Goal: Task Accomplishment & Management: Manage account settings

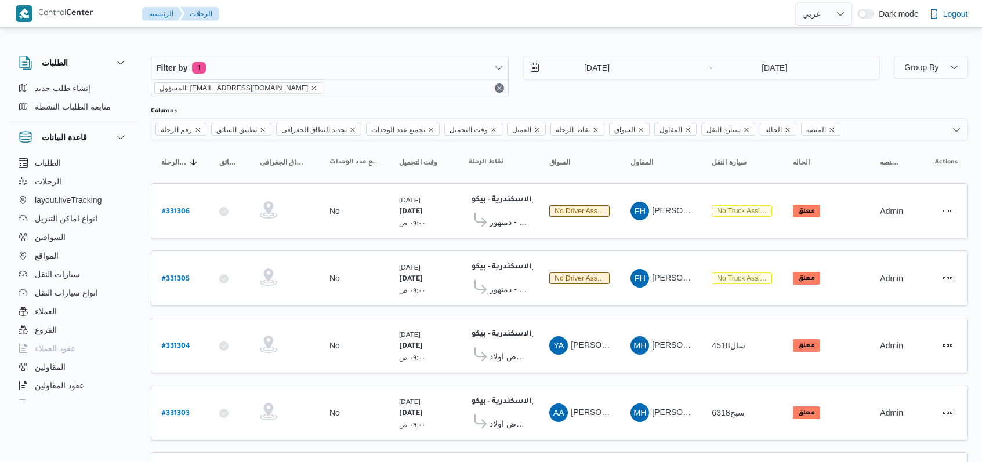
select select "ar"
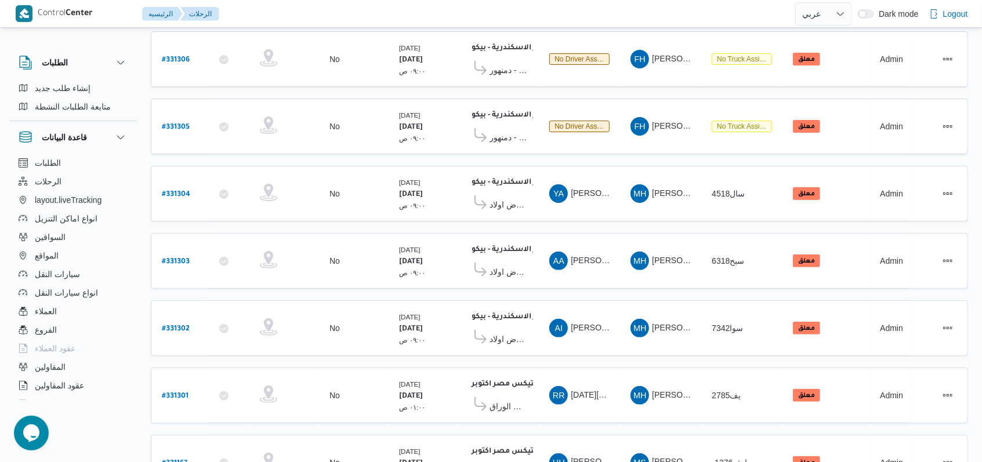
scroll to position [14, 0]
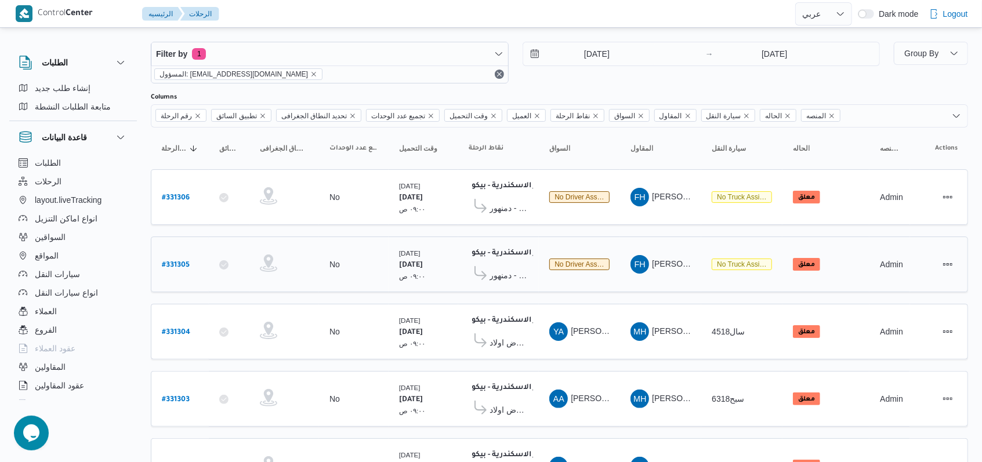
click at [189, 265] on b "# 331305" at bounding box center [176, 266] width 28 height 8
select select "ar"
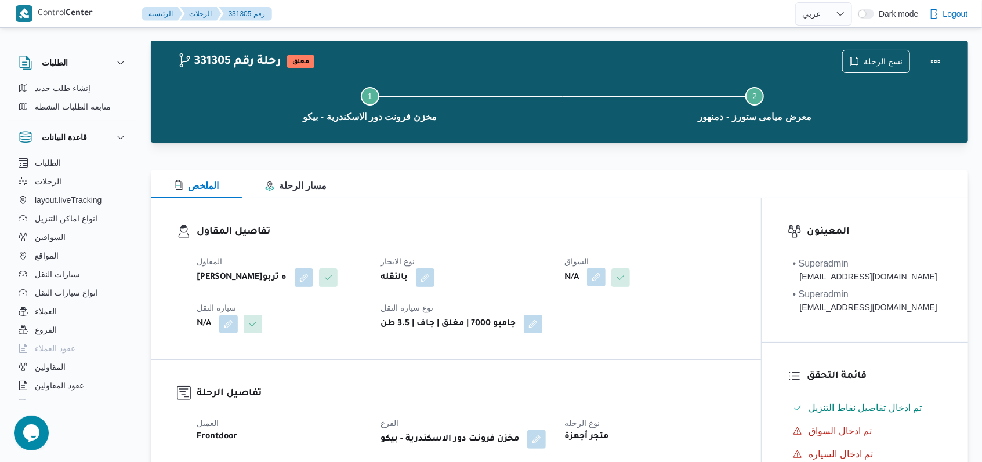
click at [598, 284] on button "button" at bounding box center [596, 277] width 19 height 19
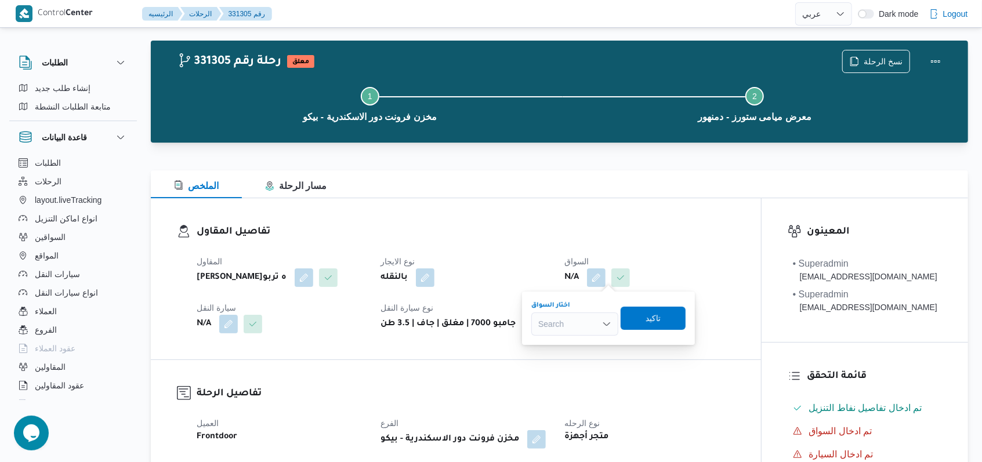
click at [589, 332] on div "Search" at bounding box center [574, 324] width 87 height 23
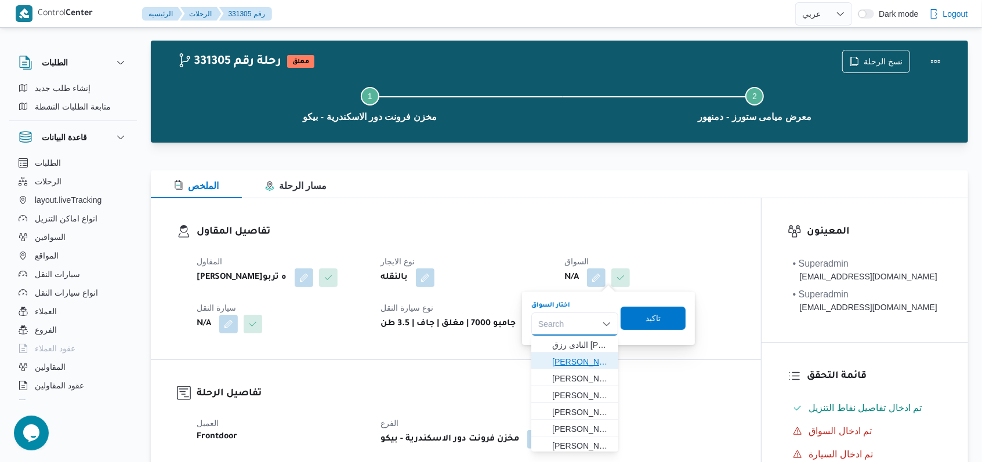
click at [589, 362] on span "[PERSON_NAME]" at bounding box center [581, 362] width 59 height 14
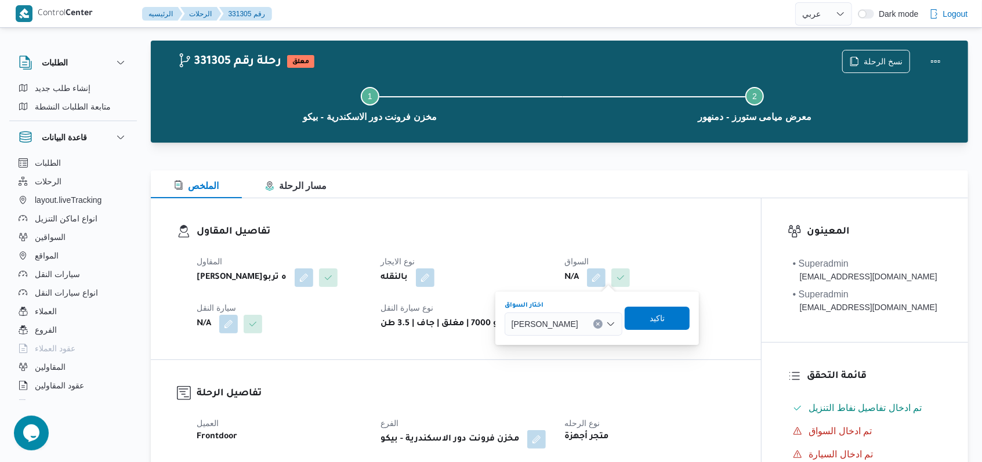
click at [647, 331] on div "اختار السواق [PERSON_NAME] box. Selected. [PERSON_NAME]. Press Backspace to del…" at bounding box center [597, 318] width 187 height 37
click at [665, 317] on span "تاكيد" at bounding box center [657, 318] width 15 height 14
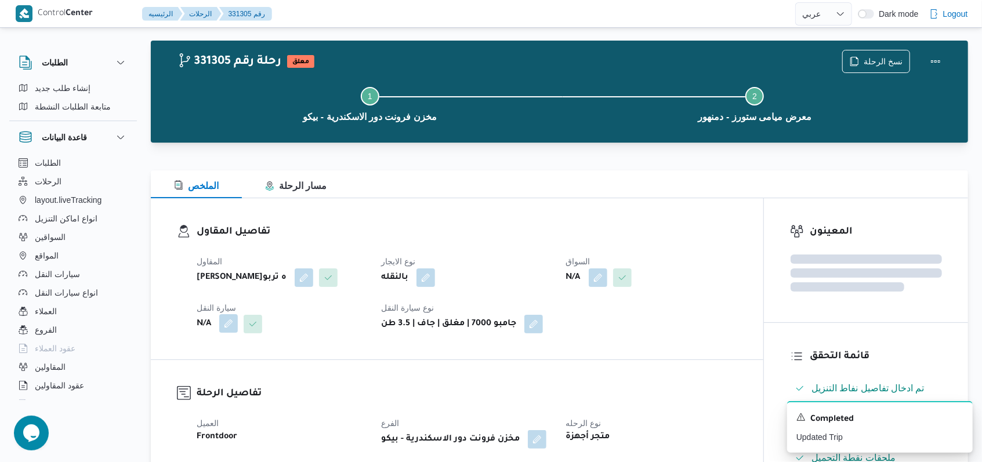
click at [224, 333] on button "button" at bounding box center [228, 323] width 19 height 19
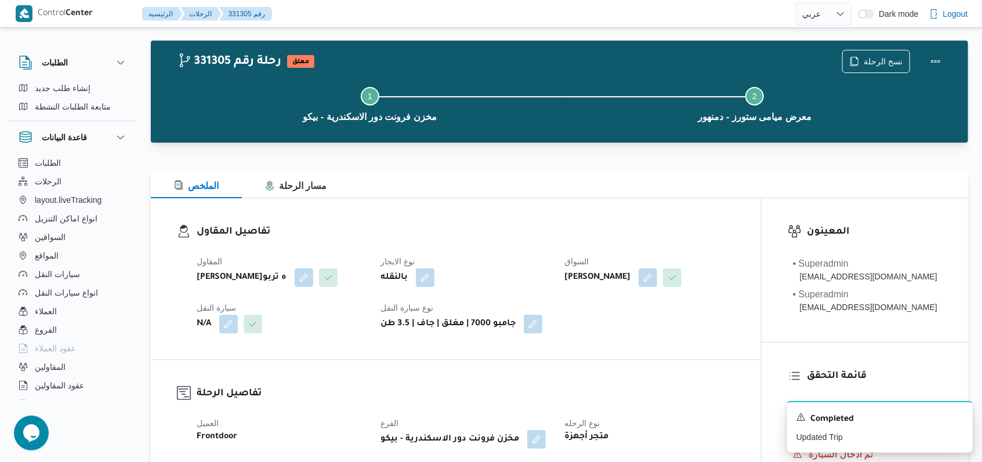
click at [543, 259] on dt "نوع الايجار" at bounding box center [466, 262] width 170 height 14
click at [392, 208] on div "تفاصيل المقاول المقاول [PERSON_NAME]ه تربو نوع الايجار بالنقله السواق [PERSON_N…" at bounding box center [456, 278] width 610 height 161
select select "ar"
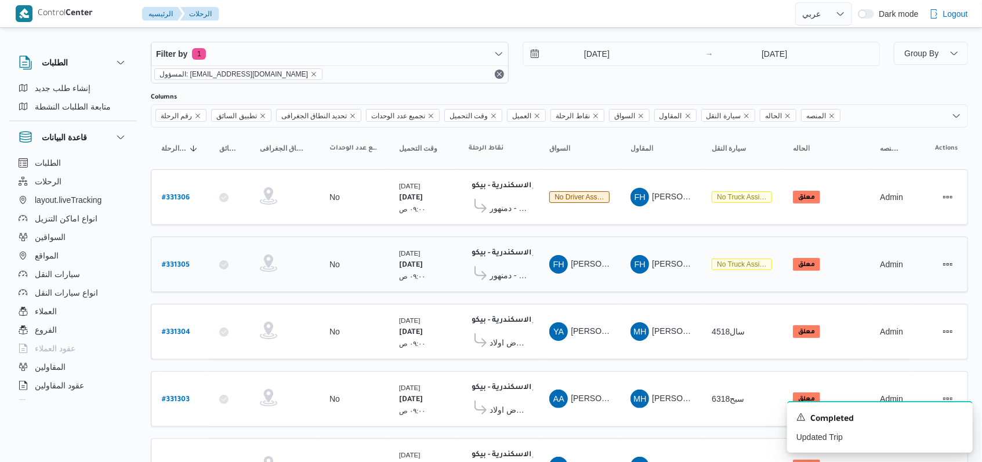
click at [193, 259] on div "# 331305" at bounding box center [180, 264] width 46 height 25
click at [185, 262] on b "# 331305" at bounding box center [176, 266] width 28 height 8
select select "ar"
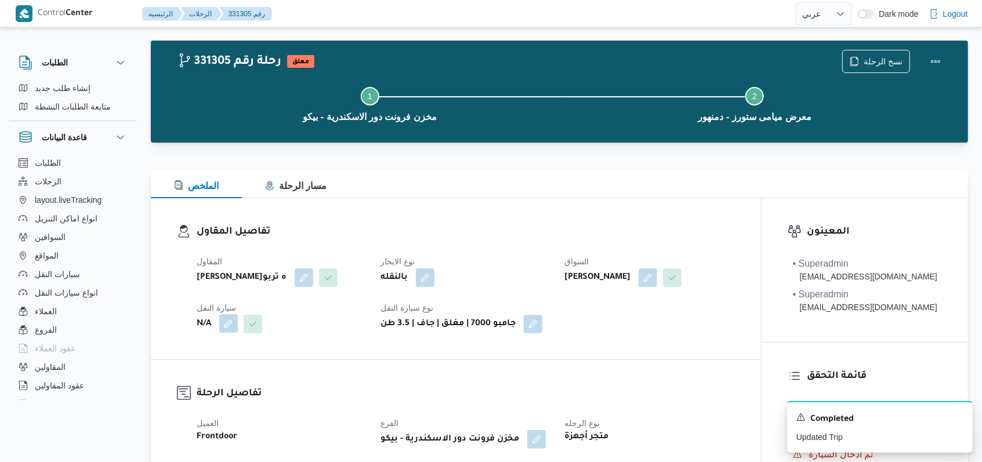
click at [231, 333] on button "button" at bounding box center [228, 323] width 19 height 19
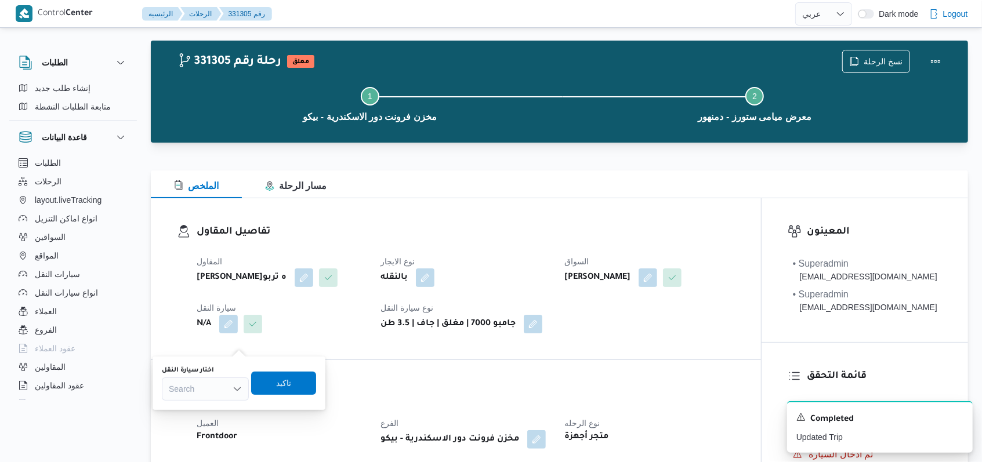
click at [209, 383] on div "Search" at bounding box center [205, 389] width 87 height 23
type input "2942"
click at [218, 399] on div "2942 2942 Combo box. Selected. 2942. Selected. Combo box input. Search. Type so…" at bounding box center [205, 389] width 87 height 23
click at [218, 411] on span "دعا 2942 | null" at bounding box center [212, 410] width 59 height 14
click at [258, 392] on span "تاكيد" at bounding box center [289, 382] width 65 height 23
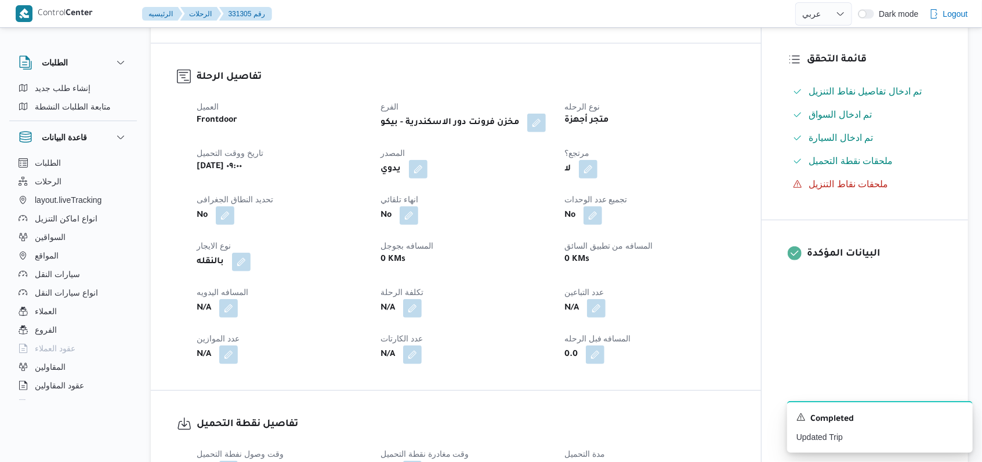
scroll to position [478, 0]
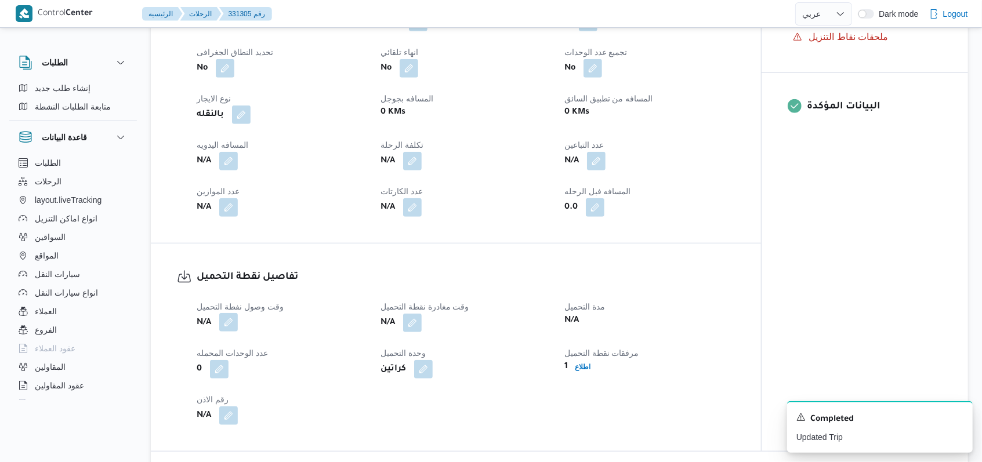
click at [231, 332] on button "button" at bounding box center [228, 322] width 19 height 19
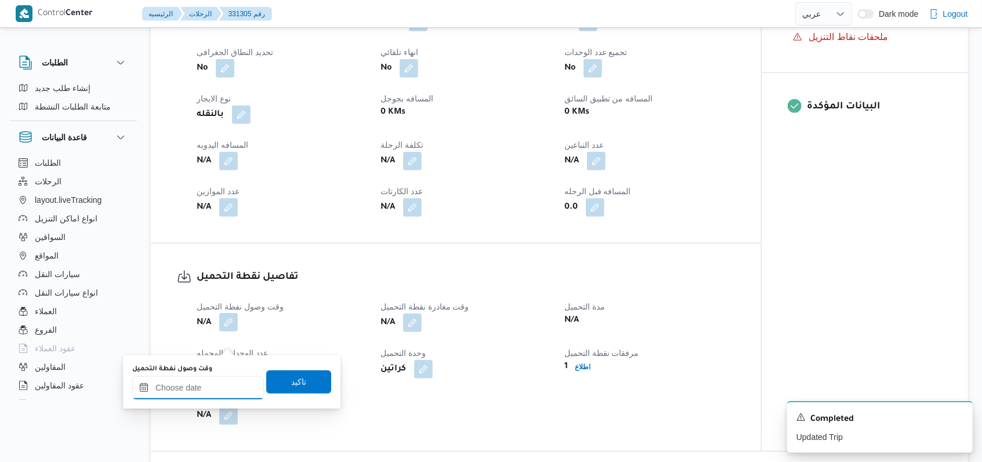
click at [213, 385] on input "وقت وصول نفطة التحميل" at bounding box center [198, 387] width 132 height 23
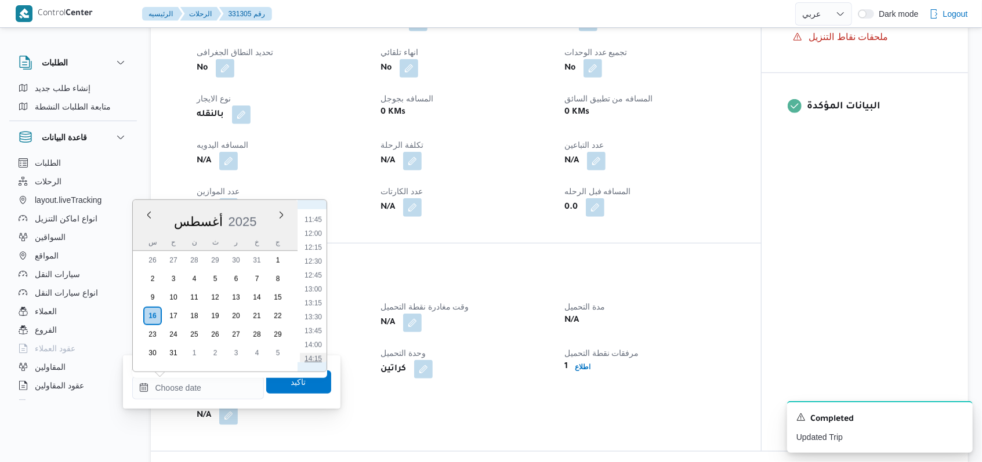
scroll to position [727, 0]
click at [316, 295] on li "14:30" at bounding box center [313, 296] width 27 height 12
type input "[DATE] ١٤:٣٠"
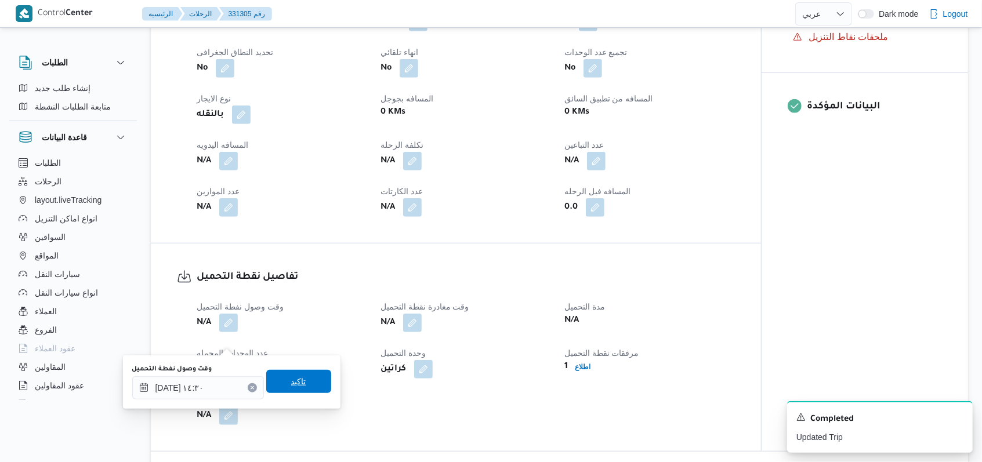
click at [306, 387] on span "تاكيد" at bounding box center [298, 381] width 65 height 23
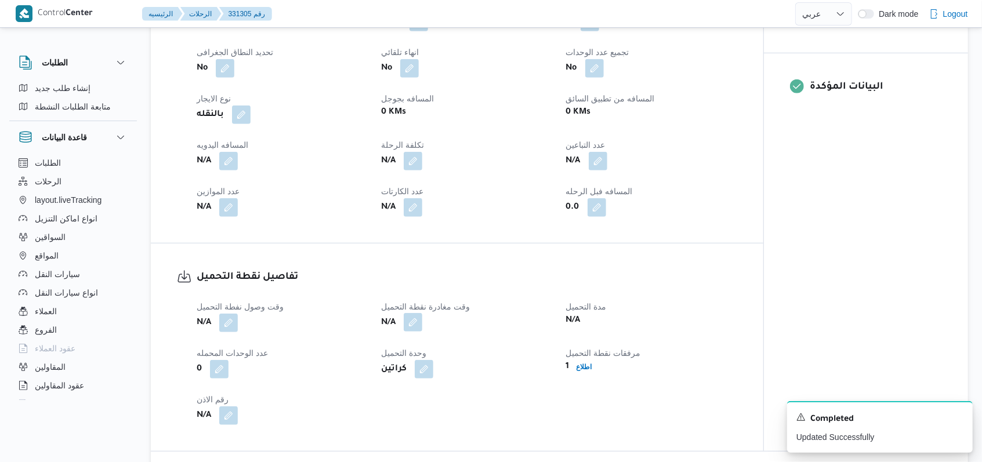
click at [410, 332] on button "button" at bounding box center [413, 322] width 19 height 19
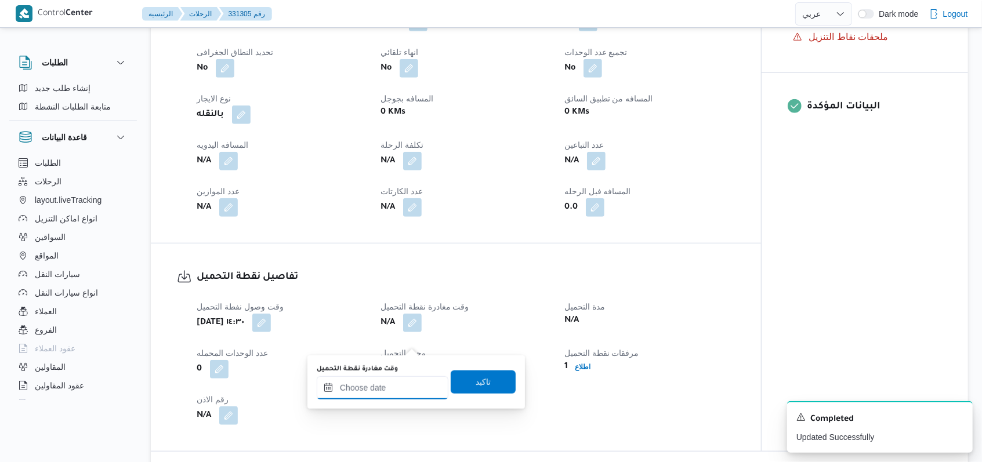
click at [394, 383] on input "وقت مغادرة نقطة التحميل" at bounding box center [383, 387] width 132 height 23
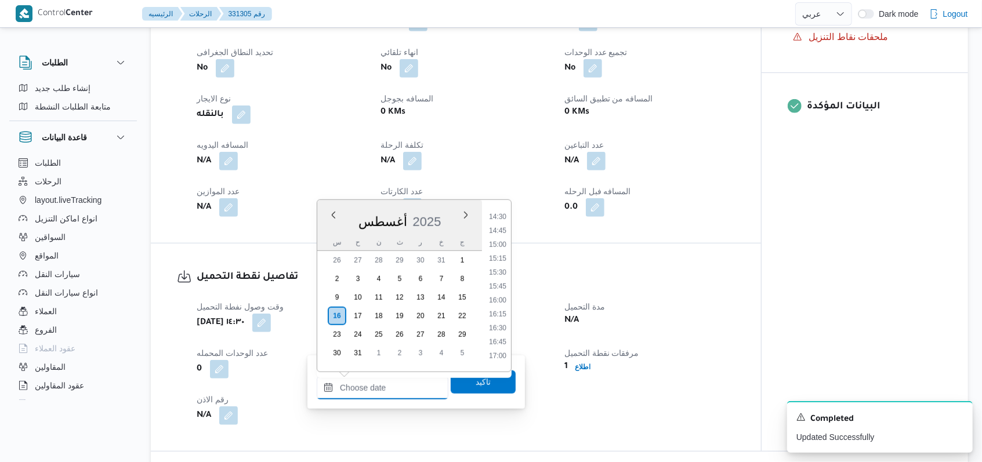
scroll to position [782, 0]
click at [500, 267] on li "15:00" at bounding box center [497, 269] width 27 height 12
type input "[DATE] ١٥:٠٠"
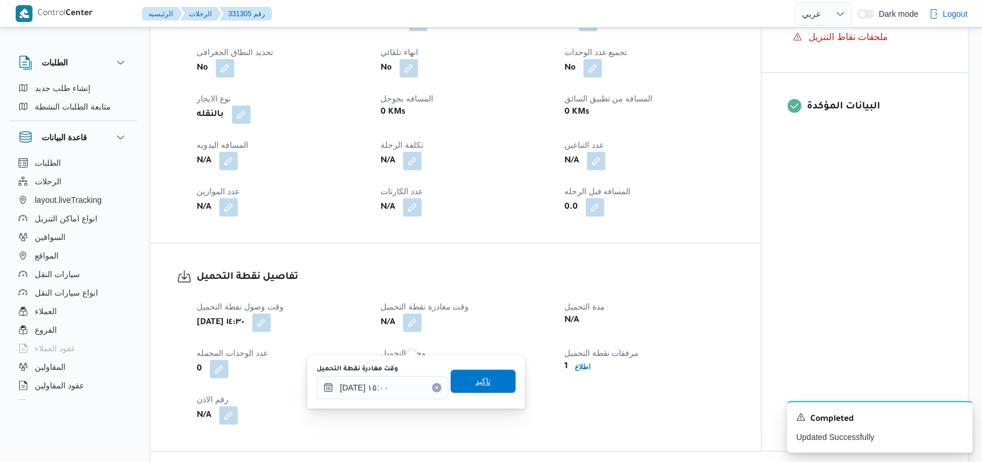
click at [495, 374] on span "تاكيد" at bounding box center [483, 381] width 65 height 23
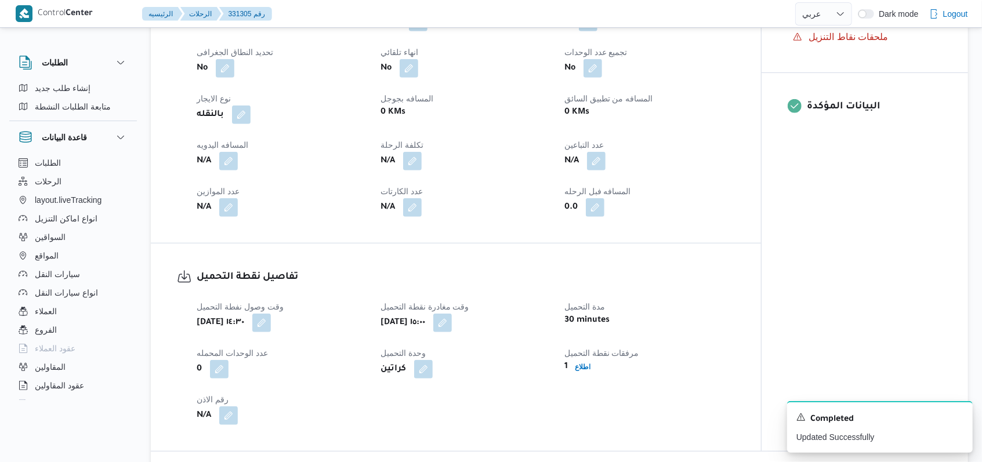
select select "ar"
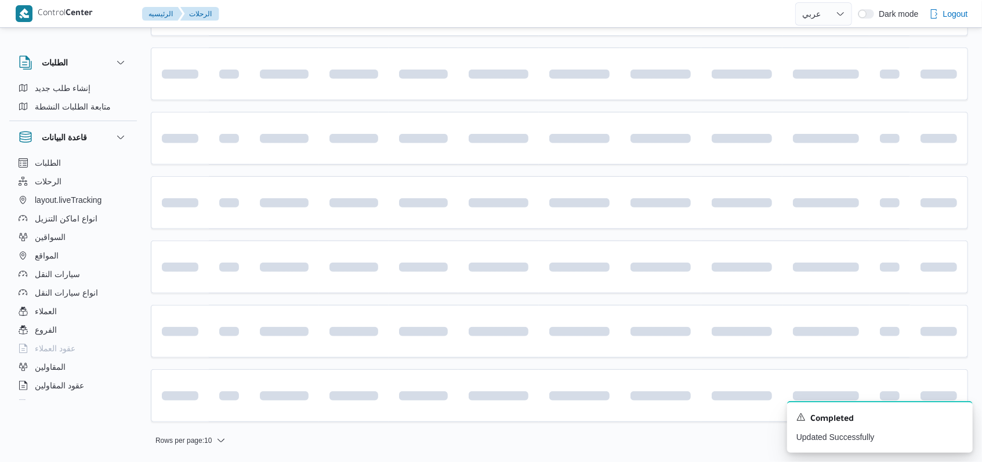
scroll to position [14, 0]
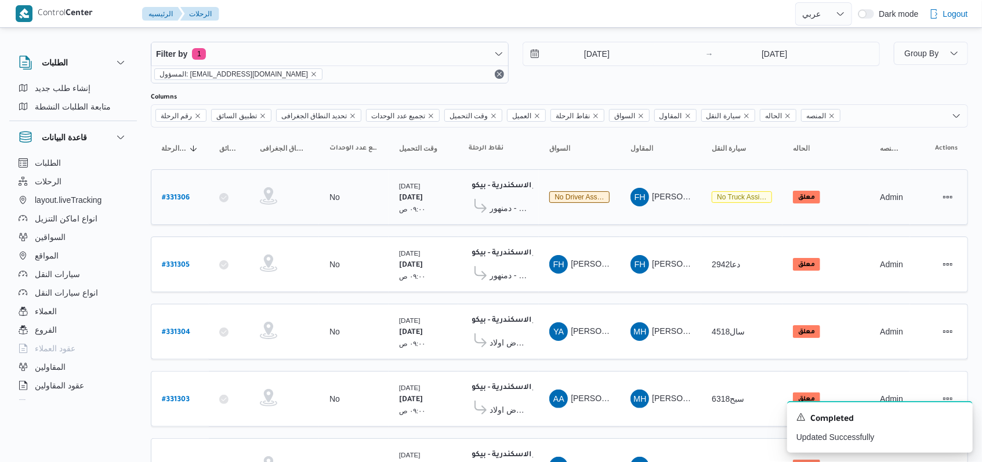
click at [183, 197] on b "# 331306" at bounding box center [176, 198] width 28 height 8
select select "ar"
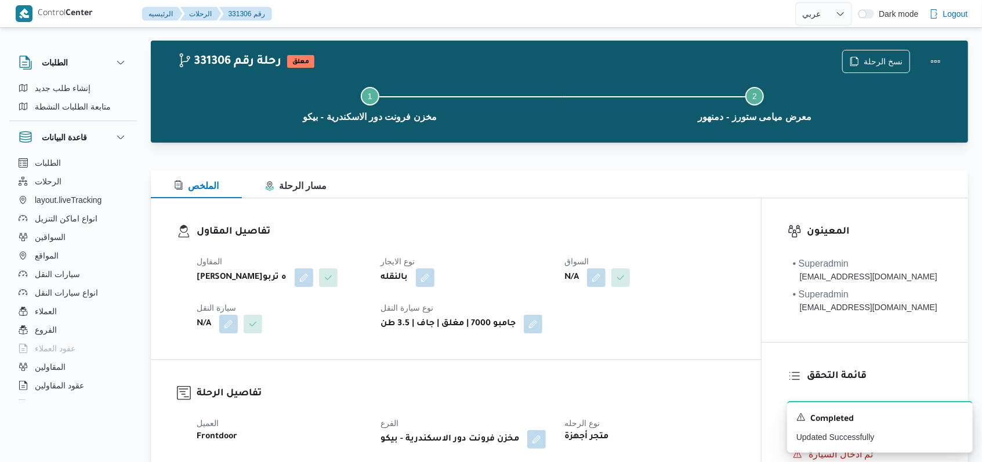
click at [601, 275] on button "button" at bounding box center [596, 278] width 19 height 19
click at [586, 321] on div "المقاول [PERSON_NAME] شركه تربو نوع الايجار بالنقله السواق N/A سيارة النقل N/A …" at bounding box center [466, 294] width 552 height 93
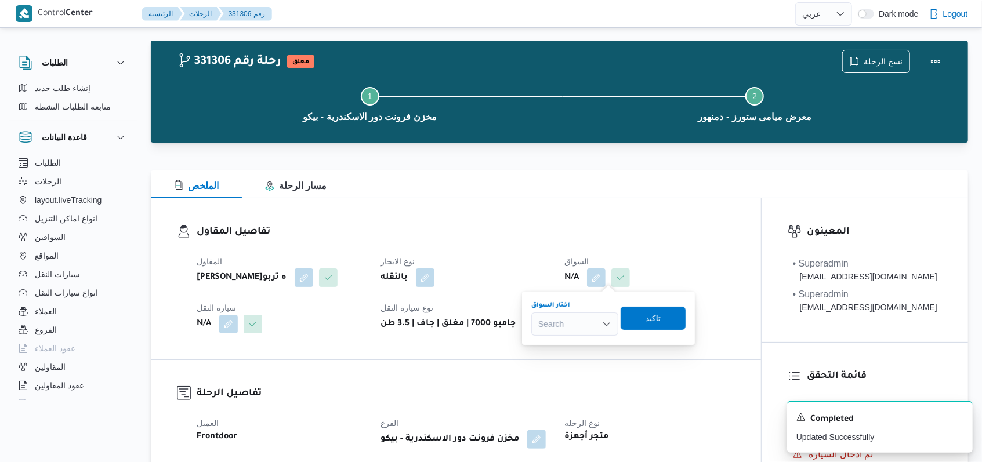
click at [582, 333] on div "Search" at bounding box center [574, 324] width 87 height 23
type input "[PERSON_NAME]"
drag, startPoint x: 584, startPoint y: 349, endPoint x: 606, endPoint y: 346, distance: 22.7
click at [584, 349] on span "[PERSON_NAME]" at bounding box center [582, 345] width 69 height 14
click at [652, 319] on span "تاكيد" at bounding box center [644, 318] width 15 height 14
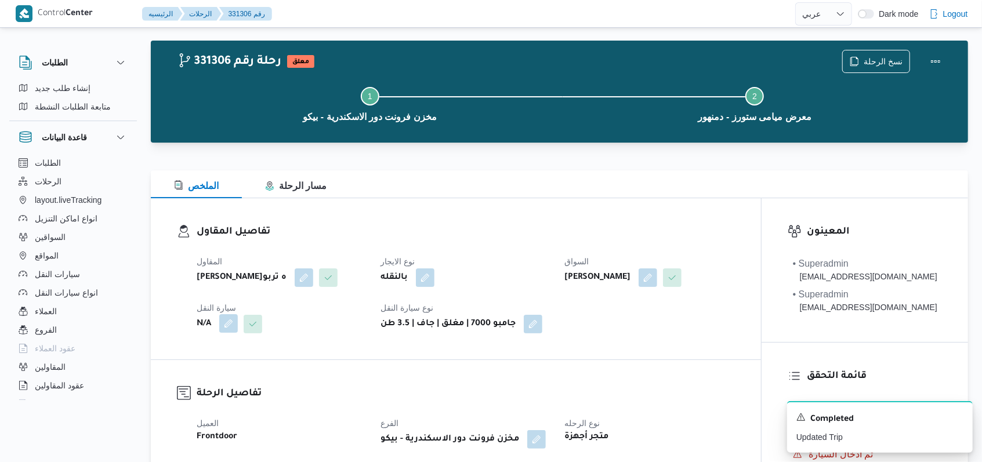
click at [225, 333] on button "button" at bounding box center [228, 323] width 19 height 19
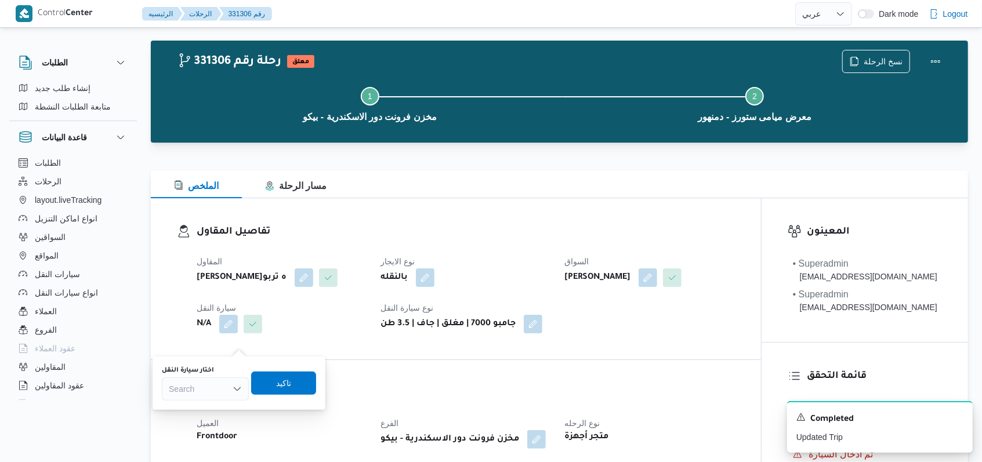
click at [214, 381] on div "Search" at bounding box center [205, 389] width 87 height 23
type input "6533"
click at [211, 409] on span "سلج 6533 | null" at bounding box center [212, 410] width 59 height 14
click at [270, 394] on span "تاكيد" at bounding box center [292, 382] width 65 height 23
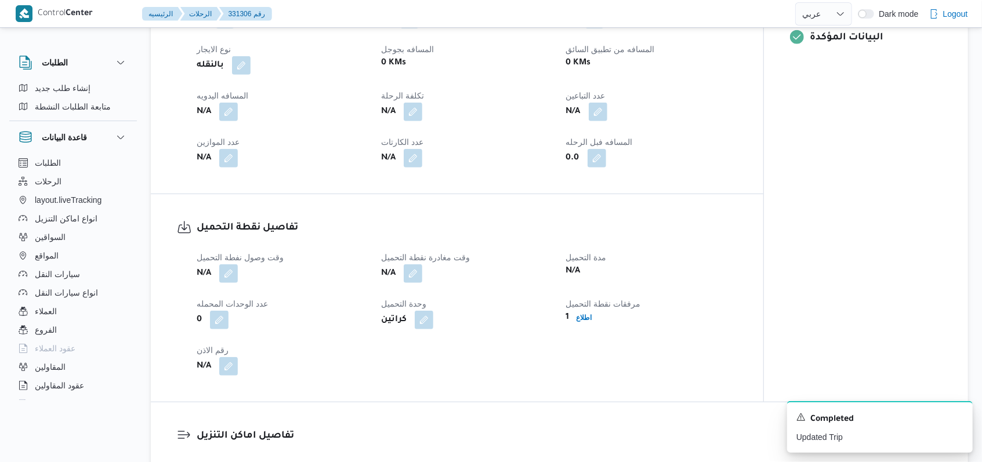
scroll to position [555, 0]
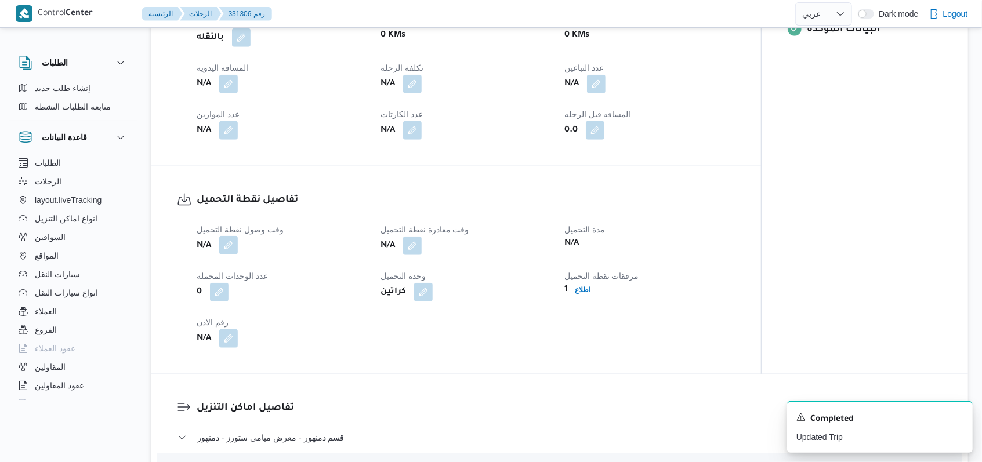
click at [230, 255] on button "button" at bounding box center [228, 245] width 19 height 19
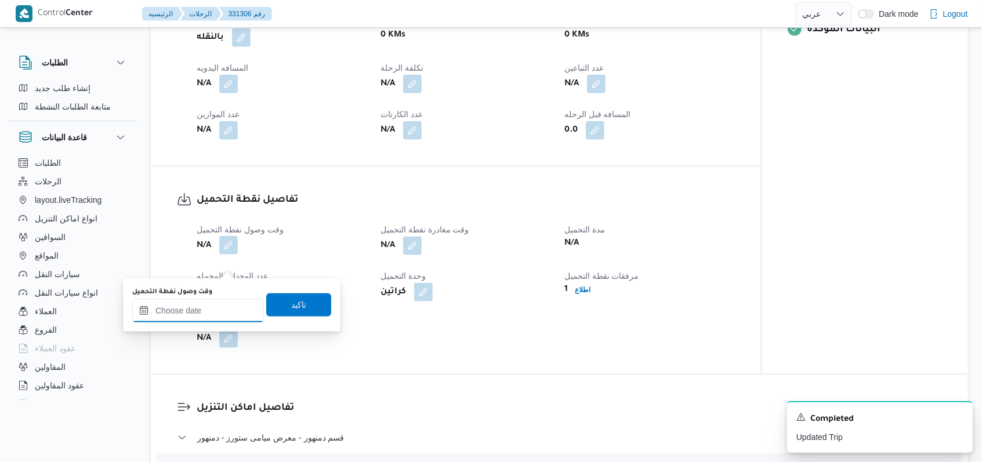
click at [216, 311] on input "وقت وصول نفطة التحميل" at bounding box center [198, 310] width 132 height 23
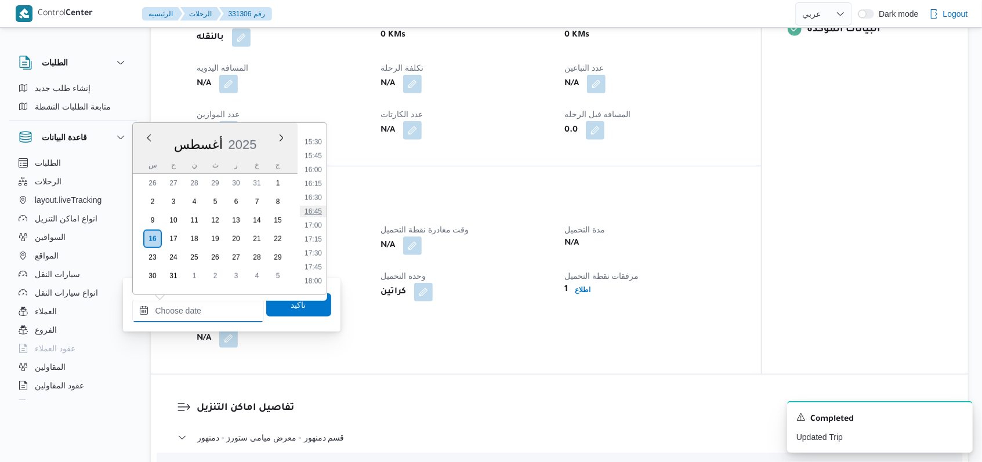
scroll to position [782, 0]
click at [315, 166] on li "14:30" at bounding box center [313, 164] width 27 height 12
type input "[DATE] ١٤:٣٠"
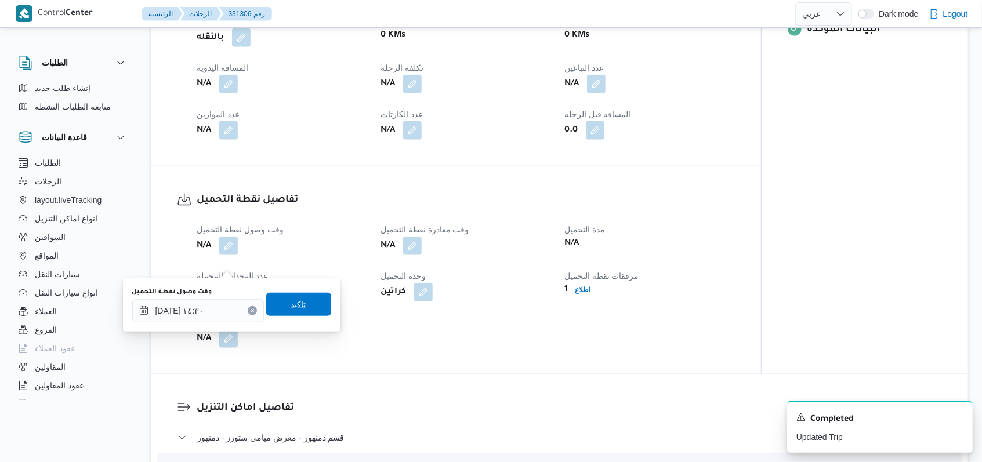
click at [302, 299] on span "تاكيد" at bounding box center [298, 304] width 65 height 23
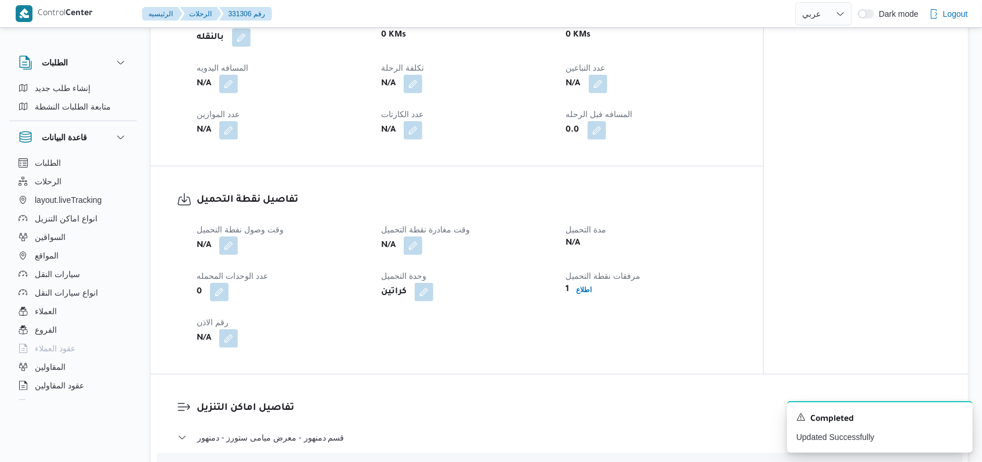
click at [427, 256] on div "N/A" at bounding box center [466, 246] width 173 height 21
click at [419, 255] on button "button" at bounding box center [413, 245] width 19 height 19
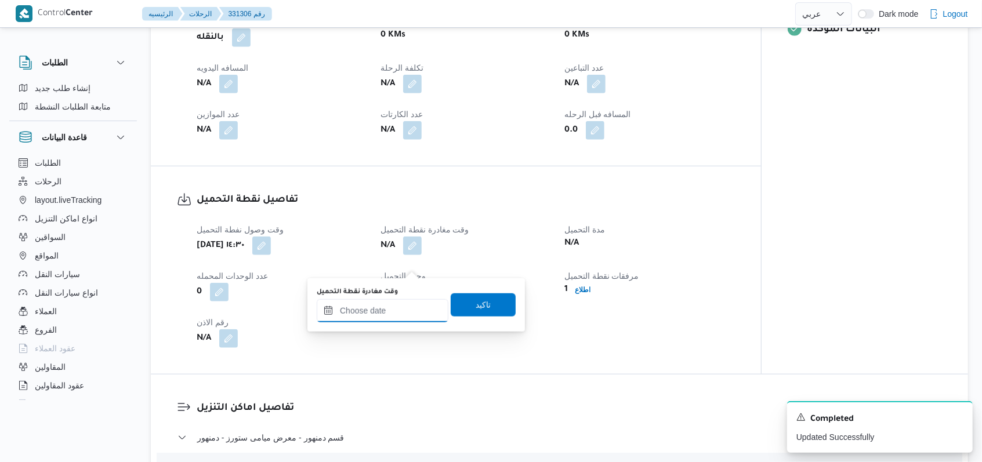
click at [403, 316] on input "وقت مغادرة نقطة التحميل" at bounding box center [383, 310] width 132 height 23
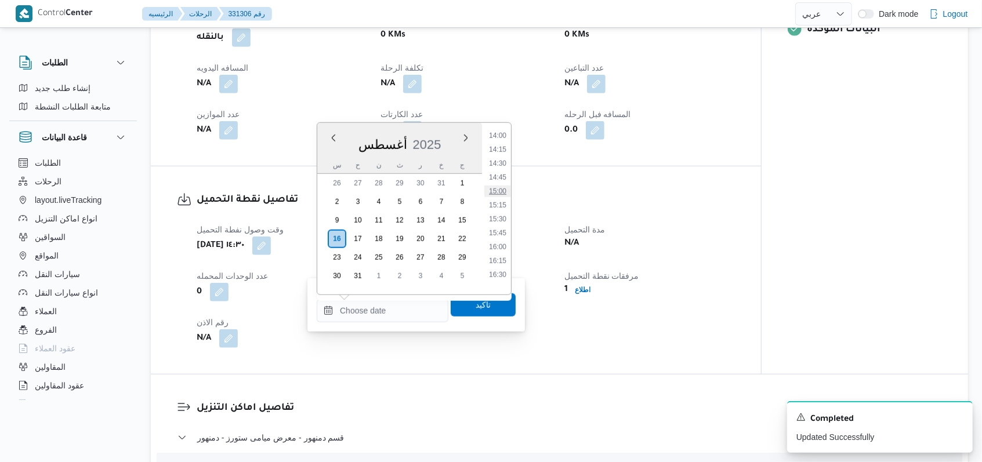
click at [502, 195] on li "15:00" at bounding box center [497, 192] width 27 height 12
type input "[DATE] ١٥:٠٠"
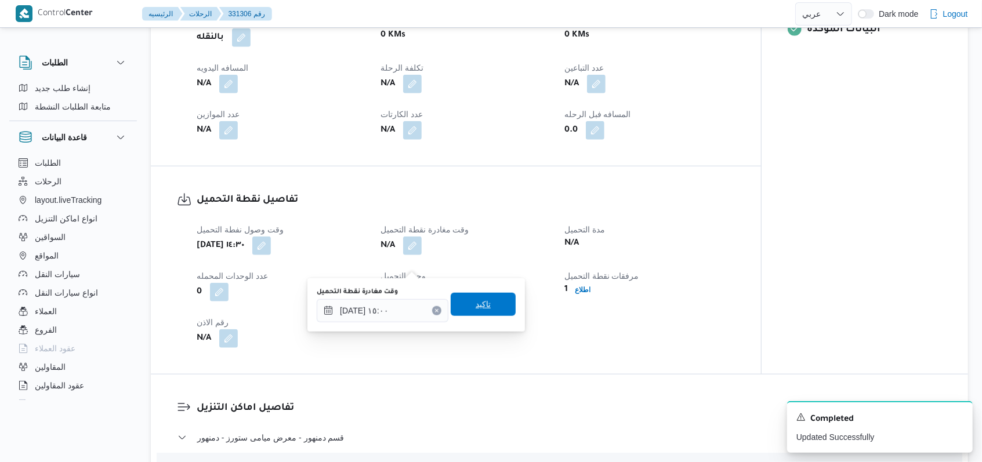
click at [487, 306] on span "تاكيد" at bounding box center [483, 304] width 65 height 23
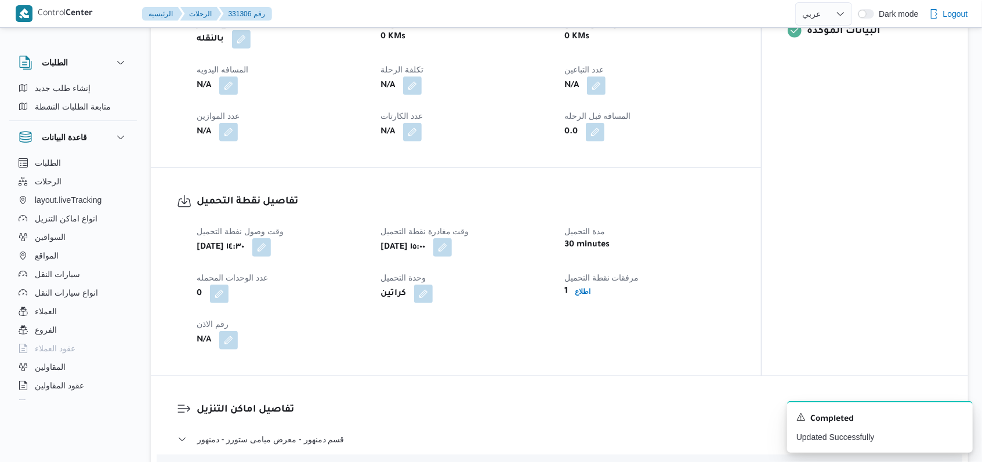
scroll to position [91, 0]
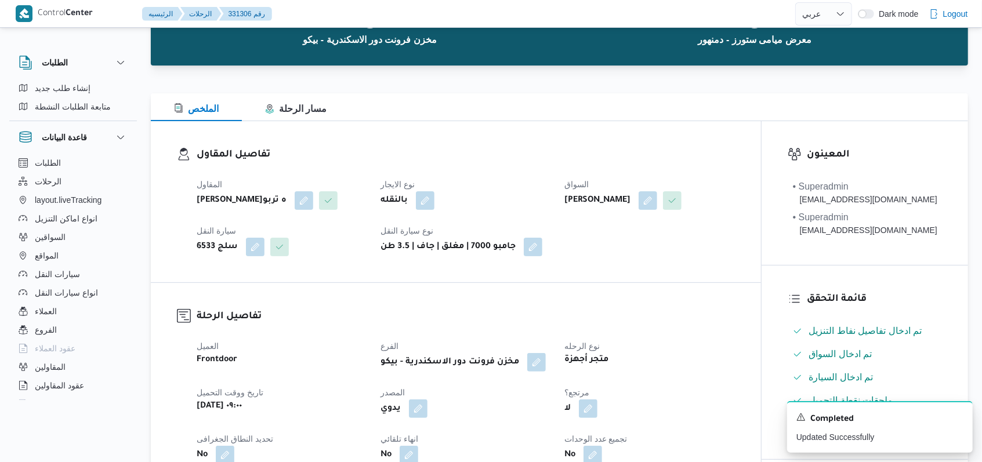
select select "ar"
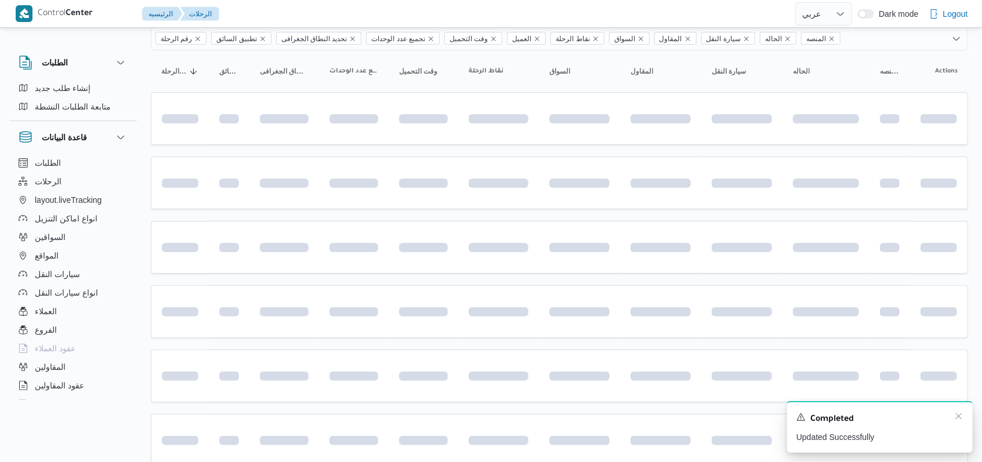
scroll to position [14, 0]
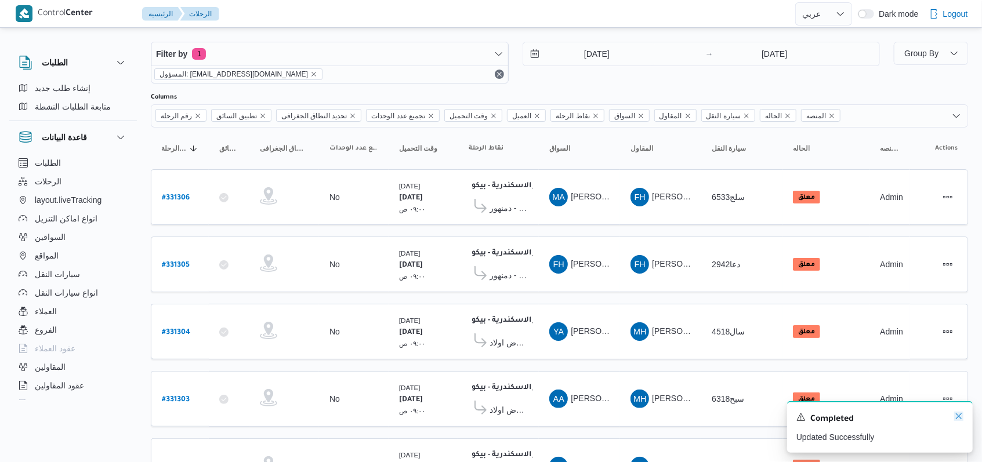
click at [959, 421] on icon "Dismiss toast" at bounding box center [958, 416] width 9 height 9
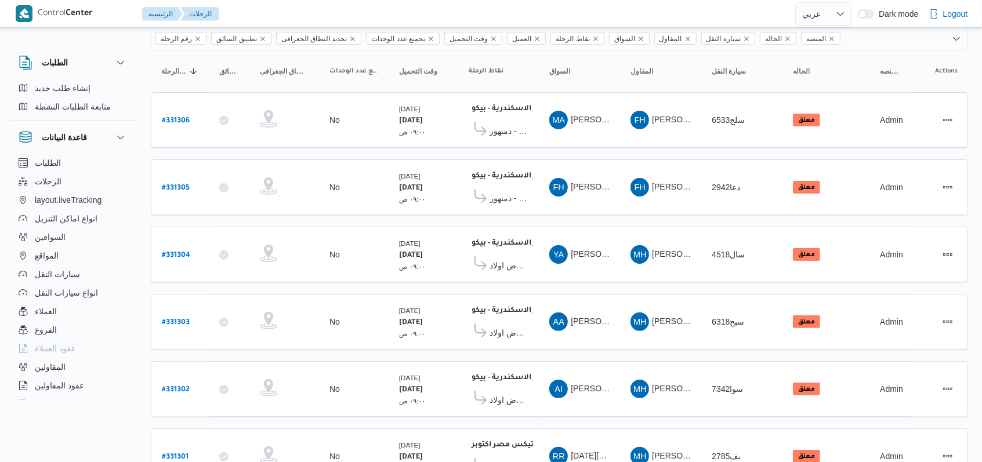
scroll to position [400, 0]
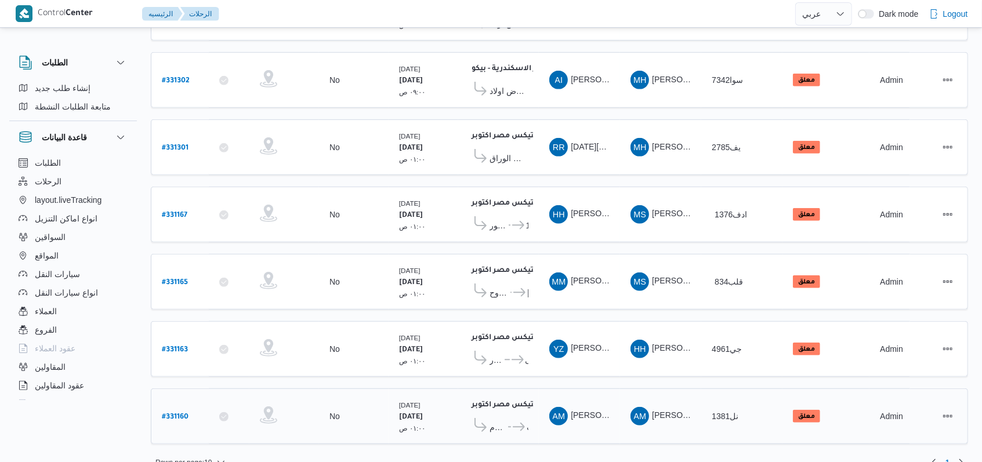
click at [177, 404] on div "# 331160" at bounding box center [180, 416] width 46 height 25
click at [182, 414] on b "# 331160" at bounding box center [175, 418] width 27 height 8
select select "ar"
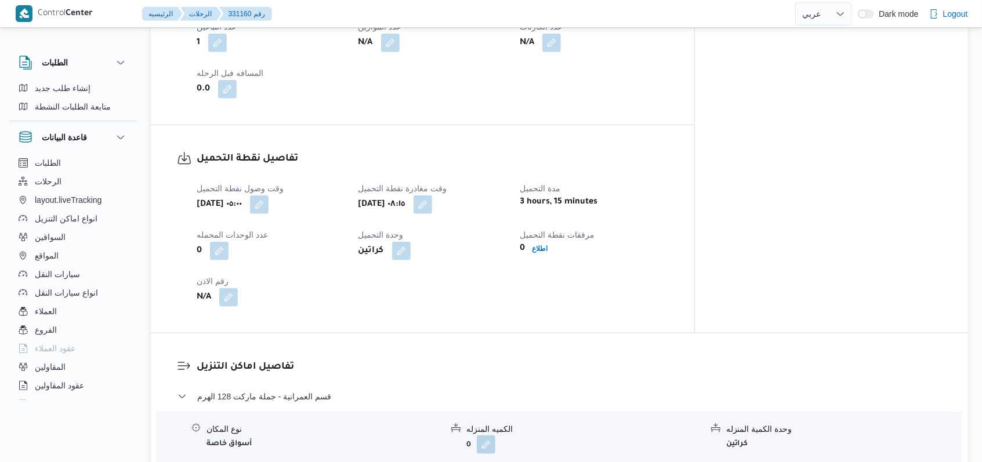
scroll to position [773, 0]
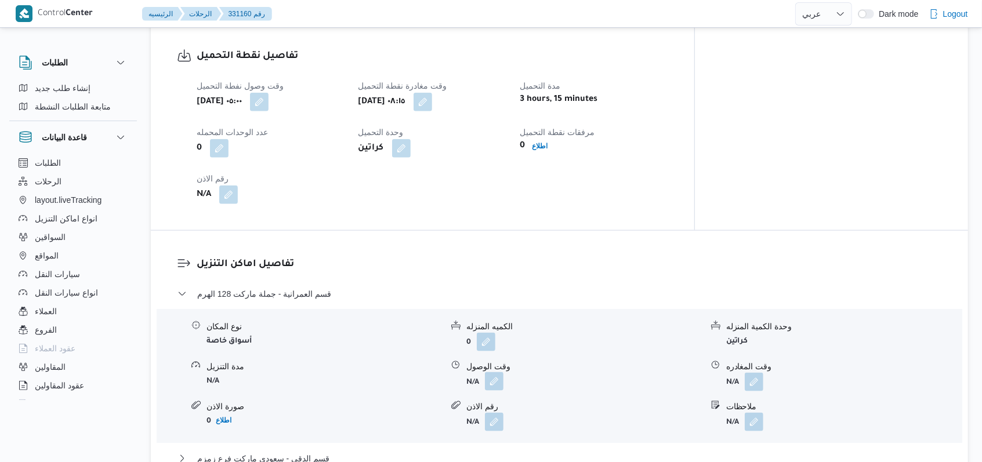
click at [497, 379] on button "button" at bounding box center [494, 381] width 19 height 19
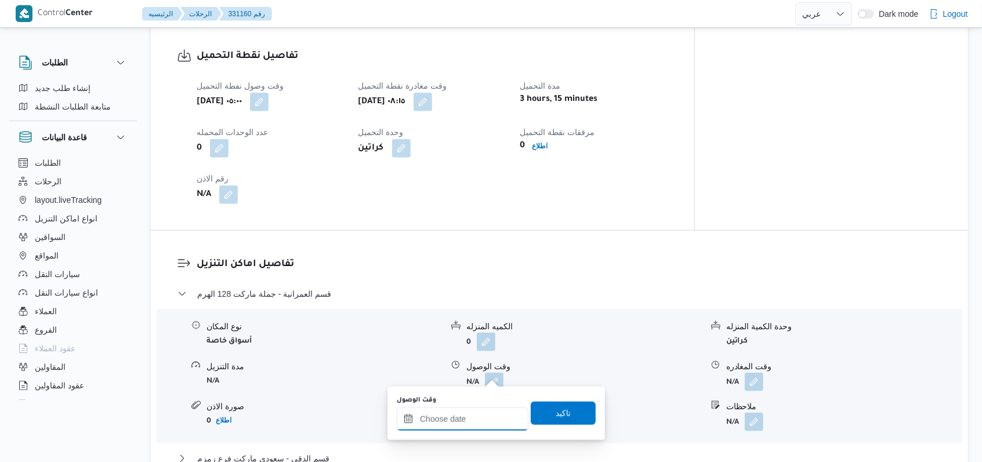
click at [453, 421] on input "وقت الوصول" at bounding box center [463, 419] width 132 height 23
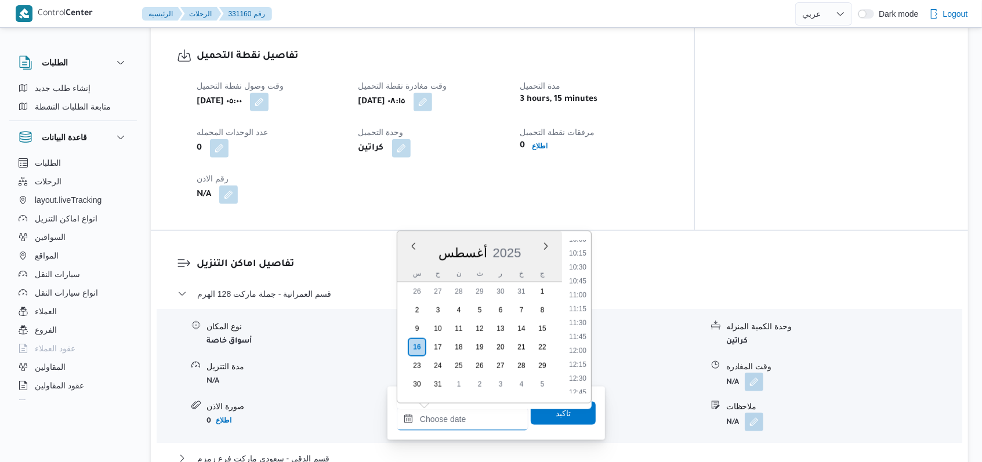
scroll to position [487, 0]
click at [578, 288] on li "09:30" at bounding box center [577, 289] width 27 height 12
type input "[DATE] ٠٩:٣٠"
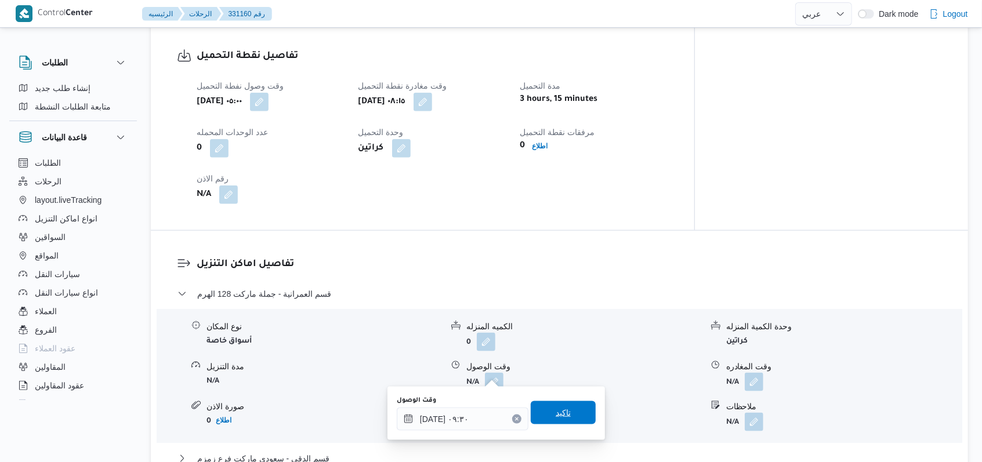
click at [555, 421] on span "تاكيد" at bounding box center [563, 412] width 65 height 23
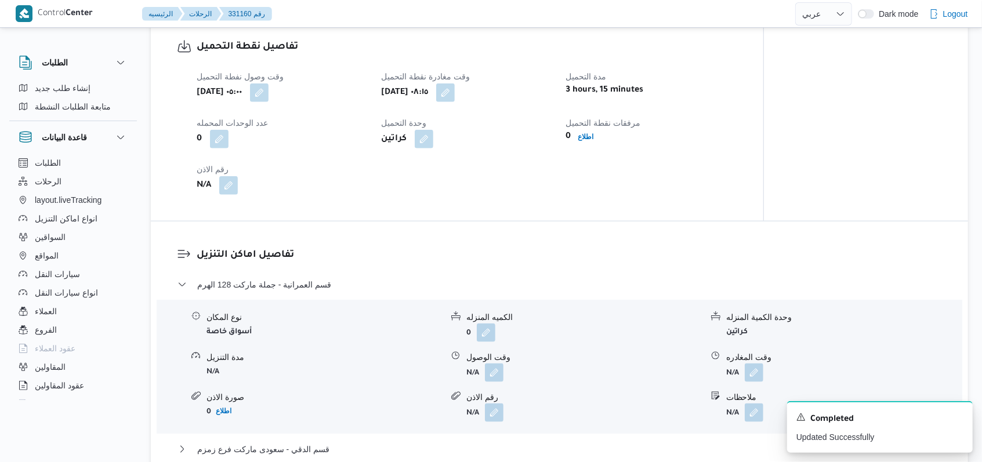
scroll to position [1005, 0]
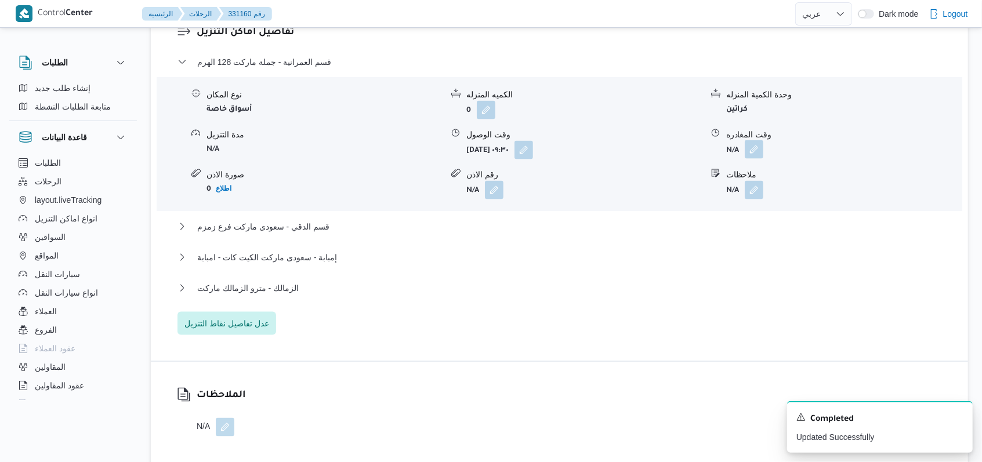
click at [752, 145] on button "button" at bounding box center [754, 149] width 19 height 19
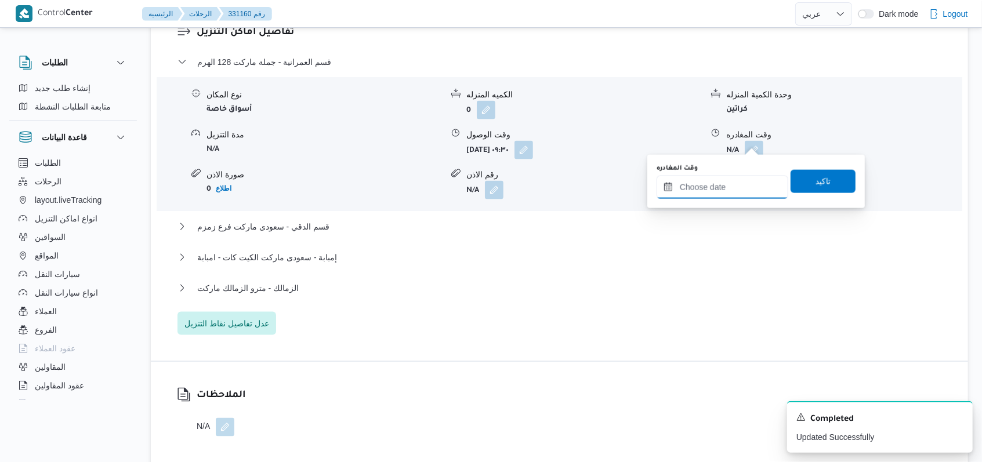
click at [748, 185] on input "وقت المغادره" at bounding box center [723, 187] width 132 height 23
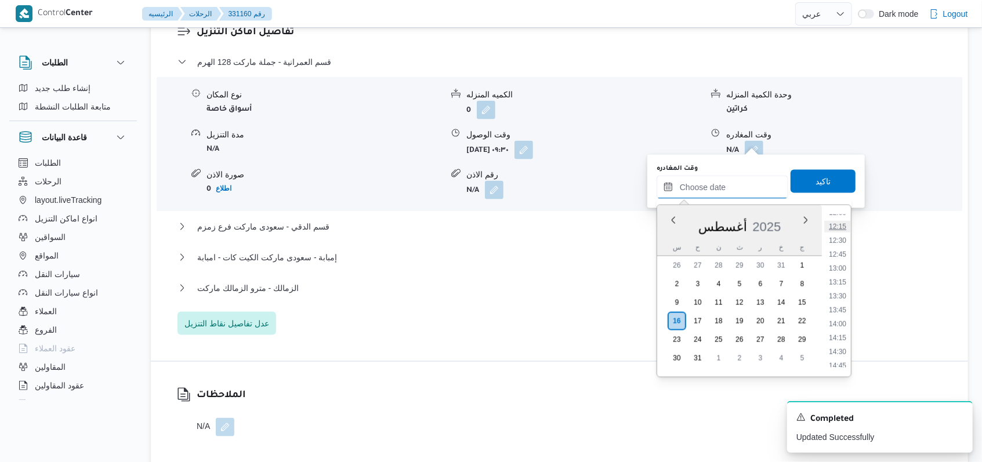
scroll to position [641, 0]
click at [841, 220] on li "11:30" at bounding box center [837, 220] width 27 height 12
type input "[DATE] ١١:٣٠"
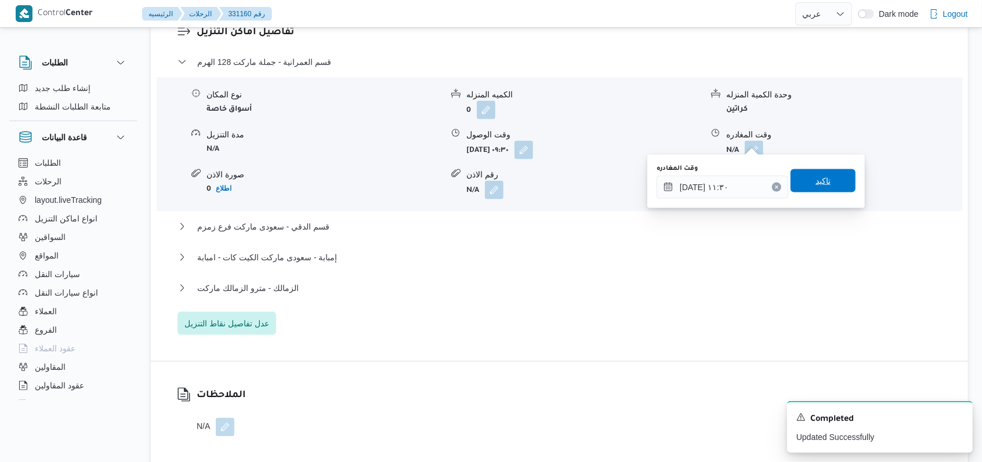
click at [826, 184] on span "تاكيد" at bounding box center [823, 180] width 65 height 23
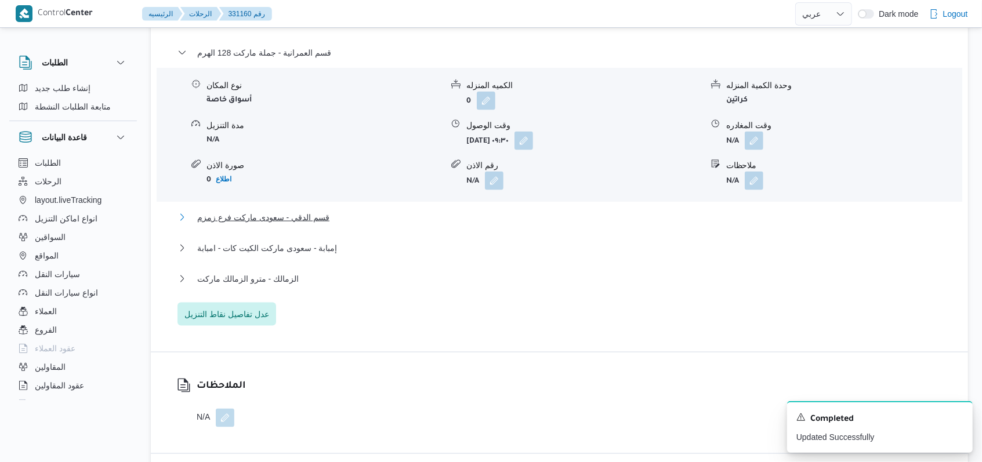
click at [325, 217] on button "قسم الدقي - سعودى ماركت فرع زمزم" at bounding box center [560, 218] width 765 height 14
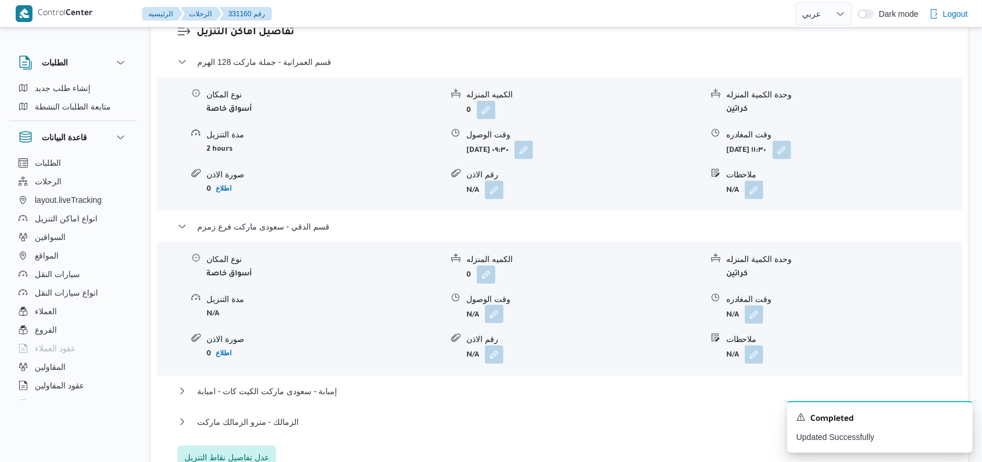
click at [497, 305] on button "button" at bounding box center [494, 314] width 19 height 19
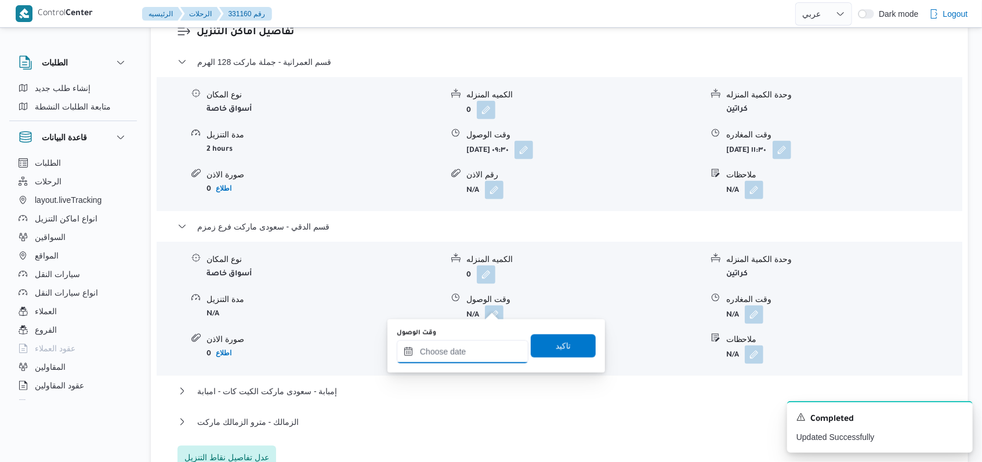
click at [463, 350] on input "وقت الوصول" at bounding box center [463, 352] width 132 height 23
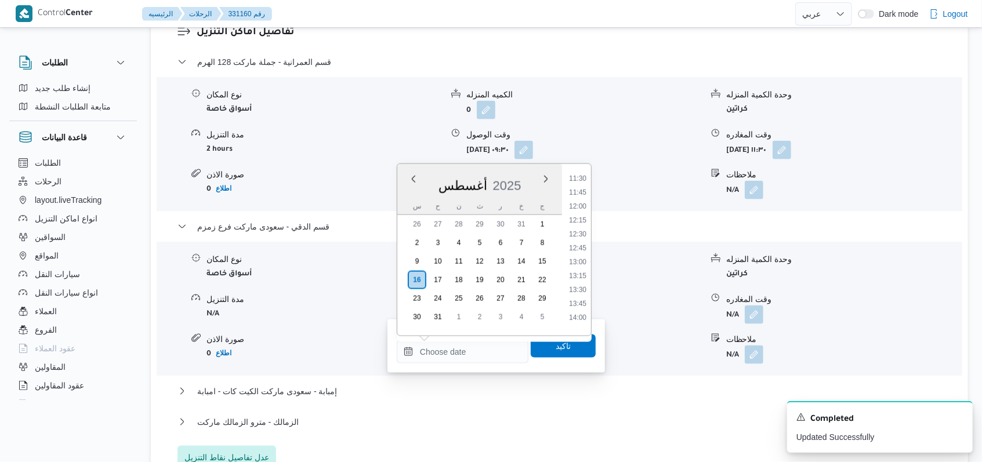
click at [582, 199] on ul "00:00 00:15 00:30 00:45 01:00 01:15 01:30 01:45 02:00 02:15 02:30 02:45 03:00 0…" at bounding box center [577, 249] width 27 height 153
click at [582, 205] on li "12:00" at bounding box center [577, 207] width 27 height 12
type input "[DATE] ١٢:٠٠"
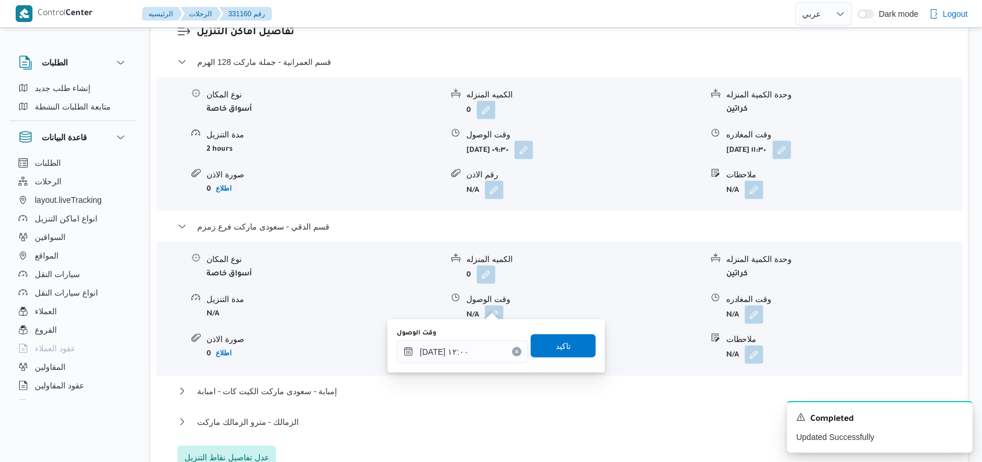
click at [566, 330] on div "وقت الوصول [DATE] ١٢:٠٠ تاكيد" at bounding box center [496, 346] width 201 height 37
click at [567, 344] on span "تاكيد" at bounding box center [563, 345] width 65 height 23
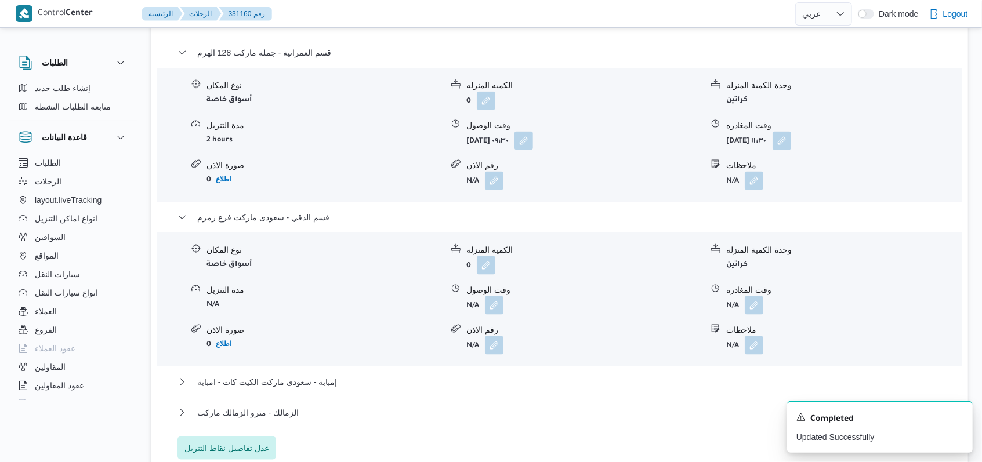
scroll to position [1160, 0]
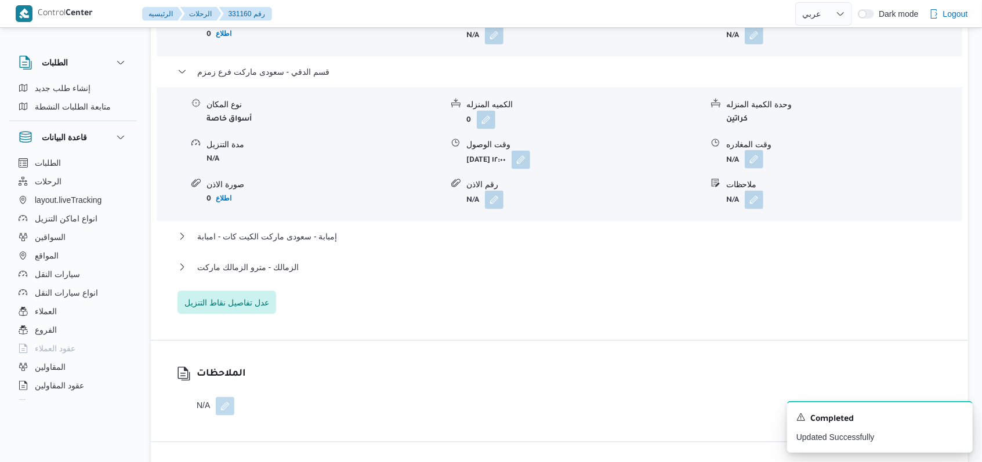
click at [748, 153] on button "button" at bounding box center [754, 159] width 19 height 19
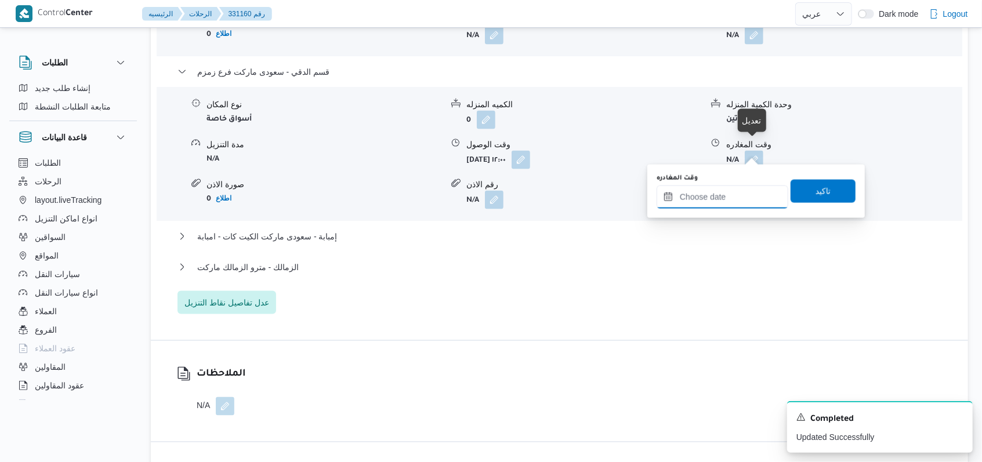
click at [737, 190] on input "وقت المغادره" at bounding box center [723, 197] width 132 height 23
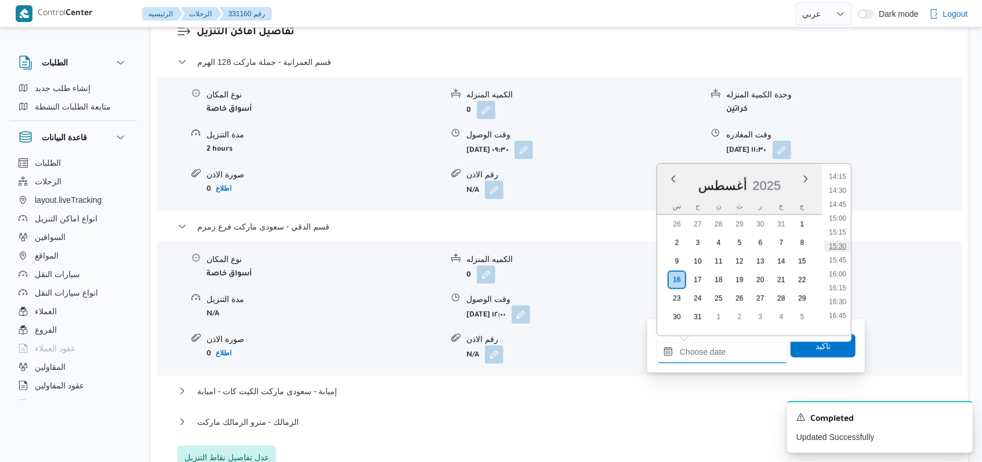
scroll to position [719, 0]
click at [839, 188] on li "13:00" at bounding box center [837, 185] width 27 height 12
type input "[DATE] ١٣:٠٠"
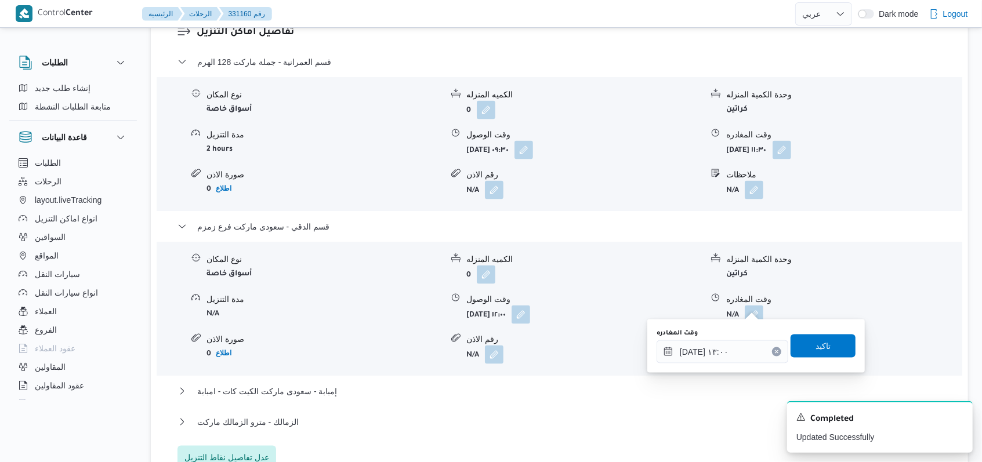
click at [812, 358] on div "وقت المغادره [DATE] ١٣:٠٠ تاكيد" at bounding box center [755, 346] width 201 height 37
click at [812, 353] on span "تاكيد" at bounding box center [823, 345] width 65 height 23
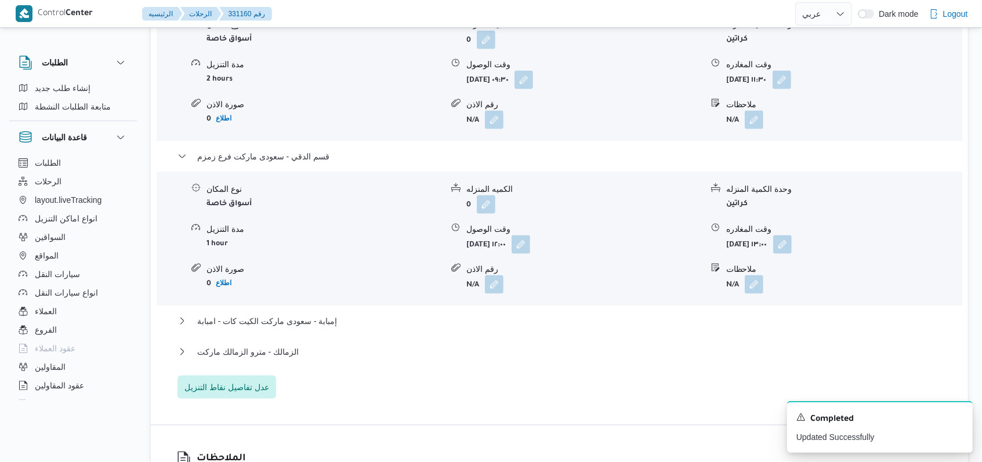
scroll to position [1082, 0]
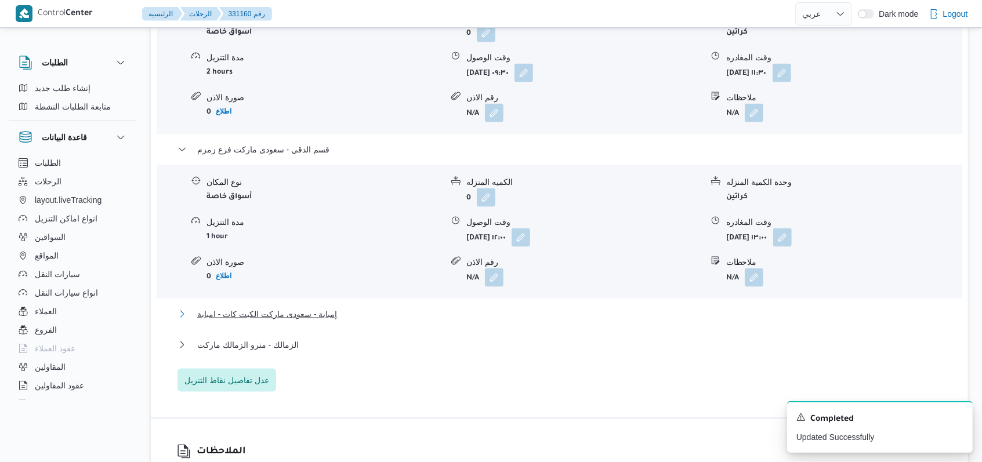
click at [330, 307] on span "إمبابة - سعودى ماركت الكيت كات - امبابة" at bounding box center [267, 314] width 140 height 14
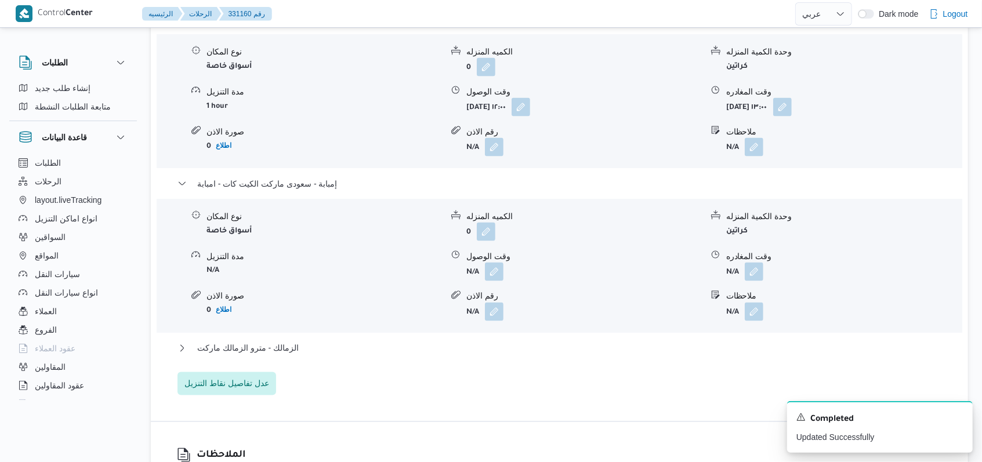
scroll to position [1237, 0]
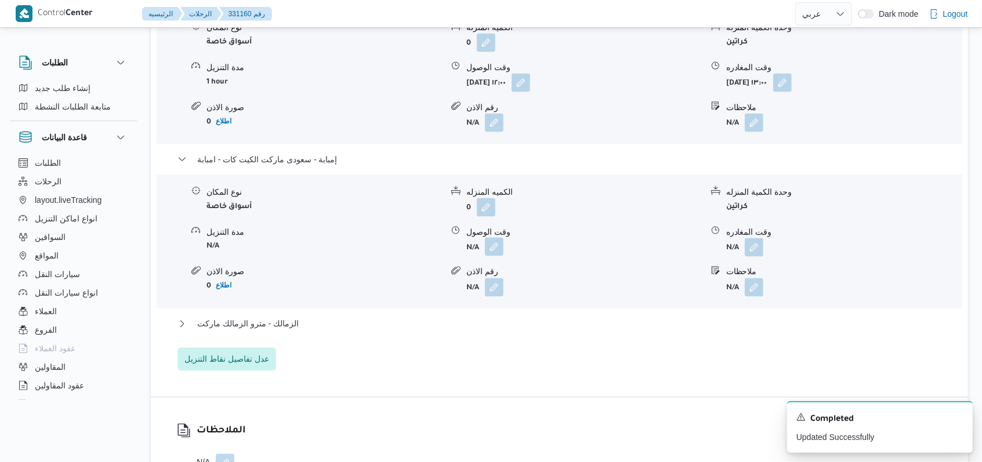
click at [497, 240] on button "button" at bounding box center [494, 247] width 19 height 19
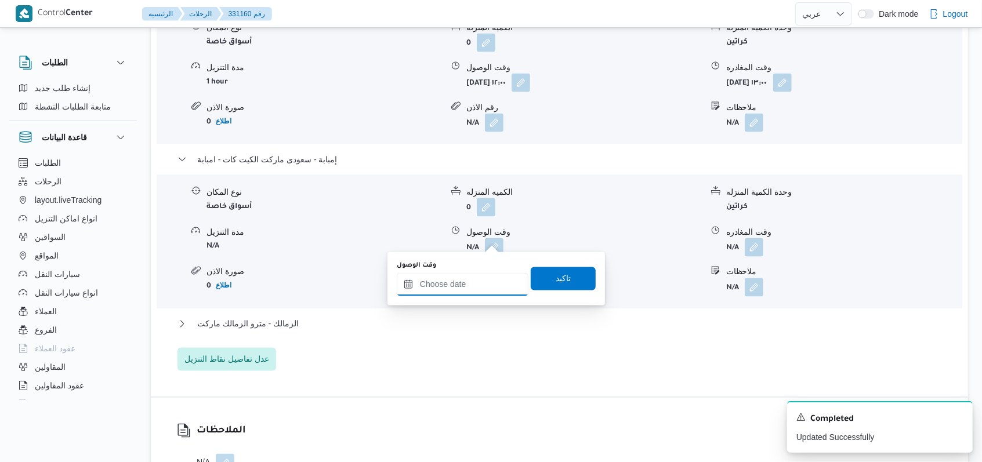
click at [450, 285] on input "وقت الوصول" at bounding box center [463, 284] width 132 height 23
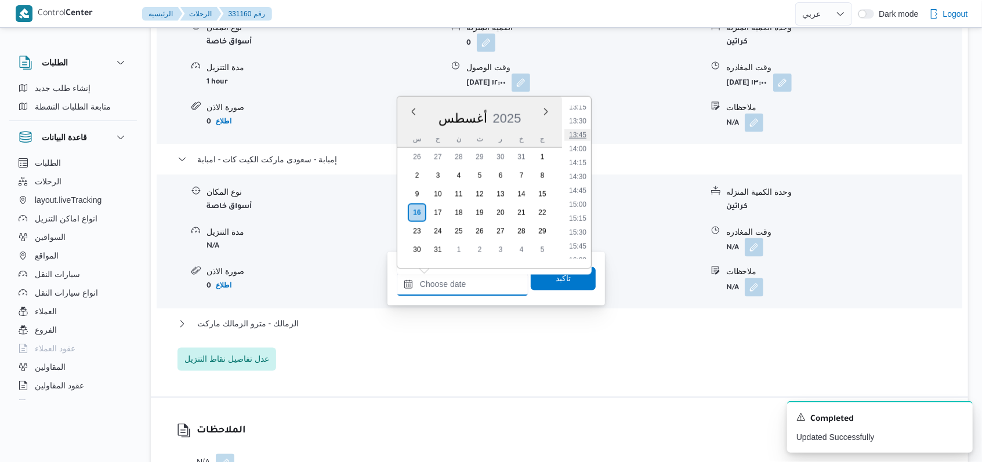
scroll to position [719, 0]
click at [578, 145] on li "13:30" at bounding box center [577, 145] width 27 height 12
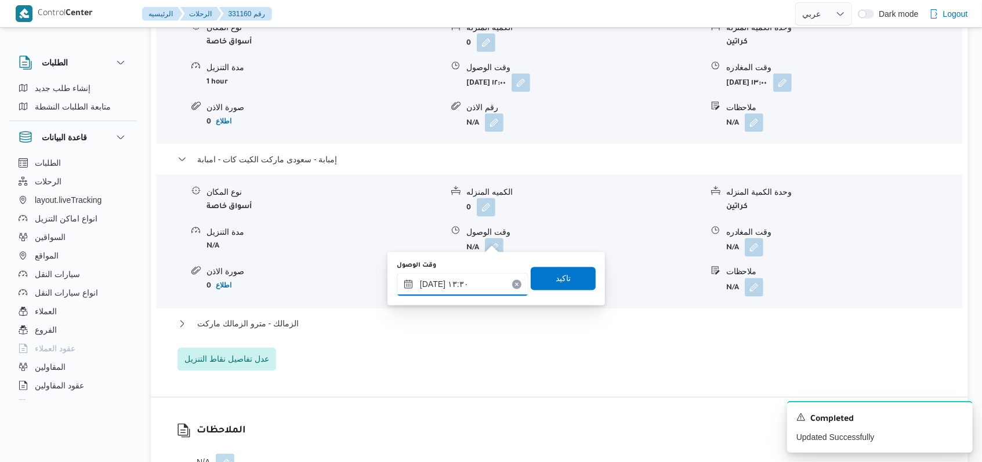
type input "[DATE] ١٣:٣٠"
click at [558, 263] on div "وقت الوصول [DATE] ١٣:٣٠ تاكيد" at bounding box center [496, 278] width 201 height 37
click at [558, 271] on span "تاكيد" at bounding box center [563, 278] width 65 height 23
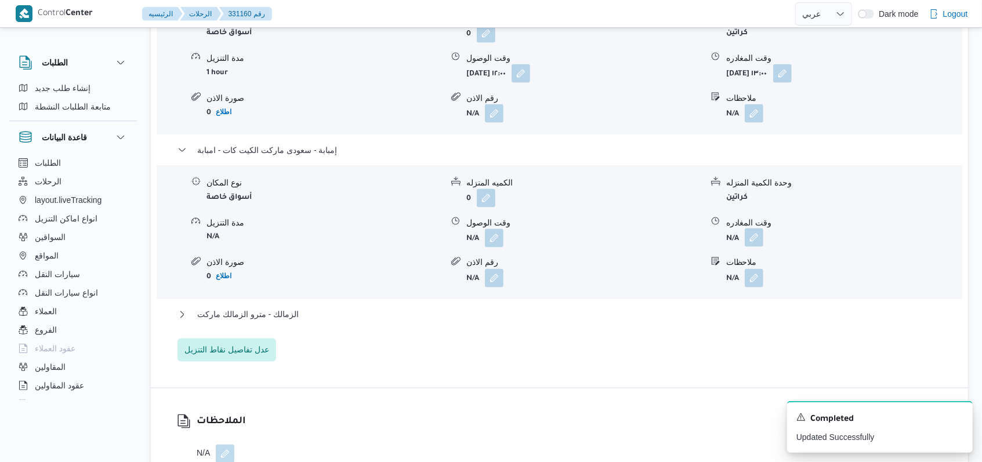
click at [752, 238] on button "button" at bounding box center [754, 238] width 19 height 19
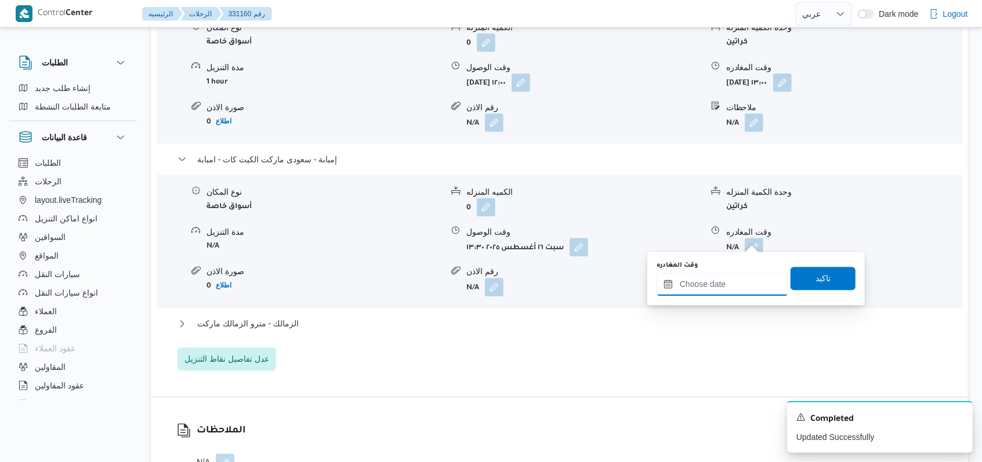
click at [708, 294] on input "وقت المغادره" at bounding box center [723, 284] width 132 height 23
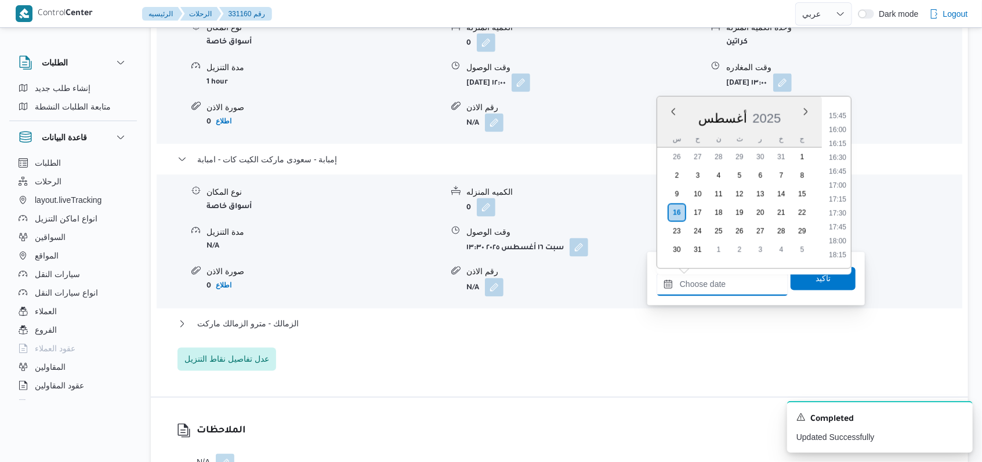
scroll to position [796, 0]
click at [838, 128] on li "14:30" at bounding box center [837, 124] width 27 height 12
type input "[DATE] ١٤:٣٠"
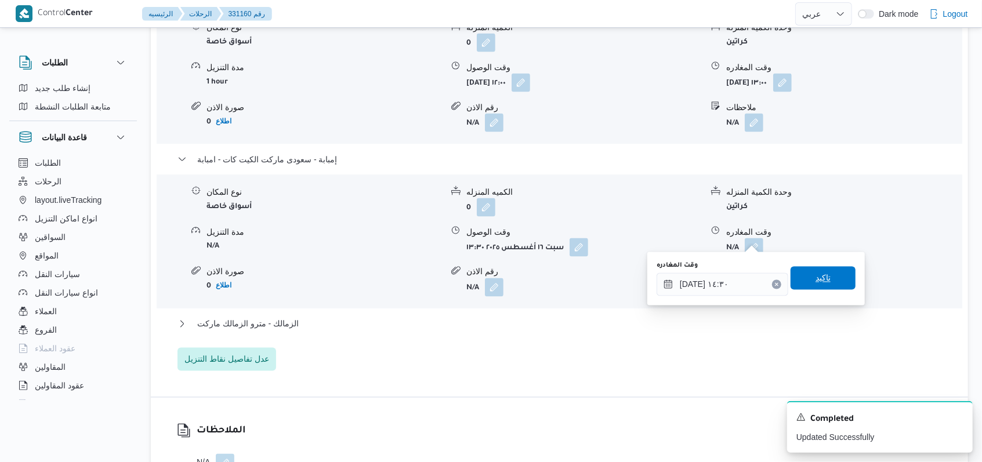
click at [821, 280] on span "تاكيد" at bounding box center [823, 278] width 15 height 14
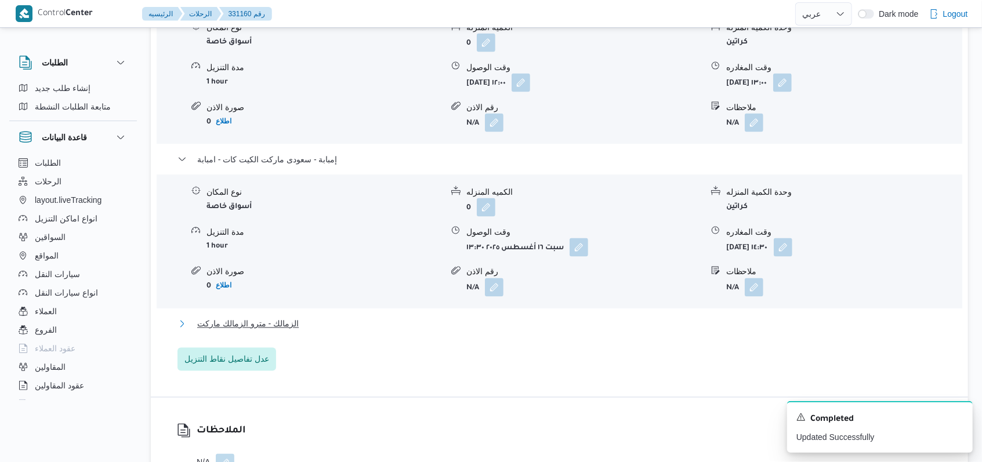
click at [298, 317] on button "الزمالك - مترو الزمالك ماركت" at bounding box center [560, 324] width 765 height 14
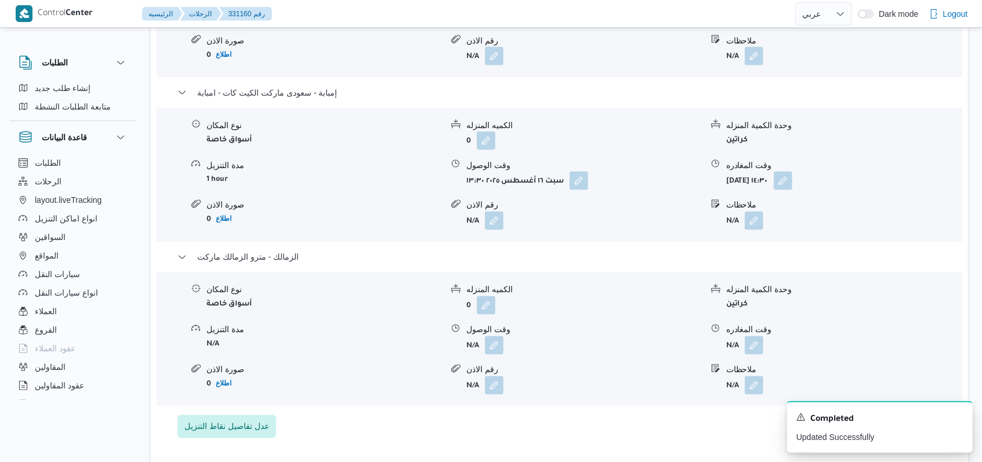
scroll to position [1392, 0]
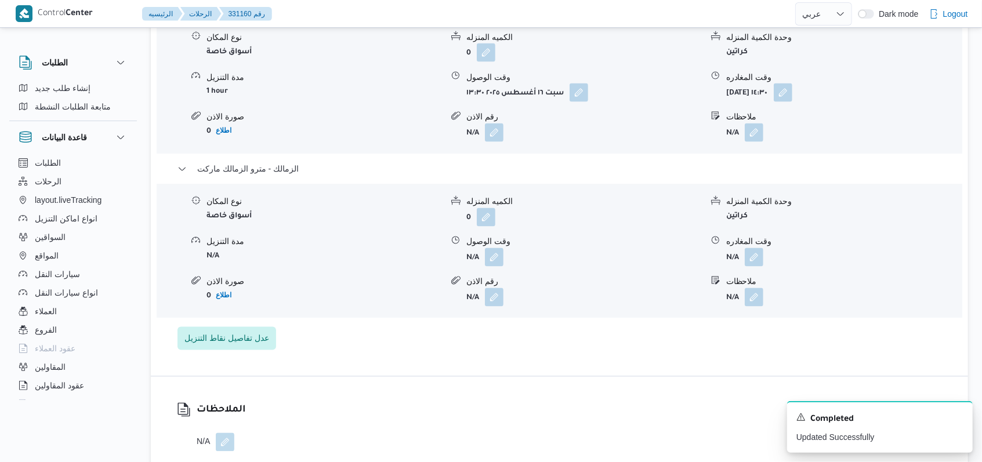
click at [505, 236] on div "وقت الوصول" at bounding box center [584, 242] width 236 height 12
click at [498, 252] on button "button" at bounding box center [494, 257] width 19 height 19
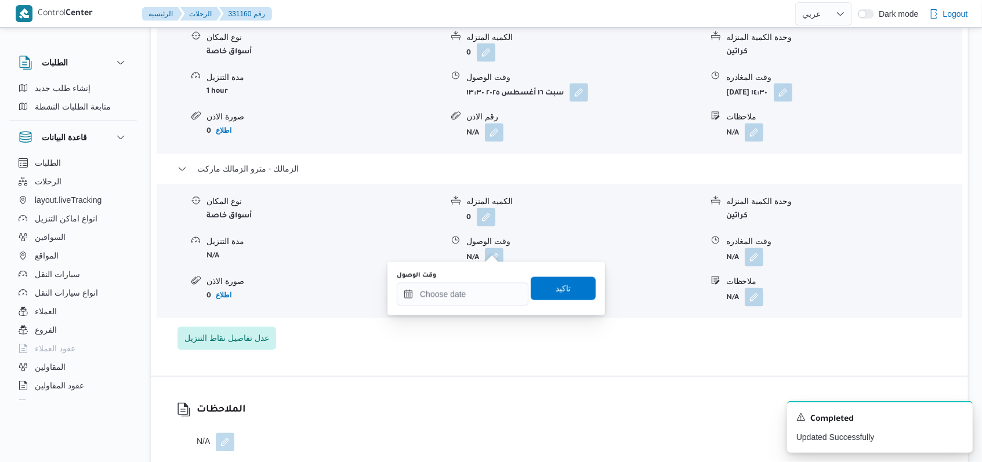
click at [480, 281] on div "وقت الوصول" at bounding box center [463, 288] width 132 height 35
click at [484, 304] on input "وقت الوصول" at bounding box center [463, 294] width 132 height 23
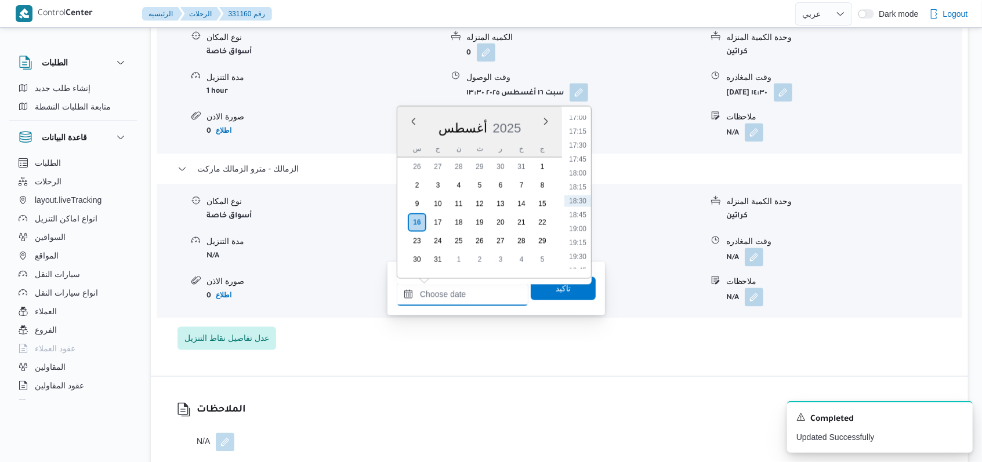
scroll to position [796, 0]
click at [585, 162] on li "15:00" at bounding box center [577, 161] width 27 height 12
type input "[DATE] ١٥:٠٠"
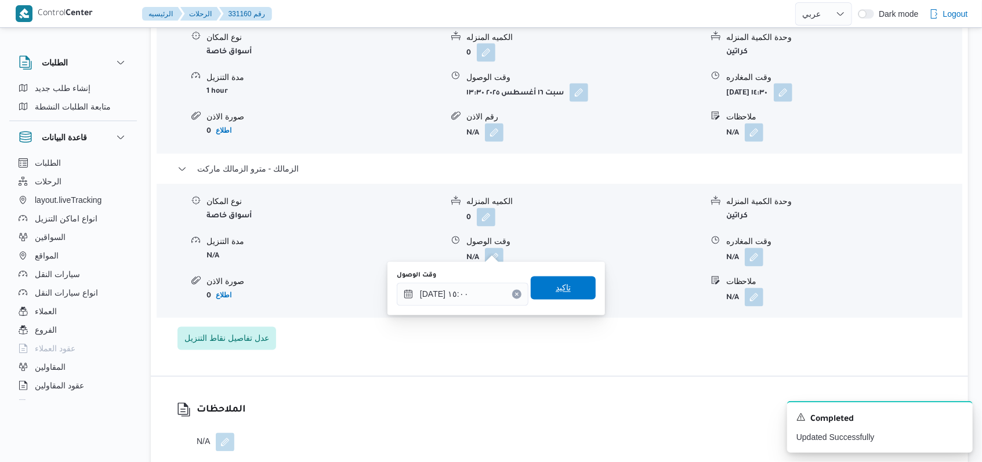
click at [564, 284] on span "تاكيد" at bounding box center [563, 288] width 65 height 23
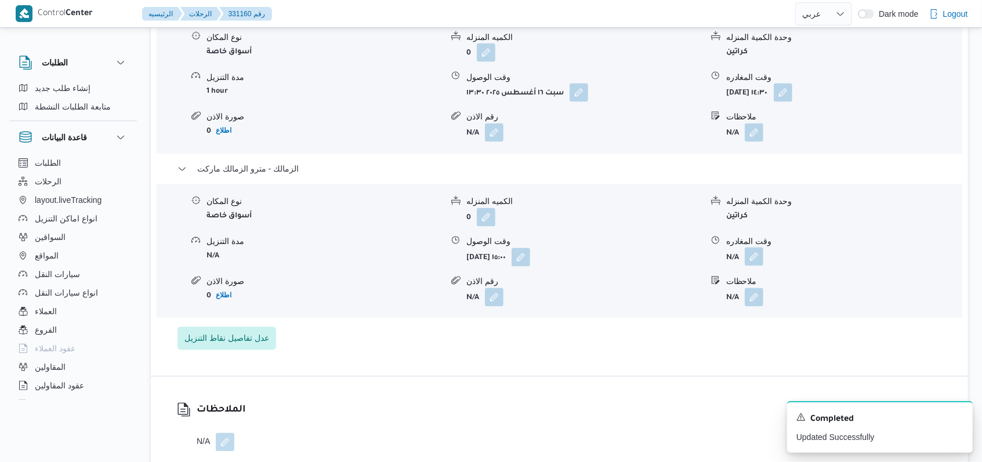
click at [751, 249] on button "button" at bounding box center [754, 257] width 19 height 19
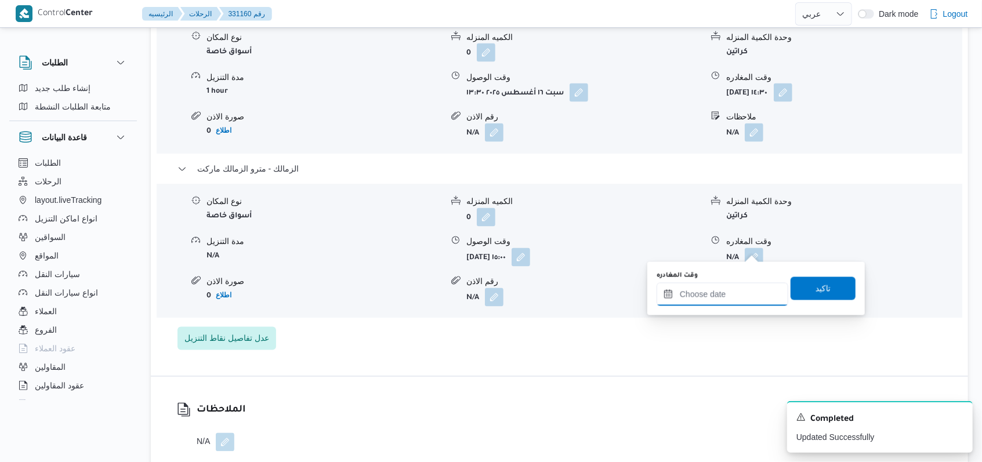
click at [729, 293] on input "وقت المغادره" at bounding box center [723, 294] width 132 height 23
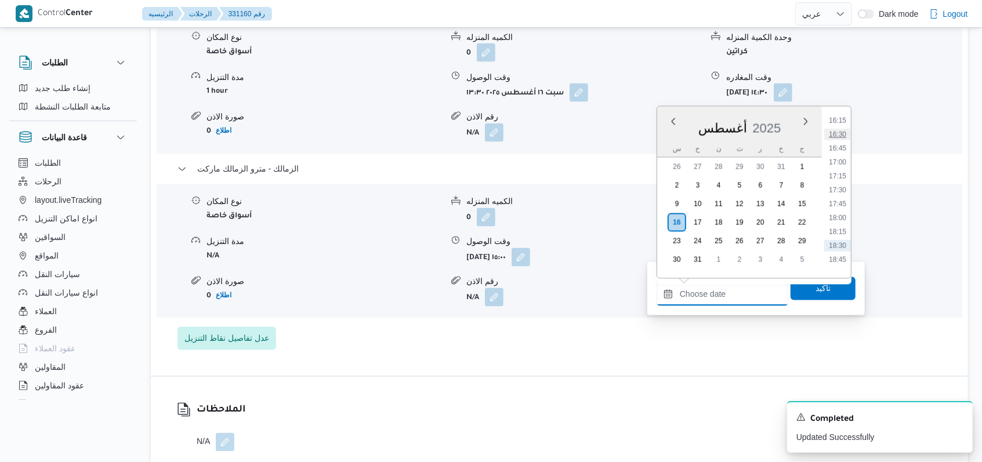
scroll to position [873, 0]
click at [843, 170] on li "16:30" at bounding box center [837, 168] width 27 height 12
type input "[DATE] ١٦:٣٠"
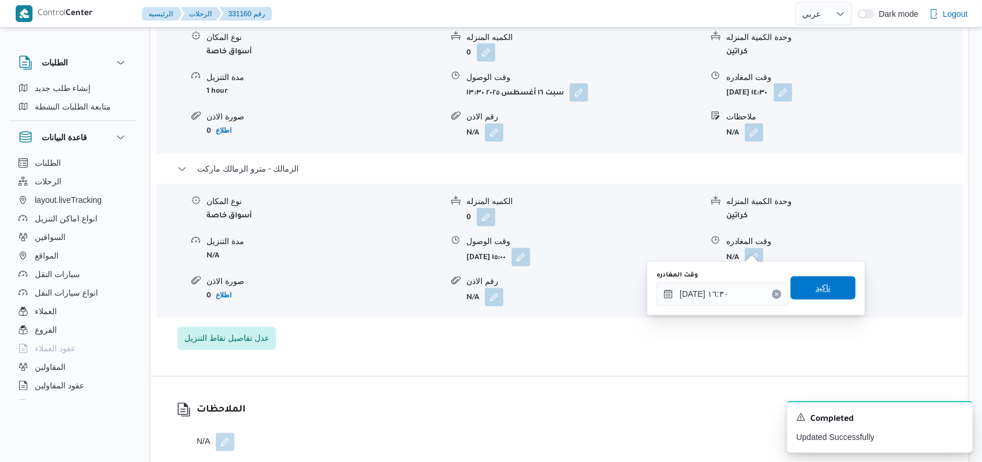
click at [821, 293] on span "تاكيد" at bounding box center [823, 288] width 15 height 14
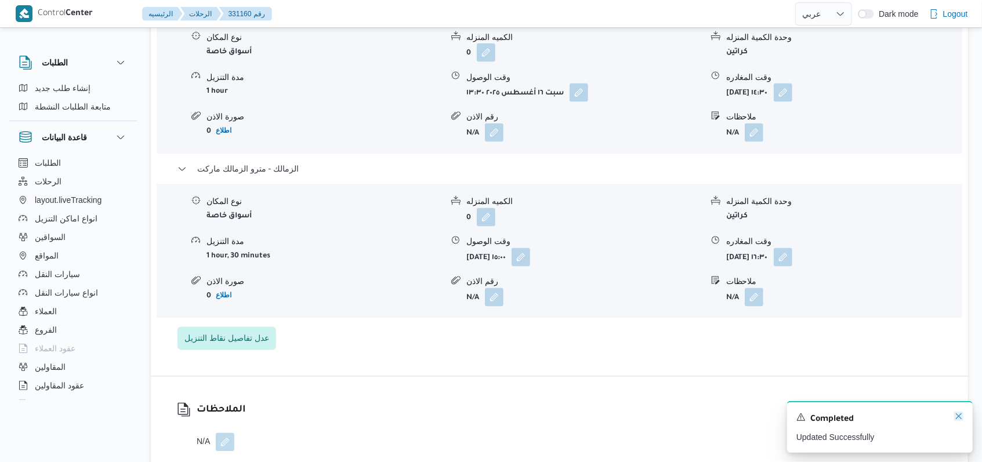
click at [956, 419] on icon "Dismiss toast" at bounding box center [958, 416] width 9 height 9
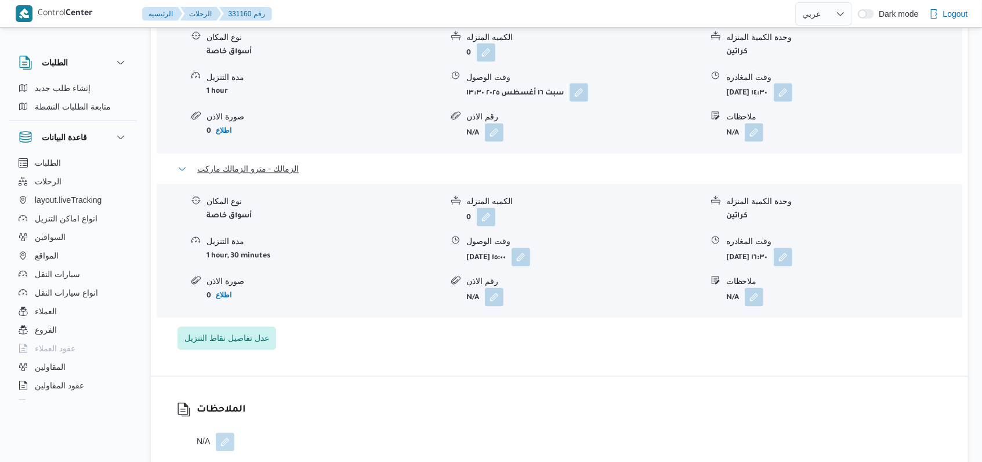
click at [283, 165] on span "الزمالك - مترو الزمالك ماركت" at bounding box center [248, 169] width 102 height 14
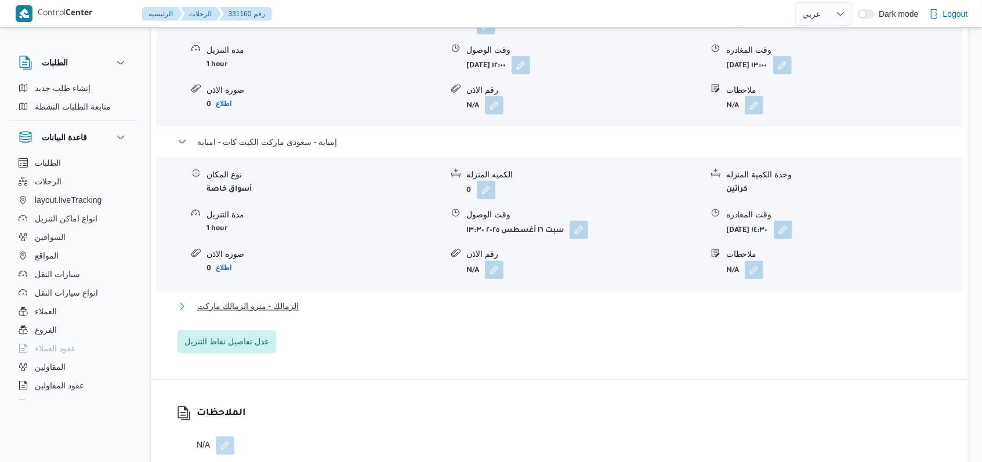
scroll to position [1160, 0]
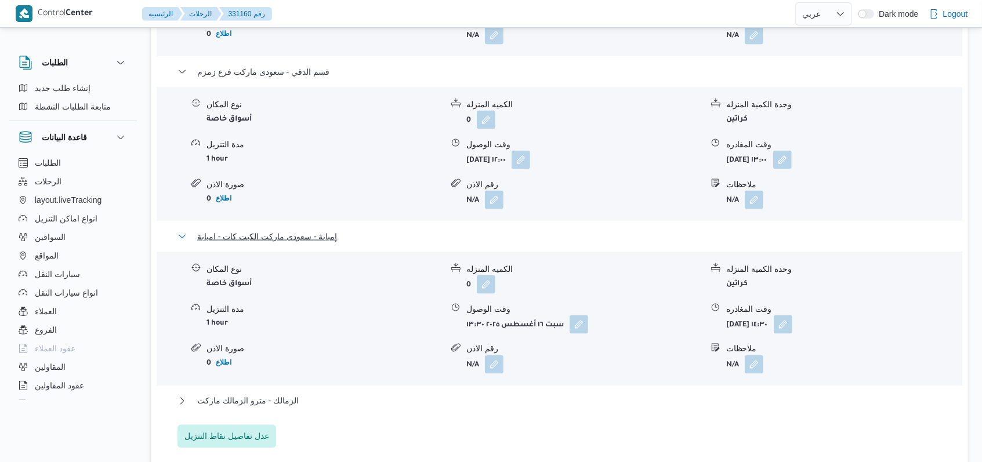
click at [308, 230] on span "إمبابة - سعودى ماركت الكيت كات - امبابة" at bounding box center [267, 237] width 140 height 14
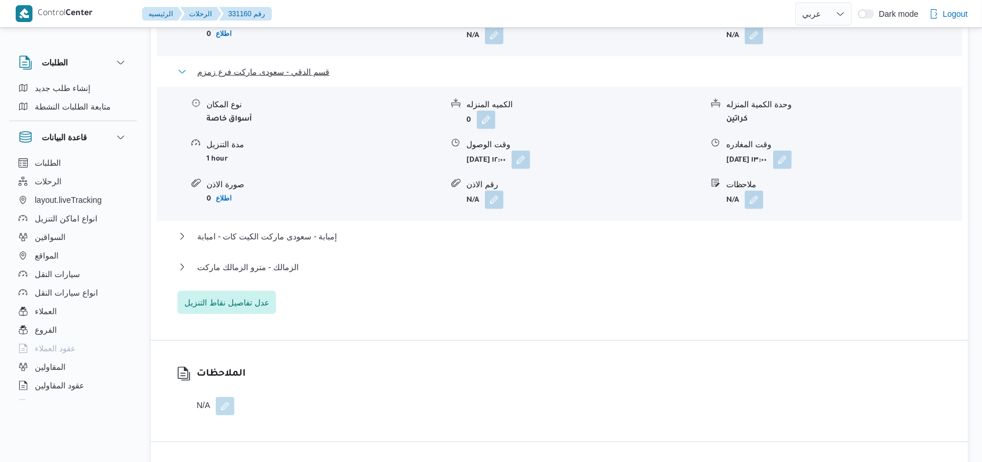
click at [288, 65] on span "قسم الدقي - سعودى ماركت فرع زمزم" at bounding box center [263, 72] width 132 height 14
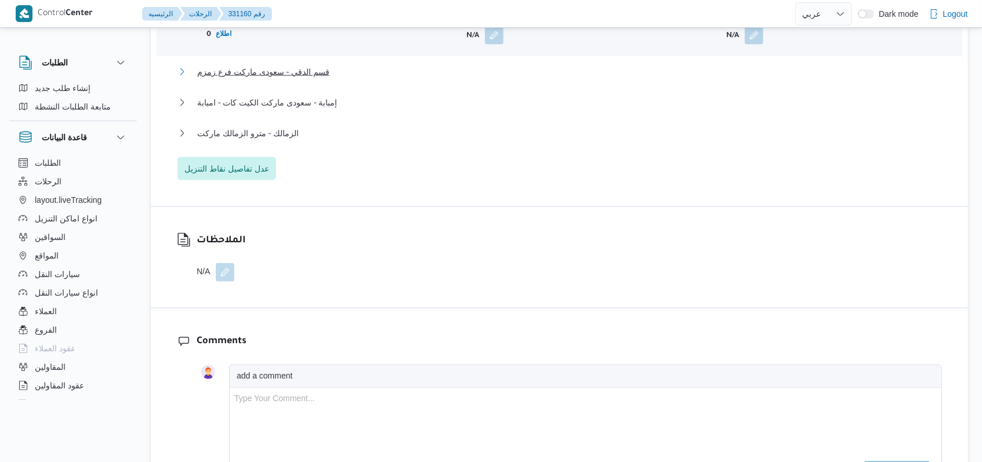
scroll to position [1005, 0]
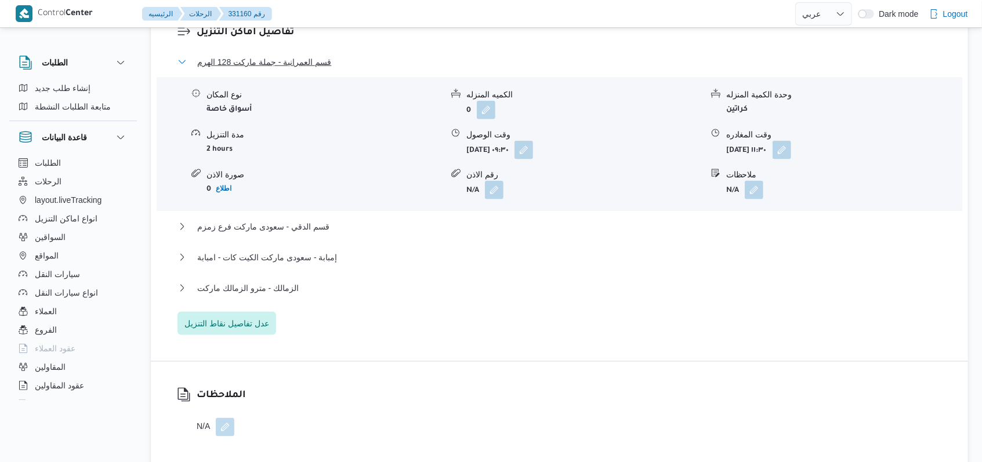
click at [290, 55] on span "قسم العمرانية - جملة ماركت 128 الهرم" at bounding box center [264, 62] width 134 height 14
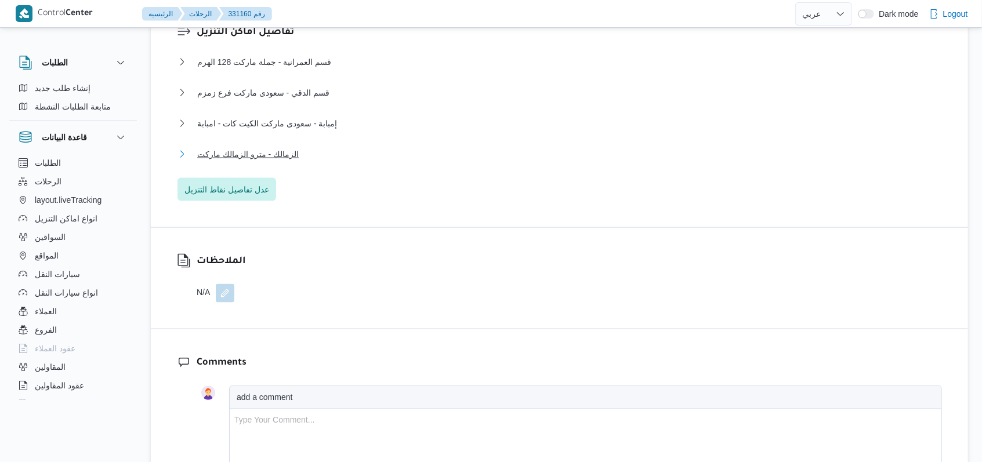
click at [273, 147] on span "الزمالك - مترو الزمالك ماركت" at bounding box center [248, 154] width 102 height 14
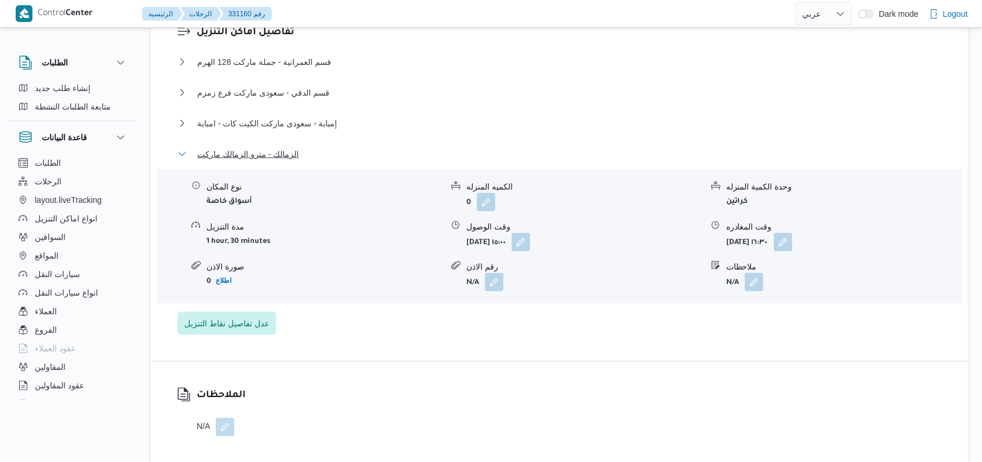
click at [273, 147] on span "الزمالك - مترو الزمالك ماركت" at bounding box center [248, 154] width 102 height 14
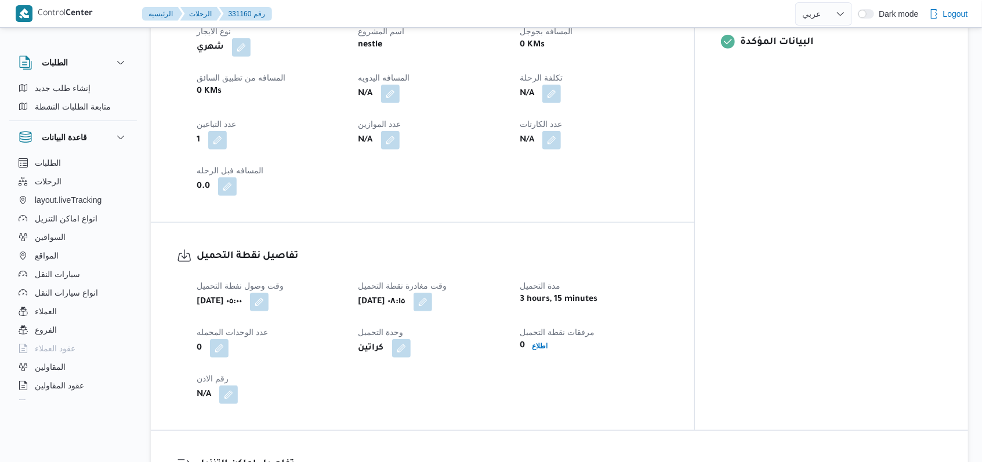
scroll to position [541, 0]
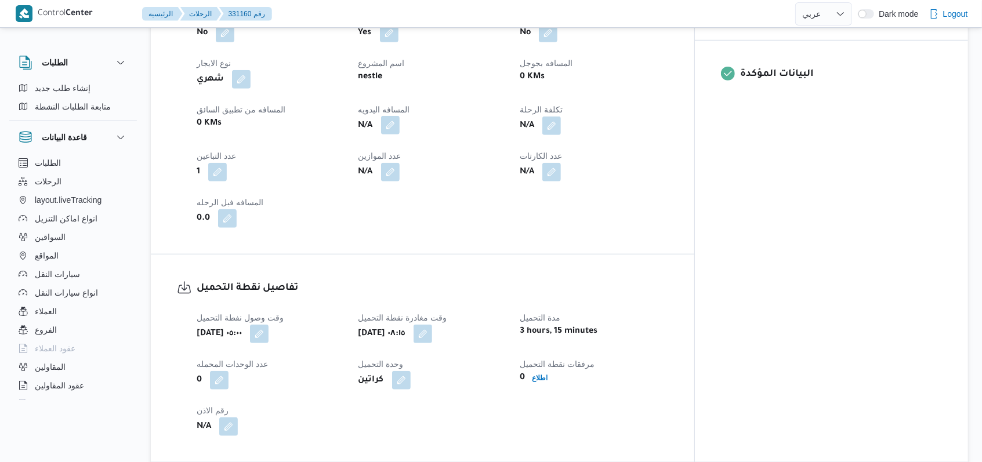
click at [400, 123] on button "button" at bounding box center [390, 125] width 19 height 19
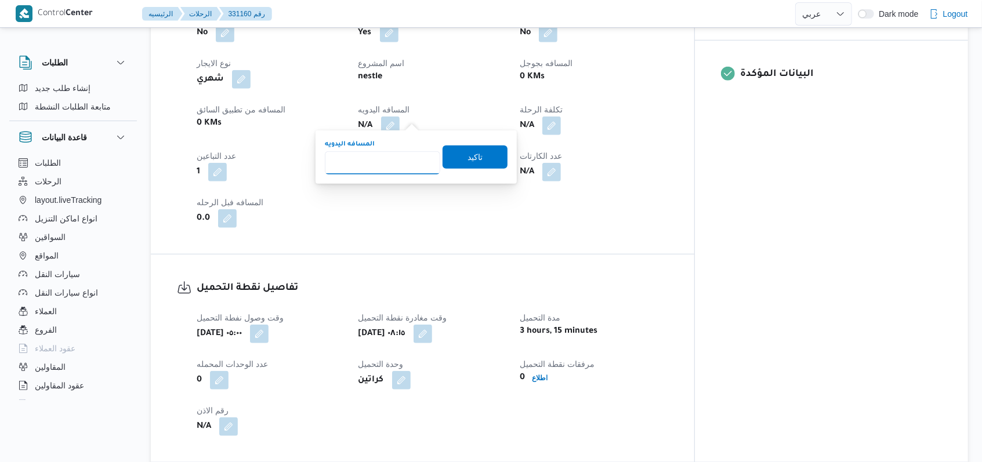
click at [371, 173] on input "المسافه اليدويه" at bounding box center [382, 162] width 115 height 23
type input "143"
click at [464, 149] on span "تاكيد" at bounding box center [475, 156] width 65 height 23
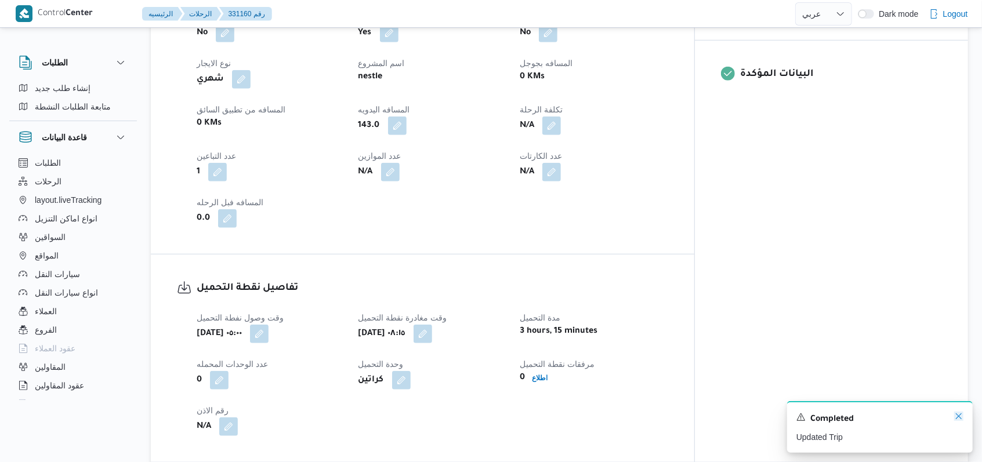
click at [963, 418] on icon "Dismiss toast" at bounding box center [958, 416] width 9 height 9
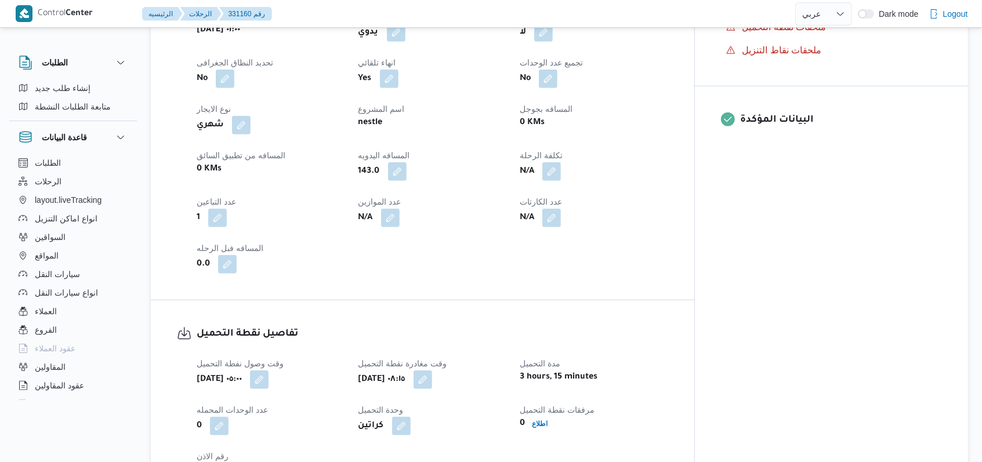
scroll to position [0, 0]
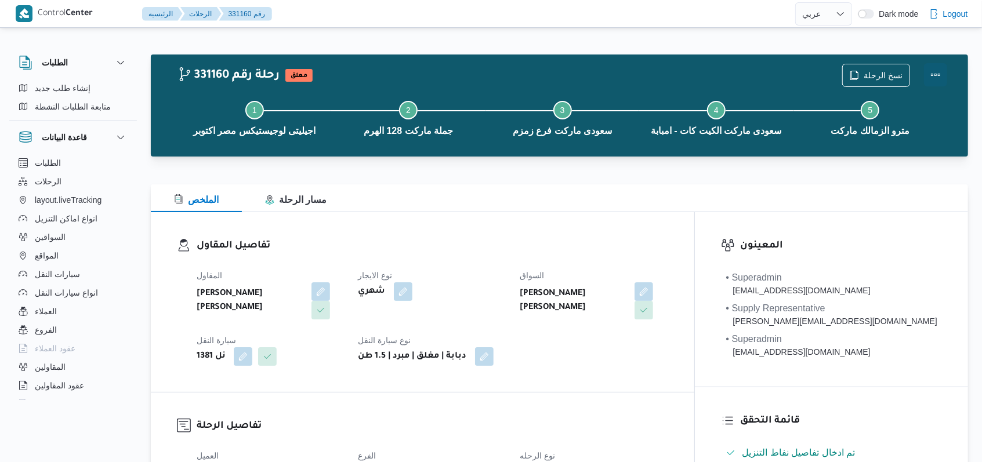
click at [931, 74] on button "Actions" at bounding box center [935, 74] width 23 height 23
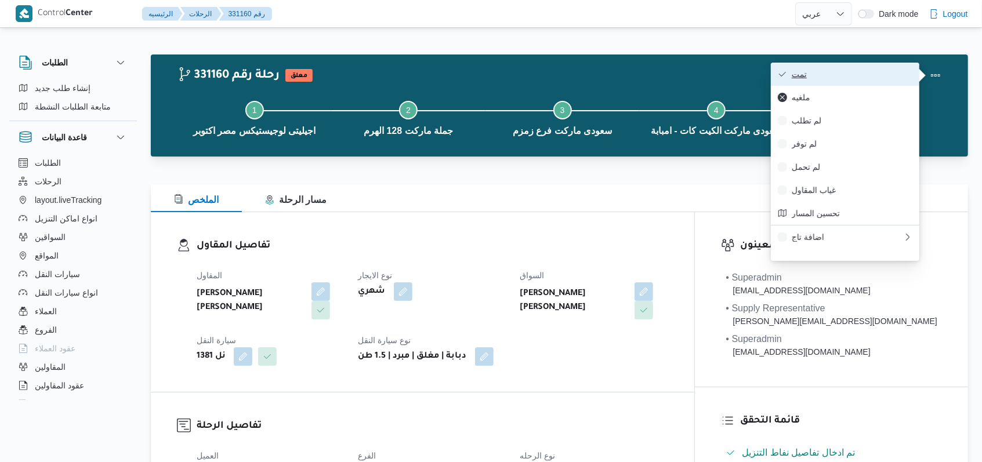
click at [896, 68] on button "تمت" at bounding box center [845, 74] width 149 height 23
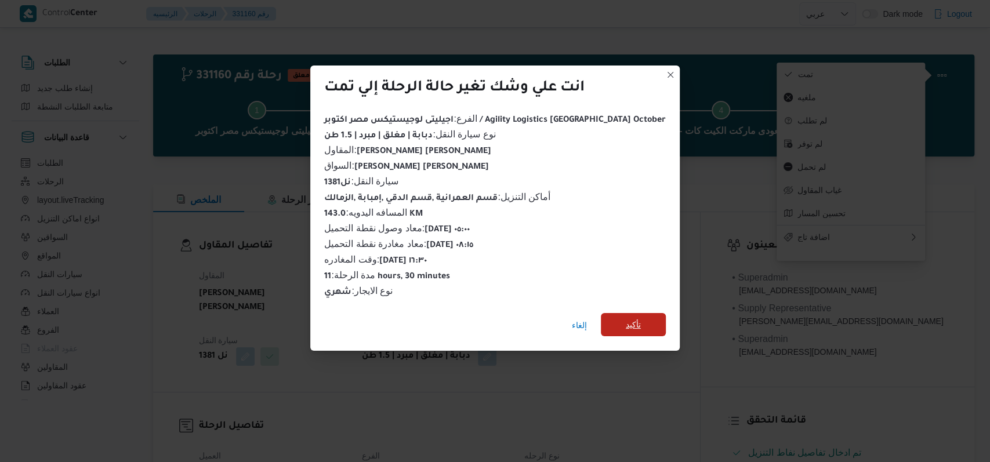
click at [626, 320] on span "تأكيد" at bounding box center [633, 325] width 15 height 14
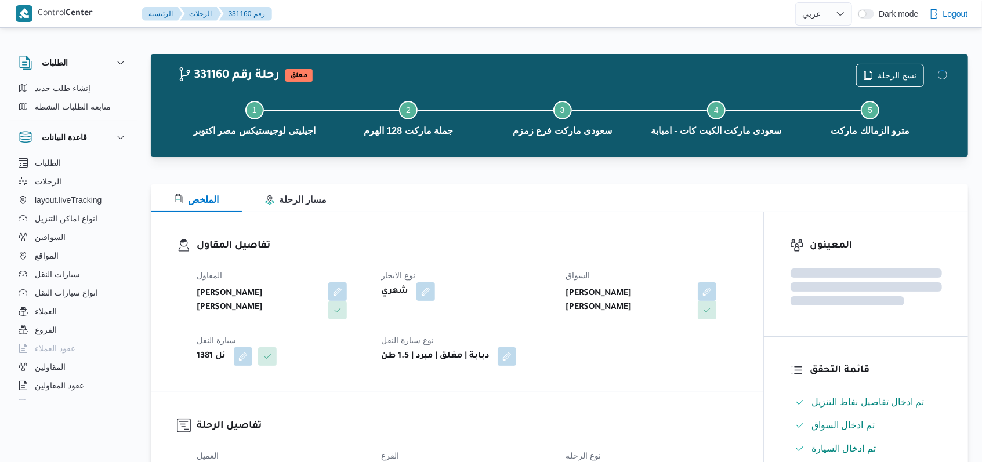
click at [510, 283] on div "شهري" at bounding box center [466, 291] width 173 height 21
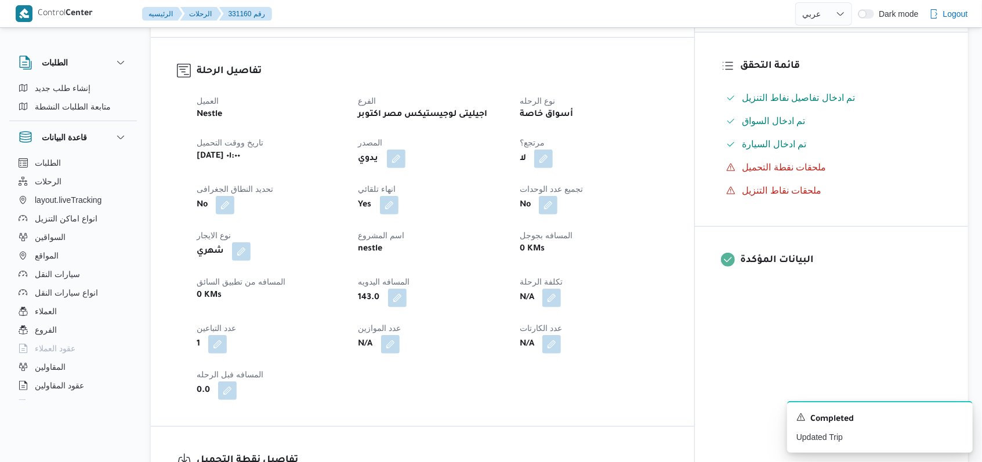
scroll to position [464, 0]
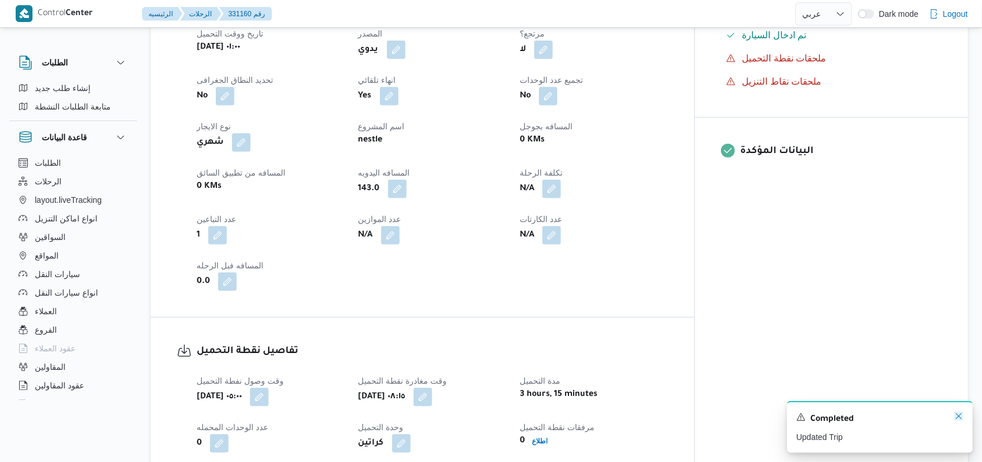
click at [961, 416] on icon "Dismiss toast" at bounding box center [958, 416] width 9 height 9
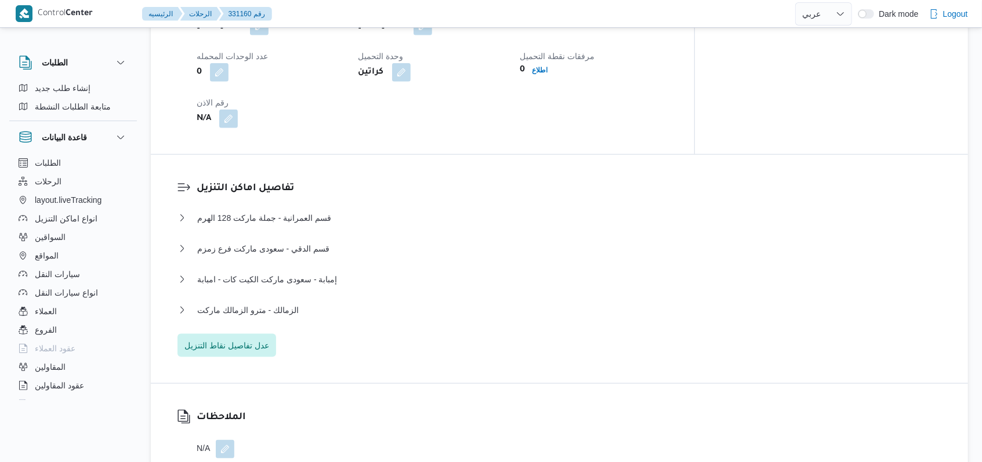
scroll to position [850, 0]
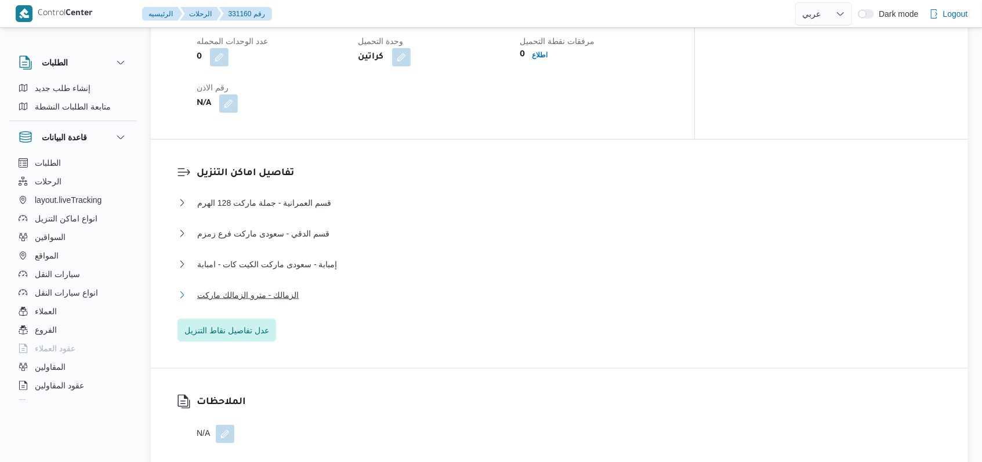
click at [270, 289] on span "الزمالك - مترو الزمالك ماركت" at bounding box center [248, 295] width 102 height 14
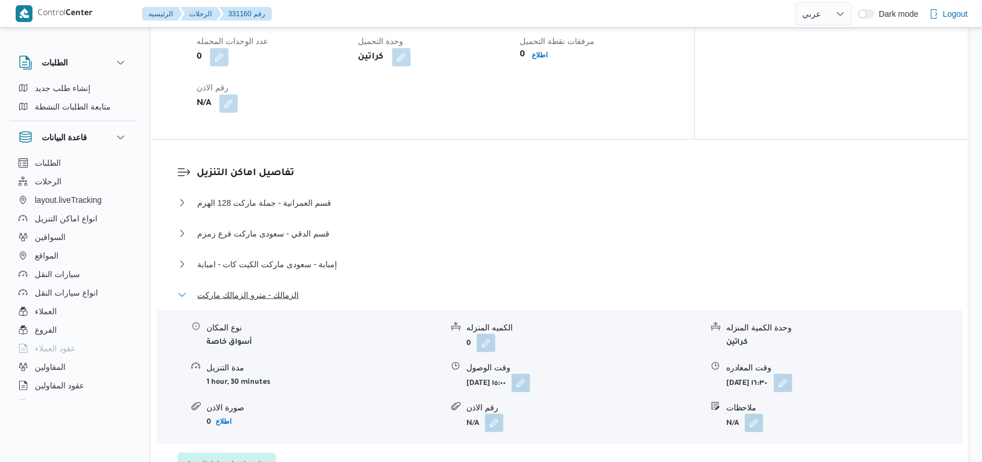
click at [270, 289] on span "الزمالك - مترو الزمالك ماركت" at bounding box center [248, 295] width 102 height 14
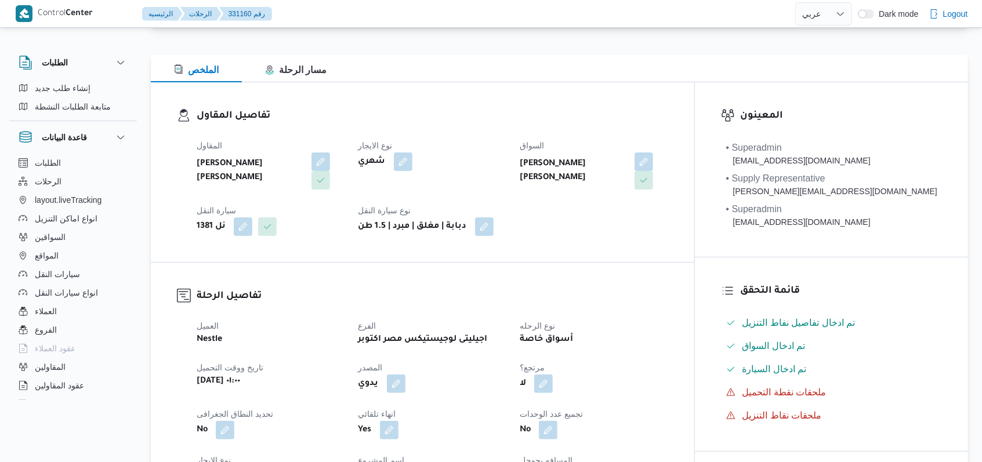
scroll to position [0, 0]
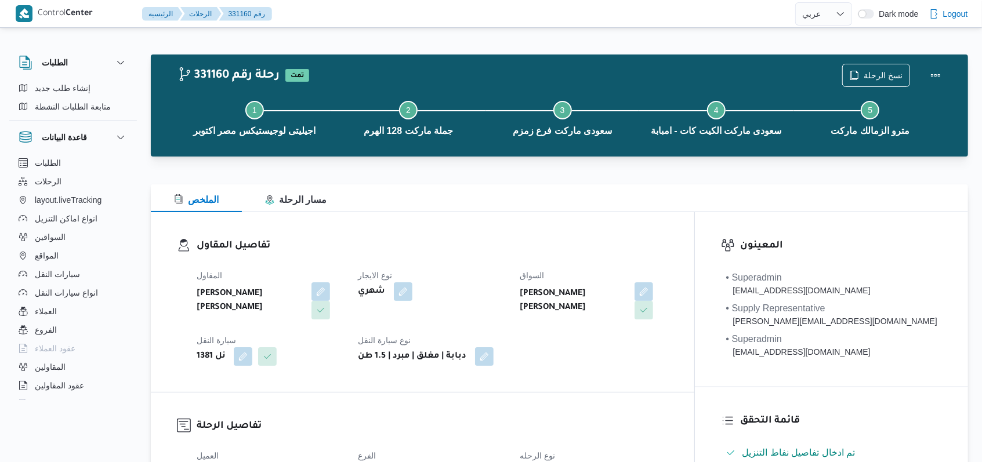
click at [506, 280] on dt "نوع الايجار" at bounding box center [432, 276] width 148 height 14
select select "ar"
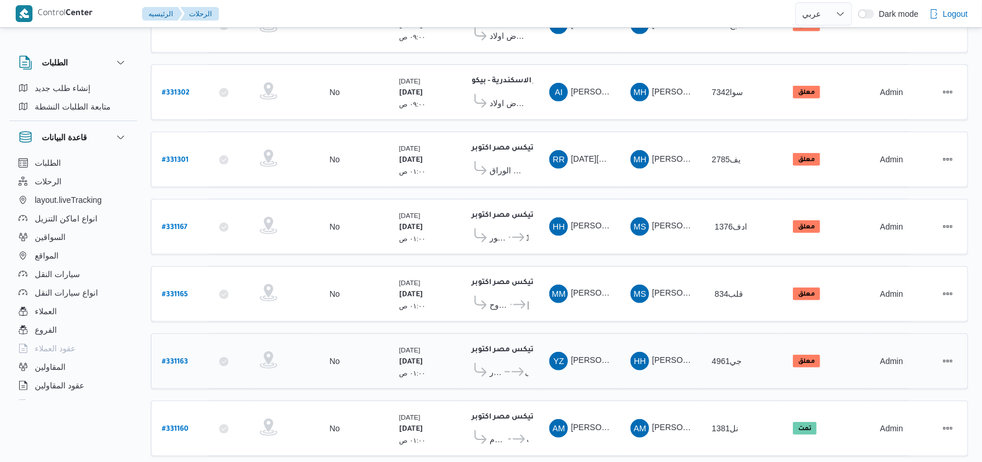
scroll to position [390, 0]
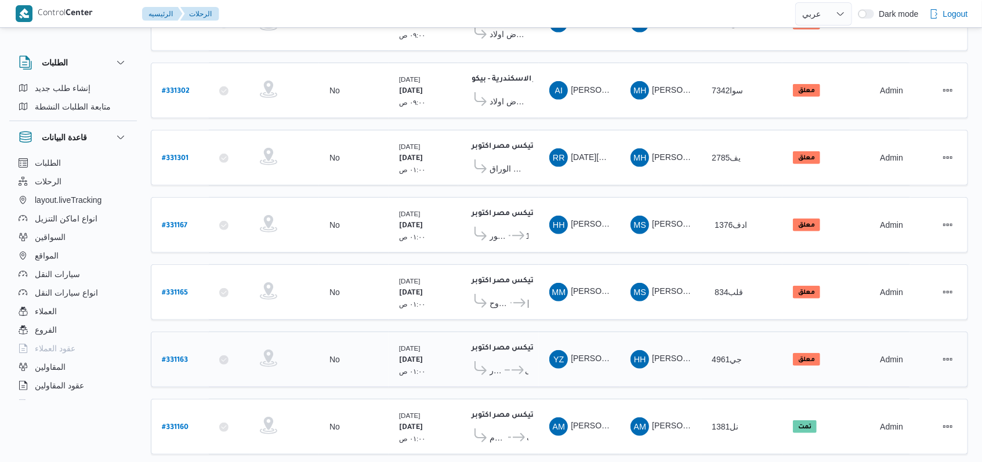
click at [176, 357] on b "# 331163" at bounding box center [175, 361] width 26 height 8
select select "ar"
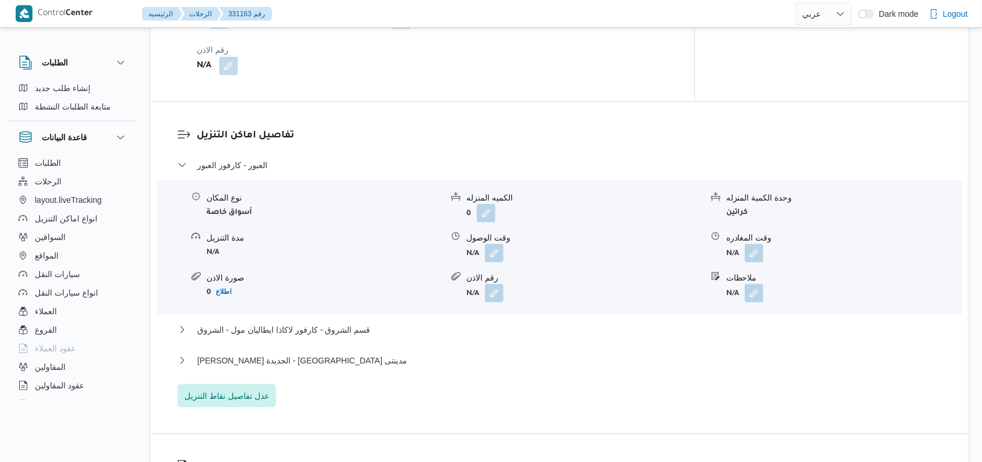
scroll to position [932, 0]
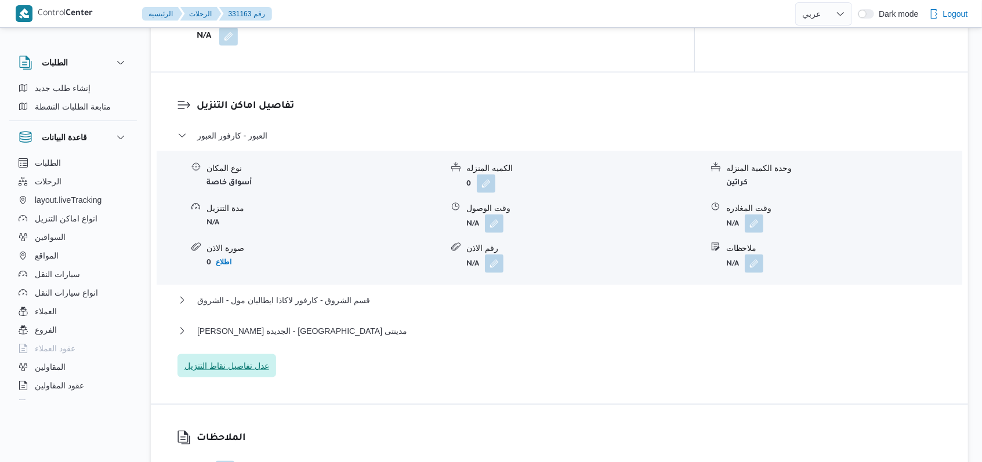
click at [241, 359] on span "عدل تفاصيل نقاط التنزيل" at bounding box center [226, 366] width 85 height 14
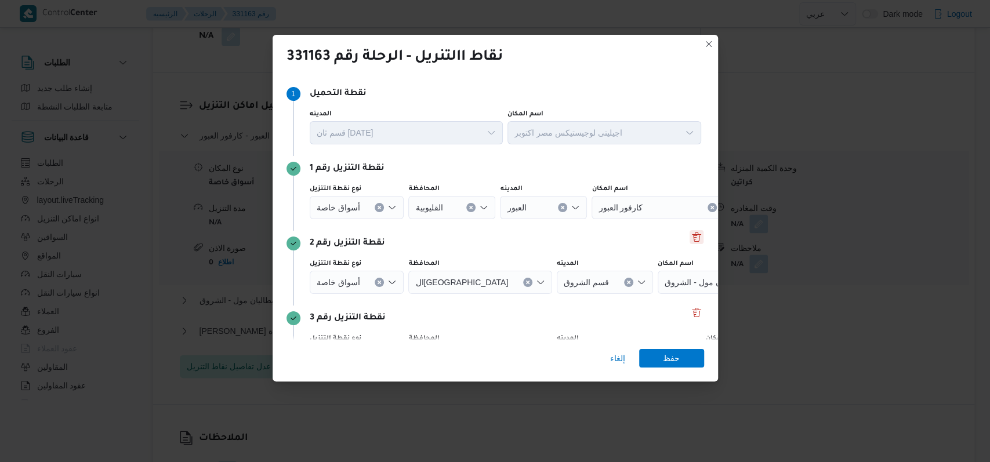
click at [691, 231] on div "نقطة التنزيل رقم 2 نوع نقطة التنزيل أسواق خاصة المحافظة ال[GEOGRAPHIC_DATA] الم…" at bounding box center [496, 268] width 418 height 75
click at [690, 234] on button "Delete" at bounding box center [697, 237] width 14 height 14
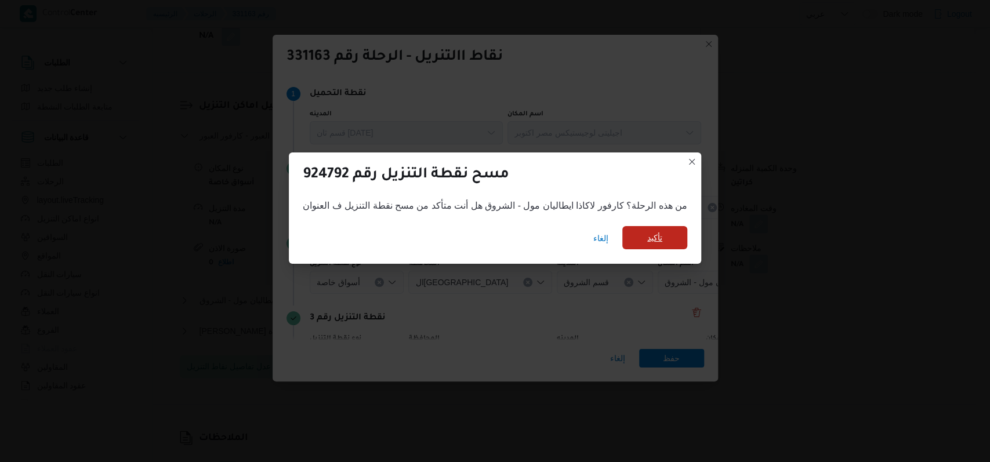
click at [654, 239] on span "تأكيد" at bounding box center [654, 238] width 15 height 14
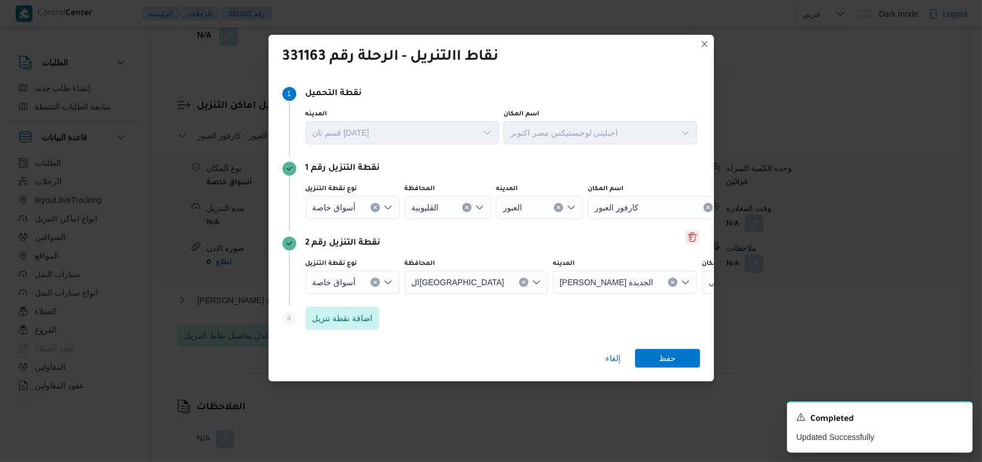
click at [686, 240] on button "Delete" at bounding box center [693, 237] width 14 height 14
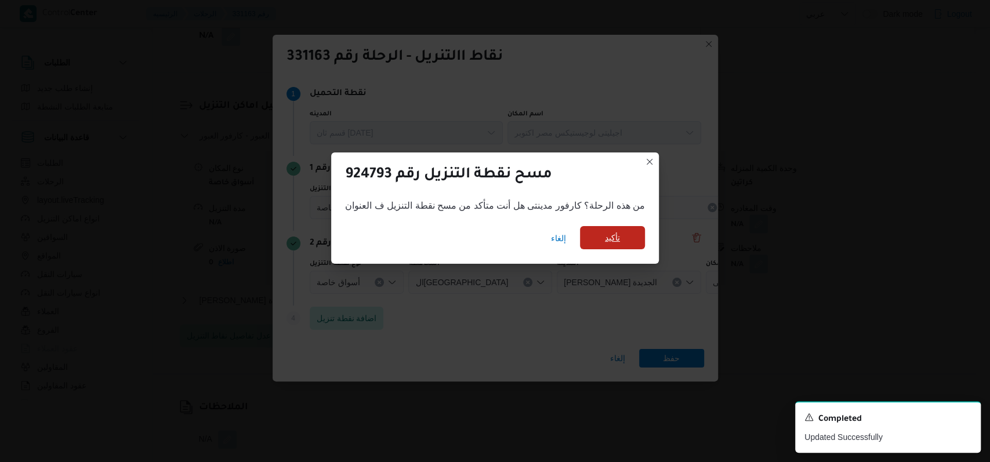
click at [629, 239] on span "تأكيد" at bounding box center [612, 237] width 65 height 23
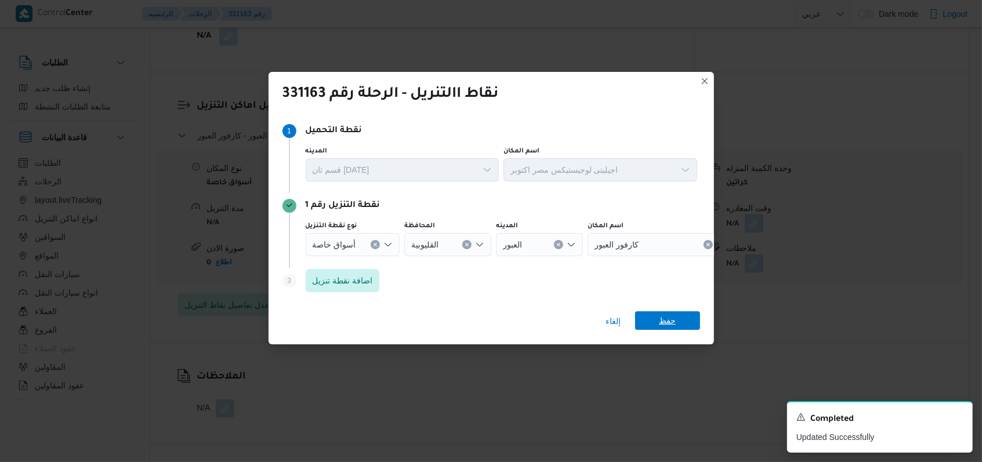
drag, startPoint x: 685, startPoint y: 334, endPoint x: 684, endPoint y: 324, distance: 9.9
click at [685, 333] on div "إلغاء حفظ" at bounding box center [492, 324] width 446 height 42
click at [684, 324] on span "حفظ" at bounding box center [667, 321] width 65 height 19
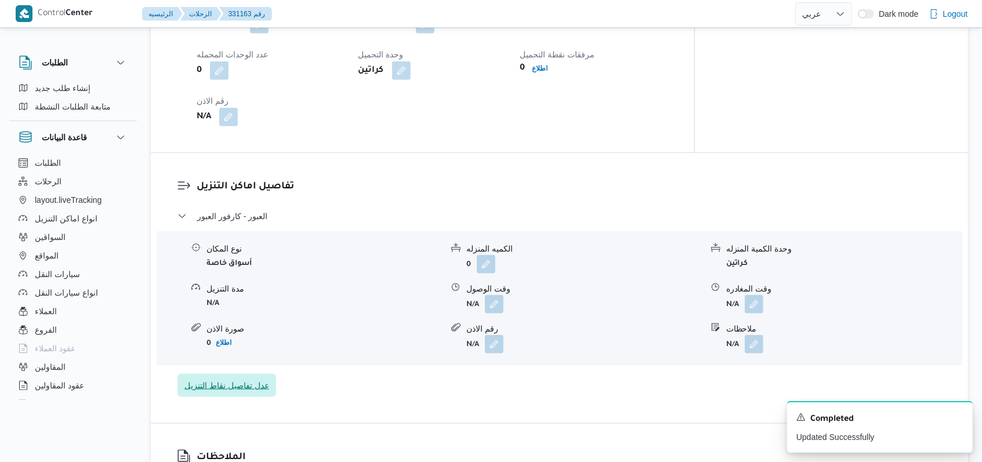
scroll to position [854, 0]
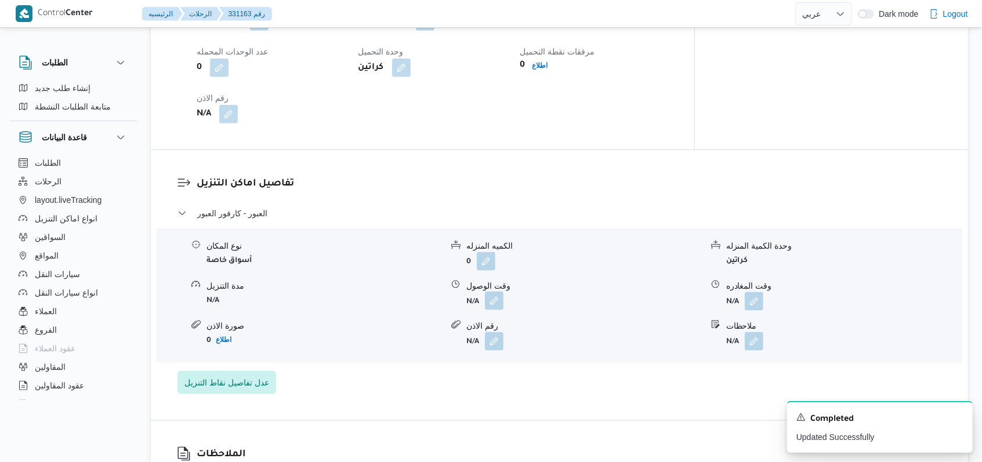
click at [500, 292] on button "button" at bounding box center [494, 301] width 19 height 19
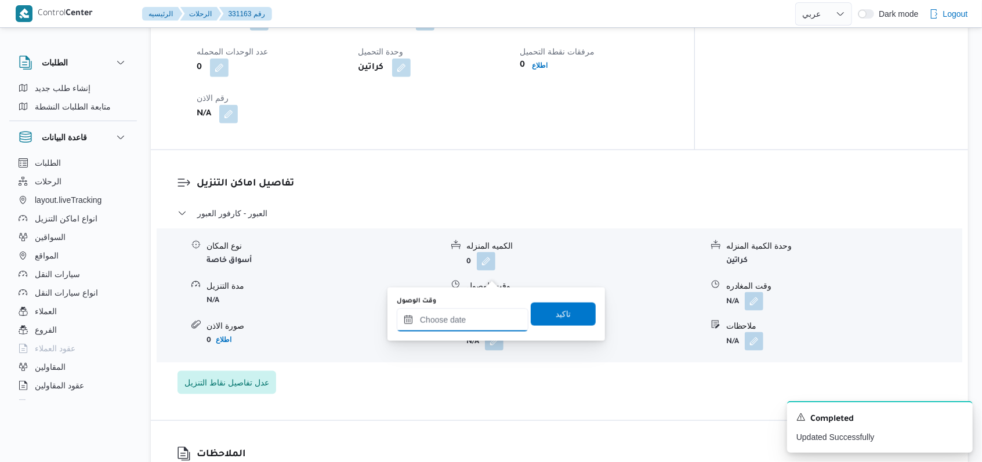
click at [466, 320] on input "وقت الوصول" at bounding box center [463, 320] width 132 height 23
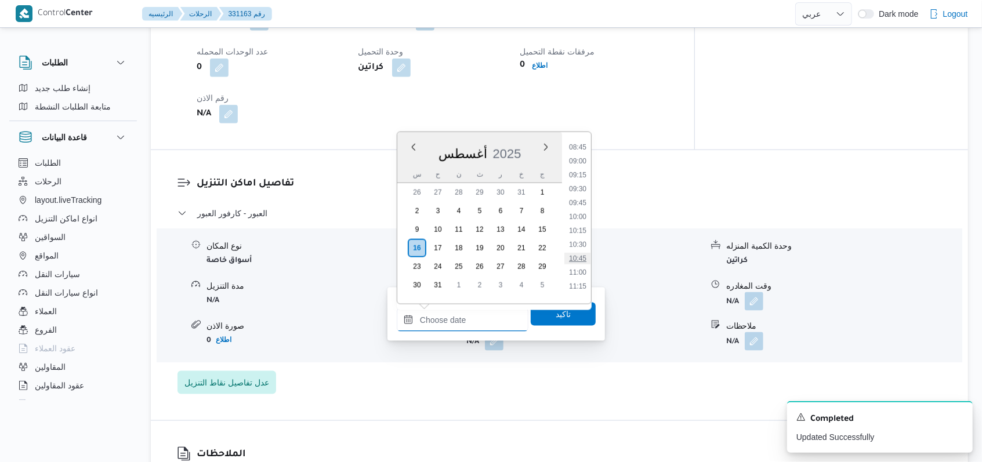
scroll to position [487, 0]
click at [582, 165] on li "09:00" at bounding box center [577, 162] width 27 height 12
type input "[DATE] ٠٩:٠٠"
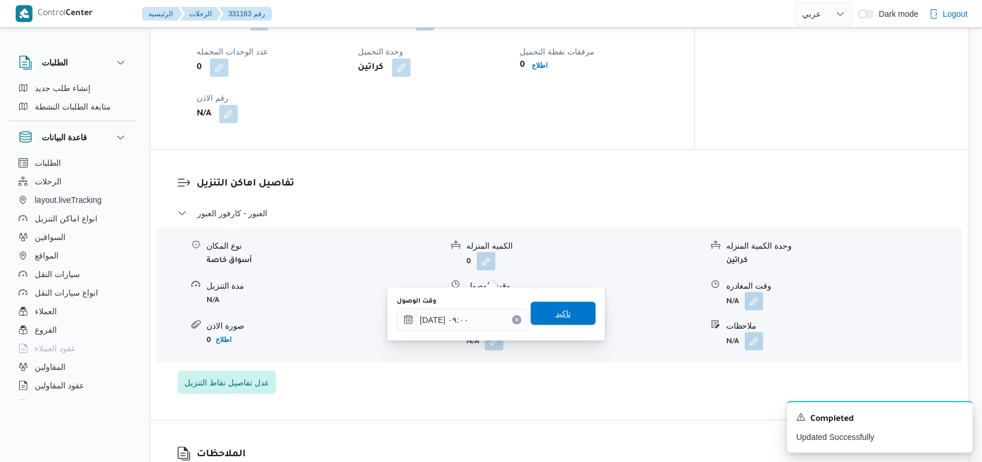
click at [572, 317] on span "تاكيد" at bounding box center [563, 313] width 65 height 23
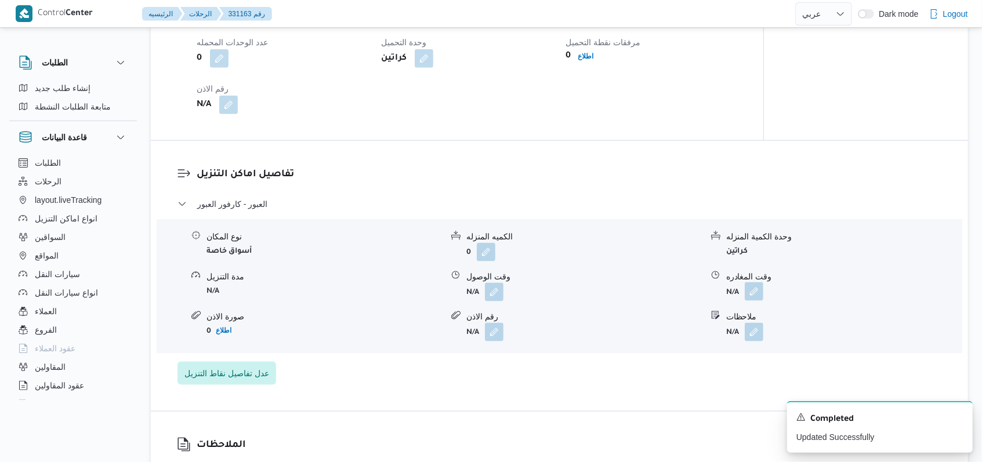
drag, startPoint x: 749, startPoint y: 285, endPoint x: 753, endPoint y: 275, distance: 10.5
click at [749, 284] on div "نوع المكان أسواق خاصة الكميه المنزله 0 وحدة الكمية المنزله كراتين مدة التنزيل N…" at bounding box center [559, 286] width 815 height 132
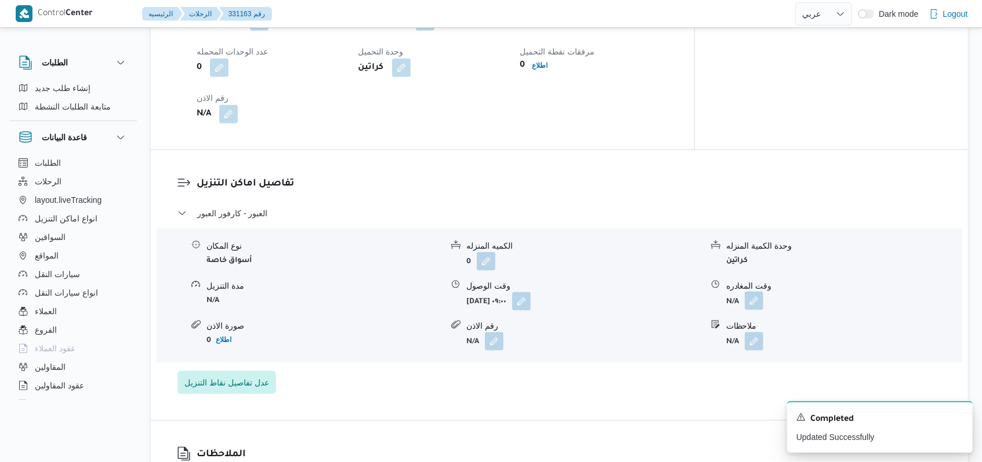
click at [753, 292] on button "button" at bounding box center [754, 301] width 19 height 19
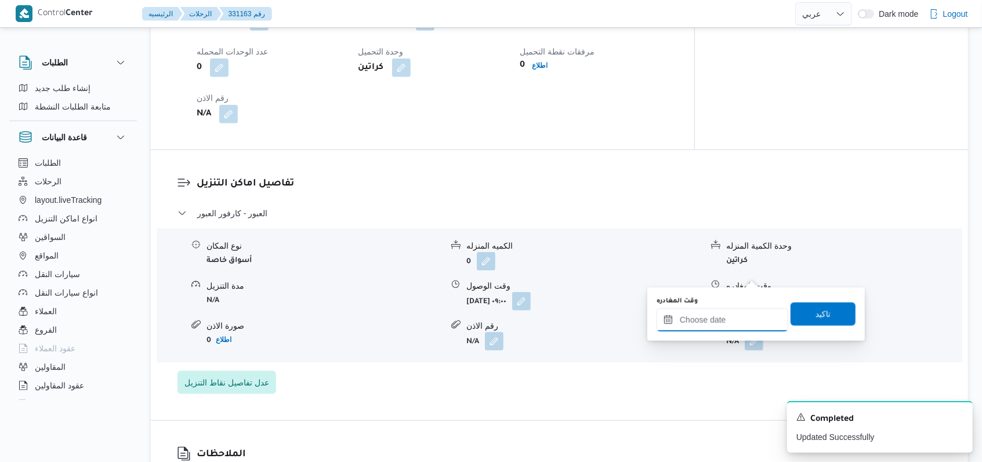
click at [734, 317] on input "وقت المغادره" at bounding box center [723, 320] width 132 height 23
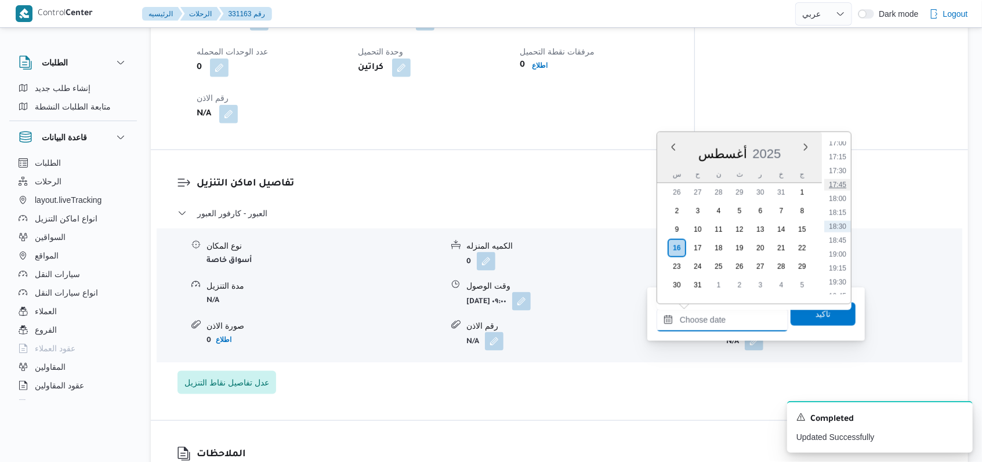
scroll to position [719, 0]
click at [845, 184] on li "13:30" at bounding box center [837, 181] width 27 height 12
type input "[DATE] ١٣:٣٠"
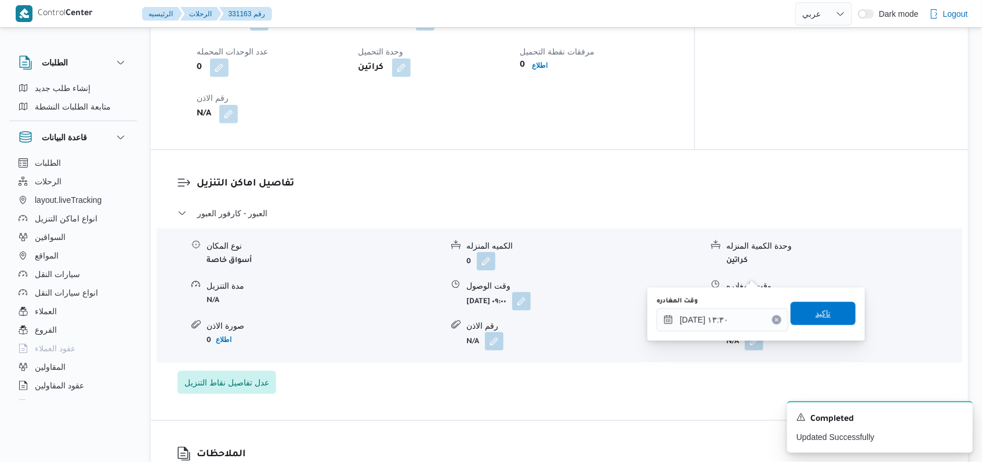
click at [801, 315] on span "تاكيد" at bounding box center [823, 313] width 65 height 23
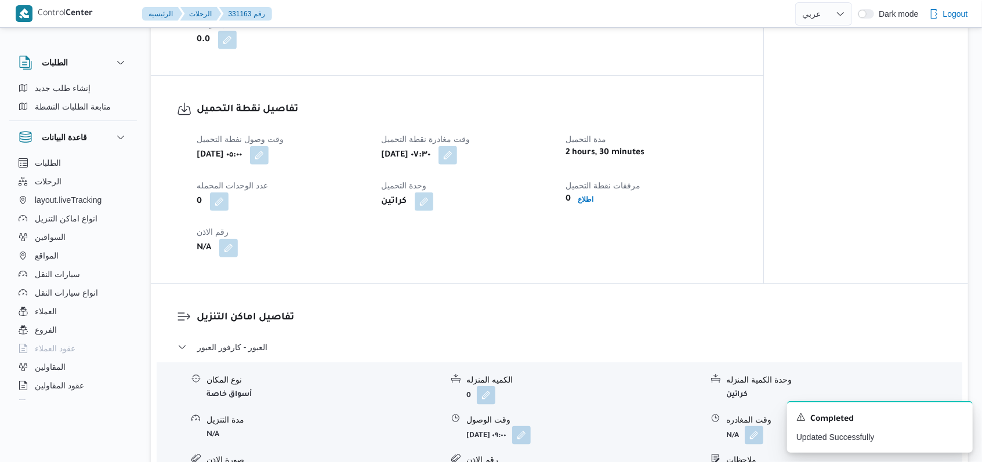
scroll to position [545, 0]
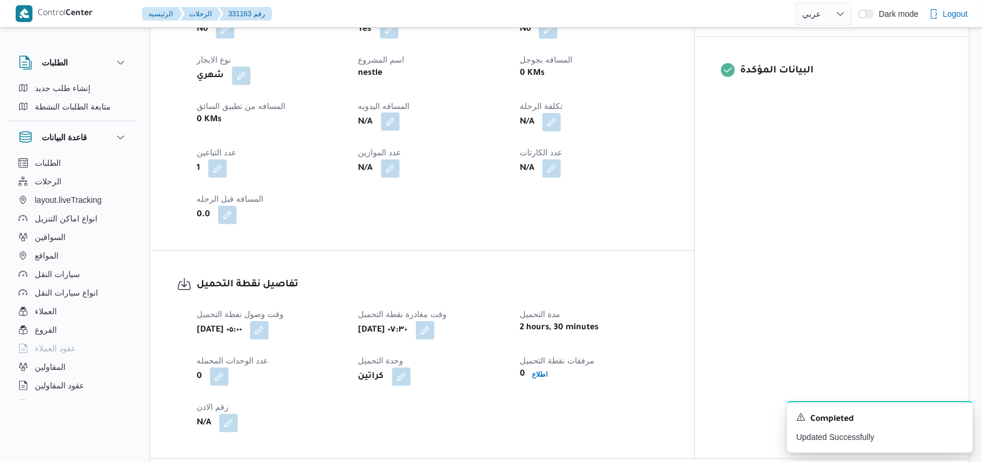
click at [400, 113] on button "button" at bounding box center [390, 122] width 19 height 19
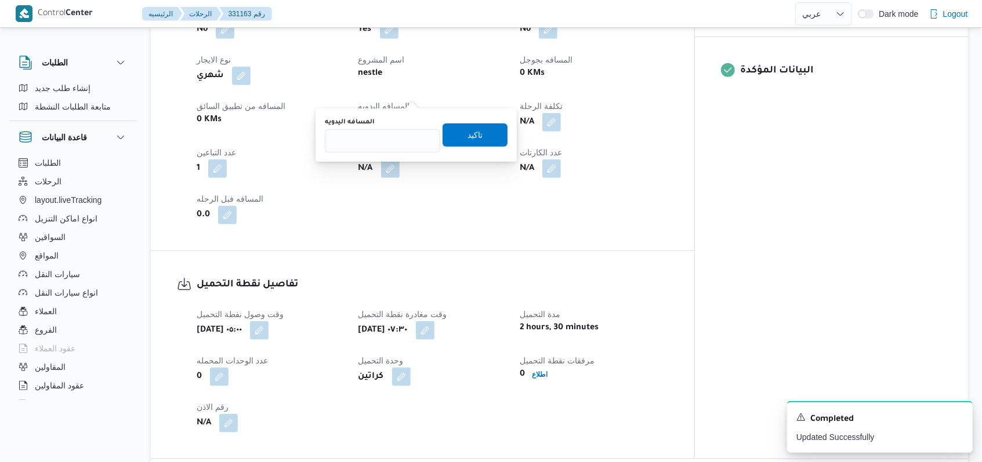
click at [370, 157] on div "You are in a dialog. To close this dialog, hit escape. المسافه اليدويه تاكيد" at bounding box center [416, 134] width 201 height 53
click at [375, 145] on input "المسافه اليدويه" at bounding box center [382, 140] width 115 height 23
type input "178"
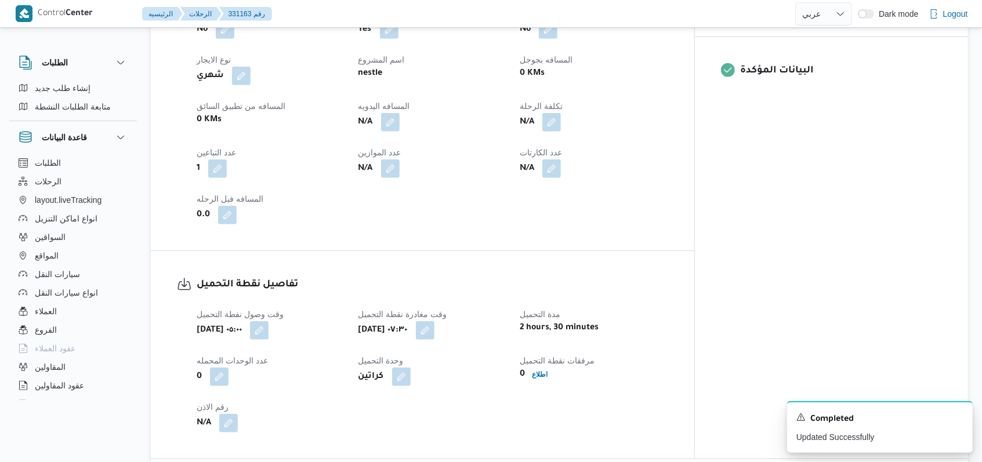
click at [508, 158] on div "N/A" at bounding box center [432, 168] width 150 height 21
click at [400, 113] on button "button" at bounding box center [390, 122] width 19 height 19
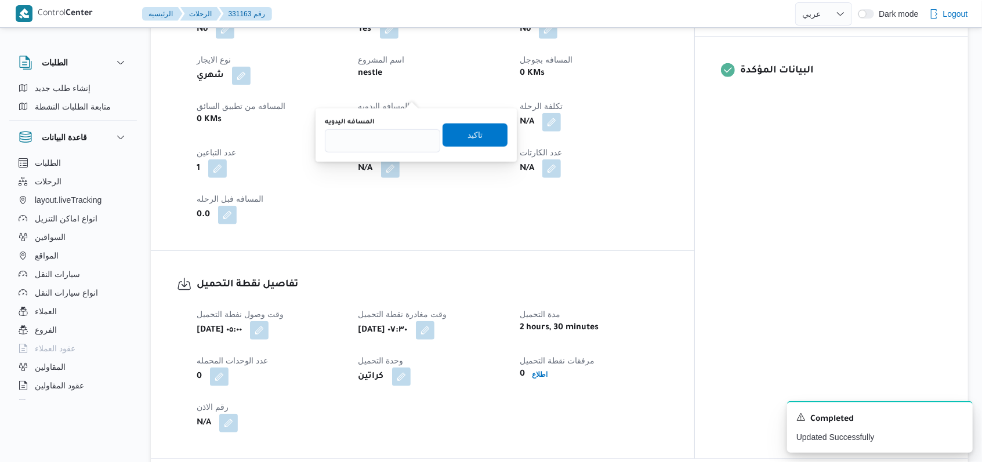
drag, startPoint x: 382, startPoint y: 154, endPoint x: 381, endPoint y: 146, distance: 7.7
click at [382, 155] on div "You are in a dialog. To close this dialog, hit escape. المسافه اليدويه تاكيد" at bounding box center [416, 134] width 201 height 53
click at [381, 146] on input "المسافه اليدويه" at bounding box center [382, 140] width 115 height 23
type input "178"
click at [453, 131] on span "تاكيد" at bounding box center [475, 134] width 65 height 23
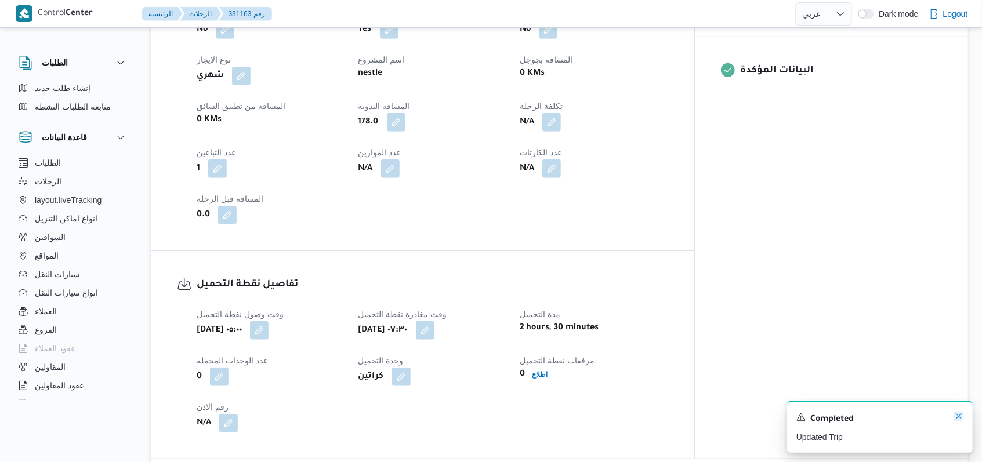
click at [959, 416] on icon "Dismiss toast" at bounding box center [958, 416] width 9 height 9
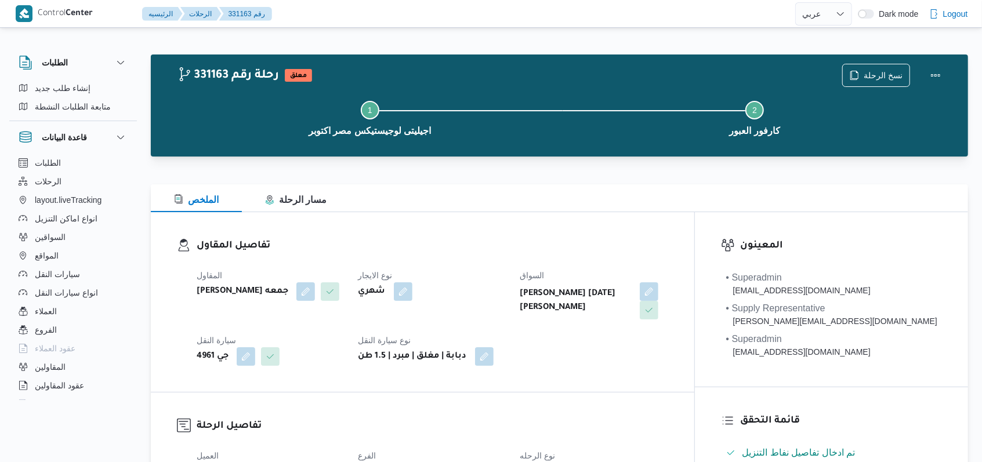
scroll to position [0, 0]
click at [939, 71] on button "Actions" at bounding box center [935, 74] width 23 height 23
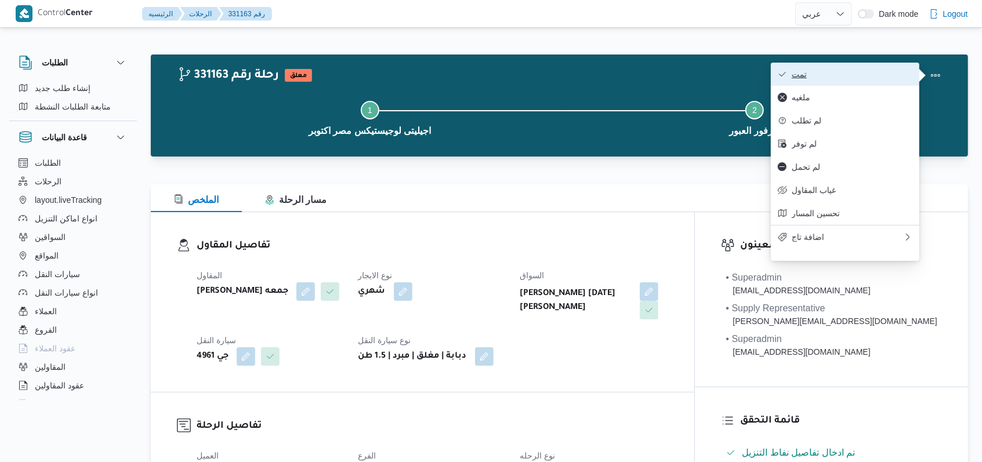
click at [871, 67] on button "تمت" at bounding box center [845, 74] width 149 height 23
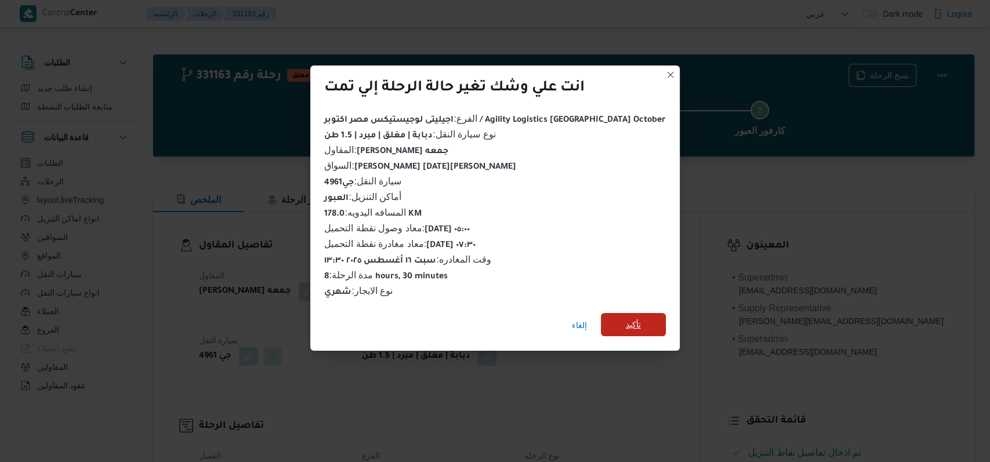
click at [626, 318] on span "تأكيد" at bounding box center [633, 325] width 15 height 14
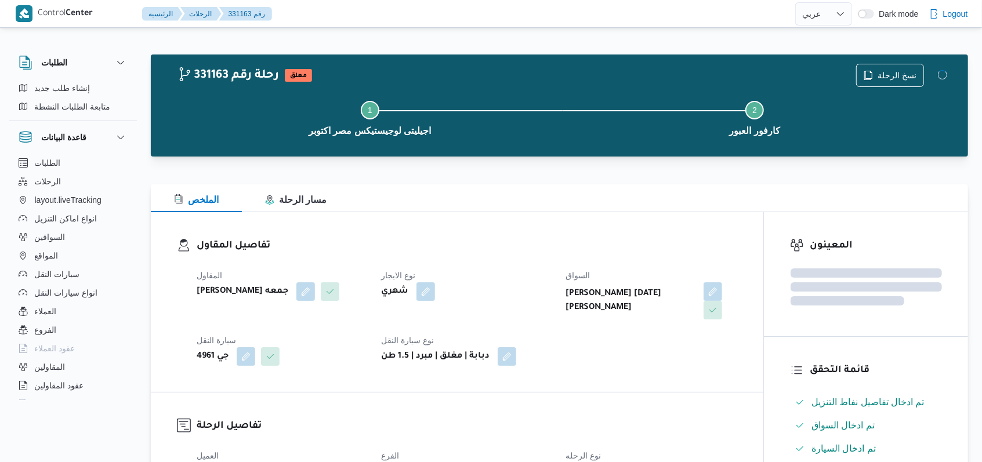
click at [501, 276] on dt "نوع الايجار" at bounding box center [466, 276] width 171 height 14
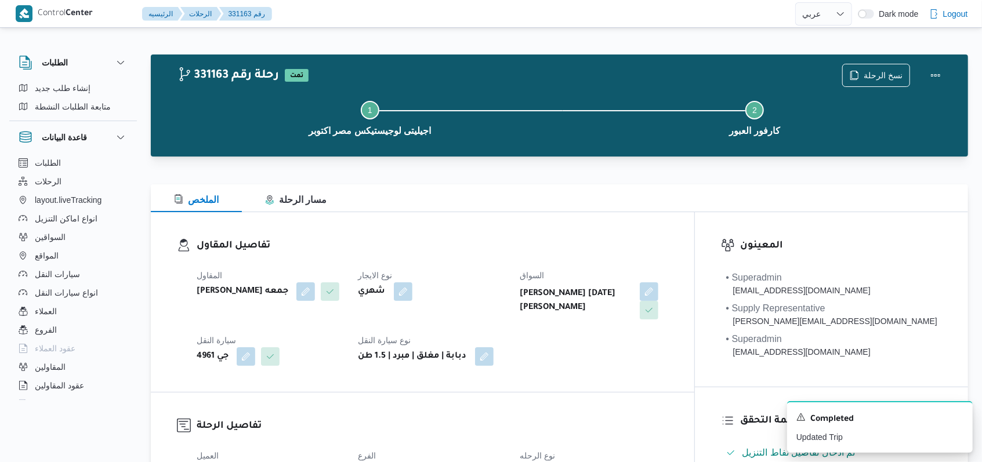
select select "ar"
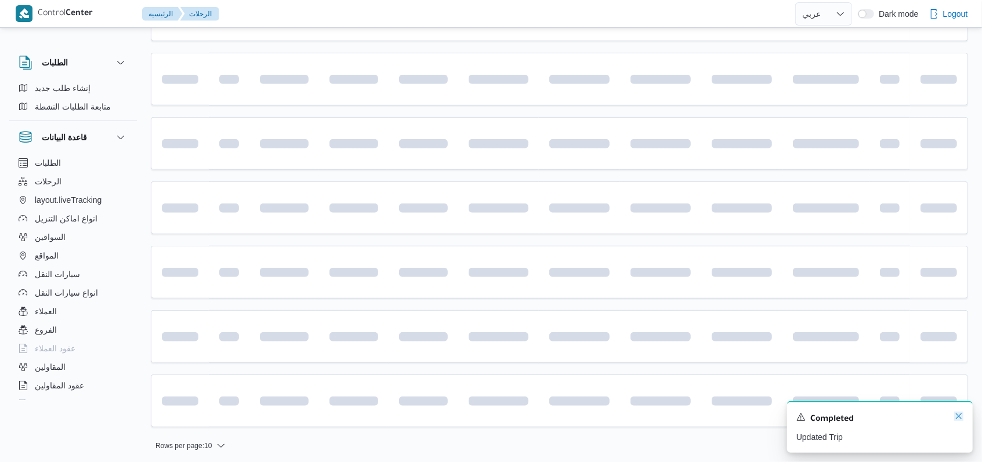
click at [961, 416] on icon "Dismiss toast" at bounding box center [959, 417] width 6 height 6
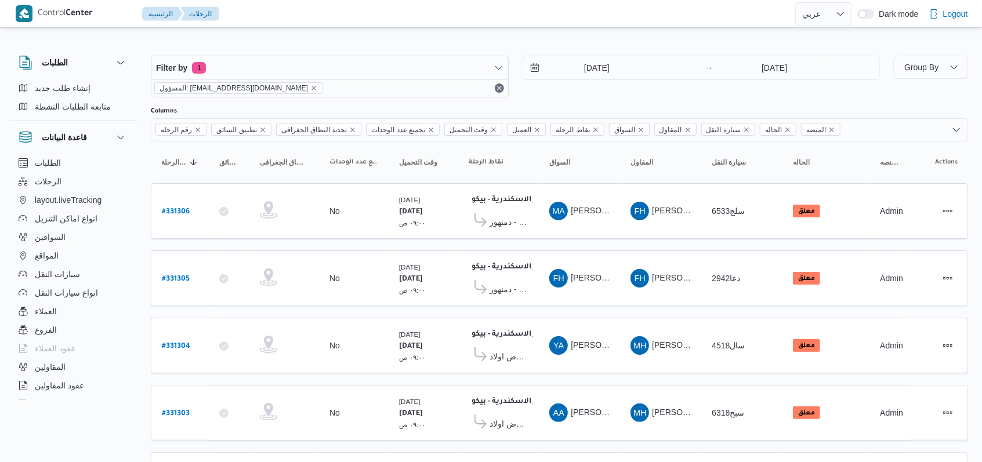
click at [573, 89] on div "[DATE] → [DATE]" at bounding box center [702, 77] width 358 height 42
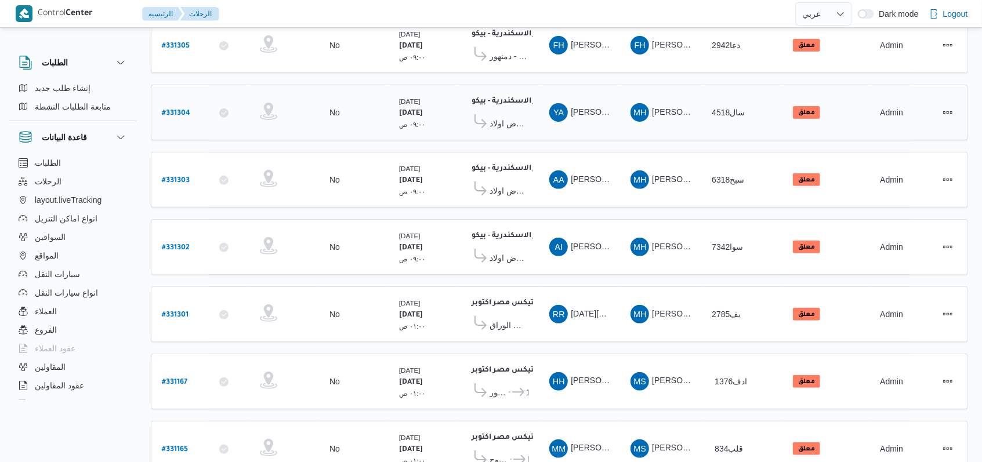
scroll to position [400, 0]
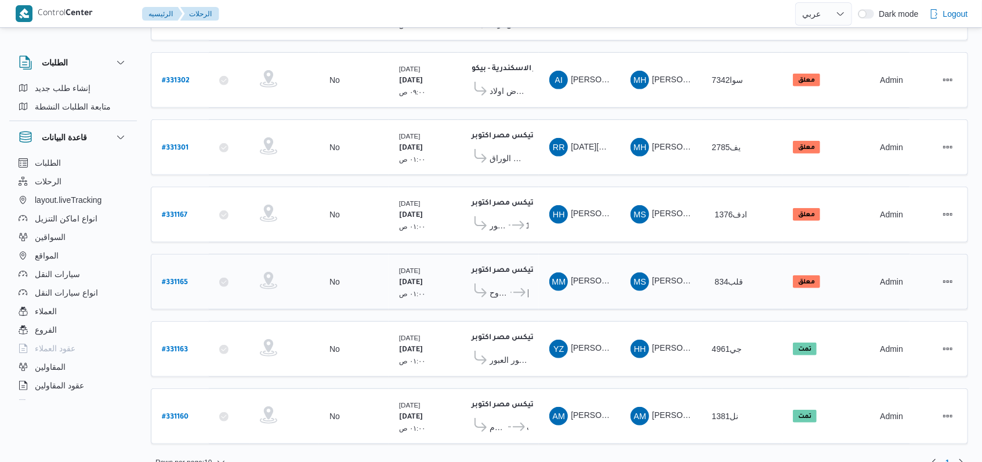
click at [181, 279] on b "# 331165" at bounding box center [175, 283] width 26 height 8
select select "ar"
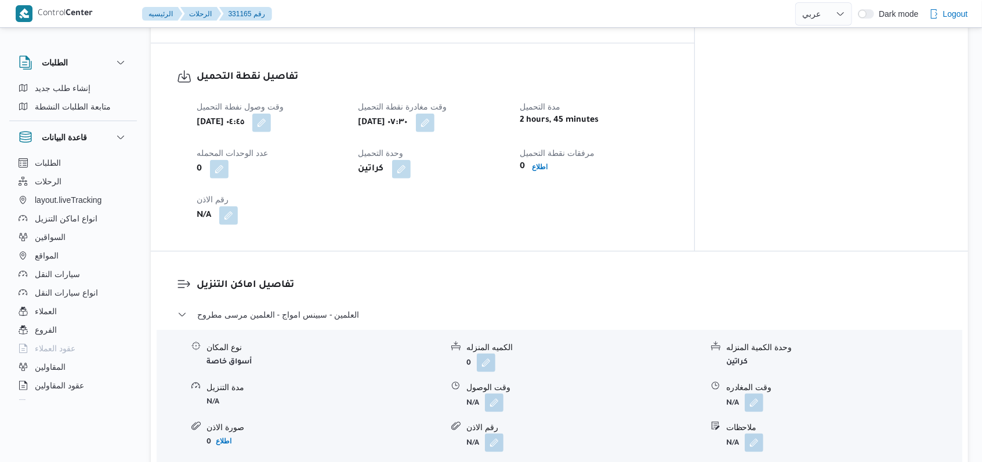
scroll to position [773, 0]
click at [490, 391] on button "button" at bounding box center [494, 400] width 19 height 19
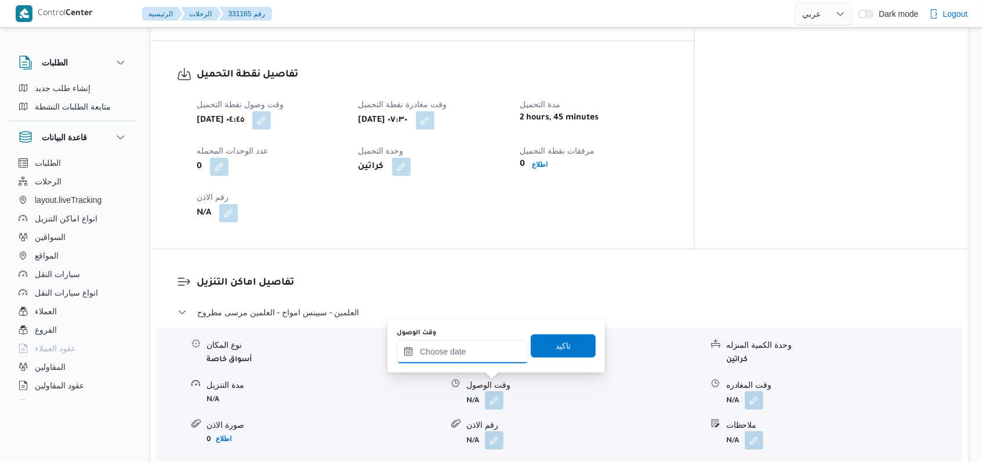
click at [465, 354] on input "وقت الوصول" at bounding box center [463, 352] width 132 height 23
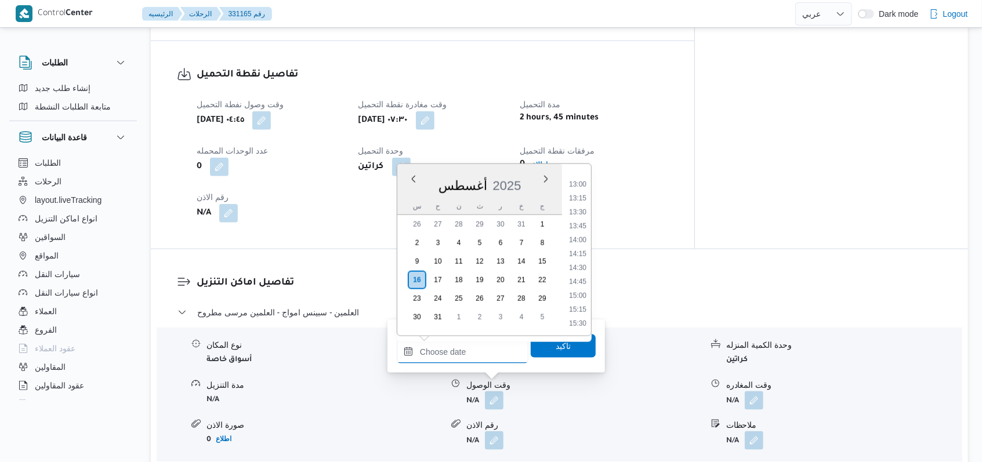
scroll to position [564, 0]
click at [578, 248] on ul "00:00 00:15 00:30 00:45 01:00 01:15 01:30 01:45 02:00 02:15 02:30 02:45 03:00 0…" at bounding box center [577, 249] width 27 height 153
click at [578, 253] on li "11:30" at bounding box center [577, 256] width 27 height 12
type input "[DATE] ١١:٣٠"
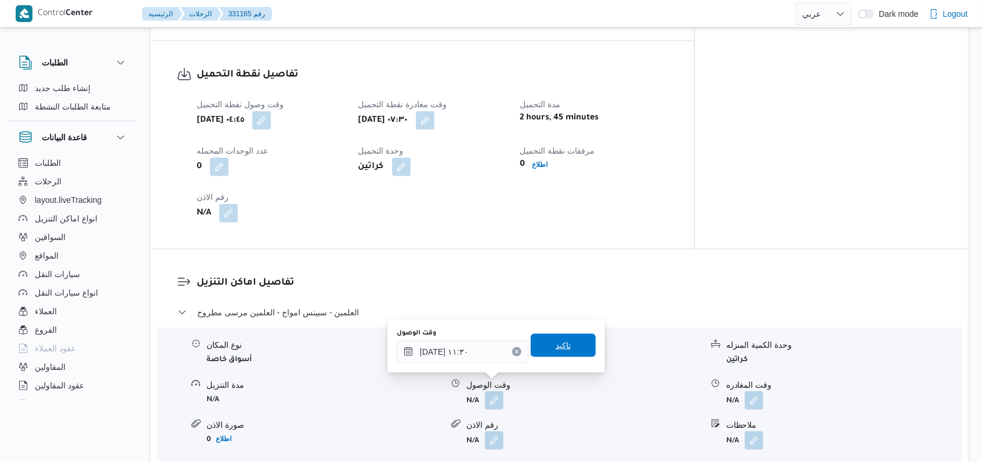
click at [563, 339] on span "تاكيد" at bounding box center [563, 345] width 65 height 23
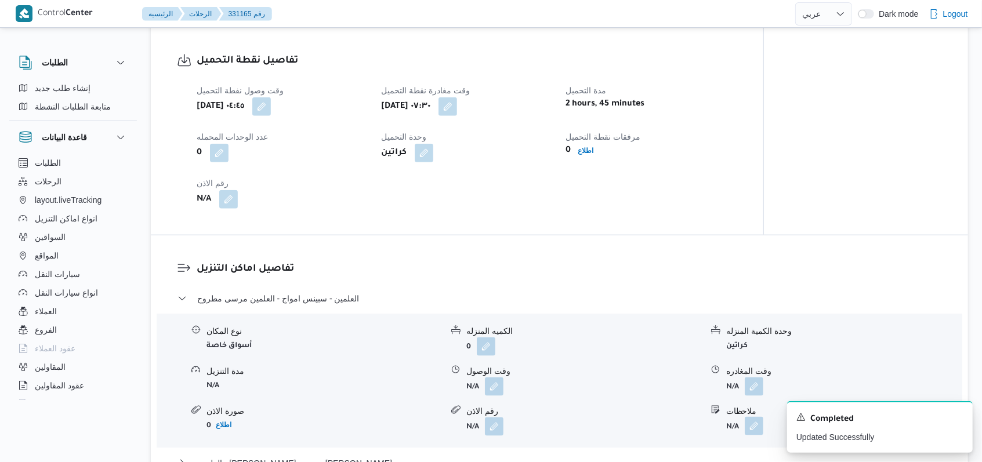
scroll to position [1005, 0]
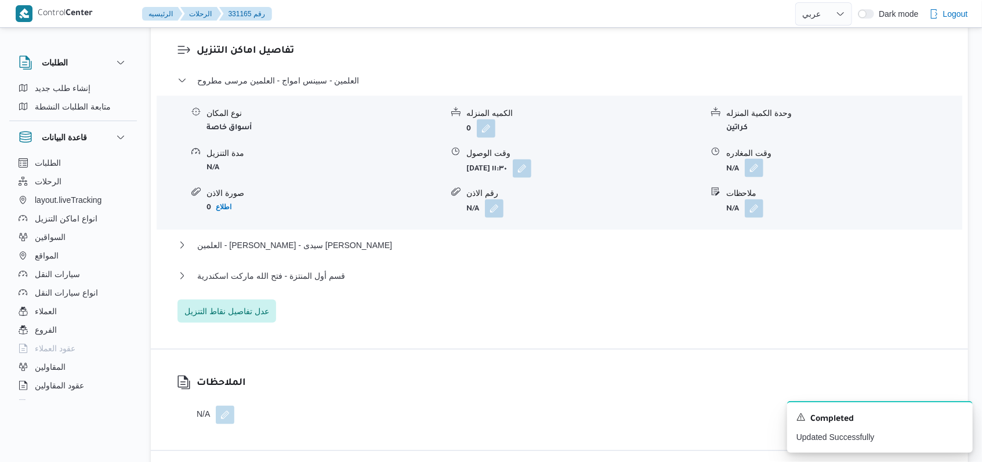
click at [752, 159] on button "button" at bounding box center [754, 168] width 19 height 19
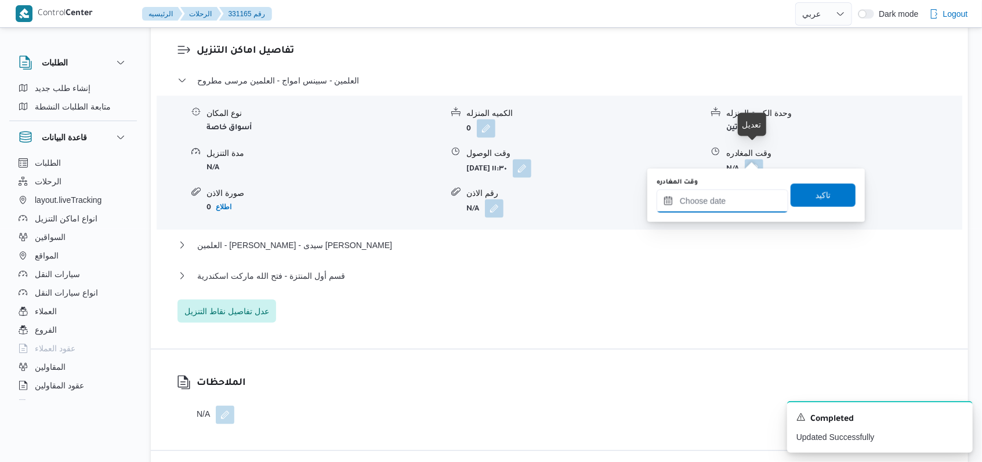
click at [704, 198] on input "وقت المغادره" at bounding box center [723, 201] width 132 height 23
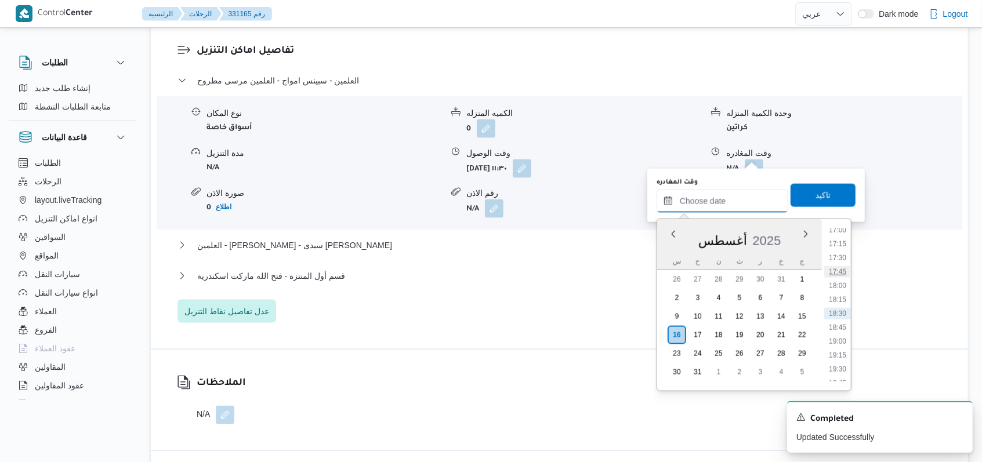
scroll to position [796, 0]
click at [840, 251] on li "14:30" at bounding box center [837, 246] width 27 height 12
type input "[DATE] ١٤:٣٠"
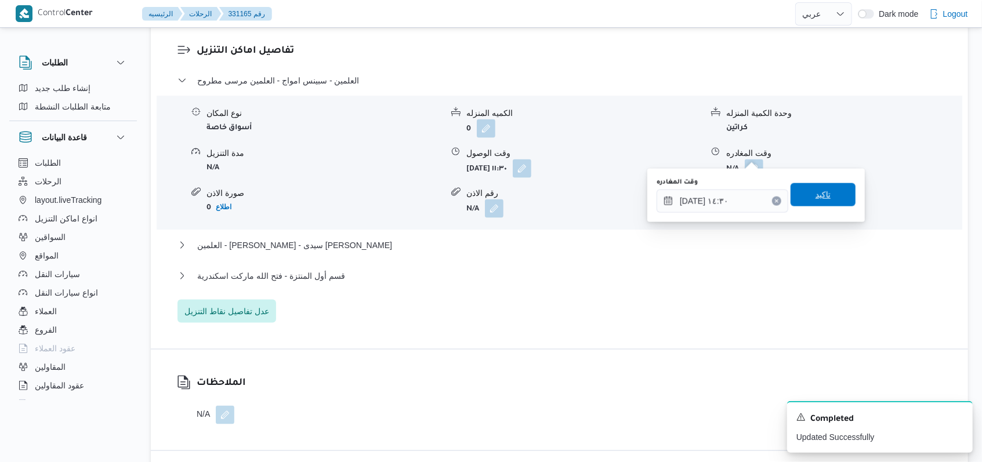
click at [836, 202] on span "تاكيد" at bounding box center [823, 194] width 65 height 23
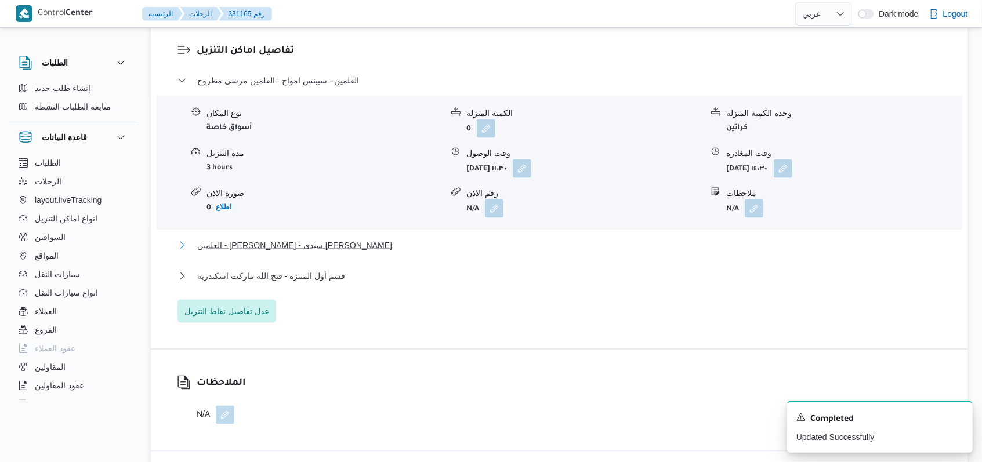
click at [305, 238] on span "العلمين - [PERSON_NAME] - سيدى [PERSON_NAME]" at bounding box center [294, 245] width 195 height 14
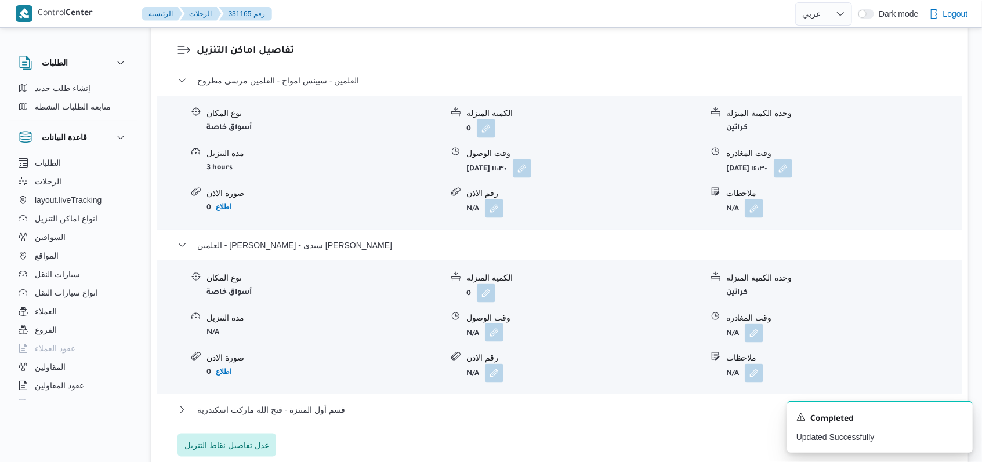
click at [490, 324] on button "button" at bounding box center [494, 333] width 19 height 19
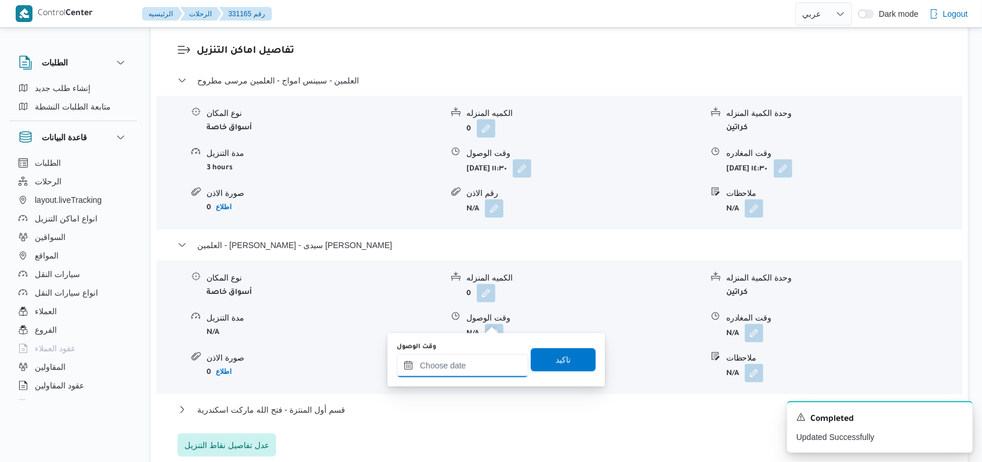
click at [468, 374] on input "وقت الوصول" at bounding box center [463, 365] width 132 height 23
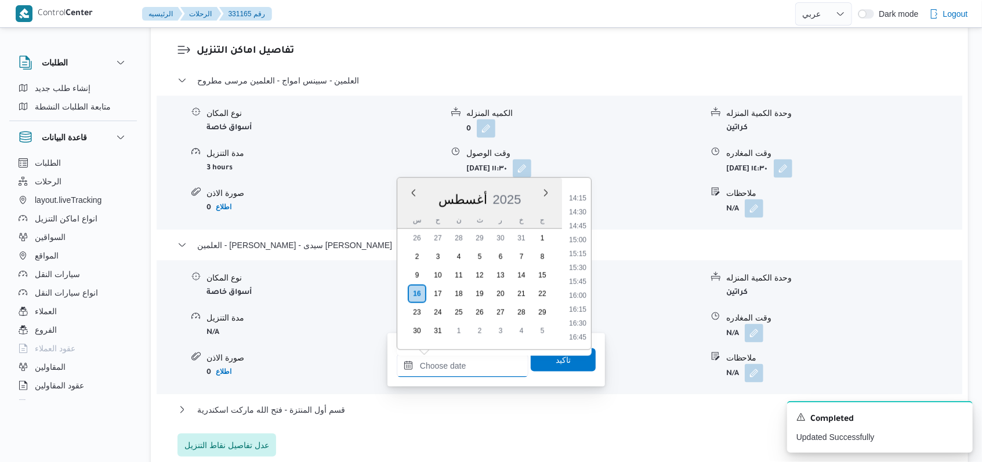
scroll to position [810, 0]
click at [586, 220] on li "15:00" at bounding box center [577, 219] width 27 height 12
type input "[DATE] ١٥:٠٠"
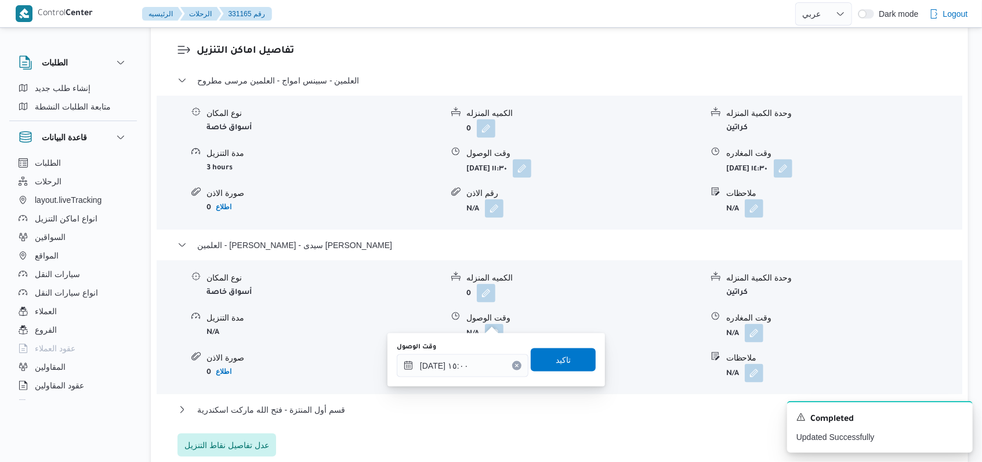
click at [573, 372] on div "وقت الوصول [DATE] ١٥:٠٠ تاكيد" at bounding box center [496, 360] width 201 height 37
click at [570, 367] on span "تاكيد" at bounding box center [563, 359] width 65 height 23
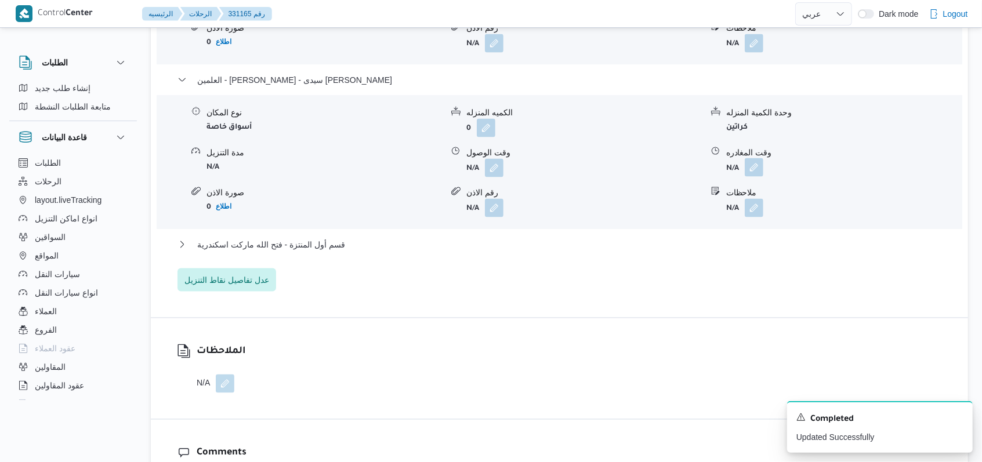
scroll to position [1160, 0]
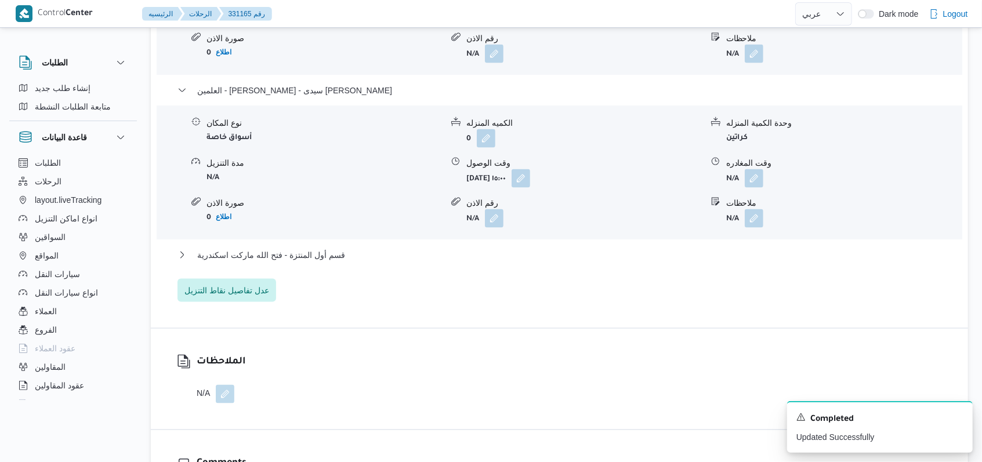
click at [753, 157] on div "وقت المغادره" at bounding box center [844, 163] width 236 height 12
click at [753, 169] on button "button" at bounding box center [754, 178] width 19 height 19
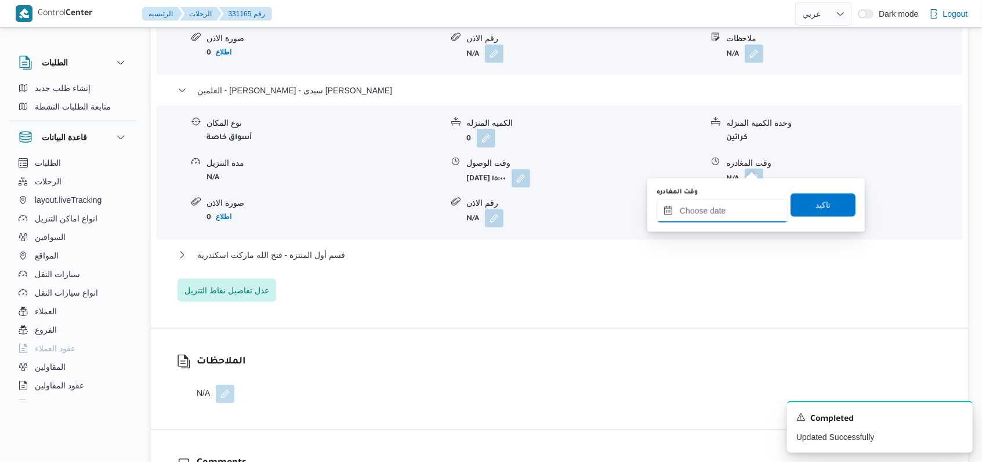
click at [737, 205] on input "وقت المغادره" at bounding box center [723, 211] width 132 height 23
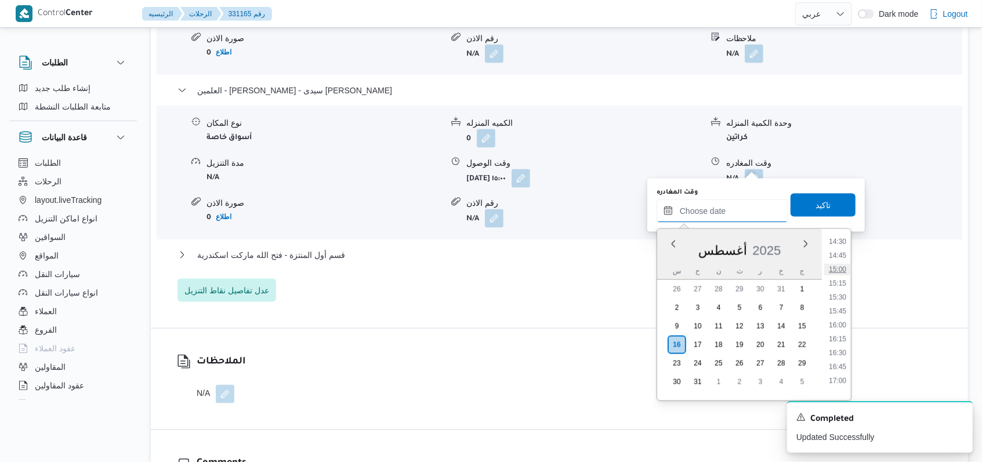
scroll to position [733, 0]
click at [845, 287] on li "14:00" at bounding box center [837, 291] width 27 height 12
type input "[DATE] ١٤:٠٠"
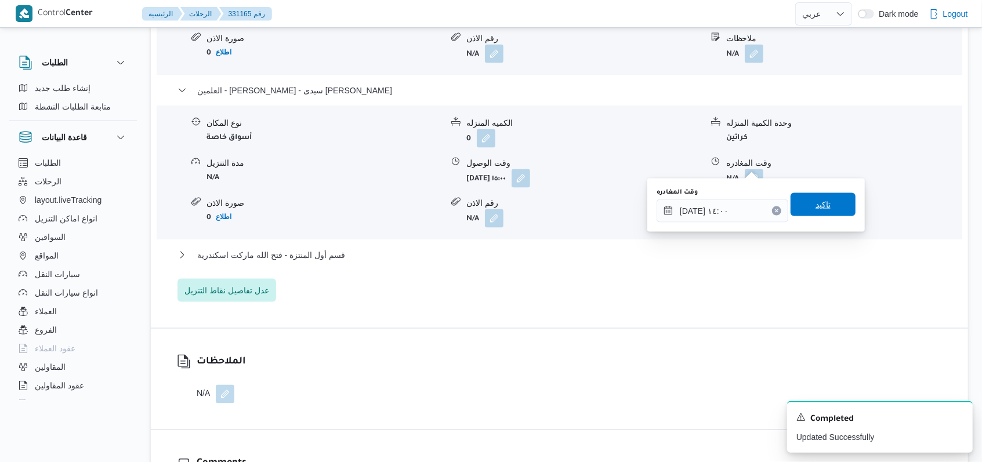
click at [838, 197] on span "تاكيد" at bounding box center [823, 204] width 65 height 23
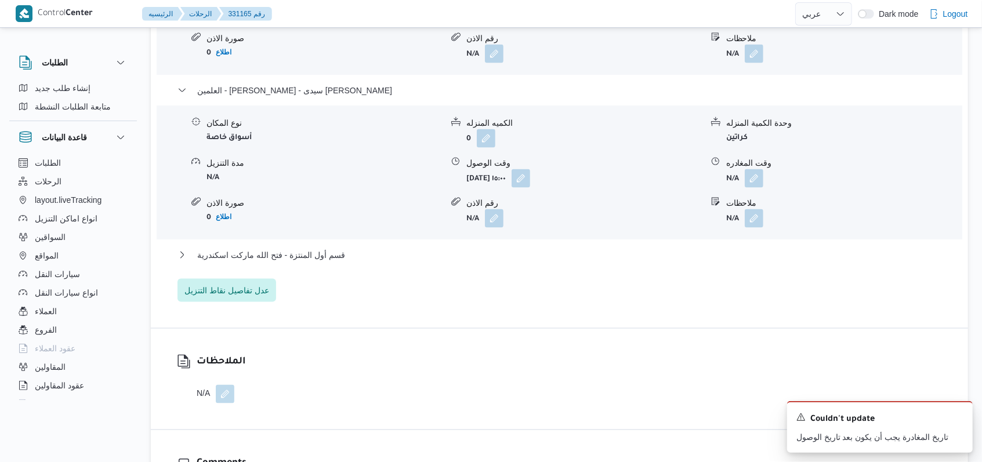
click at [340, 251] on div "قسم أول المنتزة - فتح الله ماركت اسكندرية" at bounding box center [560, 259] width 765 height 22
click at [332, 248] on span "قسم أول المنتزة - فتح الله ماركت اسكندرية" at bounding box center [271, 255] width 148 height 14
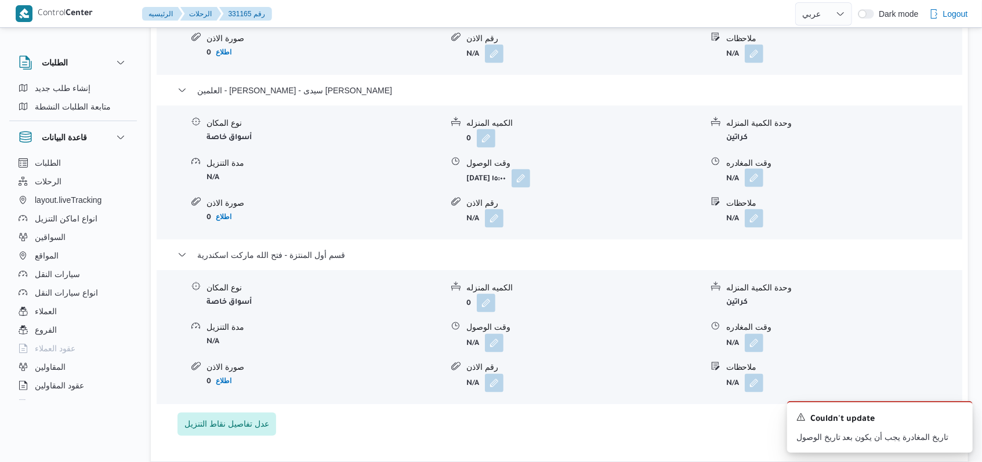
click at [747, 169] on button "button" at bounding box center [754, 178] width 19 height 19
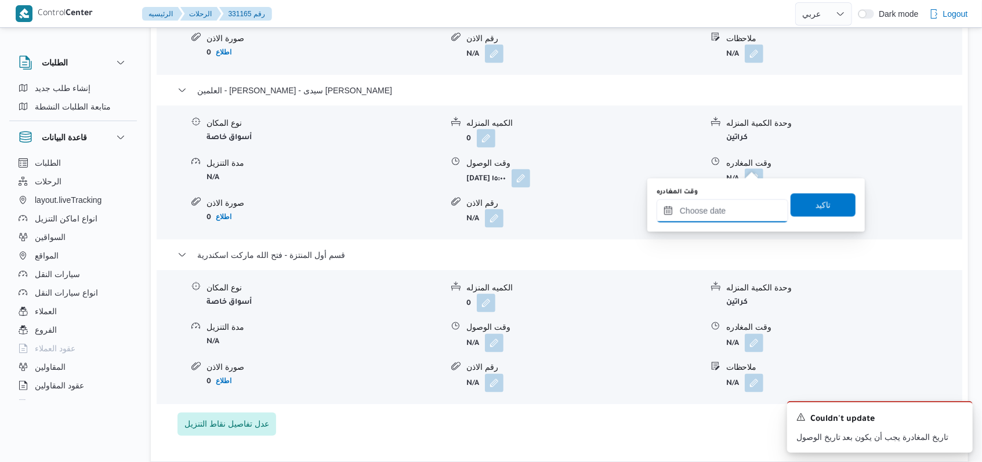
click at [722, 222] on input "وقت المغادره" at bounding box center [723, 211] width 132 height 23
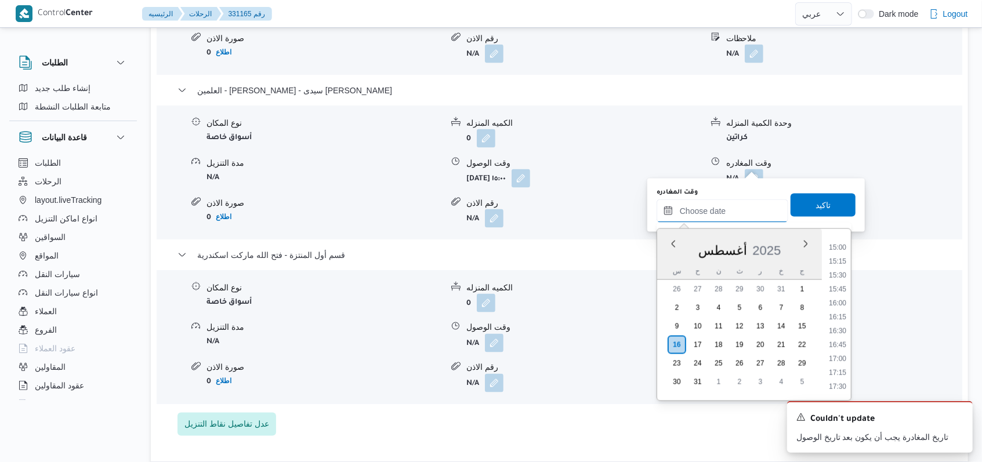
scroll to position [810, 0]
click at [839, 327] on li "16:00" at bounding box center [837, 326] width 27 height 12
type input "[DATE] ١٦:٠٠"
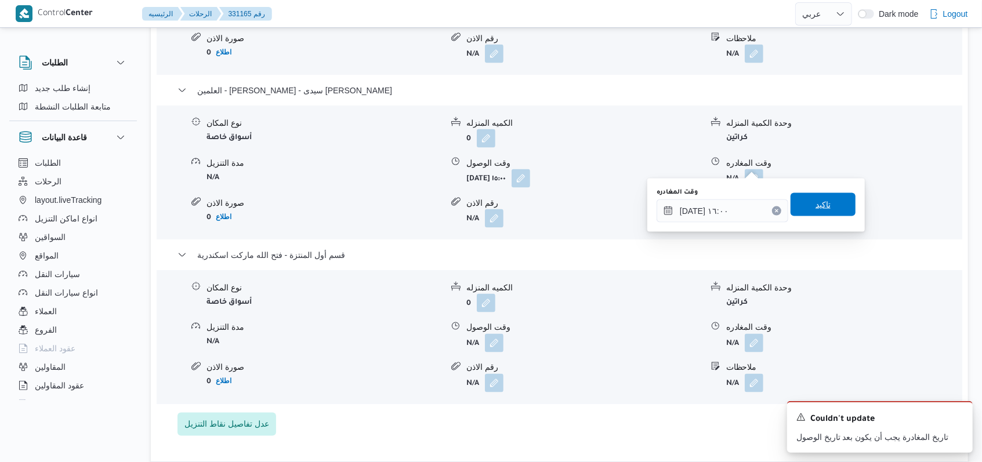
click at [821, 209] on span "تاكيد" at bounding box center [823, 204] width 65 height 23
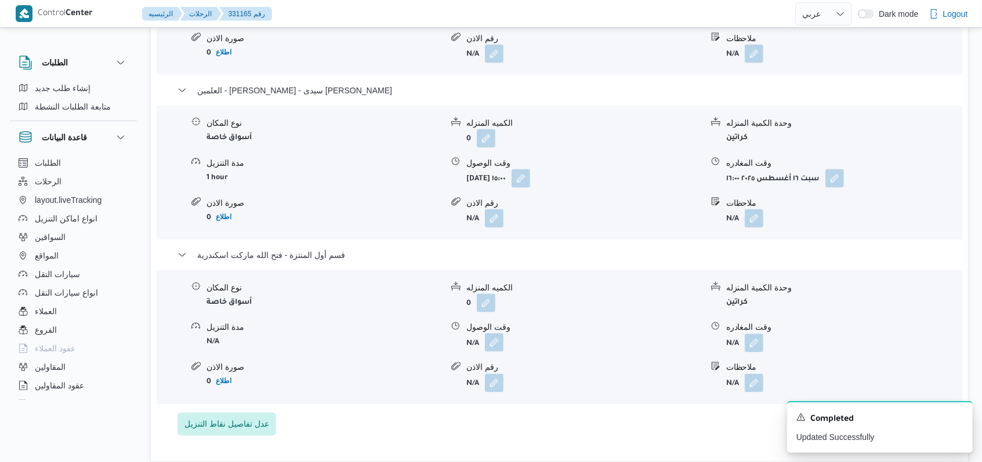
click at [492, 334] on button "button" at bounding box center [494, 343] width 19 height 19
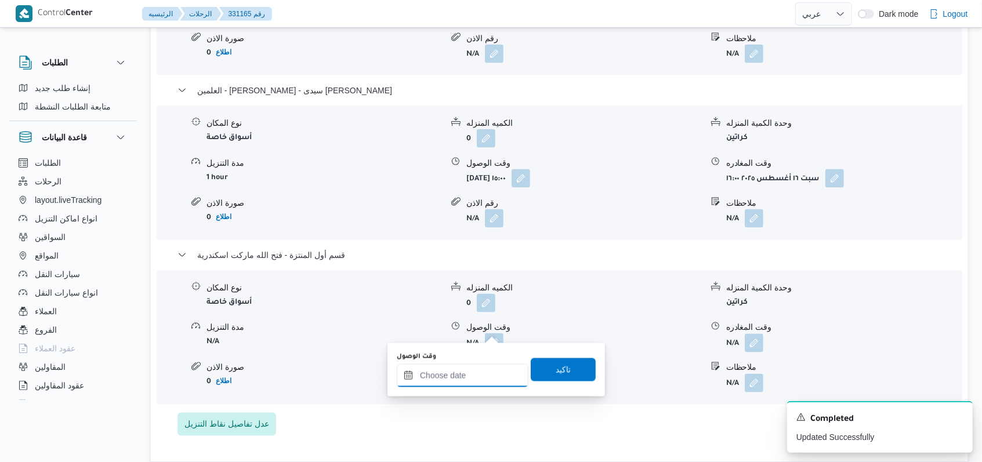
click at [473, 372] on input "وقت الوصول" at bounding box center [463, 375] width 132 height 23
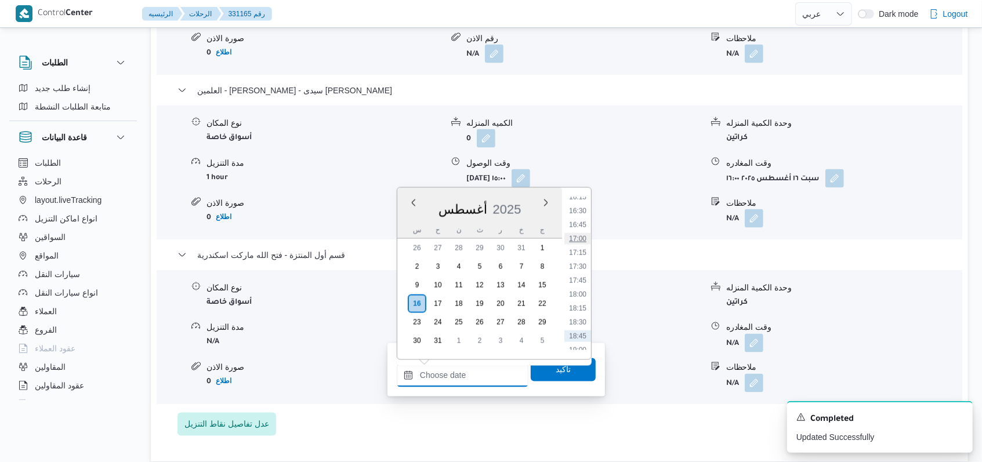
scroll to position [887, 0]
click at [578, 260] on li "17:00" at bounding box center [577, 263] width 27 height 12
type input "[DATE] ١٧:٠٠"
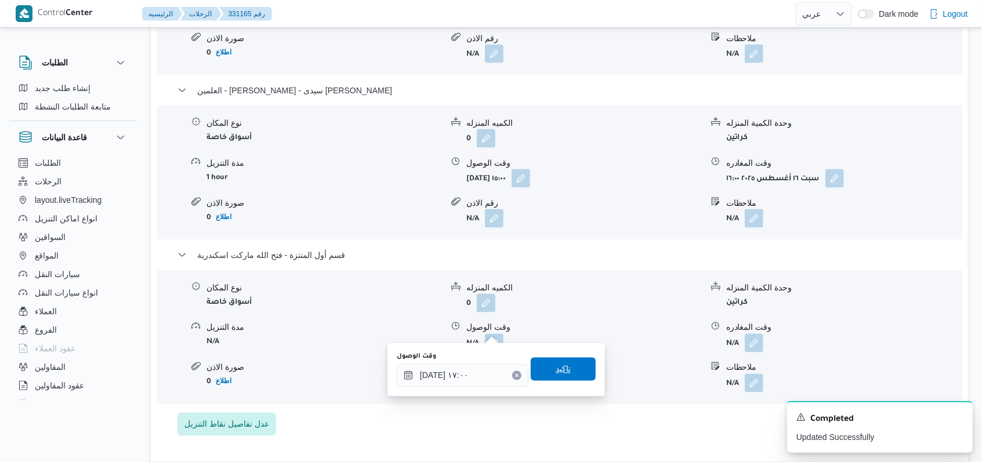
click at [556, 369] on span "تاكيد" at bounding box center [563, 370] width 15 height 14
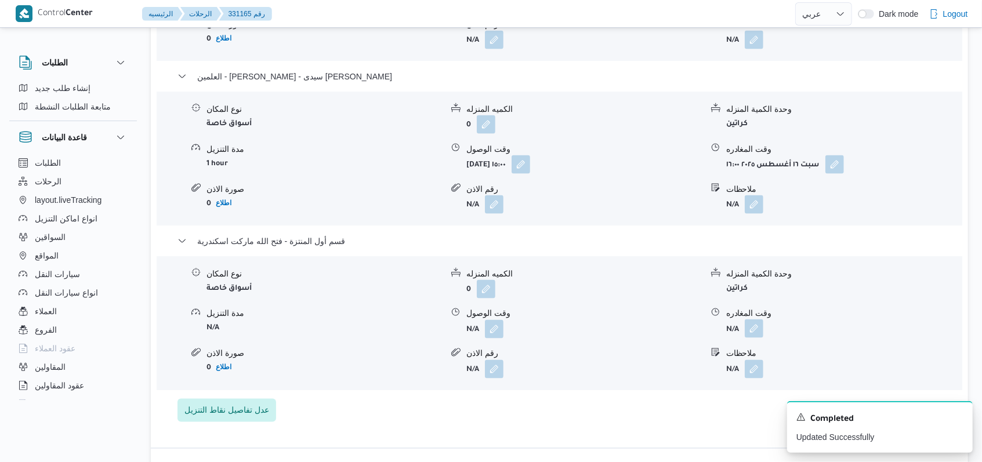
click at [755, 332] on button "button" at bounding box center [754, 329] width 19 height 19
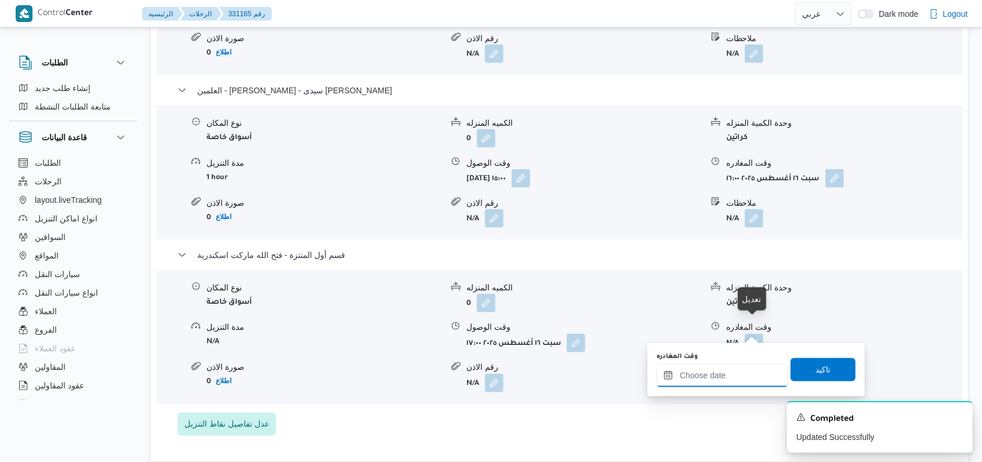
click at [730, 375] on input "وقت المغادره" at bounding box center [723, 375] width 132 height 23
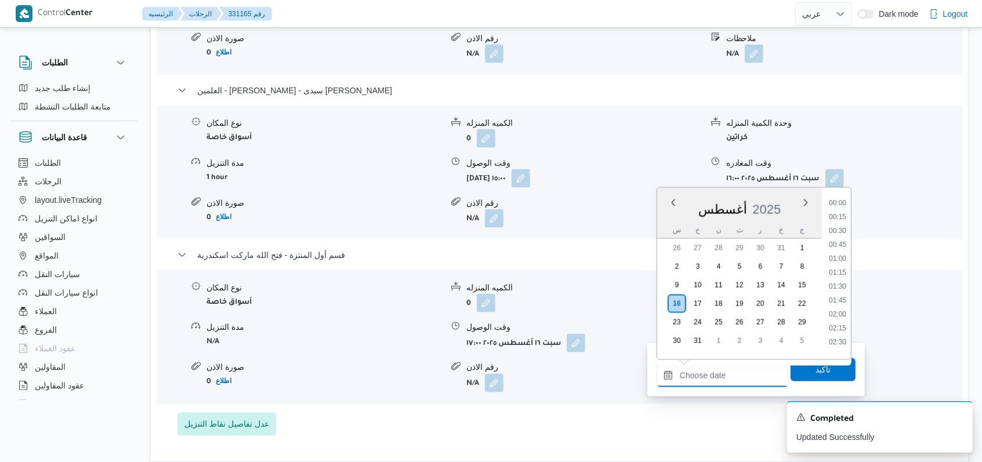
scroll to position [965, 0]
click at [846, 244] on li "18:00" at bounding box center [837, 241] width 27 height 12
type input "[DATE] ١٨:٠٠"
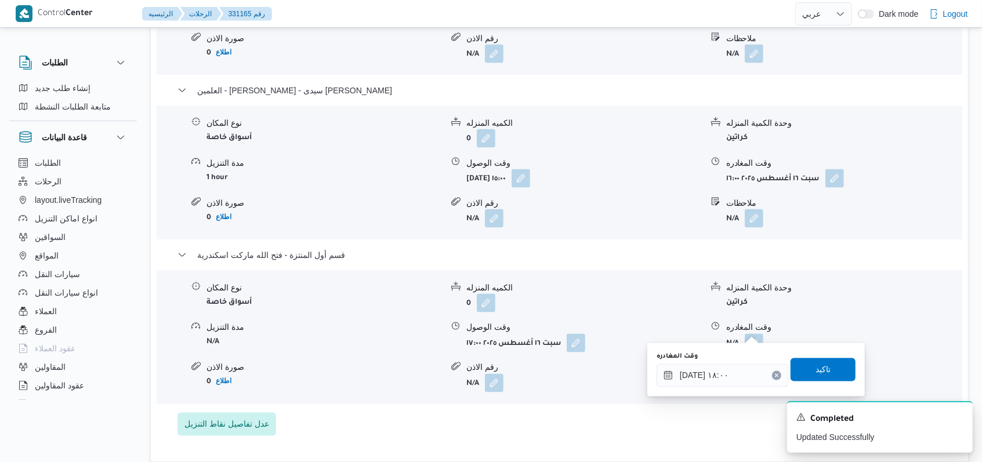
click at [829, 354] on div "وقت المغادره [DATE] ١٨:٠٠ تاكيد" at bounding box center [755, 370] width 201 height 37
click at [829, 368] on span "تاكيد" at bounding box center [823, 369] width 65 height 23
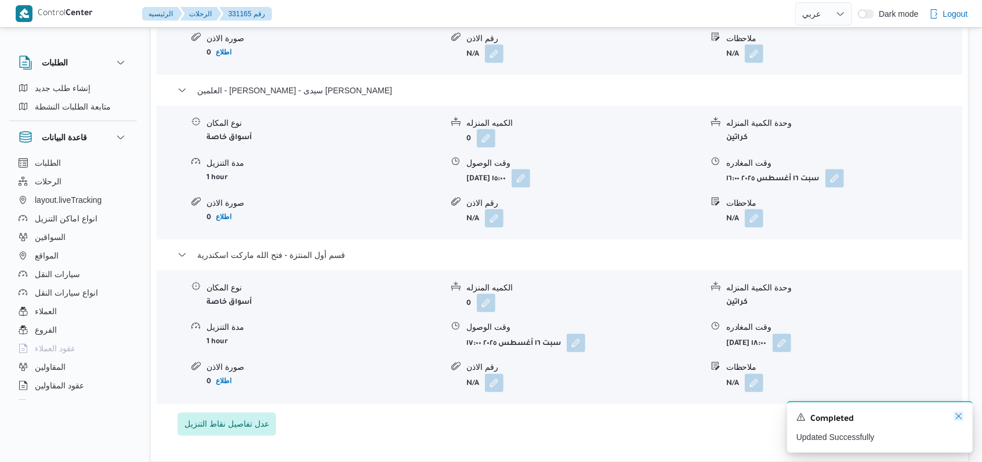
click at [962, 418] on icon "Dismiss toast" at bounding box center [958, 416] width 9 height 9
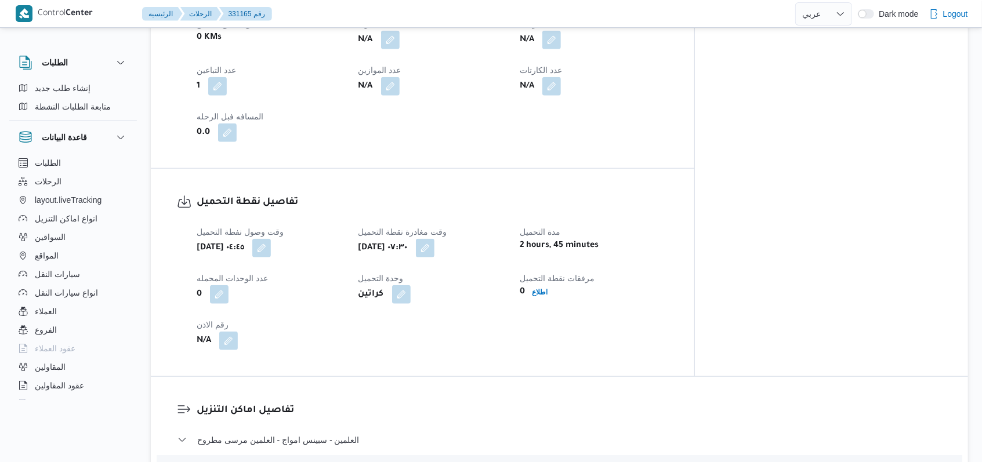
scroll to position [541, 0]
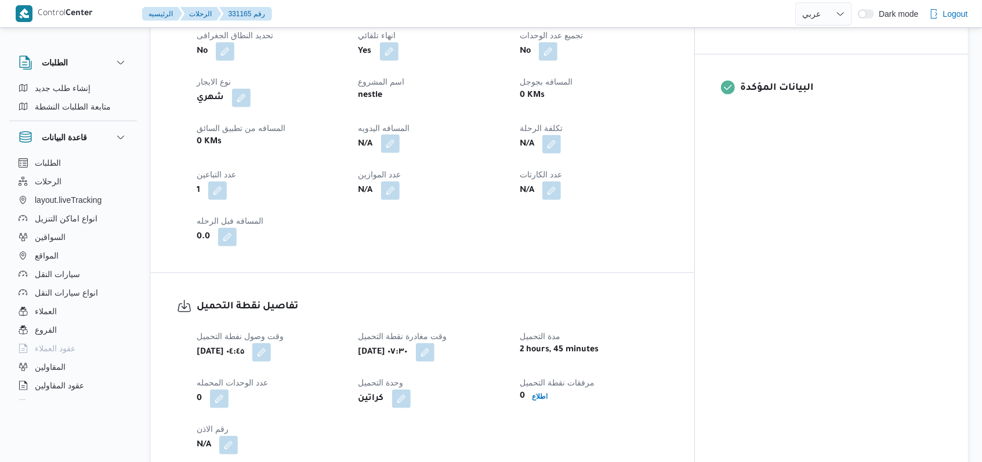
click at [400, 136] on button "button" at bounding box center [390, 144] width 19 height 19
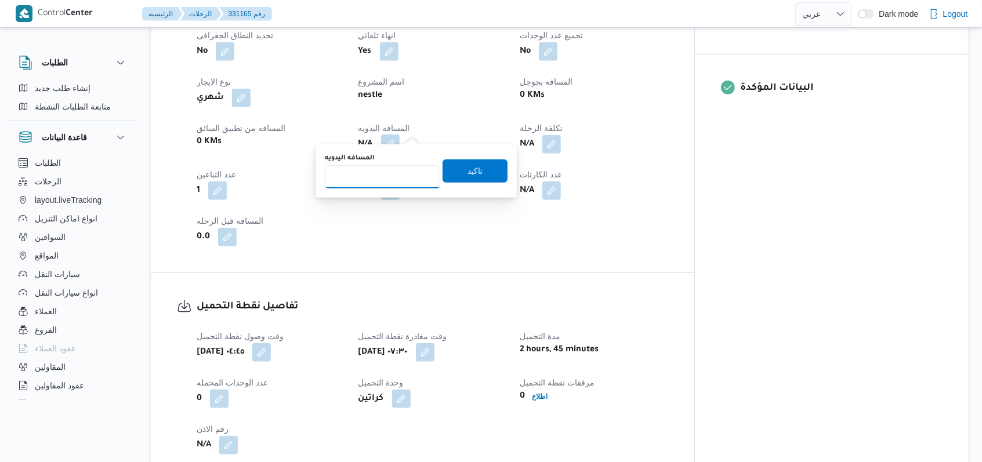
click at [375, 176] on input "المسافه اليدويه" at bounding box center [382, 176] width 115 height 23
type input "523"
click at [473, 173] on span "تاكيد" at bounding box center [475, 171] width 15 height 14
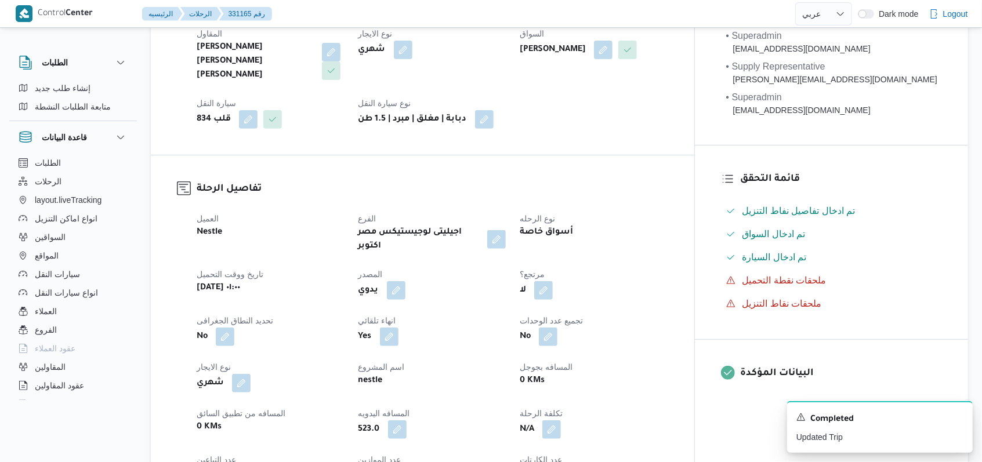
scroll to position [0, 0]
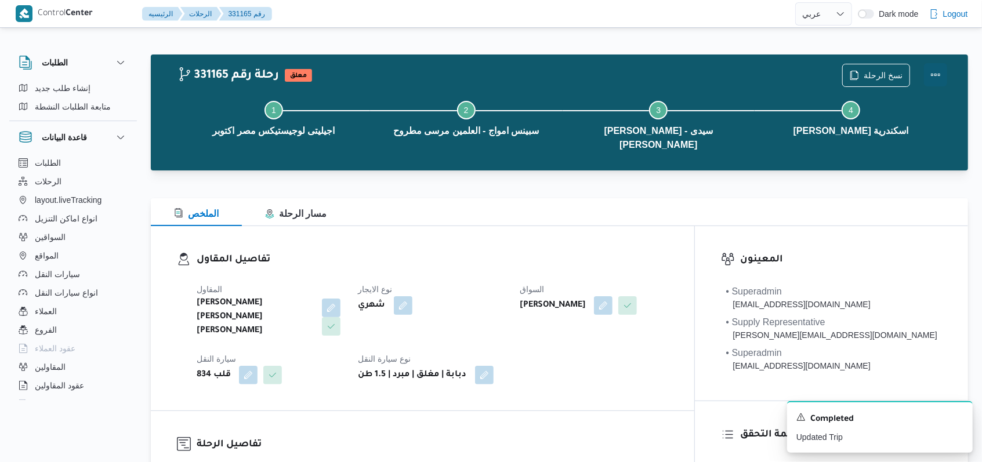
click at [925, 79] on button "Actions" at bounding box center [935, 74] width 23 height 23
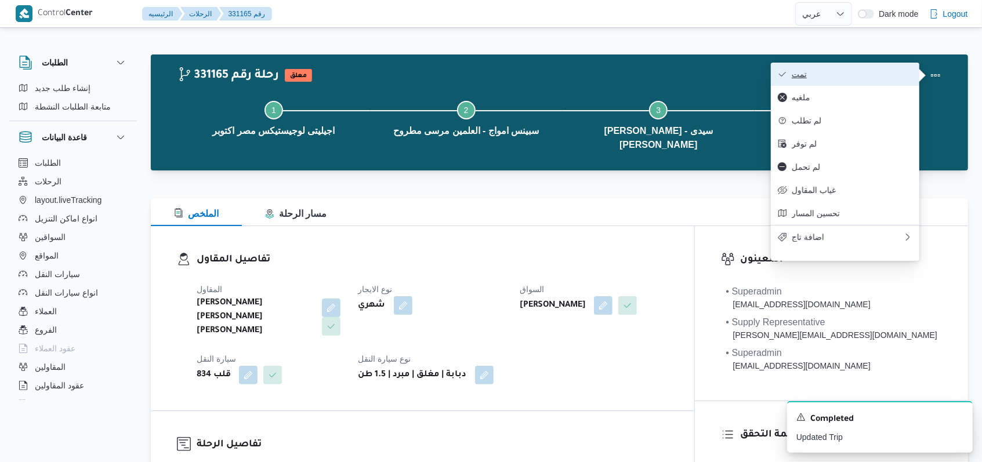
click at [914, 77] on button "تمت" at bounding box center [845, 74] width 149 height 23
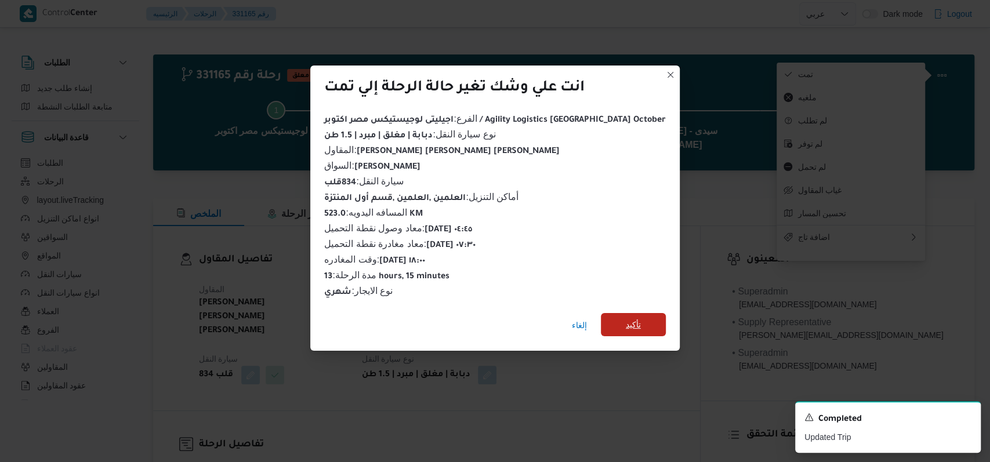
click at [622, 316] on span "تأكيد" at bounding box center [633, 324] width 65 height 23
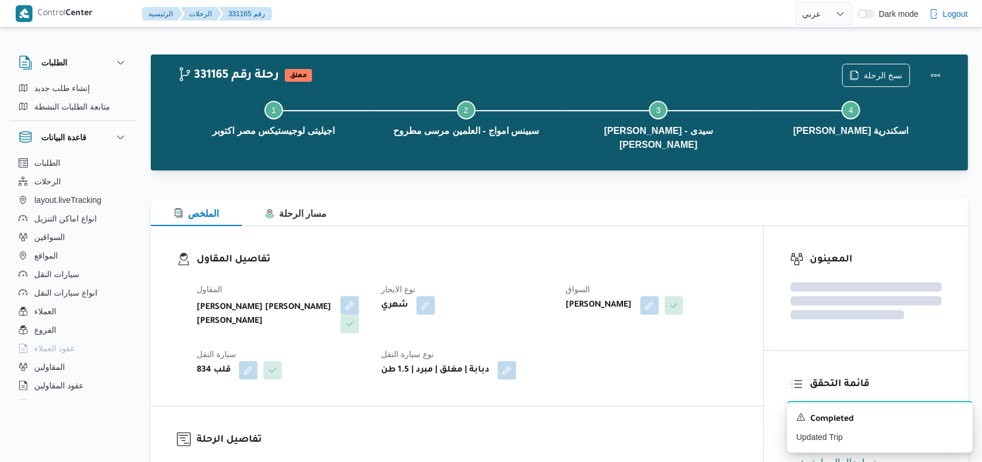
click at [552, 263] on h3 "تفاصيل المقاول" at bounding box center [467, 260] width 541 height 16
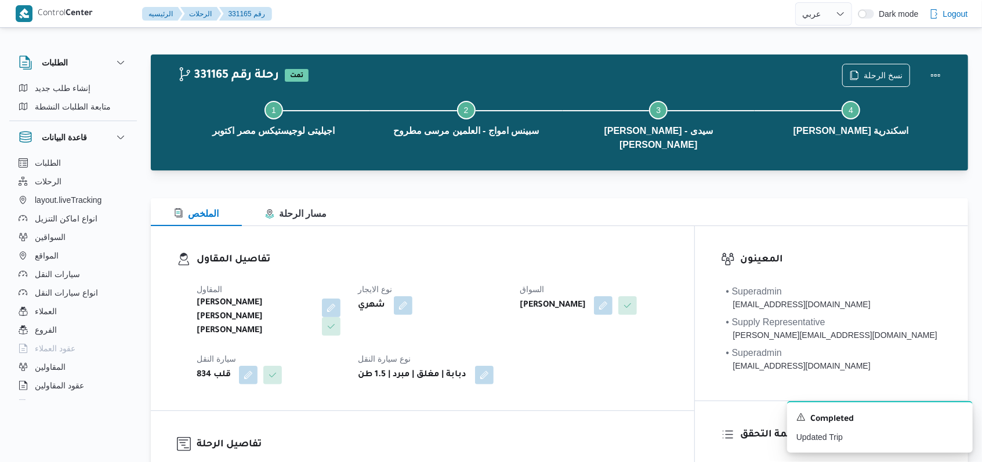
select select "ar"
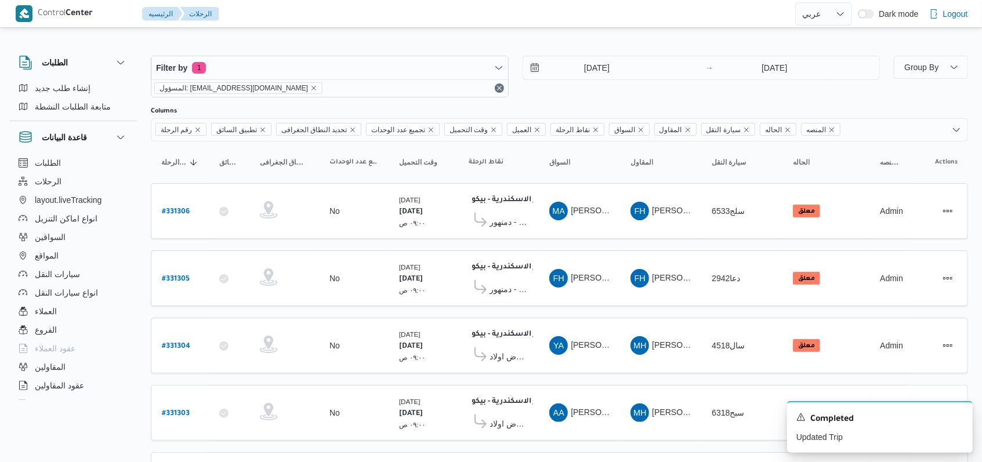
scroll to position [390, 0]
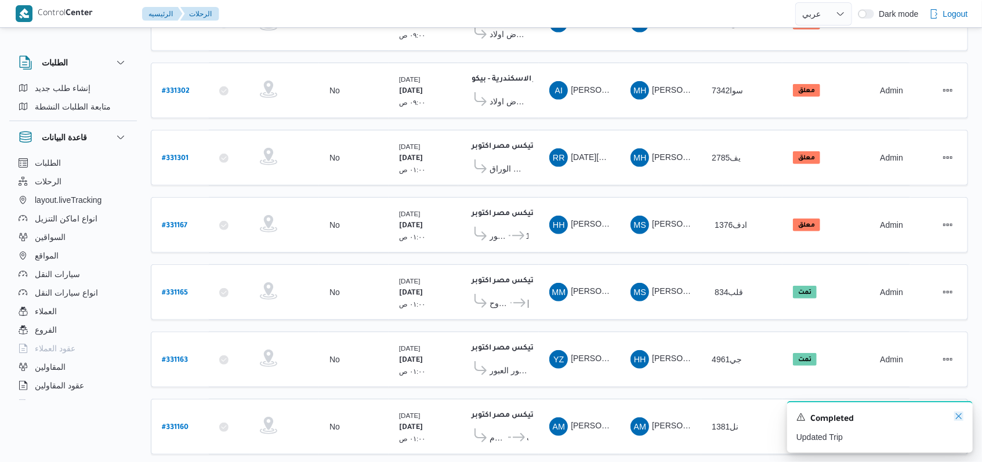
click at [957, 421] on icon "Dismiss toast" at bounding box center [958, 416] width 9 height 9
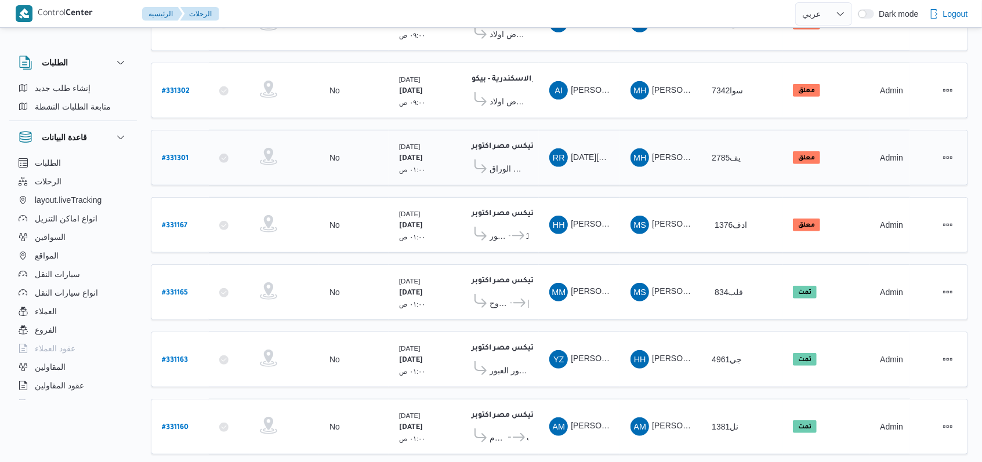
click at [167, 155] on b "# 331301" at bounding box center [175, 159] width 27 height 8
select select "ar"
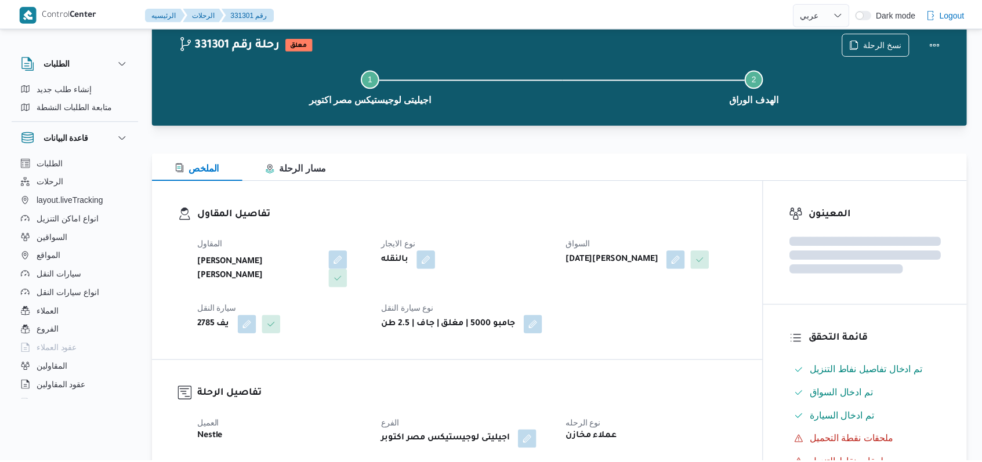
scroll to position [390, 0]
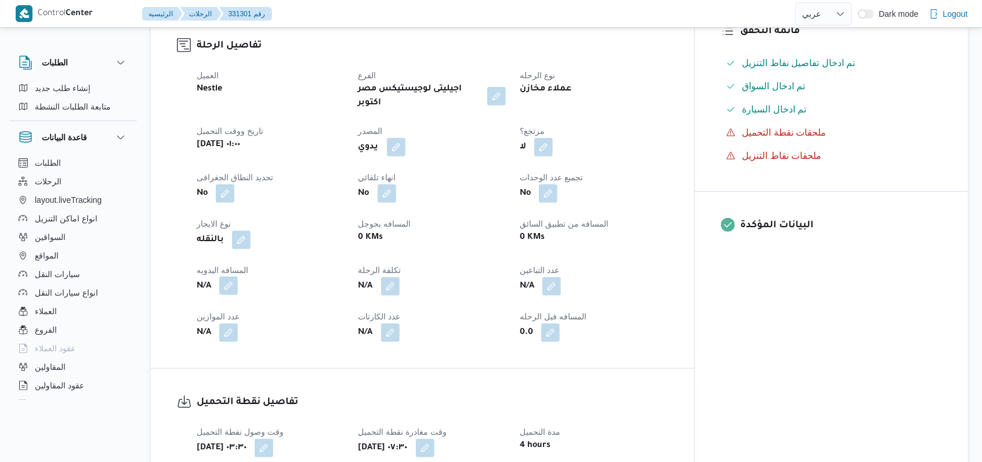
click at [229, 277] on button "button" at bounding box center [228, 286] width 19 height 19
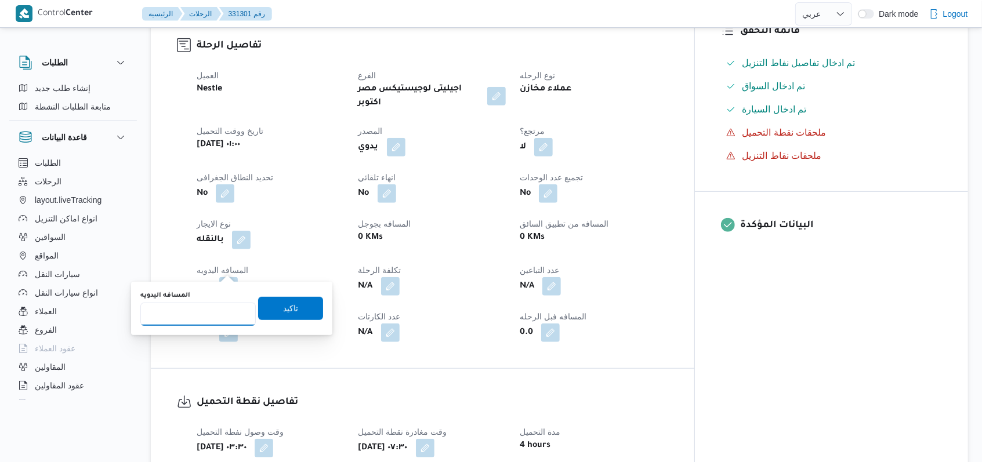
click at [205, 315] on input "المسافه اليدويه" at bounding box center [197, 314] width 115 height 23
type input "58"
click at [283, 306] on span "تاكيد" at bounding box center [290, 308] width 15 height 14
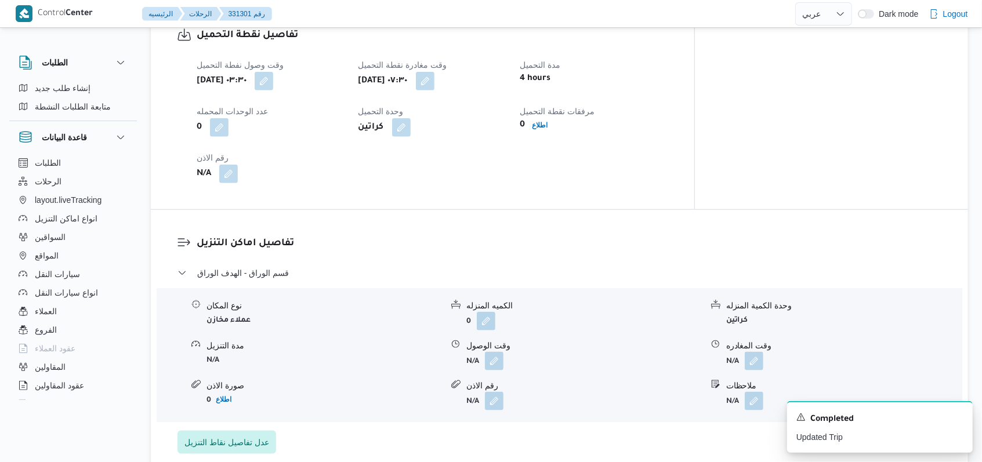
scroll to position [777, 0]
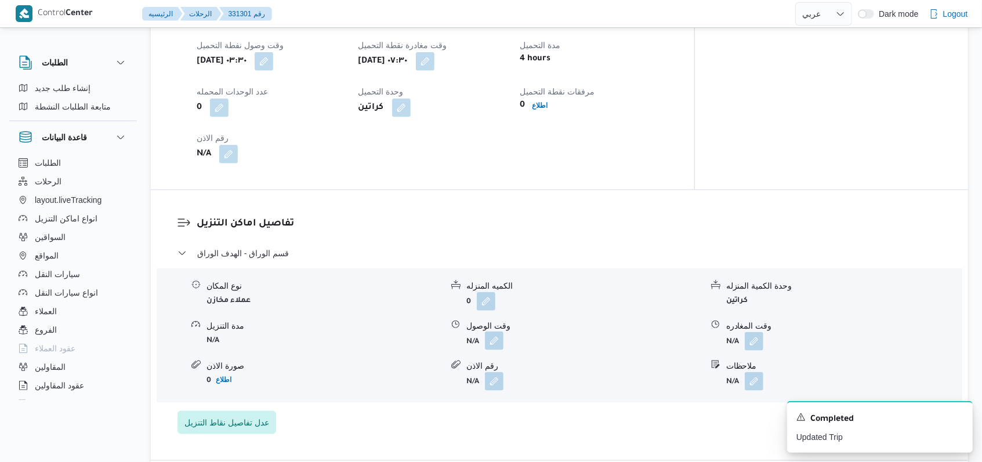
click at [494, 332] on button "button" at bounding box center [494, 341] width 19 height 19
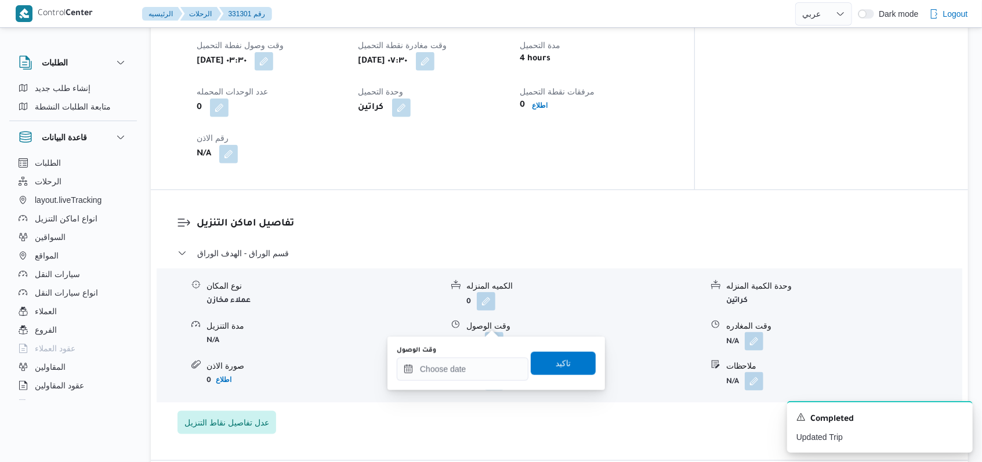
click at [470, 386] on div "You are in a dialog. To close this dialog, hit escape. وقت الوصول تاكيد" at bounding box center [496, 363] width 218 height 53
click at [472, 374] on input "وقت الوصول" at bounding box center [463, 369] width 132 height 23
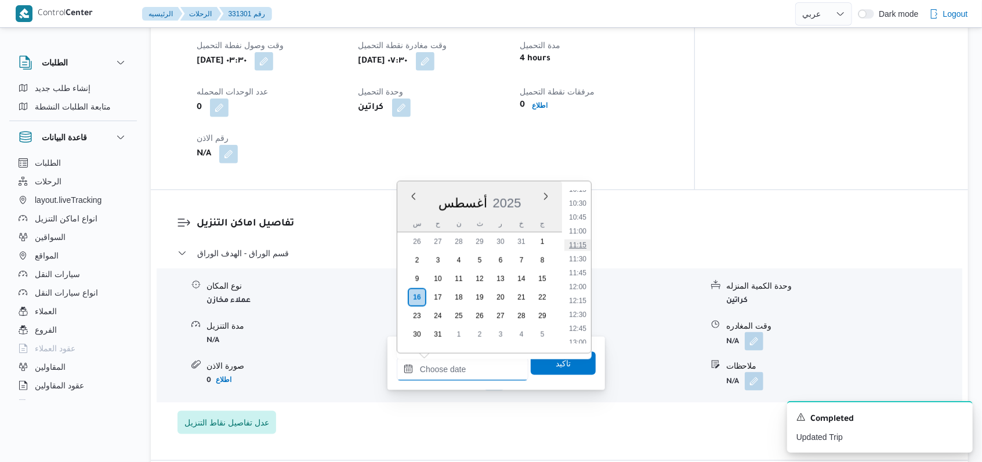
scroll to position [501, 0]
click at [575, 197] on li "09:00" at bounding box center [577, 197] width 27 height 12
type input "[DATE] ٠٩:٠٠"
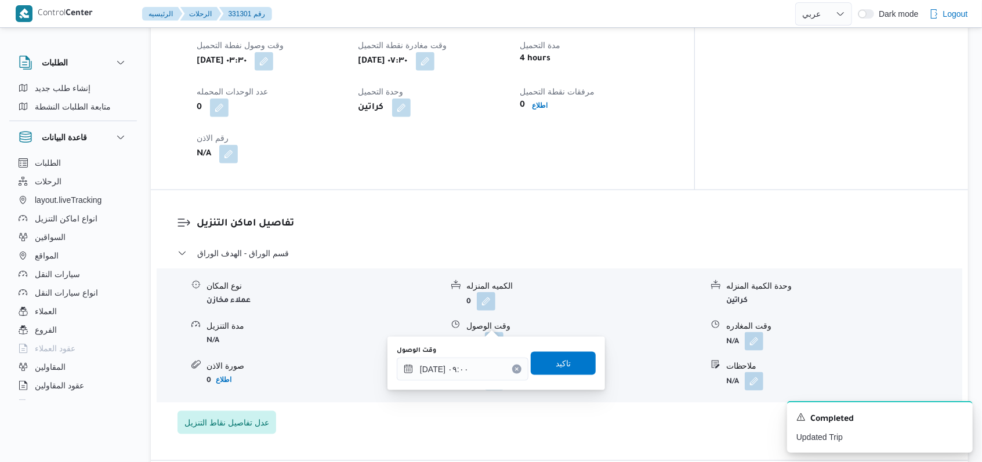
click at [543, 386] on div "You are in a dialog. To close this dialog, hit escape. وقت الوصول [DATE] ٠٩:٠٠ …" at bounding box center [496, 363] width 218 height 53
click at [556, 358] on span "تاكيد" at bounding box center [563, 363] width 15 height 14
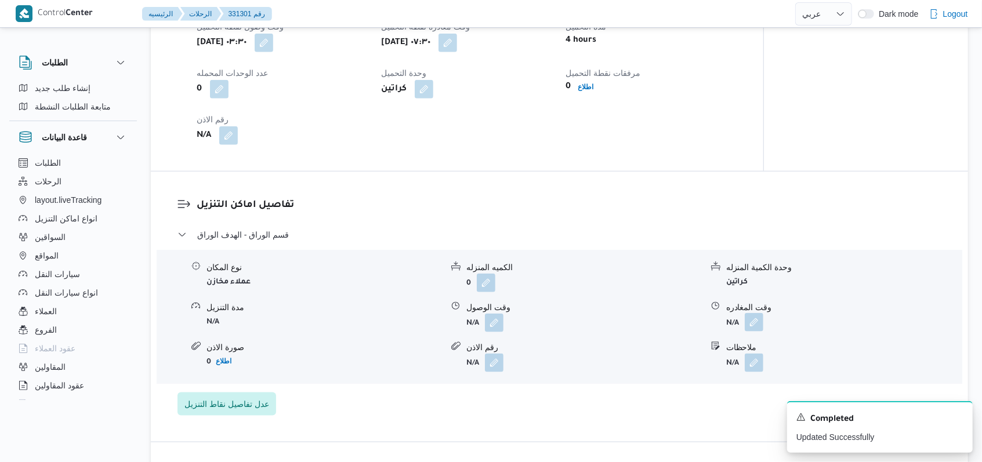
click at [759, 324] on button "button" at bounding box center [754, 322] width 19 height 19
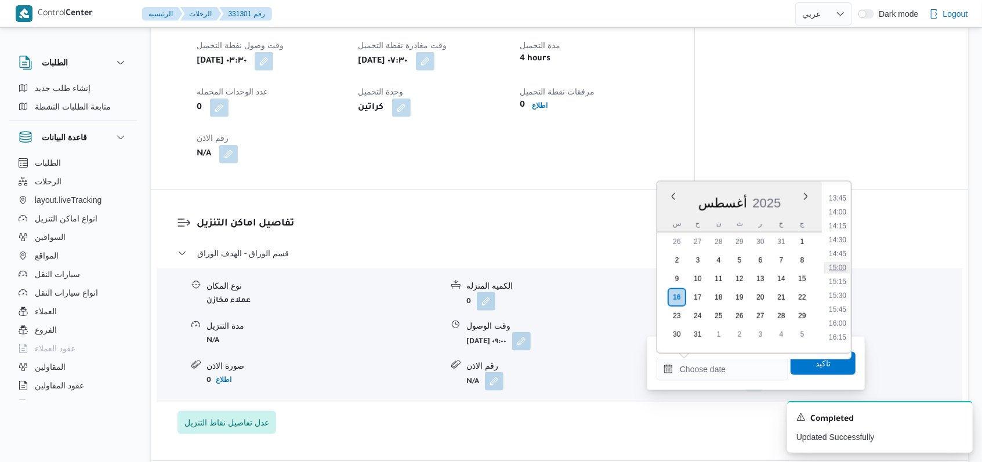
scroll to position [733, 0]
click at [841, 229] on li "13:45" at bounding box center [837, 230] width 27 height 12
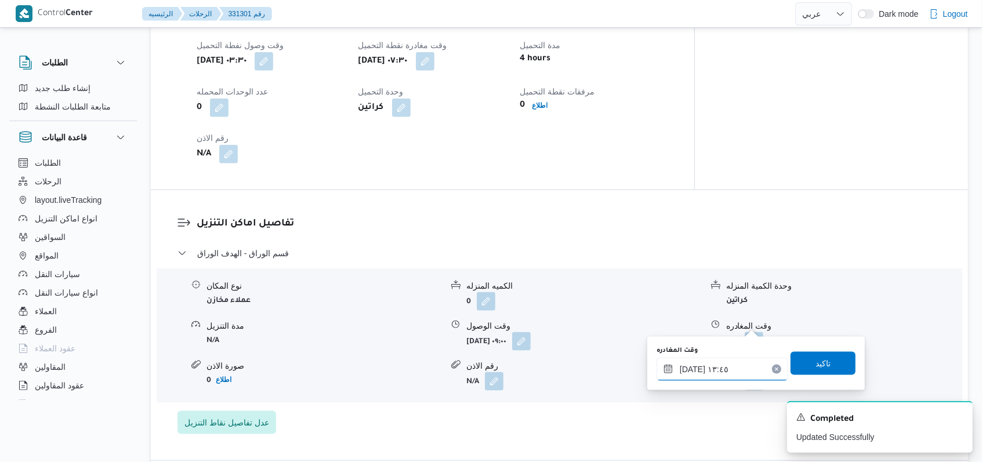
click at [718, 380] on input "[DATE] ١٣:٤٥" at bounding box center [723, 369] width 132 height 23
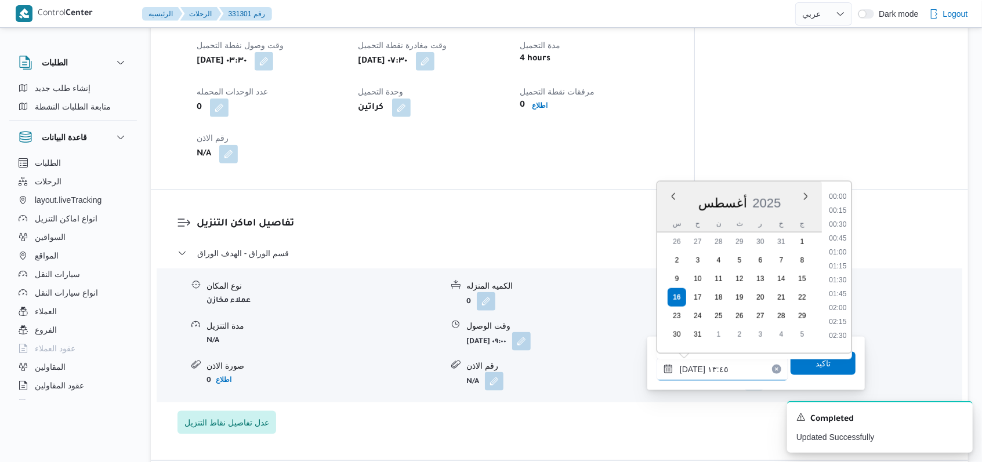
scroll to position [686, 0]
click at [844, 235] on li "13:00" at bounding box center [837, 235] width 27 height 12
type input "[DATE] ١٣:٠٠"
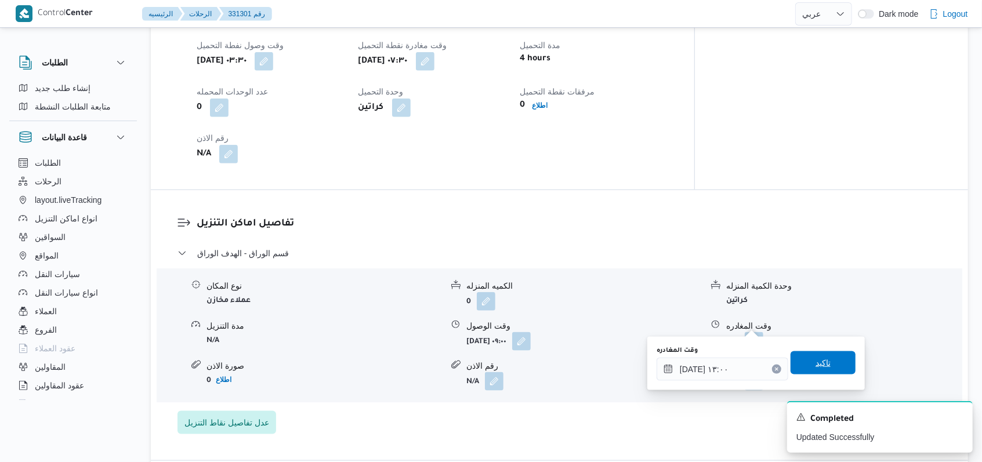
click at [812, 373] on span "تاكيد" at bounding box center [823, 363] width 65 height 23
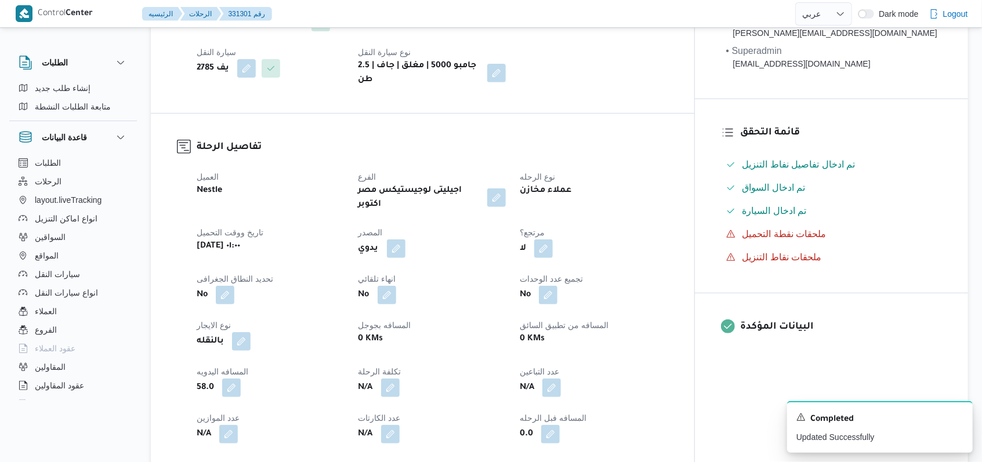
scroll to position [3, 0]
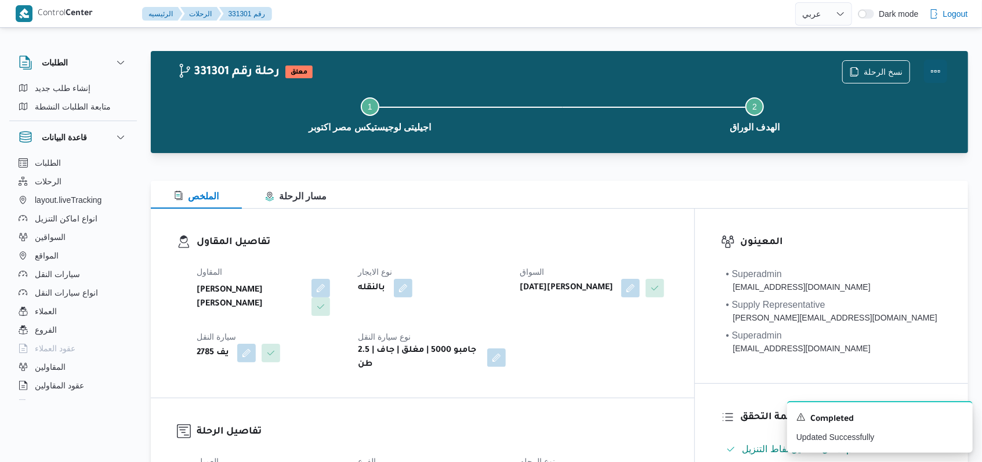
click at [943, 68] on button "Actions" at bounding box center [935, 71] width 23 height 23
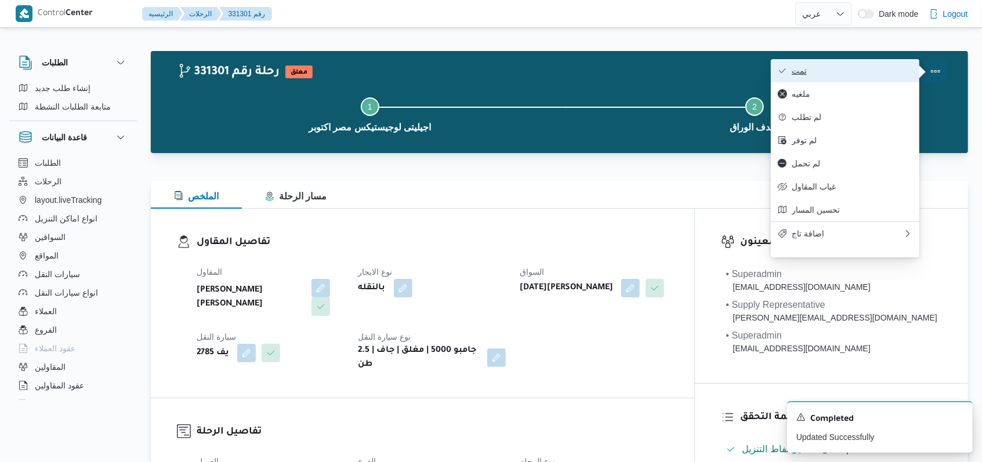
click at [905, 61] on button "تمت" at bounding box center [845, 70] width 149 height 23
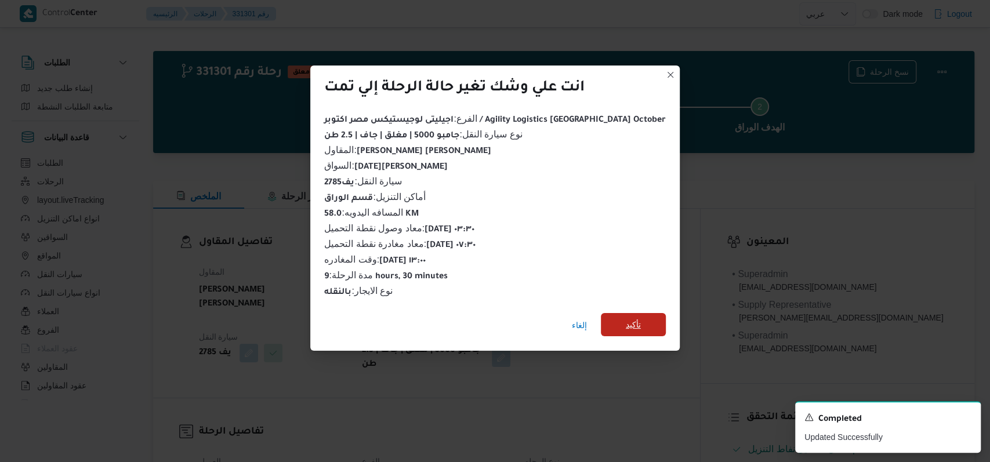
click at [610, 313] on span "تأكيد" at bounding box center [633, 324] width 65 height 23
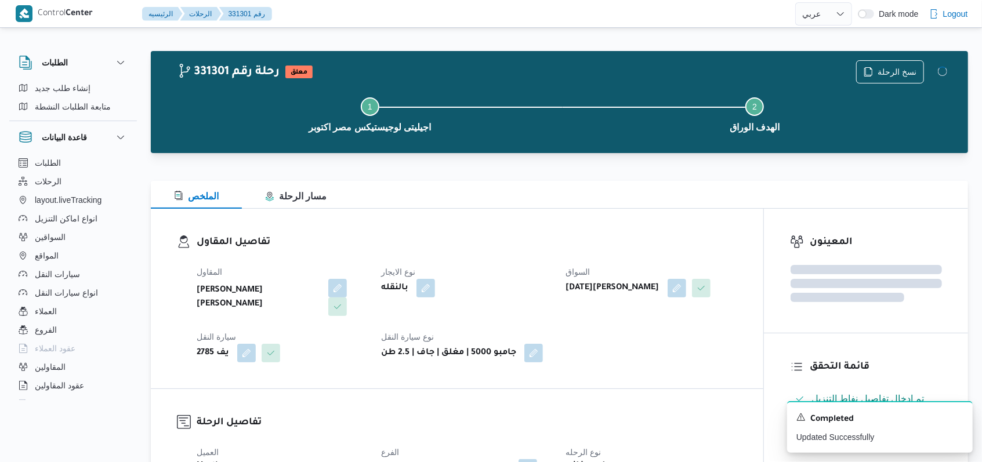
click at [505, 290] on div "بالنقله" at bounding box center [466, 288] width 173 height 21
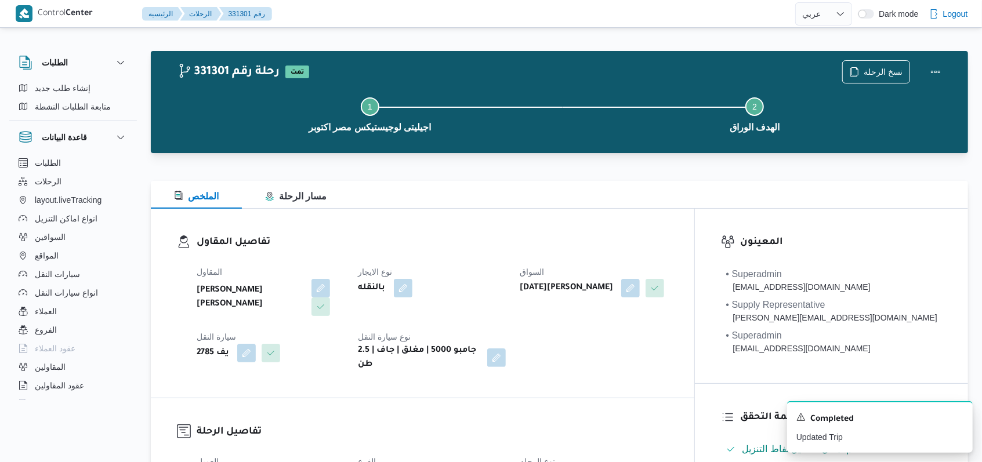
select select "ar"
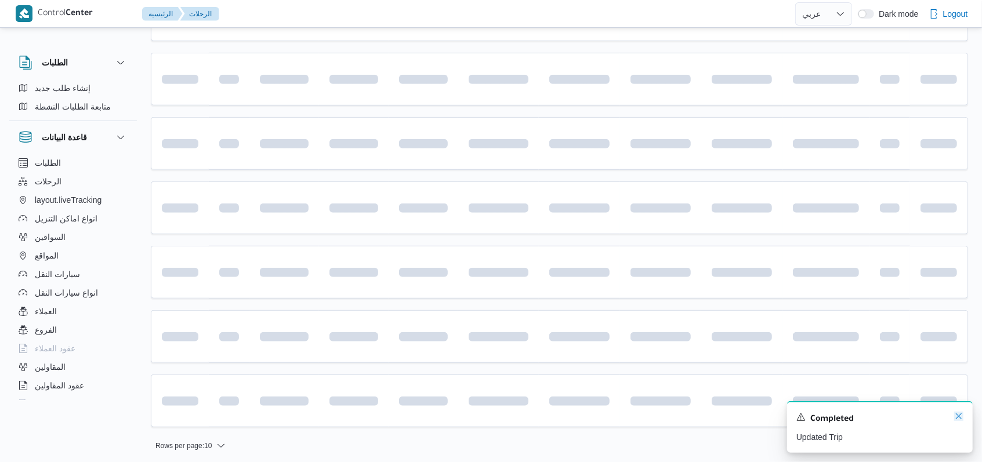
click at [961, 420] on icon "Dismiss toast" at bounding box center [958, 416] width 9 height 9
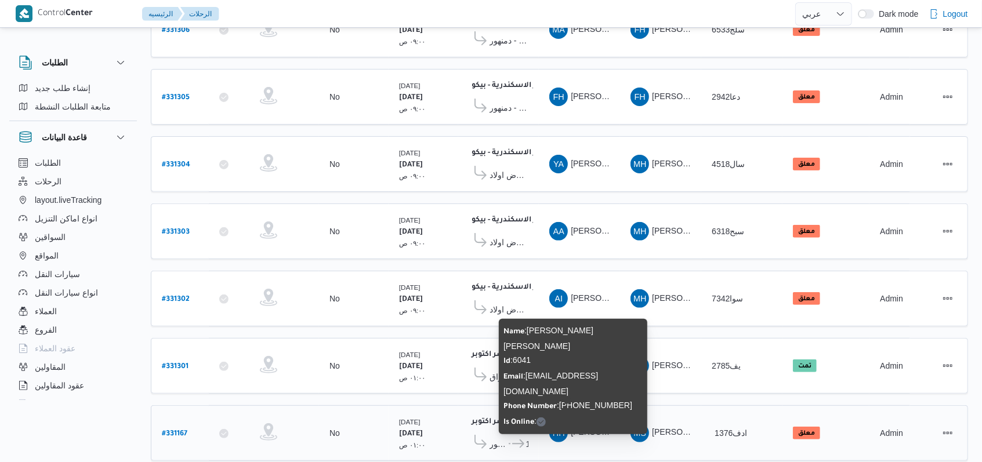
scroll to position [158, 0]
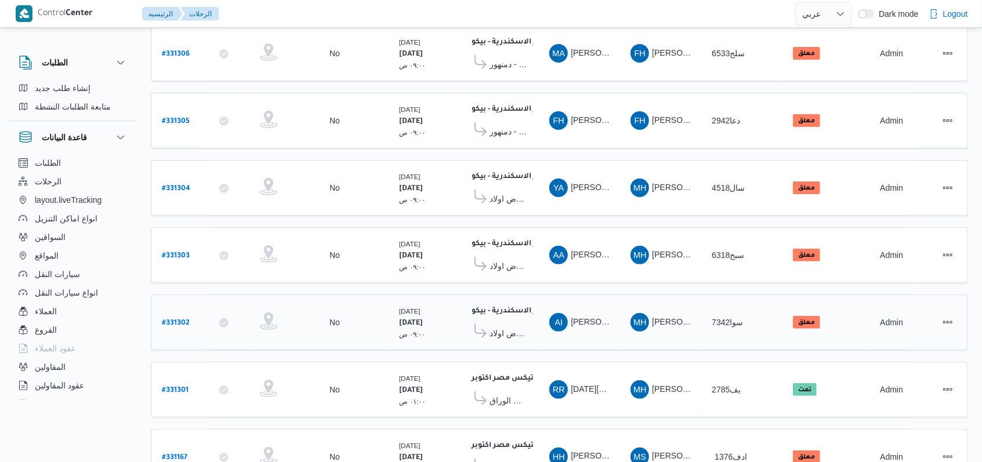
click at [168, 320] on b "# 331302" at bounding box center [176, 324] width 28 height 8
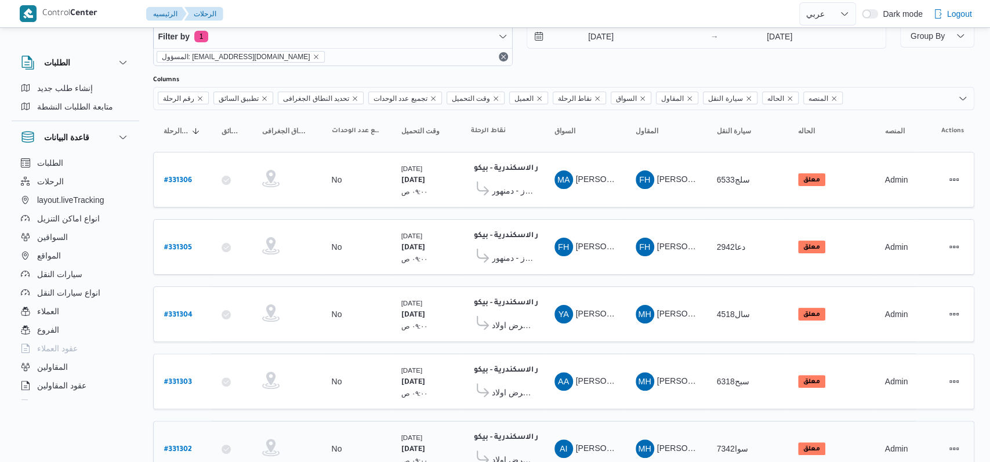
select select "ar"
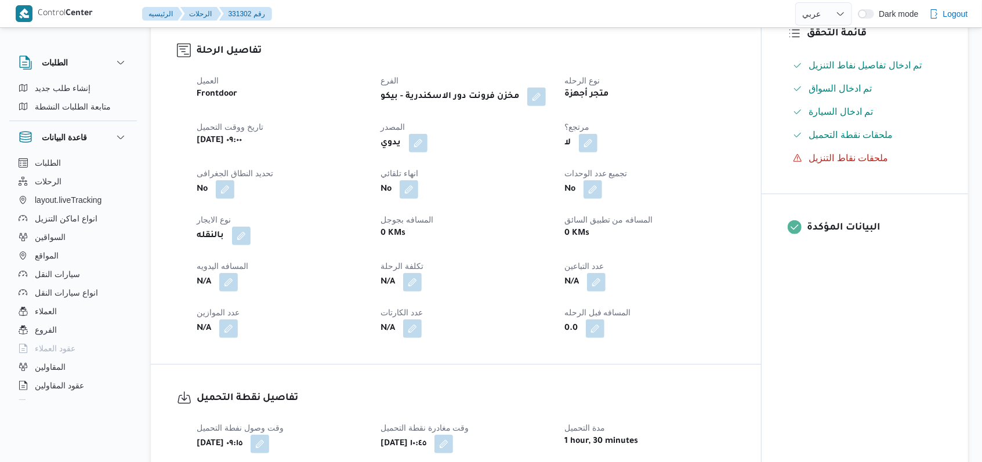
scroll to position [390, 0]
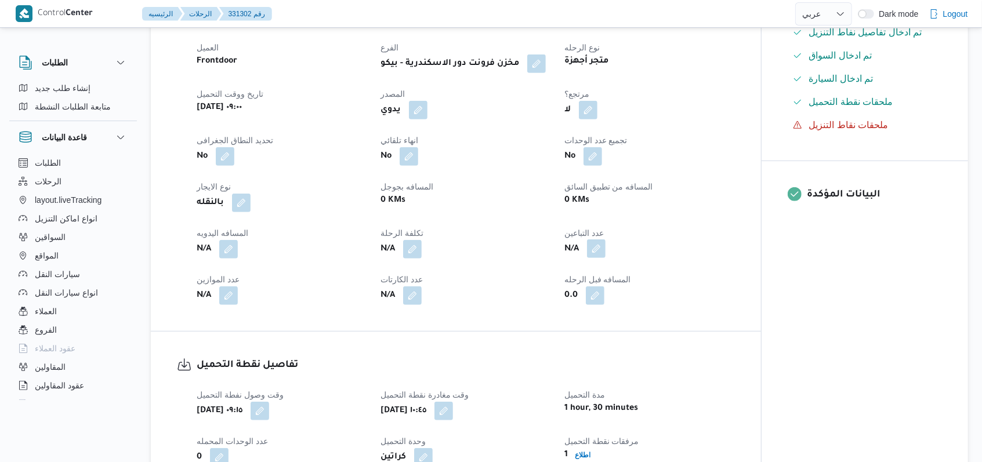
click at [595, 251] on button "button" at bounding box center [596, 249] width 19 height 19
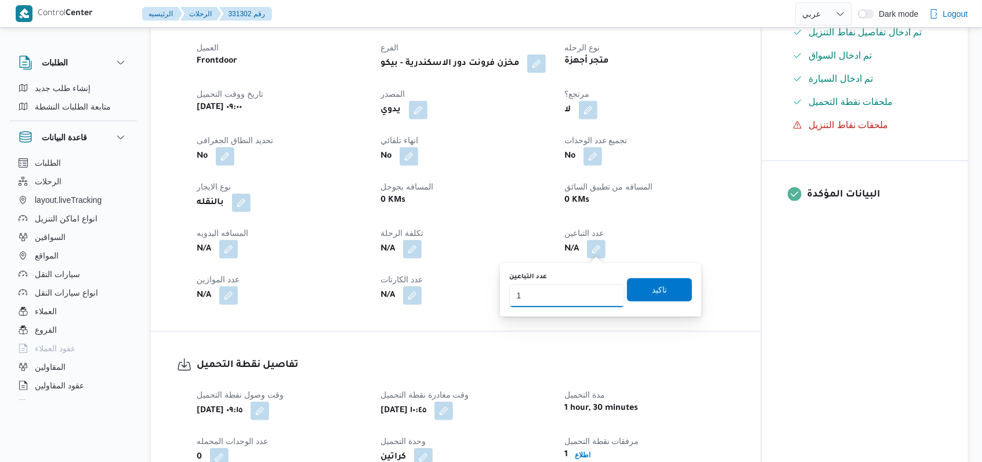
type input "1"
click at [603, 294] on input "1" at bounding box center [566, 295] width 115 height 23
drag, startPoint x: 659, startPoint y: 291, endPoint x: 524, endPoint y: 291, distance: 134.6
click at [659, 291] on span "تاكيد" at bounding box center [659, 289] width 65 height 23
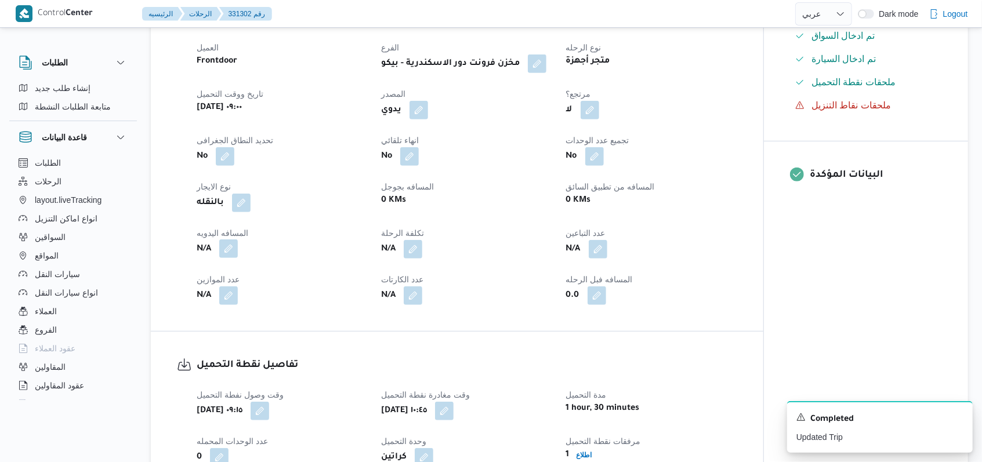
click at [232, 251] on button "button" at bounding box center [228, 249] width 19 height 19
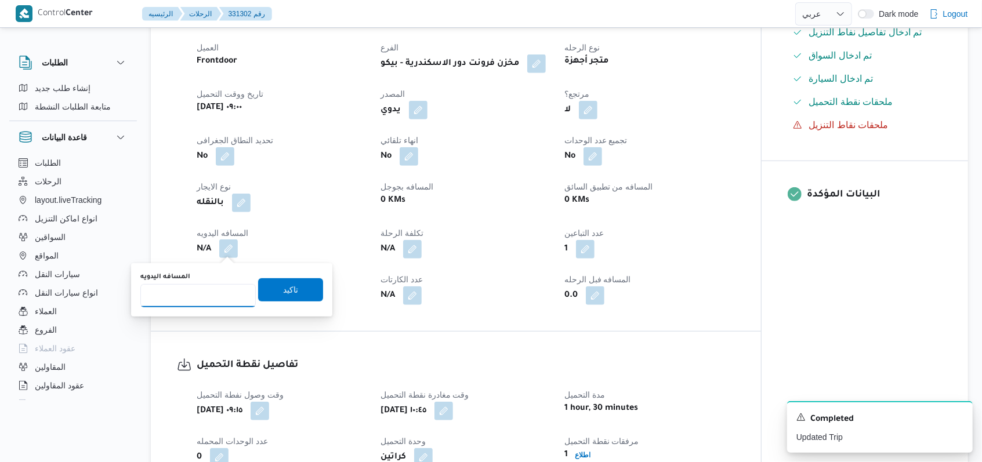
click at [207, 292] on input "المسافه اليدويه" at bounding box center [197, 295] width 115 height 23
type input "160"
click at [283, 291] on span "تاكيد" at bounding box center [290, 290] width 15 height 14
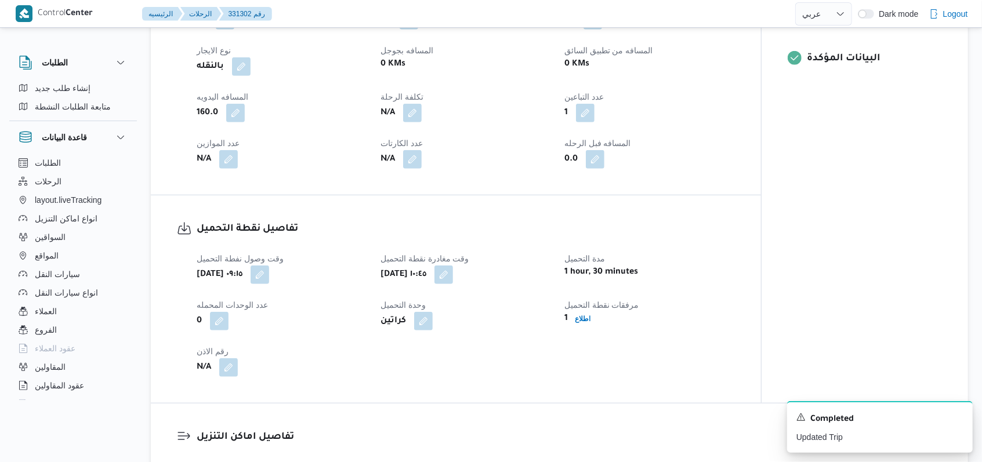
scroll to position [700, 0]
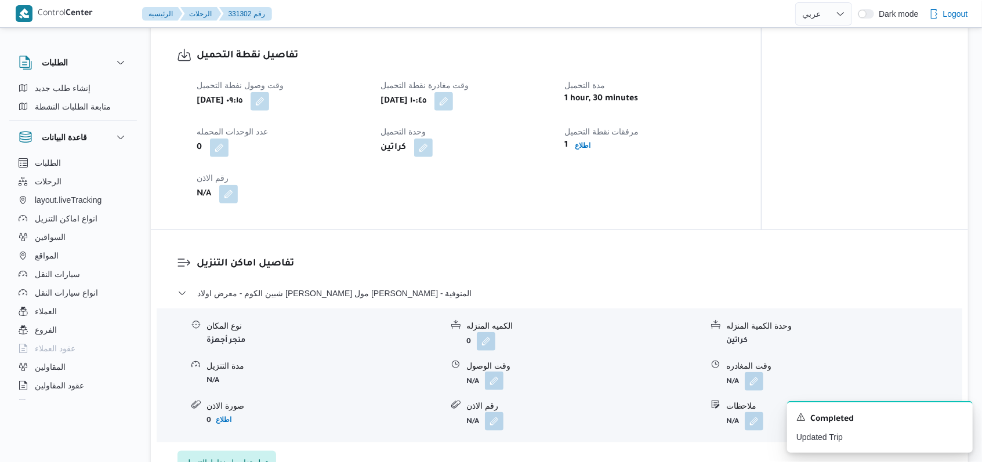
click at [498, 384] on button "button" at bounding box center [494, 381] width 19 height 19
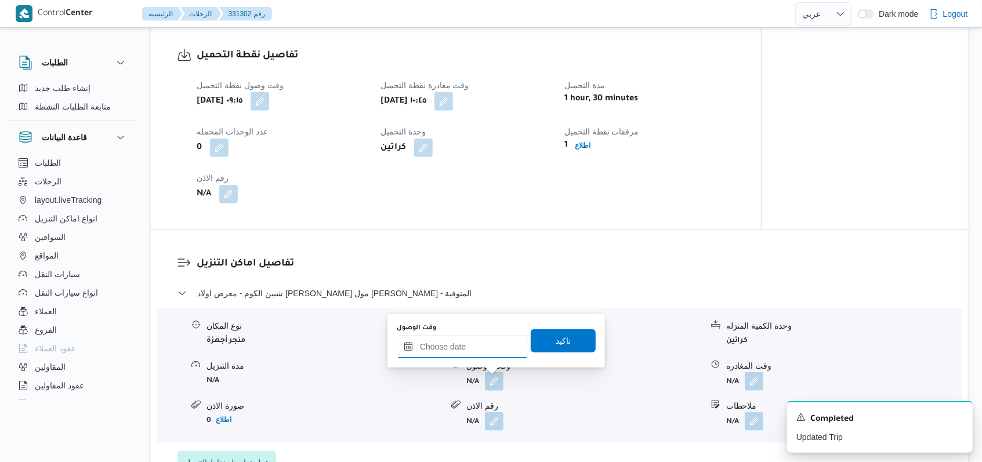
click at [475, 356] on input "وقت الوصول" at bounding box center [463, 346] width 132 height 23
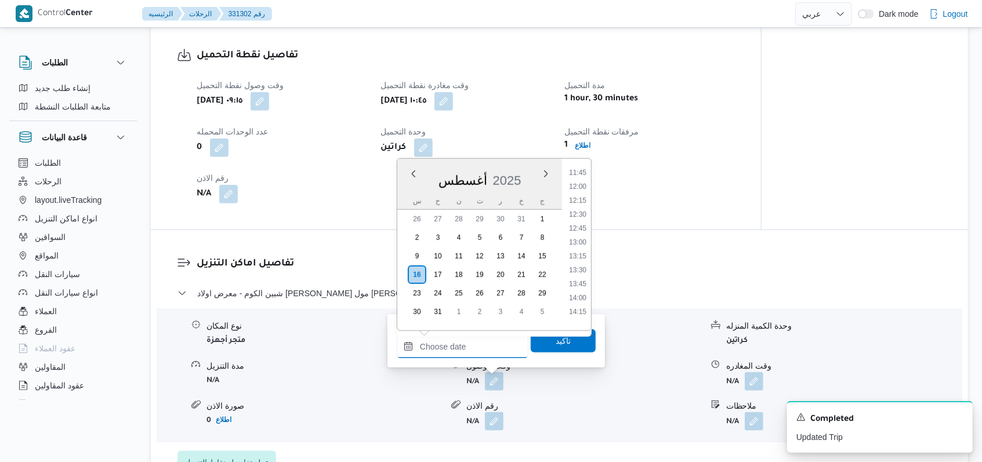
scroll to position [655, 0]
click at [586, 247] on li "13:00" at bounding box center [577, 243] width 27 height 12
type input "[DATE] ١٣:٠٠"
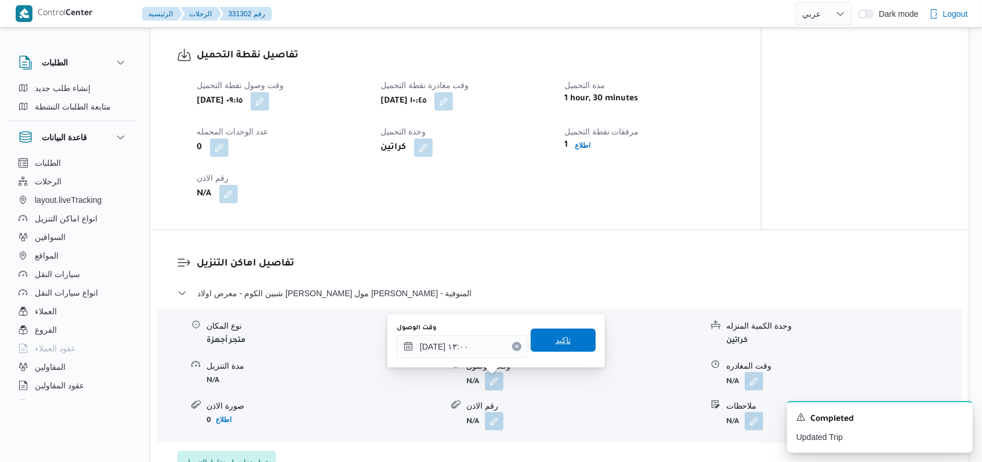
click at [566, 335] on span "تاكيد" at bounding box center [563, 340] width 65 height 23
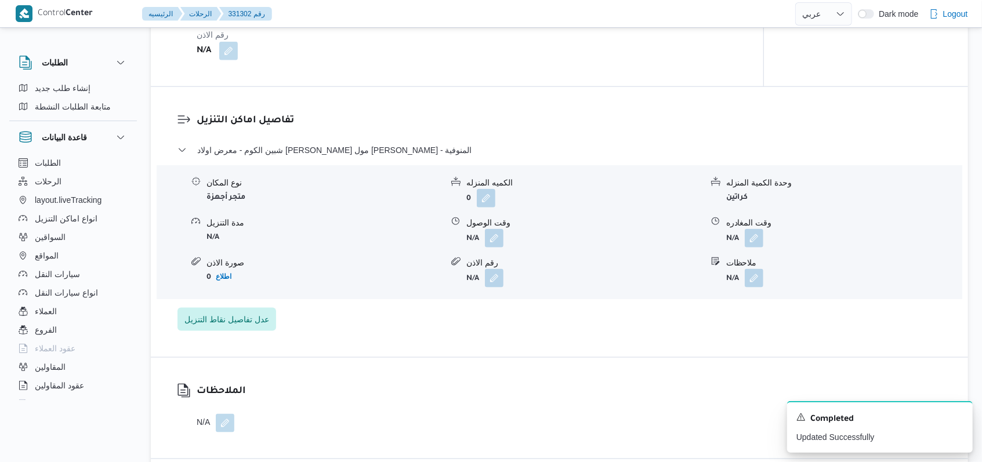
scroll to position [854, 0]
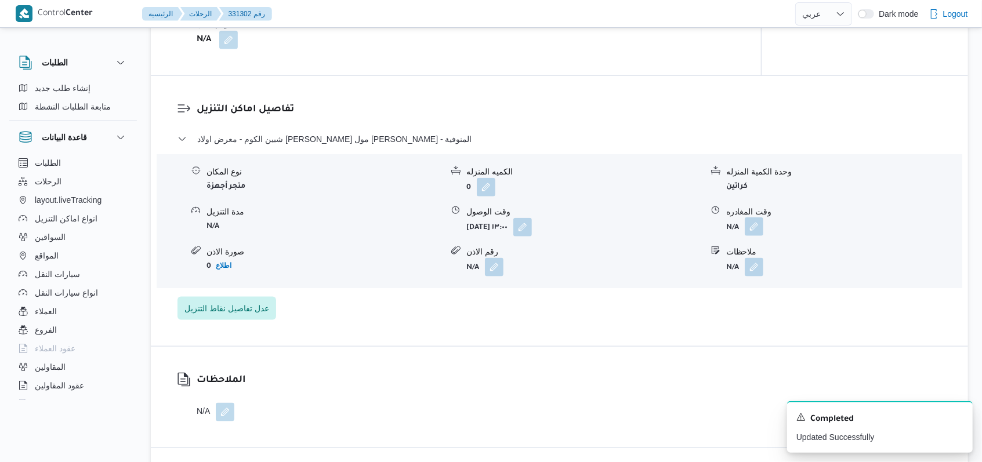
click at [756, 226] on button "button" at bounding box center [754, 227] width 19 height 19
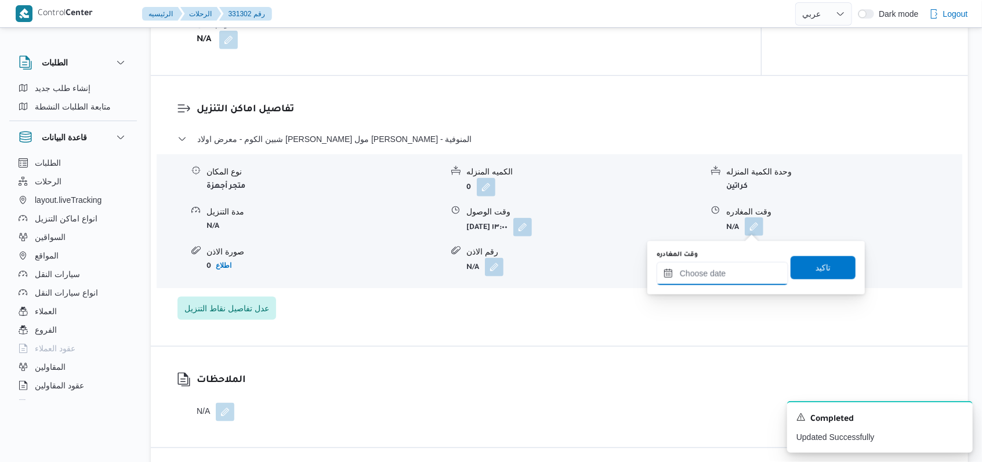
click at [736, 267] on input "وقت المغادره" at bounding box center [723, 273] width 132 height 23
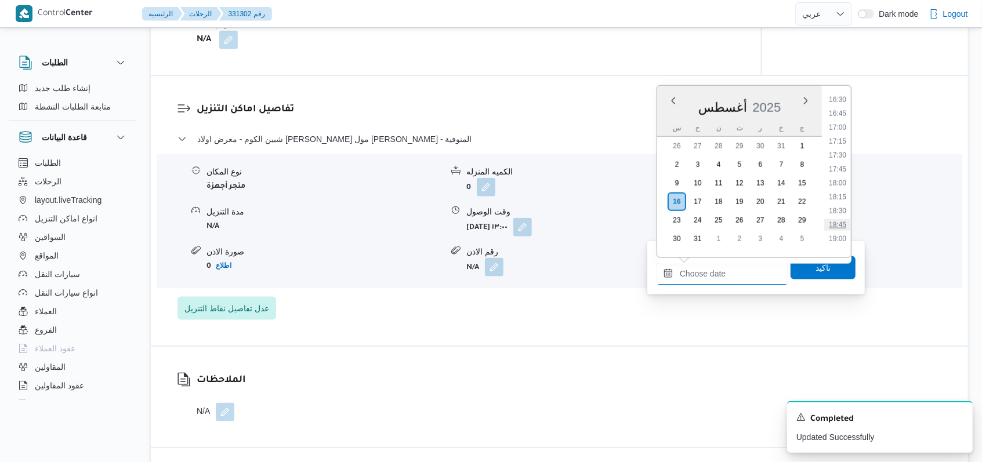
scroll to position [887, 0]
click at [845, 102] on li "16:00" at bounding box center [837, 105] width 27 height 12
type input "[DATE] ١٦:٠٠"
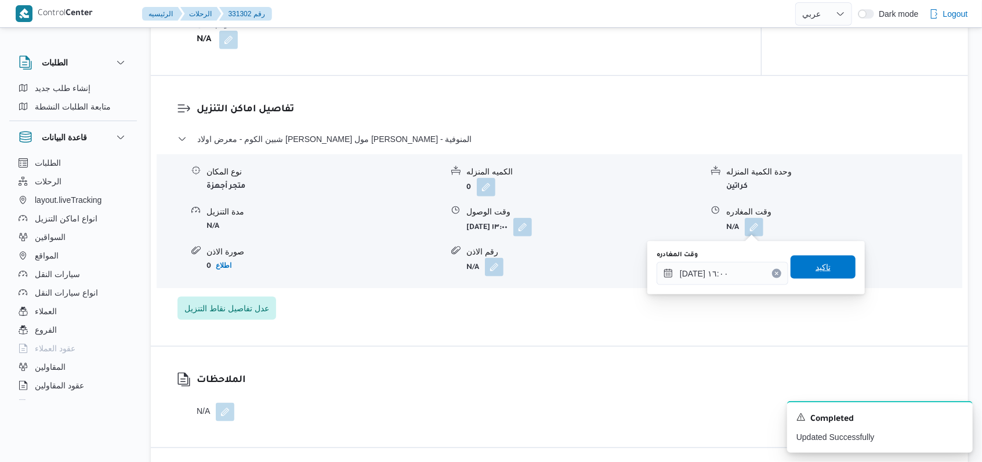
click at [816, 263] on span "تاكيد" at bounding box center [823, 267] width 15 height 14
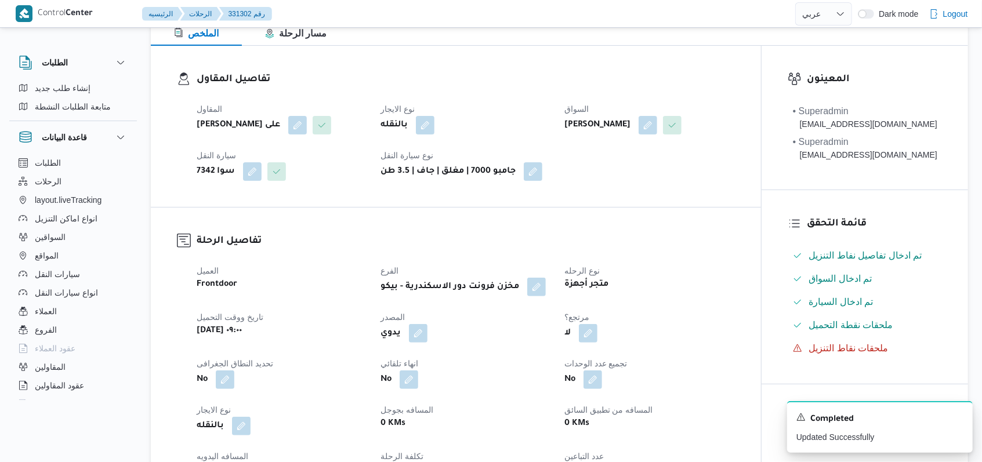
scroll to position [0, 0]
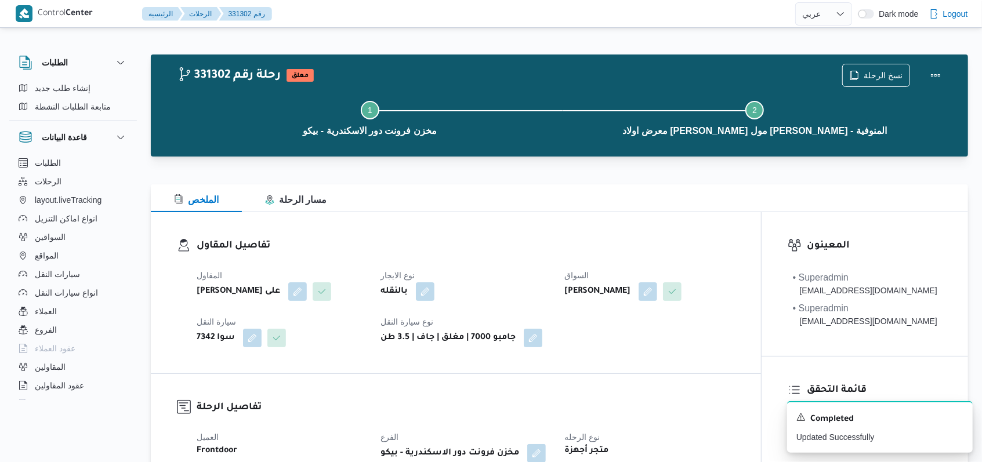
click at [923, 75] on div "نسخ الرحلة" at bounding box center [894, 75] width 119 height 37
click at [930, 75] on button "Actions" at bounding box center [935, 74] width 23 height 23
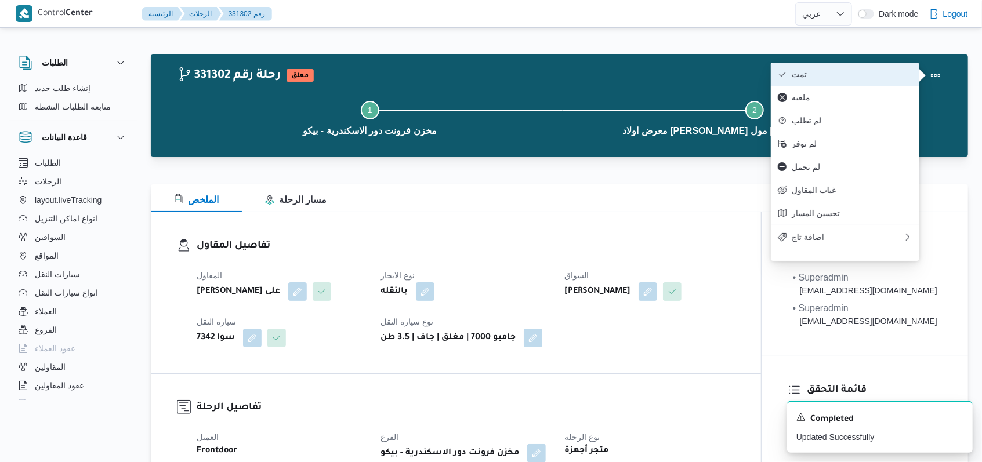
click at [880, 74] on span "تمت" at bounding box center [852, 74] width 121 height 9
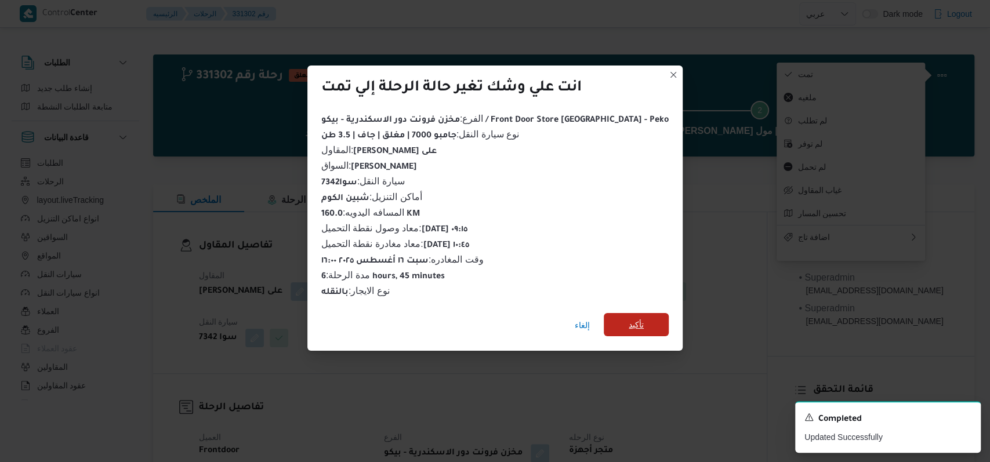
click at [629, 318] on span "تأكيد" at bounding box center [636, 325] width 15 height 14
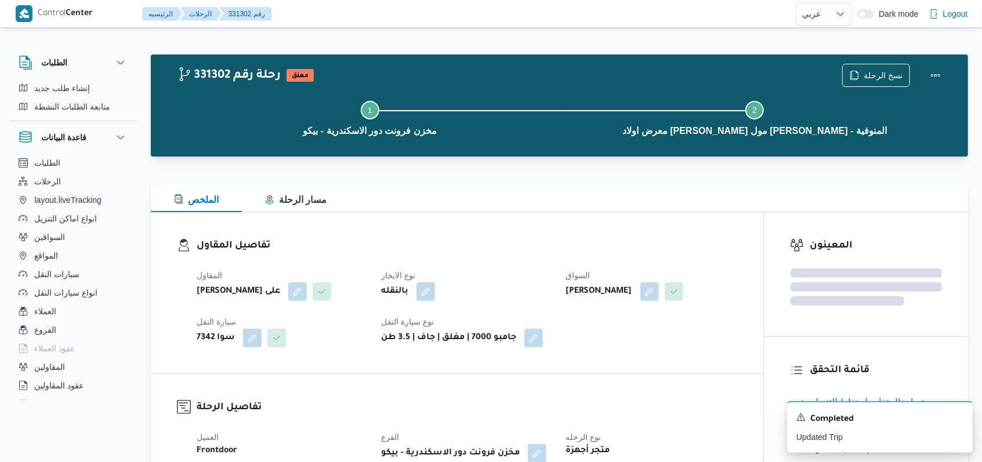
click at [509, 299] on div "بالنقله" at bounding box center [466, 291] width 173 height 21
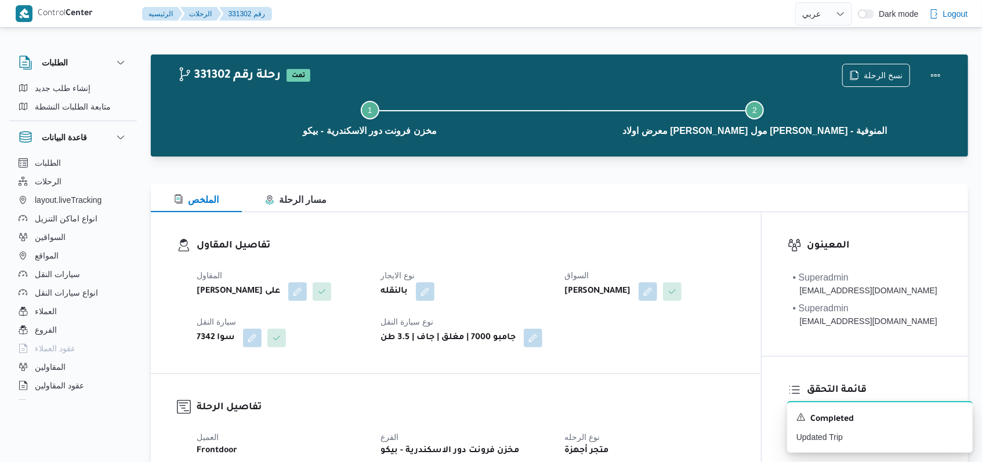
select select "ar"
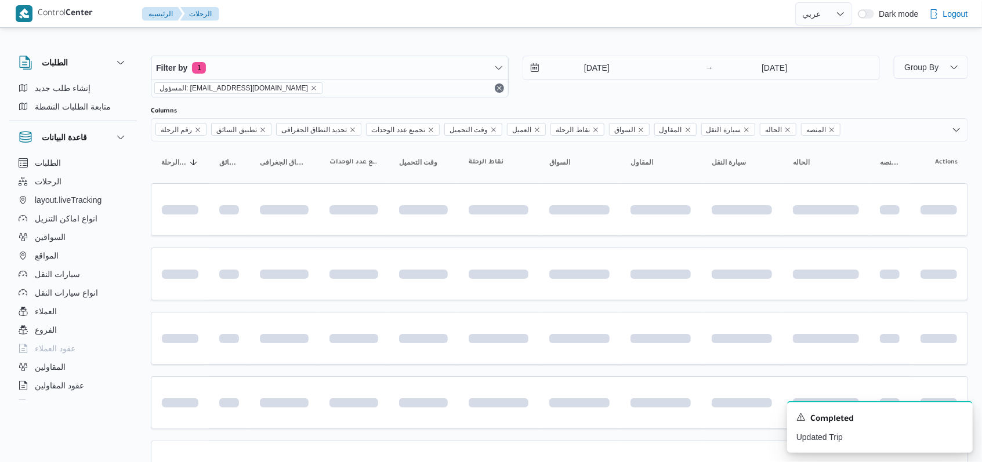
scroll to position [158, 0]
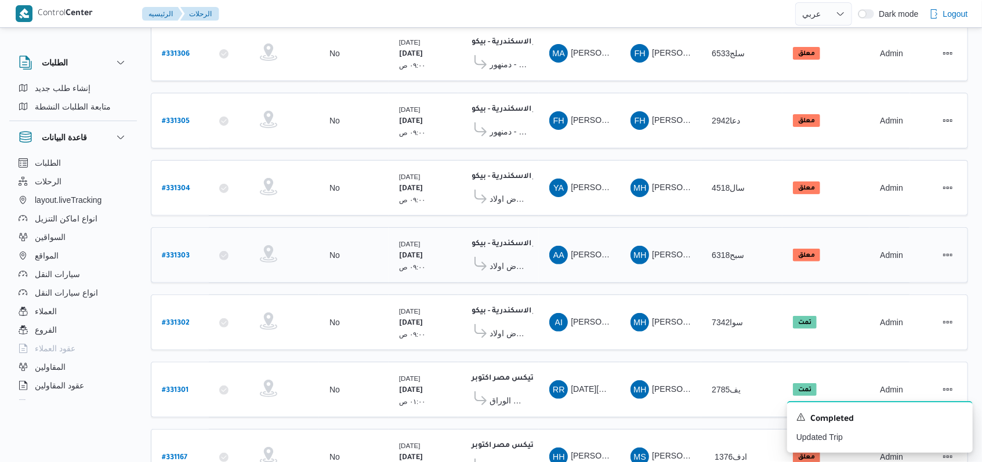
click at [187, 252] on b "# 331303" at bounding box center [176, 256] width 28 height 8
select select "ar"
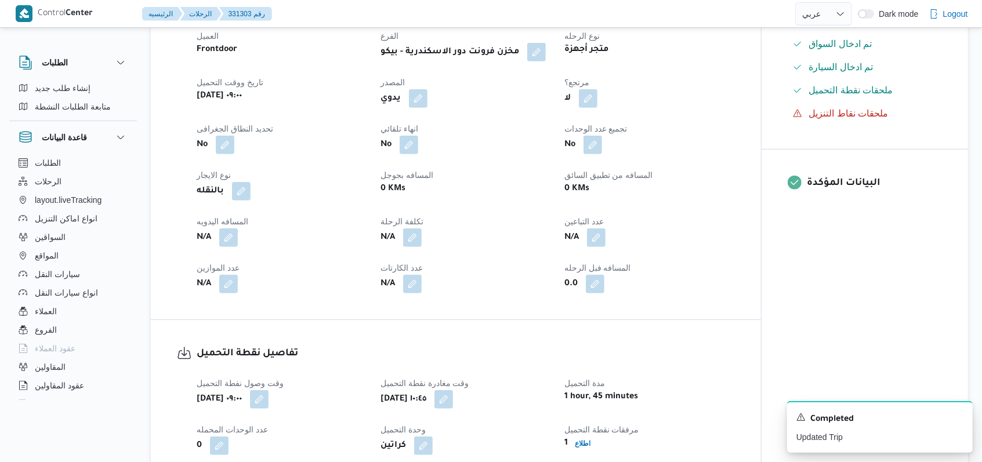
scroll to position [468, 0]
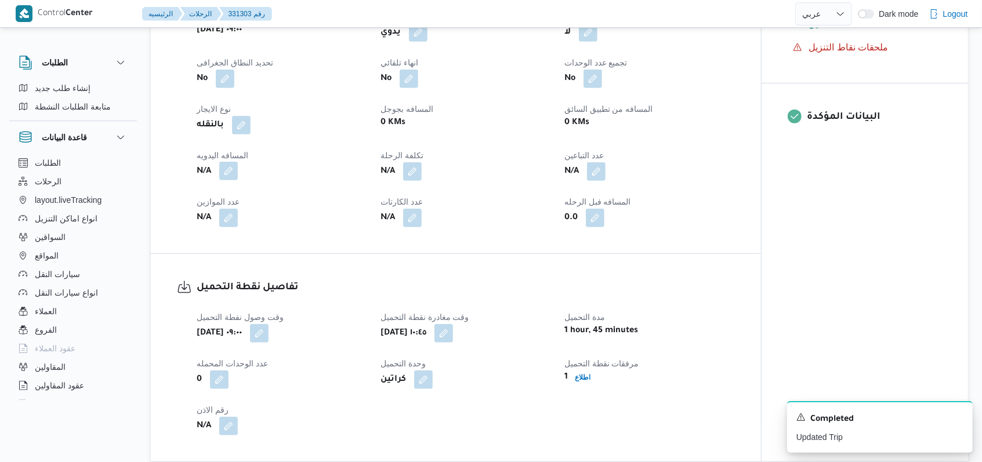
click at [233, 165] on button "button" at bounding box center [228, 171] width 19 height 19
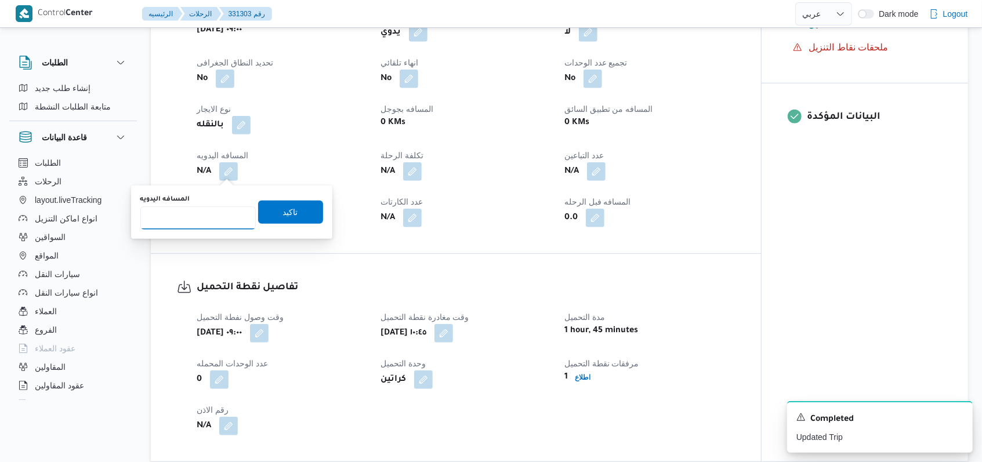
click at [204, 219] on input "المسافه اليدويه" at bounding box center [197, 218] width 115 height 23
type input "160"
click at [294, 209] on span "تاكيد" at bounding box center [290, 211] width 65 height 23
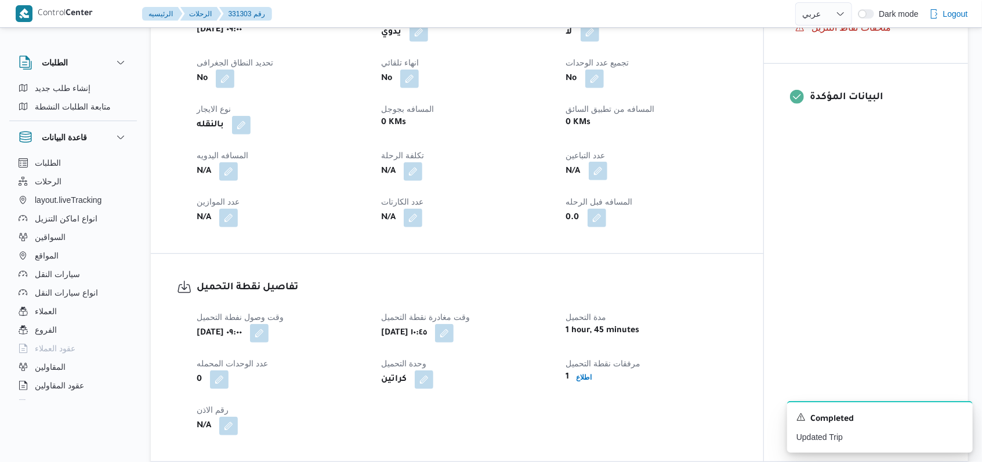
click at [590, 174] on button "button" at bounding box center [598, 171] width 19 height 19
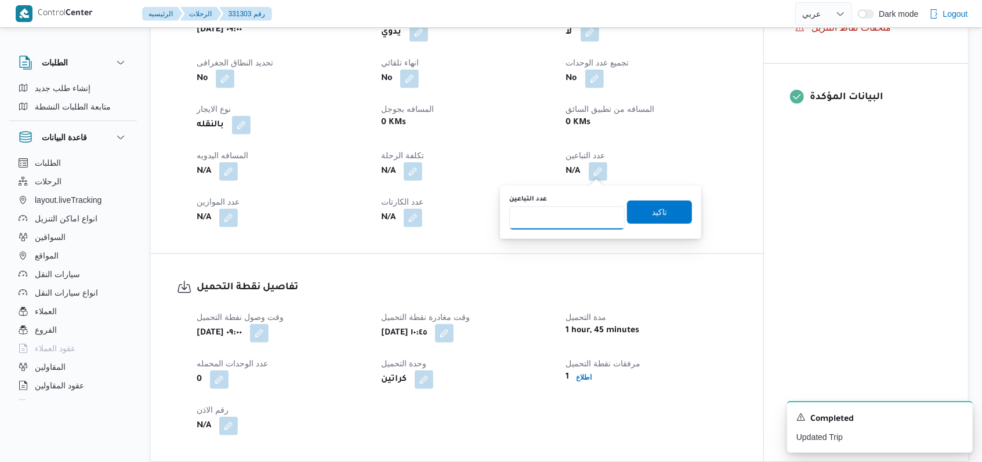
click at [567, 208] on input "عدد التباعين" at bounding box center [566, 218] width 115 height 23
type input "1"
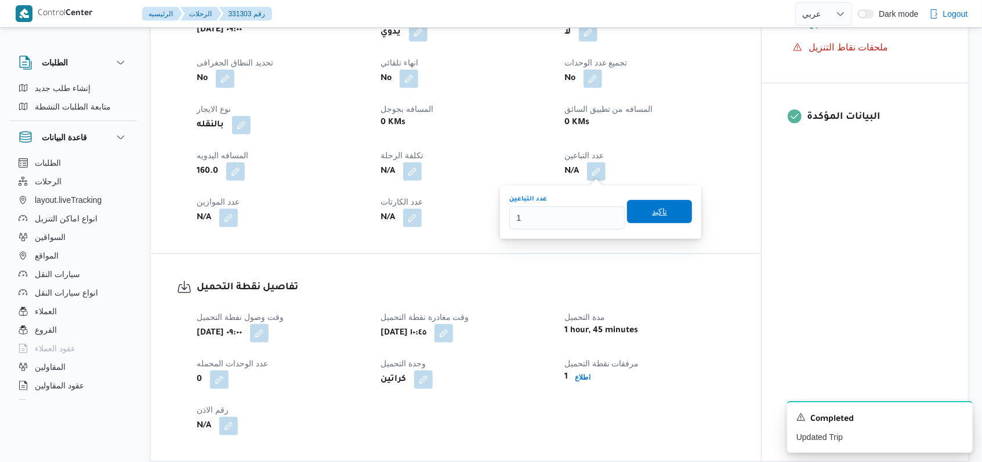
click at [652, 215] on span "تاكيد" at bounding box center [659, 212] width 15 height 14
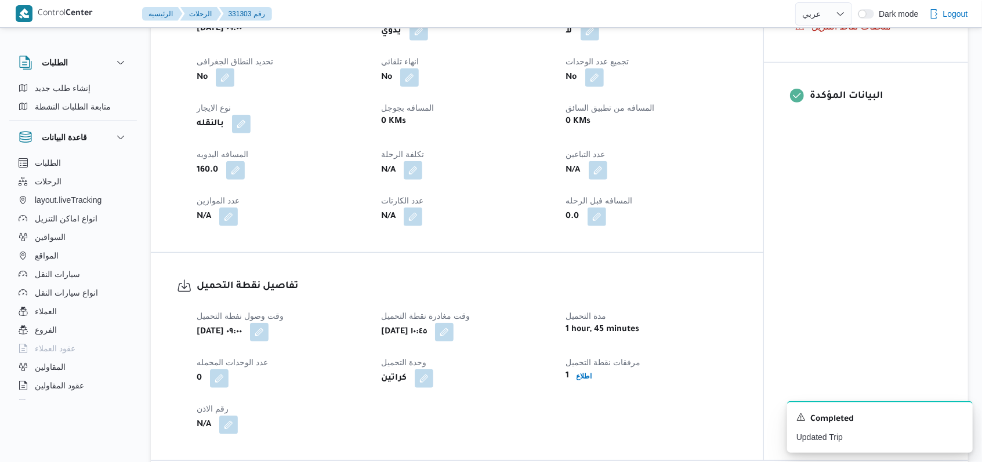
scroll to position [777, 0]
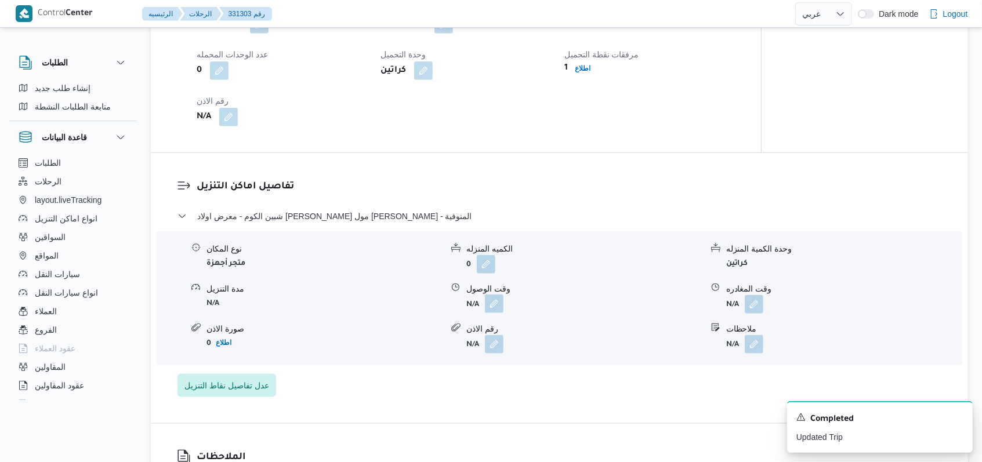
click at [502, 306] on button "button" at bounding box center [494, 304] width 19 height 19
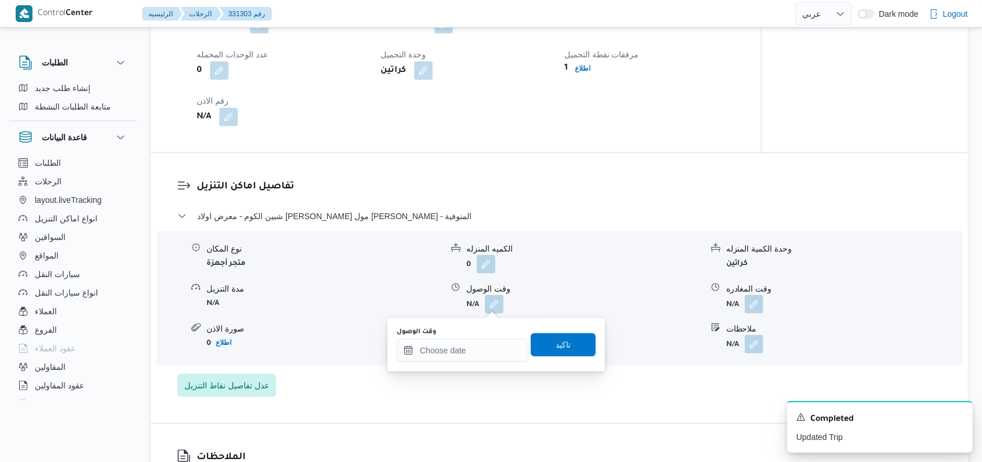
click at [465, 368] on div "You are in a dialog. To close this dialog, hit escape. وقت الوصول تاكيد" at bounding box center [496, 344] width 218 height 53
click at [466, 358] on input "وقت الوصول" at bounding box center [463, 350] width 132 height 23
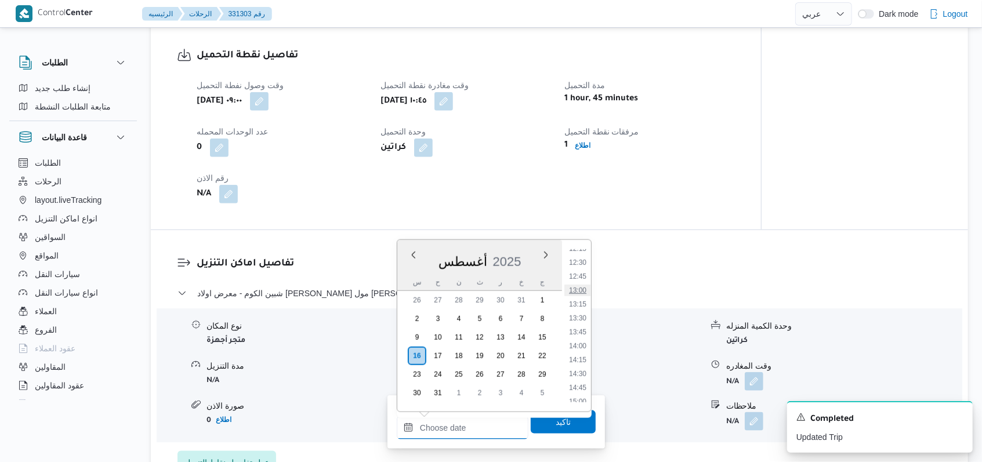
scroll to position [655, 0]
click at [580, 320] on li "13:00" at bounding box center [577, 324] width 27 height 12
type input "[DATE] ١٣:٠٠"
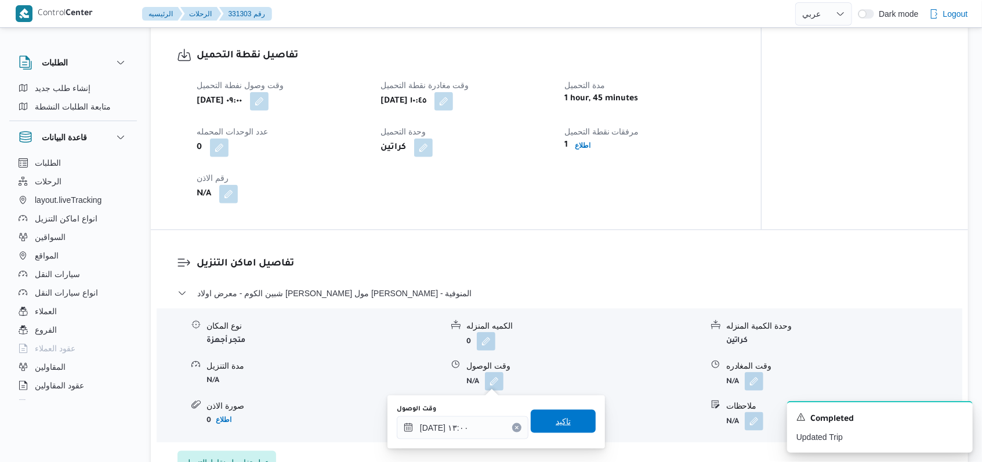
click at [555, 411] on span "تاكيد" at bounding box center [563, 421] width 65 height 23
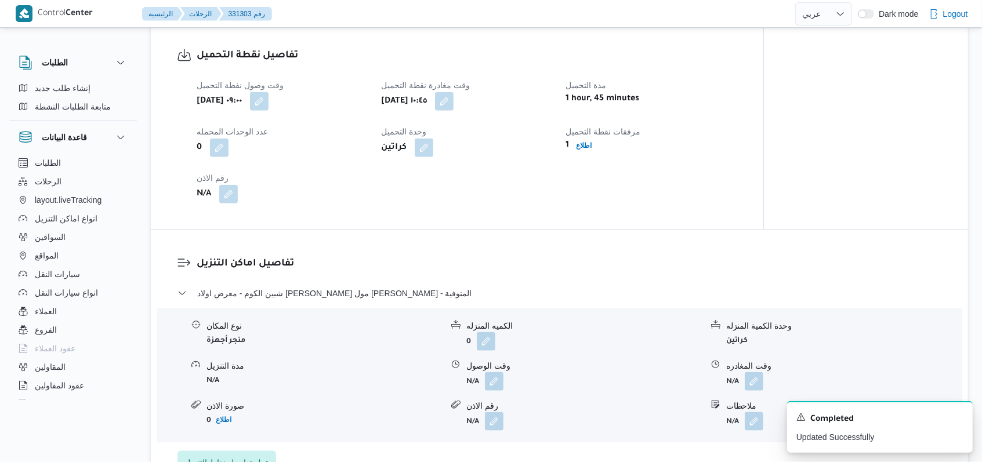
scroll to position [932, 0]
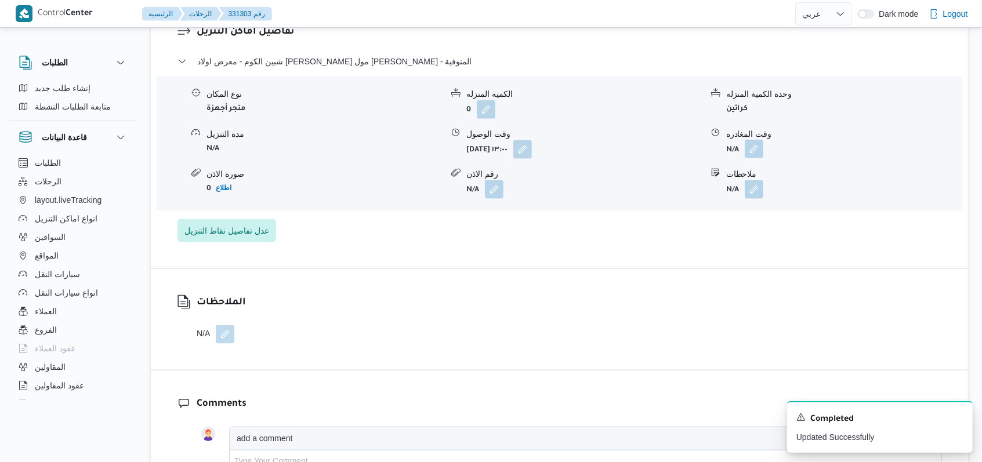
click at [756, 147] on button "button" at bounding box center [754, 149] width 19 height 19
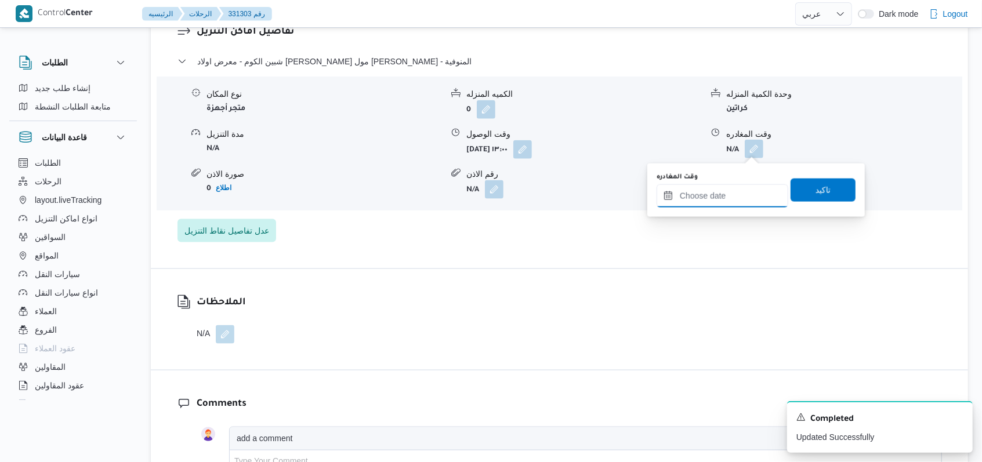
click at [719, 202] on input "وقت المغادره" at bounding box center [723, 195] width 132 height 23
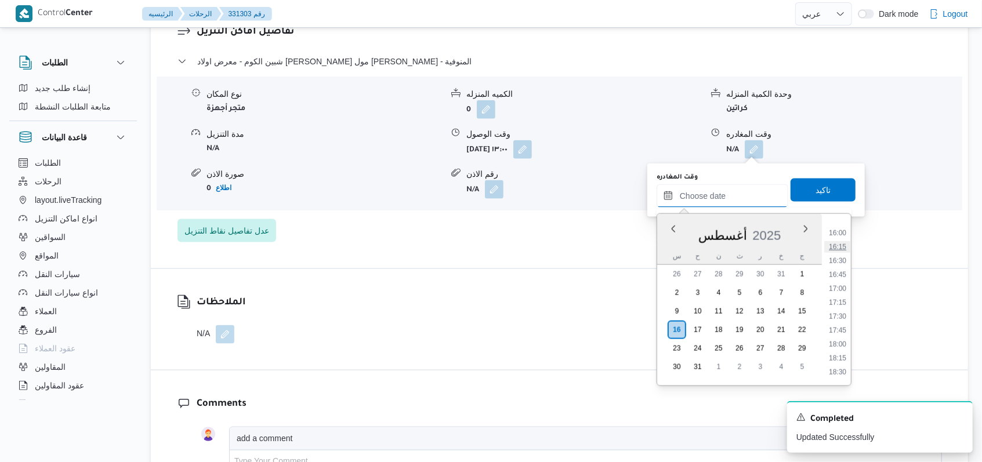
scroll to position [810, 0]
click at [838, 281] on li "15:30" at bounding box center [837, 283] width 27 height 12
type input "[DATE] ١٥:٣٠"
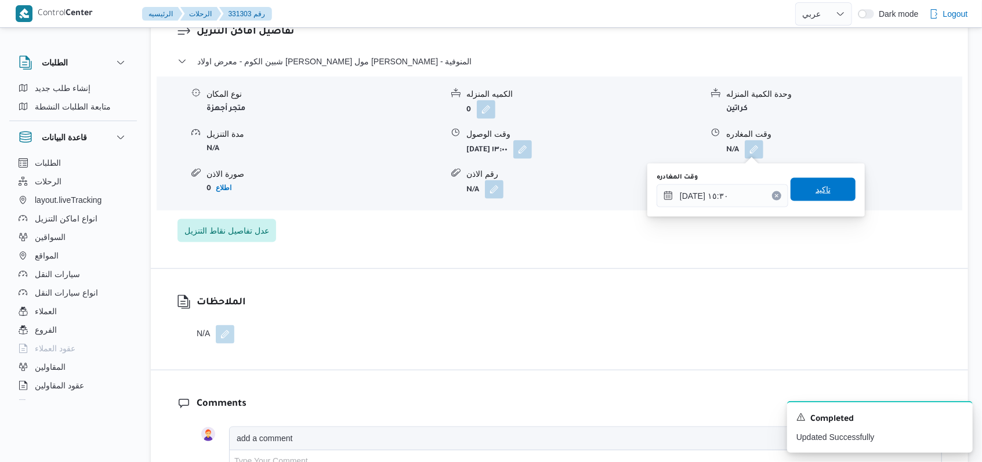
click at [828, 194] on span "تاكيد" at bounding box center [823, 189] width 65 height 23
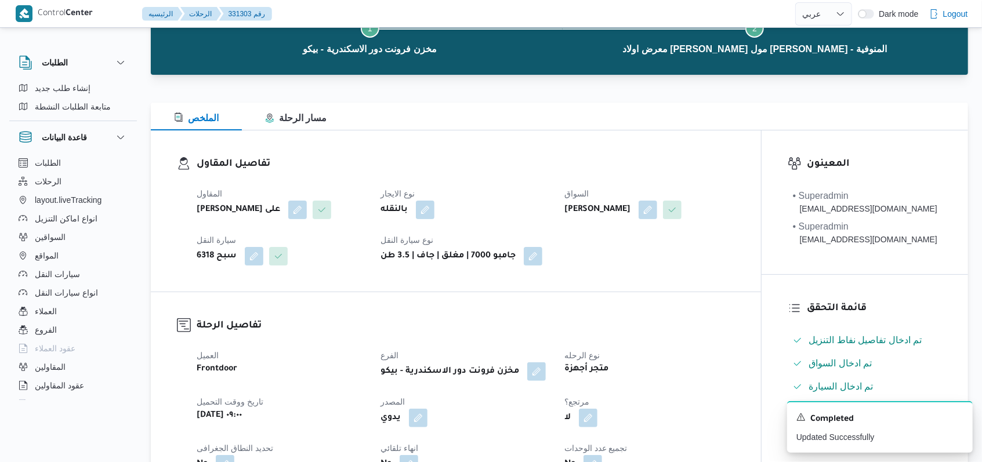
scroll to position [0, 0]
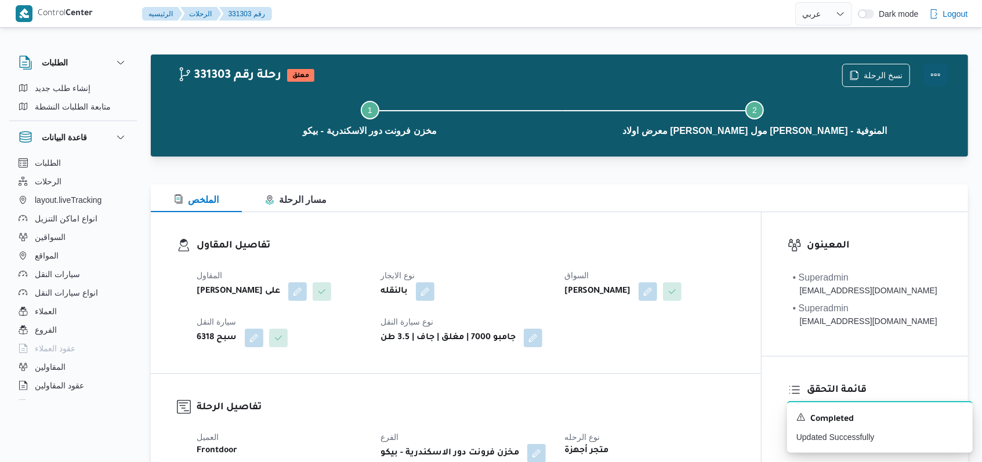
click at [932, 64] on button "Actions" at bounding box center [935, 74] width 23 height 23
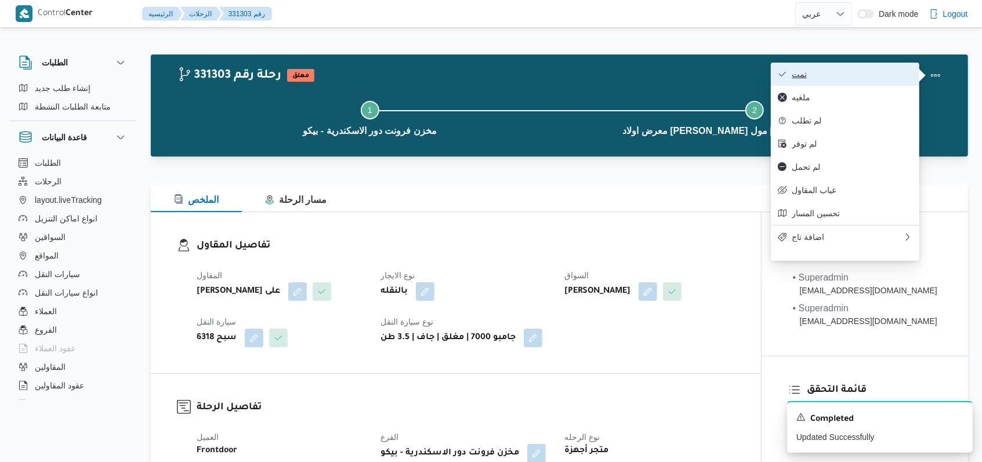
click at [905, 68] on button "تمت" at bounding box center [845, 74] width 149 height 23
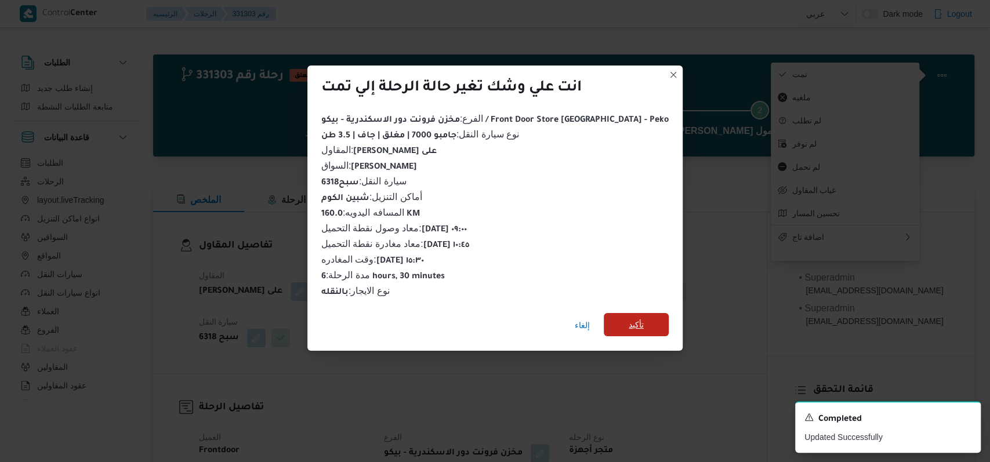
click at [610, 313] on span "تأكيد" at bounding box center [636, 324] width 65 height 23
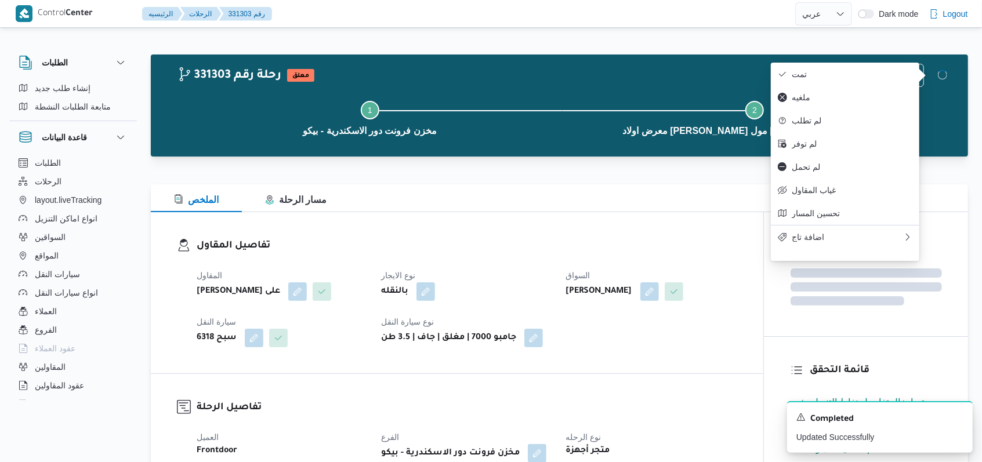
click at [517, 276] on dt "نوع الايجار" at bounding box center [466, 276] width 171 height 14
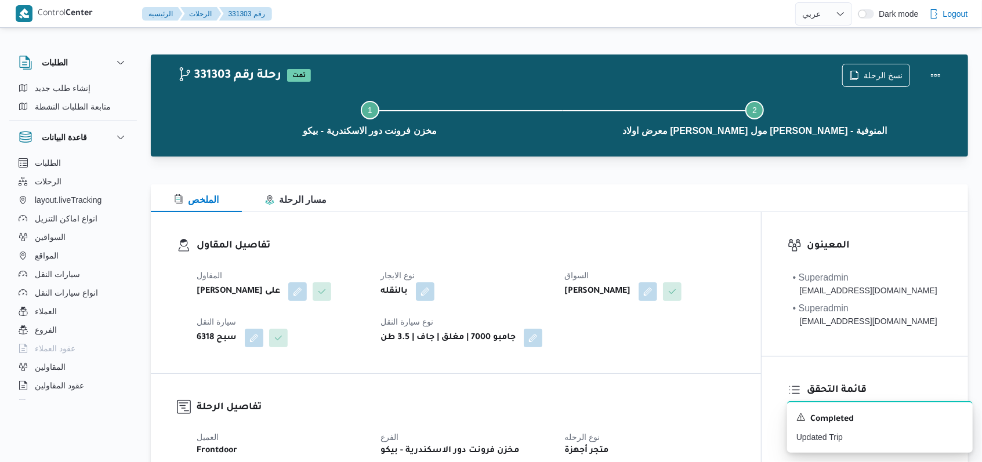
select select "ar"
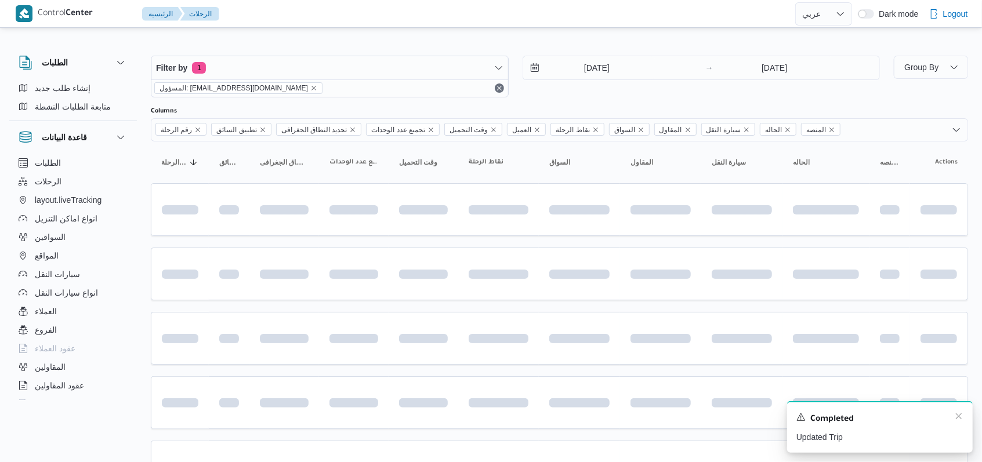
scroll to position [158, 0]
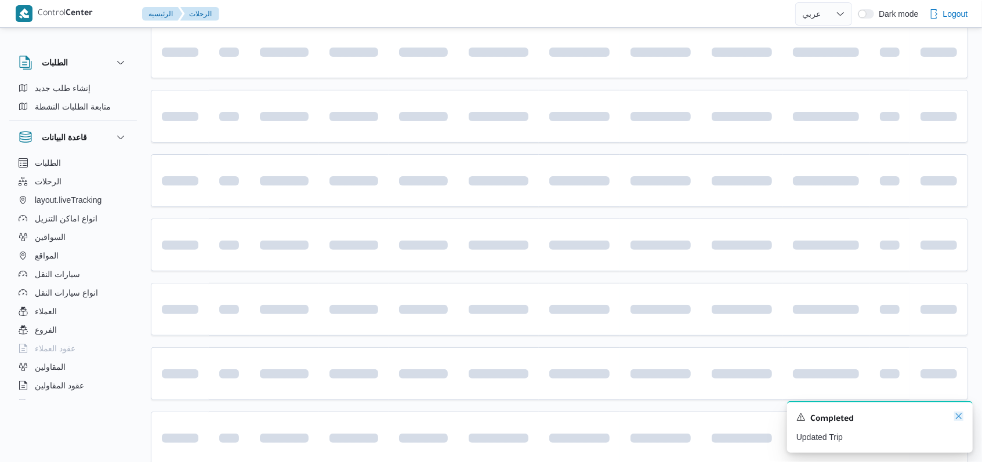
click at [959, 420] on icon "Dismiss toast" at bounding box center [958, 416] width 9 height 9
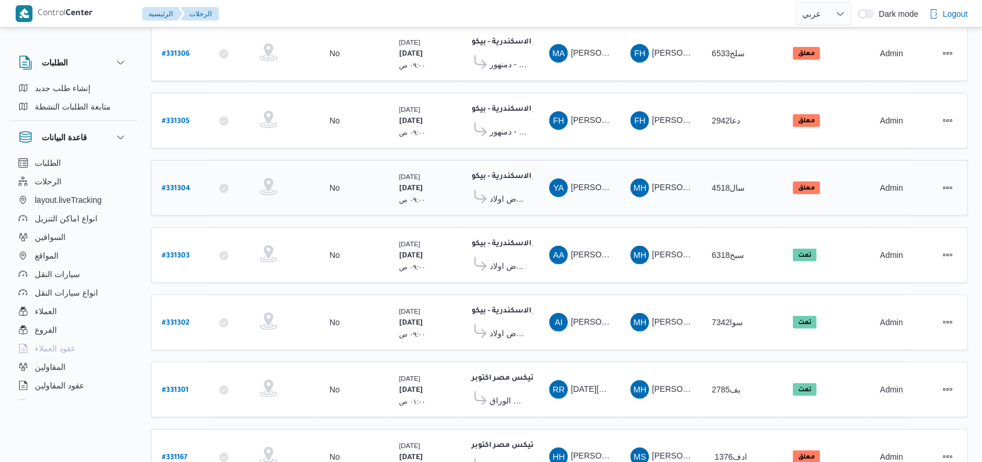
click at [185, 185] on b "# 331304" at bounding box center [176, 189] width 28 height 8
select select "ar"
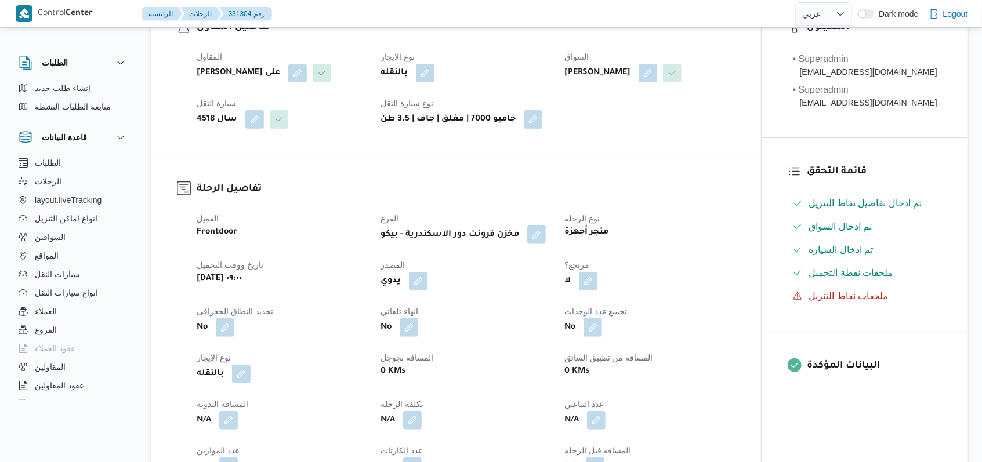
scroll to position [390, 0]
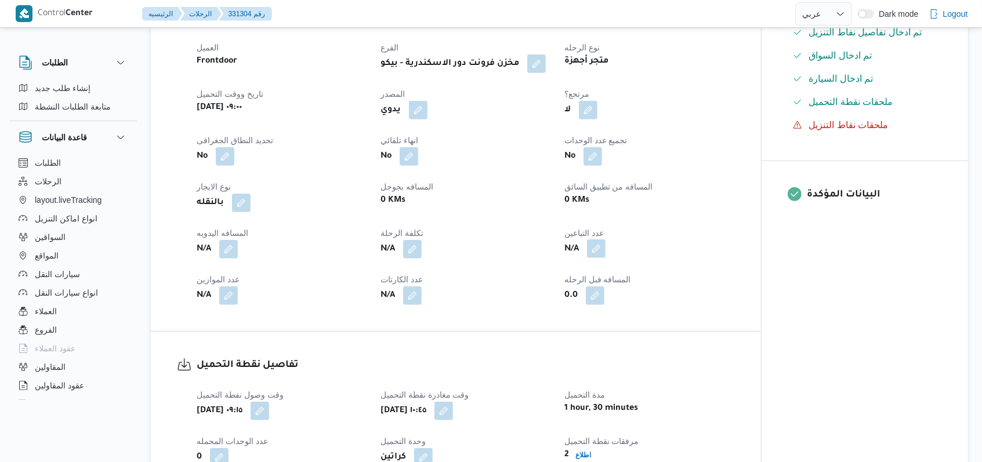
click at [594, 258] on button "button" at bounding box center [596, 249] width 19 height 19
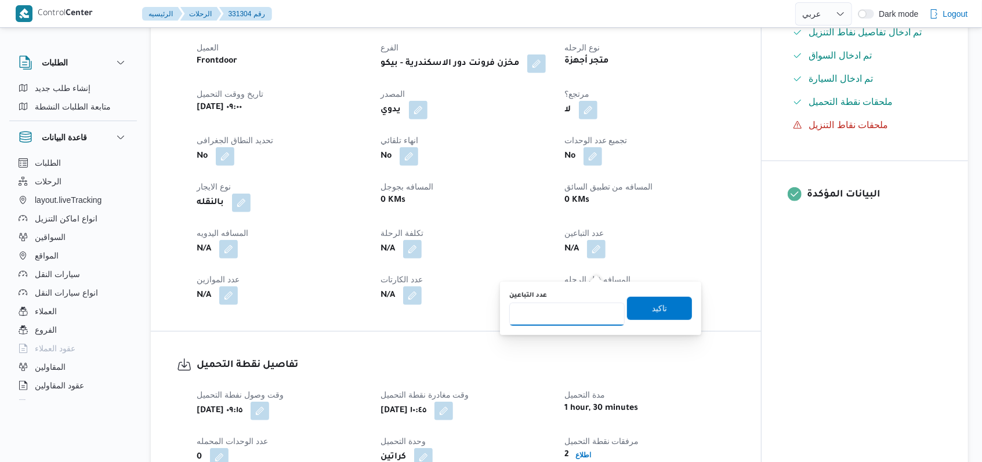
click at [563, 314] on input "عدد التباعين" at bounding box center [566, 314] width 115 height 23
type input "1"
click at [661, 313] on span "تاكيد" at bounding box center [659, 308] width 65 height 23
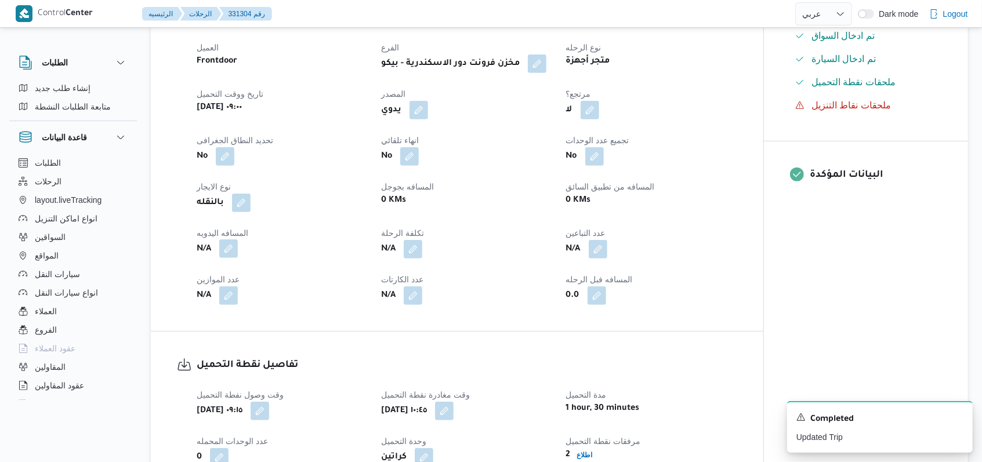
click at [234, 258] on button "button" at bounding box center [228, 249] width 19 height 19
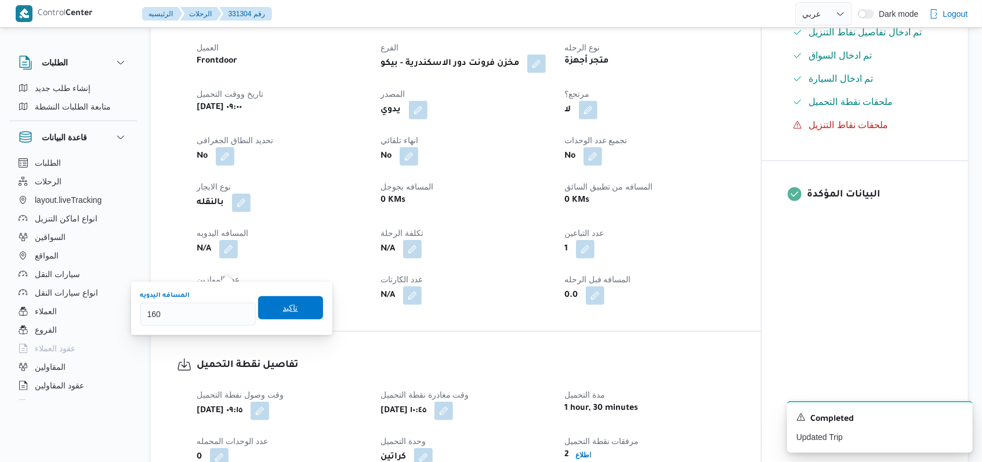
type input "160"
click at [292, 298] on span "تاكيد" at bounding box center [290, 307] width 65 height 23
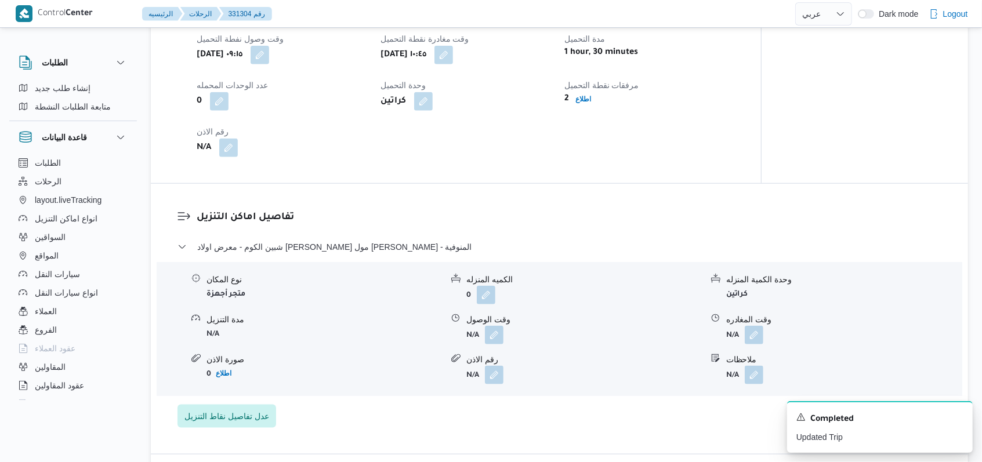
scroll to position [777, 0]
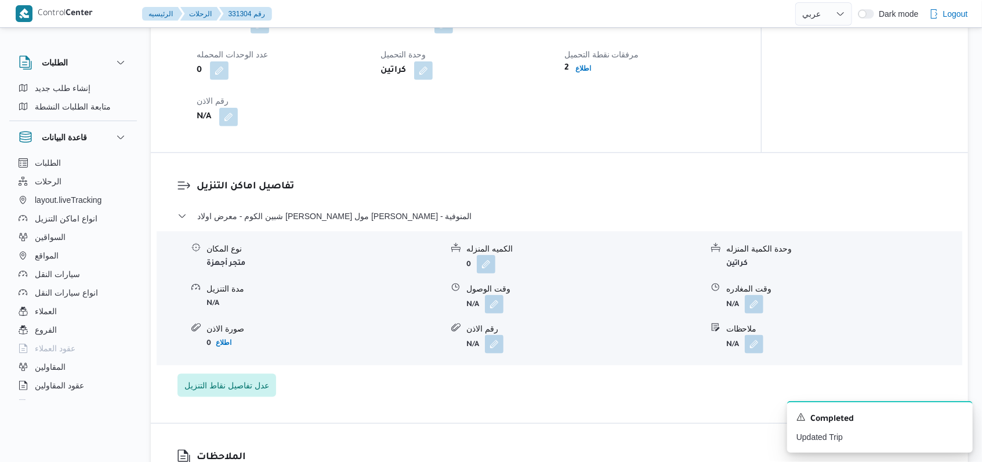
click at [490, 332] on div "نوع المكان متجر أجهزة الكميه المنزله 0 وحدة الكمية المنزله كراتين مدة التنزيل N…" at bounding box center [559, 299] width 815 height 132
click at [491, 313] on button "button" at bounding box center [494, 304] width 19 height 19
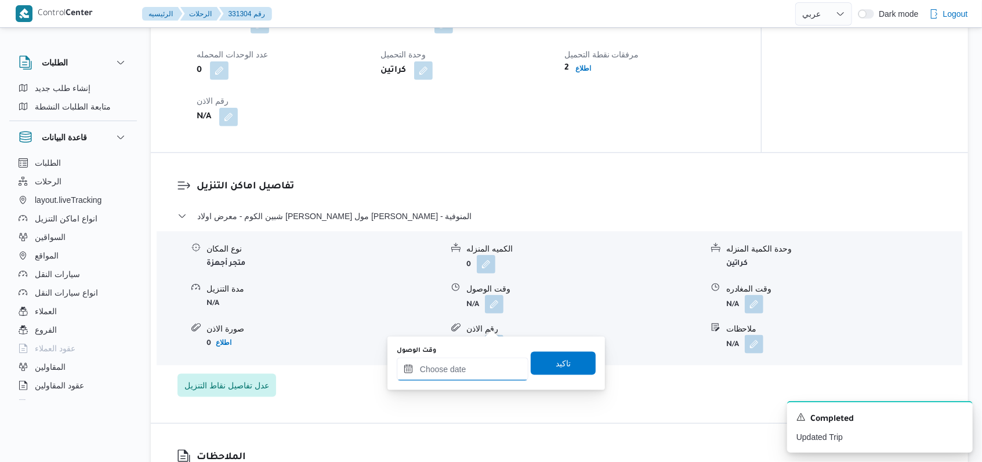
click at [472, 367] on input "وقت الوصول" at bounding box center [463, 369] width 132 height 23
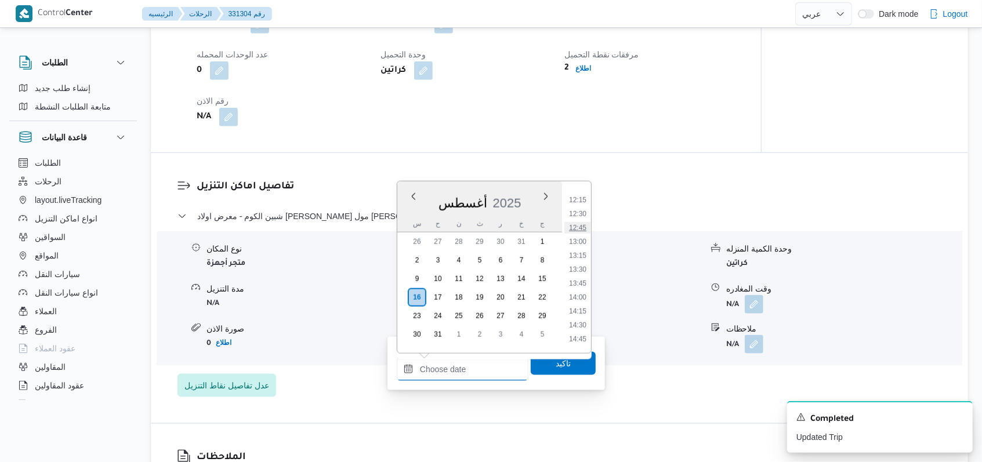
scroll to position [655, 0]
click at [585, 264] on li "13:00" at bounding box center [577, 266] width 27 height 12
type input "[DATE] ١٣:٠٠"
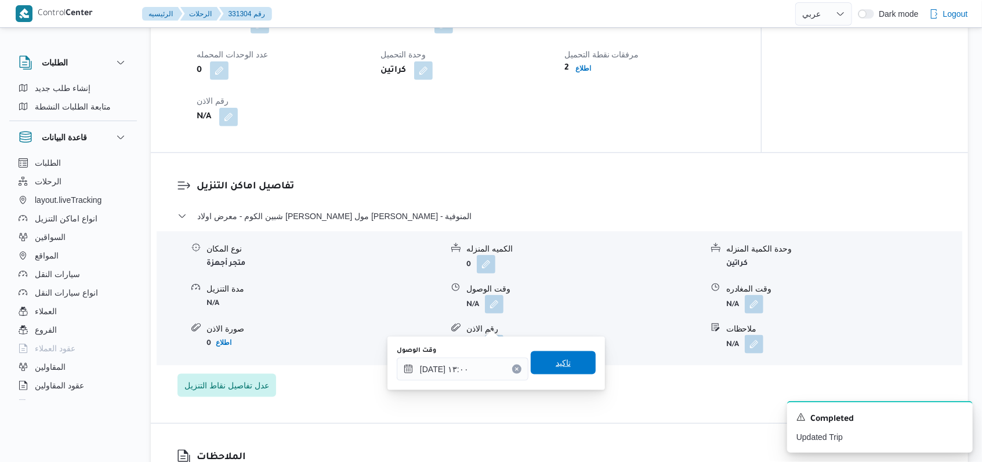
click at [553, 355] on span "تاكيد" at bounding box center [563, 363] width 65 height 23
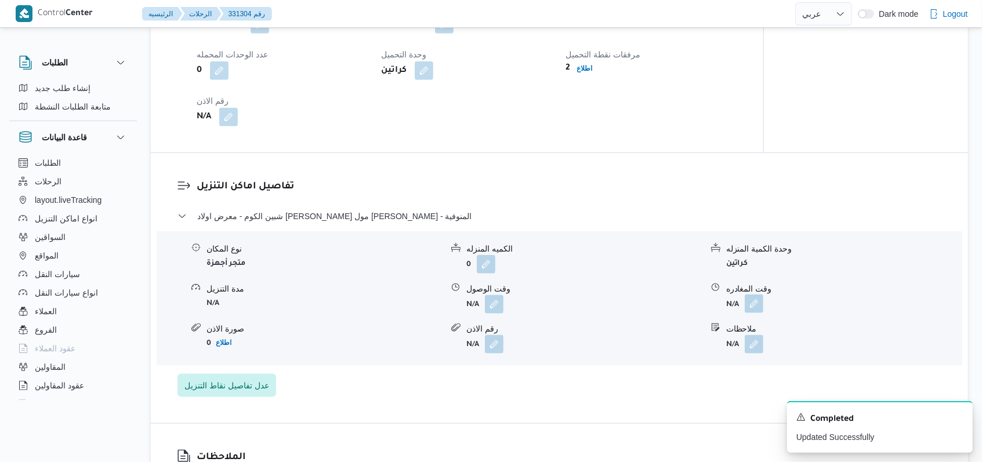
click at [745, 313] on button "button" at bounding box center [754, 304] width 19 height 19
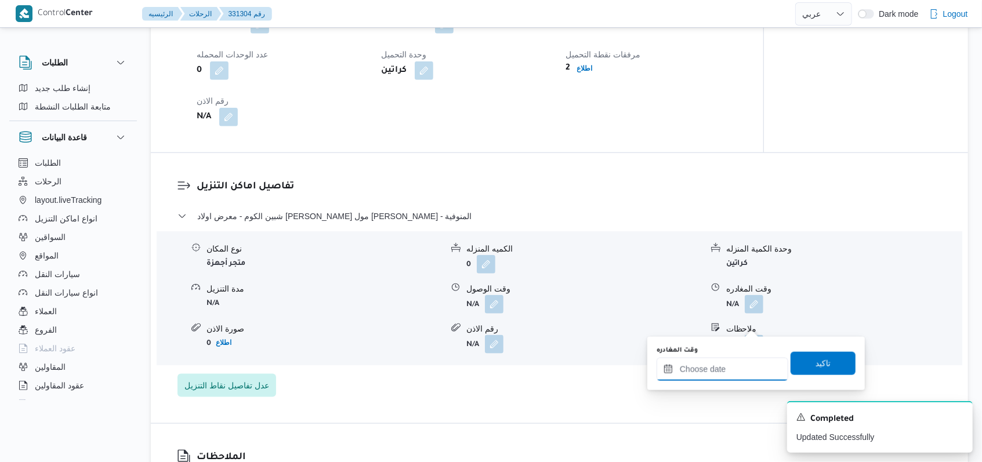
click at [735, 365] on input "وقت المغادره" at bounding box center [723, 369] width 132 height 23
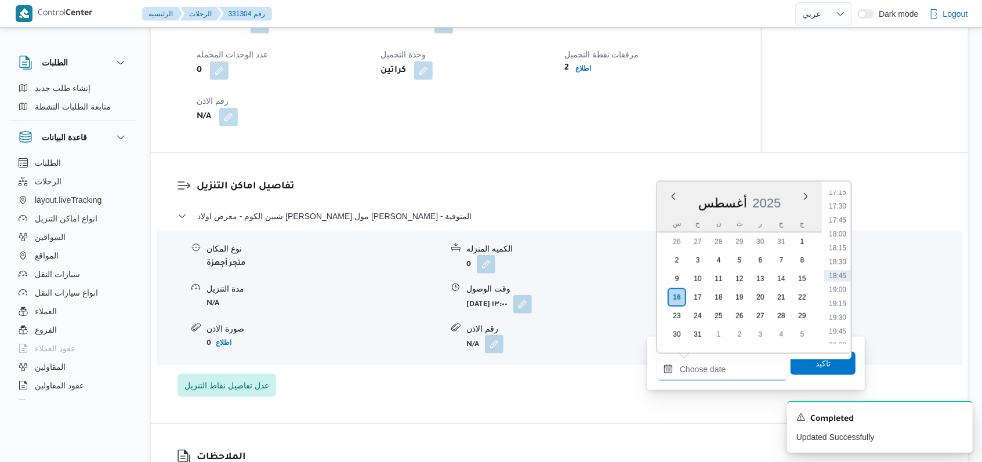
scroll to position [887, 0]
click at [840, 201] on li "16:00" at bounding box center [837, 201] width 27 height 12
type input "[DATE] ١٦:٠٠"
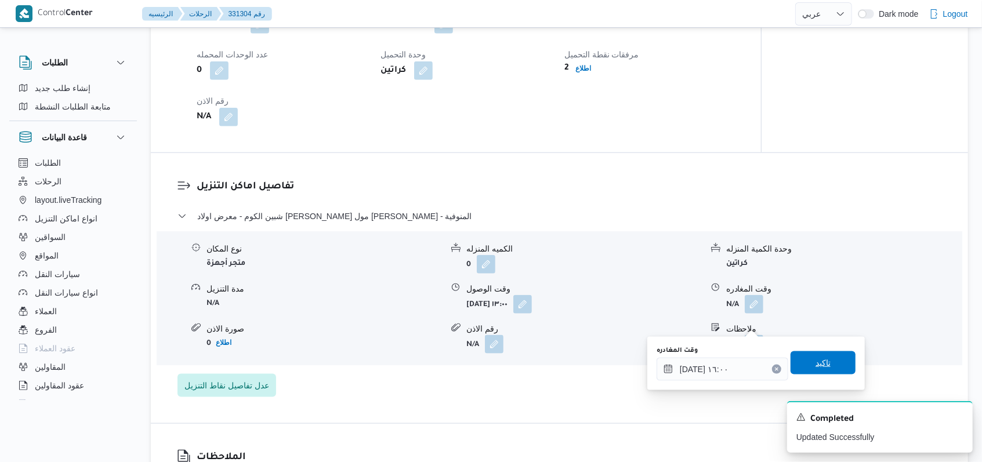
click at [820, 357] on span "تاكيد" at bounding box center [823, 363] width 15 height 14
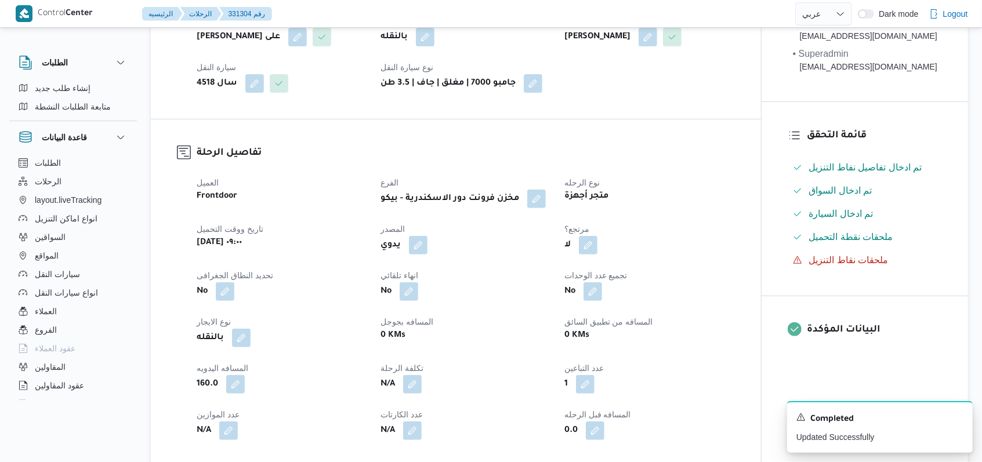
scroll to position [3, 0]
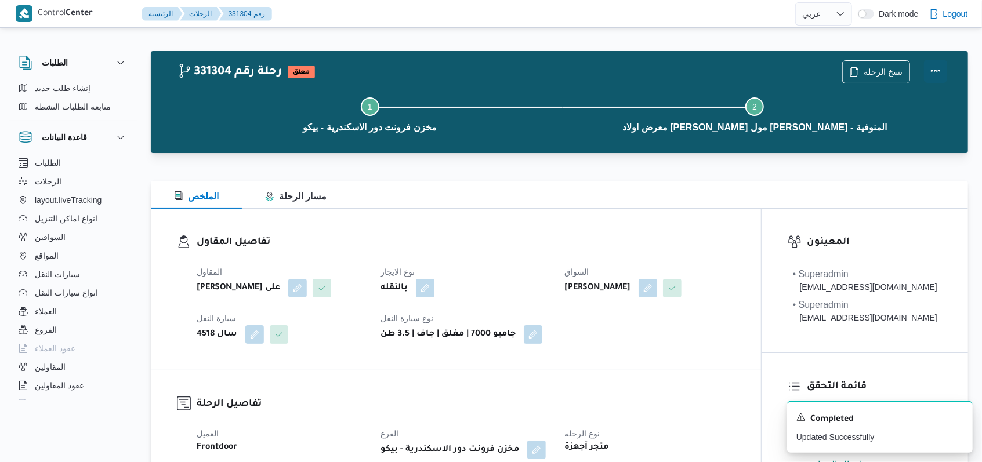
click at [935, 68] on button "Actions" at bounding box center [935, 71] width 23 height 23
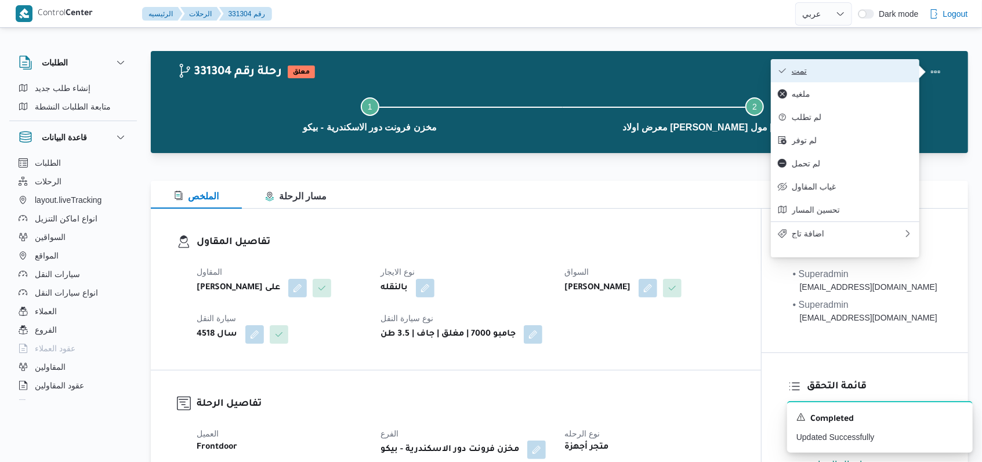
click at [893, 70] on span "تمت" at bounding box center [852, 70] width 121 height 9
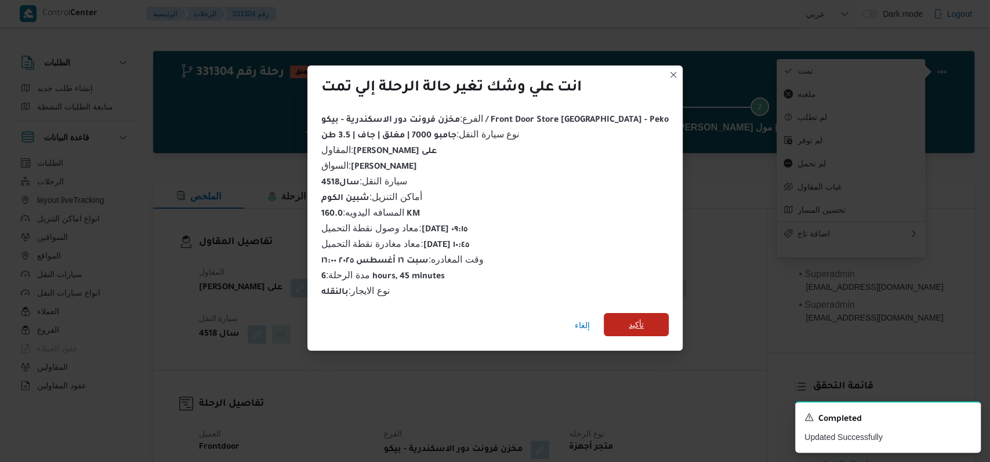
click at [642, 320] on span "تأكيد" at bounding box center [636, 324] width 65 height 23
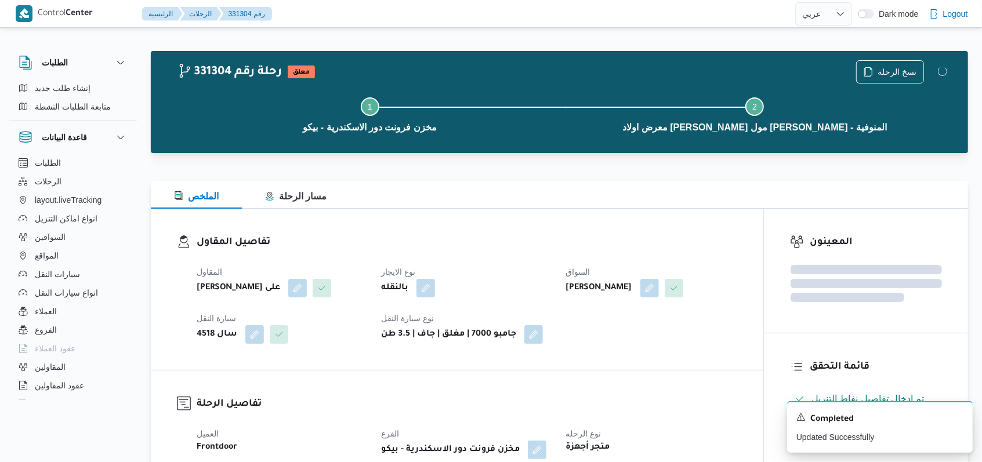
click at [664, 349] on div "المقاول [PERSON_NAME] على نوع الايجار بالنقله السواق [PERSON_NAME] [PERSON_NAME…" at bounding box center [467, 304] width 555 height 93
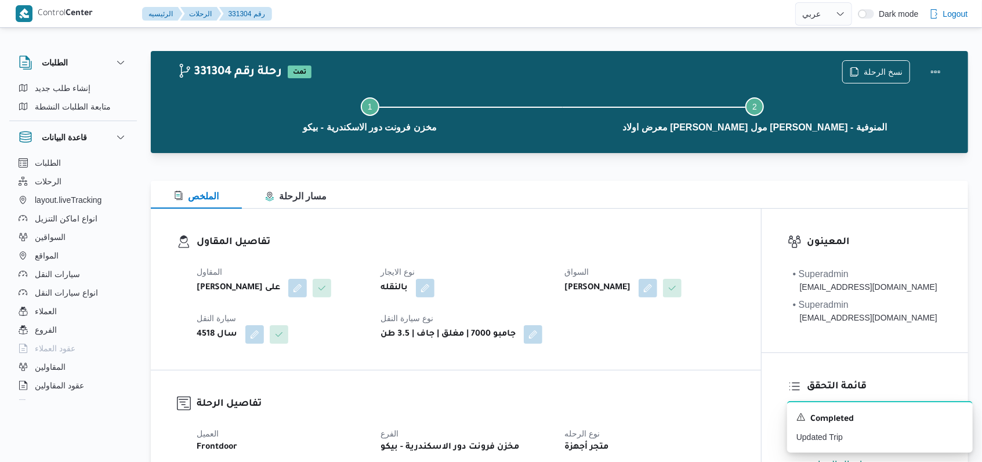
select select "ar"
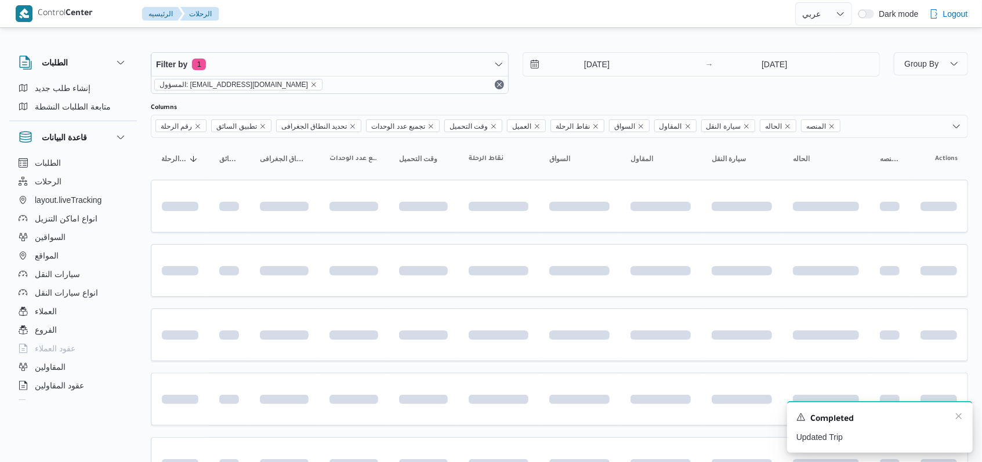
scroll to position [158, 0]
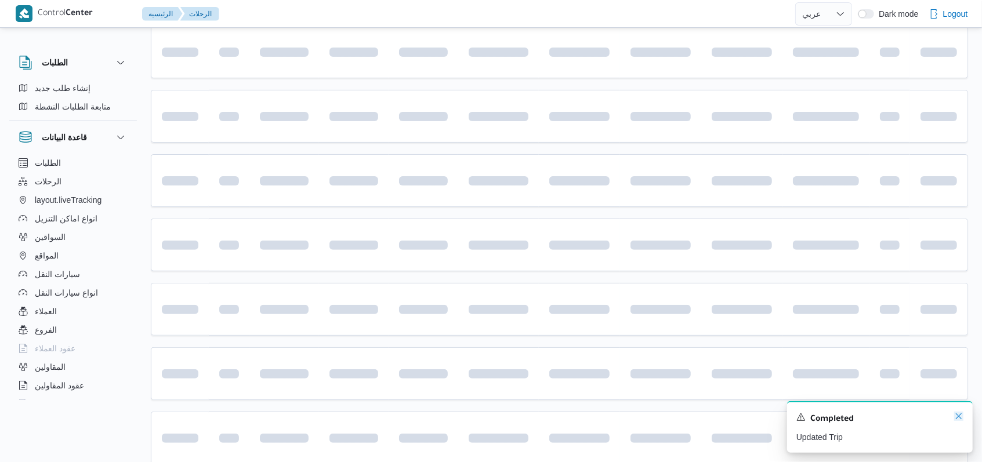
click at [963, 416] on icon "Dismiss toast" at bounding box center [958, 416] width 9 height 9
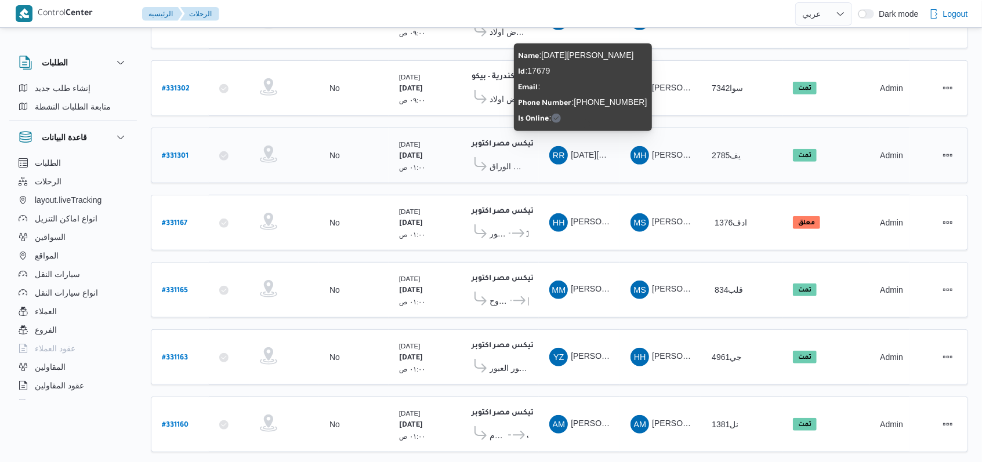
scroll to position [400, 0]
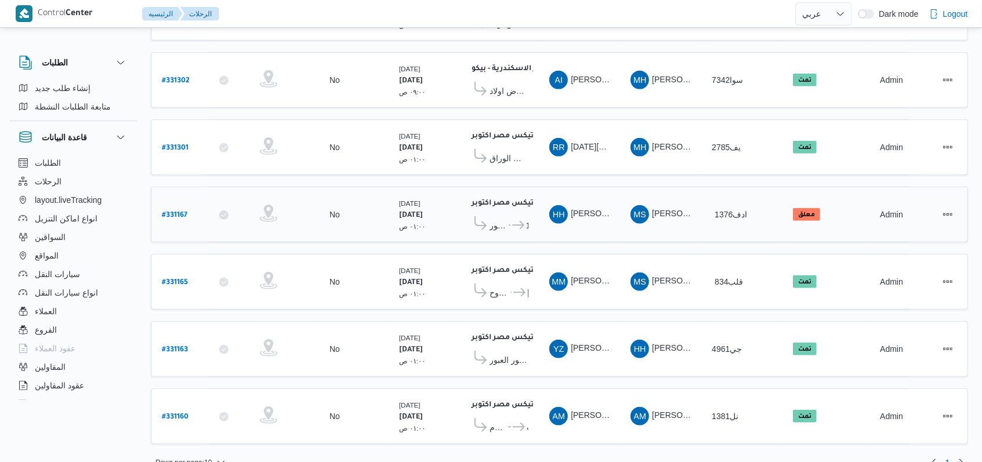
click at [181, 212] on b "# 331167" at bounding box center [175, 216] width 26 height 8
select select "ar"
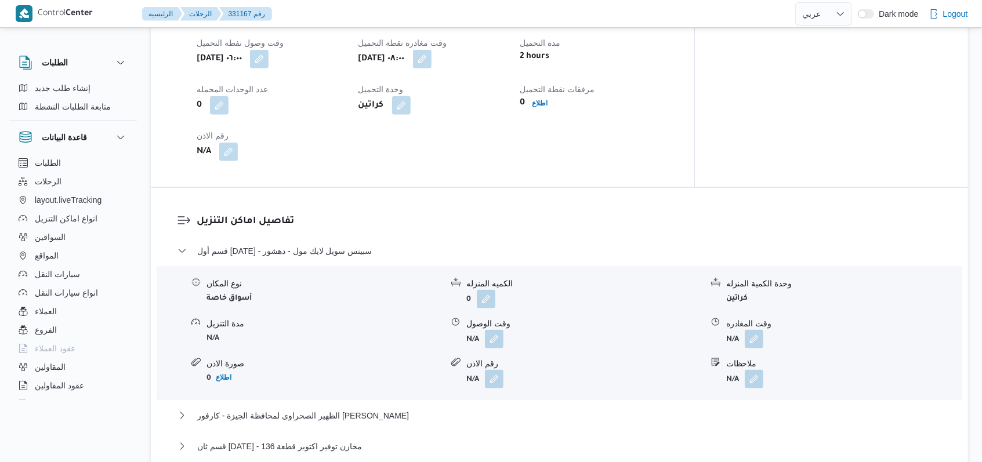
scroll to position [850, 0]
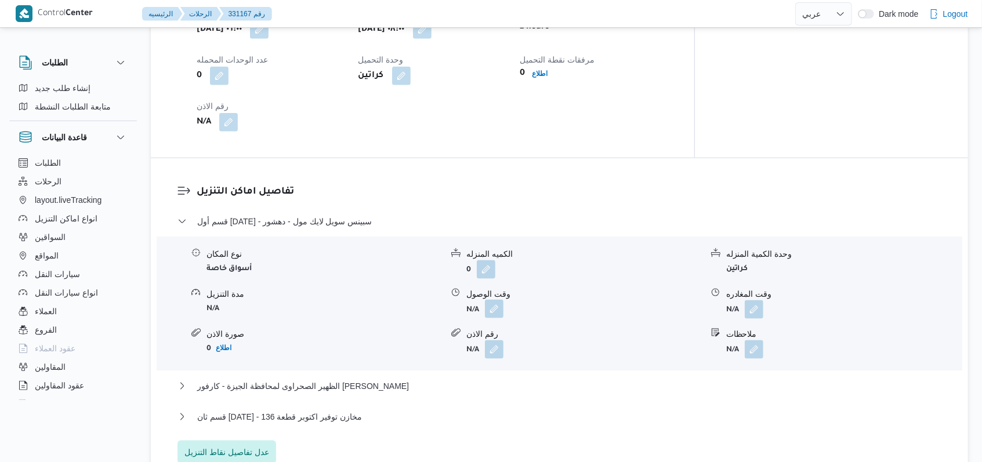
click at [497, 300] on button "button" at bounding box center [494, 309] width 19 height 19
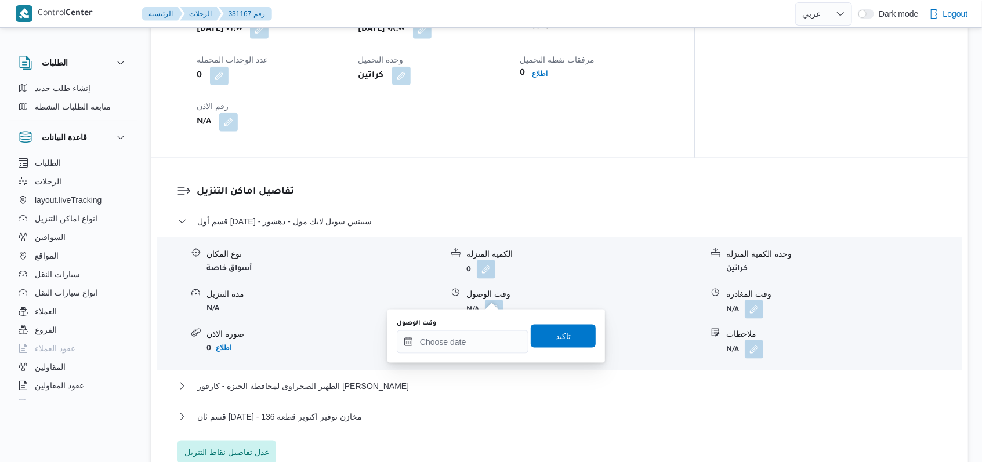
click at [476, 329] on div "وقت الوصول" at bounding box center [463, 336] width 132 height 35
click at [476, 338] on input "وقت الوصول" at bounding box center [463, 342] width 132 height 23
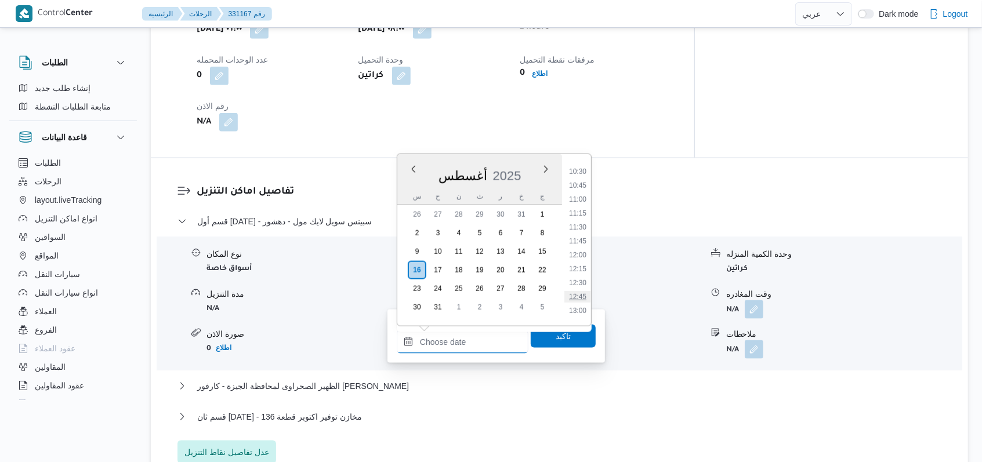
scroll to position [501, 0]
click at [586, 202] on li "09:30" at bounding box center [577, 198] width 27 height 12
type input "[DATE] ٠٩:٣٠"
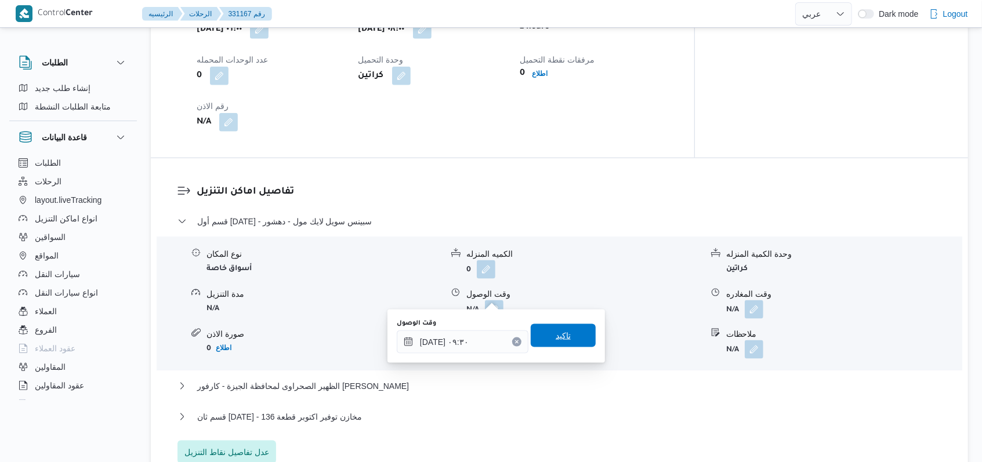
click at [563, 336] on span "تاكيد" at bounding box center [563, 335] width 65 height 23
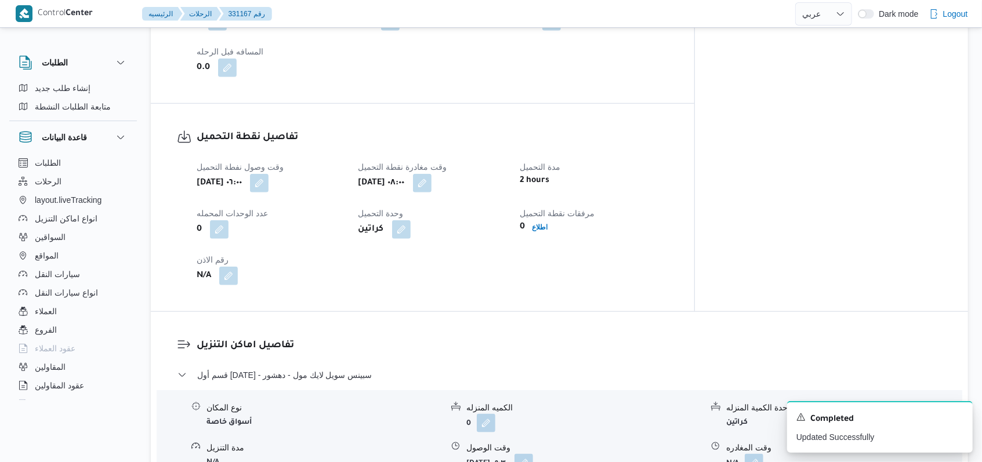
scroll to position [928, 0]
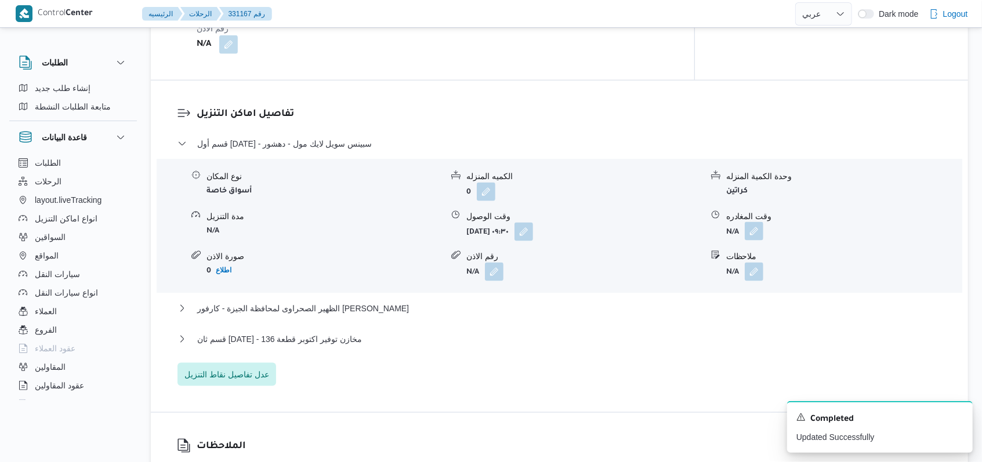
click at [751, 225] on button "button" at bounding box center [754, 231] width 19 height 19
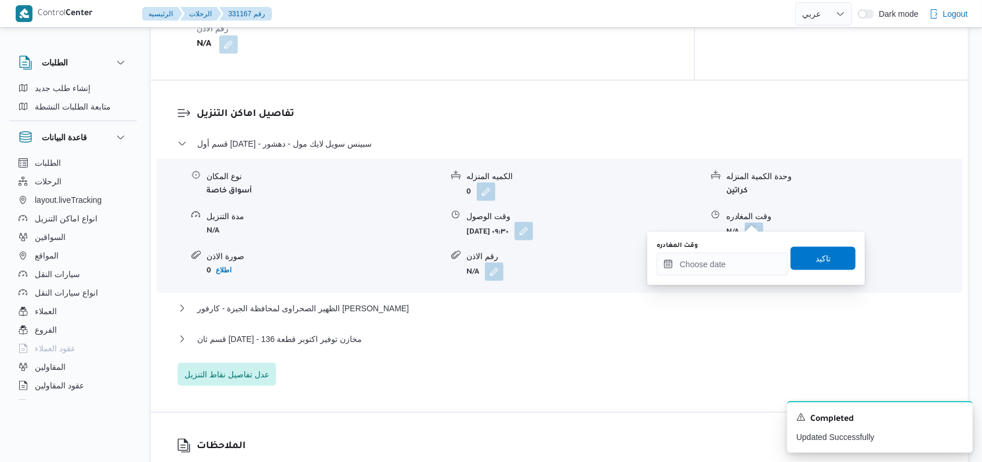
click at [533, 222] on button "button" at bounding box center [524, 231] width 19 height 19
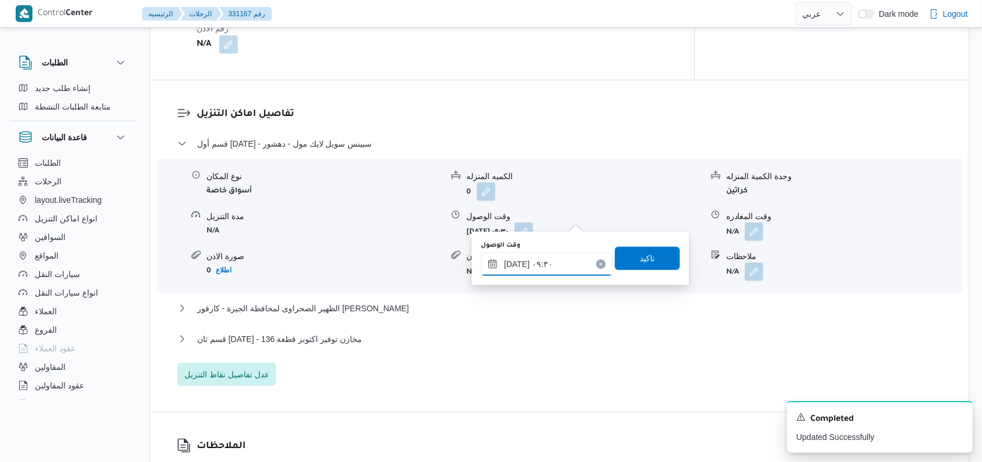
click at [555, 262] on input "[DATE] ٠٩:٣٠" at bounding box center [547, 264] width 132 height 23
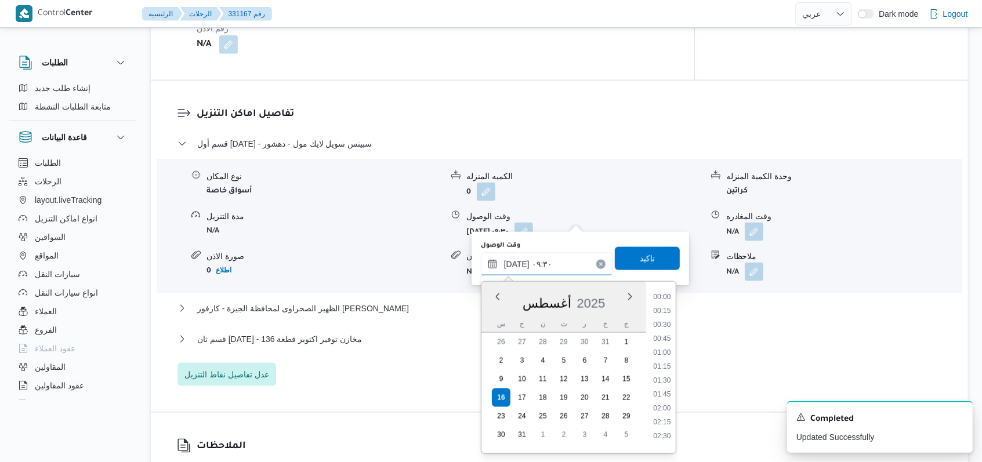
scroll to position [450, 0]
click at [668, 336] on li "08:45" at bounding box center [662, 335] width 27 height 12
type input "[DATE] ٠٨:٤٥"
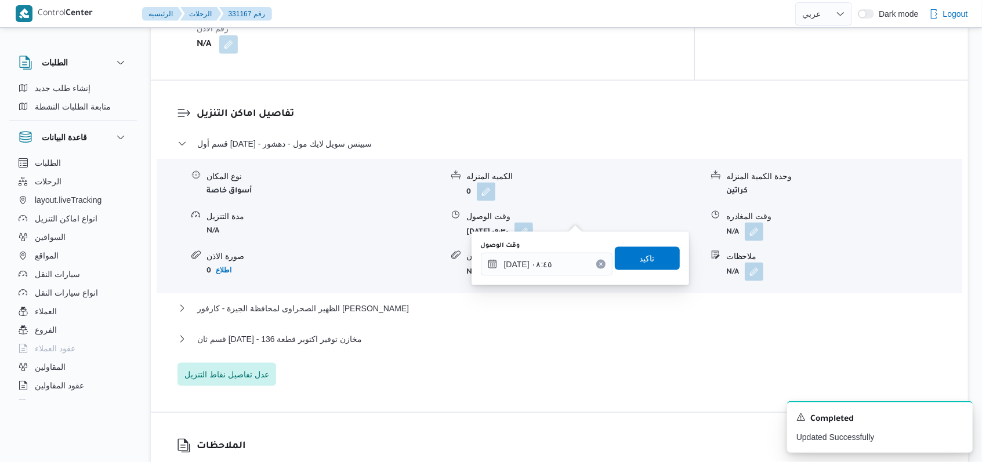
click at [653, 241] on div "وقت الوصول [DATE] ٠٨:٤٥ تاكيد" at bounding box center [580, 258] width 201 height 37
click at [651, 253] on span "تاكيد" at bounding box center [647, 258] width 65 height 23
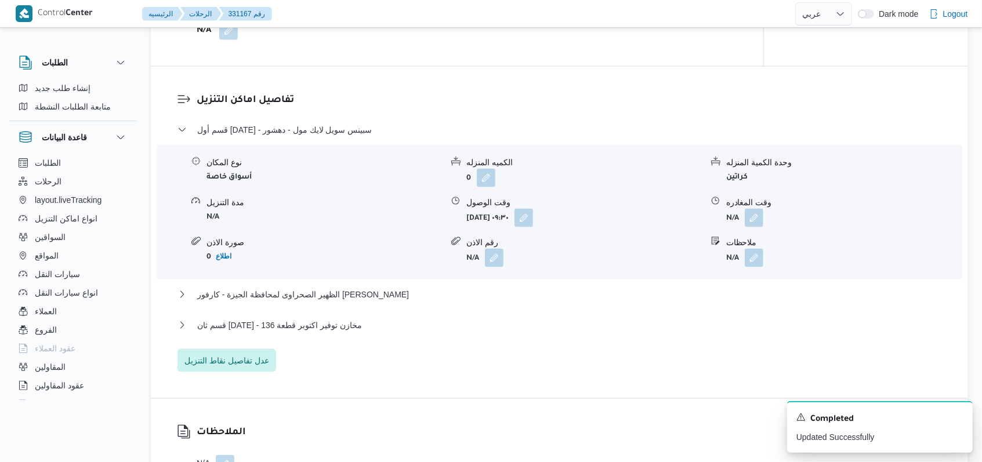
click at [766, 215] on form "N/A" at bounding box center [844, 218] width 236 height 19
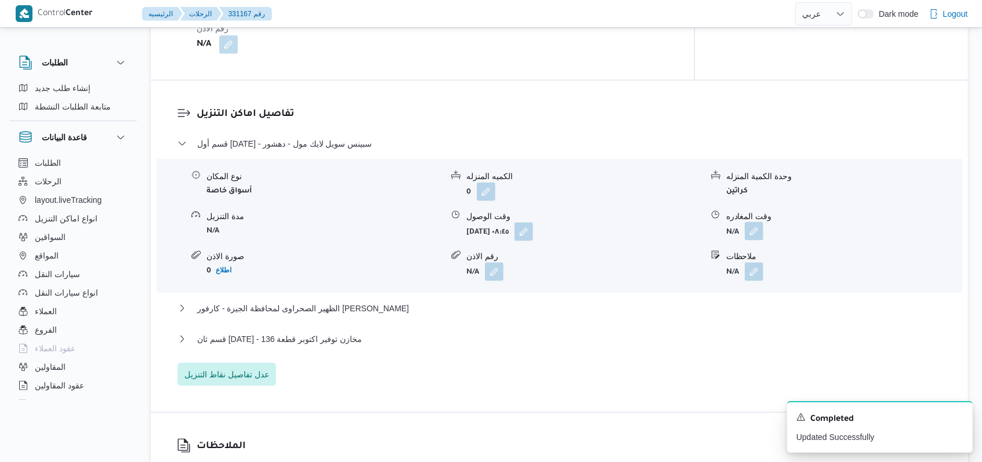
click at [755, 222] on button "button" at bounding box center [754, 231] width 19 height 19
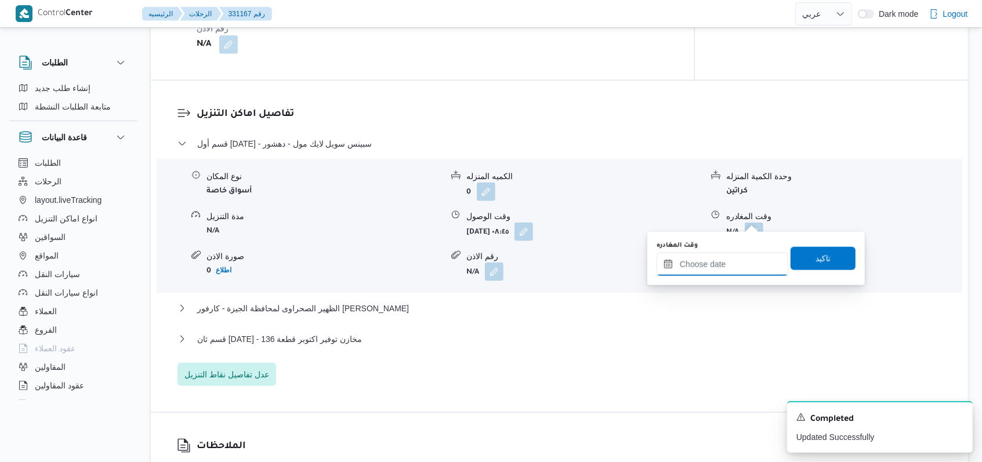
click at [740, 271] on input "وقت المغادره" at bounding box center [723, 264] width 132 height 23
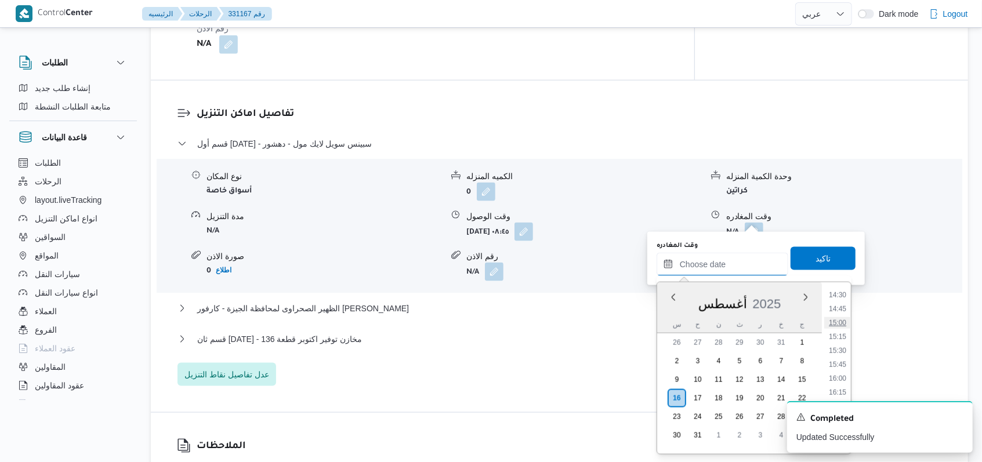
scroll to position [578, 0]
click at [841, 295] on li "10:15" at bounding box center [837, 291] width 27 height 12
type input "[DATE] ١٠:١٥"
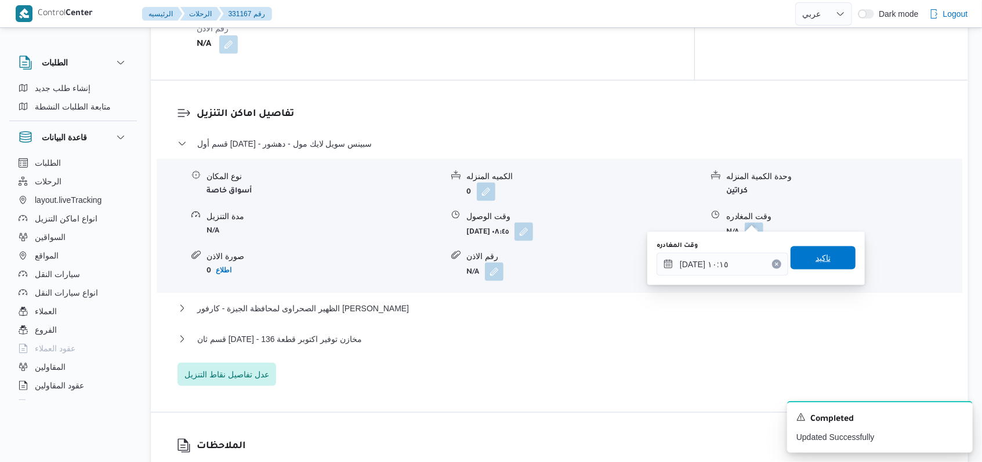
click at [836, 255] on span "تاكيد" at bounding box center [823, 258] width 65 height 23
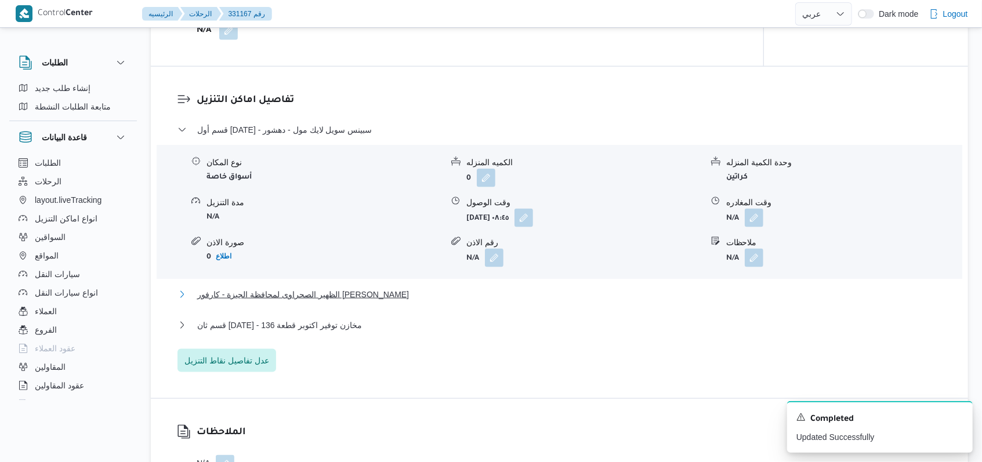
click at [349, 295] on span "الظهير الصحراوى لمحافظة الجيزة - كارفور [PERSON_NAME]" at bounding box center [303, 295] width 212 height 14
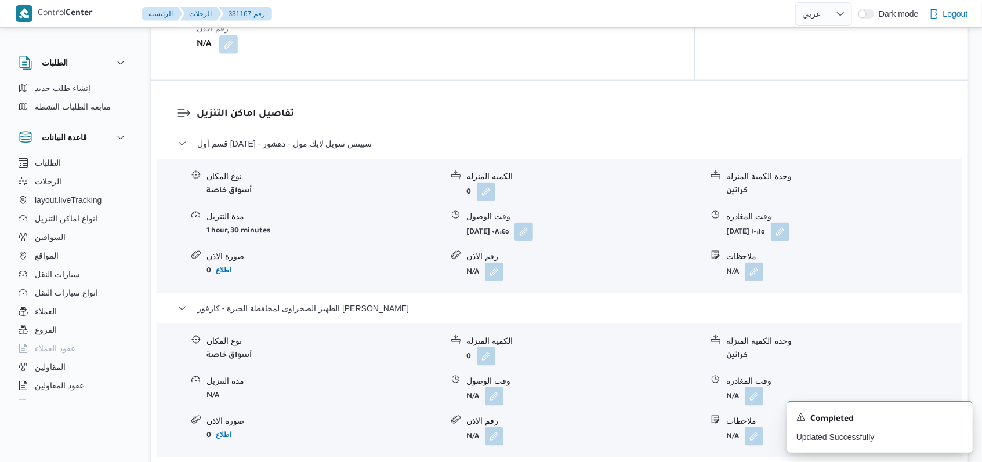
scroll to position [1005, 0]
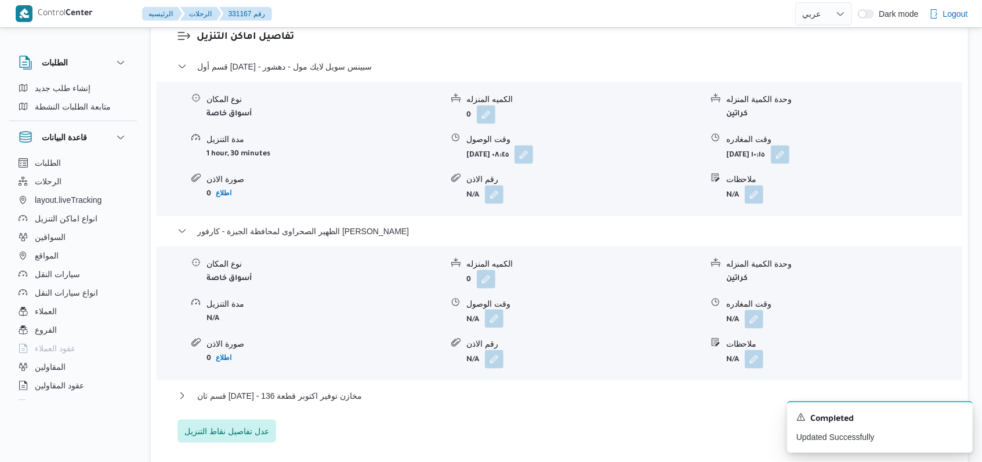
click at [486, 310] on button "button" at bounding box center [494, 319] width 19 height 19
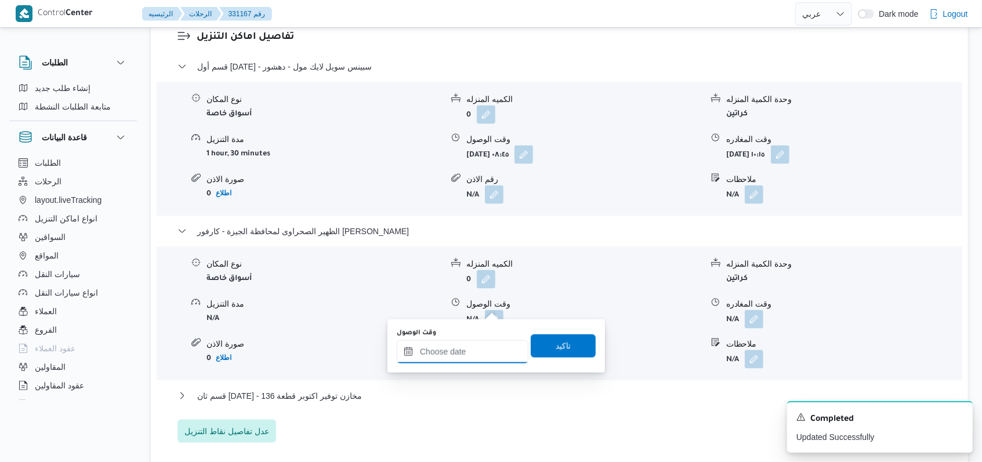
click at [470, 347] on input "وقت الوصول" at bounding box center [463, 352] width 132 height 23
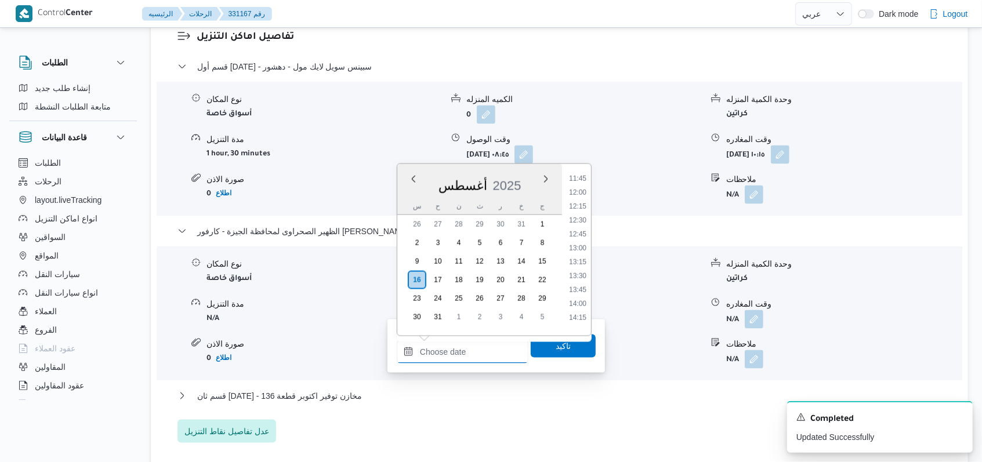
scroll to position [578, 0]
click at [580, 208] on li "11:00" at bounding box center [577, 214] width 27 height 12
type input "[DATE] ١١:٠٠"
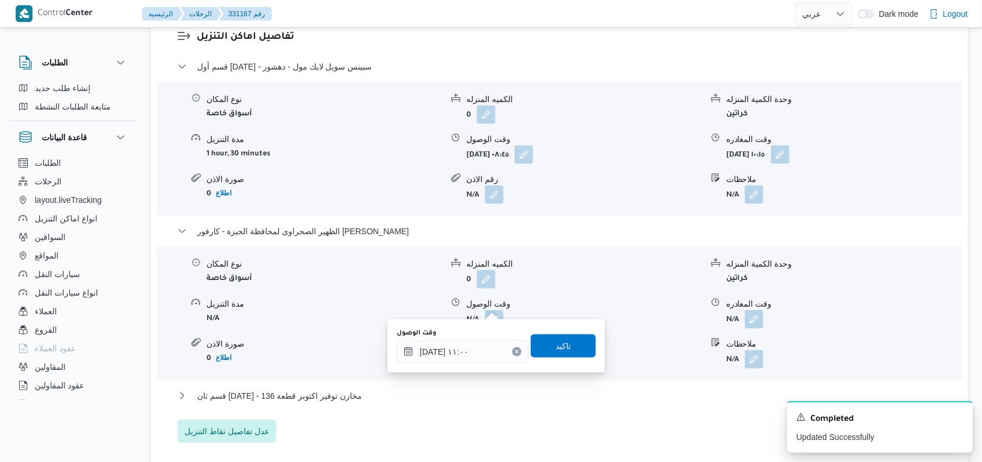
click at [557, 334] on div "وقت الوصول [DATE] ١١:٠٠ تاكيد" at bounding box center [496, 346] width 201 height 37
click at [581, 339] on span "تاكيد" at bounding box center [563, 345] width 65 height 23
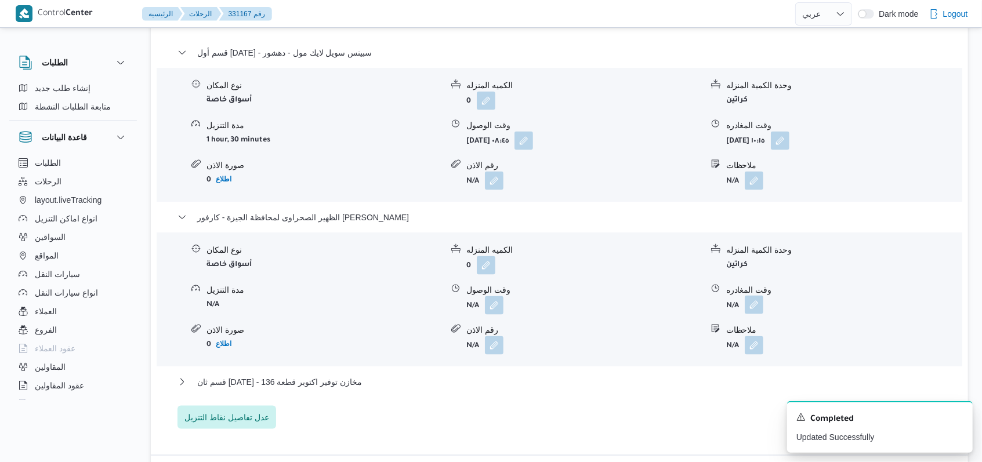
click at [762, 303] on button "button" at bounding box center [754, 305] width 19 height 19
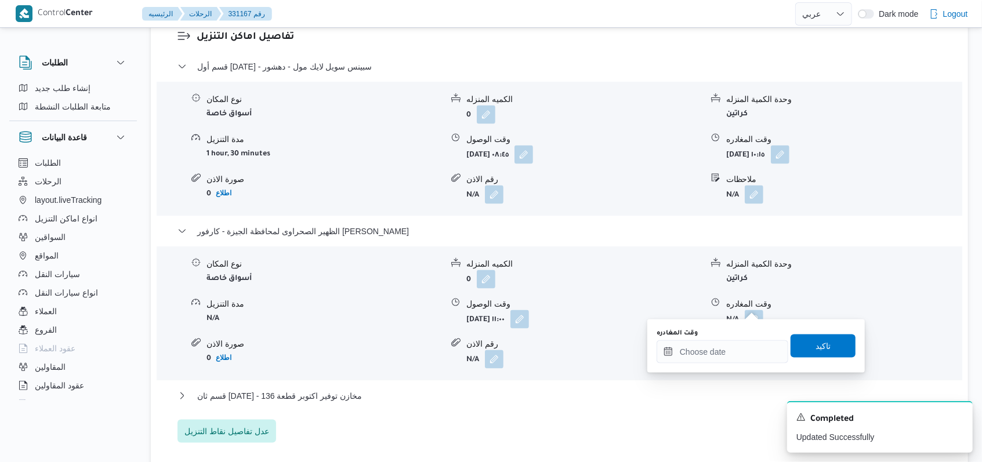
click at [745, 339] on div "وقت المغادره" at bounding box center [723, 346] width 132 height 35
click at [749, 342] on div at bounding box center [723, 352] width 132 height 23
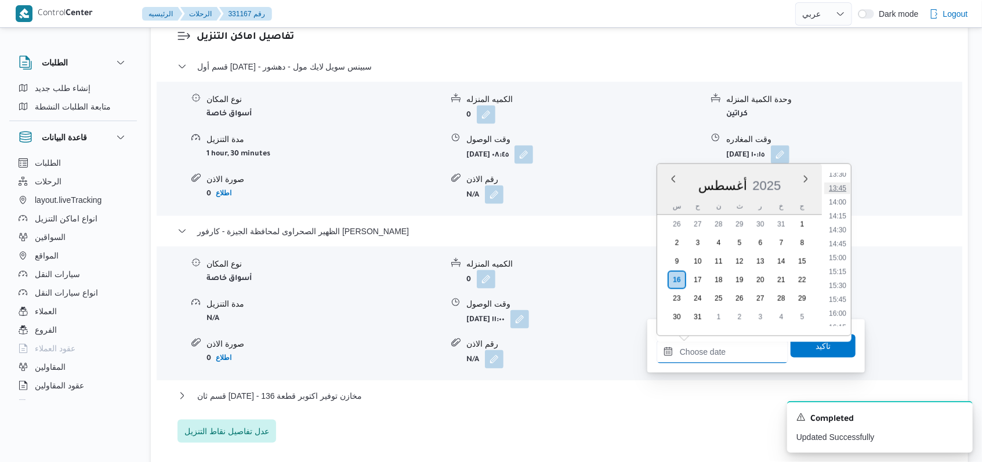
scroll to position [733, 0]
click at [839, 179] on li "13:15" at bounding box center [837, 185] width 27 height 12
type input "[DATE] ١٣:١٥"
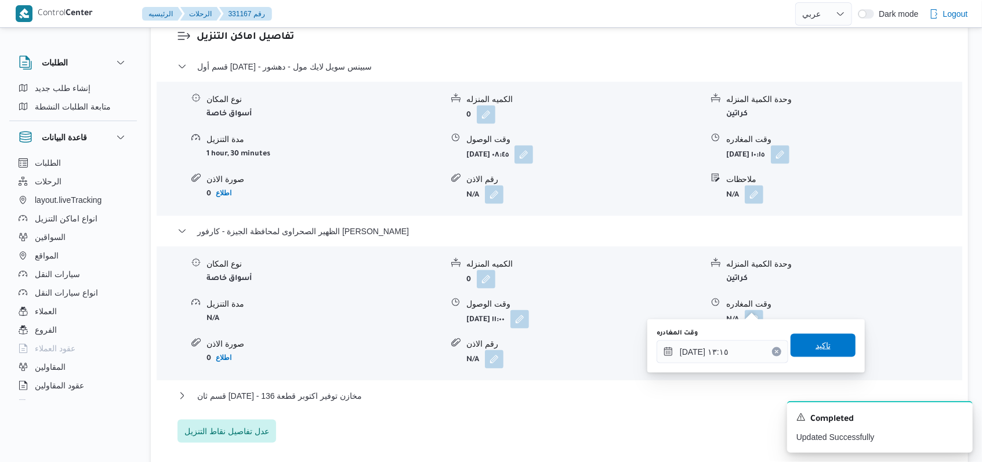
click at [816, 346] on span "تاكيد" at bounding box center [823, 346] width 15 height 14
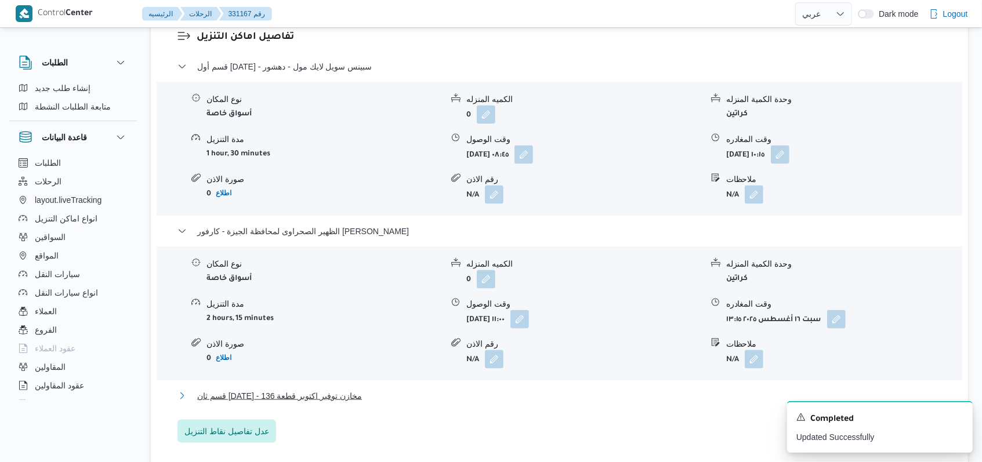
click at [343, 389] on span "قسم ثان [DATE] - مخازن توفير اكتوبر قطعة 136" at bounding box center [279, 396] width 165 height 14
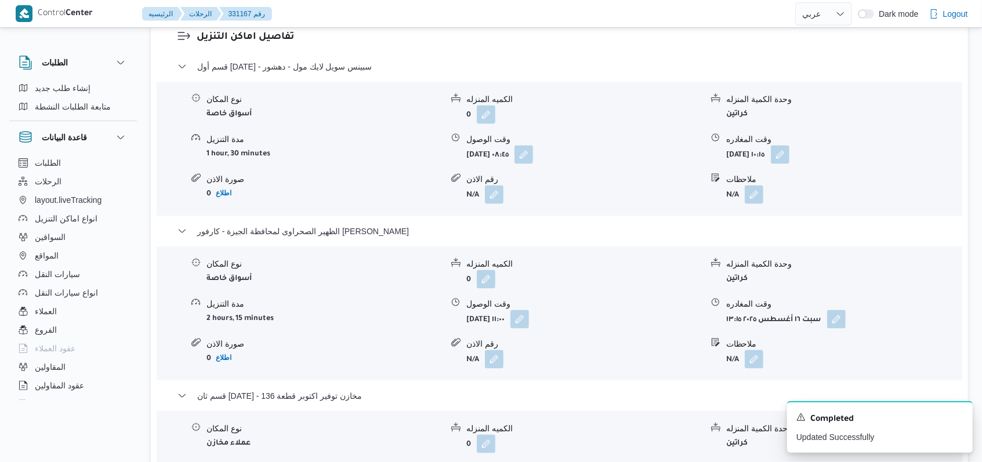
scroll to position [1160, 0]
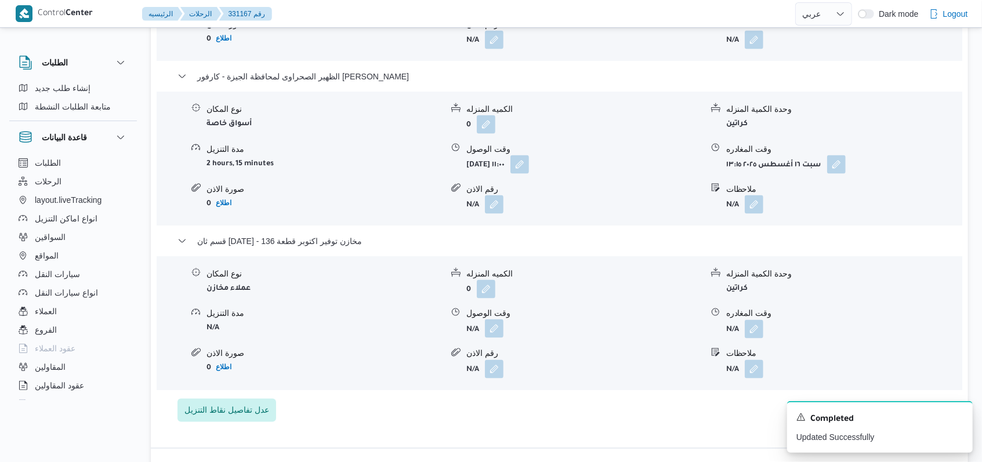
click at [495, 320] on button "button" at bounding box center [494, 329] width 19 height 19
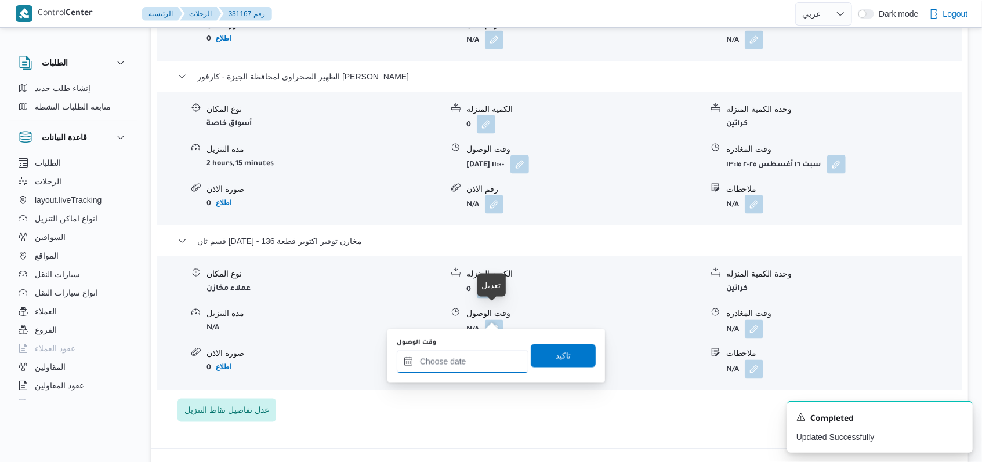
click at [472, 364] on input "وقت الوصول" at bounding box center [463, 361] width 132 height 23
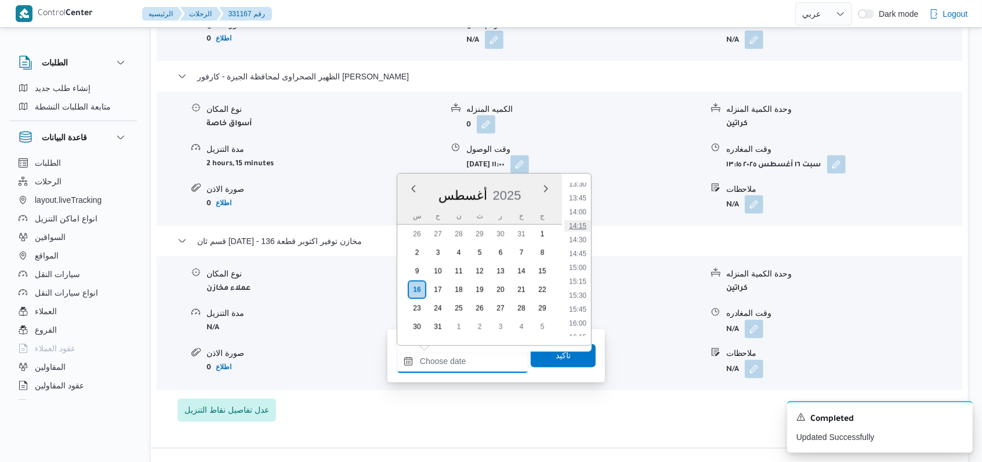
scroll to position [733, 0]
click at [580, 224] on li "13:45" at bounding box center [577, 222] width 27 height 12
type input "[DATE] ١٣:٤٥"
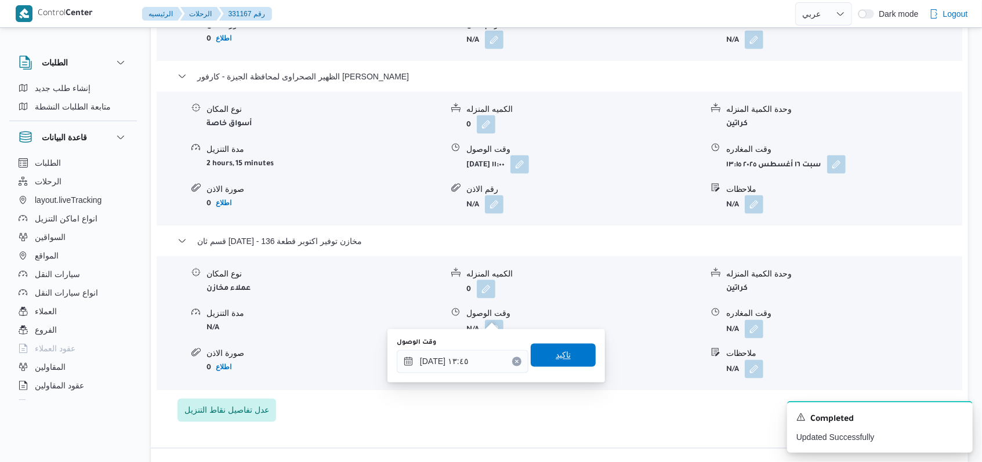
click at [563, 355] on span "تاكيد" at bounding box center [563, 355] width 65 height 23
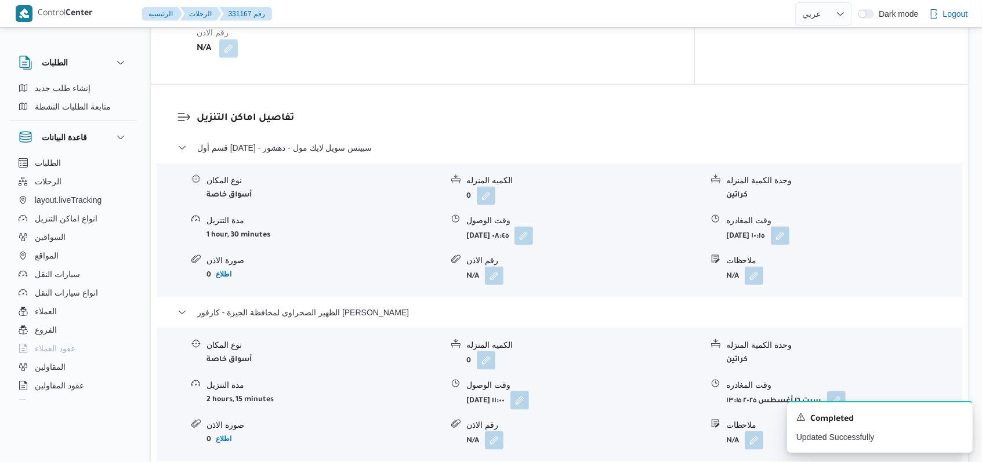
scroll to position [928, 0]
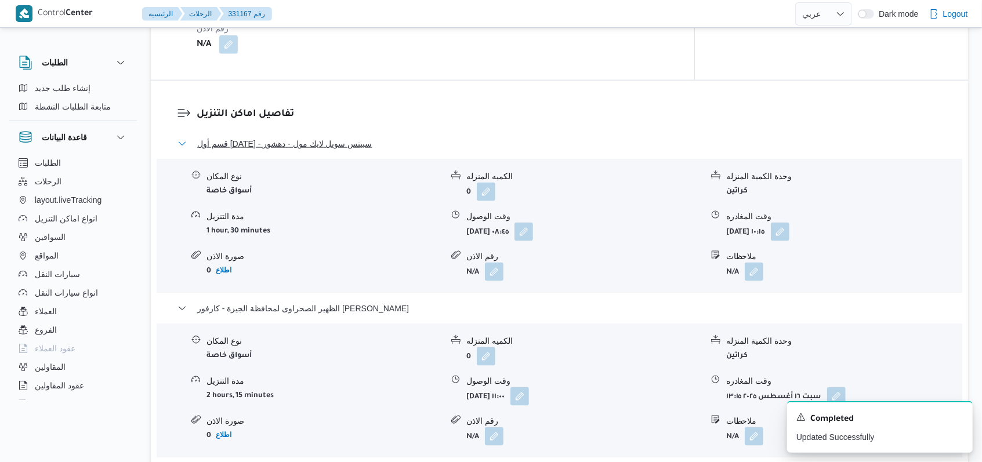
click at [346, 137] on span "قسم أول [DATE] - سبينس سويل لايك مول - دهشور" at bounding box center [284, 144] width 175 height 14
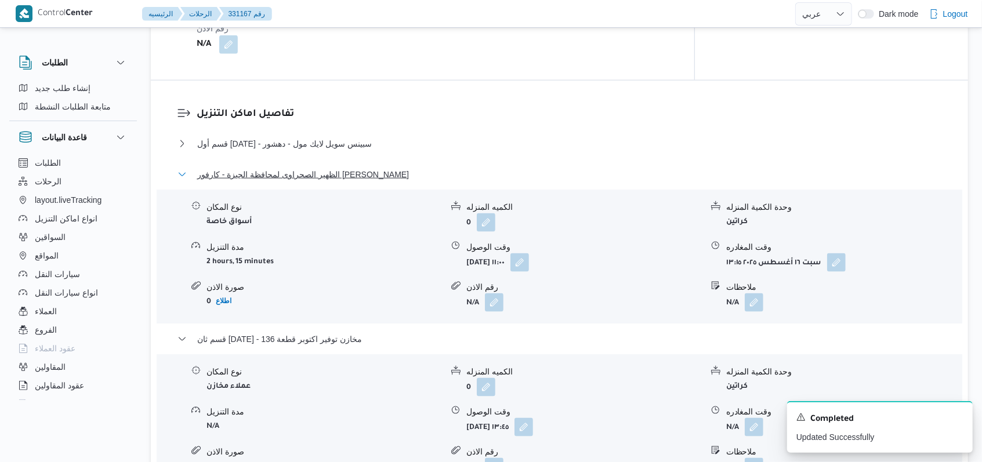
click at [344, 168] on span "الظهير الصحراوى لمحافظة الجيزة - كارفور [PERSON_NAME]" at bounding box center [303, 175] width 212 height 14
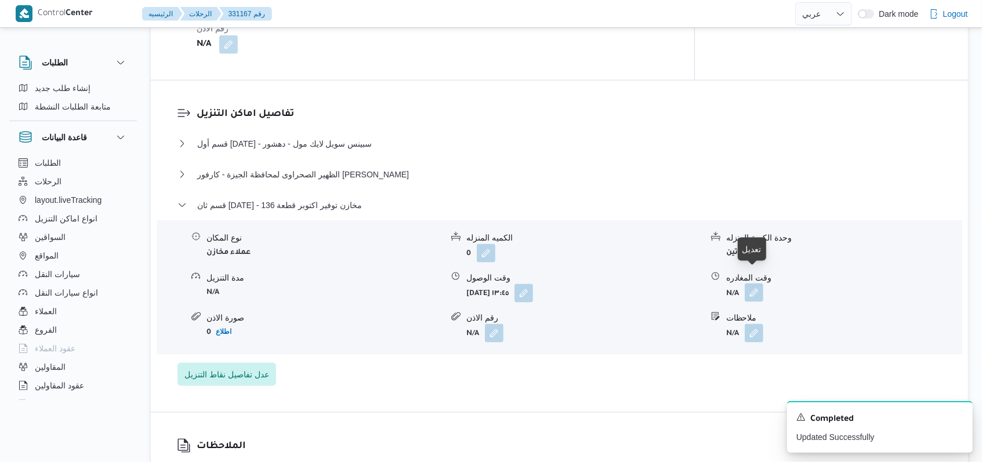
click at [752, 285] on button "button" at bounding box center [754, 293] width 19 height 19
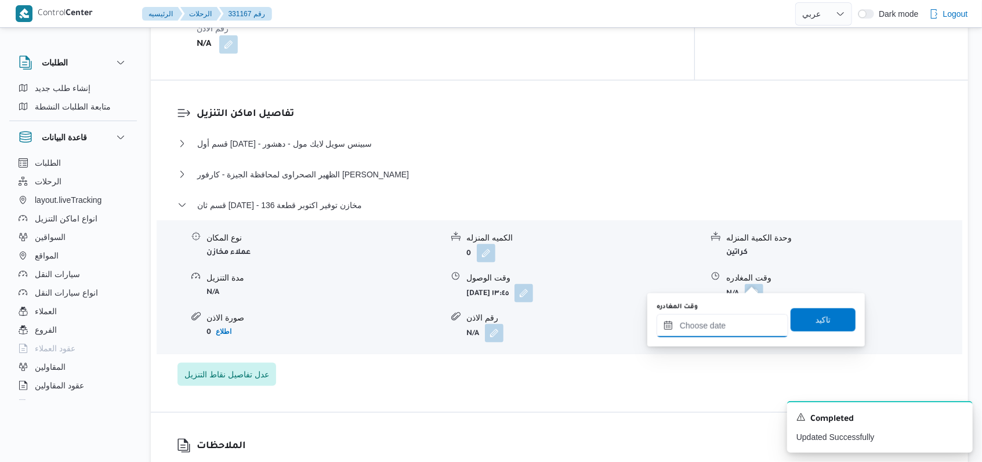
click at [735, 318] on div at bounding box center [723, 325] width 132 height 23
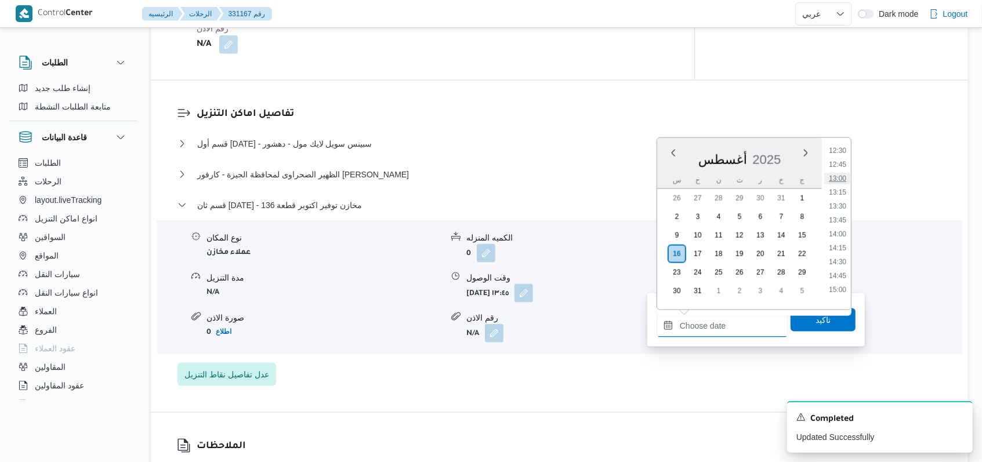
scroll to position [733, 0]
click at [840, 253] on li "15:00" at bounding box center [837, 256] width 27 height 12
type input "[DATE] ١٥:٠٠"
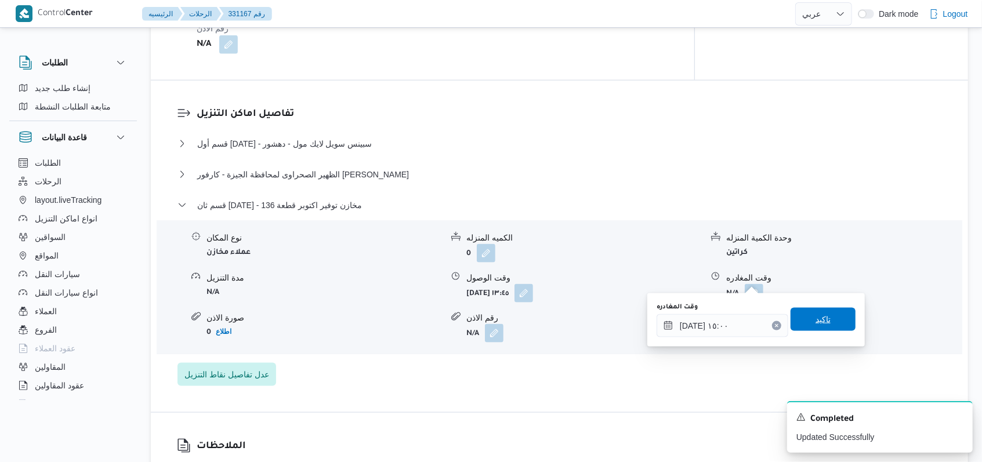
click at [821, 323] on span "تاكيد" at bounding box center [823, 320] width 15 height 14
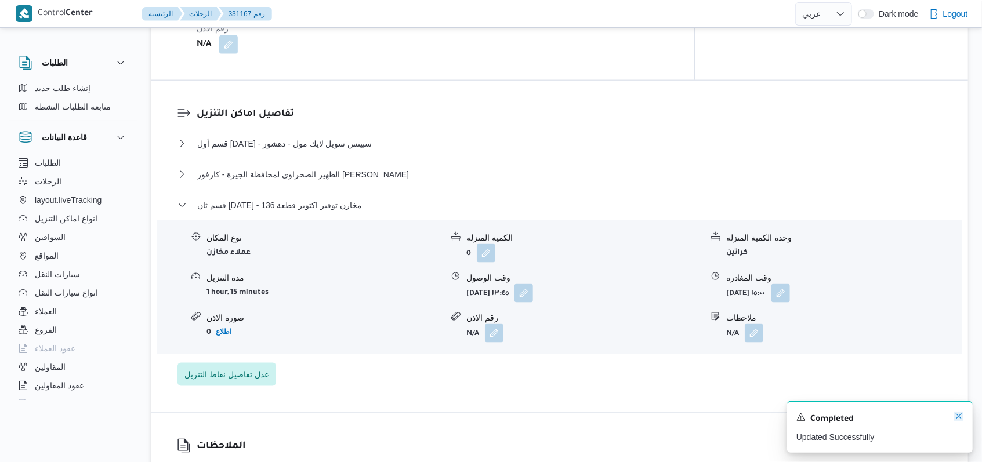
click at [957, 421] on icon "Dismiss toast" at bounding box center [958, 416] width 9 height 9
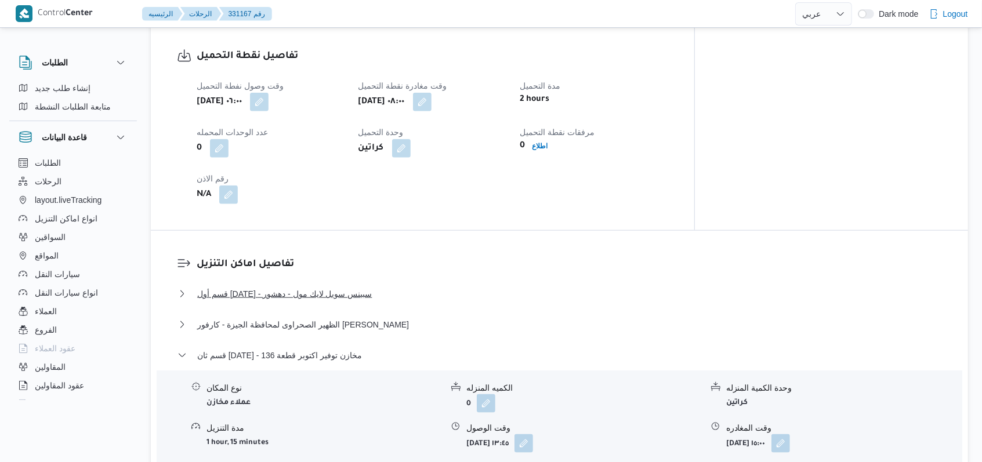
scroll to position [773, 0]
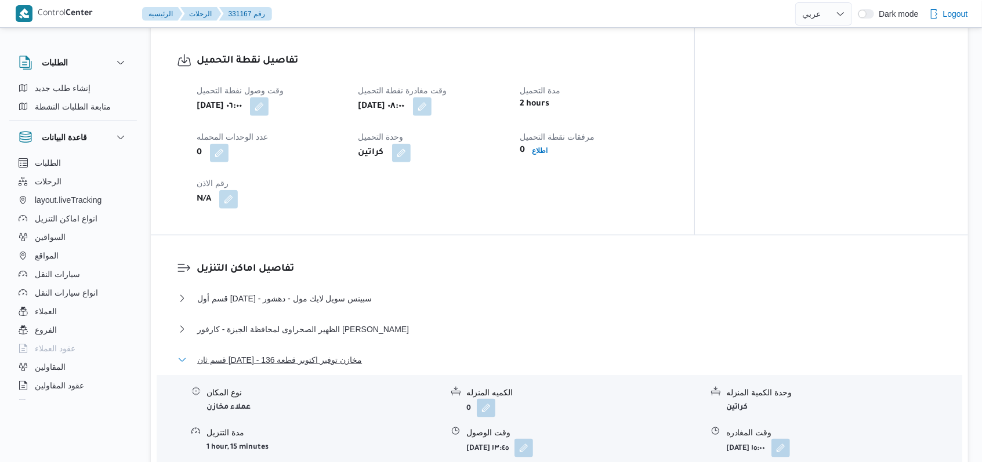
click at [349, 353] on span "قسم ثان [DATE] - مخازن توفير اكتوبر قطعة 136" at bounding box center [279, 360] width 165 height 14
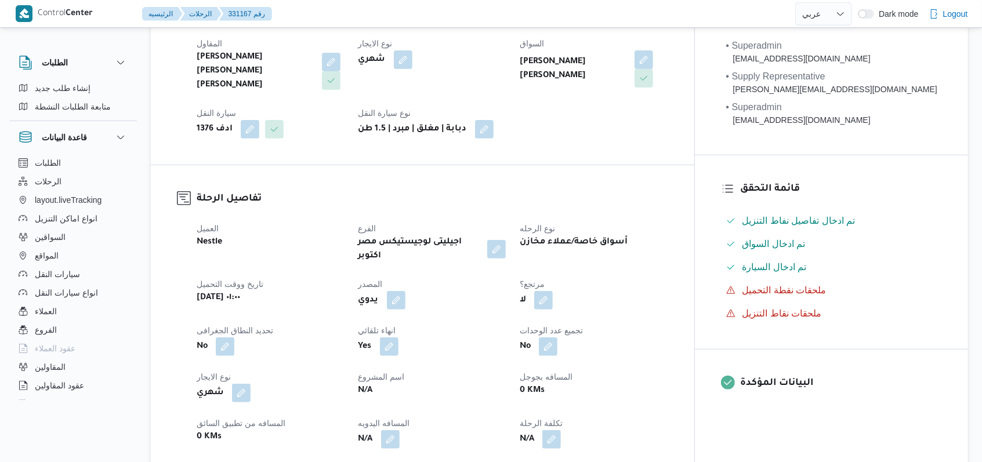
scroll to position [0, 0]
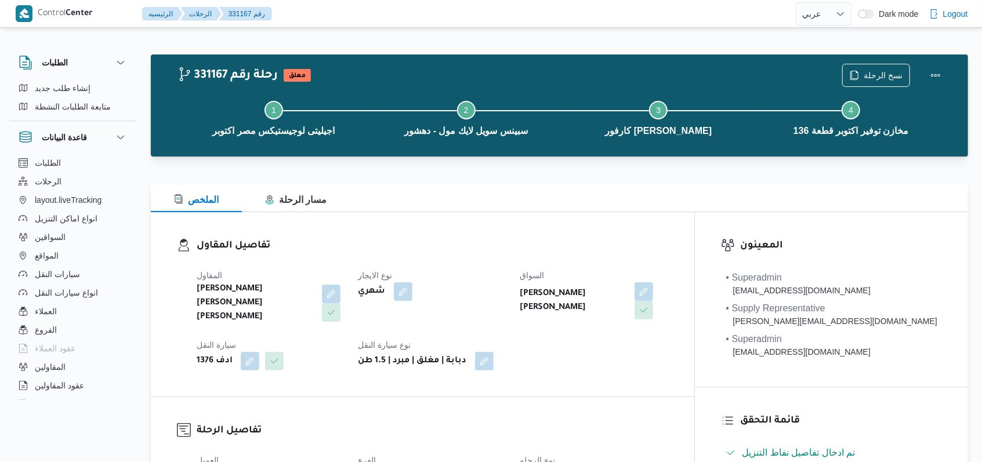
click at [529, 254] on dl "تفاصيل المقاول المقاول [PERSON_NAME] [PERSON_NAME] [PERSON_NAME] نوع الايجار شه…" at bounding box center [433, 304] width 472 height 132
select select "ar"
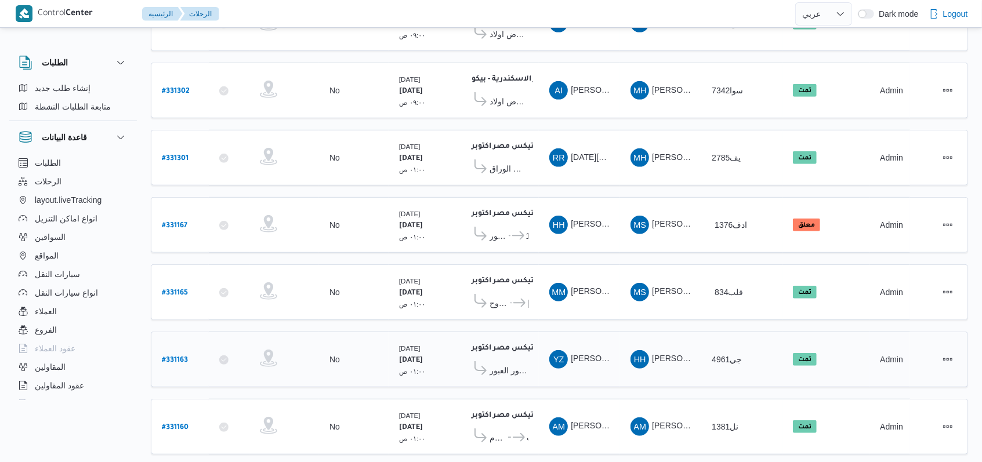
scroll to position [400, 0]
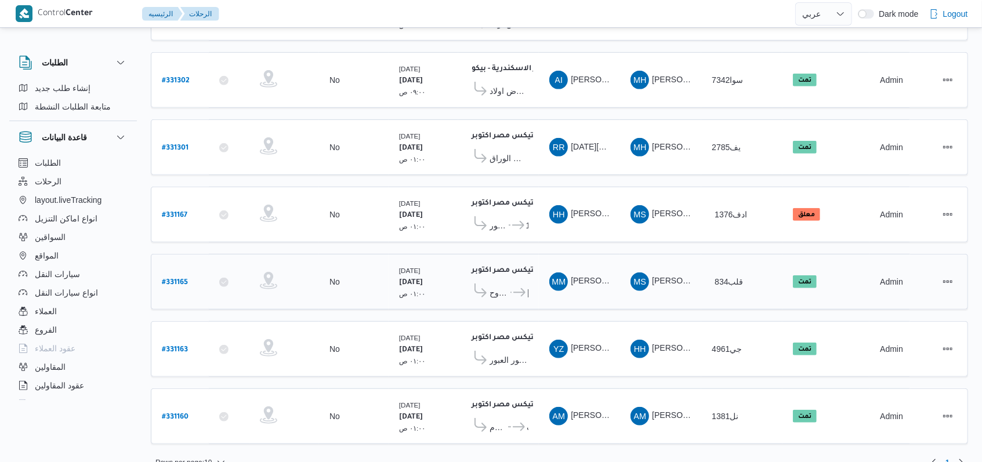
click at [169, 279] on b "# 331165" at bounding box center [175, 283] width 26 height 8
select select "ar"
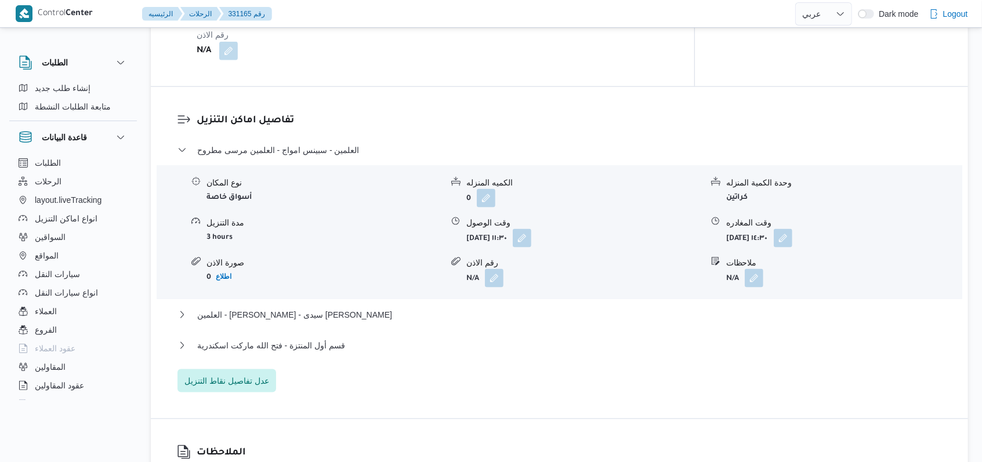
scroll to position [1005, 0]
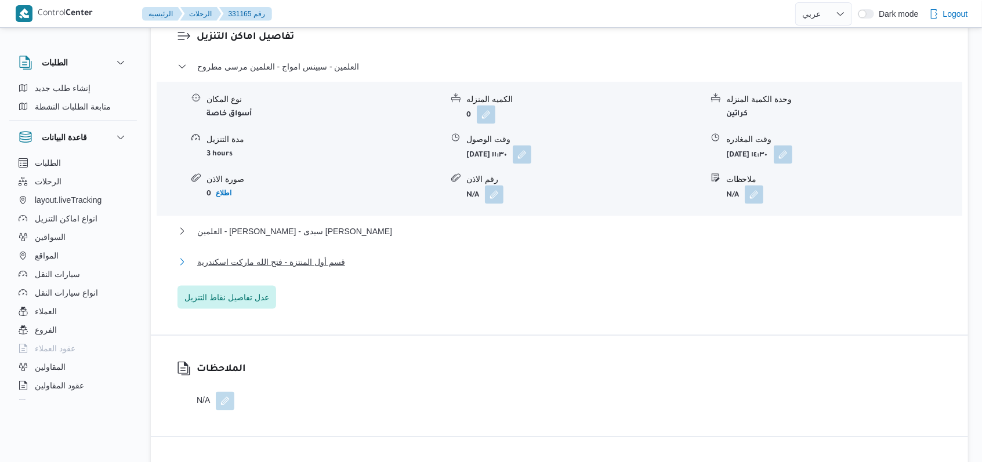
click at [298, 261] on span "قسم أول المنتزة - فتح الله ماركت اسكندرية" at bounding box center [271, 262] width 148 height 14
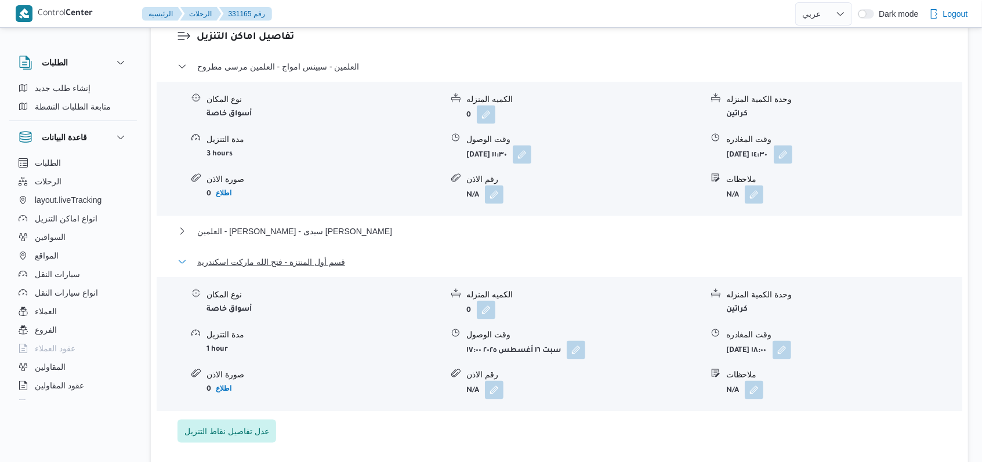
click at [298, 261] on span "قسم أول المنتزة - فتح الله ماركت اسكندرية" at bounding box center [271, 262] width 148 height 14
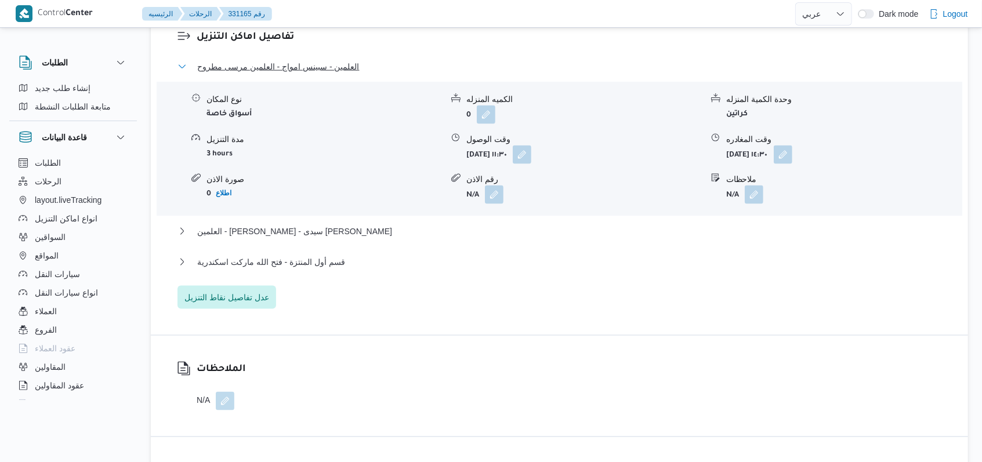
click at [308, 60] on span "العلمين - سبينس امواج - العلمين مرسى مطروح" at bounding box center [278, 67] width 162 height 14
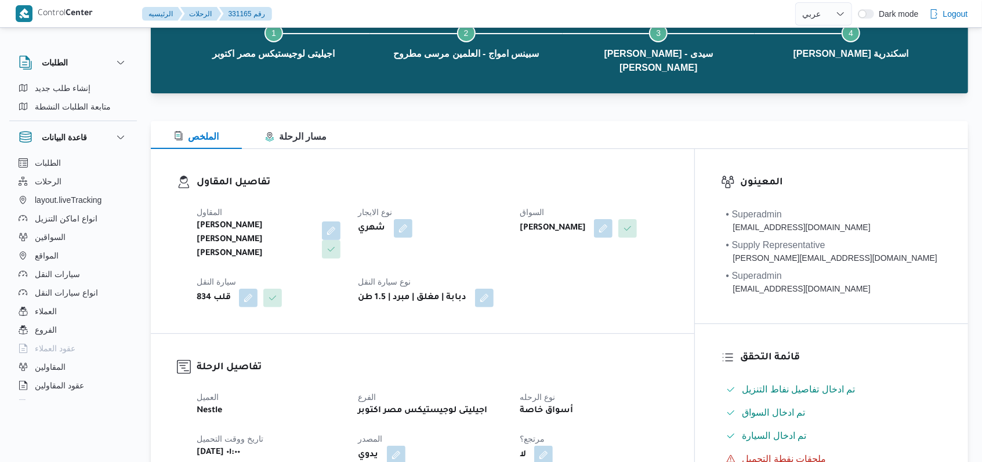
click at [496, 262] on div "المقاول [PERSON_NAME] [PERSON_NAME] [PERSON_NAME] نوع الايجار شهري السواق [PERS…" at bounding box center [433, 256] width 486 height 116
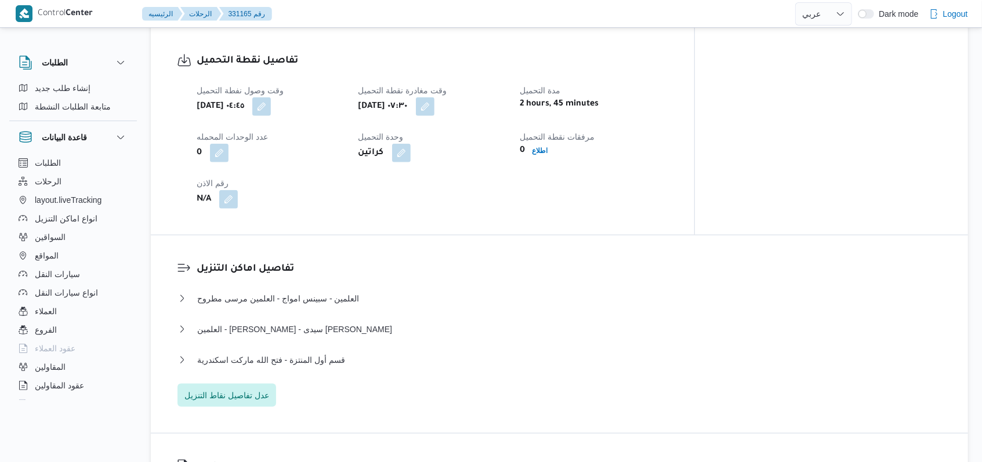
scroll to position [850, 0]
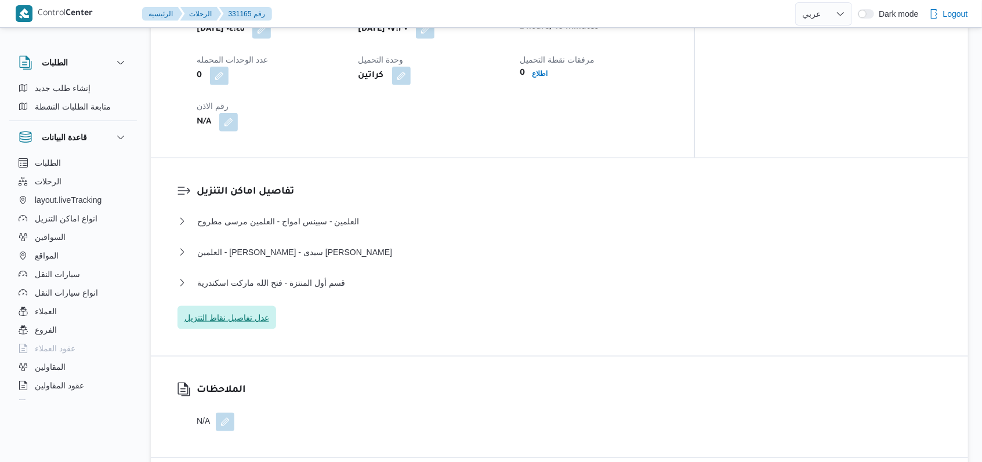
click at [228, 306] on span "عدل تفاصيل نقاط التنزيل" at bounding box center [227, 317] width 99 height 23
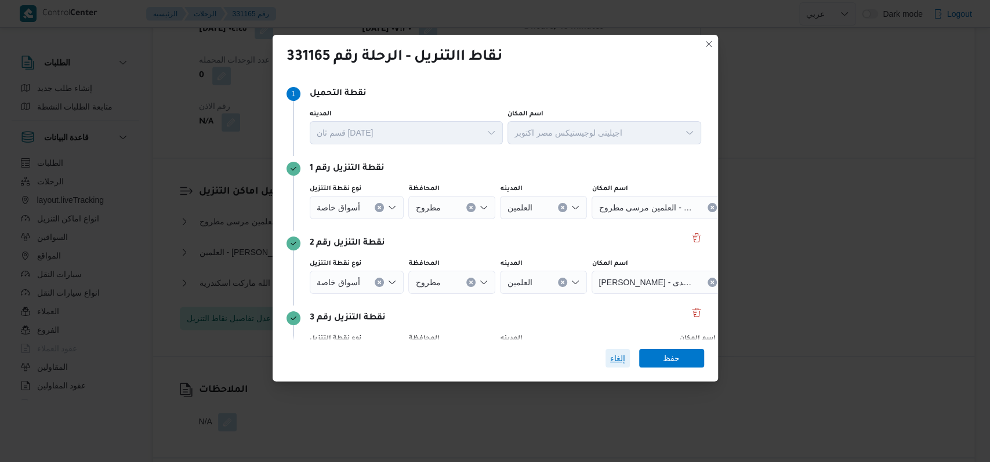
click at [609, 356] on span "إلغاء" at bounding box center [618, 358] width 24 height 19
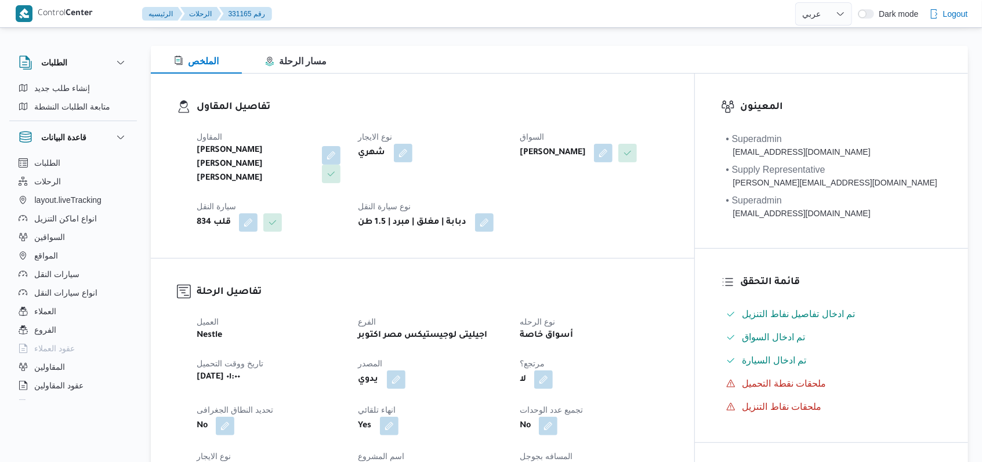
scroll to position [0, 0]
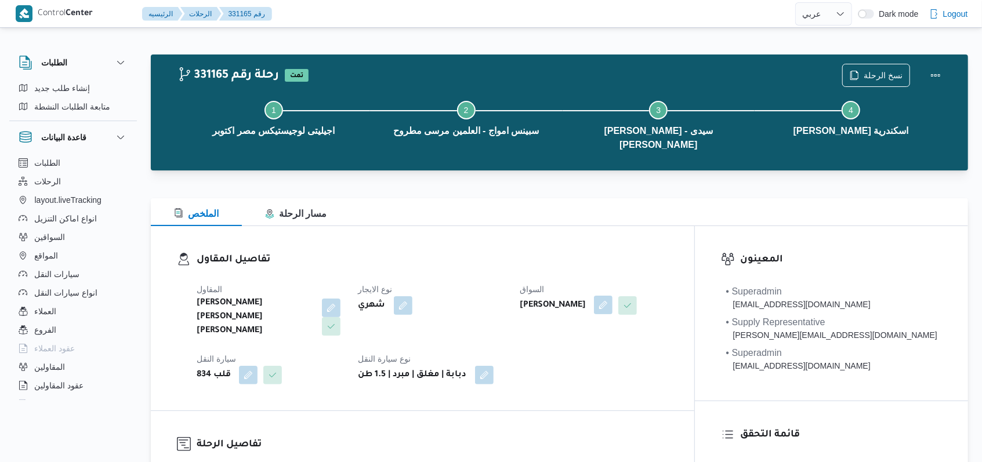
click at [613, 305] on button "button" at bounding box center [603, 305] width 19 height 19
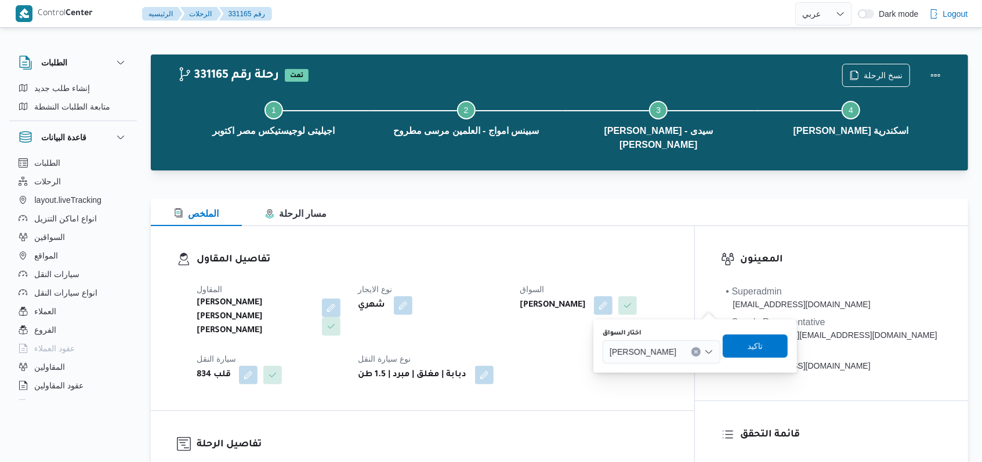
click at [676, 356] on span "[PERSON_NAME]" at bounding box center [643, 351] width 67 height 13
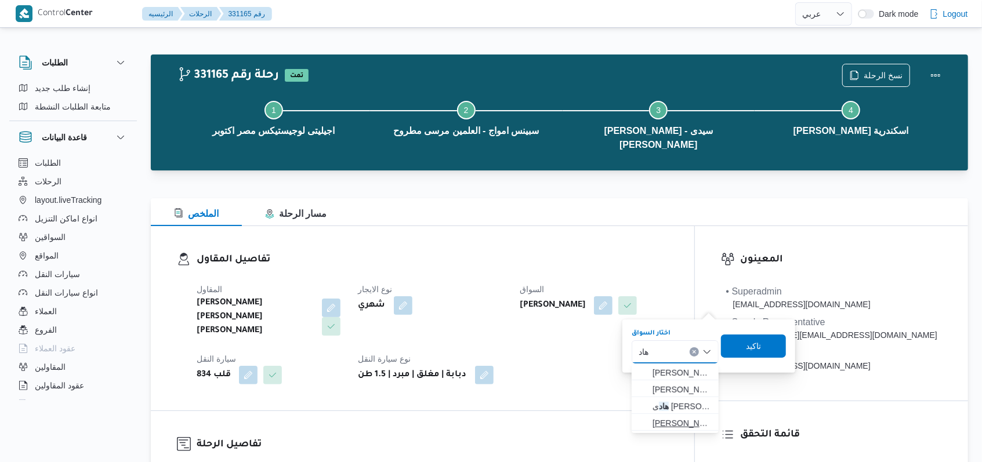
type input "هاد"
click at [690, 414] on span "[PERSON_NAME] ي [PERSON_NAME]" at bounding box center [675, 423] width 78 height 19
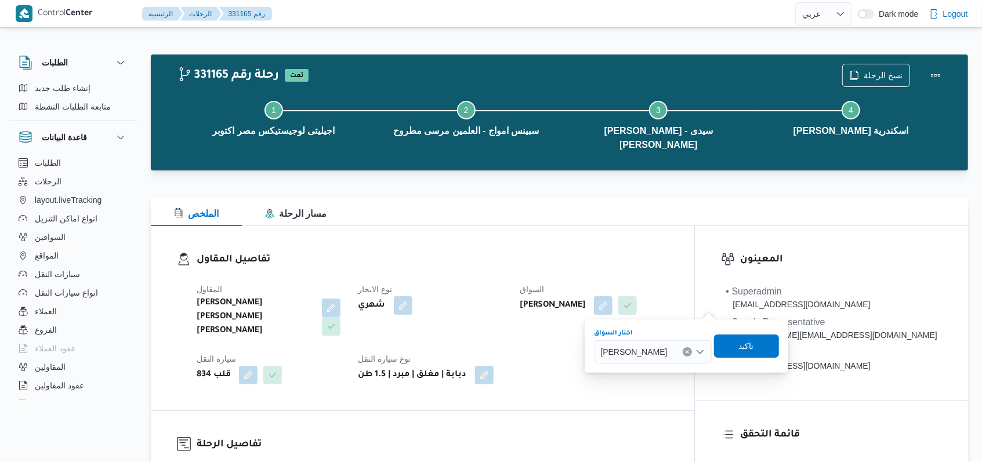
click at [668, 354] on span "[PERSON_NAME]" at bounding box center [634, 351] width 67 height 13
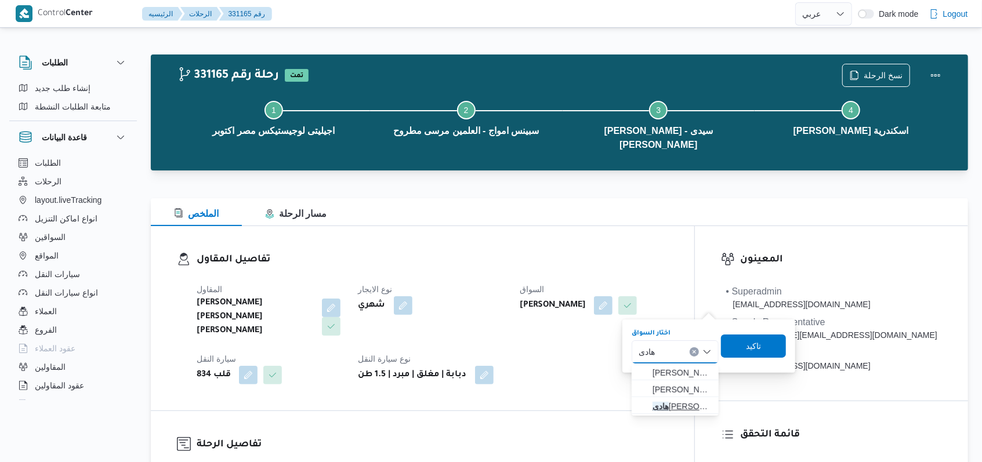
type input "هادى"
click at [687, 404] on span "[PERSON_NAME] [PERSON_NAME]" at bounding box center [682, 407] width 59 height 14
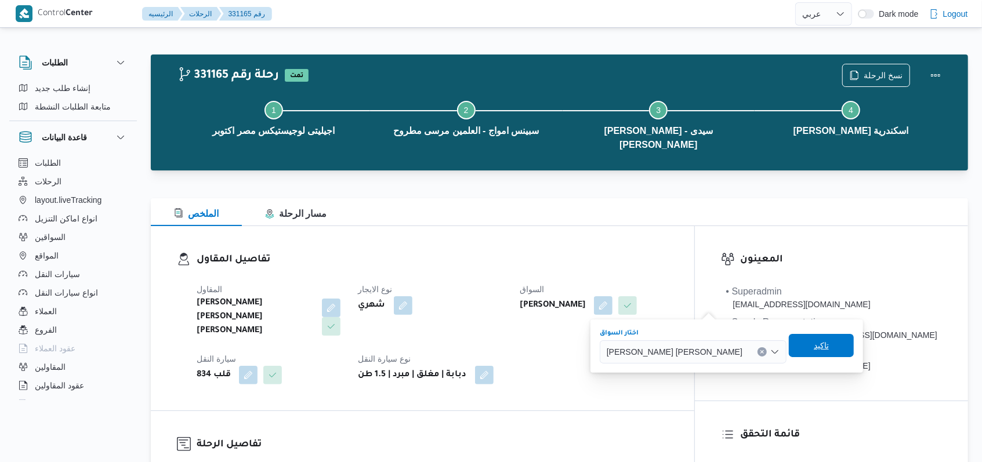
click at [789, 353] on span "تاكيد" at bounding box center [821, 345] width 65 height 23
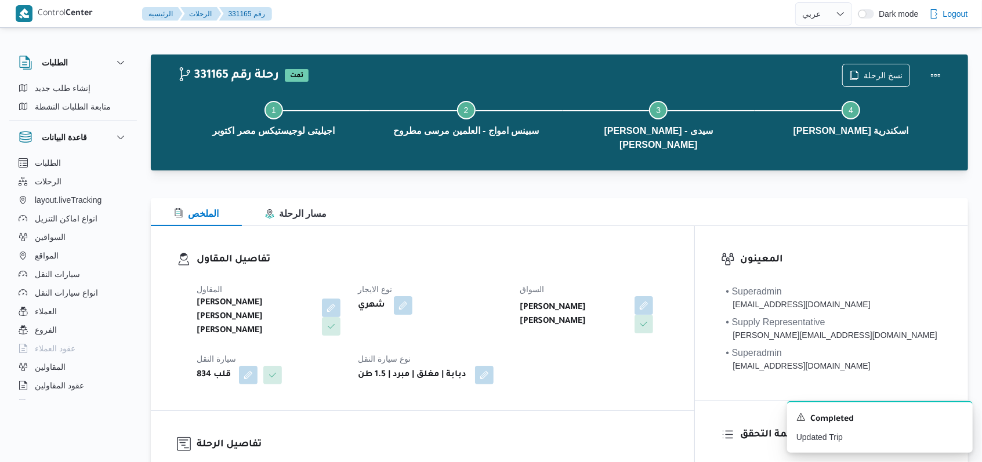
click at [471, 303] on div "شهري" at bounding box center [432, 305] width 150 height 21
click at [247, 377] on button "button" at bounding box center [248, 374] width 19 height 19
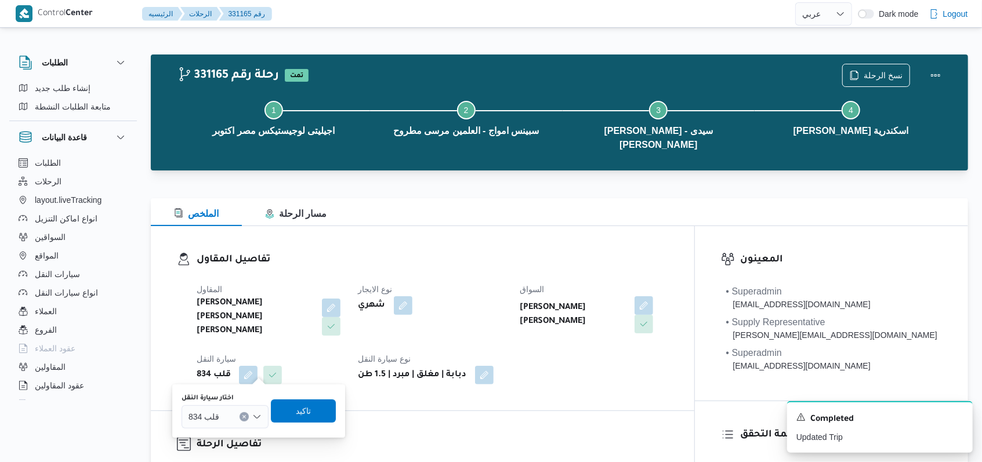
click at [234, 417] on div "834 قلب" at bounding box center [225, 416] width 87 height 23
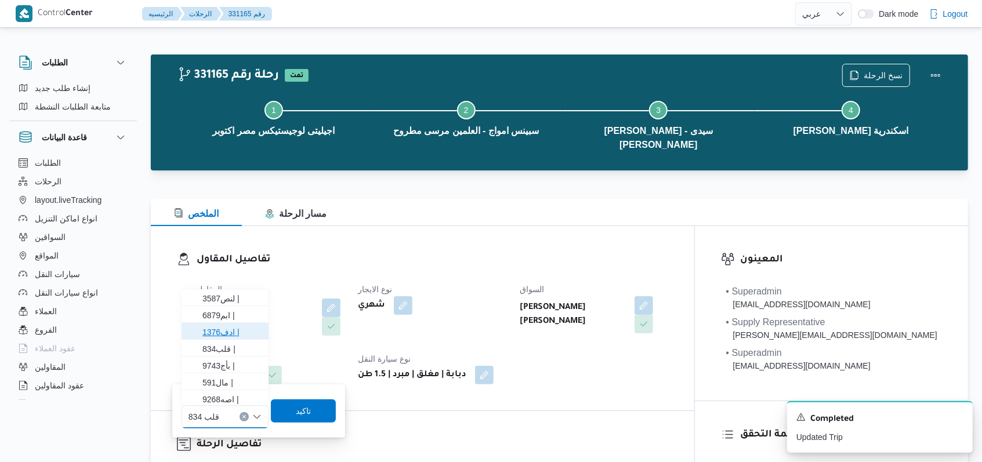
click at [227, 329] on span "1376ادف |" at bounding box center [231, 332] width 59 height 14
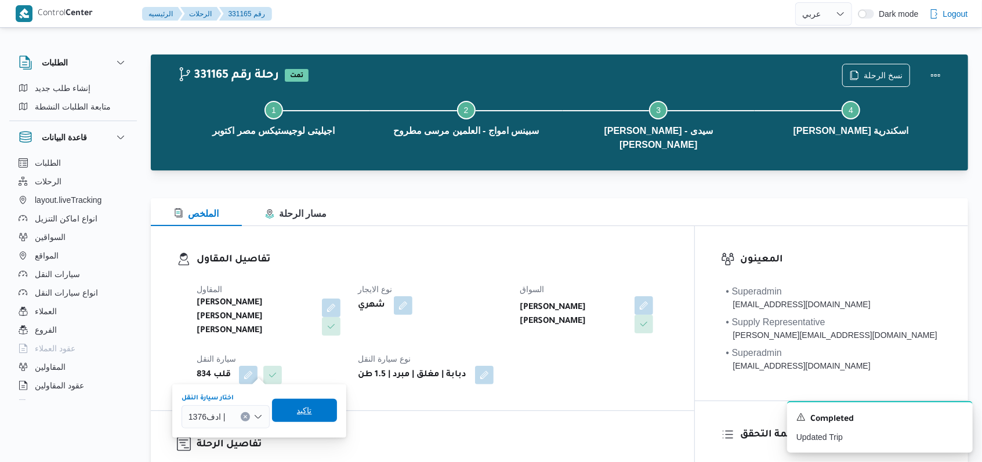
click at [291, 411] on span "تاكيد" at bounding box center [304, 410] width 65 height 23
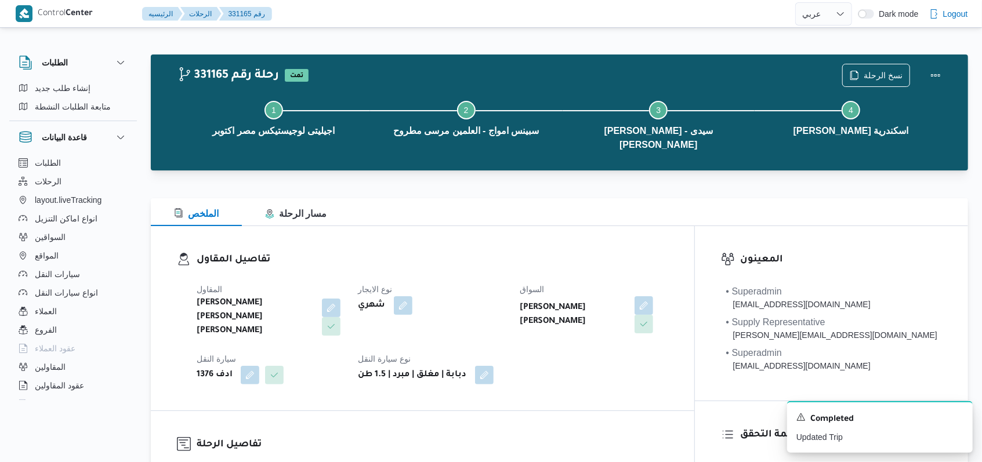
select select "ar"
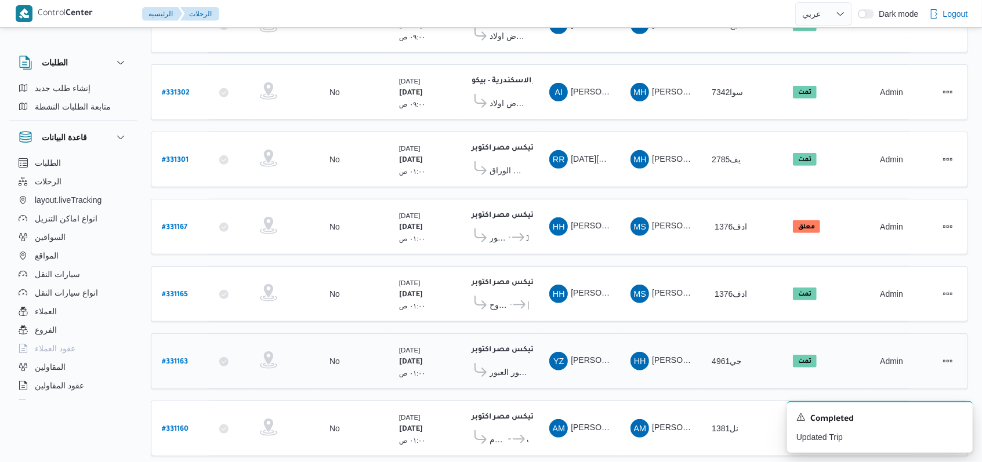
scroll to position [390, 0]
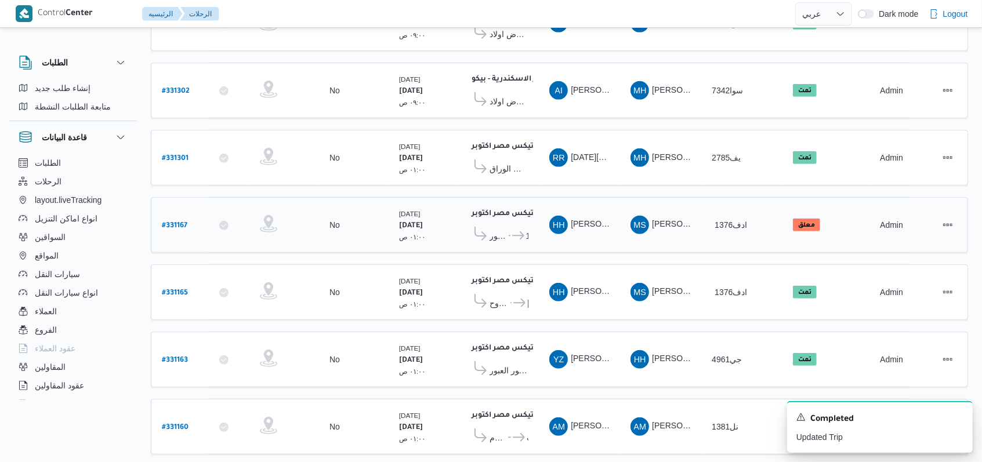
click at [186, 222] on b "# 331167" at bounding box center [175, 226] width 26 height 8
select select "ar"
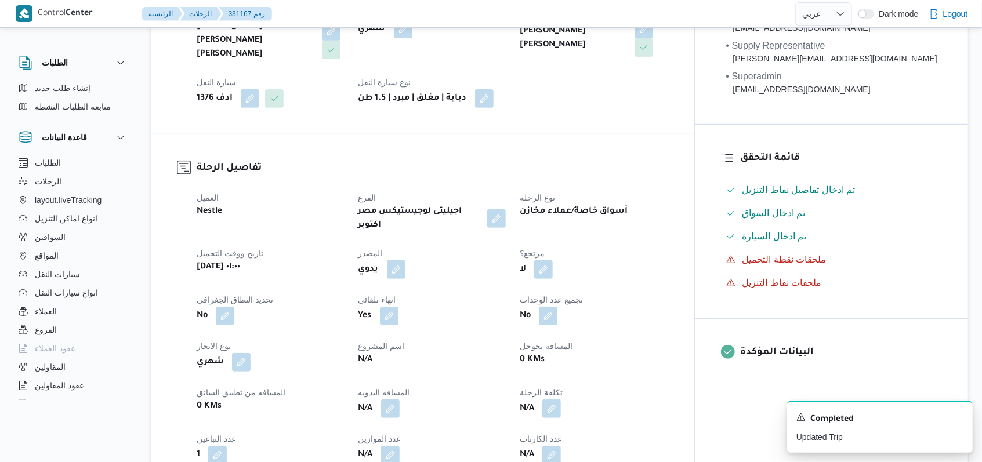
scroll to position [158, 0]
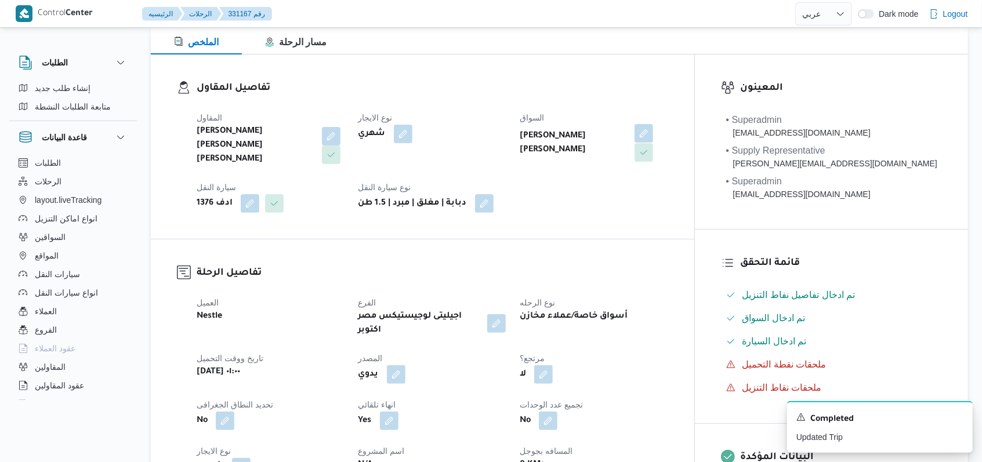
click at [653, 133] on button "button" at bounding box center [644, 133] width 19 height 19
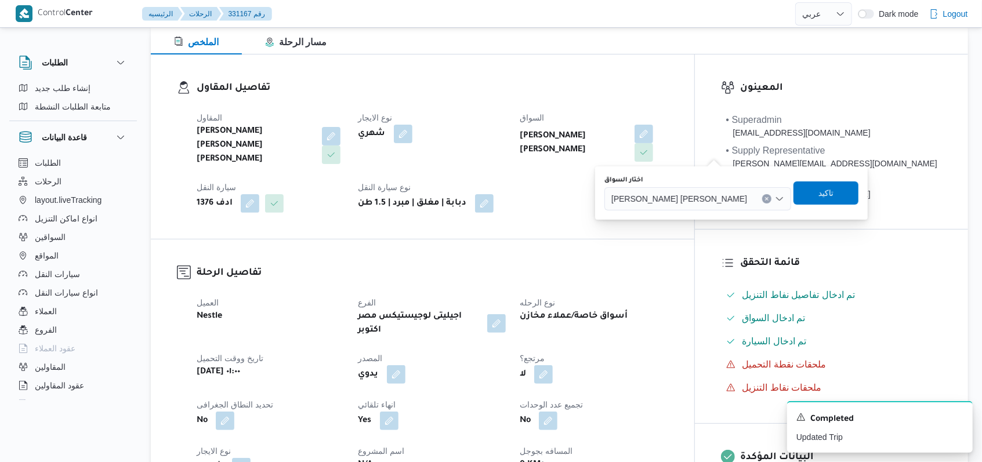
click at [683, 200] on span "[PERSON_NAME] [PERSON_NAME]" at bounding box center [679, 198] width 136 height 13
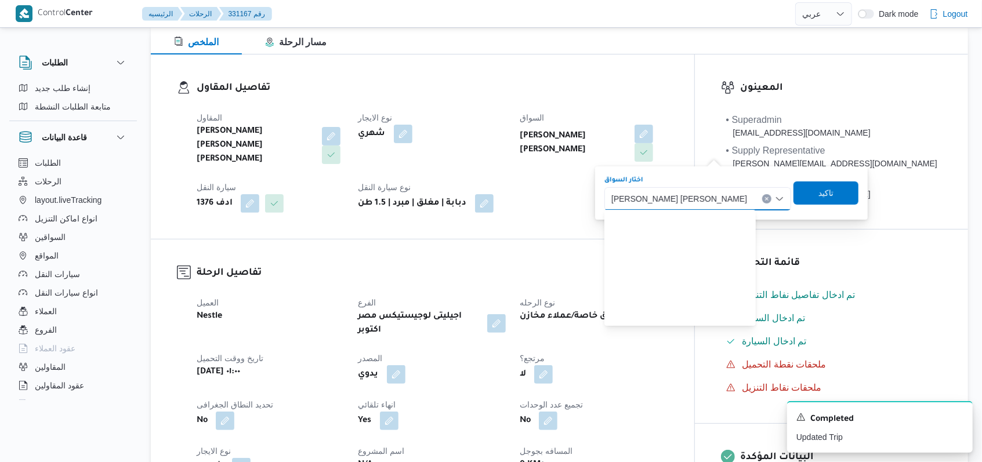
scroll to position [288, 0]
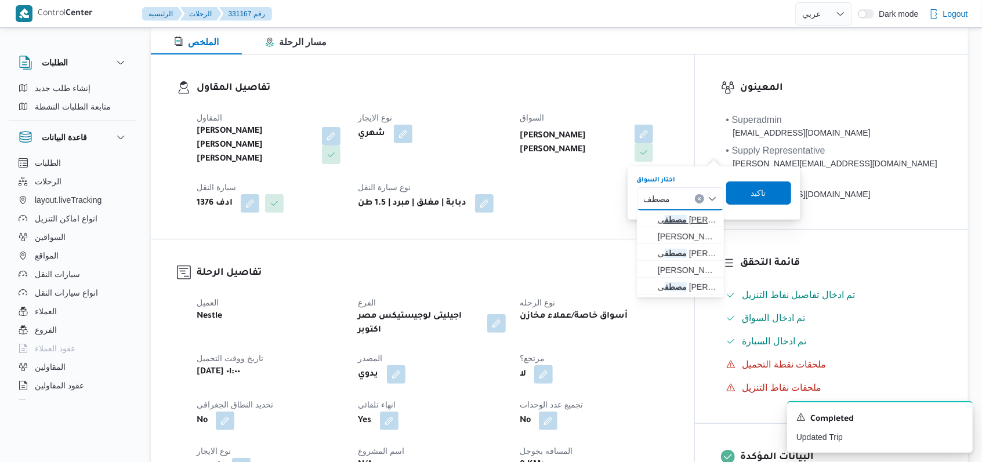
type input "مصطف"
click at [701, 218] on span "مصطف ى [PERSON_NAME]" at bounding box center [687, 220] width 59 height 14
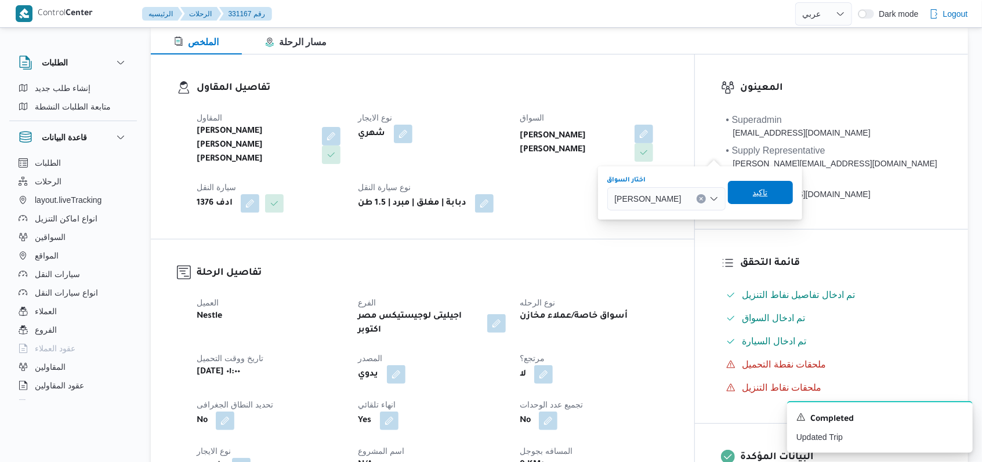
click at [778, 197] on span "تاكيد" at bounding box center [760, 192] width 65 height 23
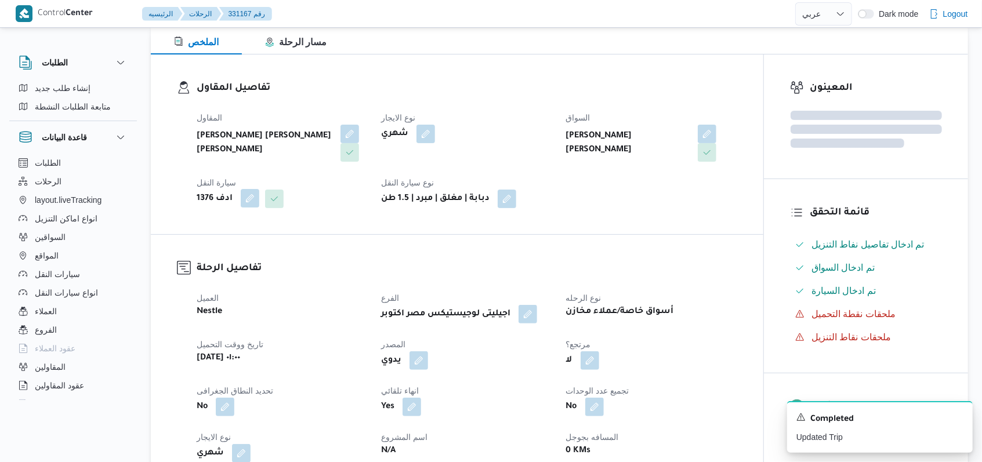
click at [252, 197] on button "button" at bounding box center [250, 198] width 19 height 19
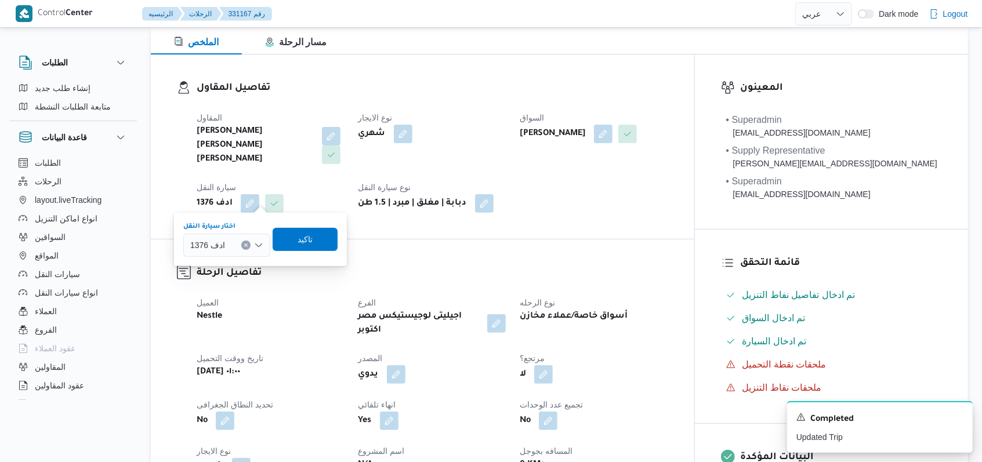
click at [231, 249] on div at bounding box center [230, 245] width 6 height 19
click at [226, 313] on span "834قلب |" at bounding box center [233, 317] width 59 height 14
click at [302, 239] on span "تاكيد" at bounding box center [305, 239] width 15 height 14
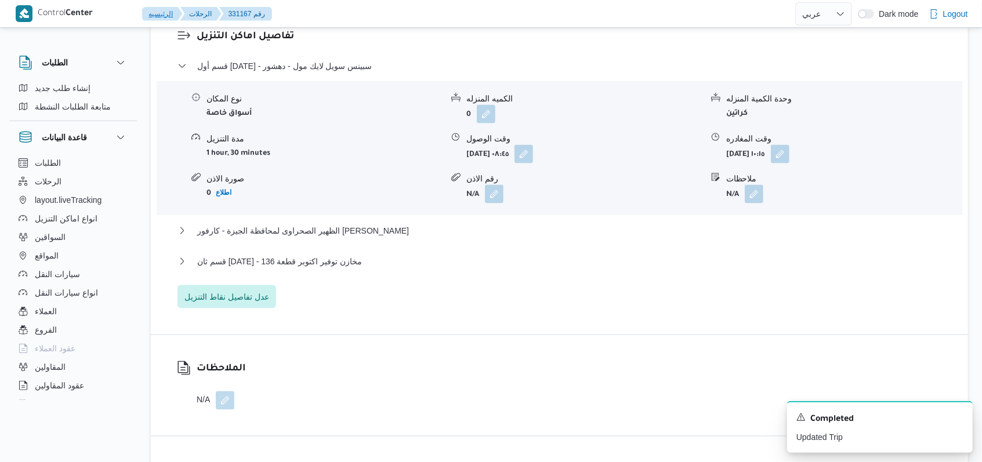
scroll to position [1009, 0]
click at [346, 252] on span "قسم ثان [DATE] - مخازن توفير اكتوبر قطعة 136" at bounding box center [279, 259] width 165 height 14
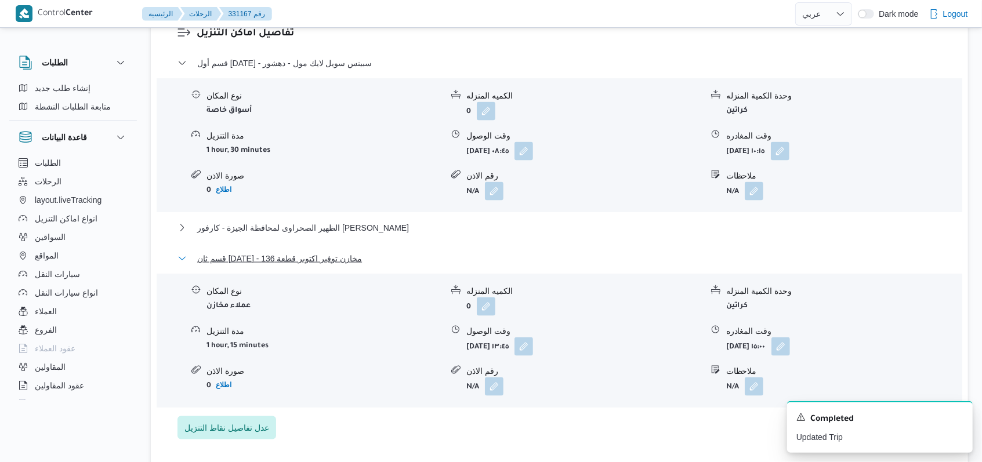
click at [346, 252] on span "قسم ثان [DATE] - مخازن توفير اكتوبر قطعة 136" at bounding box center [279, 259] width 165 height 14
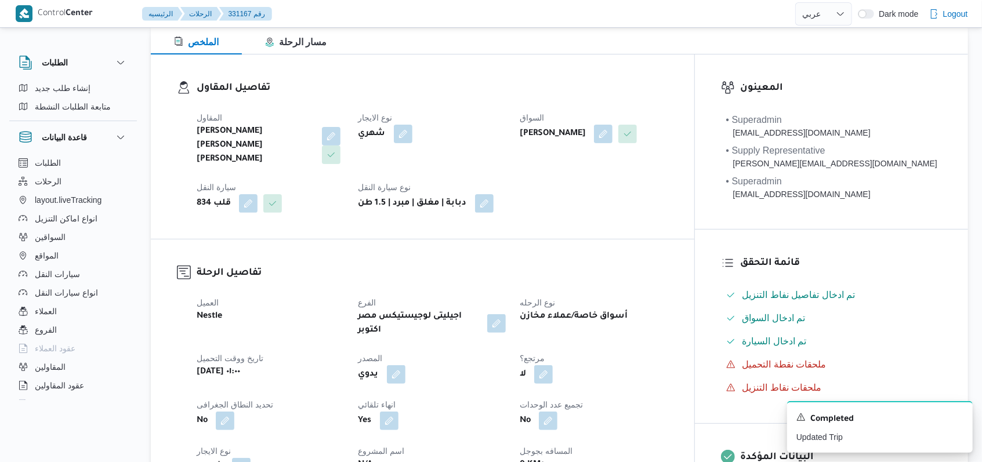
scroll to position [0, 0]
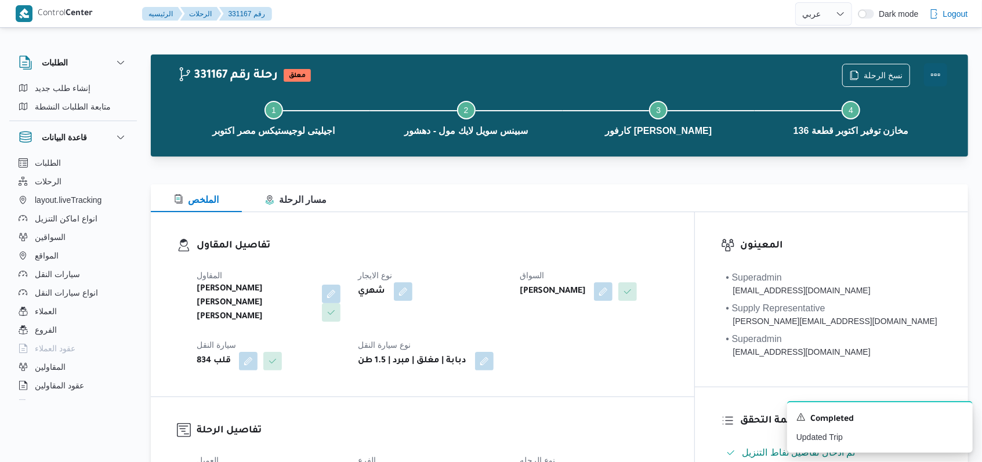
click at [940, 72] on button "Actions" at bounding box center [935, 74] width 23 height 23
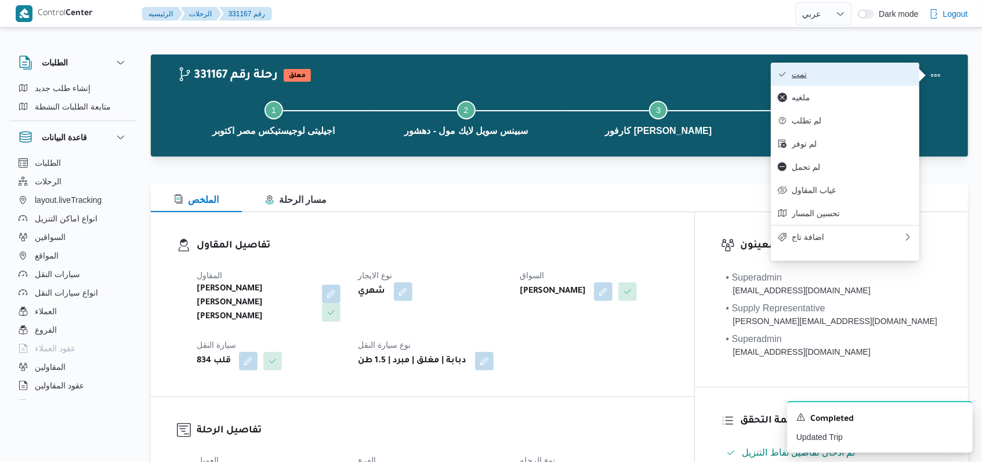
click at [899, 65] on button "تمت" at bounding box center [845, 74] width 149 height 23
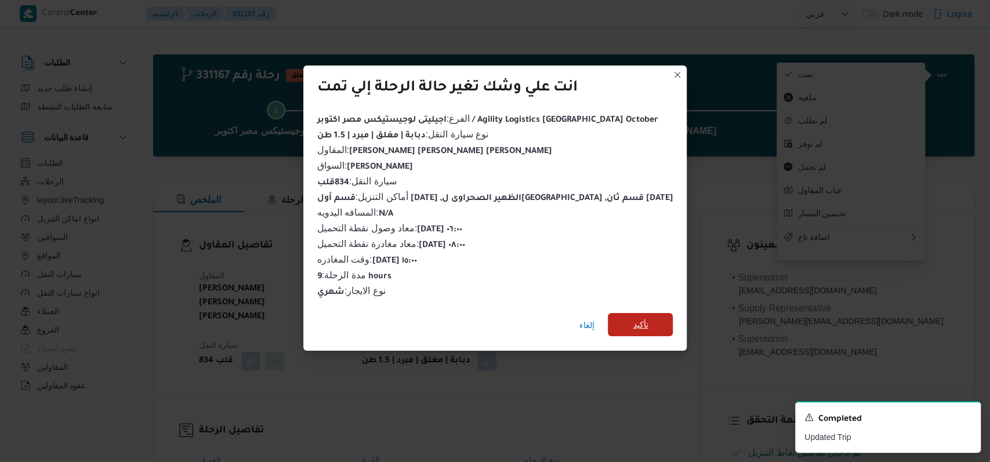
click at [618, 320] on span "تأكيد" at bounding box center [640, 324] width 65 height 23
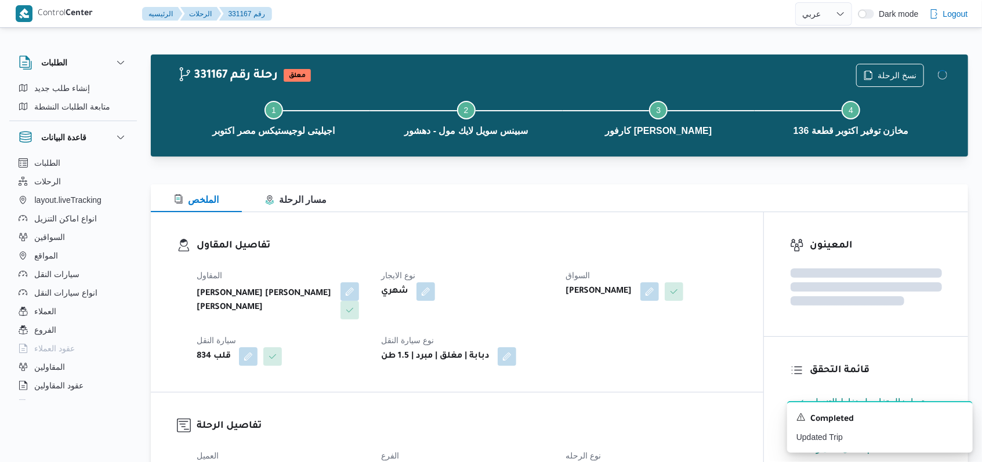
click at [538, 281] on div "شهري" at bounding box center [466, 291] width 173 height 21
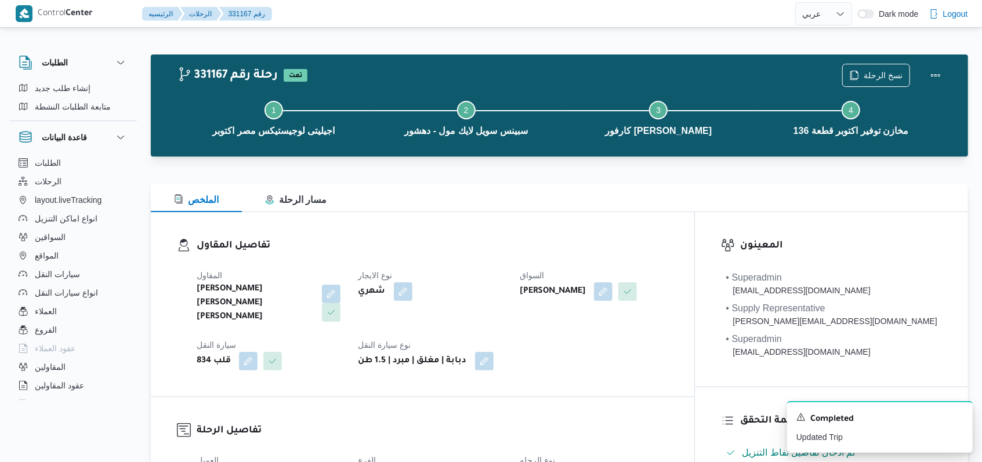
select select "ar"
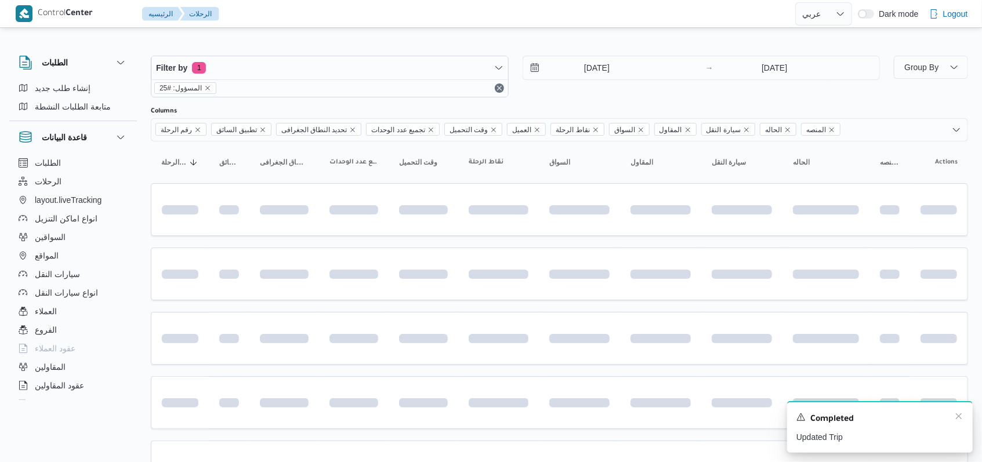
scroll to position [388, 0]
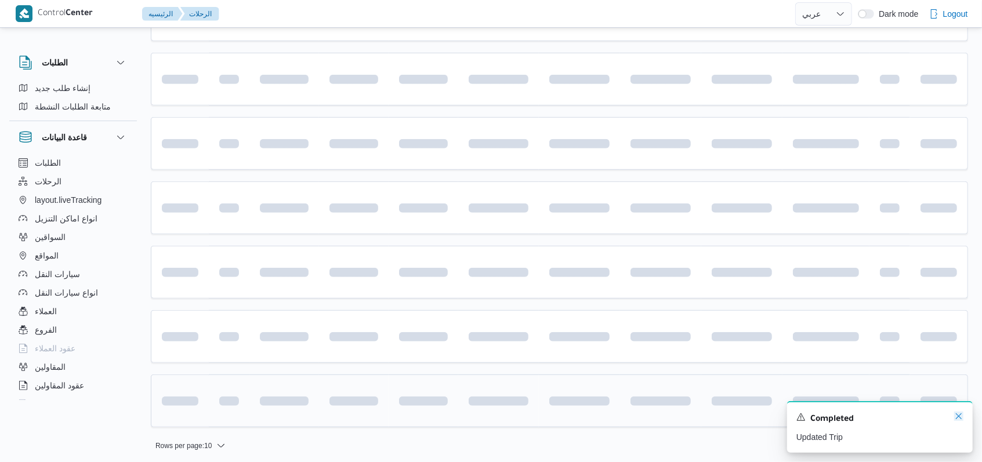
click at [957, 416] on icon "Dismiss toast" at bounding box center [958, 416] width 9 height 9
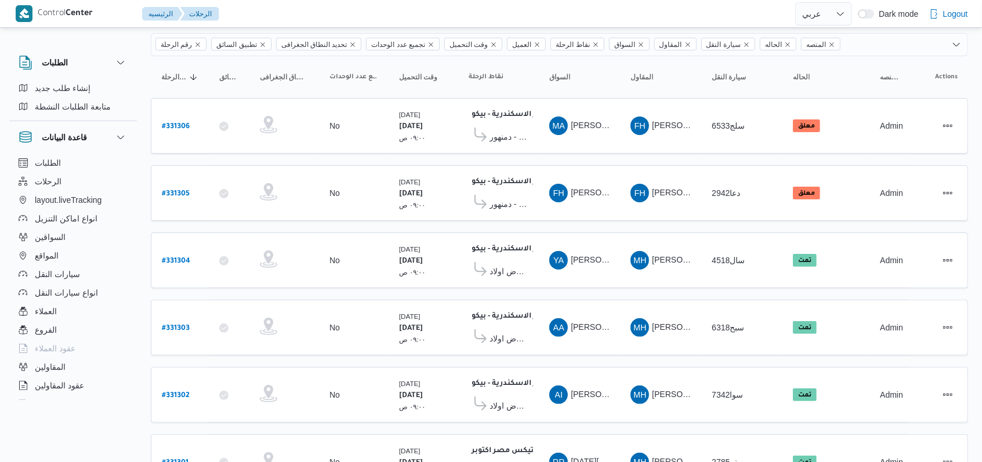
scroll to position [0, 0]
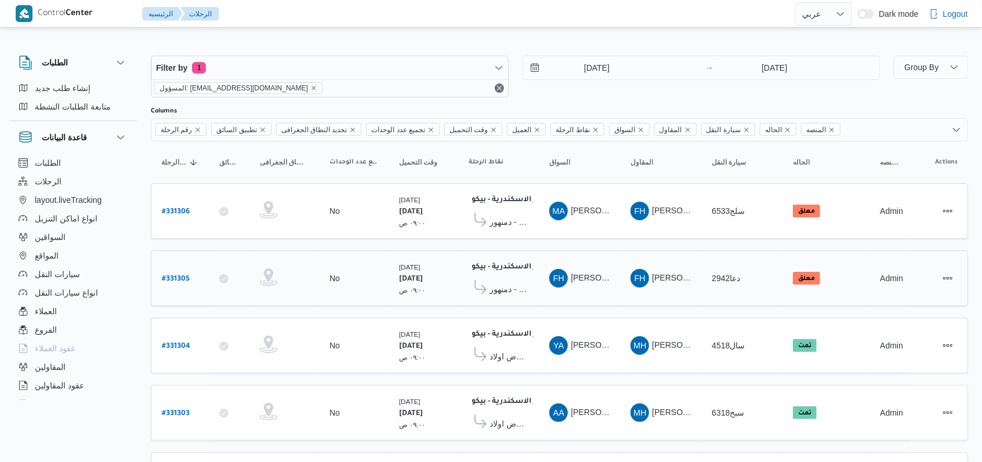
click at [171, 276] on b "# 331305" at bounding box center [176, 280] width 28 height 8
select select "ar"
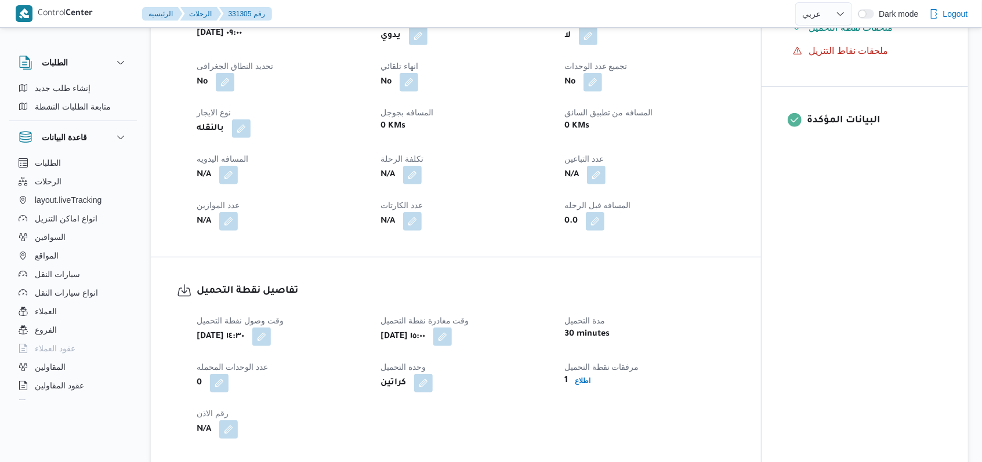
scroll to position [773, 0]
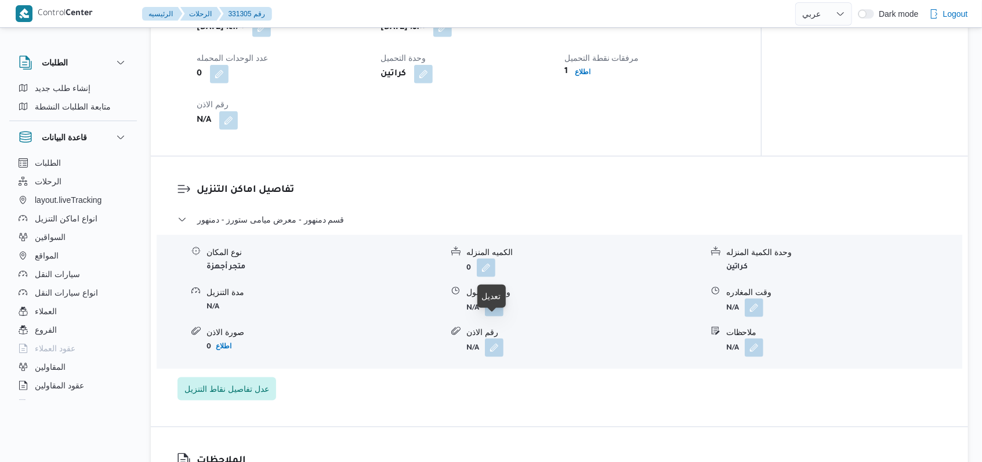
click at [501, 317] on button "button" at bounding box center [494, 307] width 19 height 19
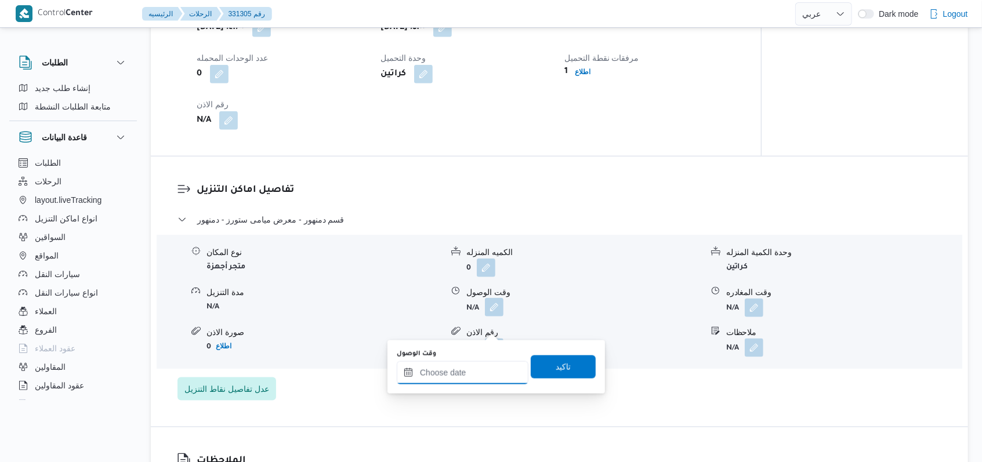
click at [470, 372] on input "وقت الوصول" at bounding box center [463, 372] width 132 height 23
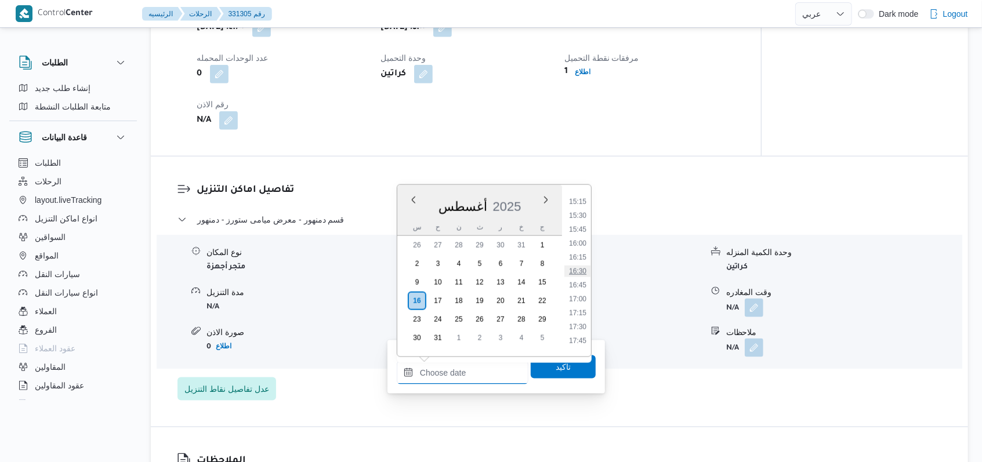
scroll to position [824, 0]
click at [573, 270] on li "16:00" at bounding box center [577, 268] width 27 height 12
type input "[DATE] ١٦:٠٠"
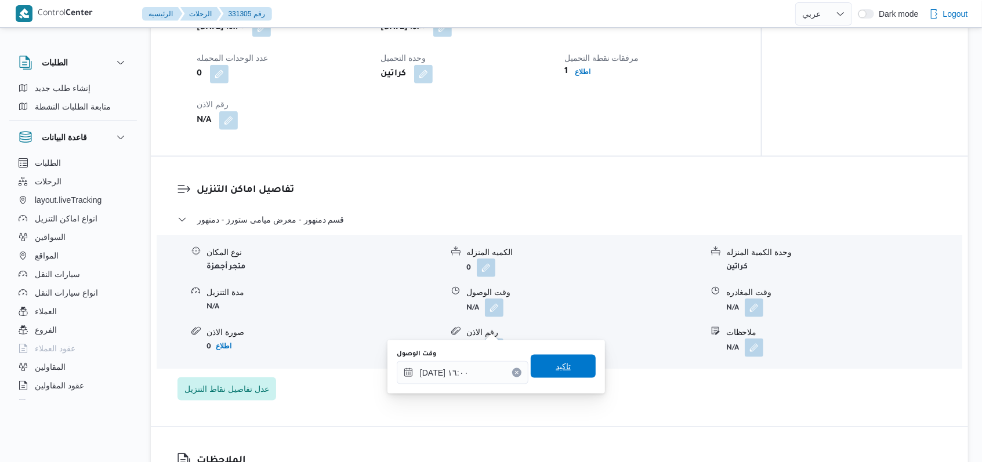
click at [562, 369] on span "تاكيد" at bounding box center [563, 367] width 15 height 14
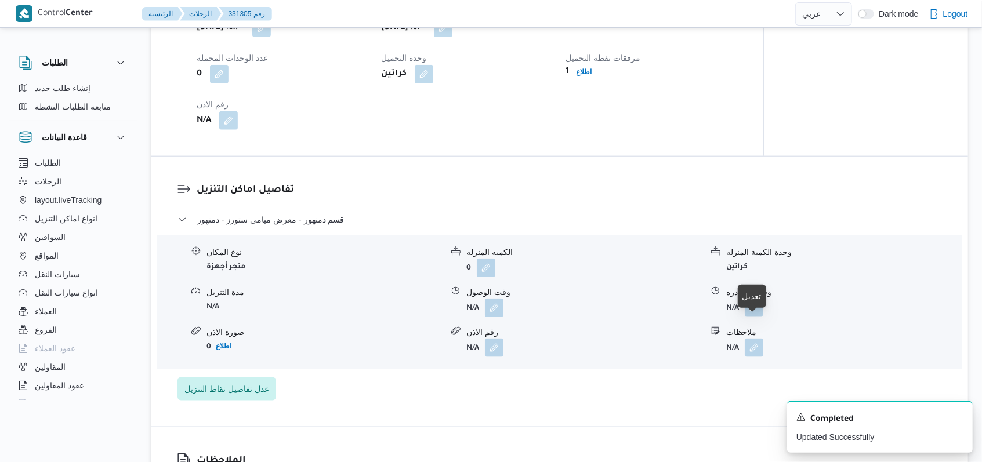
click at [756, 317] on button "button" at bounding box center [754, 307] width 19 height 19
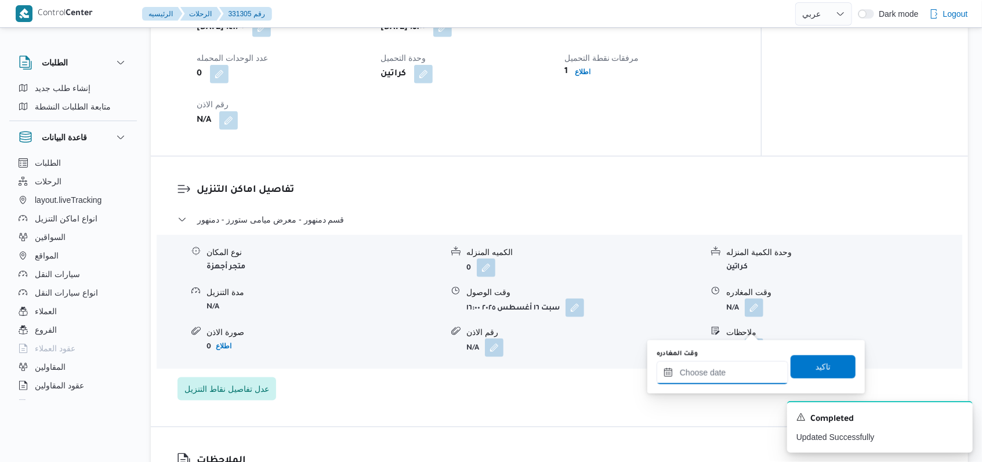
click at [731, 371] on input "وقت المغادره" at bounding box center [723, 372] width 132 height 23
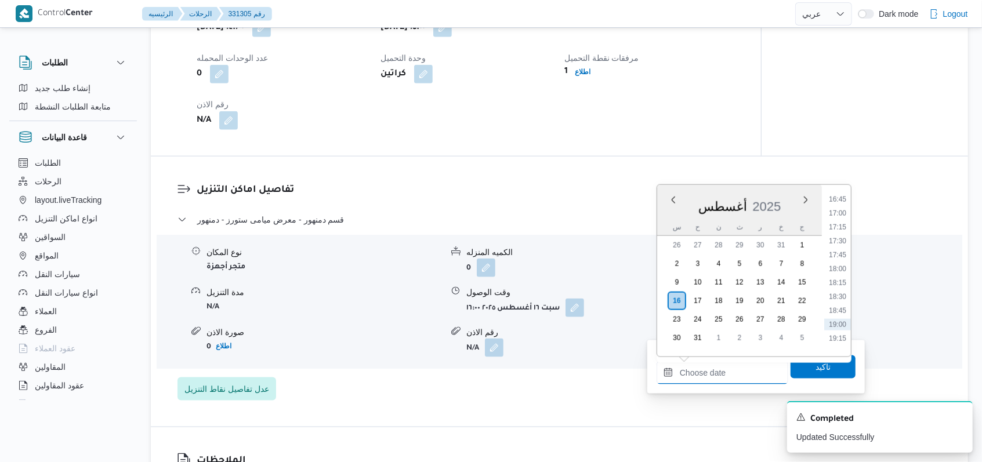
scroll to position [901, 0]
click at [831, 268] on li "17:30" at bounding box center [837, 274] width 27 height 12
type input "[DATE] ١٧:٣٠"
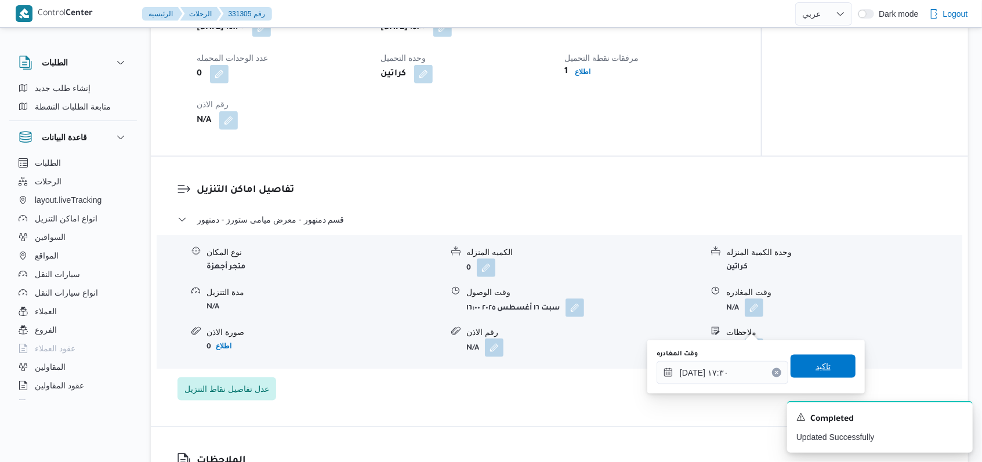
click at [834, 358] on span "تاكيد" at bounding box center [823, 366] width 65 height 23
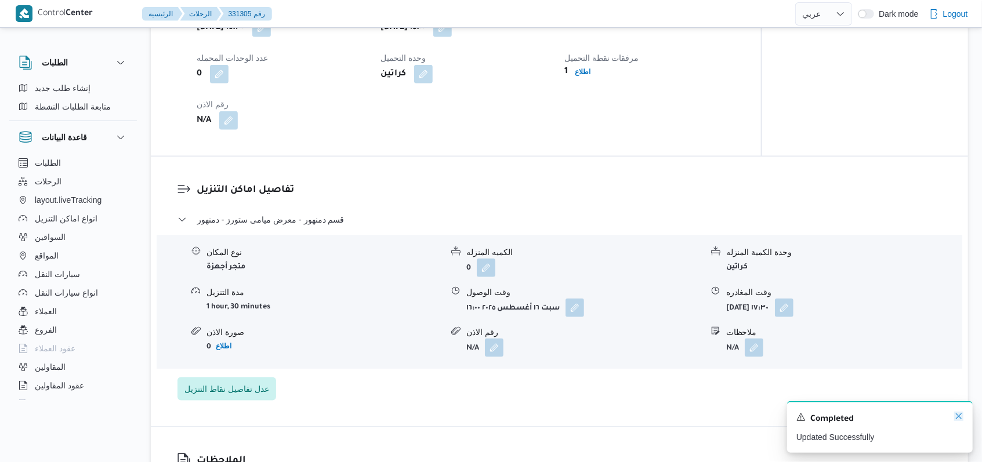
click at [955, 421] on icon "Dismiss toast" at bounding box center [958, 416] width 9 height 9
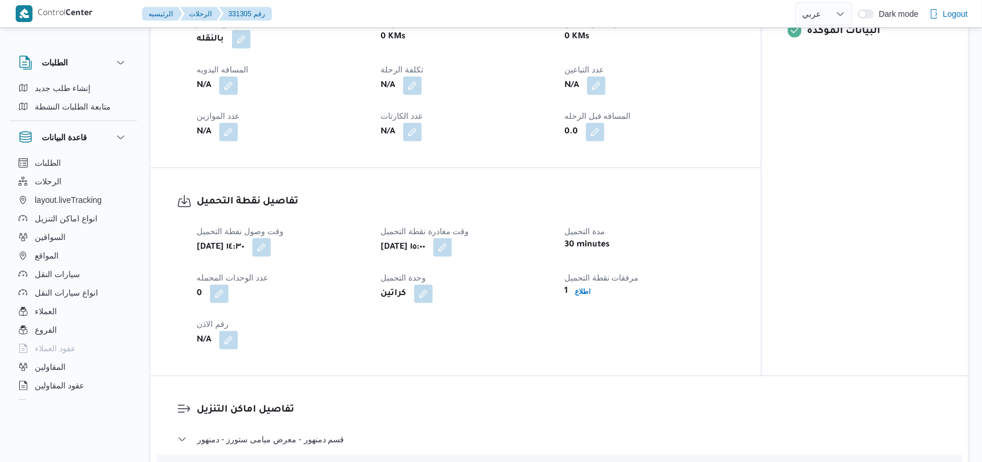
scroll to position [541, 0]
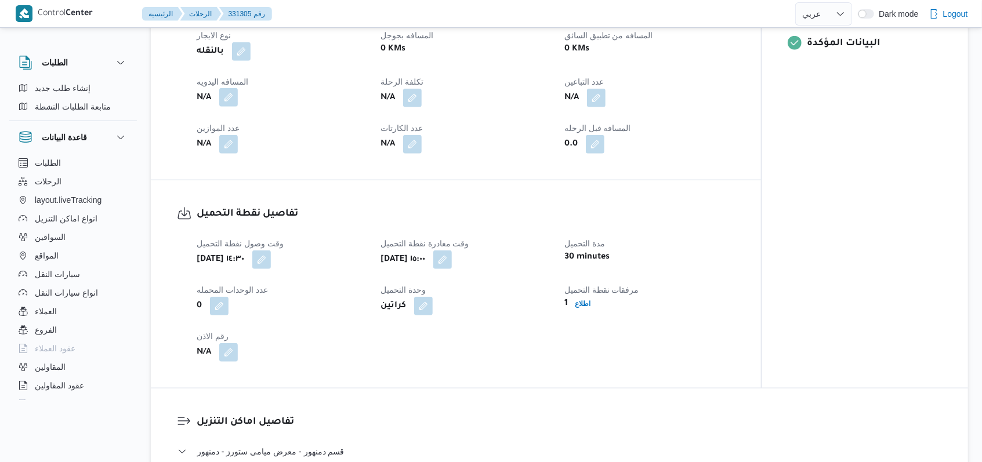
click at [232, 107] on button "button" at bounding box center [228, 97] width 19 height 19
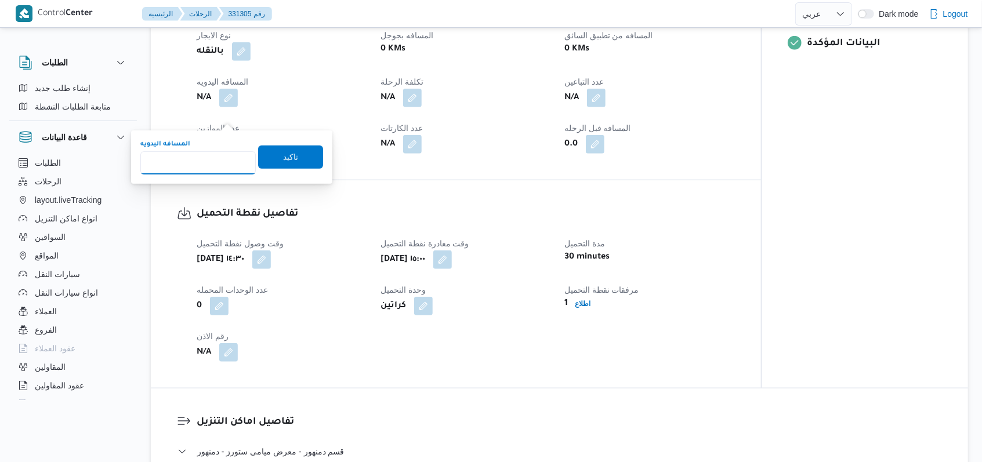
click at [189, 160] on input "المسافه اليدويه" at bounding box center [197, 162] width 115 height 23
click at [270, 146] on div "تاكيد" at bounding box center [290, 157] width 65 height 23
click at [234, 158] on input "74" at bounding box center [197, 162] width 115 height 23
type input "75"
click at [234, 158] on input "75" at bounding box center [197, 162] width 115 height 23
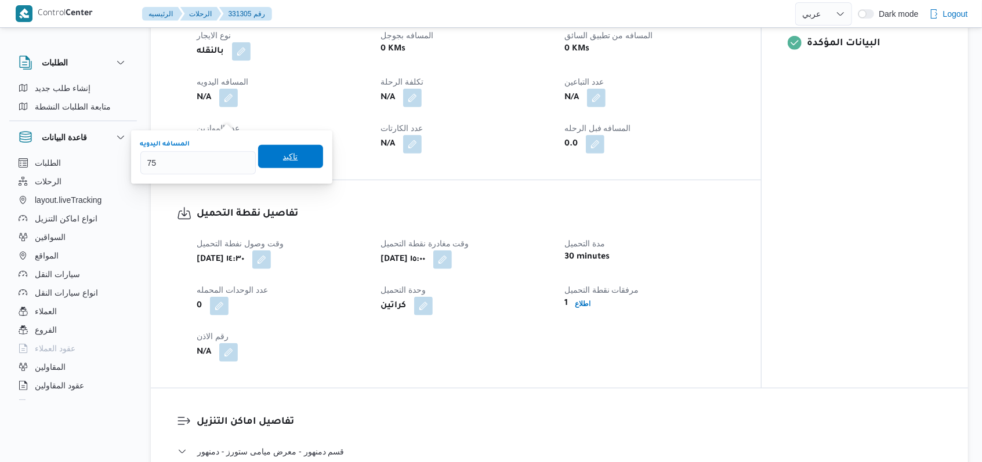
click at [287, 162] on span "تاكيد" at bounding box center [290, 157] width 15 height 14
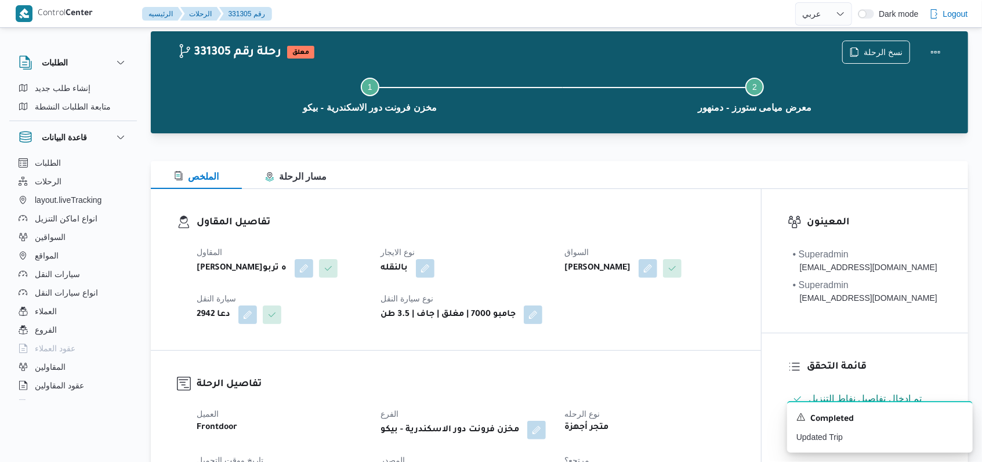
scroll to position [0, 0]
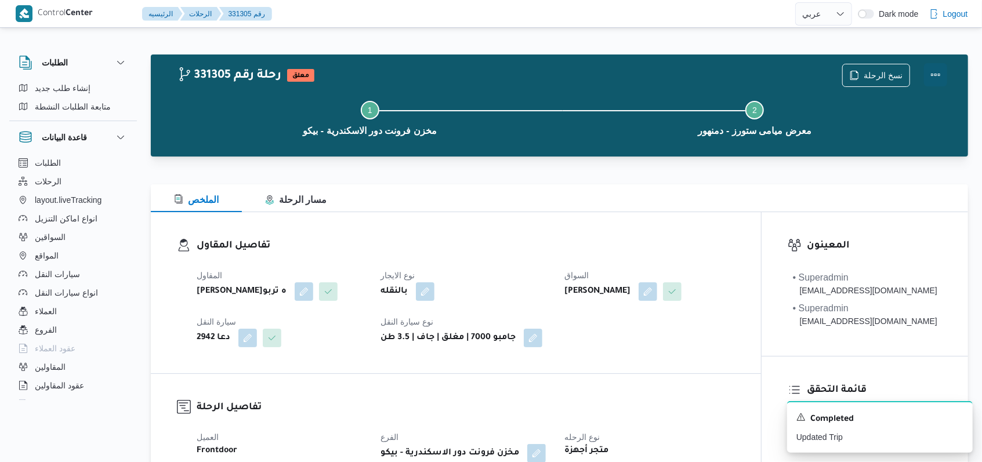
click at [936, 72] on button "Actions" at bounding box center [935, 74] width 23 height 23
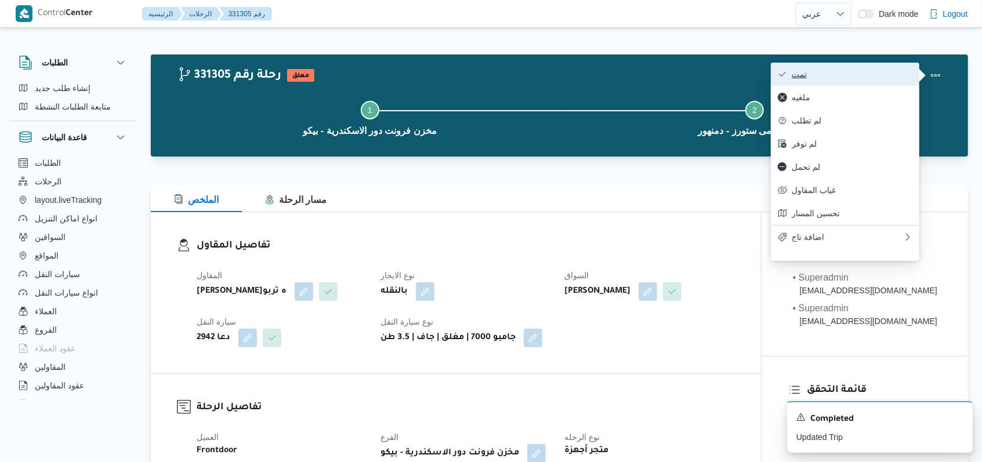
click at [889, 75] on span "تمت" at bounding box center [852, 74] width 121 height 9
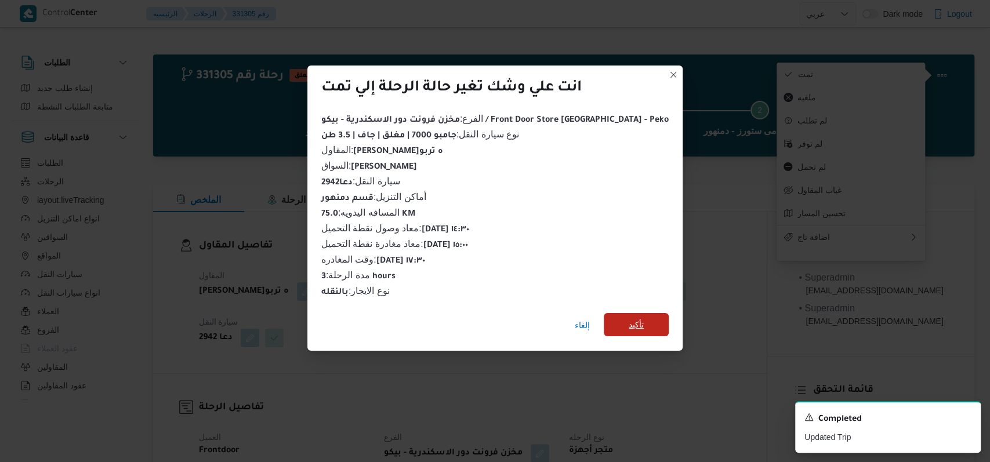
click at [625, 321] on span "تأكيد" at bounding box center [636, 324] width 65 height 23
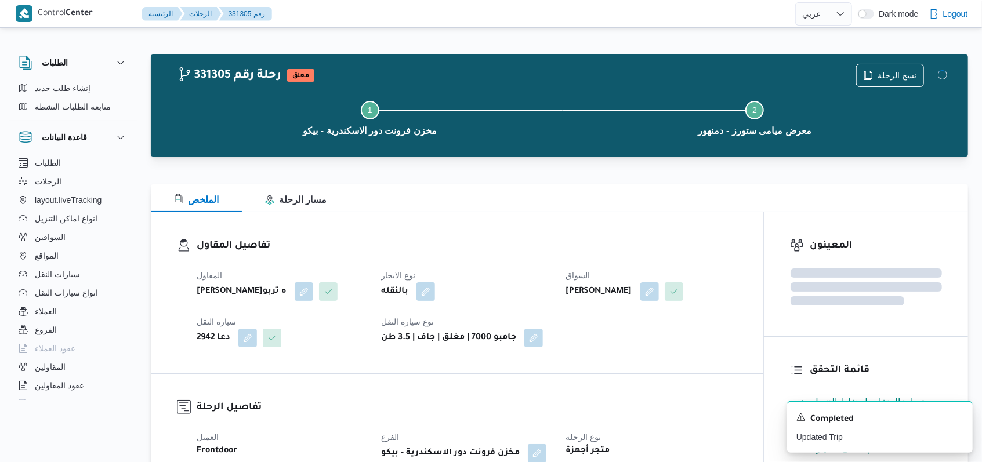
click at [468, 275] on dt "نوع الايجار" at bounding box center [466, 276] width 171 height 14
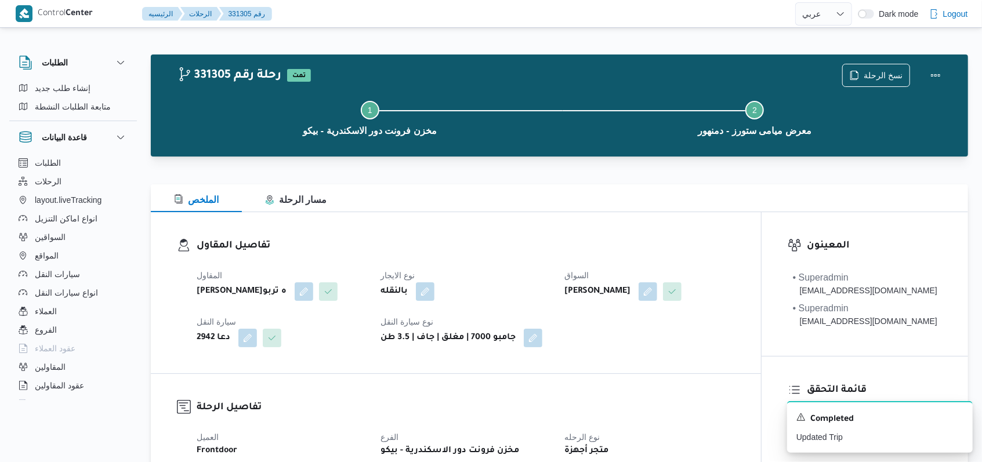
select select "ar"
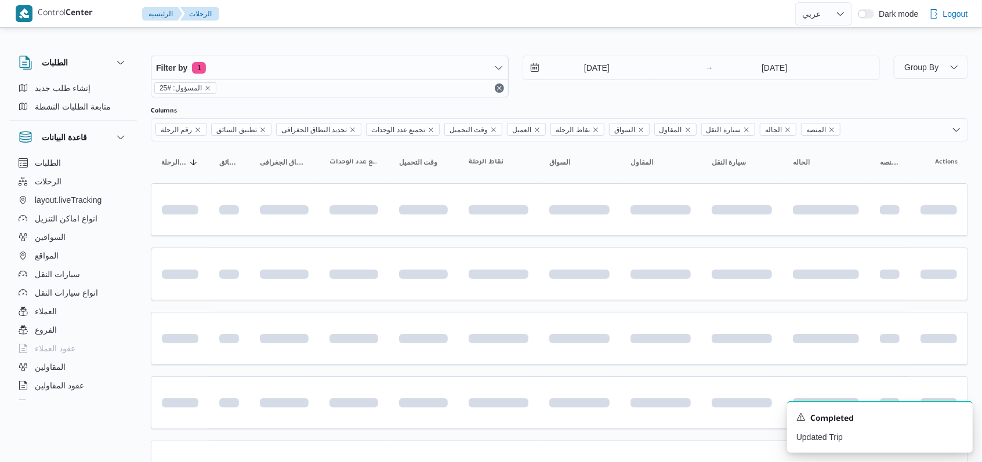
scroll to position [312, 0]
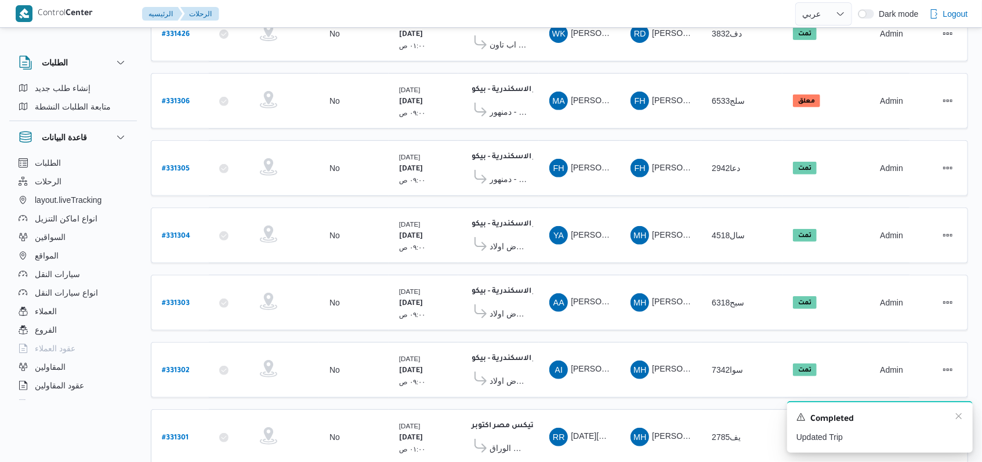
click at [962, 423] on div "Completed" at bounding box center [879, 419] width 167 height 15
click at [961, 419] on icon "Dismiss toast" at bounding box center [959, 417] width 6 height 6
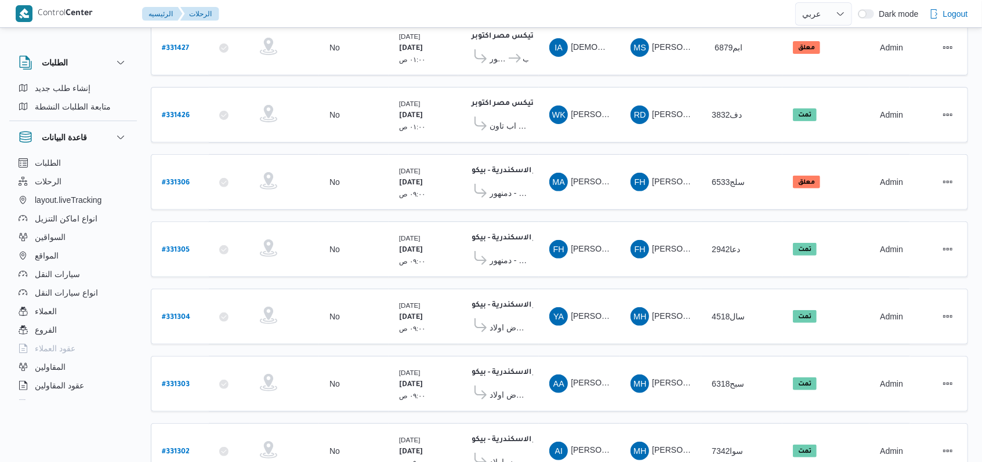
scroll to position [80, 0]
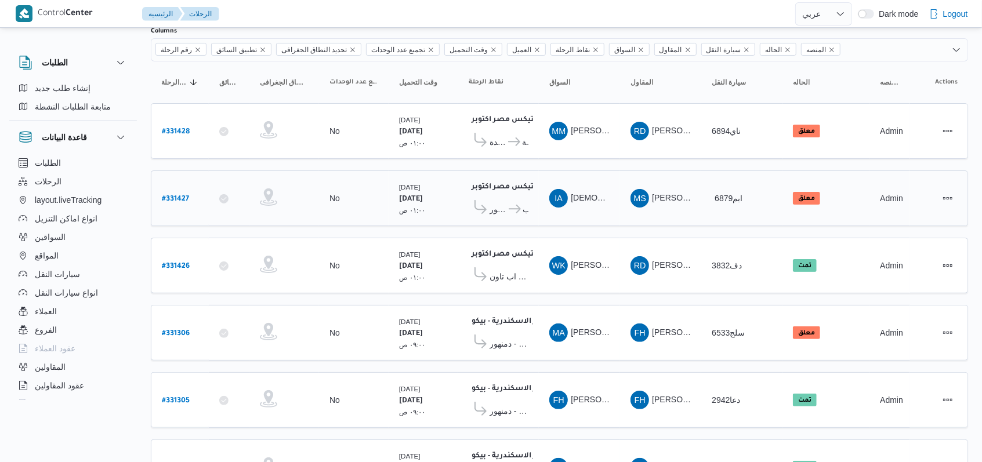
click at [174, 199] on b "# 331427" at bounding box center [175, 199] width 27 height 8
select select "ar"
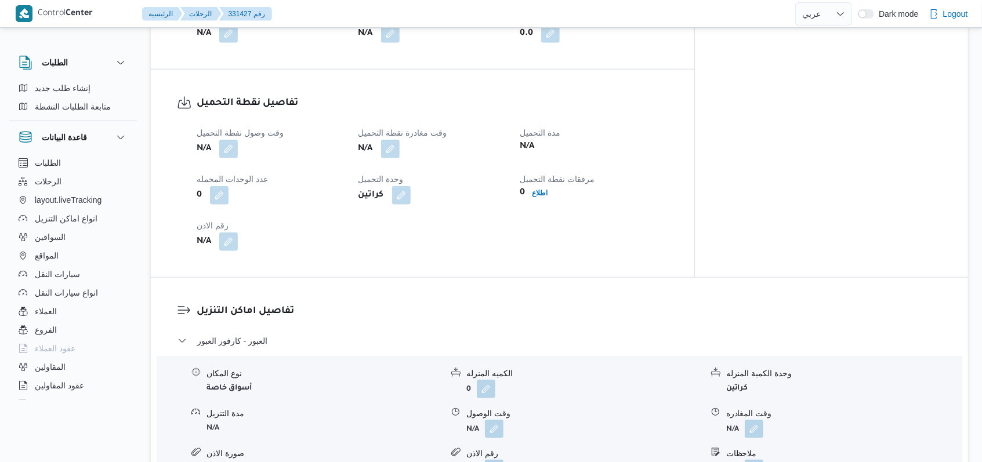
scroll to position [699, 0]
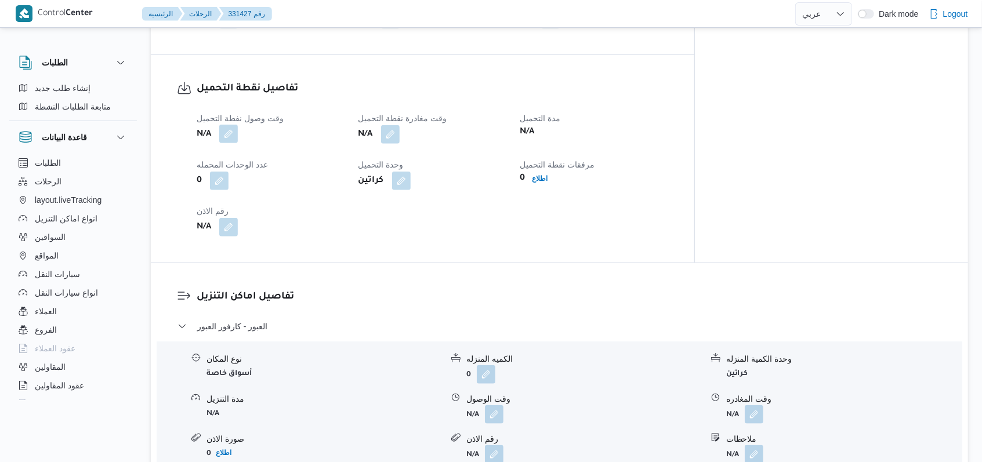
click at [223, 125] on button "button" at bounding box center [228, 134] width 19 height 19
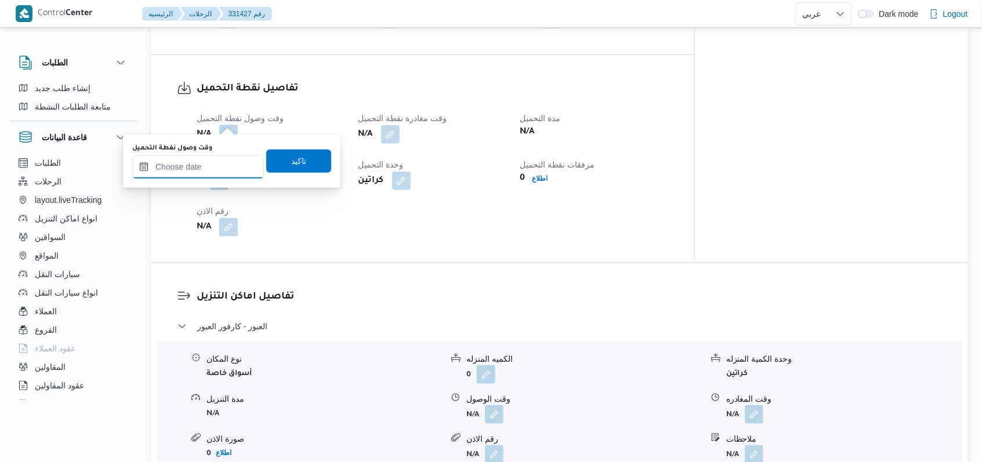
click at [212, 155] on input "وقت وصول نفطة التحميل" at bounding box center [198, 166] width 132 height 23
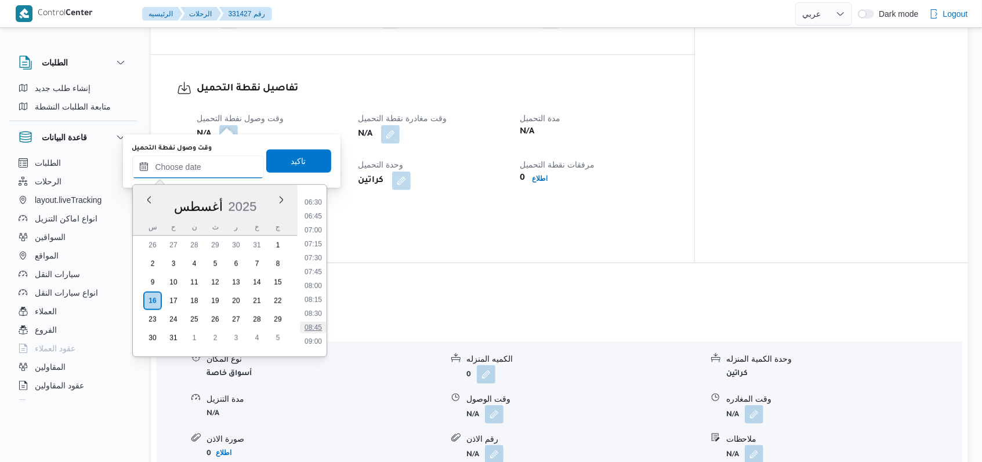
scroll to position [283, 0]
click at [320, 226] on li "05:30" at bounding box center [313, 224] width 27 height 12
type input "[DATE] ٠٥:٣٠"
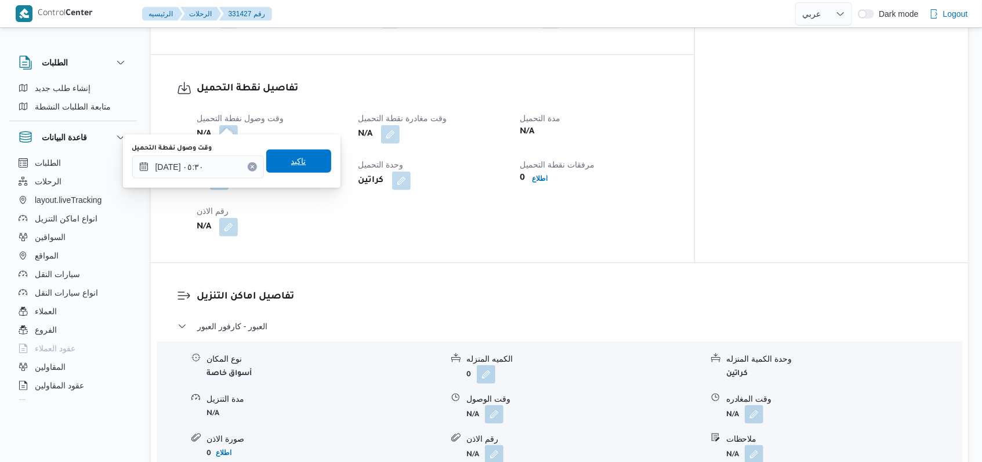
click at [307, 155] on span "تاكيد" at bounding box center [298, 161] width 65 height 23
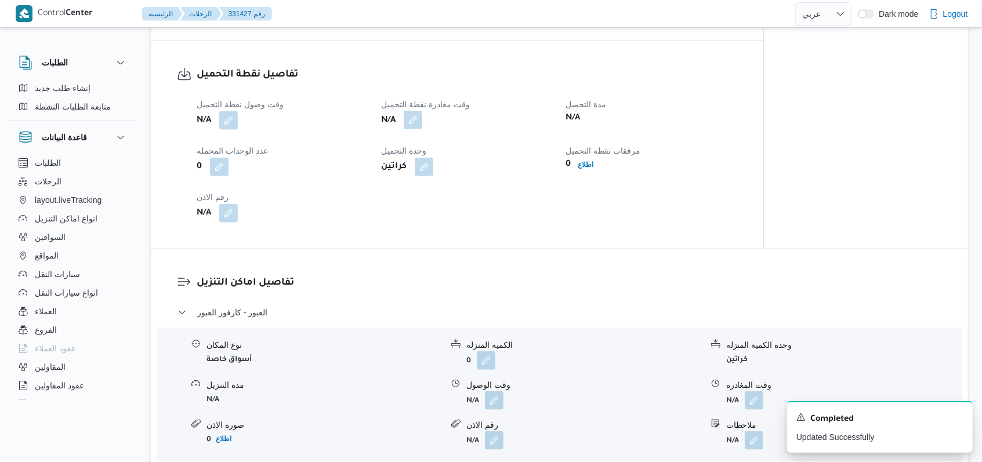
click at [416, 126] on button "button" at bounding box center [413, 120] width 19 height 19
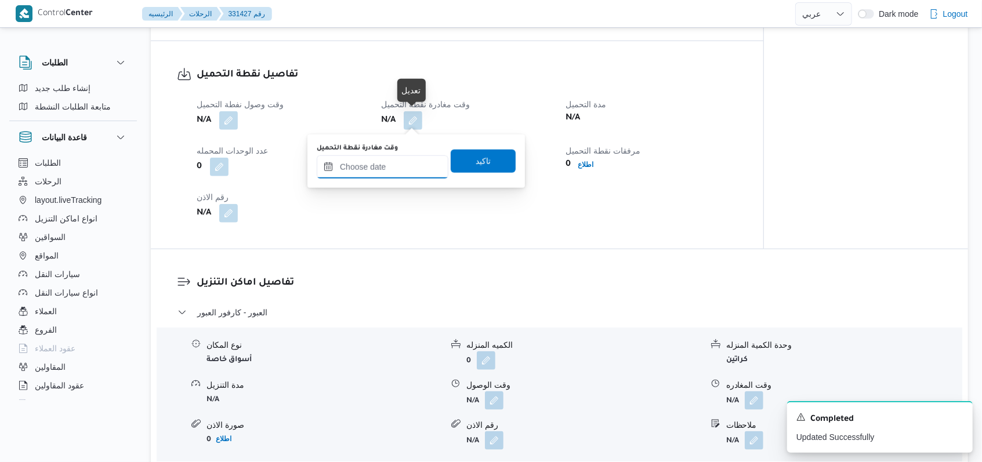
click at [394, 165] on input "وقت مغادرة نقطة التحميل" at bounding box center [383, 166] width 132 height 23
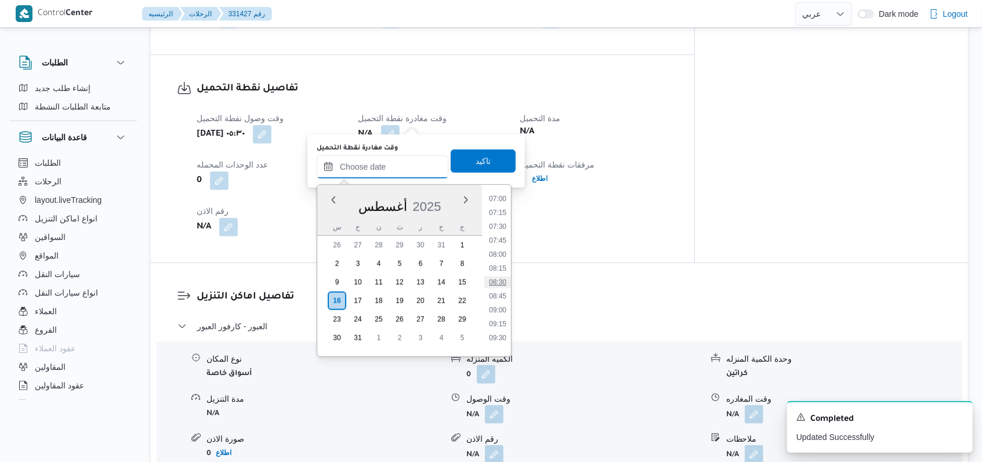
scroll to position [360, 0]
click at [501, 231] on li "07:00" at bounding box center [497, 230] width 27 height 12
type input "[DATE] ٠٧:٠٠"
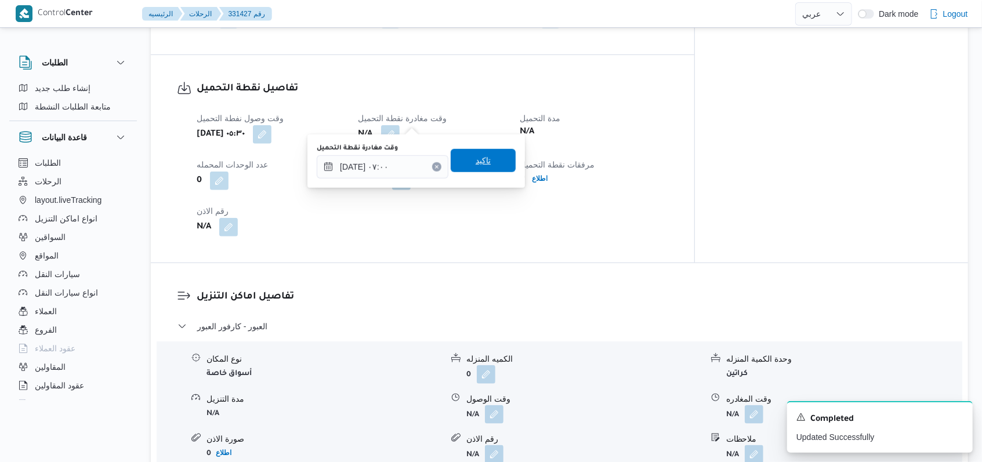
click at [487, 161] on span "تاكيد" at bounding box center [483, 160] width 65 height 23
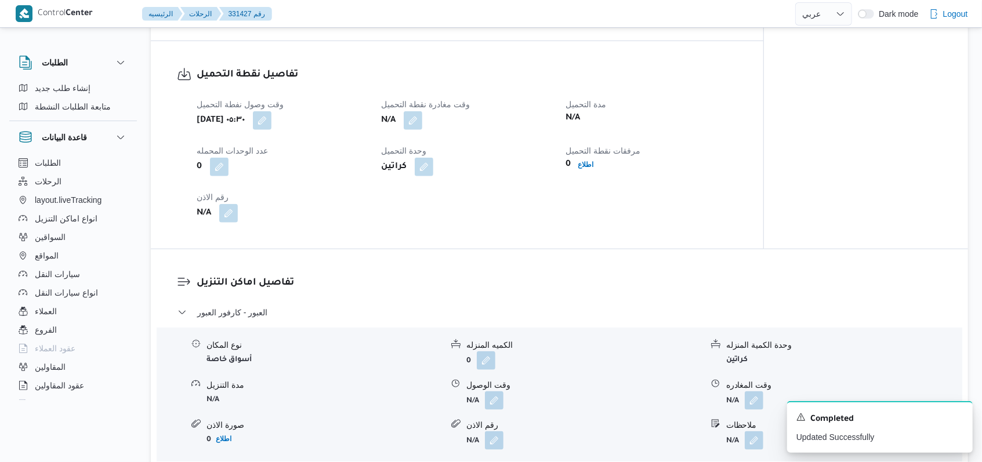
scroll to position [544, 0]
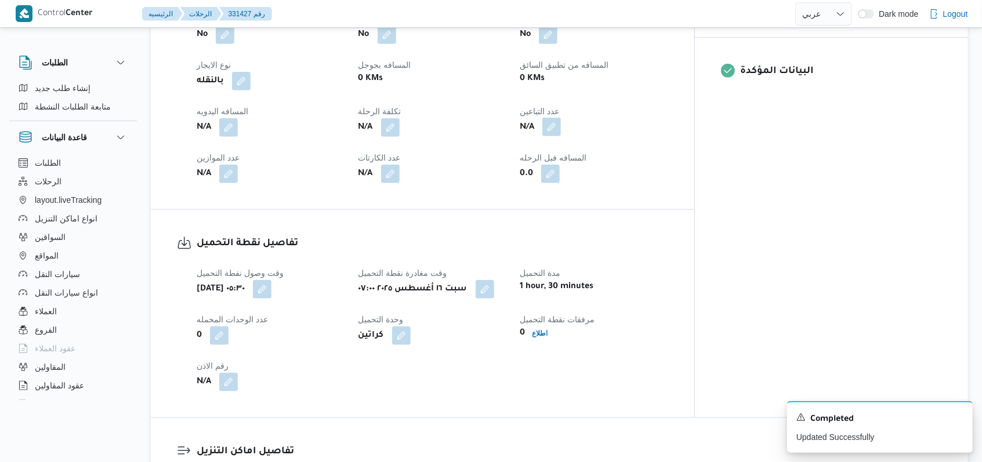
click at [561, 120] on button "button" at bounding box center [551, 127] width 19 height 19
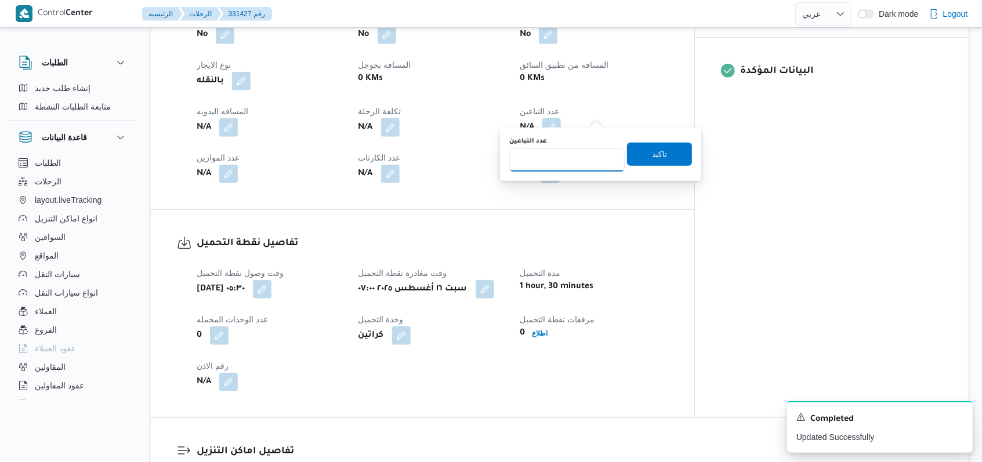
click at [580, 158] on input "عدد التباعين" at bounding box center [566, 160] width 115 height 23
type input "1"
click at [637, 157] on span "تاكيد" at bounding box center [659, 154] width 65 height 23
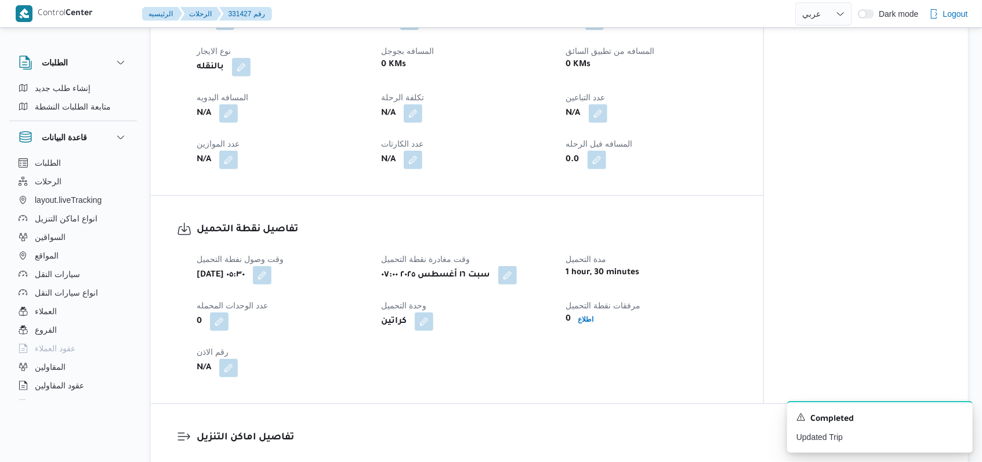
scroll to position [854, 0]
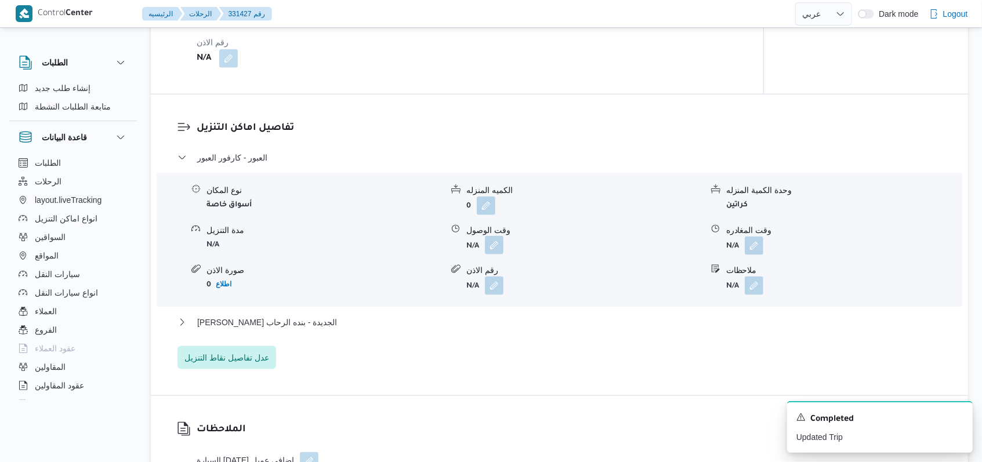
click at [492, 244] on button "button" at bounding box center [494, 245] width 19 height 19
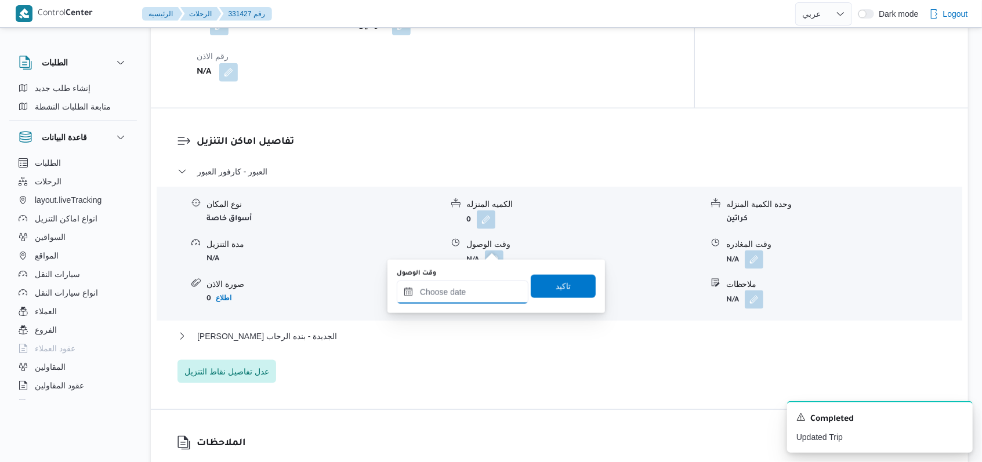
click at [473, 285] on div at bounding box center [463, 292] width 132 height 23
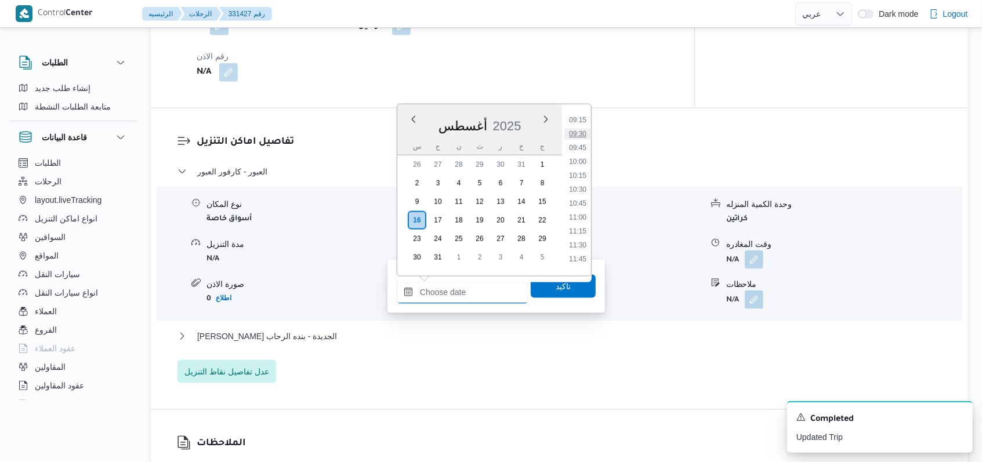
scroll to position [437, 0]
click at [585, 182] on li "09:00" at bounding box center [577, 184] width 27 height 12
type input "[DATE] ٠٩:٠٠"
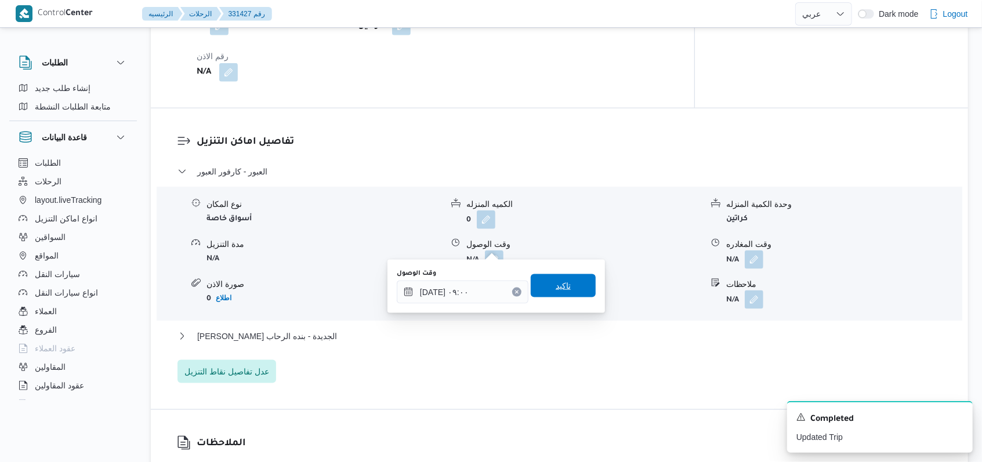
click at [562, 276] on span "تاكيد" at bounding box center [563, 285] width 65 height 23
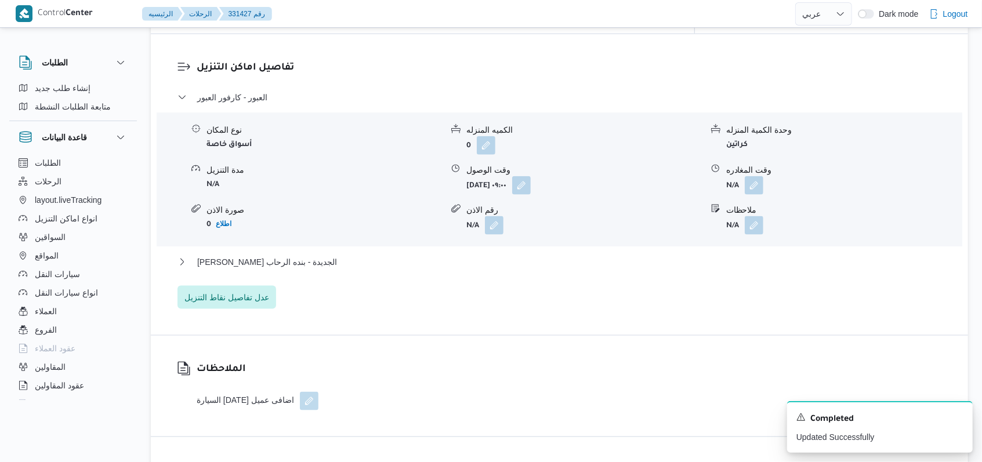
scroll to position [931, 0]
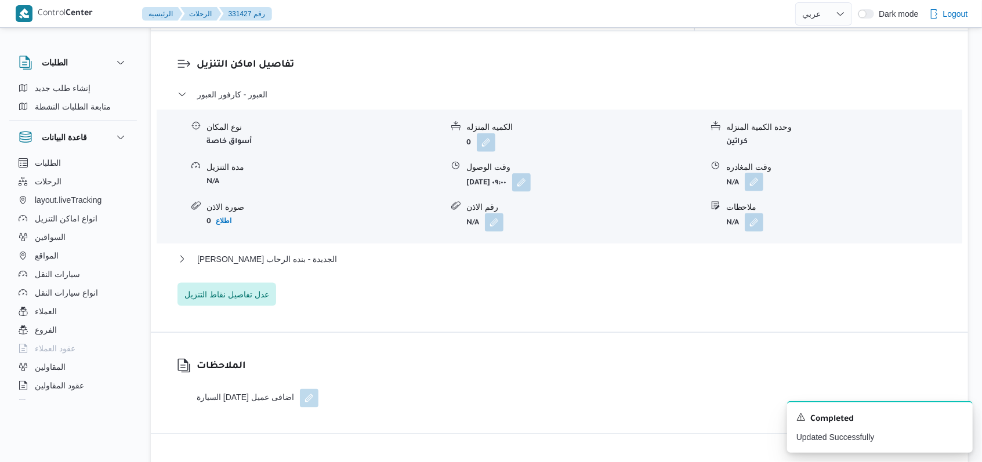
click at [753, 173] on button "button" at bounding box center [754, 182] width 19 height 19
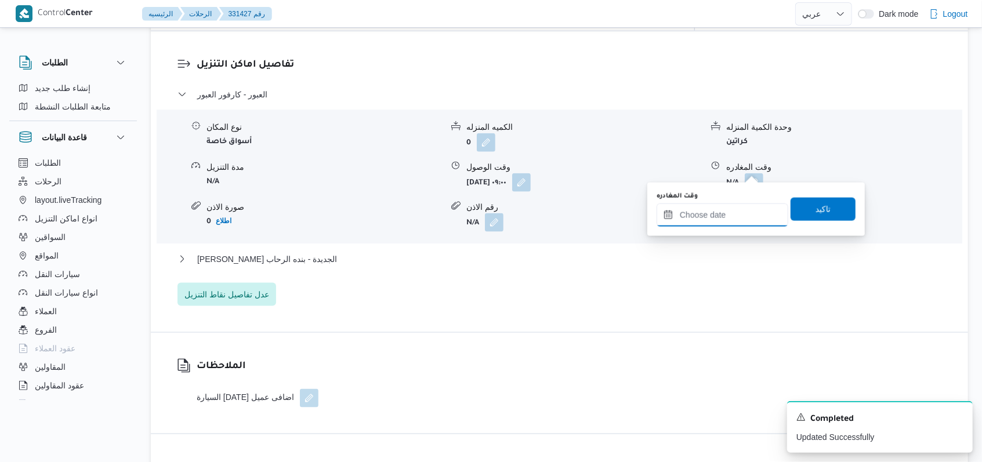
click at [727, 214] on input "وقت المغادره" at bounding box center [723, 215] width 132 height 23
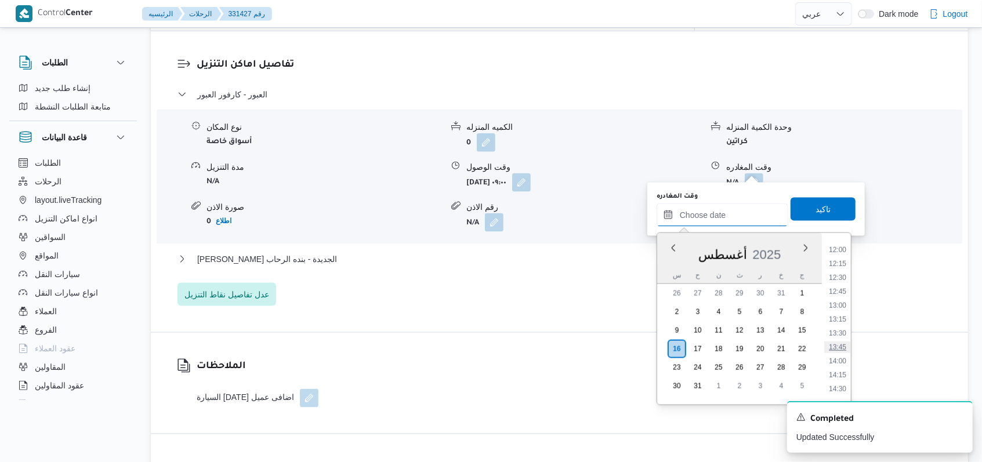
scroll to position [592, 0]
click at [839, 273] on li "11:00" at bounding box center [837, 269] width 27 height 12
type input "[DATE] ١١:٠٠"
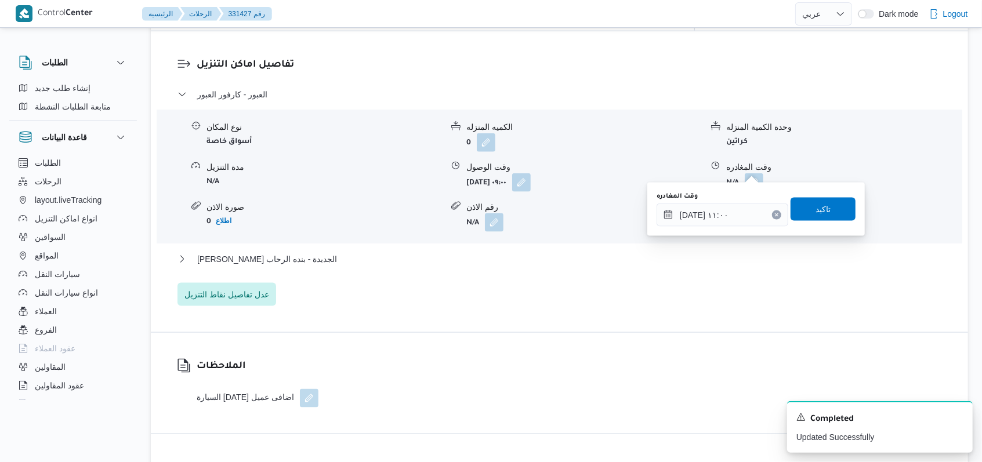
click at [797, 223] on div "وقت المغادره [DATE] ١١:٠٠ تاكيد" at bounding box center [755, 209] width 201 height 37
click at [805, 213] on span "تاكيد" at bounding box center [823, 208] width 65 height 23
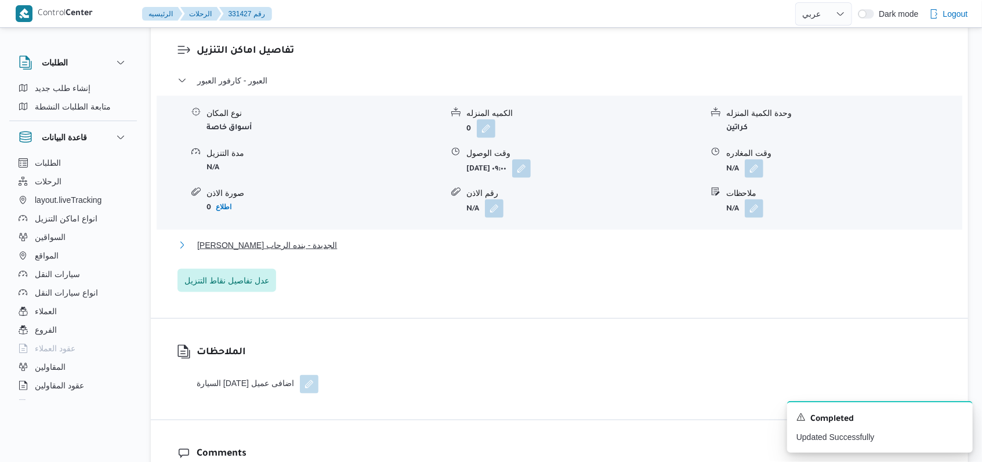
click at [318, 243] on button "[PERSON_NAME] الجديدة - بنده الرحاب" at bounding box center [560, 245] width 765 height 14
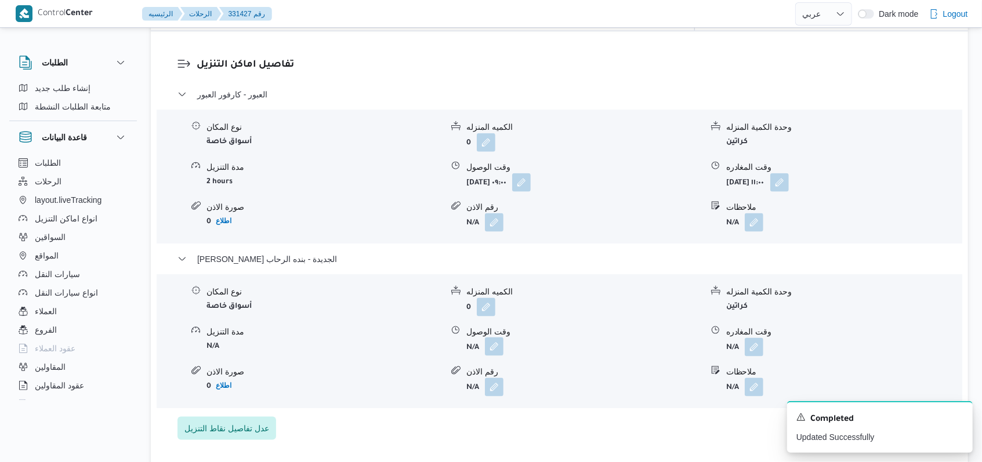
click at [495, 338] on button "button" at bounding box center [494, 347] width 19 height 19
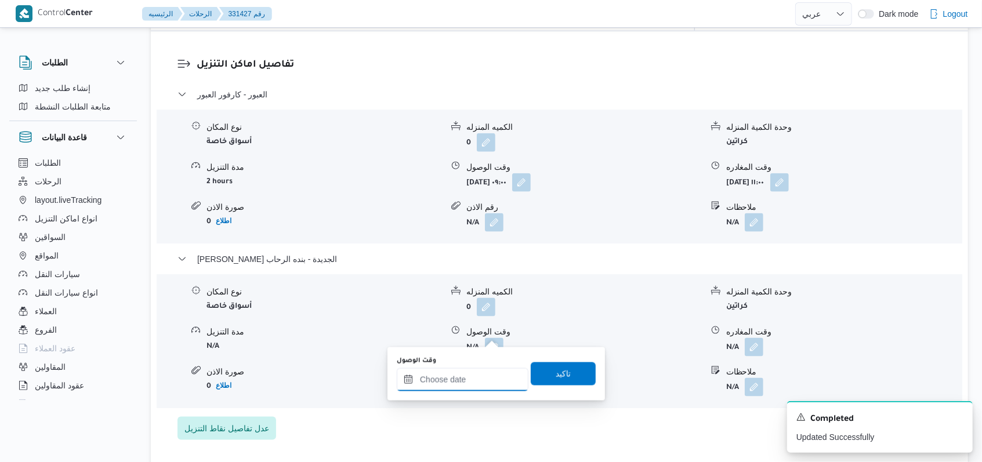
click at [451, 390] on input "وقت الوصول" at bounding box center [463, 379] width 132 height 23
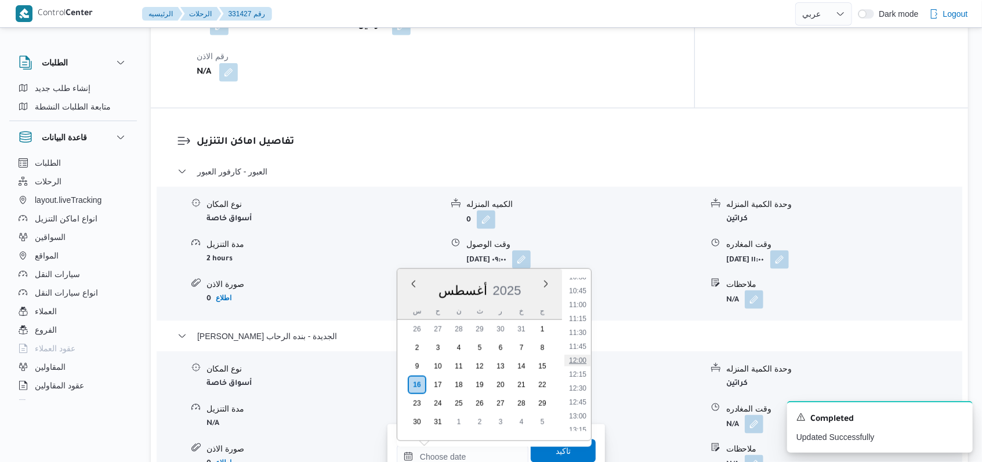
click at [582, 355] on li "12:00" at bounding box center [577, 361] width 27 height 12
type input "[DATE] ١٢:٠٠"
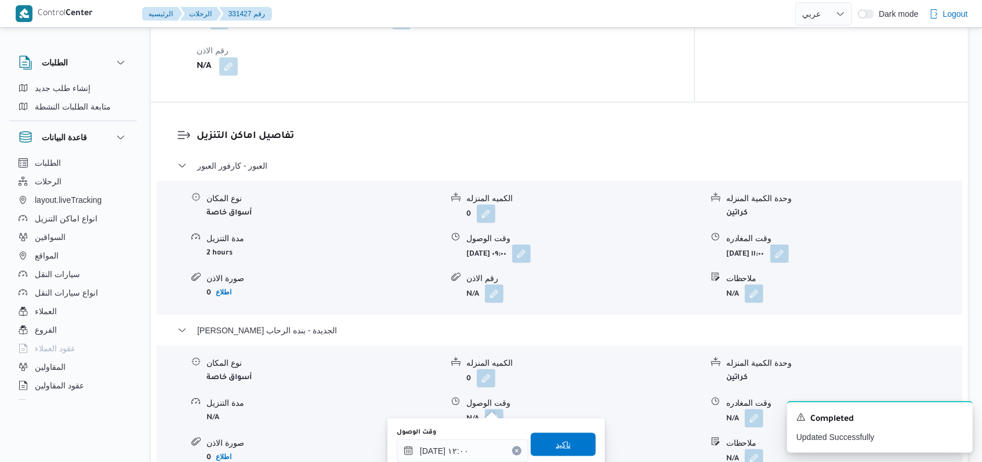
click at [565, 443] on span "تاكيد" at bounding box center [563, 444] width 65 height 23
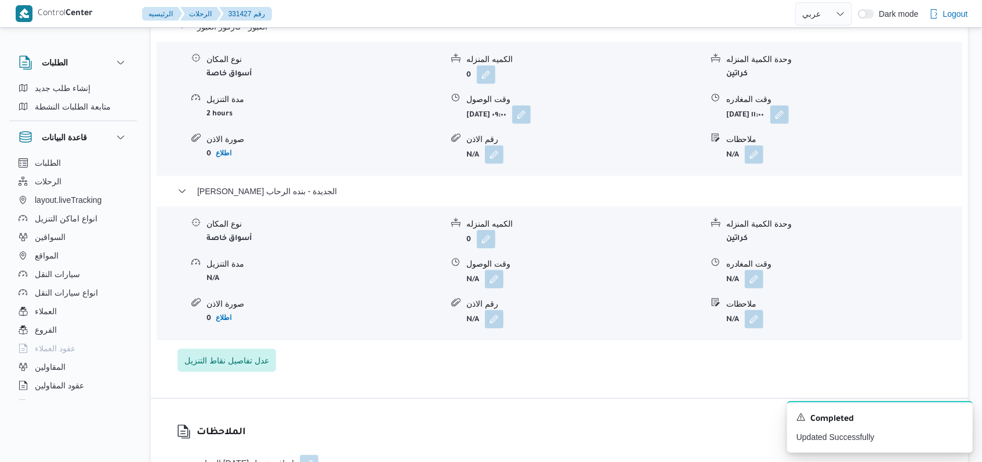
scroll to position [1015, 0]
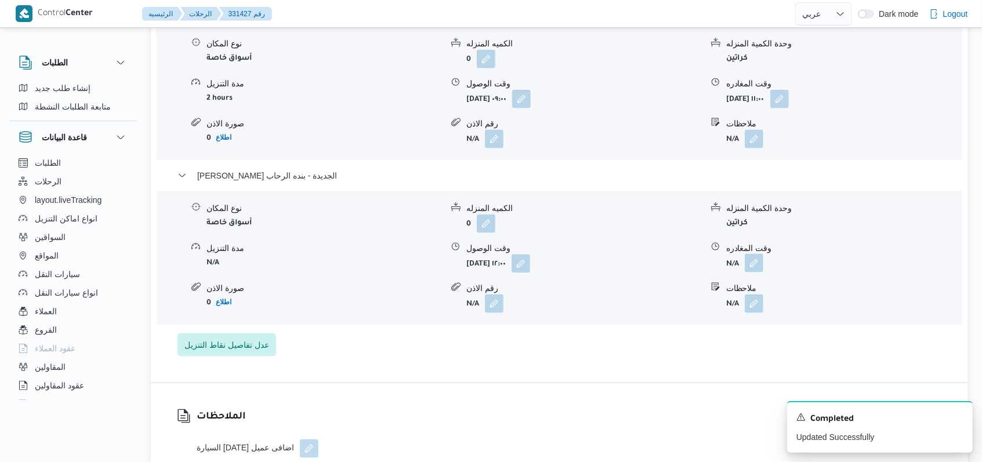
click at [758, 256] on button "button" at bounding box center [754, 263] width 19 height 19
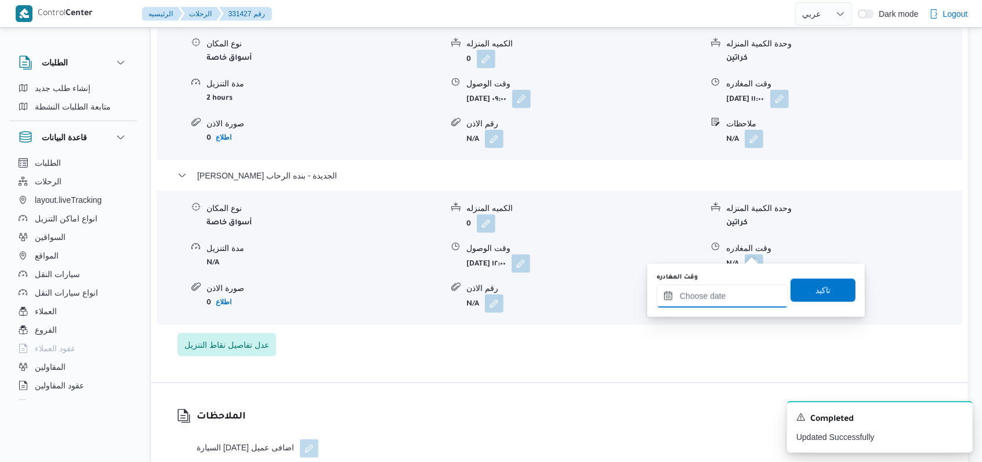
click at [736, 291] on input "وقت المغادره" at bounding box center [723, 296] width 132 height 23
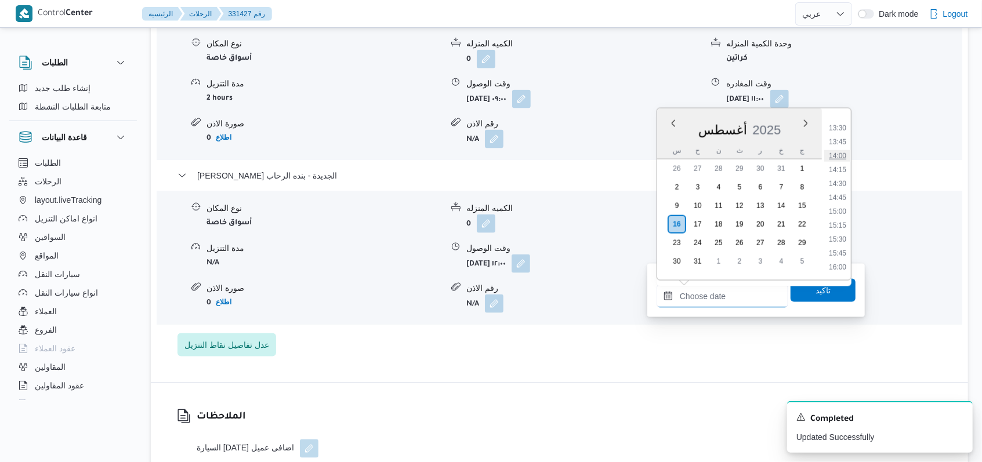
scroll to position [747, 0]
click at [843, 131] on li "13:30" at bounding box center [837, 129] width 27 height 12
type input "[DATE] ١٣:٣٠"
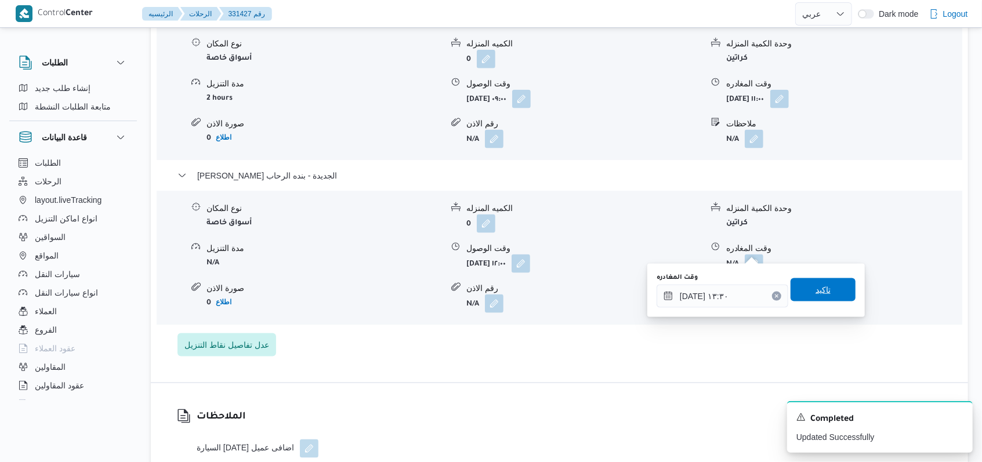
click at [826, 288] on span "تاكيد" at bounding box center [823, 289] width 65 height 23
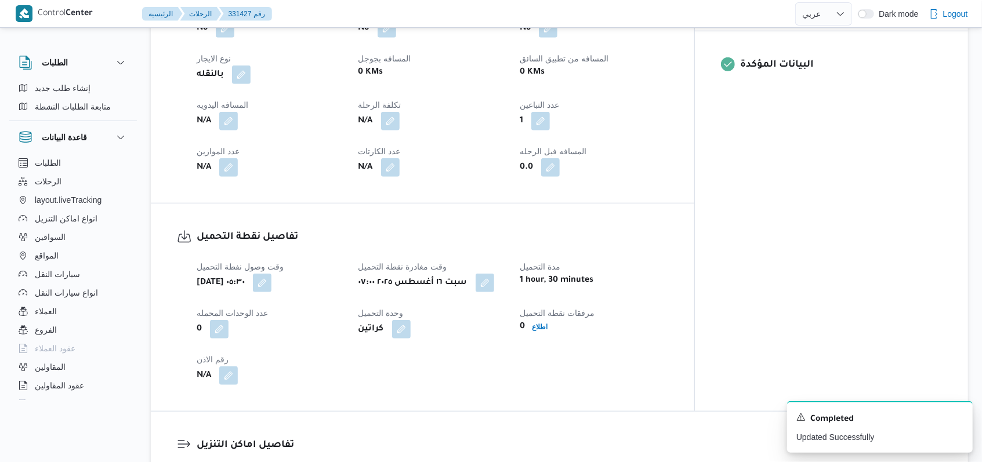
scroll to position [473, 0]
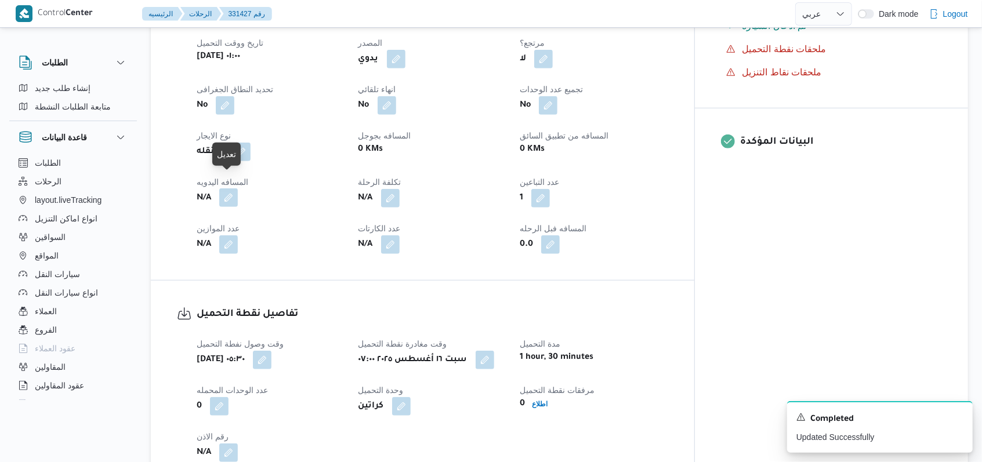
click at [231, 189] on button "button" at bounding box center [228, 198] width 19 height 19
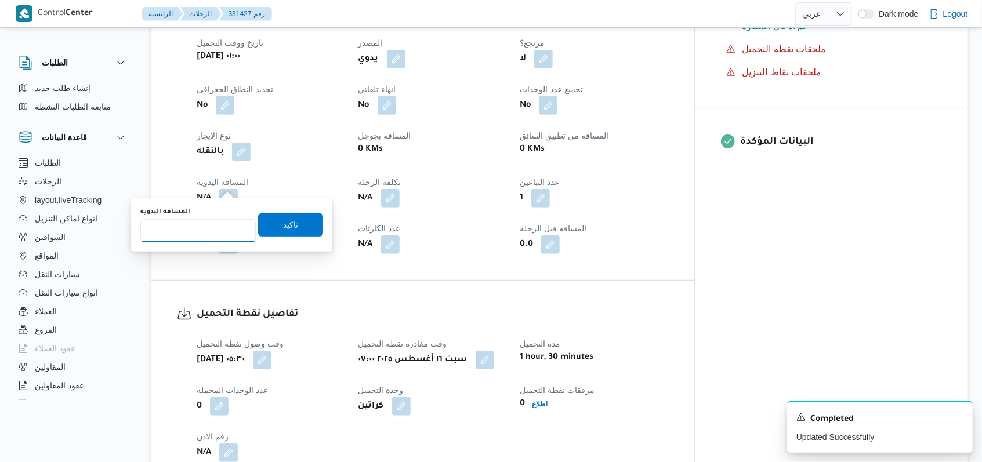
click at [217, 228] on input "المسافه اليدويه" at bounding box center [197, 230] width 115 height 23
type input "157"
click at [269, 226] on span "تاكيد" at bounding box center [290, 224] width 65 height 23
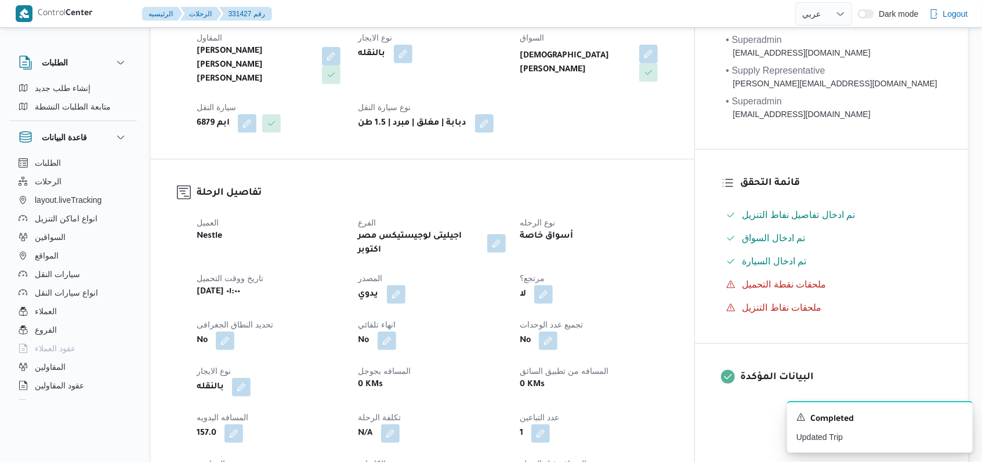
scroll to position [0, 0]
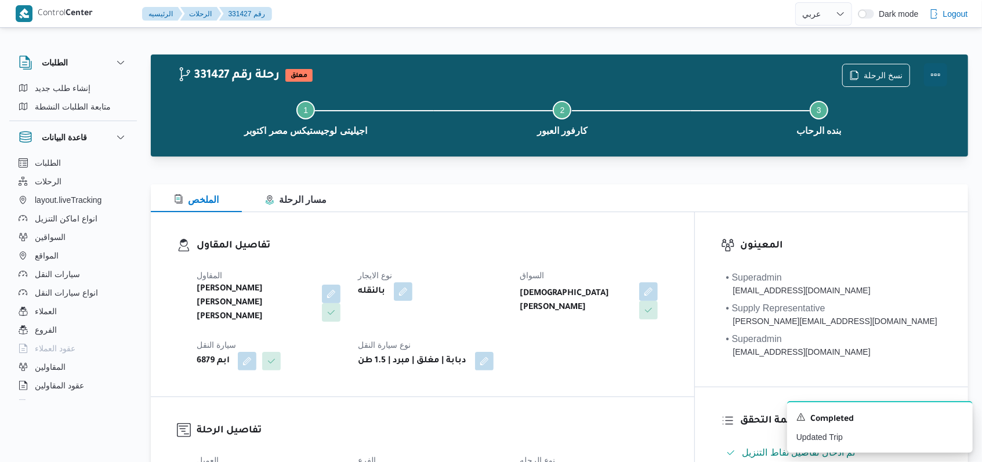
click at [939, 74] on button "Actions" at bounding box center [935, 74] width 23 height 23
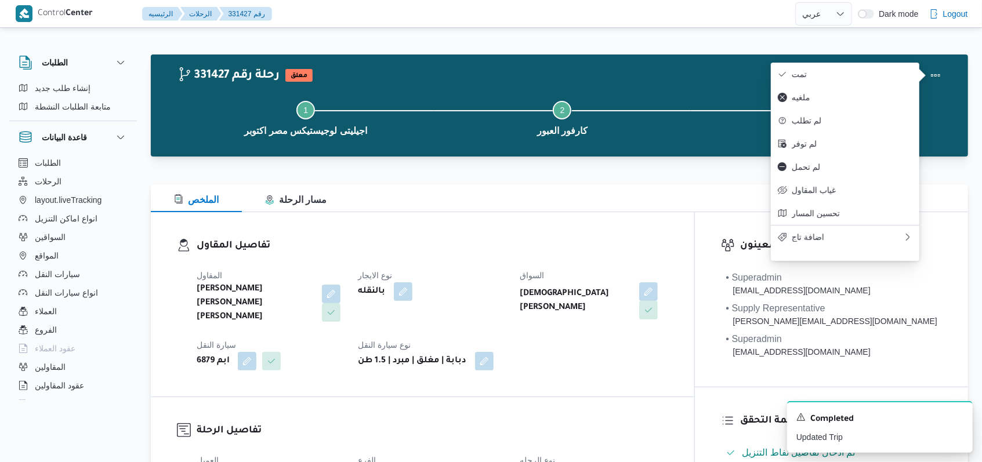
click at [919, 68] on div at bounding box center [919, 68] width 0 height 0
click at [867, 88] on button "ملغيه" at bounding box center [845, 97] width 149 height 23
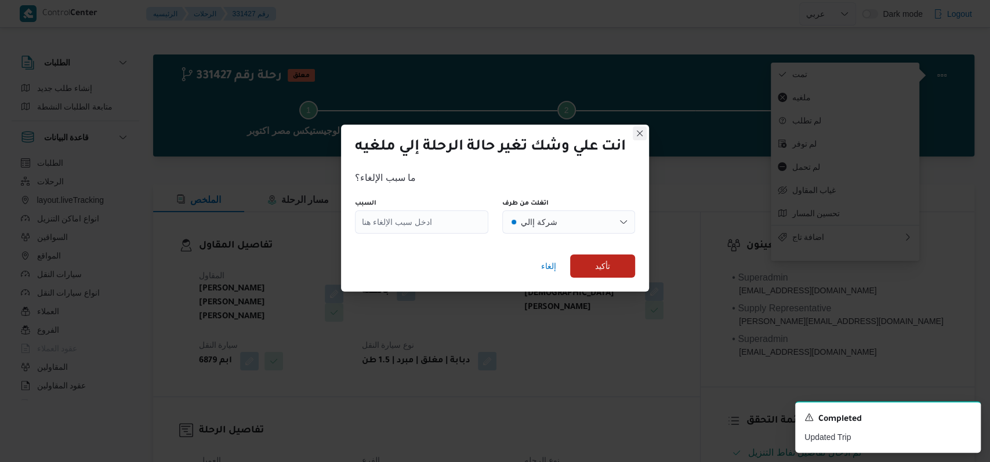
click at [643, 137] on button "Closes this modal window" at bounding box center [640, 133] width 14 height 14
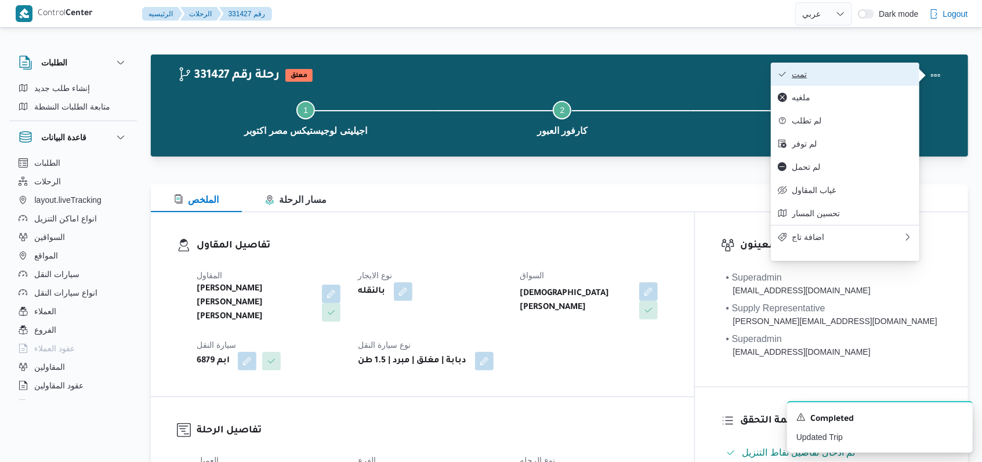
click at [806, 78] on span "تمت" at bounding box center [852, 74] width 121 height 9
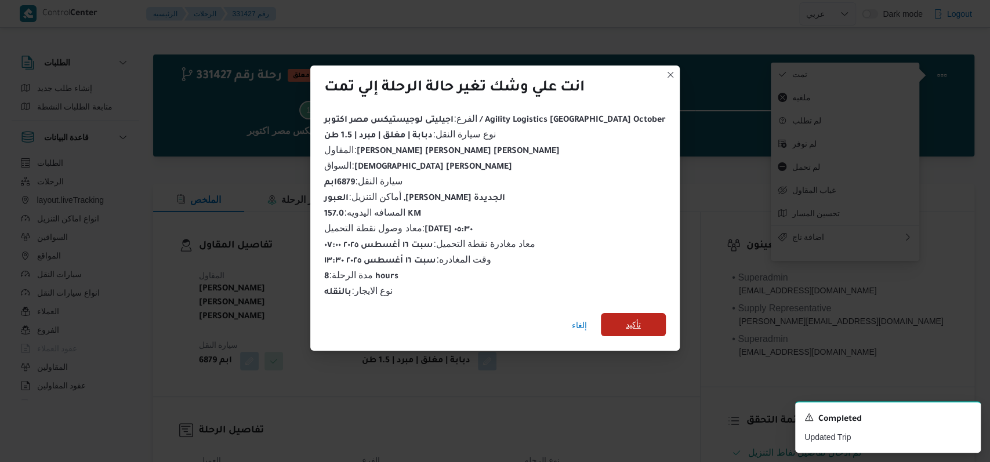
click at [620, 313] on span "تأكيد" at bounding box center [633, 324] width 65 height 23
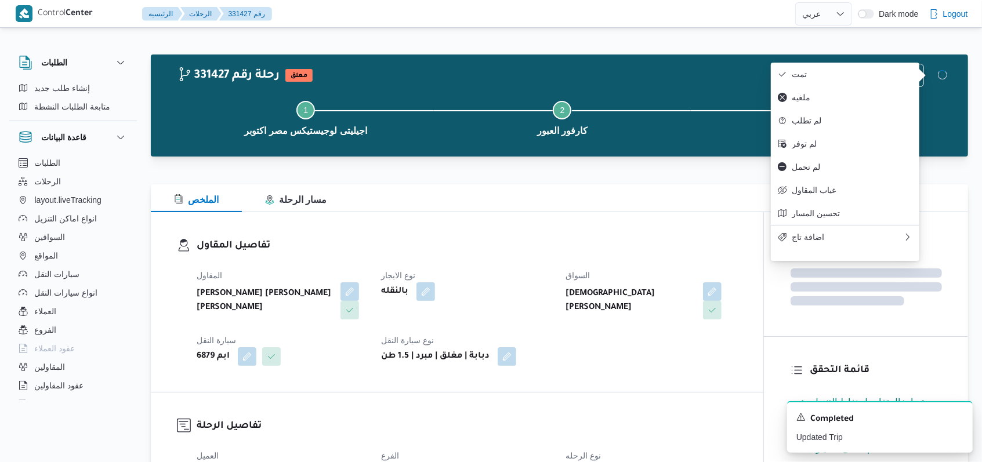
click at [615, 315] on div "السواق [DEMOGRAPHIC_DATA] [PERSON_NAME]" at bounding box center [651, 294] width 171 height 51
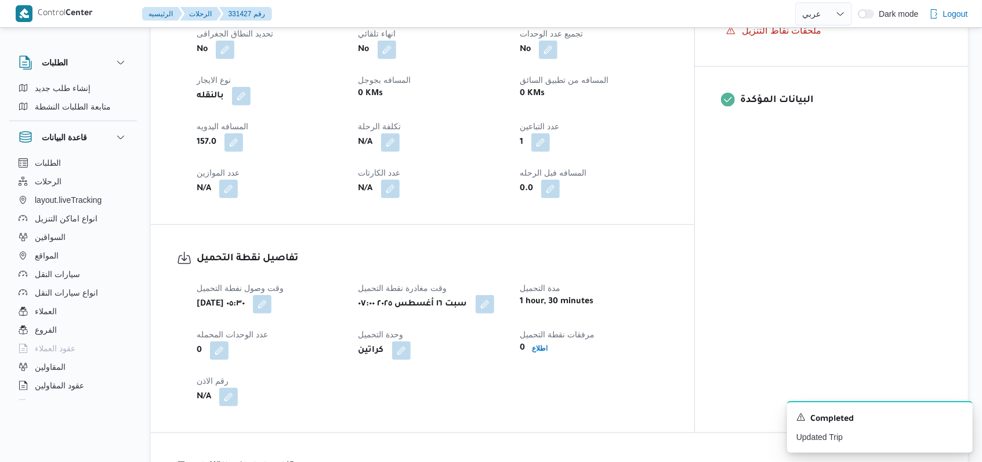
scroll to position [541, 0]
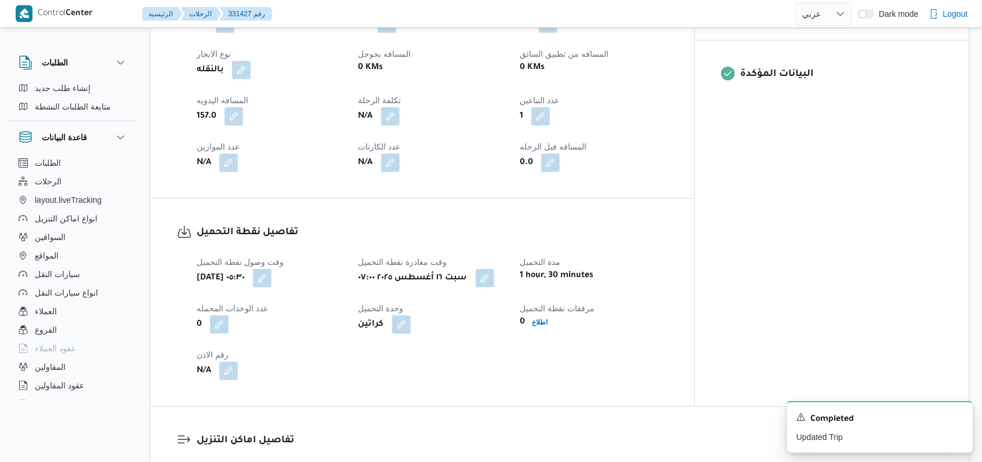
select select "ar"
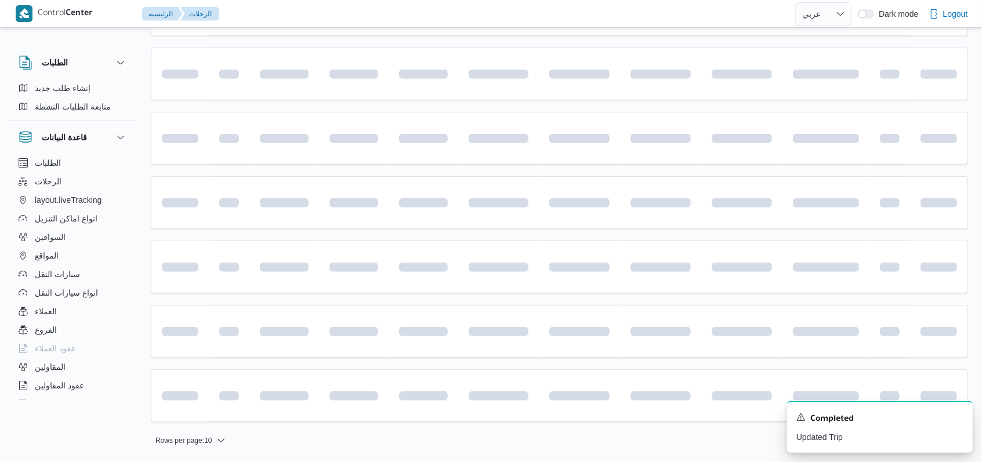
scroll to position [80, 0]
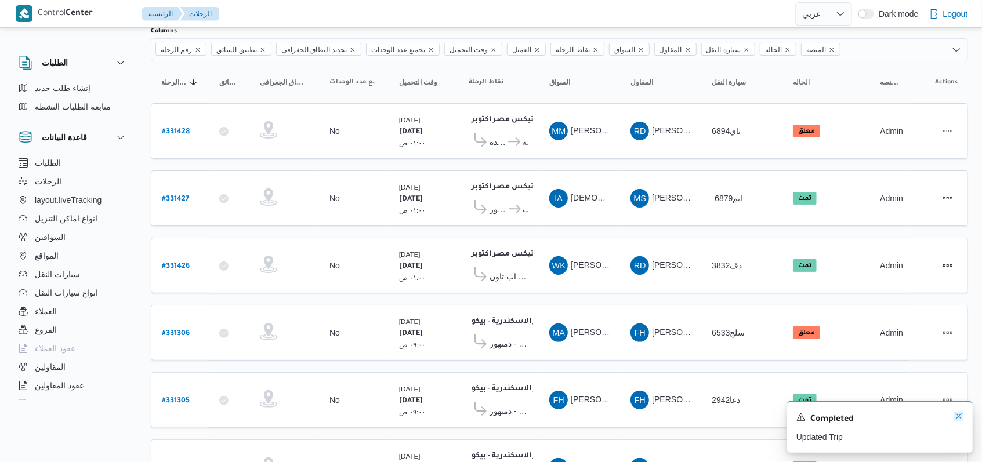
click at [958, 419] on icon "Dismiss toast" at bounding box center [958, 416] width 9 height 9
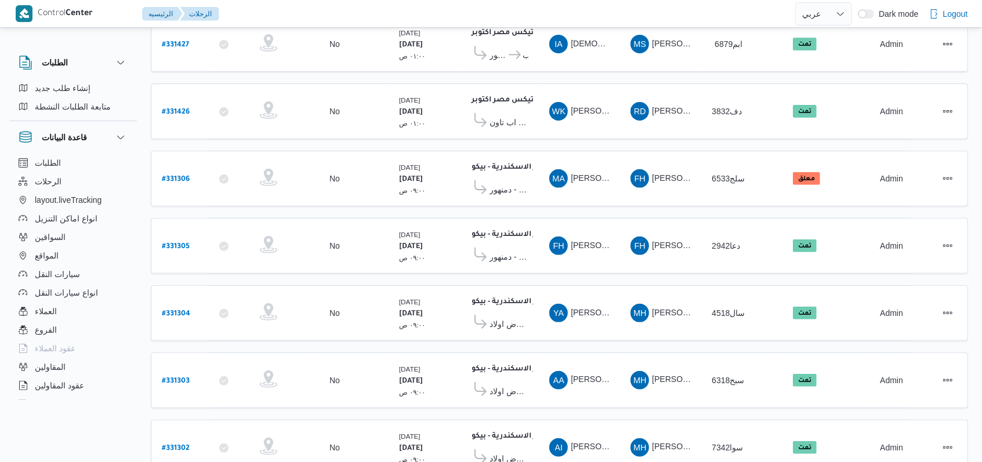
scroll to position [235, 0]
click at [199, 173] on div "# 331306" at bounding box center [180, 178] width 46 height 25
click at [193, 171] on div "# 331306" at bounding box center [180, 178] width 46 height 25
click at [180, 175] on b "# 331306" at bounding box center [176, 179] width 28 height 8
select select "ar"
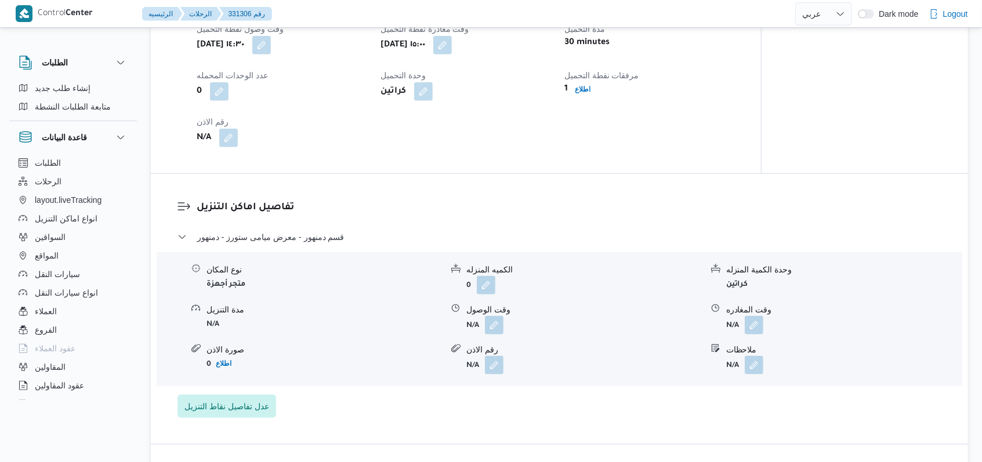
scroll to position [854, 0]
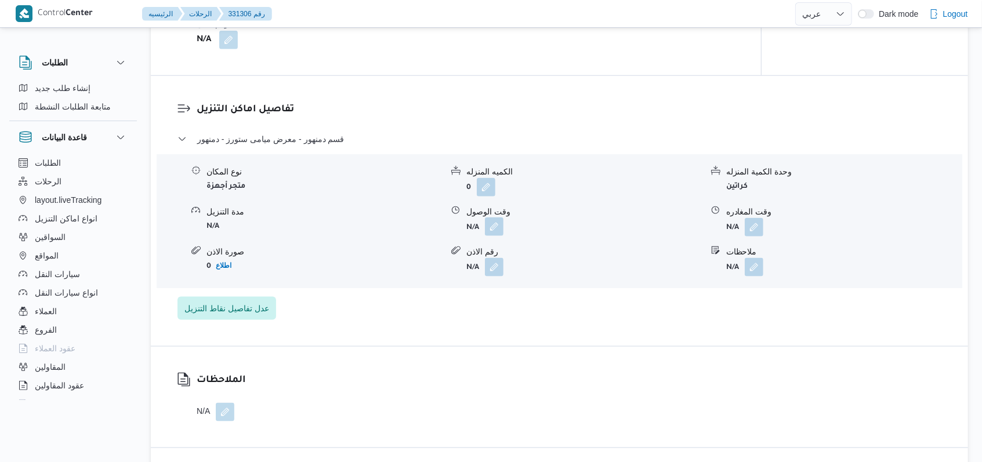
click at [494, 236] on button "button" at bounding box center [494, 227] width 19 height 19
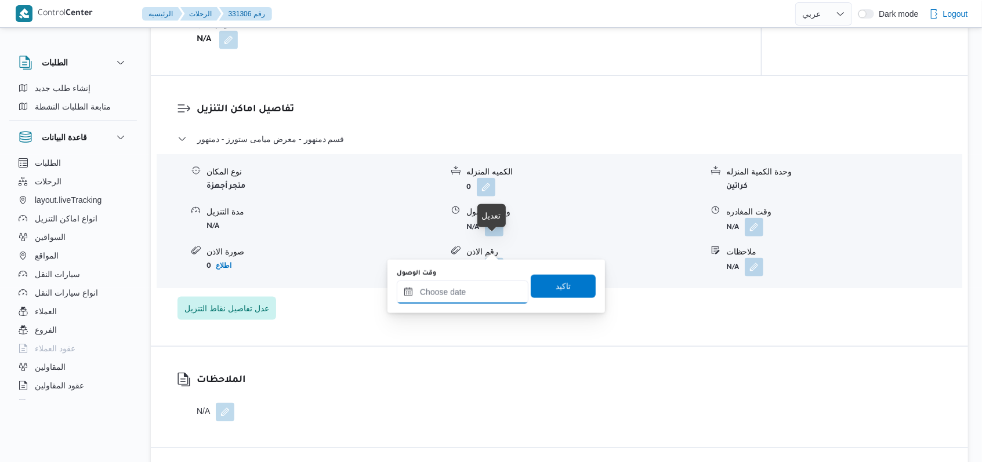
click at [473, 287] on input "وقت الوصول" at bounding box center [463, 292] width 132 height 23
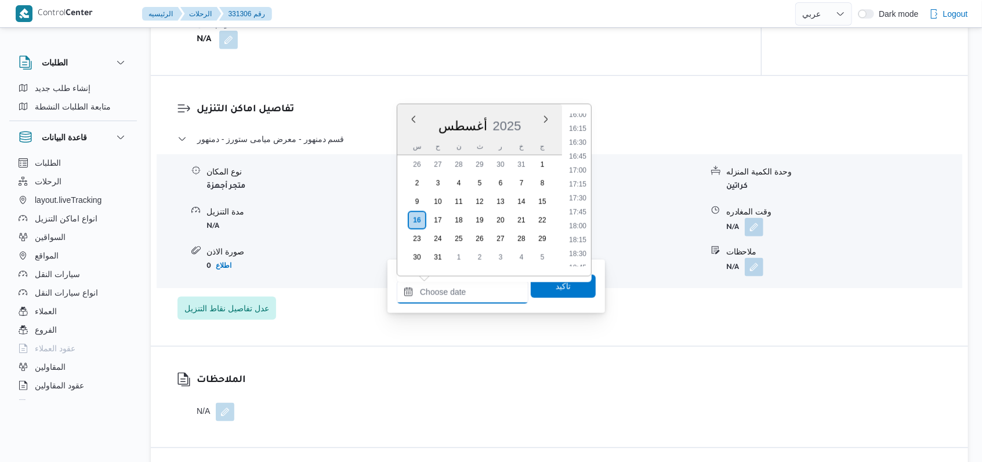
scroll to position [747, 0]
click at [584, 261] on li "16:00" at bounding box center [577, 264] width 27 height 12
type input "[DATE] ١٦:٠٠"
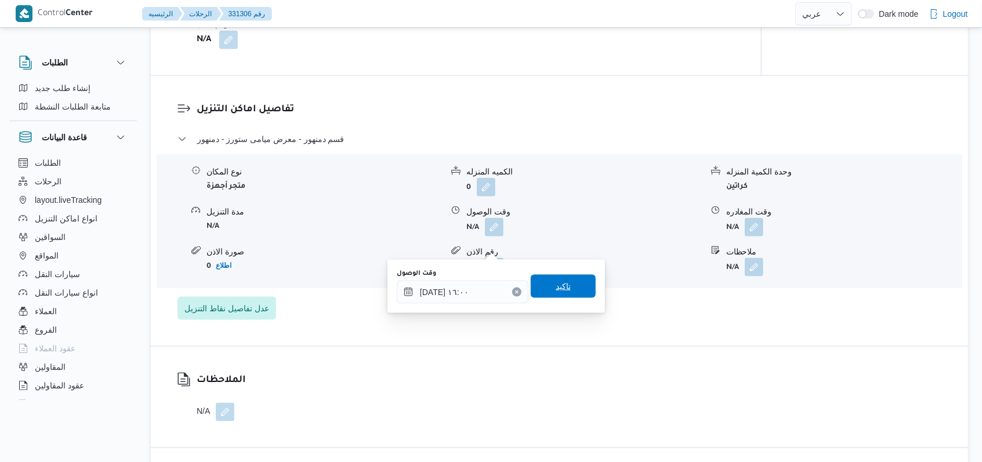
click at [571, 285] on span "تاكيد" at bounding box center [563, 286] width 65 height 23
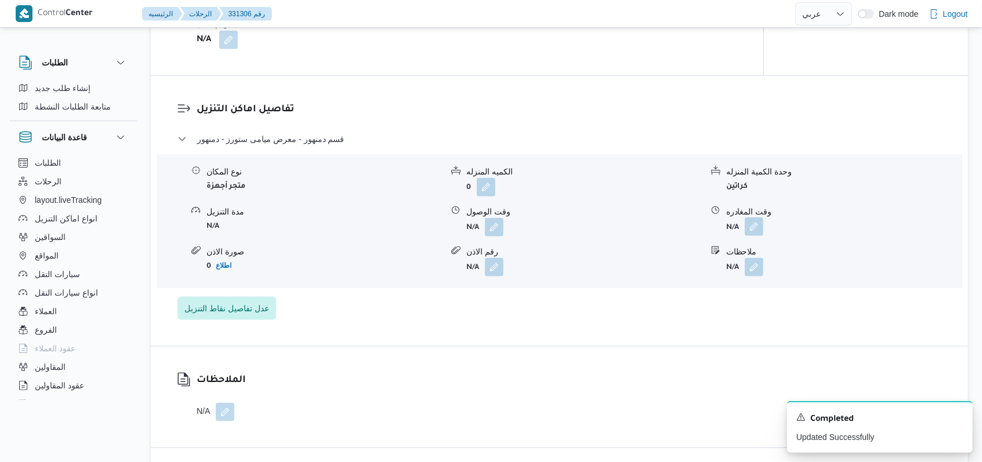
click at [753, 236] on button "button" at bounding box center [754, 227] width 19 height 19
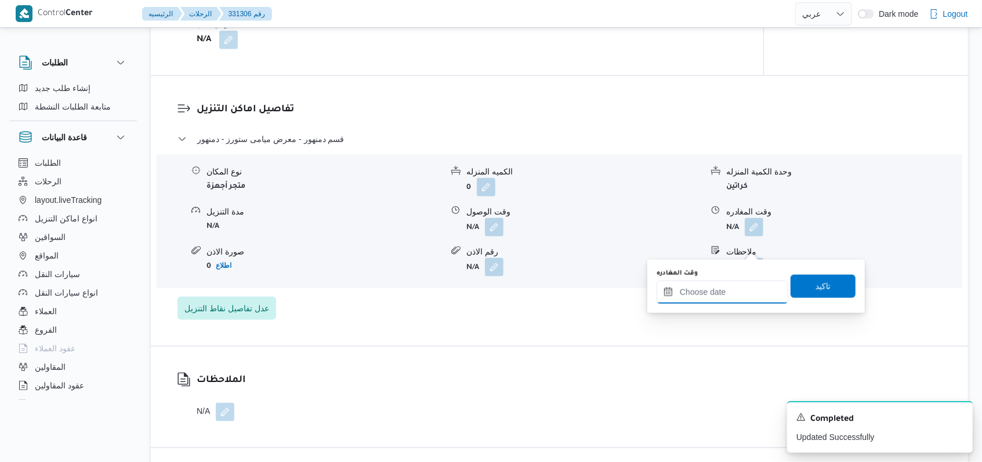
click at [737, 291] on input "وقت المغادره" at bounding box center [723, 292] width 132 height 23
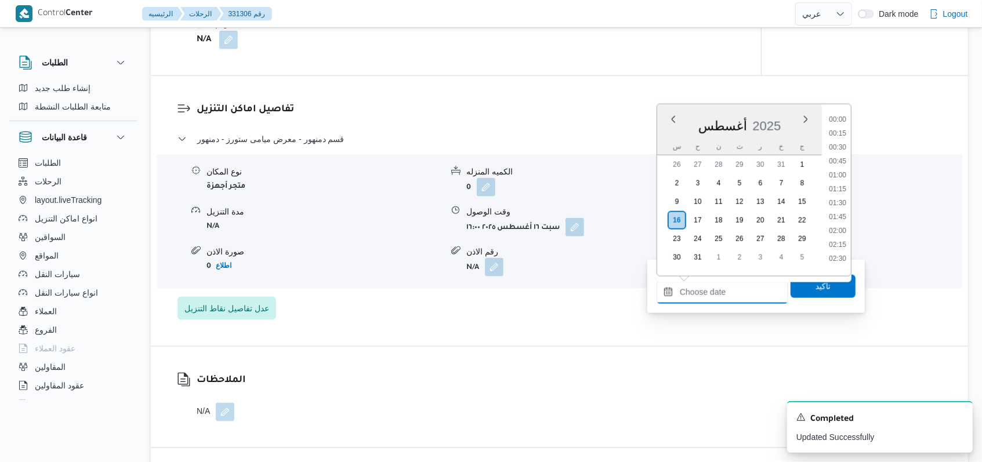
scroll to position [979, 0]
click at [843, 147] on li "18:00" at bounding box center [837, 143] width 27 height 12
type input "[DATE] ١٨:٠٠"
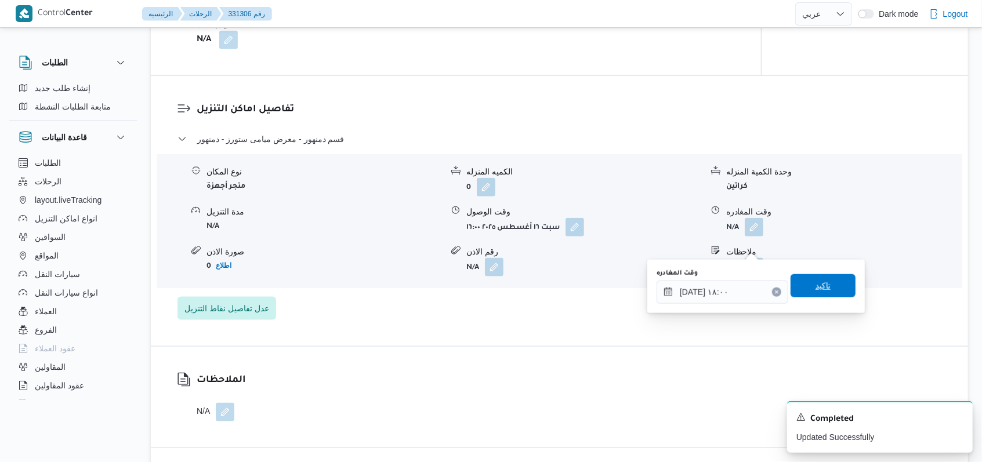
click at [816, 283] on span "تاكيد" at bounding box center [823, 286] width 15 height 14
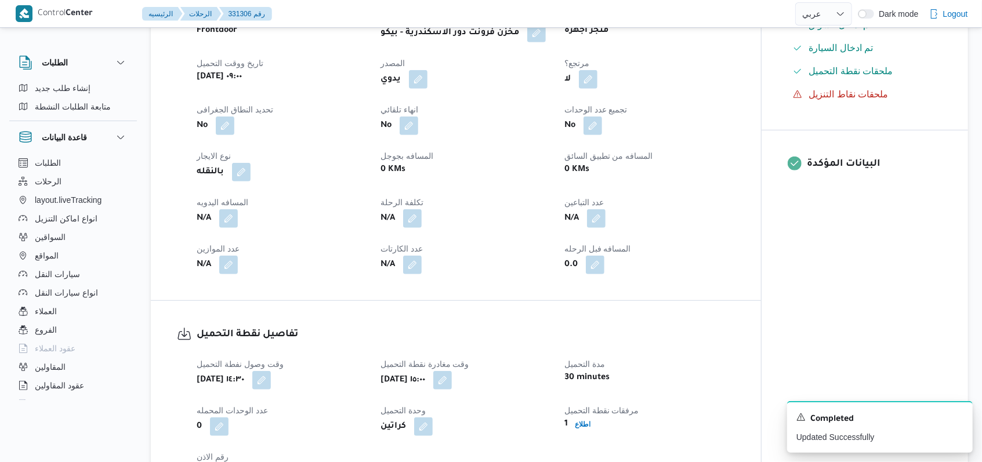
scroll to position [390, 0]
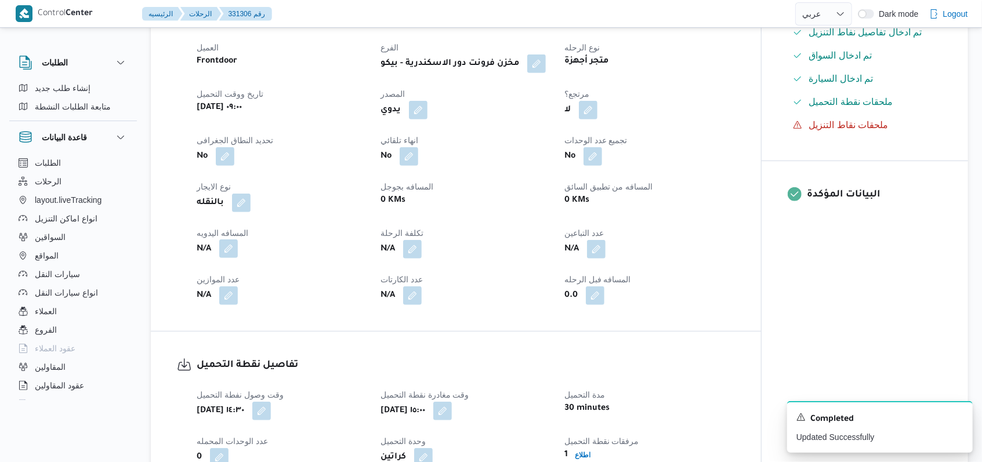
click at [229, 258] on button "button" at bounding box center [228, 249] width 19 height 19
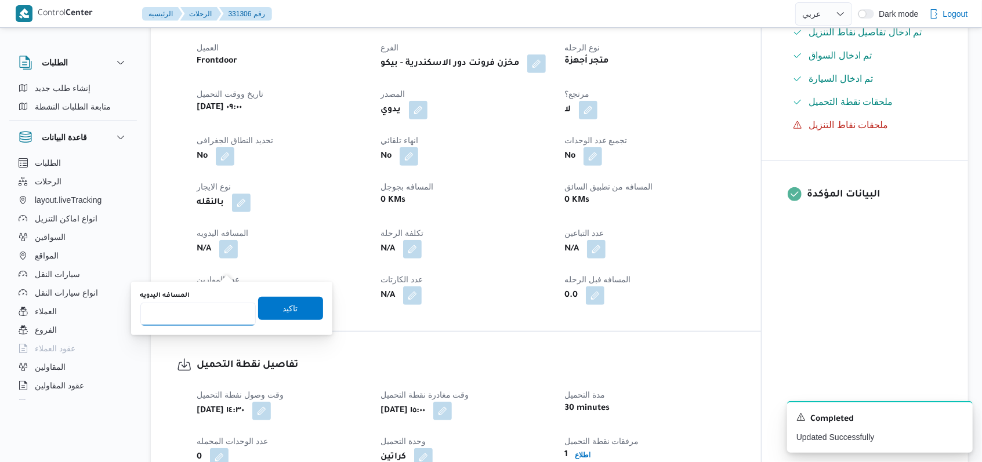
click at [200, 305] on input "المسافه اليدويه" at bounding box center [197, 314] width 115 height 23
type input "75"
click at [283, 312] on span "تاكيد" at bounding box center [290, 308] width 15 height 14
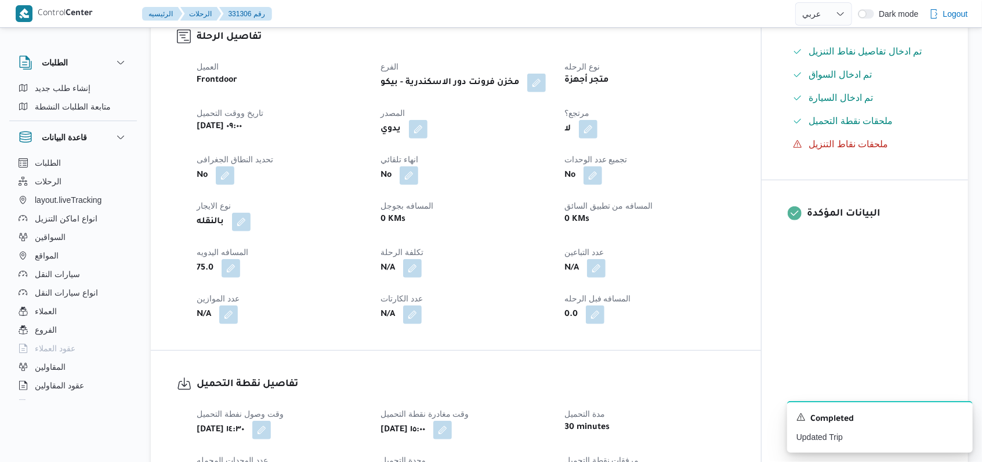
scroll to position [0, 0]
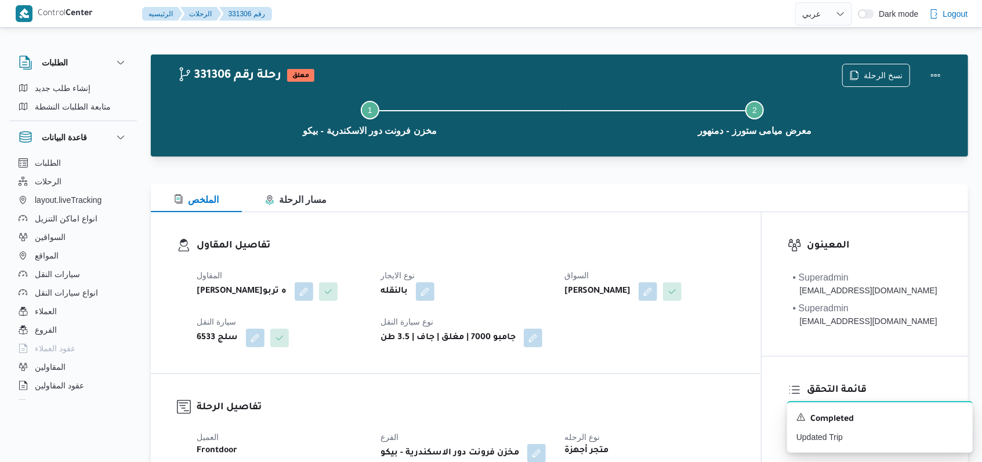
click at [941, 61] on div "نسخ الرحلة" at bounding box center [894, 75] width 119 height 37
click at [936, 74] on button "Actions" at bounding box center [935, 74] width 23 height 23
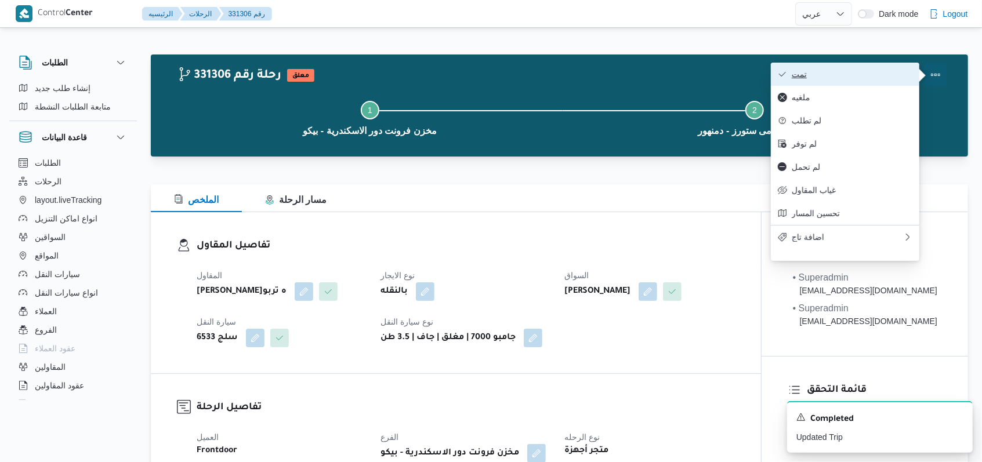
click at [914, 77] on button "تمت" at bounding box center [845, 74] width 149 height 23
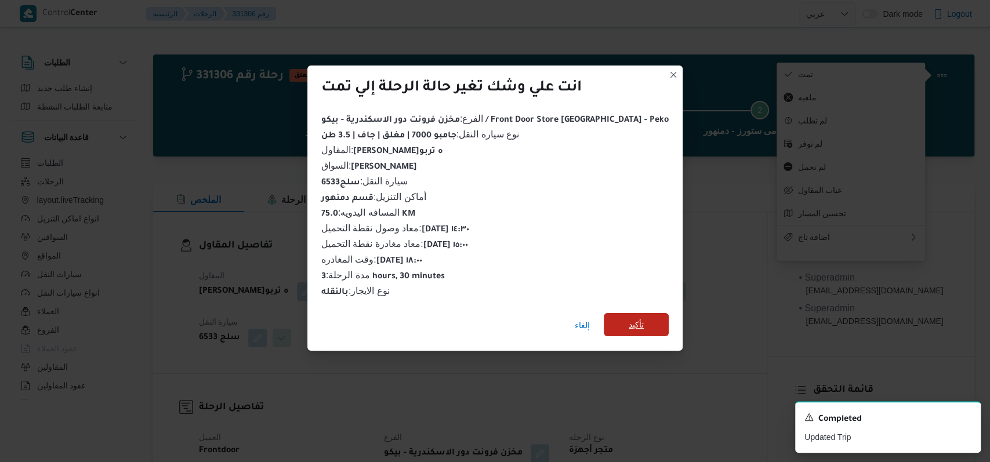
click at [640, 314] on span "تأكيد" at bounding box center [636, 324] width 65 height 23
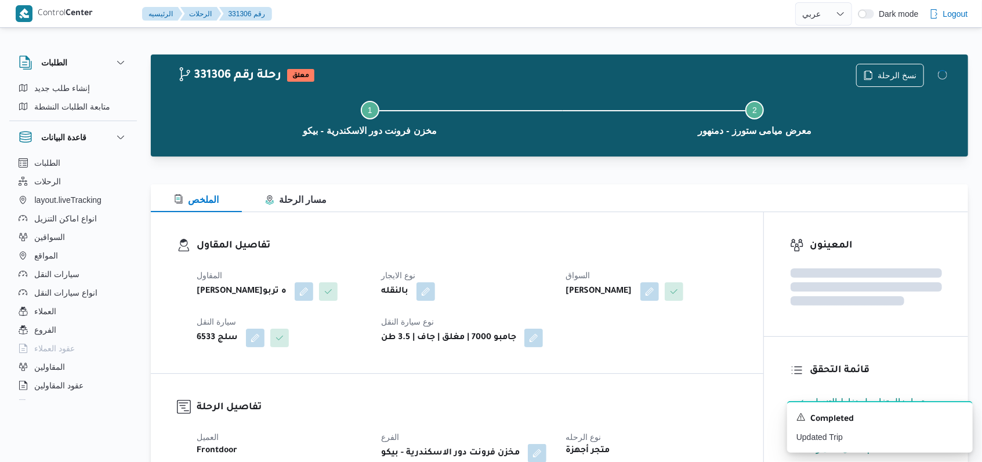
click at [529, 281] on div "بالنقله" at bounding box center [466, 291] width 173 height 21
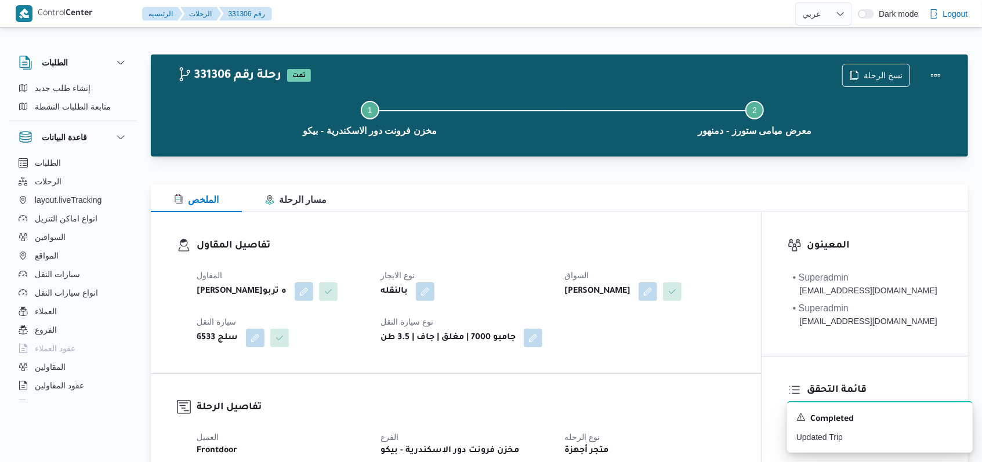
select select "ar"
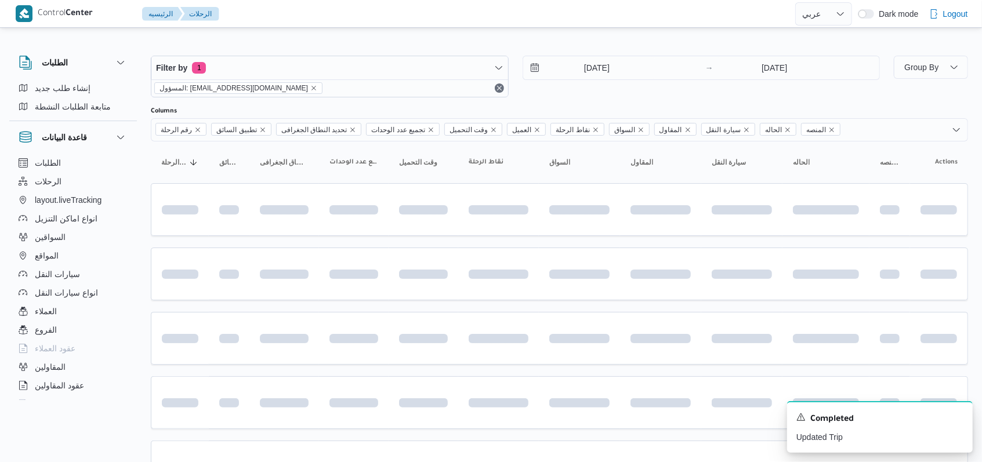
scroll to position [235, 0]
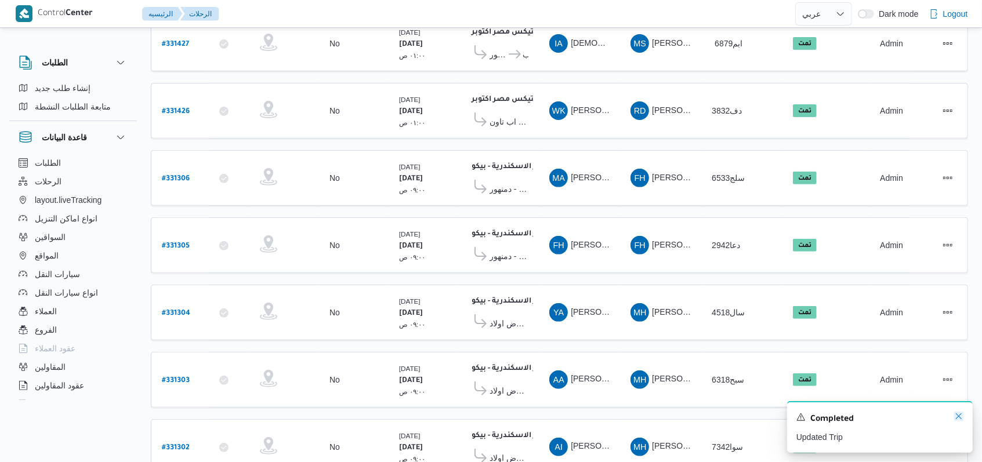
click at [960, 416] on icon "Dismiss toast" at bounding box center [958, 416] width 9 height 9
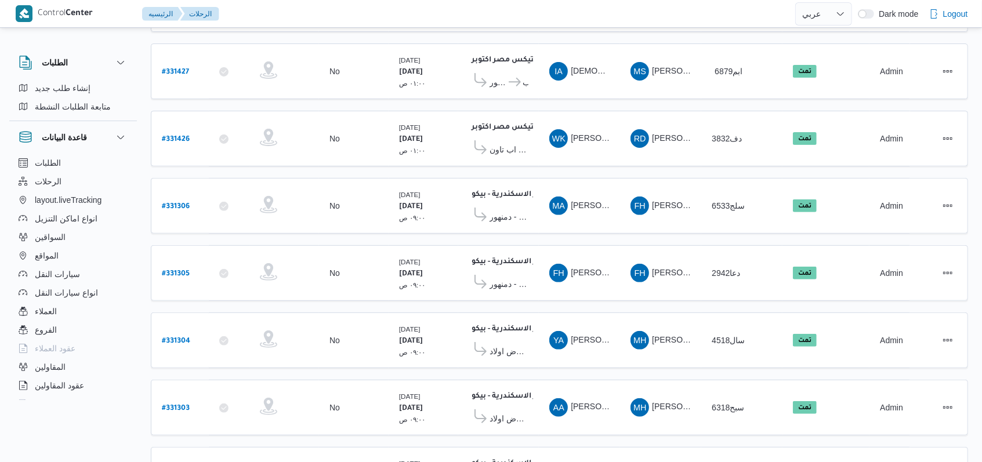
scroll to position [400, 0]
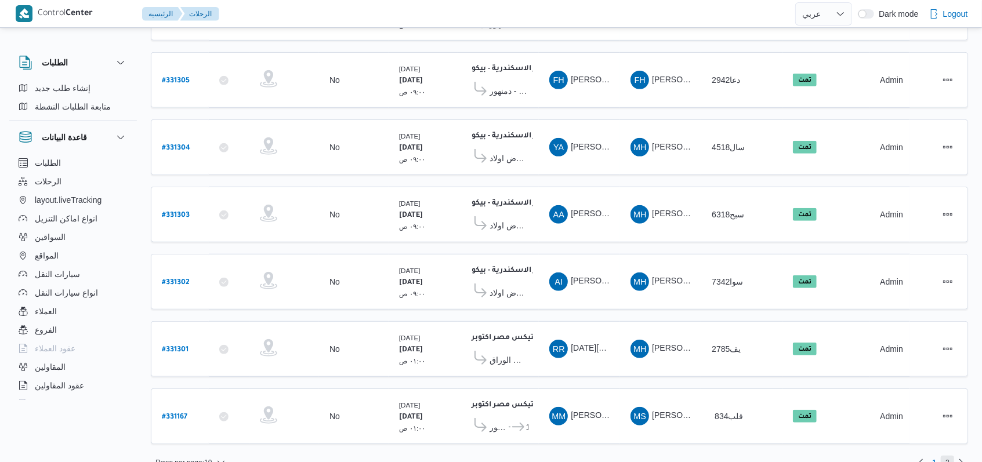
click at [951, 456] on span "2" at bounding box center [947, 463] width 13 height 14
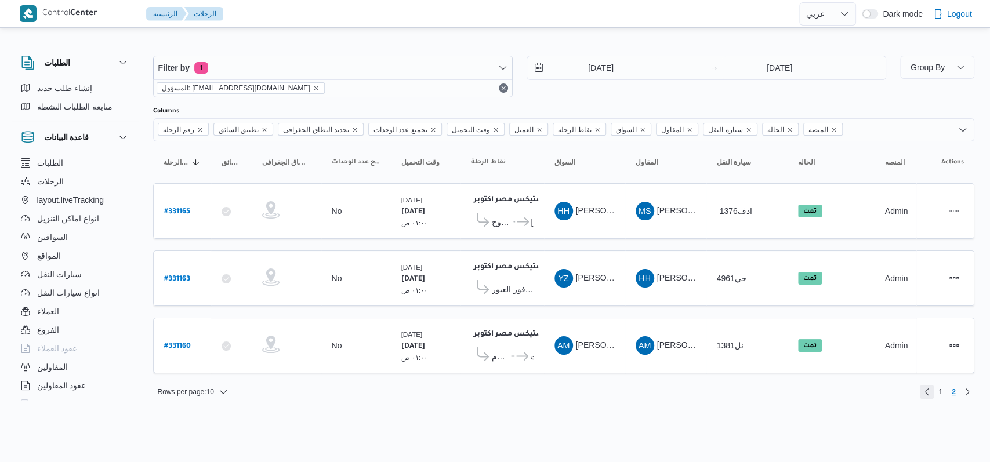
drag, startPoint x: 928, startPoint y: 383, endPoint x: 845, endPoint y: 412, distance: 88.1
click at [928, 385] on link "Previous page, 1" at bounding box center [927, 392] width 14 height 14
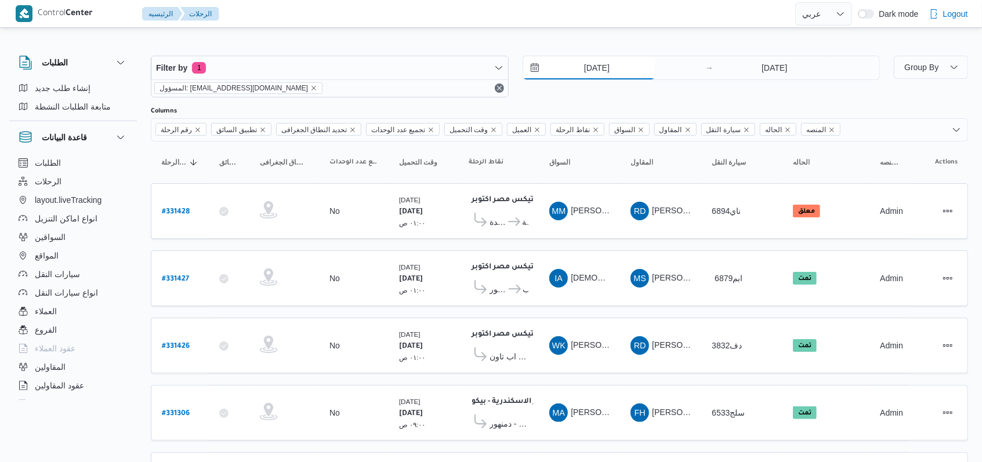
click at [604, 75] on input "[DATE]" at bounding box center [589, 67] width 132 height 23
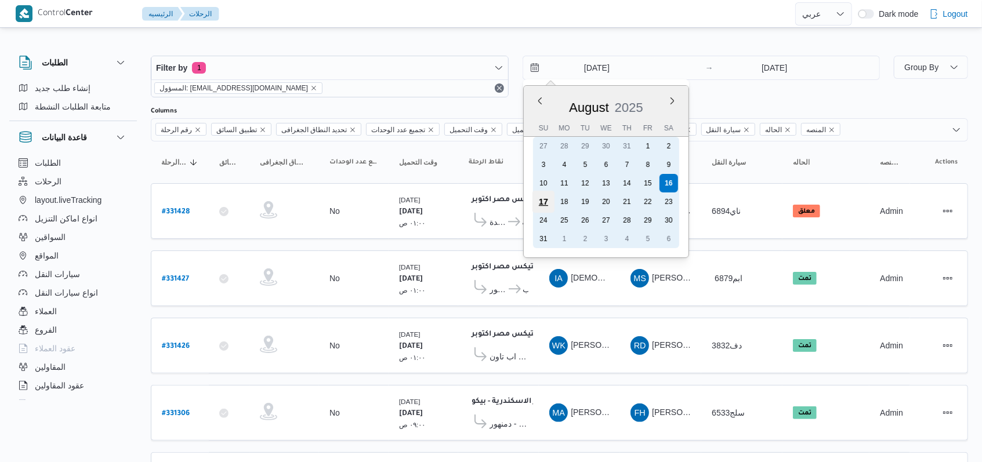
click at [544, 201] on div "17" at bounding box center [543, 202] width 22 height 22
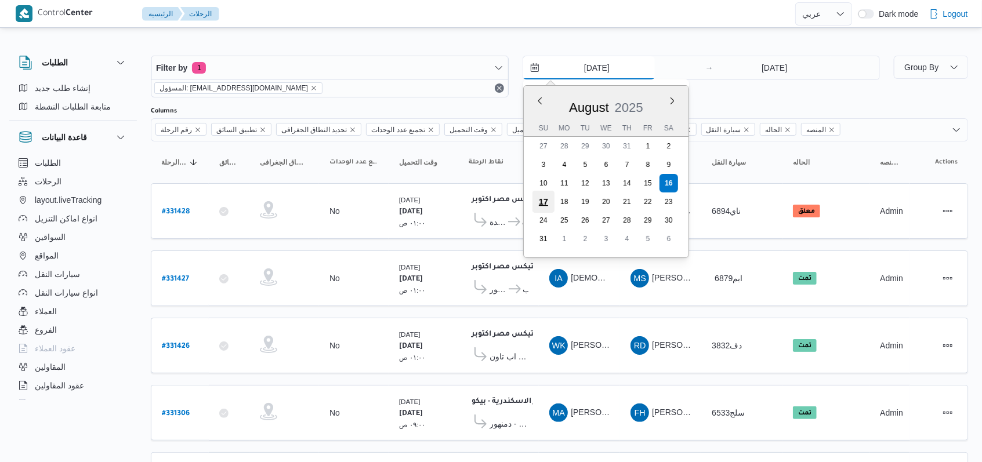
type input "[DATE]"
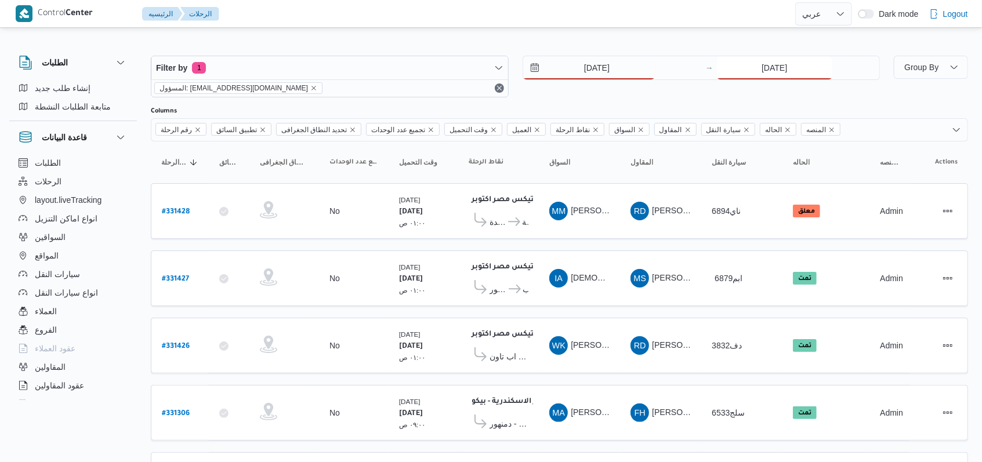
click at [780, 58] on input "[DATE]" at bounding box center [774, 67] width 115 height 23
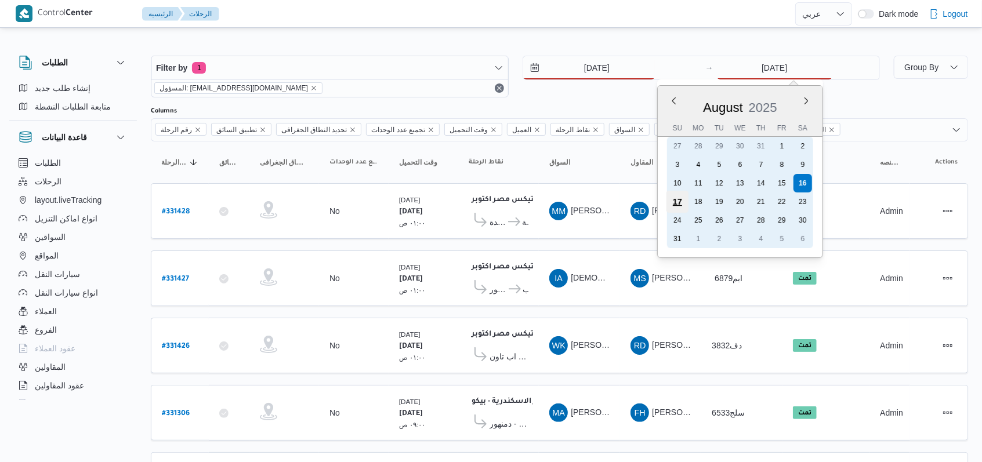
click at [678, 207] on div "17" at bounding box center [678, 202] width 22 height 22
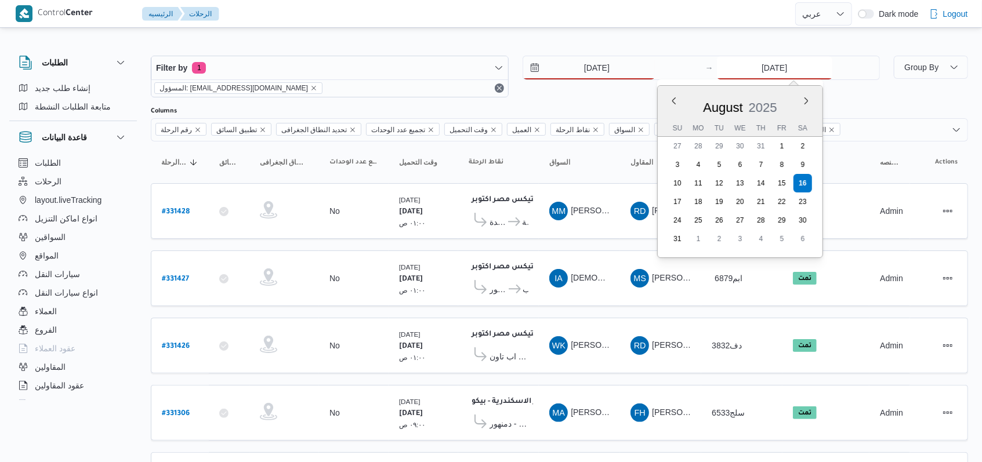
type input "[DATE]"
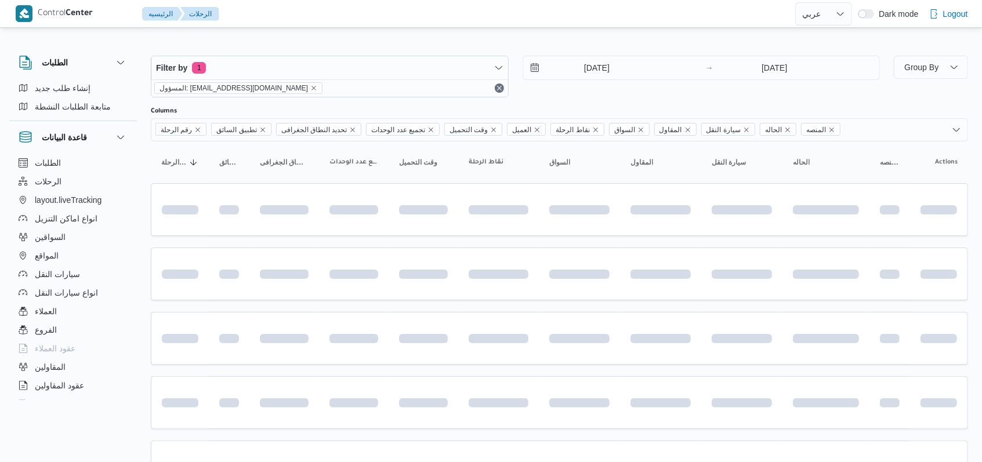
click at [613, 95] on div "[DATE] → [DATE]" at bounding box center [702, 77] width 358 height 42
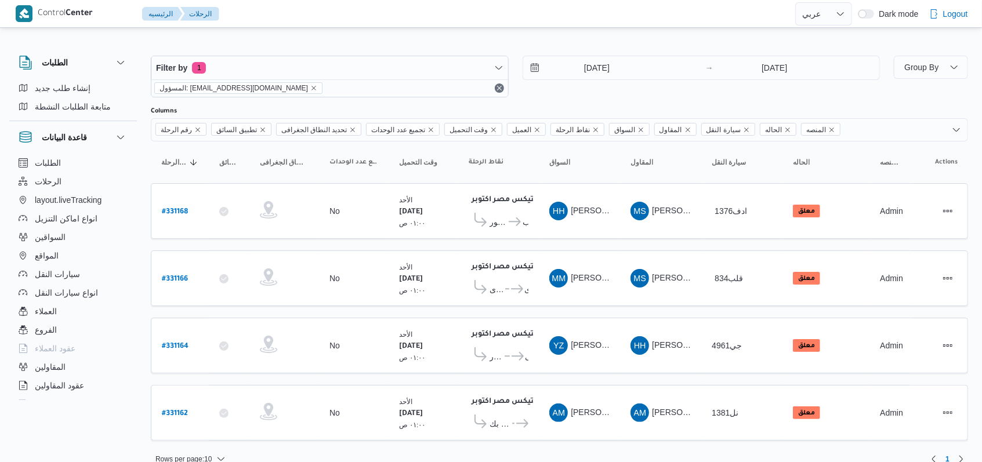
click at [581, 98] on div "Filter by 1 المسؤول: [EMAIL_ADDRESS][DOMAIN_NAME] [DATE] → [DATE]" at bounding box center [515, 77] width 743 height 56
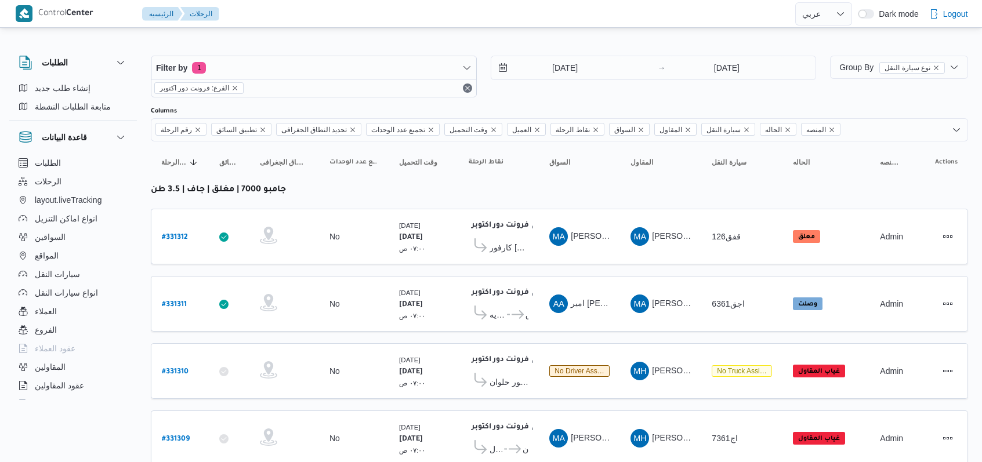
select select "ar"
click at [556, 77] on input "[DATE]" at bounding box center [557, 67] width 132 height 23
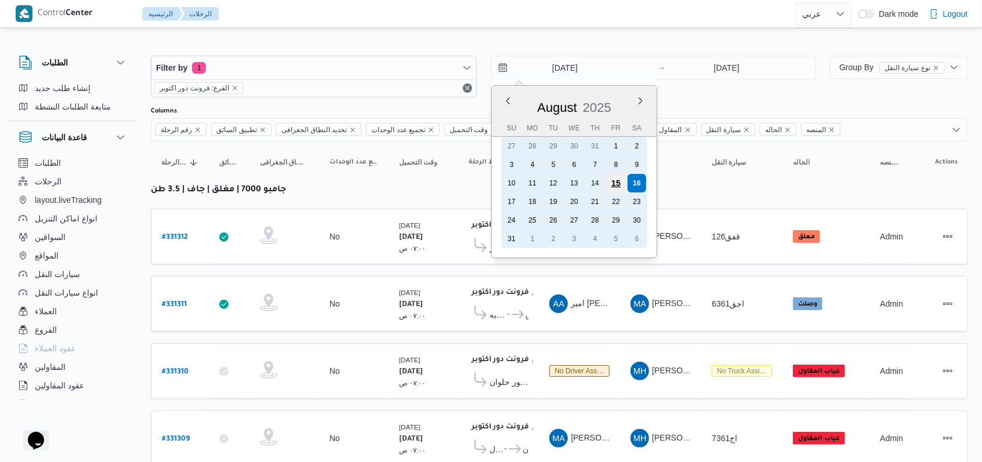
click at [613, 186] on div "15" at bounding box center [615, 183] width 22 height 22
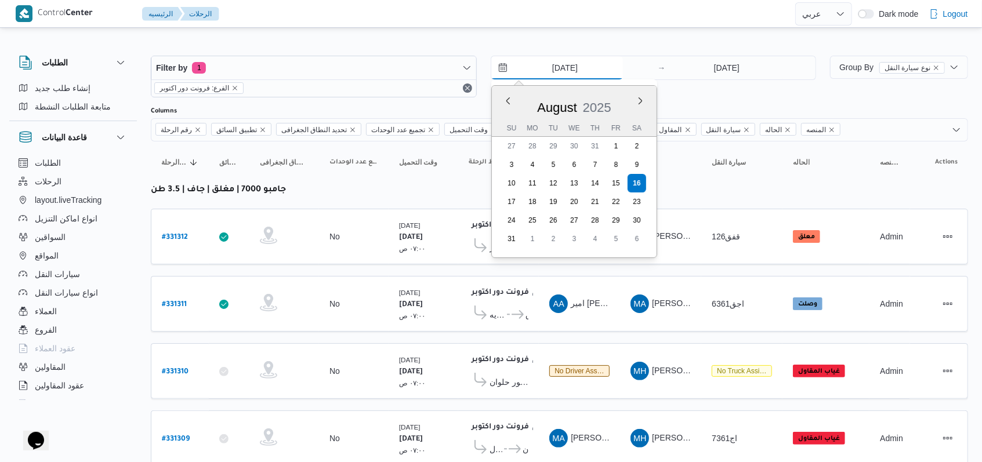
type input "15/8/2025"
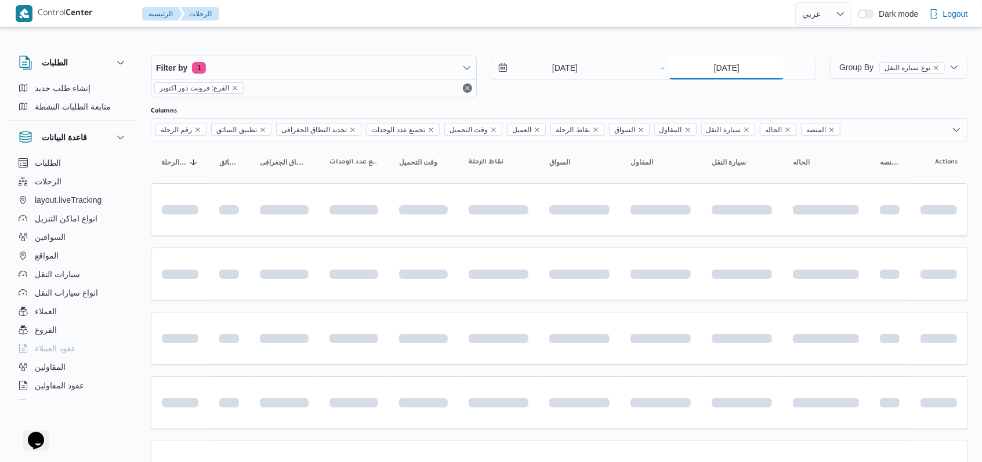
click at [740, 70] on input "[DATE]" at bounding box center [726, 67] width 115 height 23
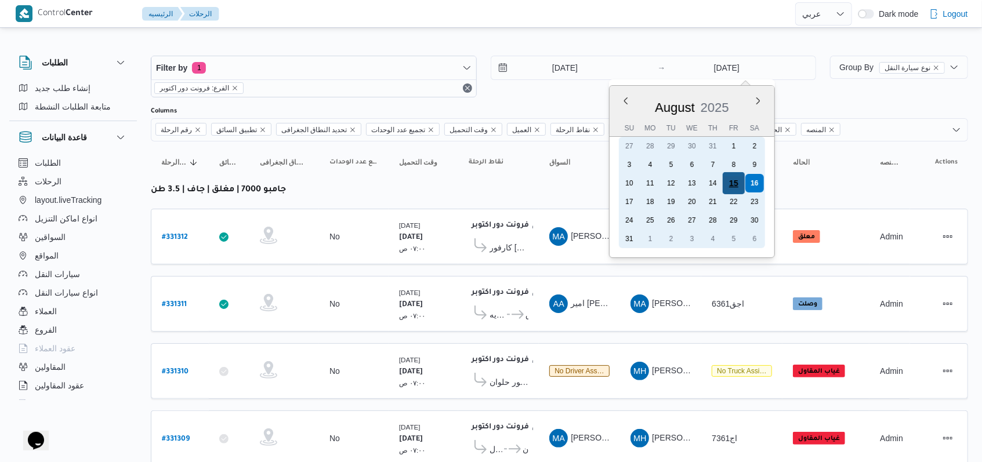
click at [731, 185] on div "15" at bounding box center [734, 183] width 22 height 22
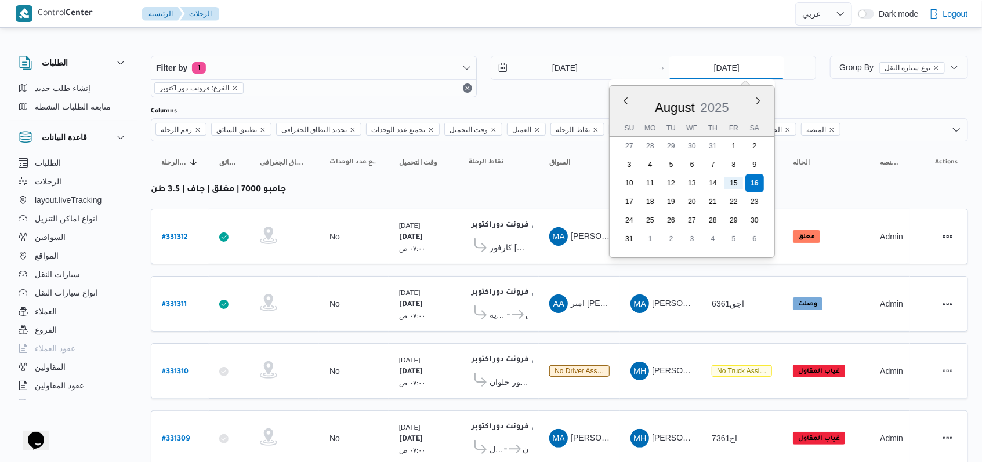
type input "15/8/2025"
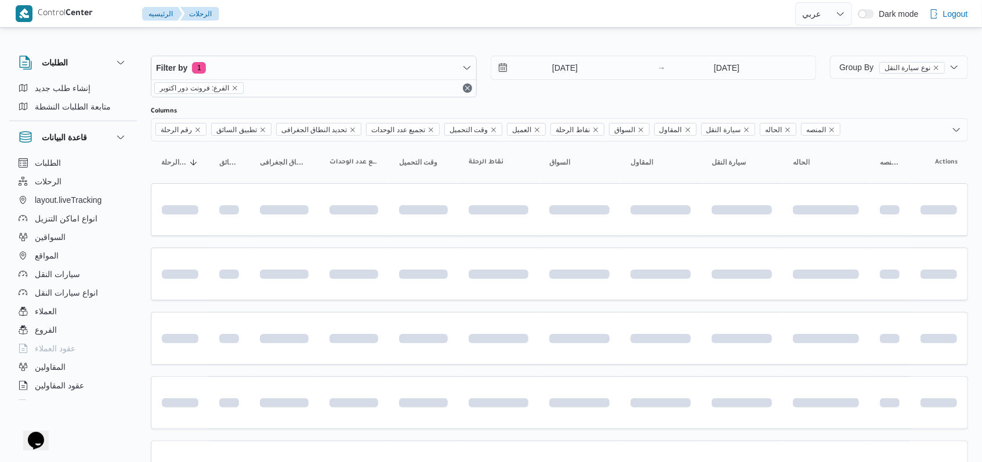
click at [550, 92] on div "15/8/2025 → 15/8/2025" at bounding box center [654, 77] width 326 height 42
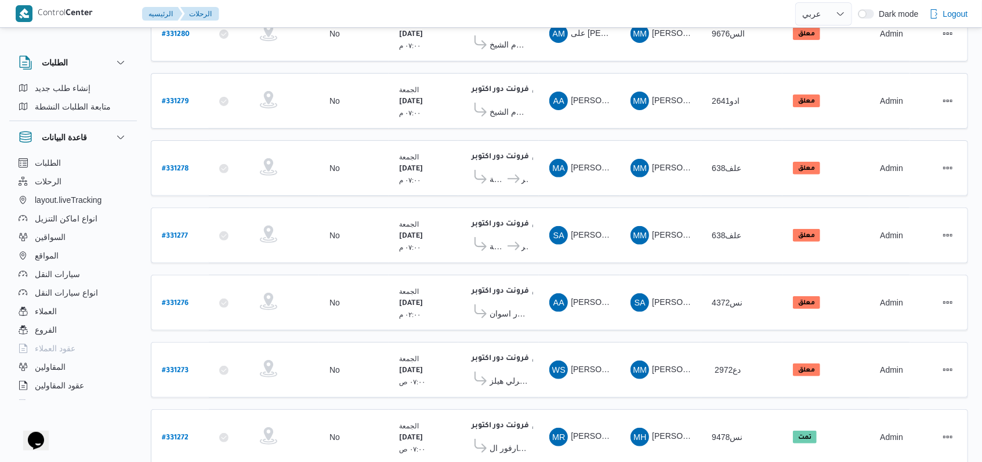
scroll to position [116, 0]
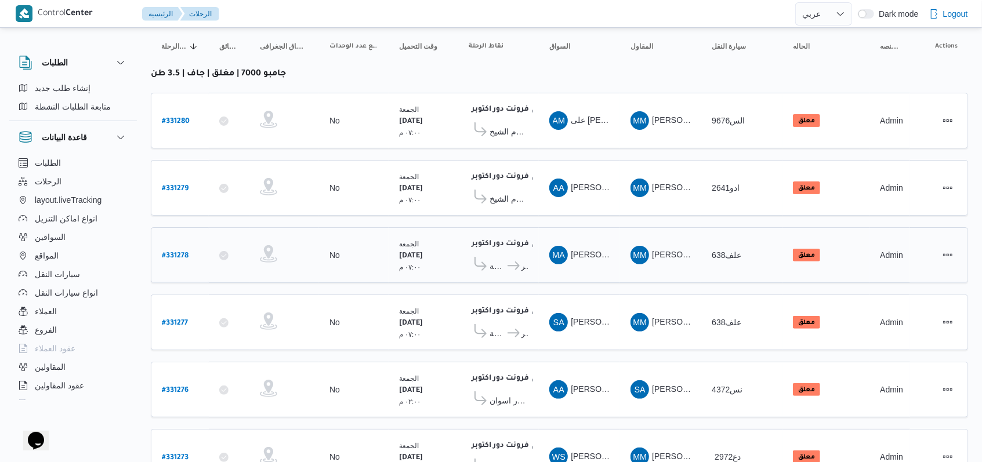
click at [191, 250] on div "# 331278" at bounding box center [180, 255] width 46 height 25
click at [180, 252] on b "# 331278" at bounding box center [175, 256] width 27 height 8
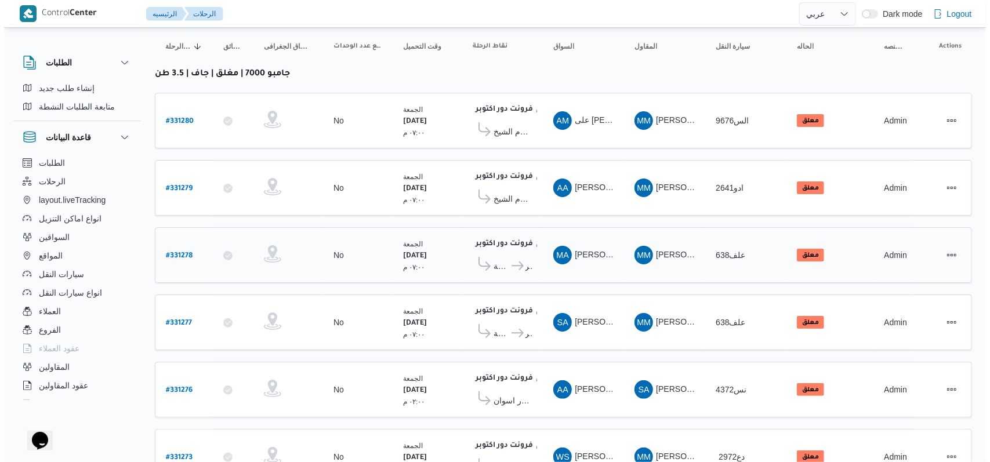
scroll to position [31, 0]
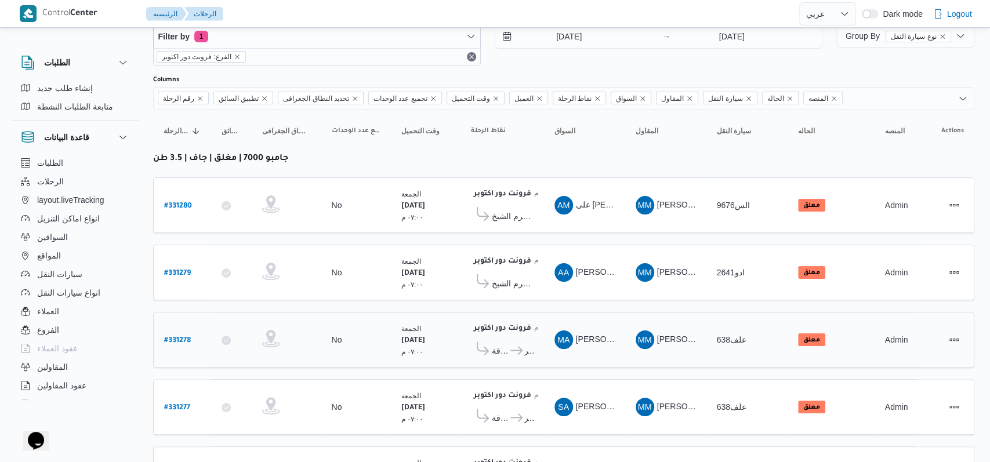
select select "ar"
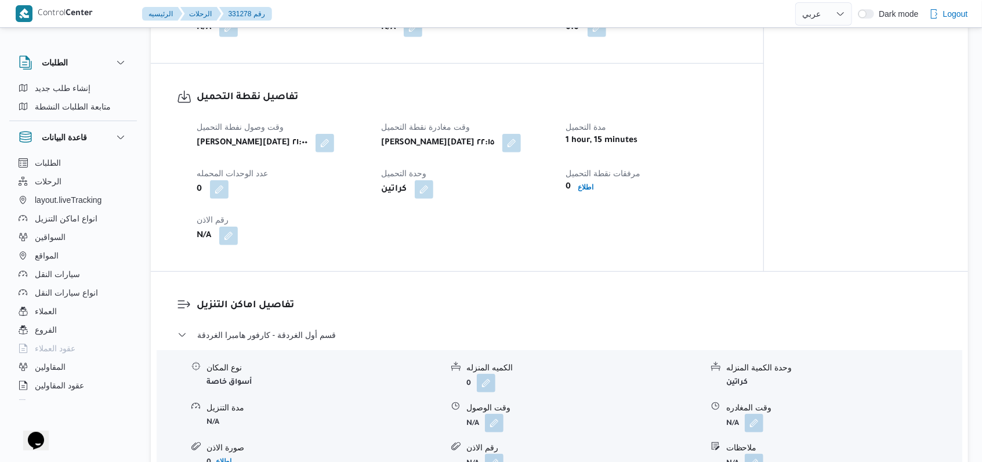
scroll to position [735, 0]
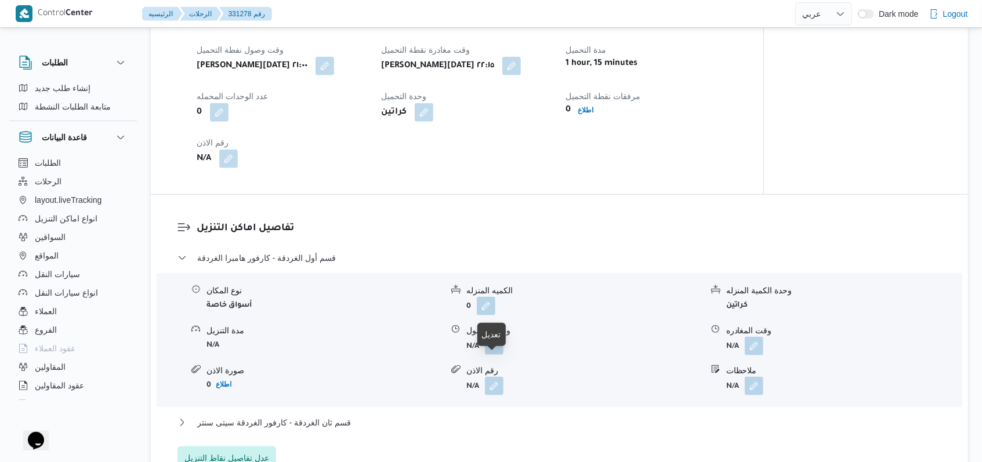
click at [489, 355] on button "button" at bounding box center [494, 345] width 19 height 19
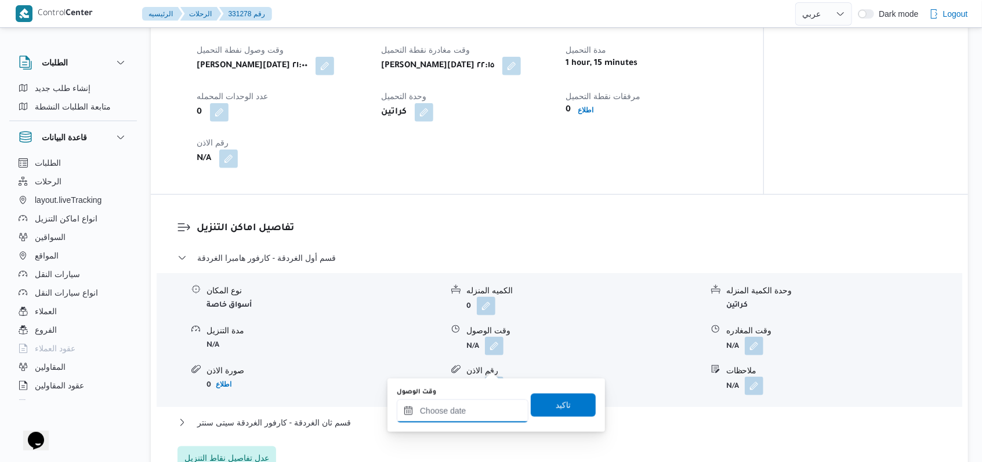
click at [459, 420] on input "وقت الوصول" at bounding box center [463, 411] width 132 height 23
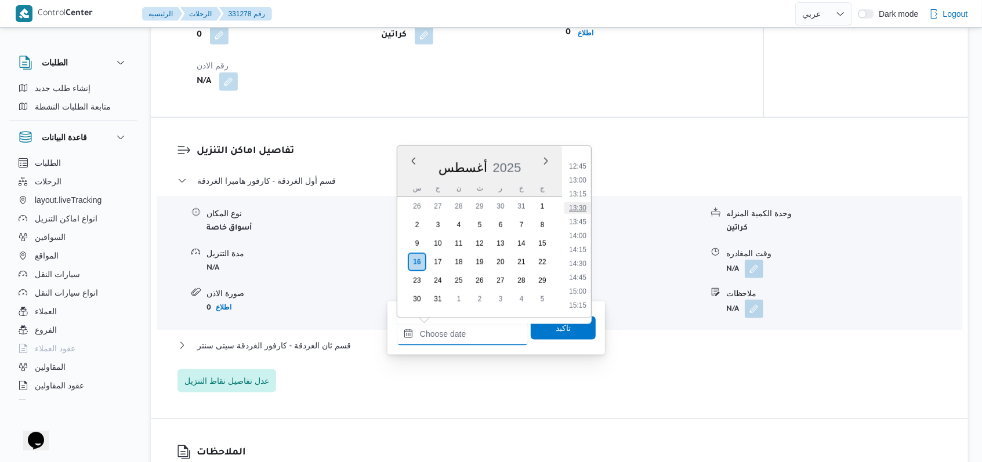
scroll to position [627, 0]
click at [584, 258] on li "13:00" at bounding box center [577, 258] width 27 height 12
type input "[DATE] ١٣:٠٠"
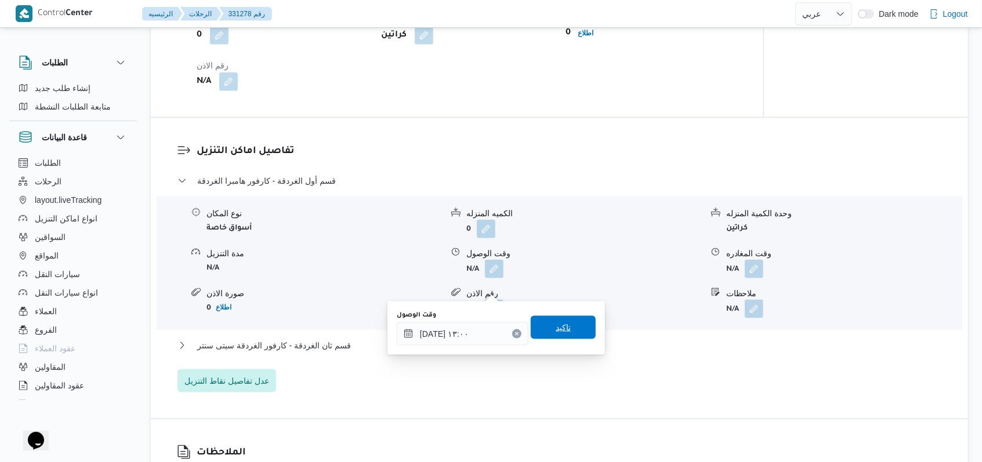
click at [567, 332] on span "تاكيد" at bounding box center [563, 327] width 65 height 23
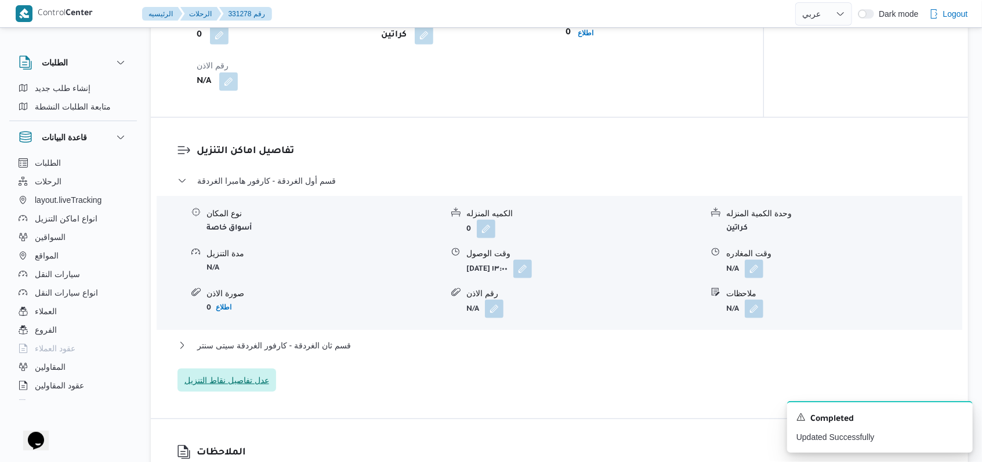
click at [240, 387] on span "عدل تفاصيل نقاط التنزيل" at bounding box center [226, 381] width 85 height 14
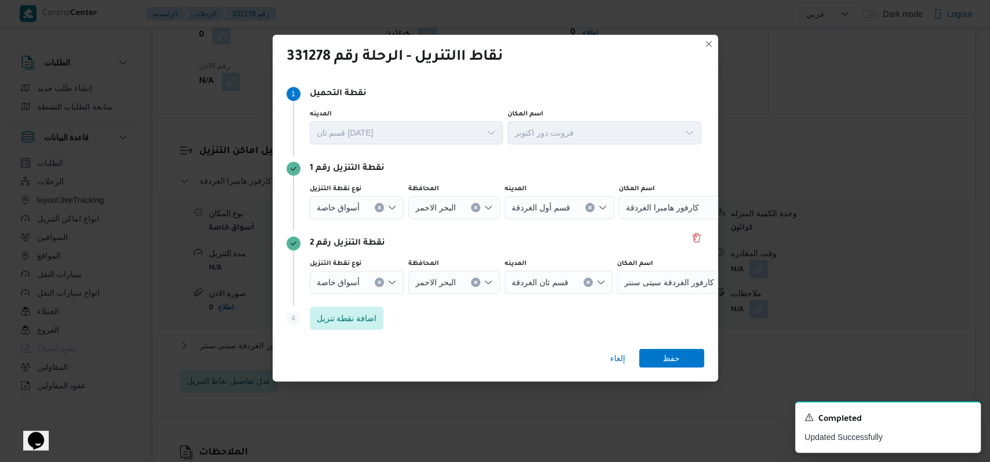
click at [696, 236] on div "نقطة التنزيل رقم 2 نوع نقطة التنزيل أسواق خاصة المحافظة البحر الاحمر المدينه قس…" at bounding box center [496, 268] width 418 height 75
click at [694, 235] on button "Delete" at bounding box center [697, 237] width 14 height 14
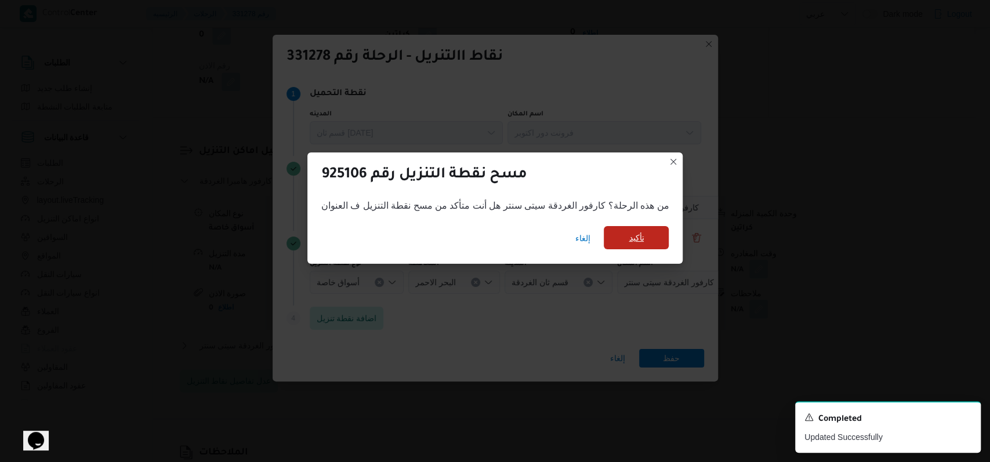
click at [643, 234] on span "تأكيد" at bounding box center [636, 237] width 65 height 23
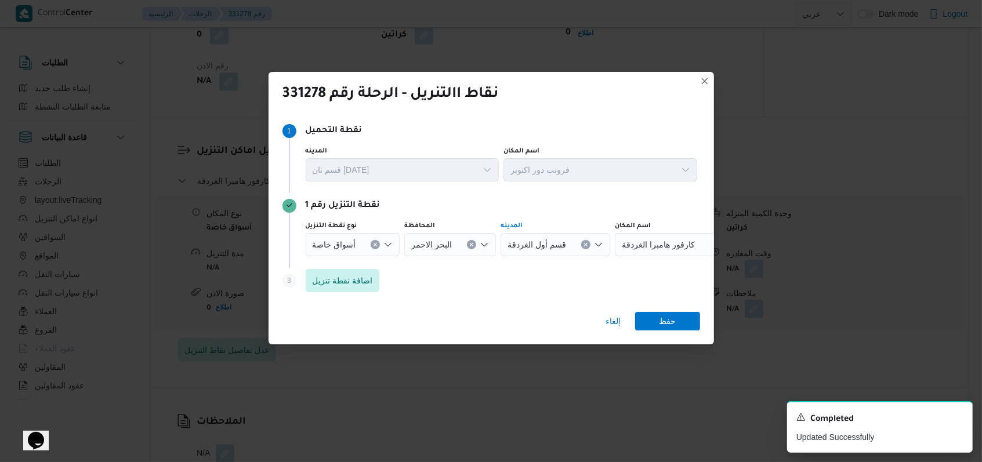
click at [557, 246] on span "قسم أول الغردقة" at bounding box center [537, 244] width 59 height 13
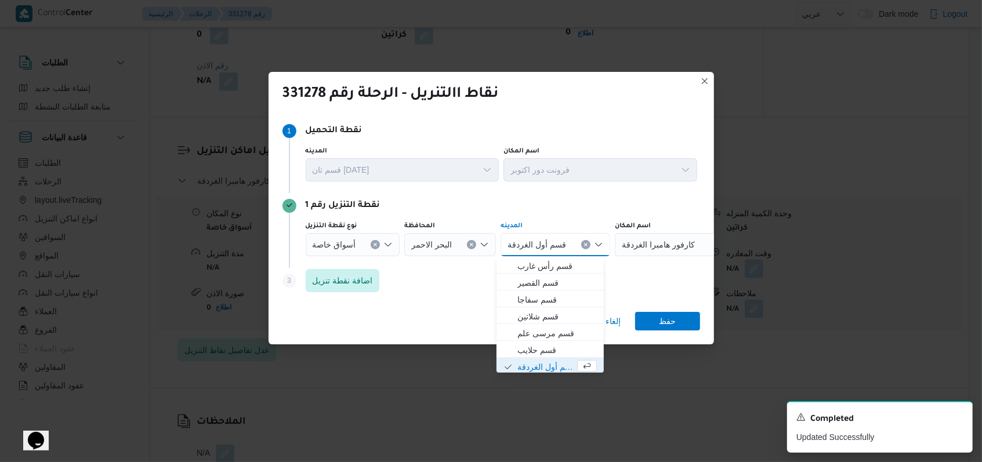
scroll to position [1, 0]
click at [581, 242] on button "Clear input" at bounding box center [585, 244] width 9 height 9
click at [678, 240] on div "Search" at bounding box center [664, 244] width 145 height 23
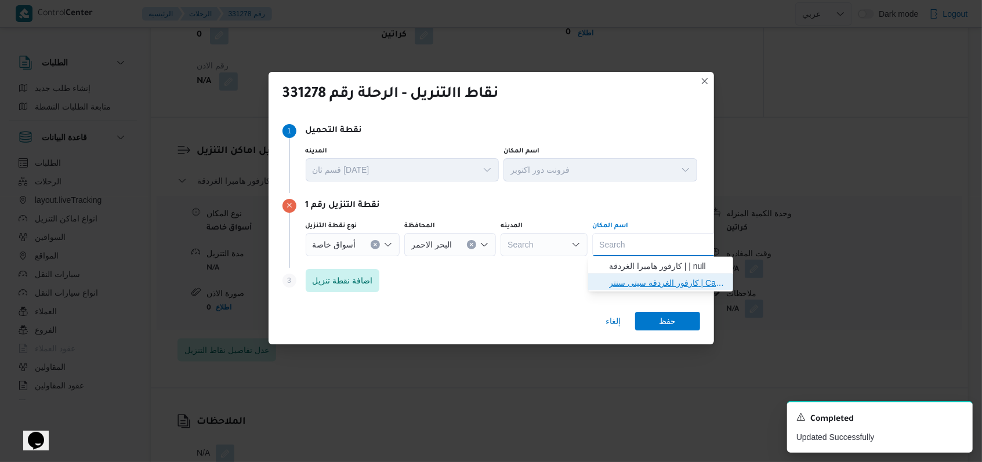
click at [670, 285] on span "كارفور الغردقة سيتى سنتر | Carrefour - Hurghada City Center | null" at bounding box center [667, 283] width 117 height 14
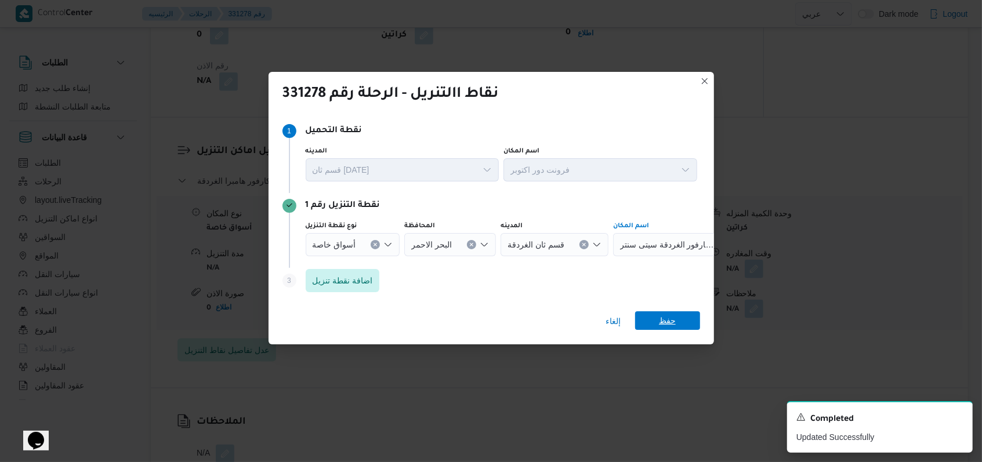
click at [672, 325] on span "حفظ" at bounding box center [667, 321] width 17 height 19
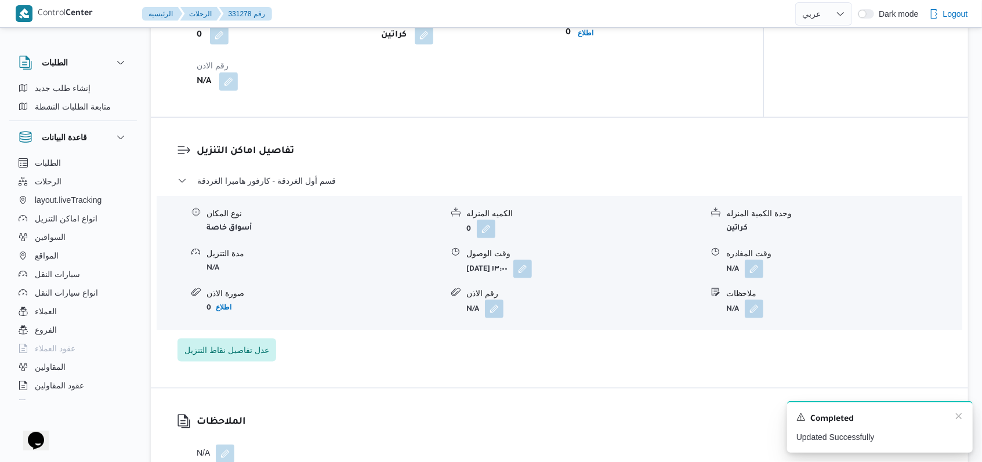
click at [964, 420] on div "A new notification appears Completed Updated Successfully" at bounding box center [880, 427] width 186 height 52
click at [961, 419] on icon "Dismiss toast" at bounding box center [959, 417] width 6 height 6
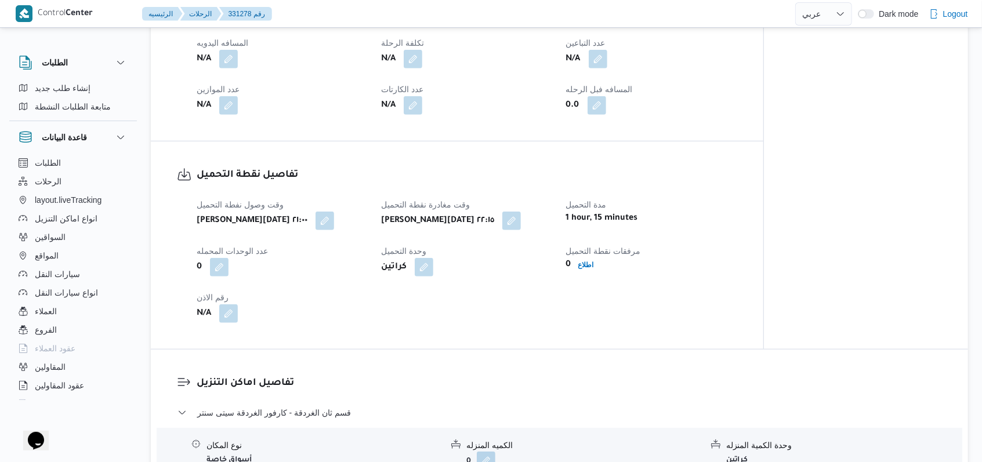
scroll to position [503, 0]
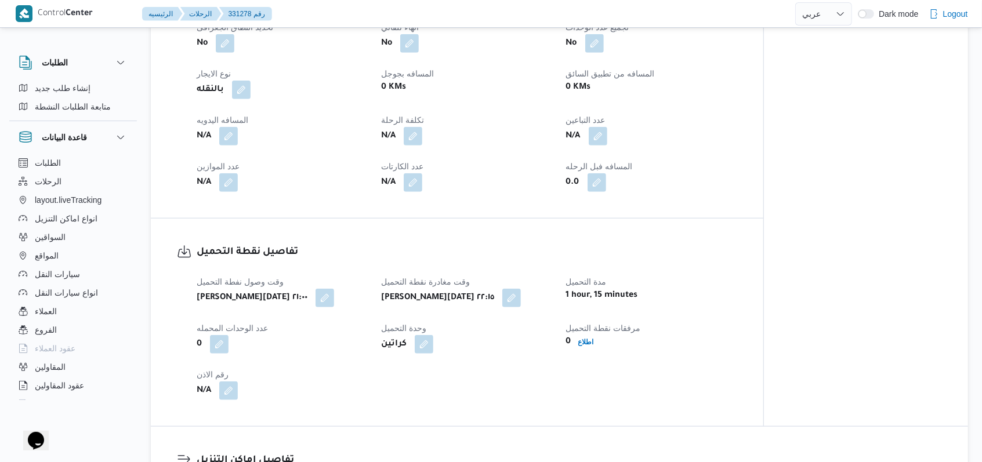
click at [226, 127] on dt "المسافه اليدويه" at bounding box center [282, 120] width 171 height 14
click at [225, 145] on button "button" at bounding box center [228, 135] width 19 height 19
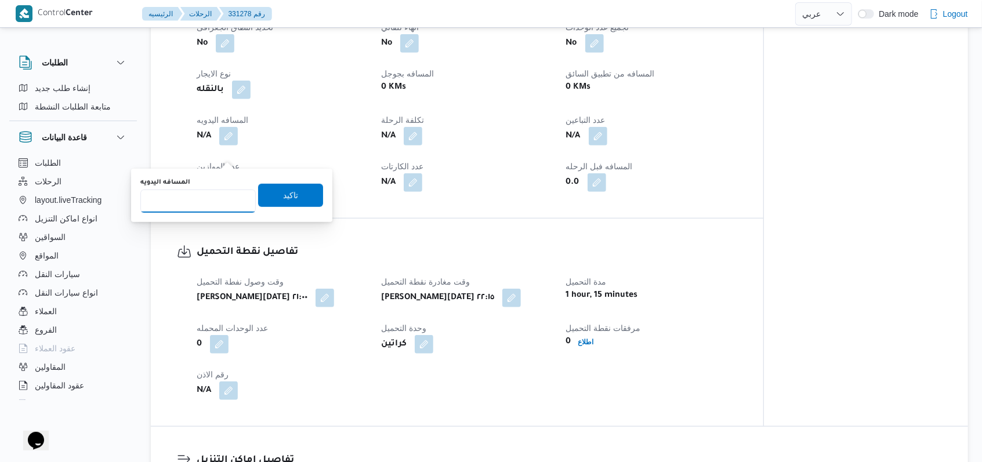
click at [209, 191] on input "المسافه اليدويه" at bounding box center [197, 201] width 115 height 23
type input "520"
click at [274, 204] on span "تاكيد" at bounding box center [290, 194] width 65 height 23
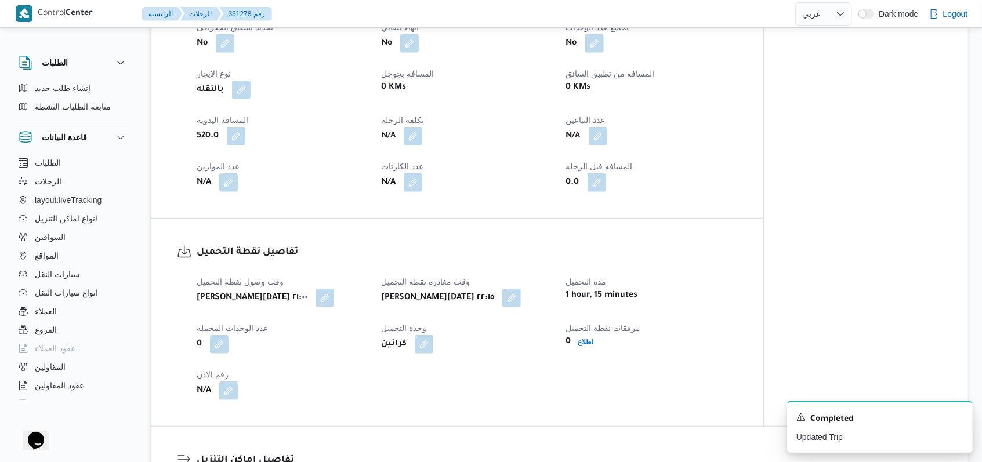
select select "ar"
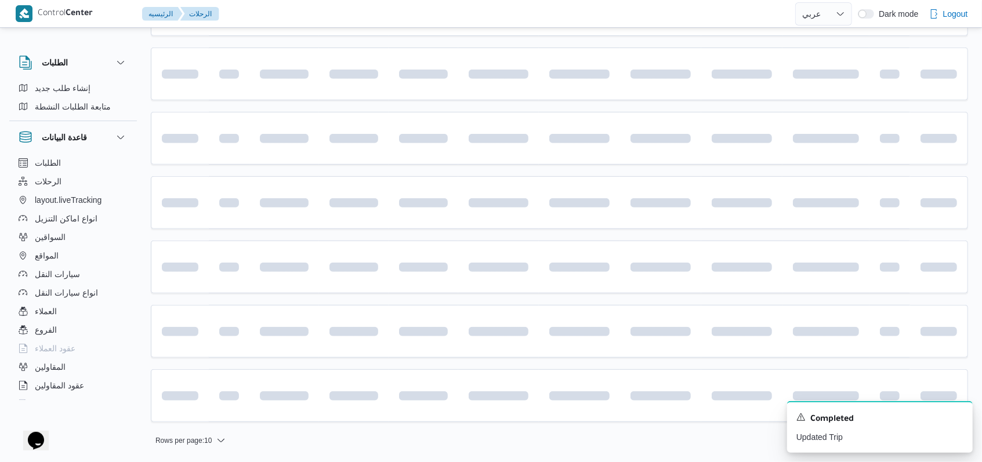
scroll to position [116, 0]
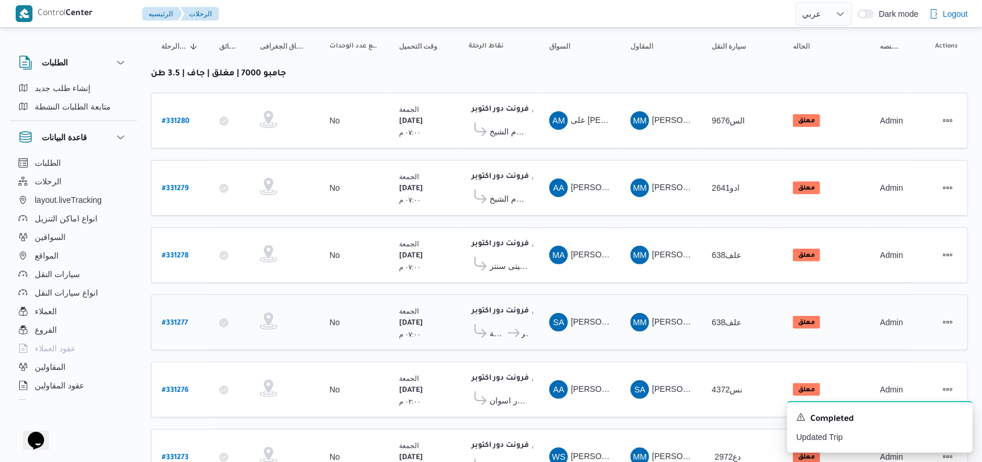
click at [172, 320] on b "# 331277" at bounding box center [175, 324] width 26 height 8
select select "ar"
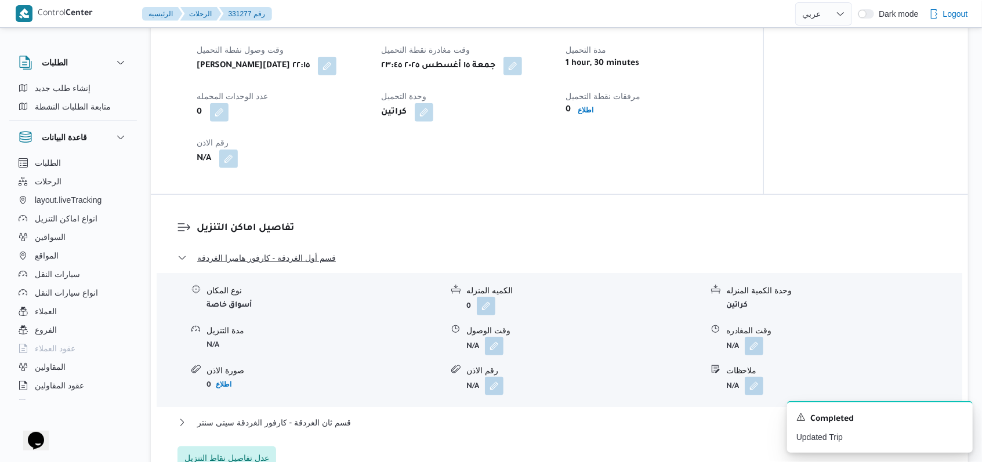
scroll to position [812, 0]
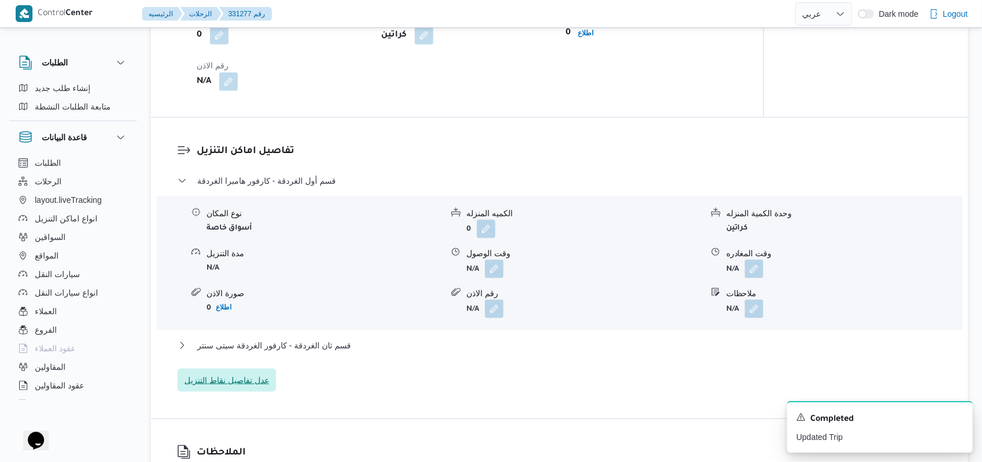
click at [247, 386] on span "عدل تفاصيل نقاط التنزيل" at bounding box center [226, 381] width 85 height 14
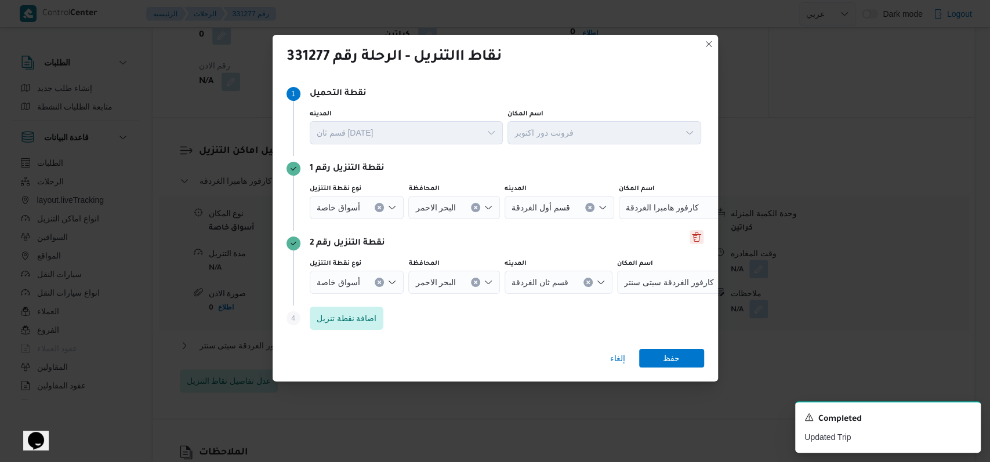
click at [691, 235] on button "Delete" at bounding box center [697, 237] width 14 height 14
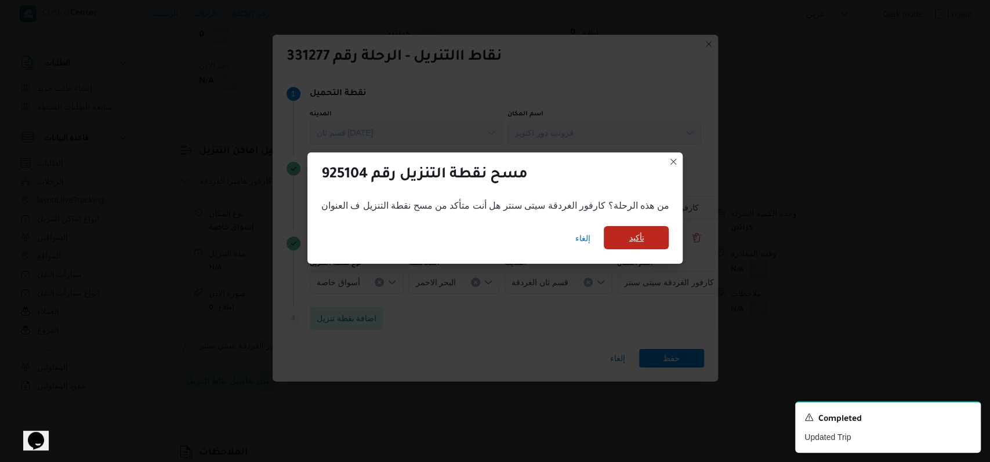
click at [661, 242] on span "تأكيد" at bounding box center [636, 237] width 65 height 23
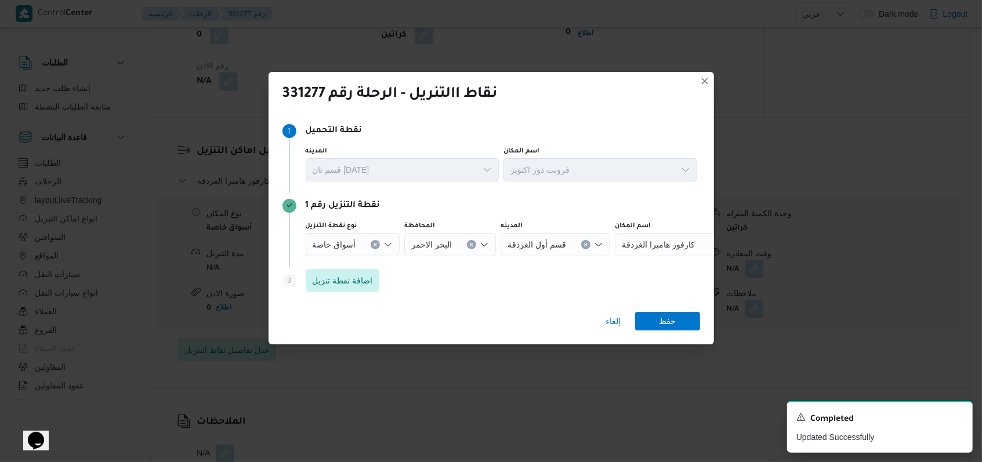
click at [578, 208] on div "نقطة التنزيل رقم 1" at bounding box center [492, 206] width 418 height 14
click at [581, 242] on button "Clear input" at bounding box center [585, 244] width 9 height 9
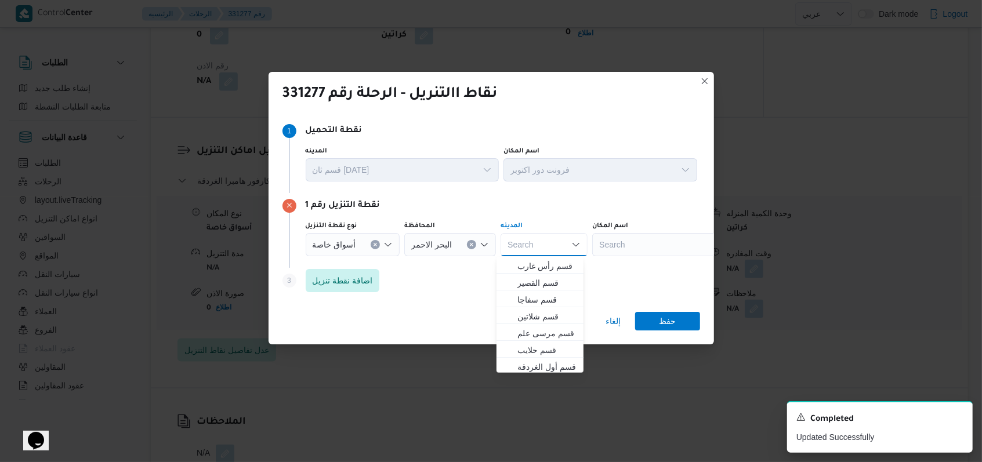
click at [640, 237] on div "Search" at bounding box center [664, 244] width 145 height 23
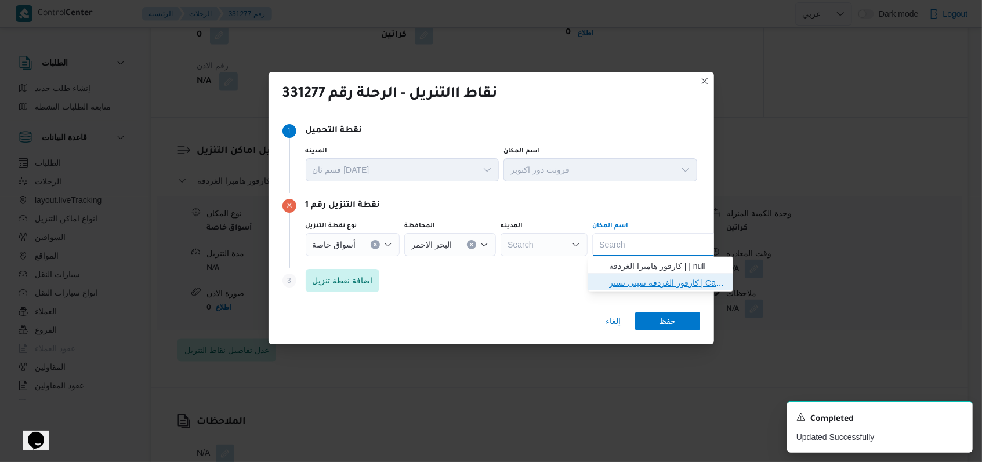
click at [641, 285] on span "كارفور الغردقة سيتى سنتر | Carrefour - Hurghada City Center | null" at bounding box center [667, 283] width 117 height 14
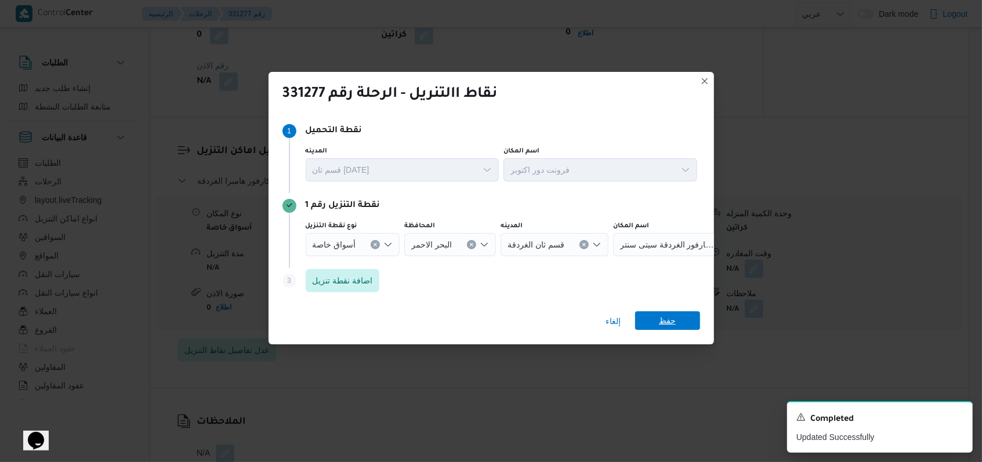
click at [667, 320] on span "حفظ" at bounding box center [667, 321] width 17 height 19
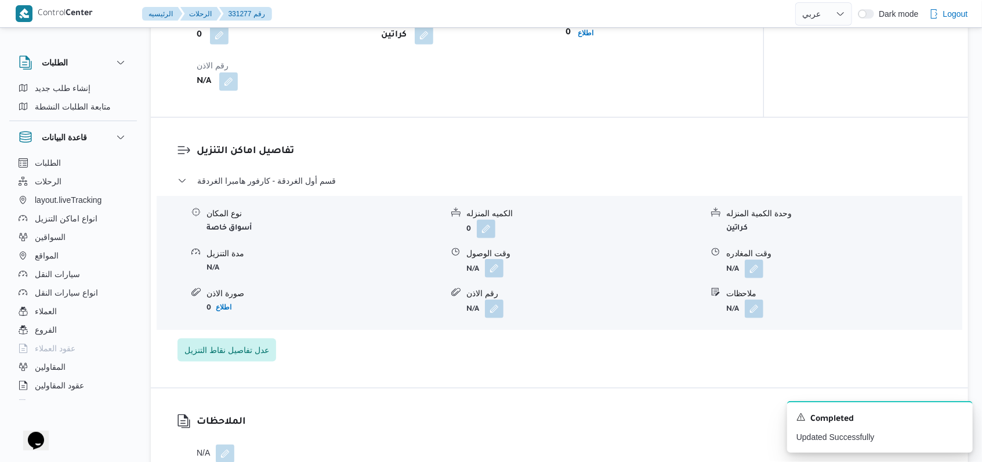
click at [492, 271] on button "button" at bounding box center [494, 268] width 19 height 19
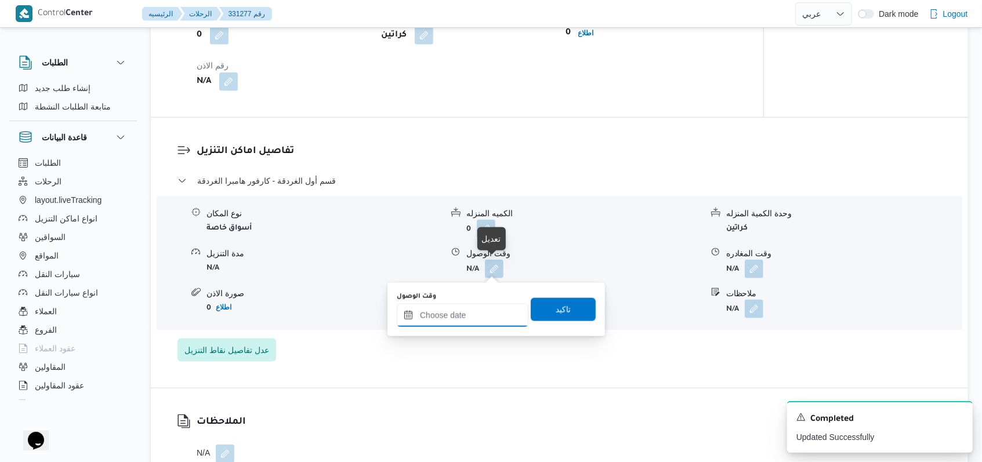
click at [473, 313] on input "وقت الوصول" at bounding box center [463, 315] width 132 height 23
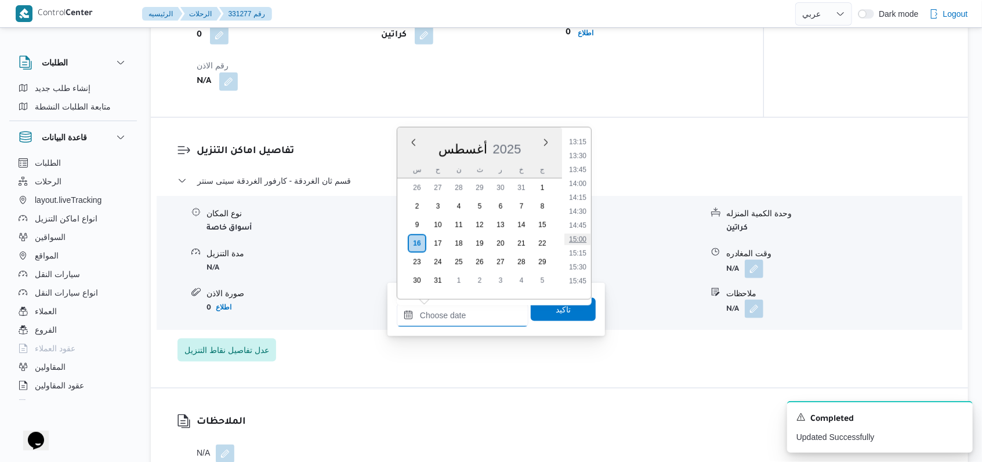
scroll to position [705, 0]
click at [580, 161] on li "13:00" at bounding box center [577, 162] width 27 height 12
type input "[DATE] ١٣:٠٠"
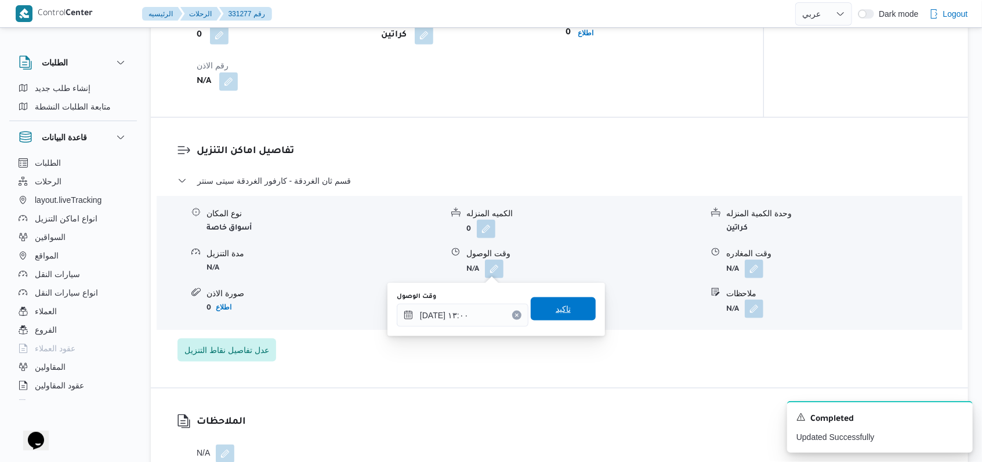
click at [566, 313] on span "تاكيد" at bounding box center [563, 309] width 65 height 23
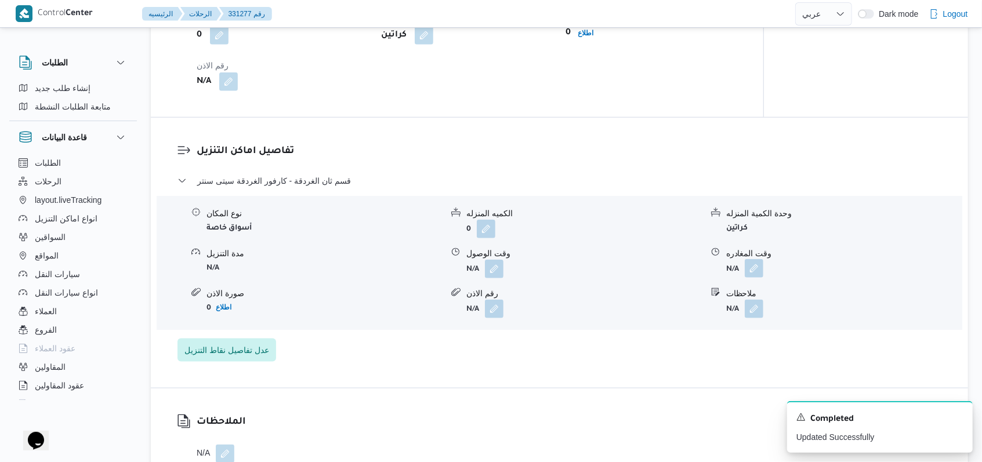
click at [751, 276] on button "button" at bounding box center [754, 268] width 19 height 19
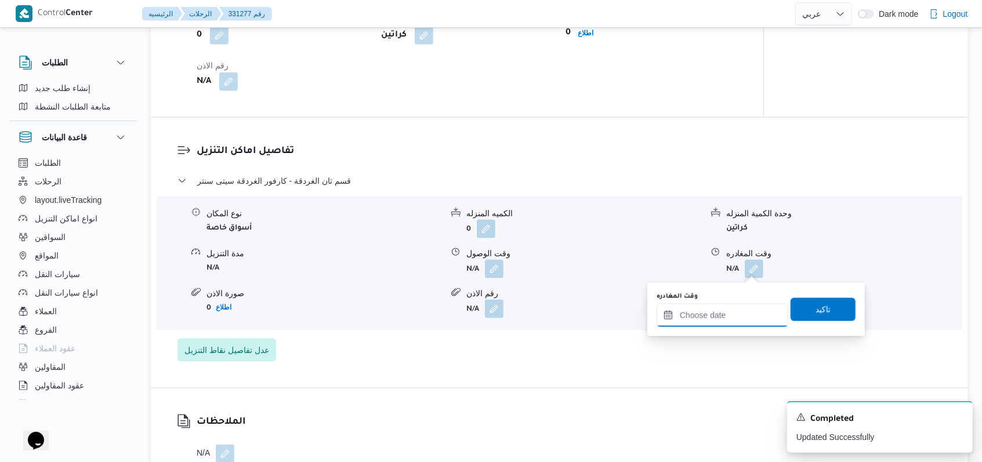
click at [743, 308] on div at bounding box center [723, 315] width 132 height 23
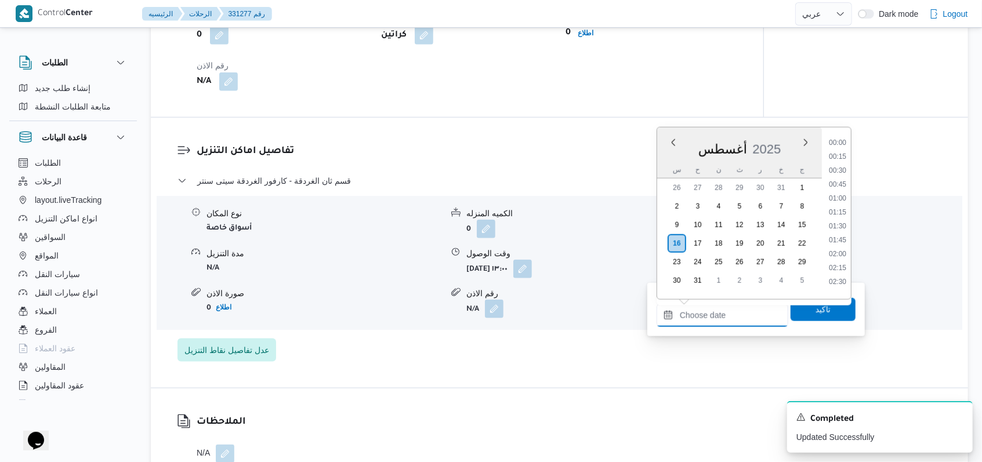
scroll to position [937, 0]
click at [840, 152] on li "17:00" at bounding box center [837, 153] width 27 height 12
type input "[DATE] ١٧:٠٠"
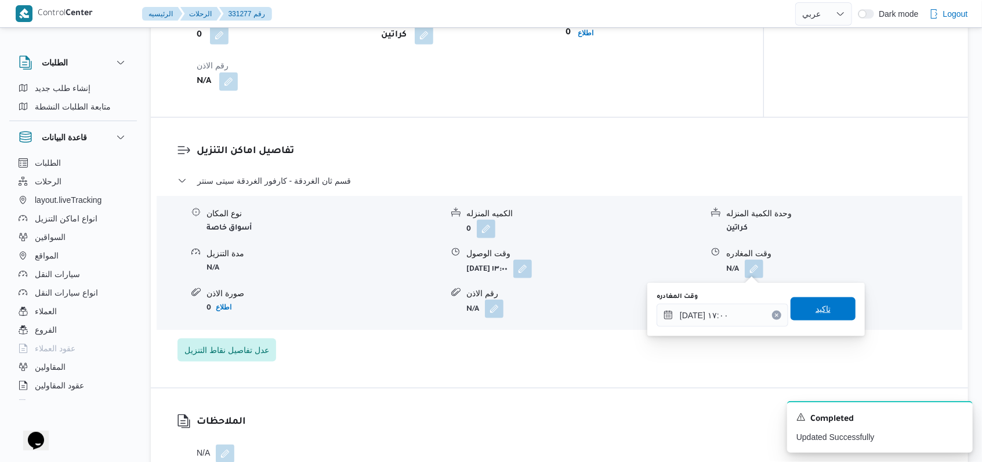
click at [816, 303] on span "تاكيد" at bounding box center [823, 309] width 15 height 14
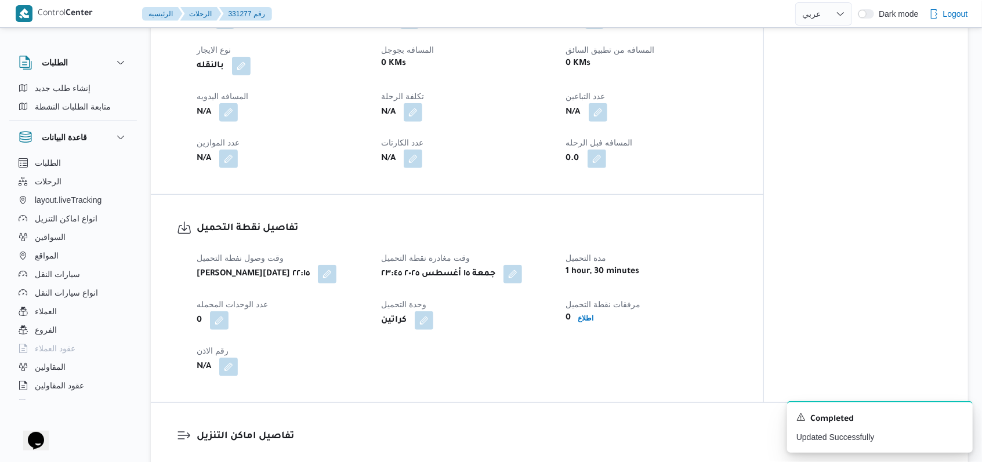
scroll to position [503, 0]
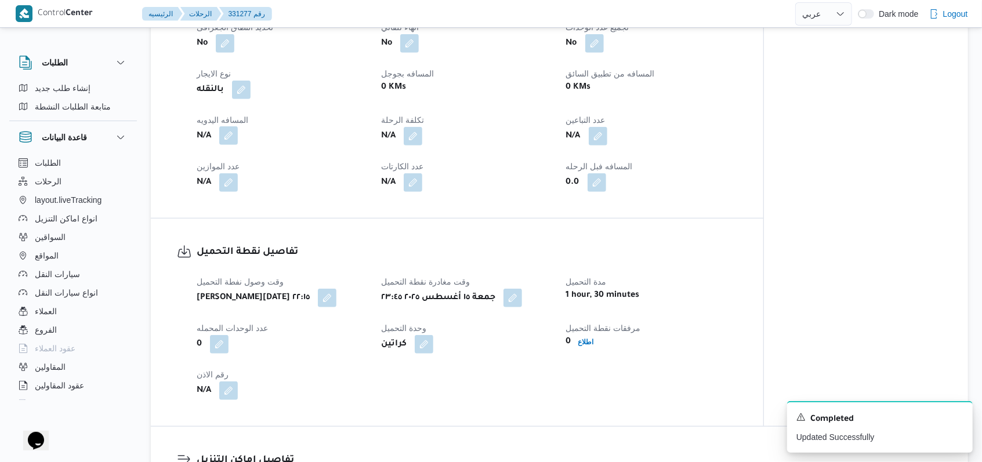
click at [227, 143] on button "button" at bounding box center [228, 135] width 19 height 19
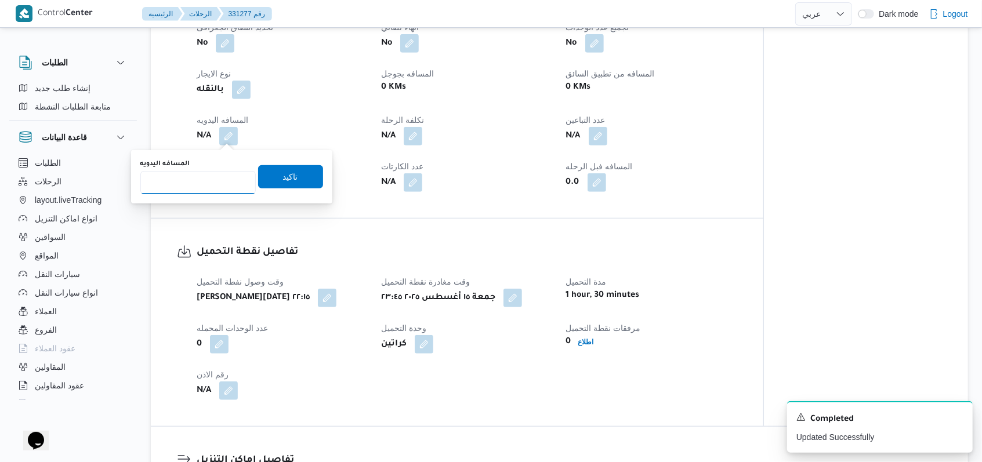
click at [214, 177] on input "المسافه اليدويه" at bounding box center [197, 182] width 115 height 23
type input "520"
click at [273, 167] on span "تاكيد" at bounding box center [290, 176] width 65 height 23
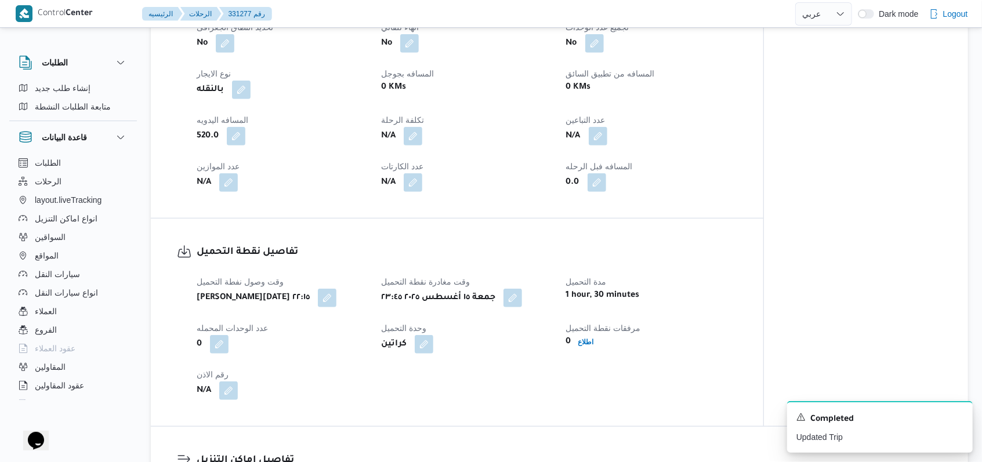
scroll to position [0, 0]
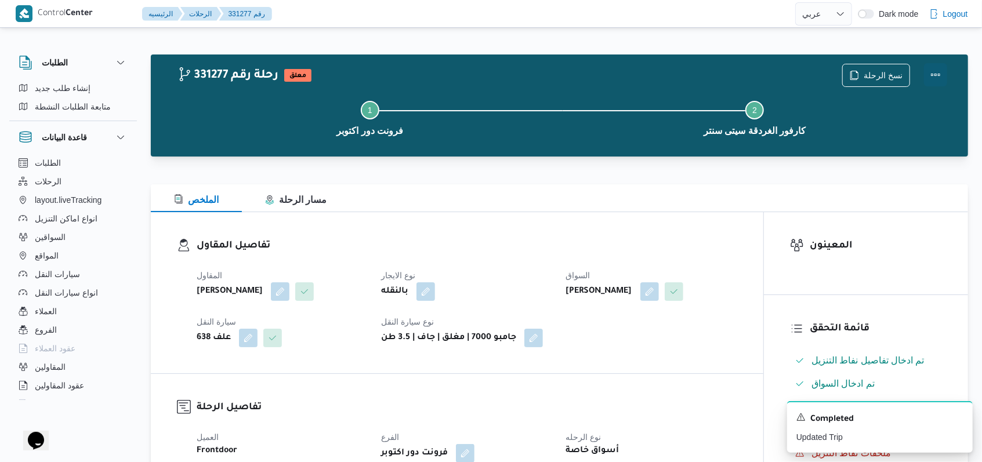
click at [939, 70] on button "Actions" at bounding box center [935, 74] width 23 height 23
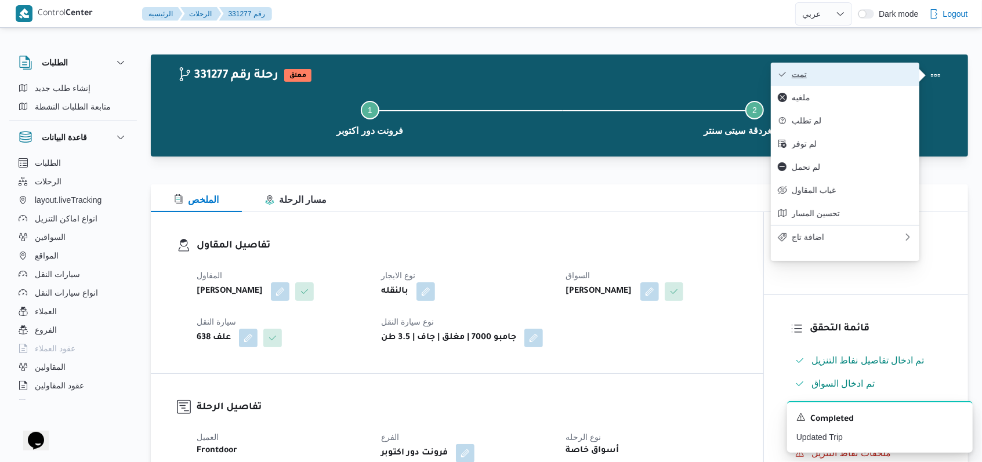
click at [881, 81] on button "تمت" at bounding box center [845, 74] width 149 height 23
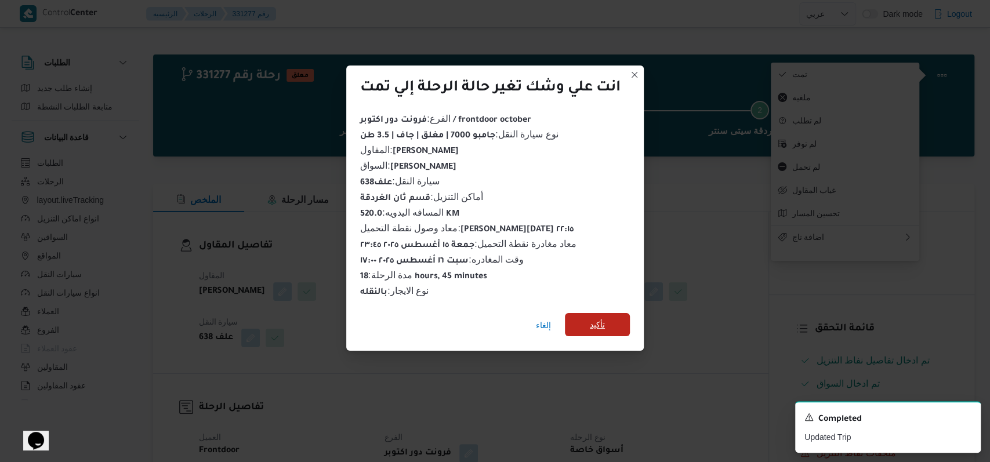
click at [596, 321] on span "تأكيد" at bounding box center [597, 325] width 15 height 14
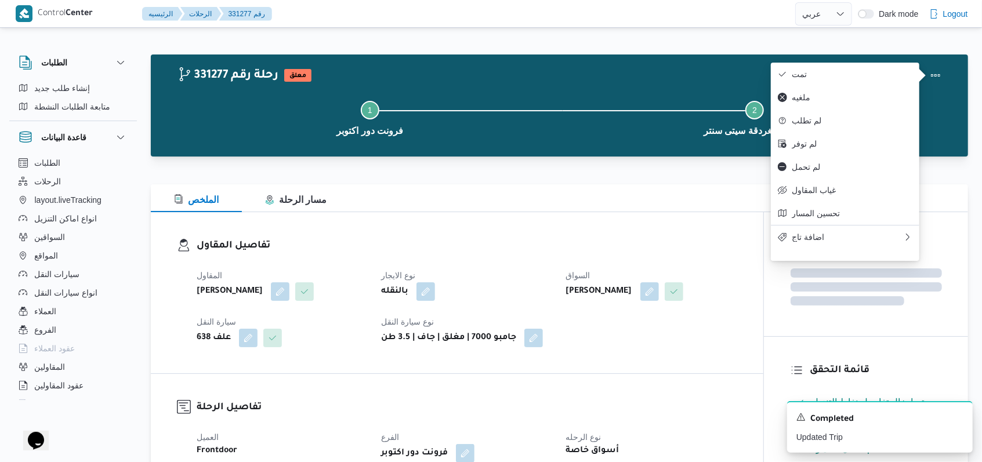
click at [520, 271] on dt "نوع الايجار" at bounding box center [466, 276] width 171 height 14
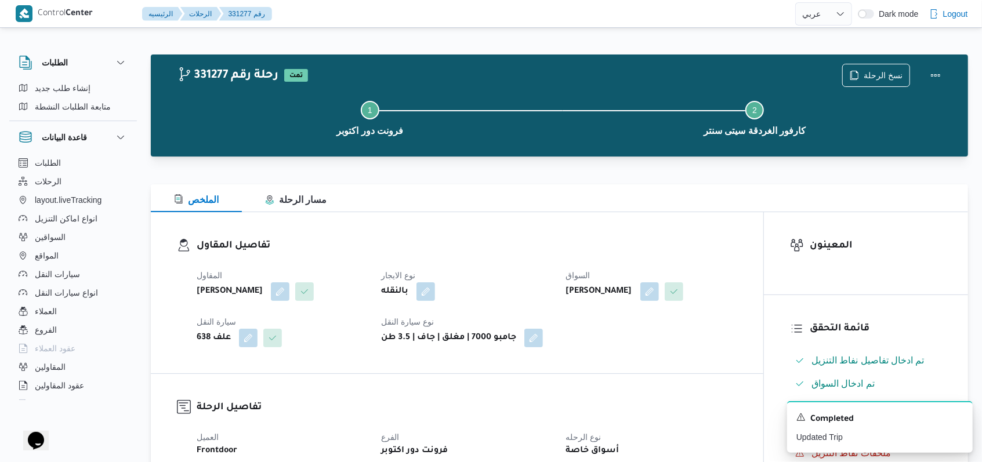
select select "ar"
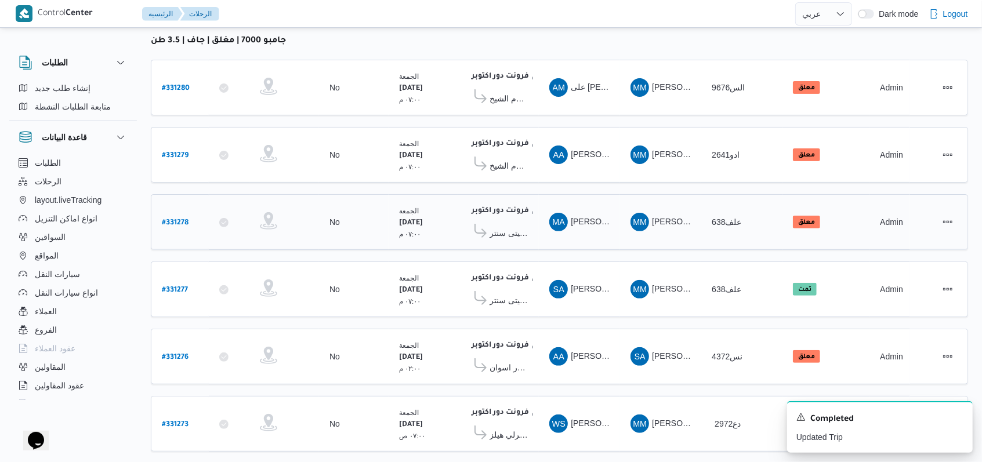
scroll to position [116, 0]
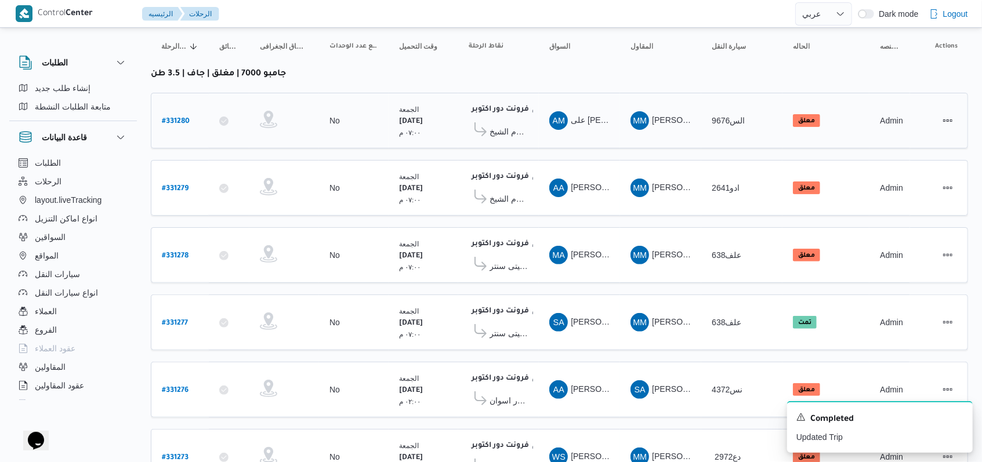
click at [166, 122] on b "# 331280" at bounding box center [176, 122] width 28 height 8
select select "ar"
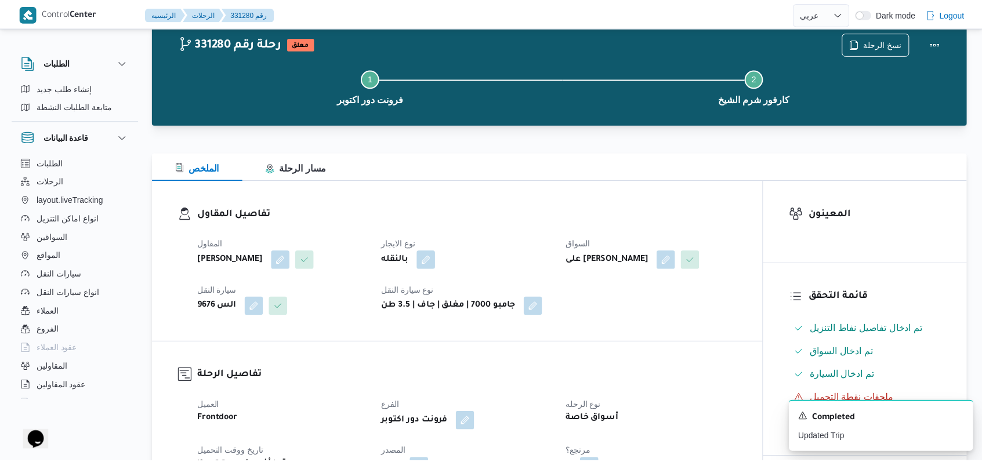
scroll to position [116, 0]
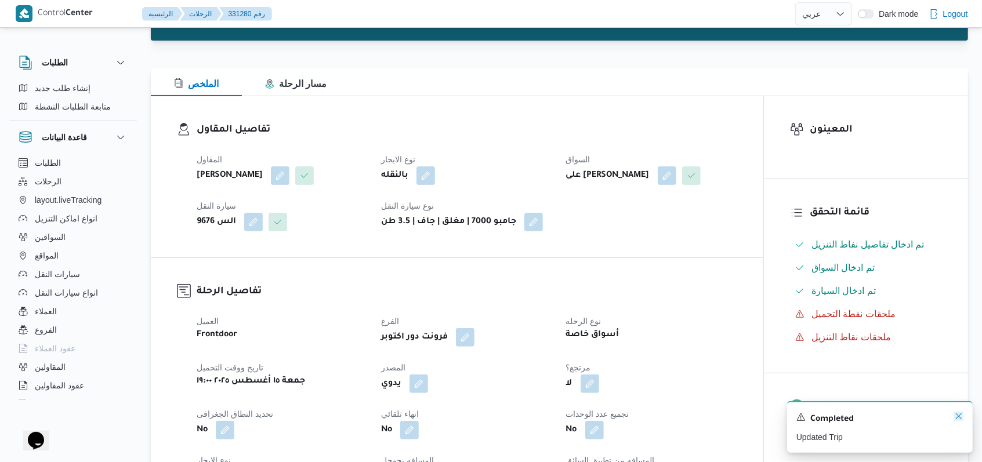
click at [961, 415] on icon "Dismiss toast" at bounding box center [958, 416] width 9 height 9
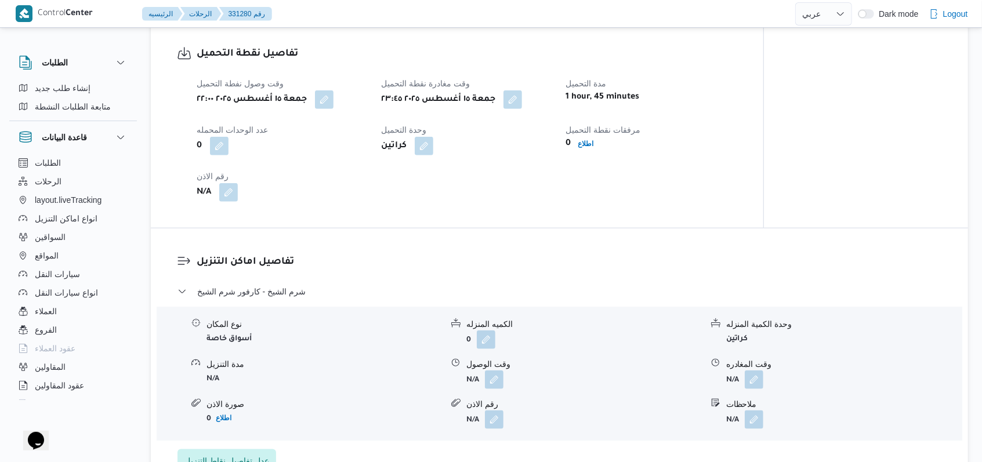
scroll to position [735, 0]
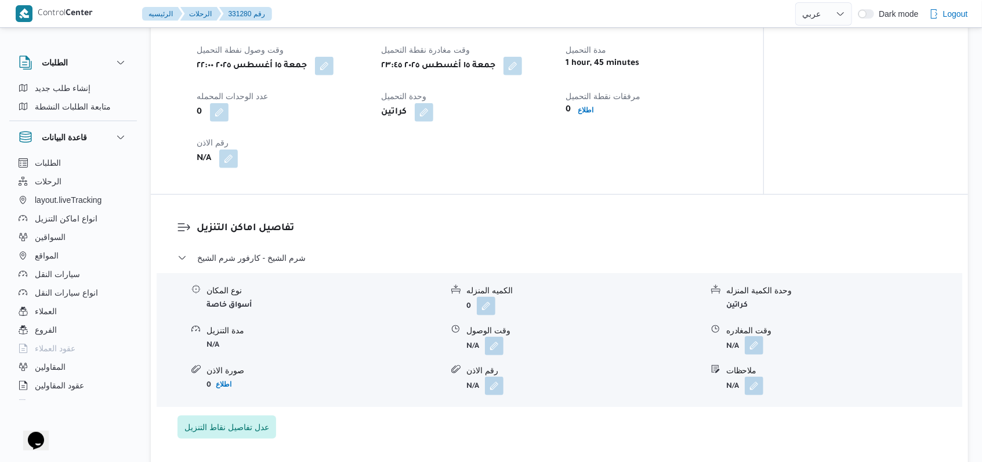
click at [755, 348] on button "button" at bounding box center [754, 345] width 19 height 19
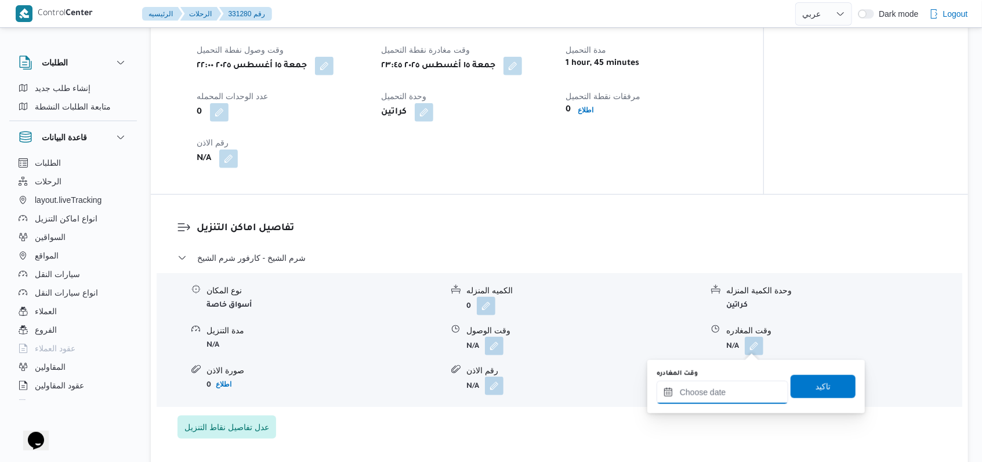
click at [717, 396] on input "وقت المغادره" at bounding box center [723, 392] width 132 height 23
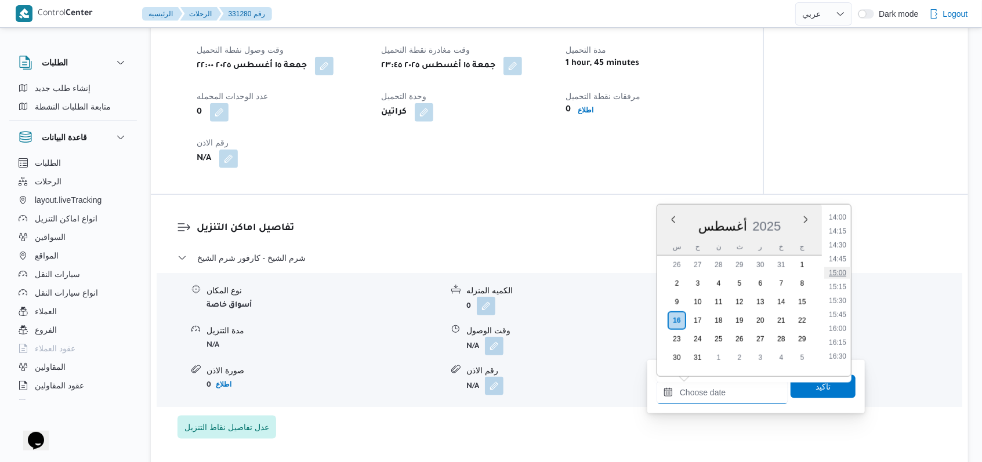
scroll to position [705, 0]
click at [839, 294] on li "14:00" at bounding box center [837, 295] width 27 height 12
type input "[DATE] ١٤:٠٠"
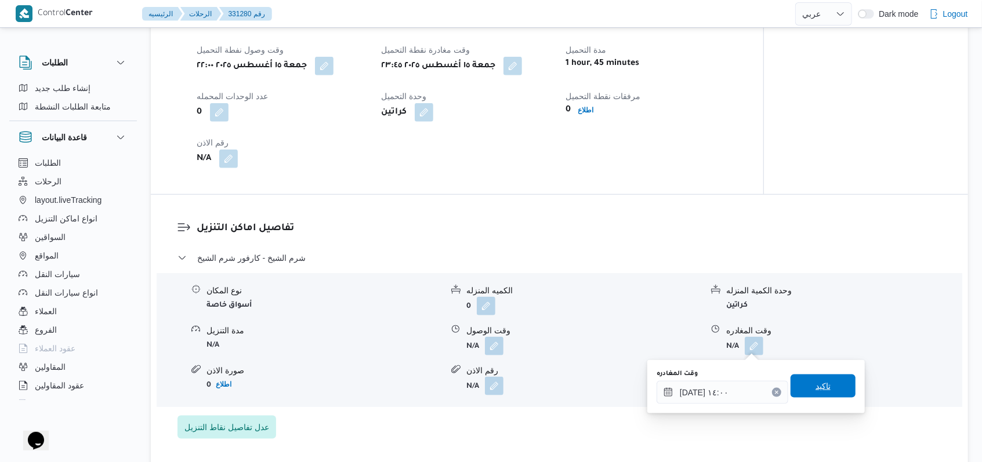
click at [823, 376] on span "تاكيد" at bounding box center [823, 386] width 65 height 23
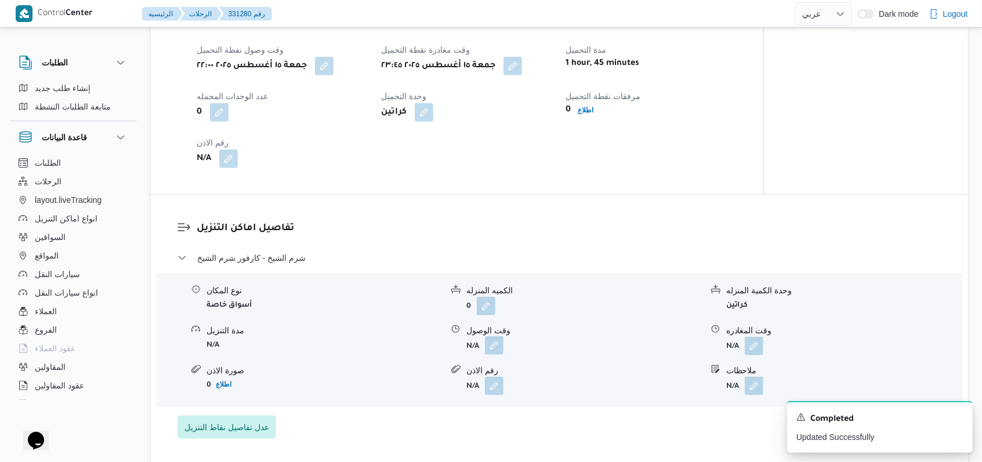
click at [495, 350] on button "button" at bounding box center [494, 345] width 19 height 19
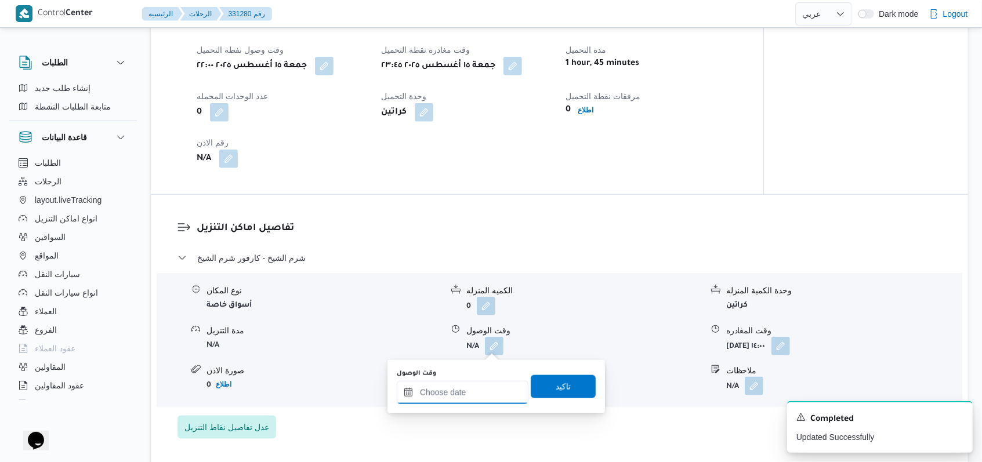
click at [462, 395] on input "وقت الوصول" at bounding box center [463, 392] width 132 height 23
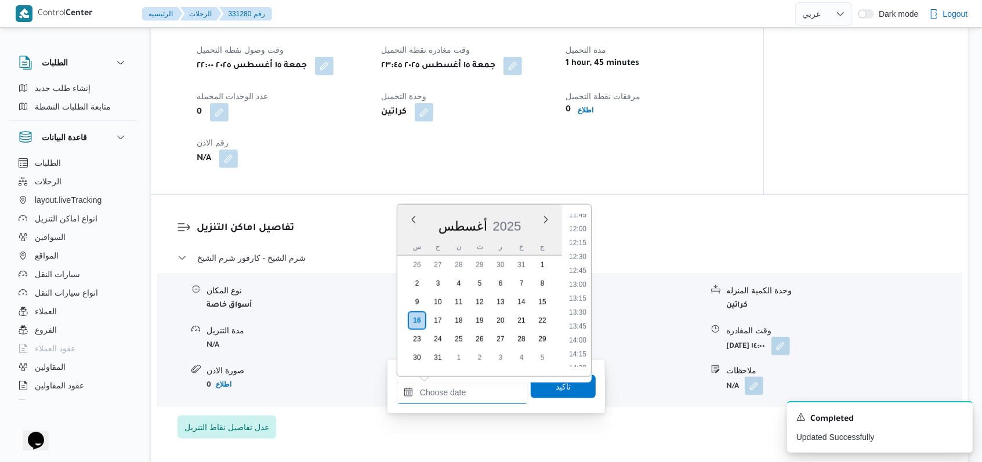
scroll to position [627, 0]
click at [585, 229] on li "11:30" at bounding box center [577, 233] width 27 height 12
type input "[DATE] ١١:٣٠"
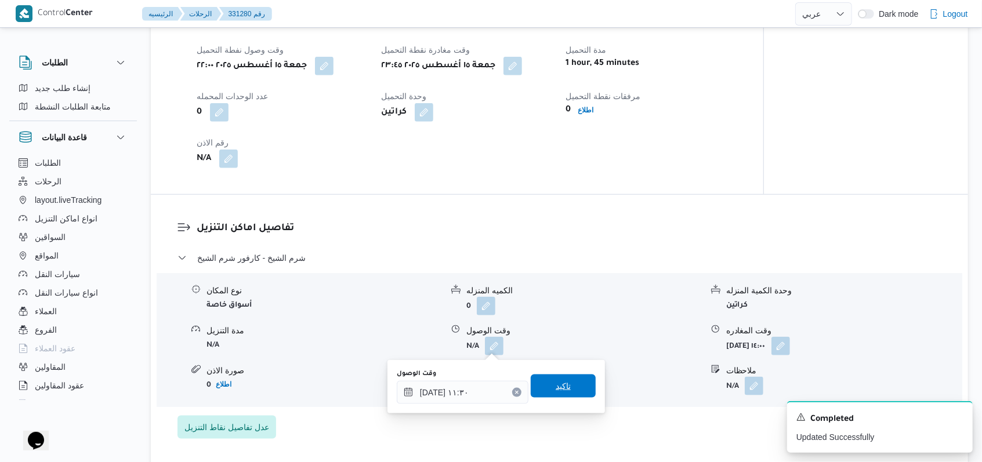
click at [582, 397] on span "تاكيد" at bounding box center [563, 386] width 65 height 23
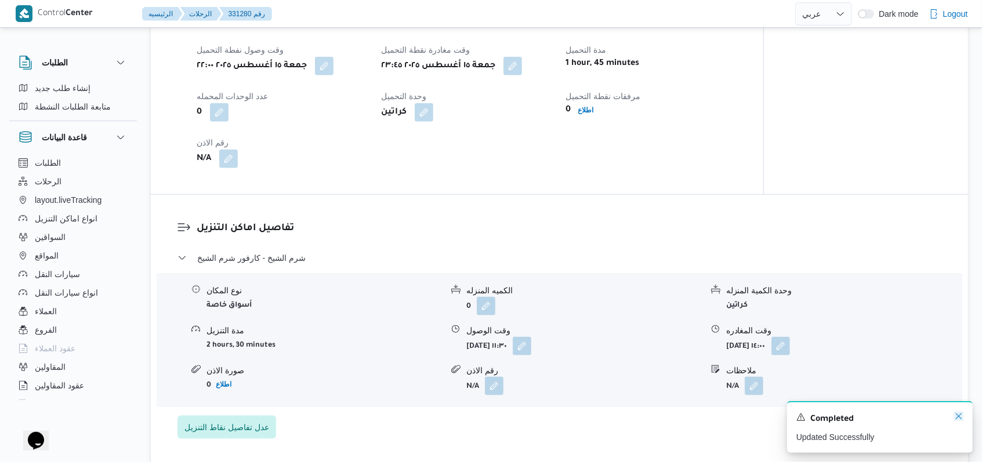
click at [958, 416] on icon "Dismiss toast" at bounding box center [959, 417] width 6 height 6
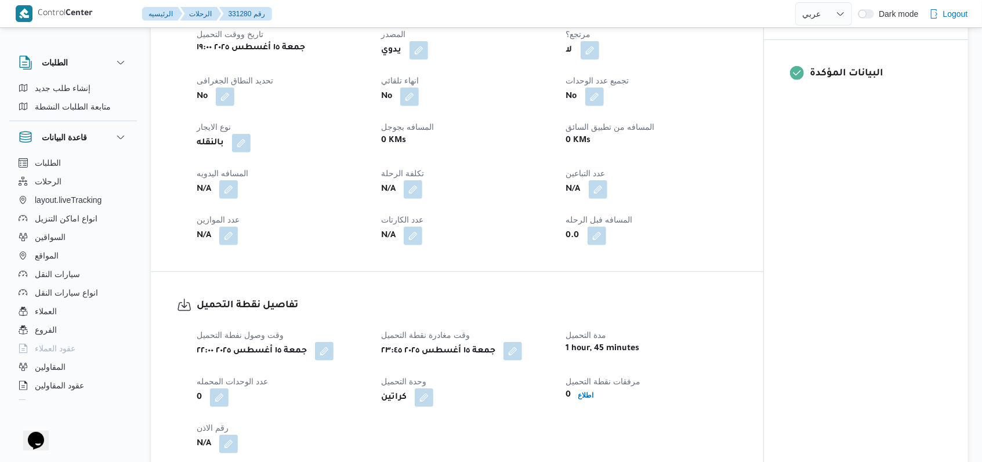
scroll to position [426, 0]
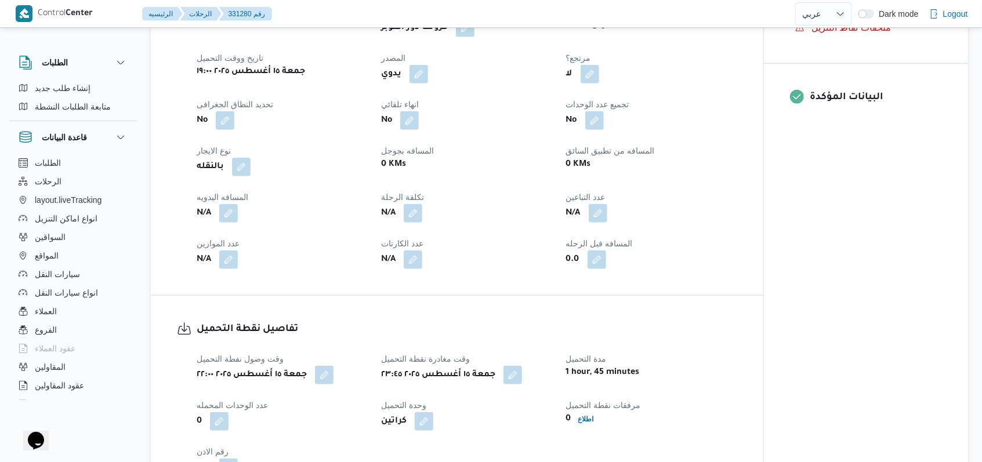
click at [222, 202] on dt "المسافه اليدويه" at bounding box center [282, 197] width 171 height 14
click at [222, 206] on button "button" at bounding box center [228, 213] width 19 height 19
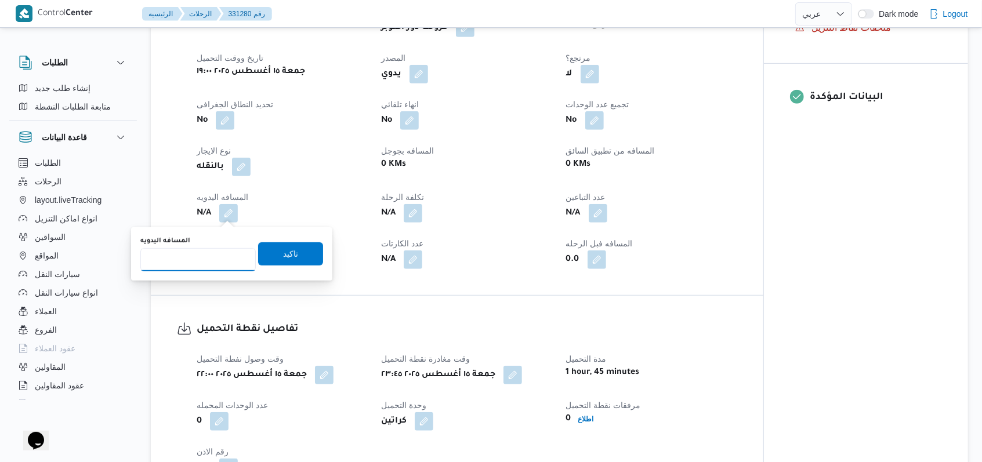
click at [216, 252] on input "المسافه اليدويه" at bounding box center [197, 259] width 115 height 23
type input "550"
click at [288, 252] on span "تاكيد" at bounding box center [290, 254] width 15 height 14
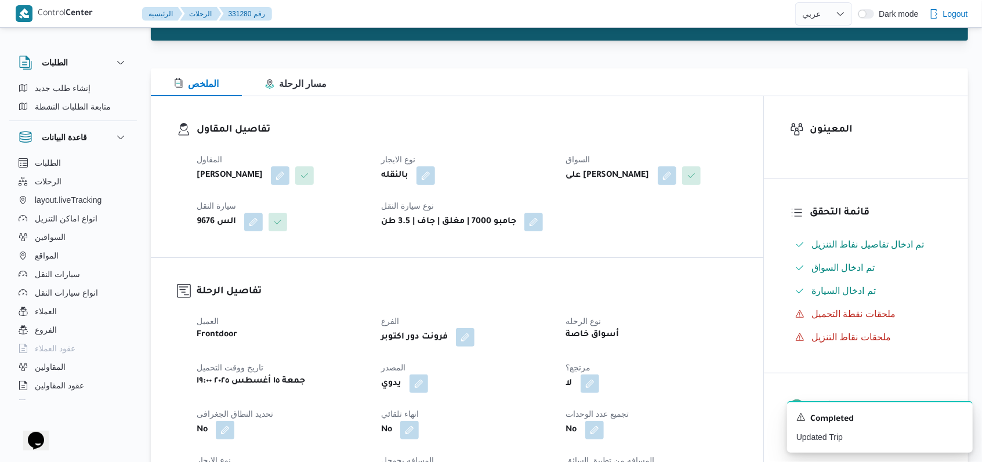
scroll to position [0, 0]
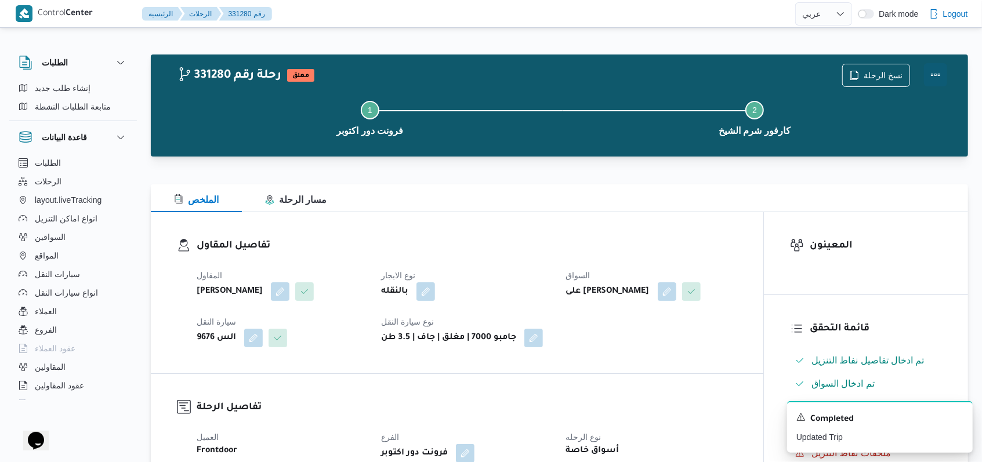
click at [938, 73] on button "Actions" at bounding box center [935, 74] width 23 height 23
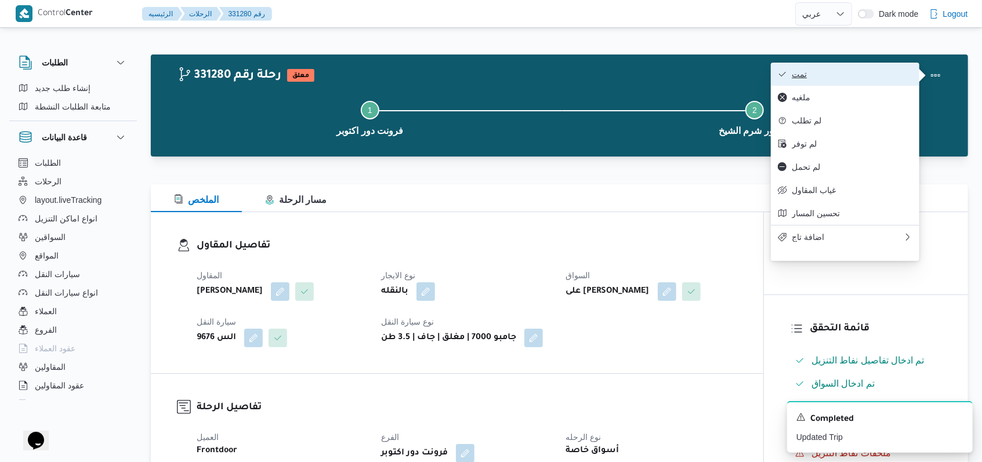
click at [867, 68] on button "تمت" at bounding box center [845, 74] width 149 height 23
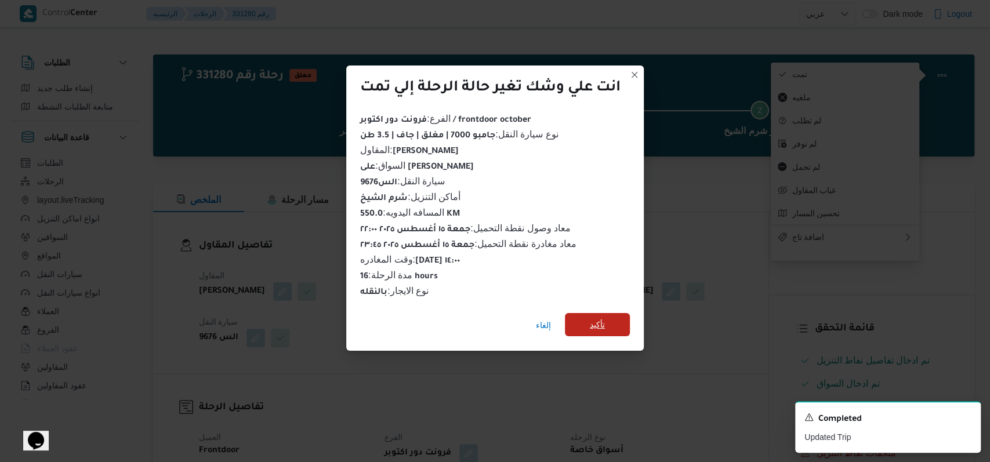
click at [615, 313] on span "تأكيد" at bounding box center [597, 324] width 65 height 23
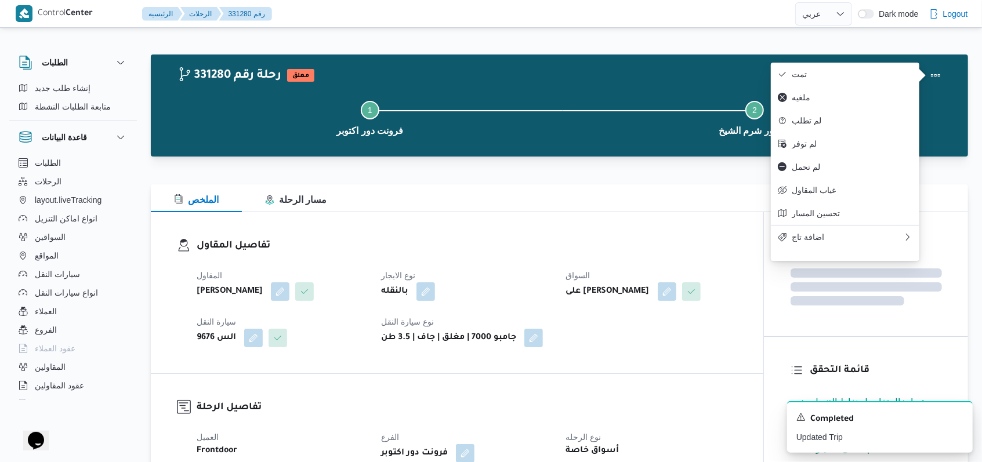
click at [510, 253] on h3 "تفاصيل المقاول" at bounding box center [467, 246] width 541 height 16
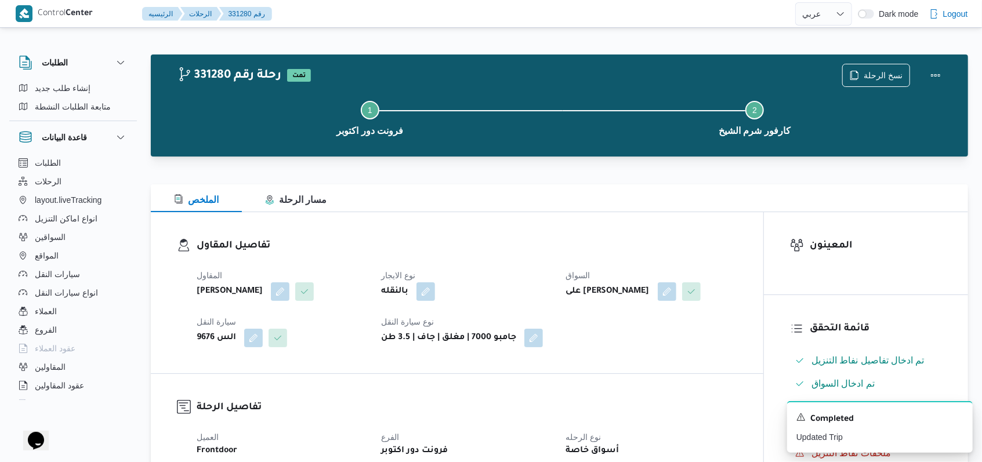
select select "ar"
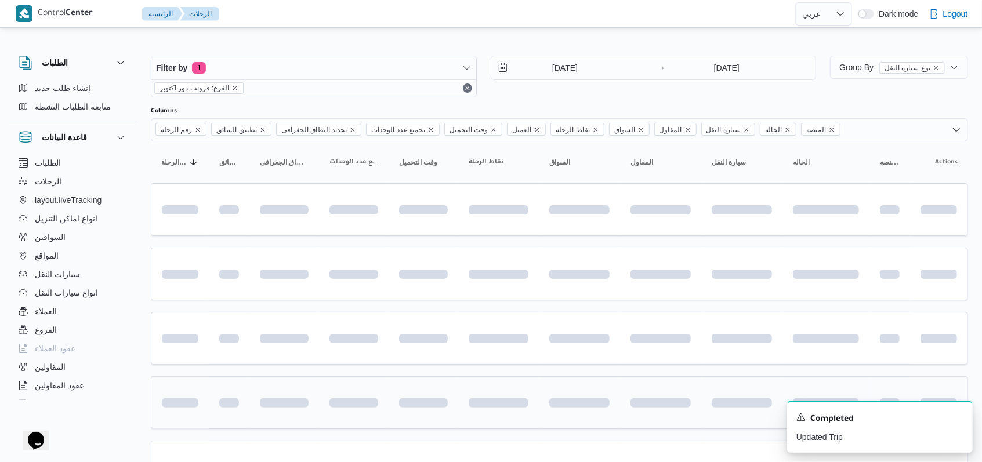
scroll to position [116, 0]
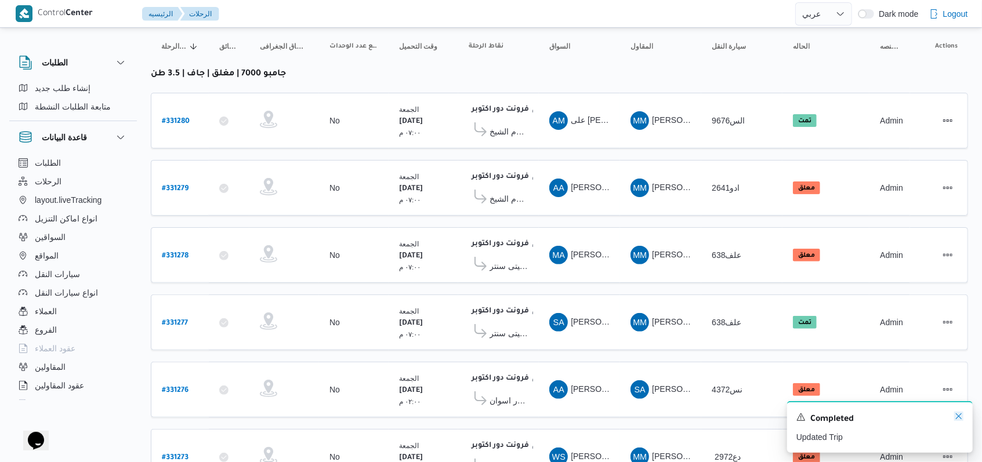
click at [961, 418] on icon "Dismiss toast" at bounding box center [958, 416] width 9 height 9
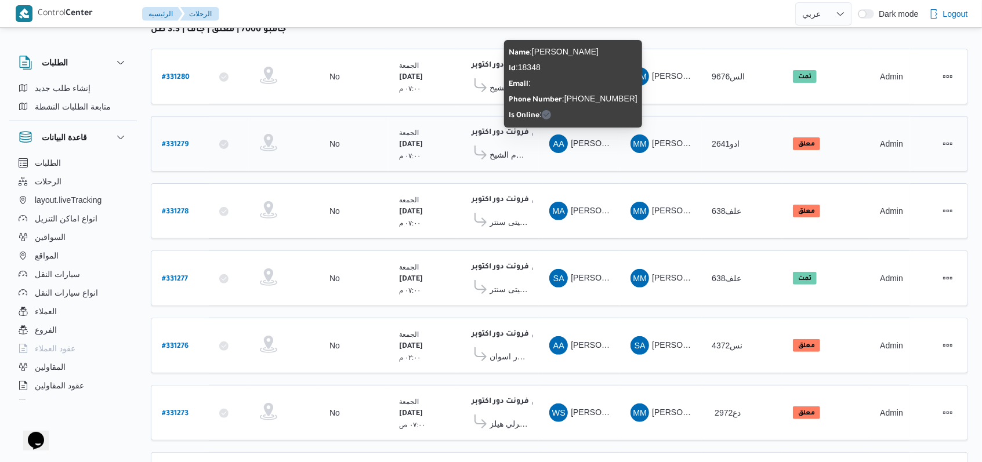
scroll to position [194, 0]
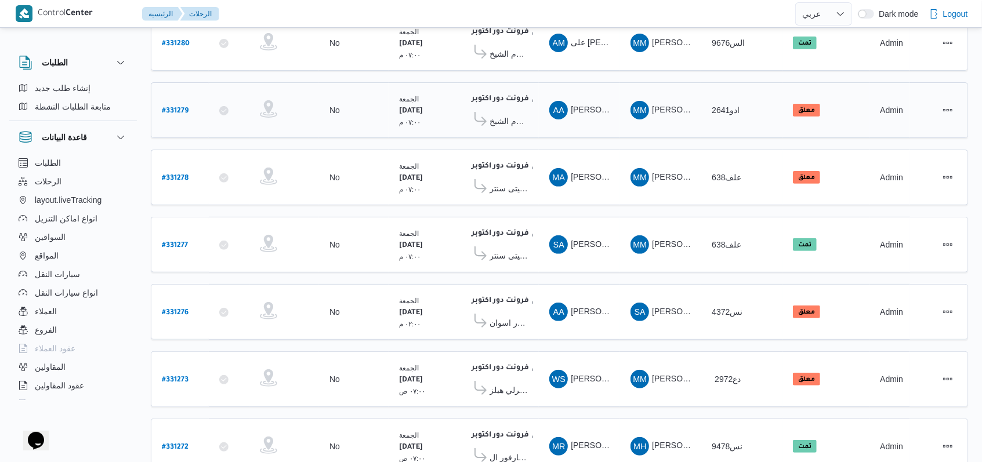
click at [168, 108] on b "# 331279" at bounding box center [175, 111] width 27 height 8
select select "ar"
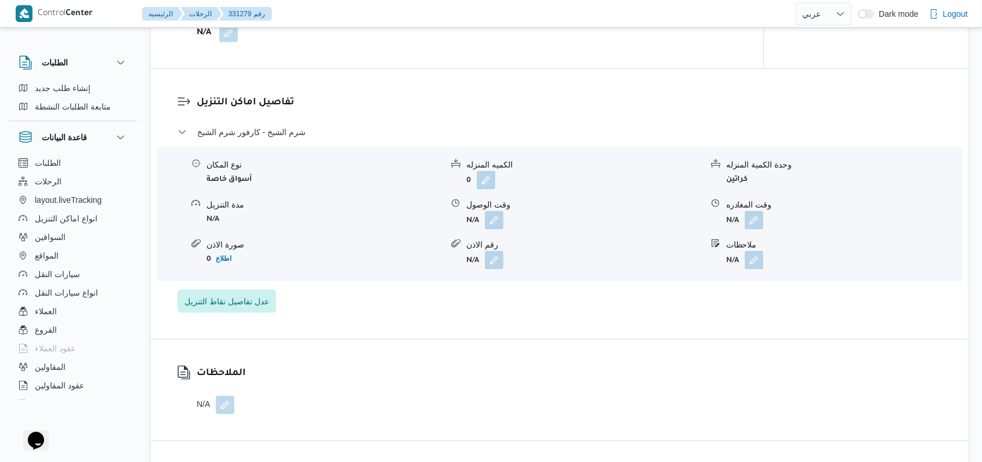
scroll to position [967, 0]
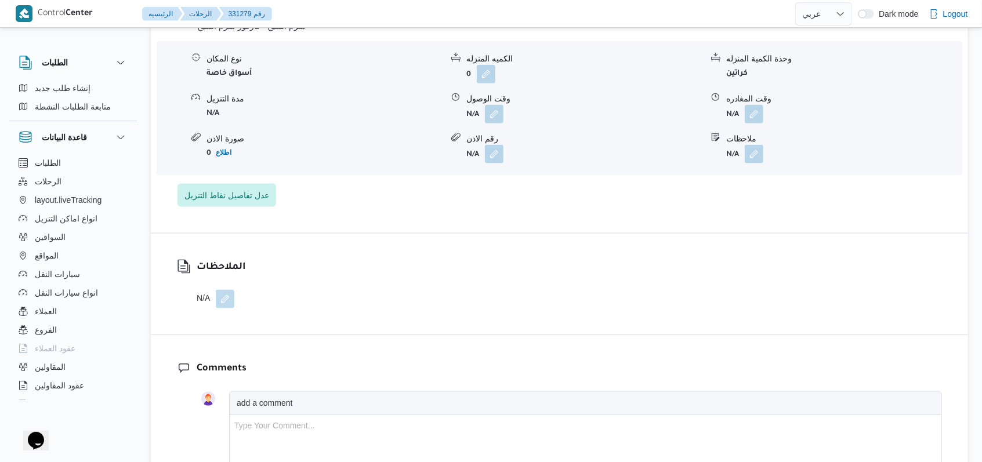
click at [214, 298] on span at bounding box center [222, 299] width 24 height 19
click at [229, 298] on button "button" at bounding box center [225, 298] width 19 height 19
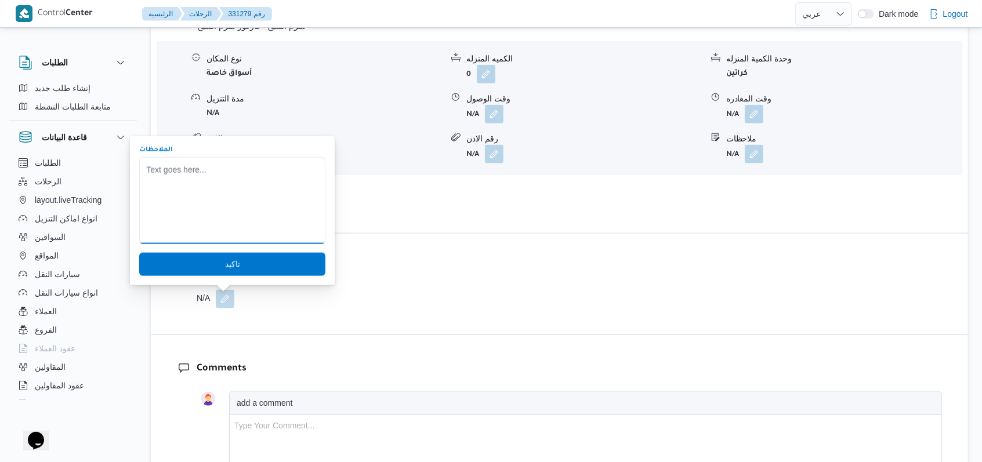
click at [226, 200] on textarea "الملاحظات" at bounding box center [232, 200] width 186 height 87
type textarea "h"
type textarea "السيارة عملت حادثة"
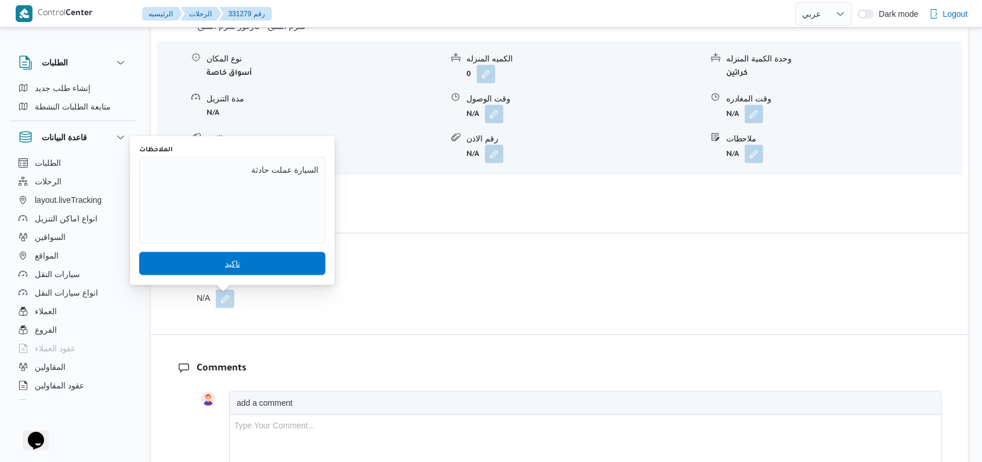
click at [229, 258] on span "تاكيد" at bounding box center [232, 264] width 15 height 14
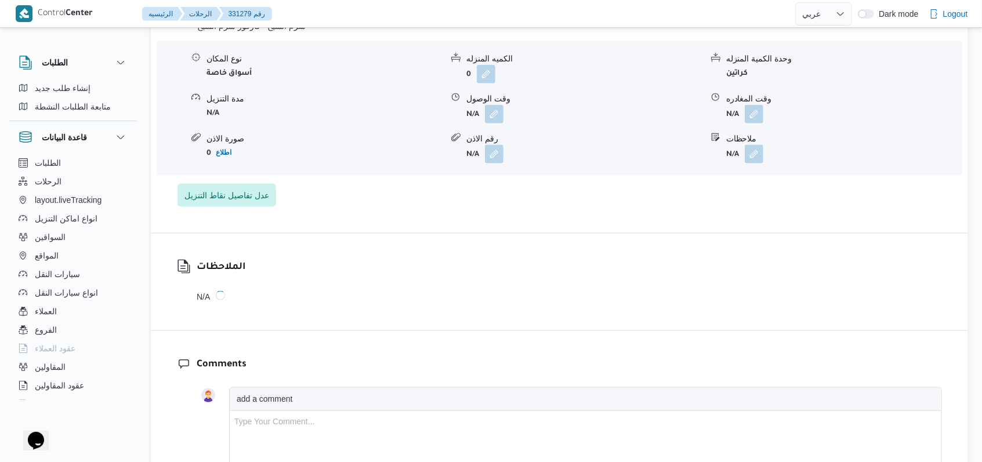
scroll to position [964, 0]
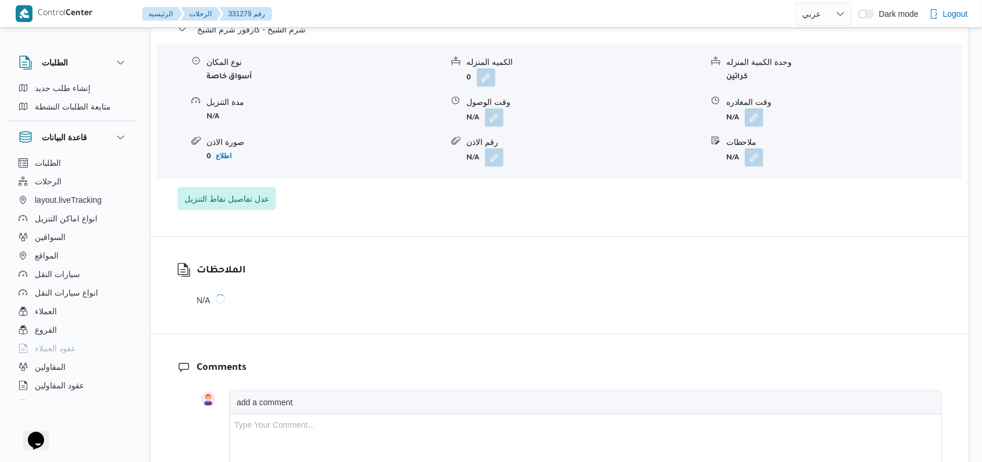
select select "ar"
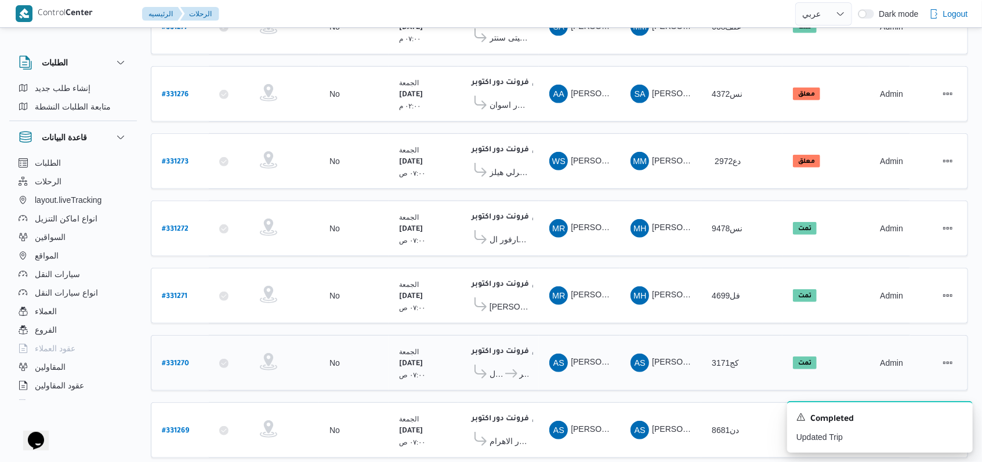
scroll to position [426, 0]
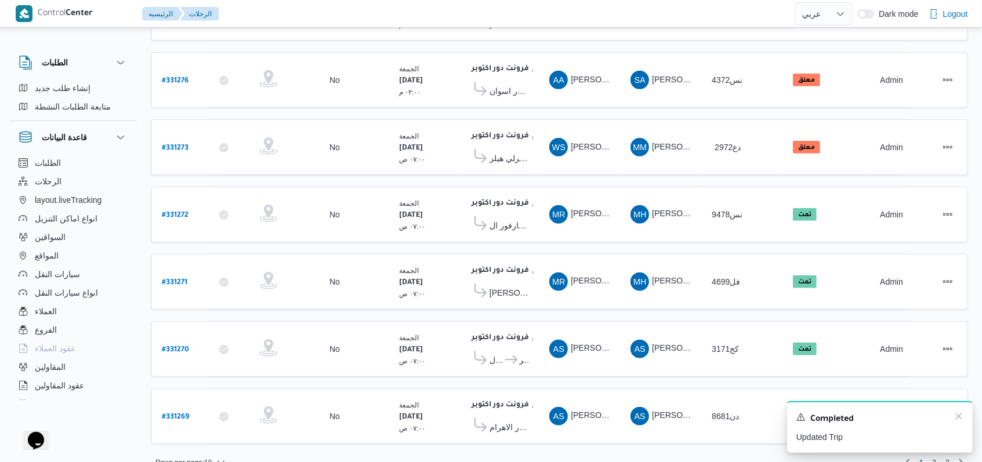
click at [955, 412] on div "A new notification appears Completed Updated Trip" at bounding box center [880, 427] width 186 height 52
click at [957, 418] on icon "Dismiss toast" at bounding box center [958, 416] width 9 height 9
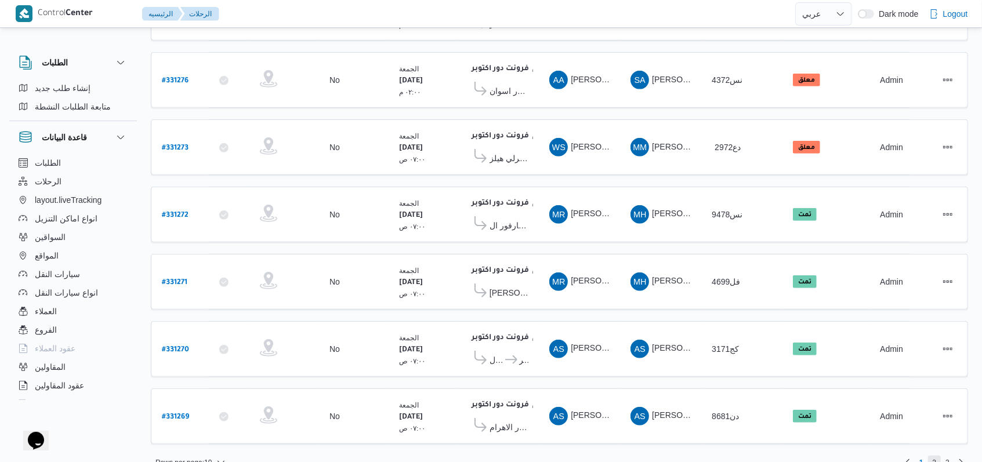
click at [936, 456] on span "2" at bounding box center [935, 463] width 4 height 14
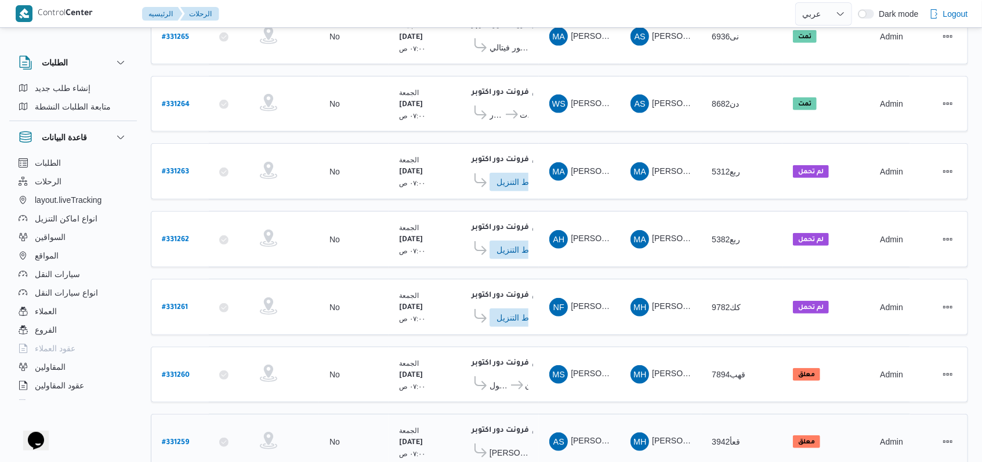
scroll to position [429, 0]
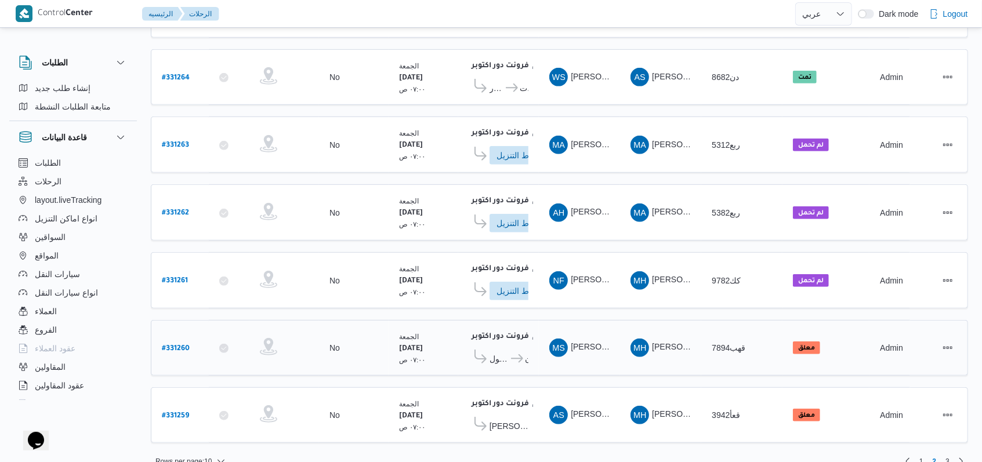
click at [181, 345] on b "# 331260" at bounding box center [176, 349] width 28 height 8
select select "ar"
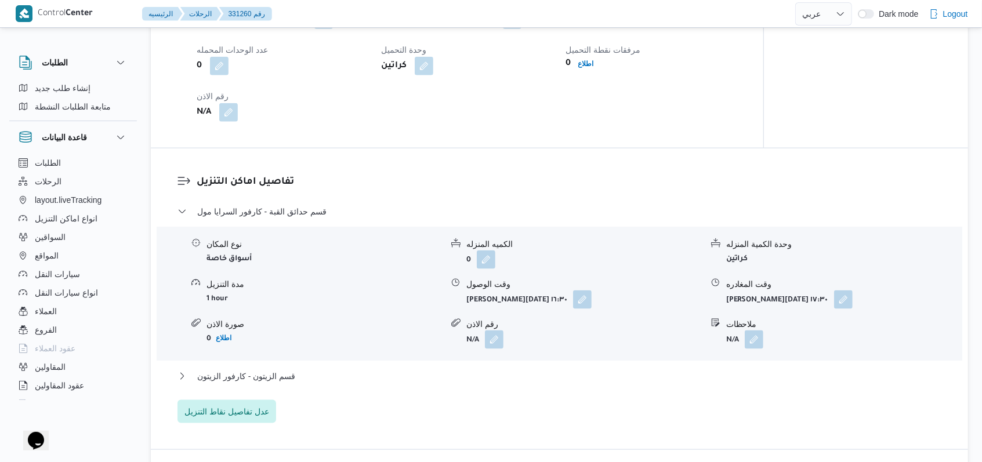
scroll to position [850, 0]
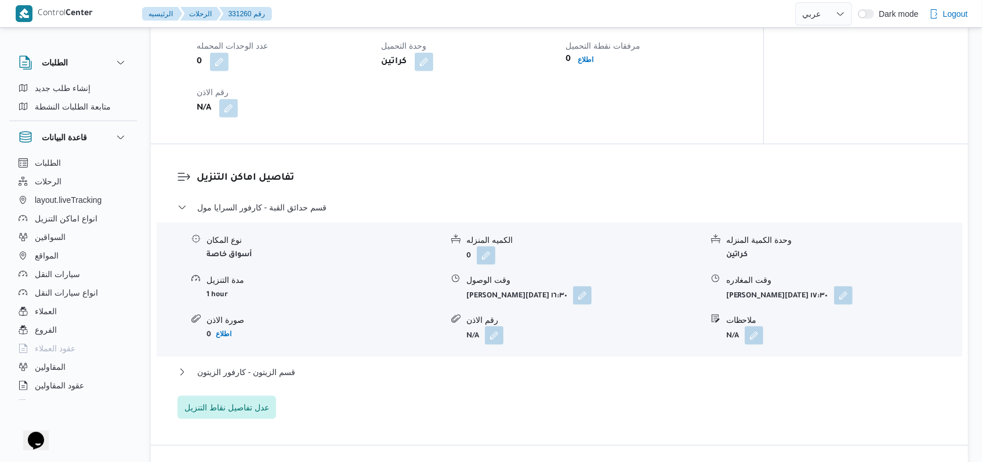
click at [259, 365] on div "قسم الزيتون - كارفور الزيتون" at bounding box center [560, 376] width 765 height 22
click at [269, 365] on span "قسم الزيتون - كارفور الزيتون" at bounding box center [246, 372] width 98 height 14
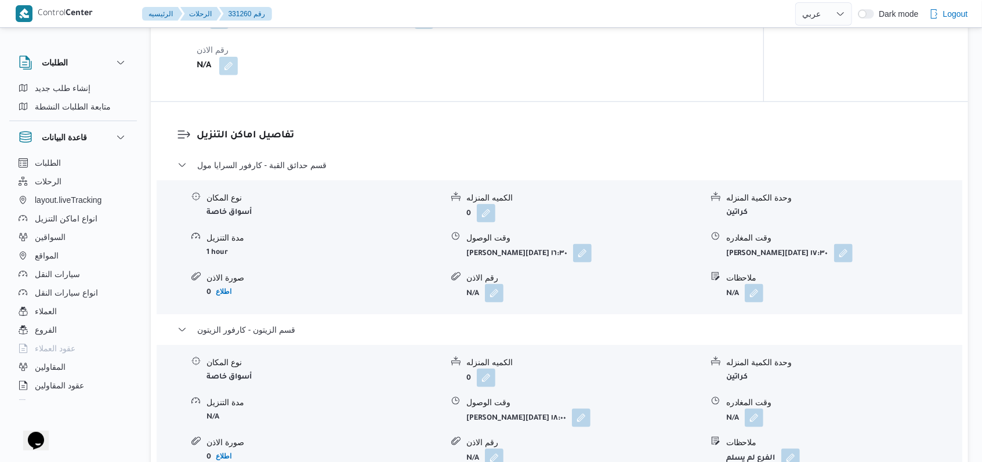
scroll to position [928, 0]
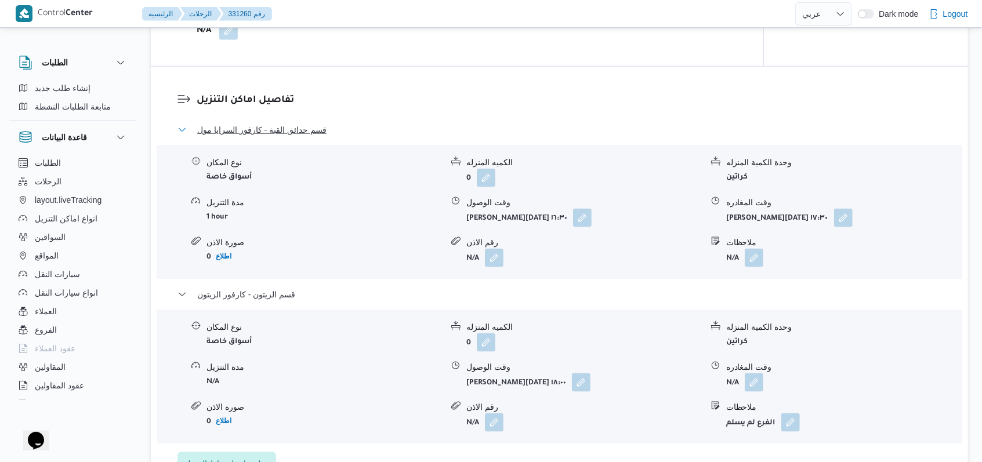
click at [291, 123] on span "قسم حدائق القبة - كارفور السرايا مول" at bounding box center [261, 130] width 129 height 14
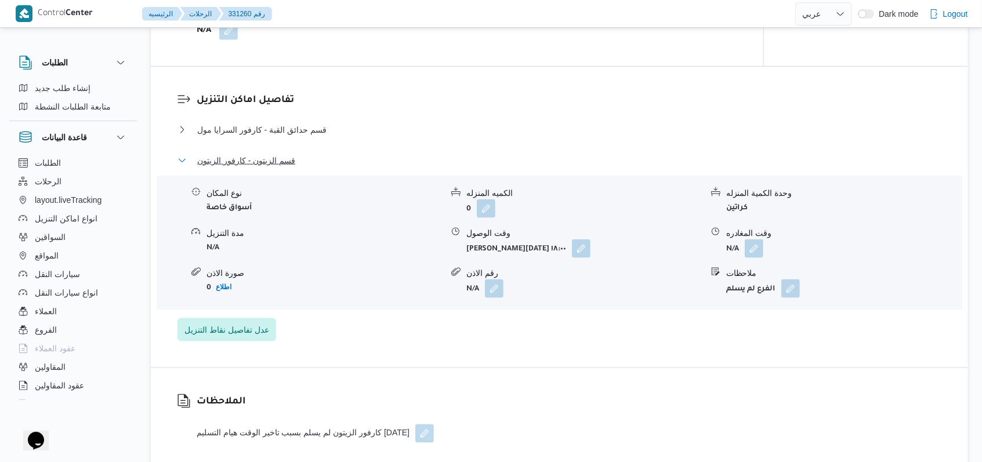
click at [435, 154] on button "قسم الزيتون - كارفور الزيتون" at bounding box center [560, 161] width 765 height 14
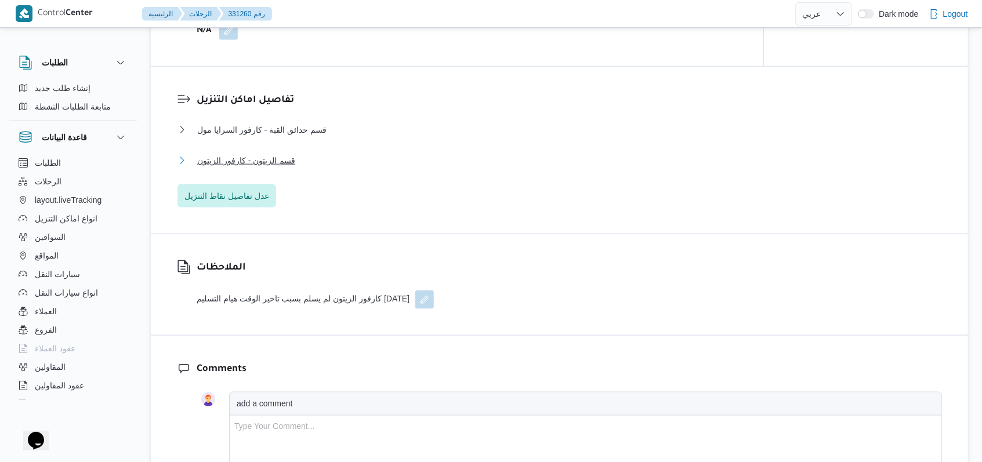
click at [283, 154] on span "قسم الزيتون - كارفور الزيتون" at bounding box center [246, 161] width 98 height 14
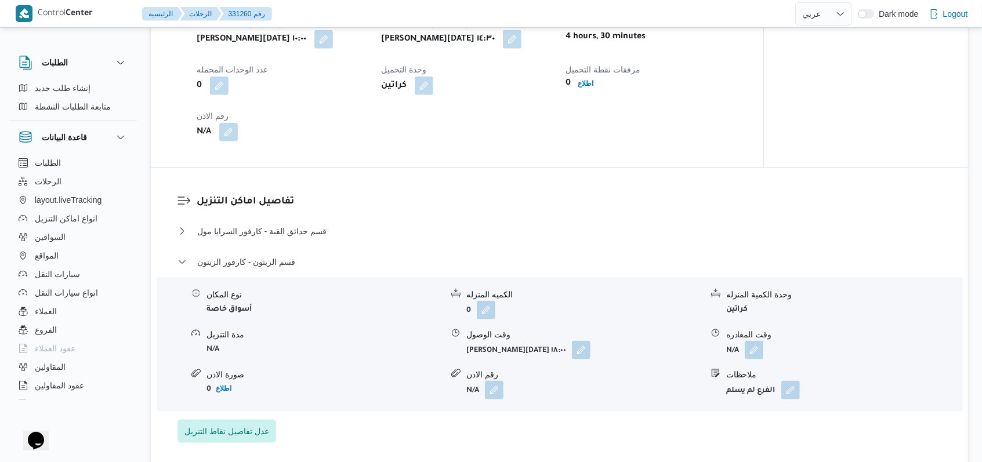
scroll to position [850, 0]
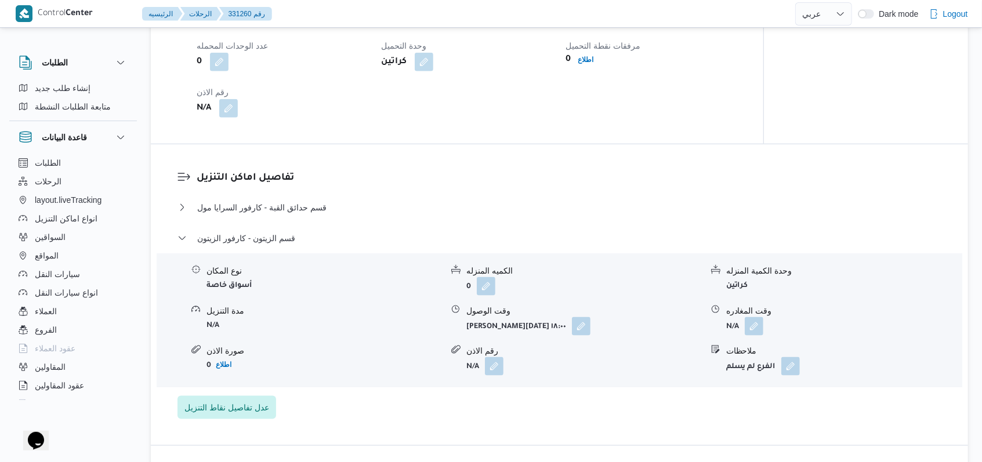
scroll to position [388, 0]
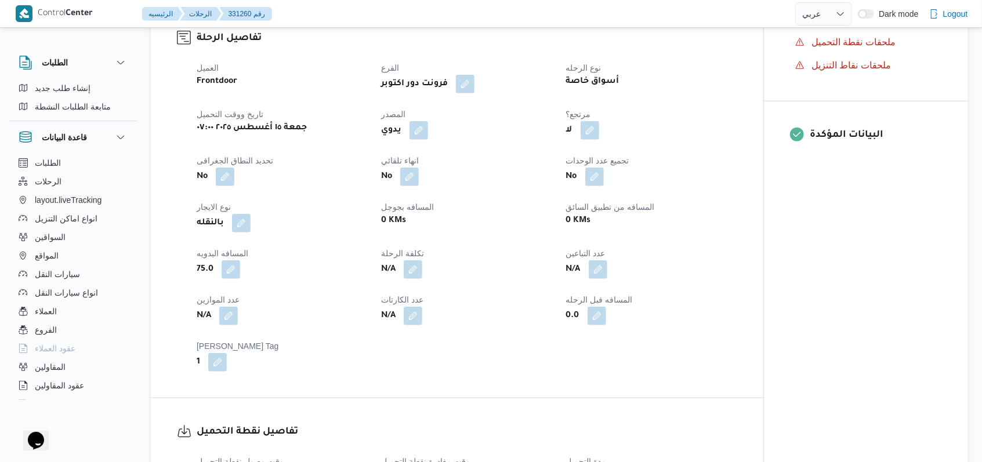
select select "ar"
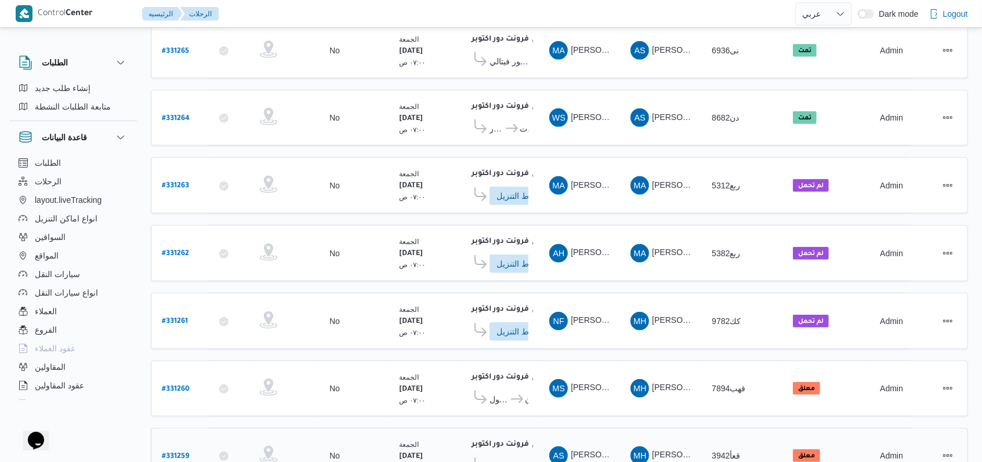
scroll to position [429, 0]
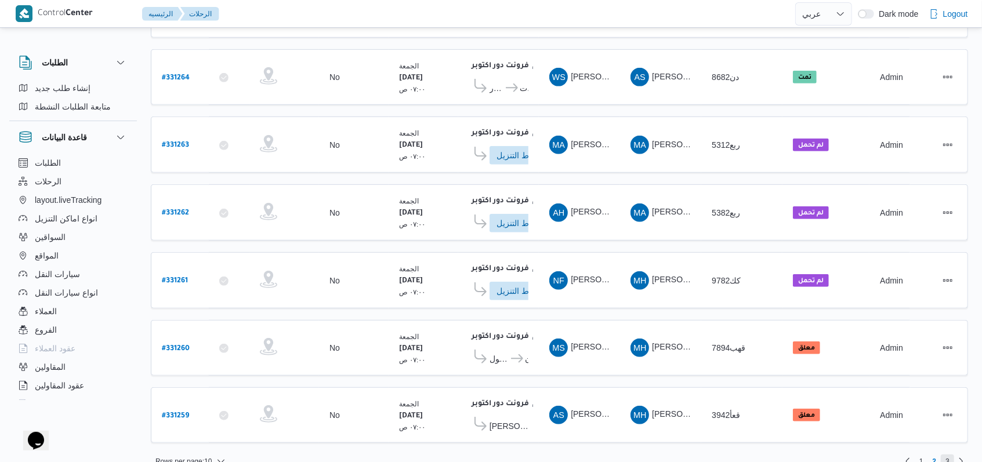
click at [951, 455] on span "3" at bounding box center [947, 462] width 13 height 14
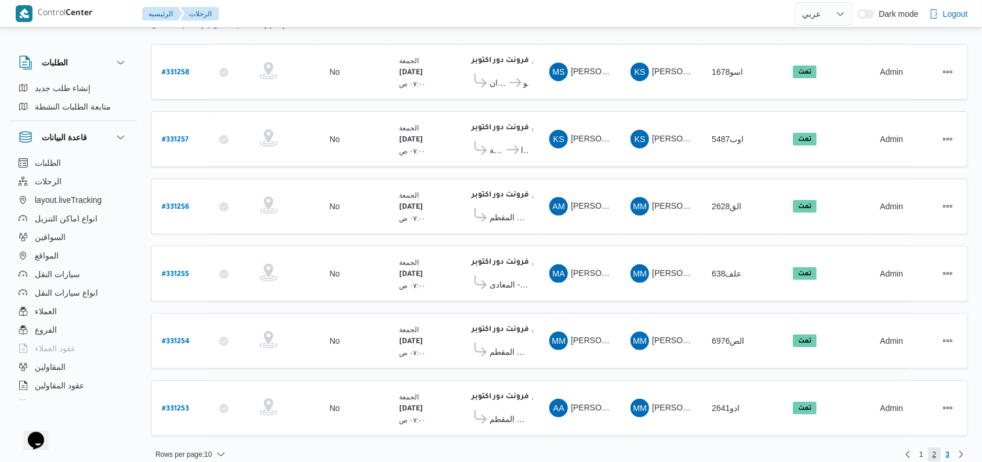
click at [935, 448] on span "2" at bounding box center [935, 455] width 4 height 14
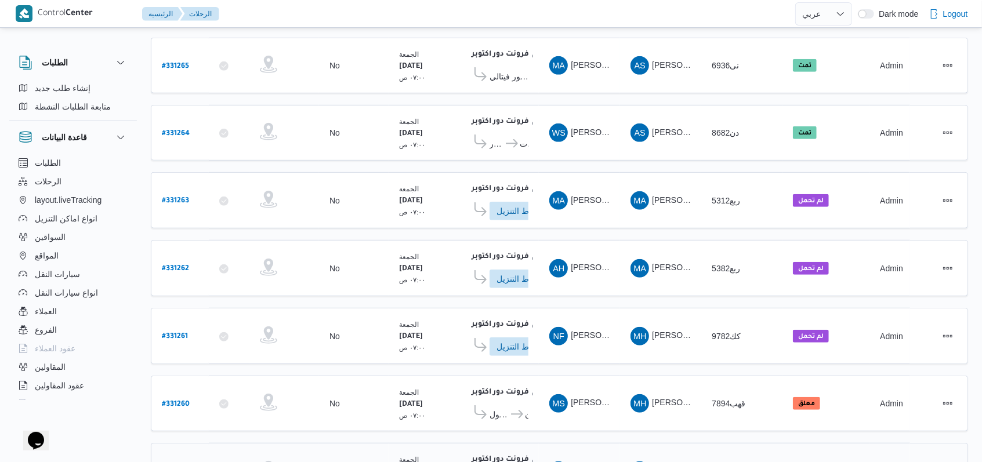
scroll to position [429, 0]
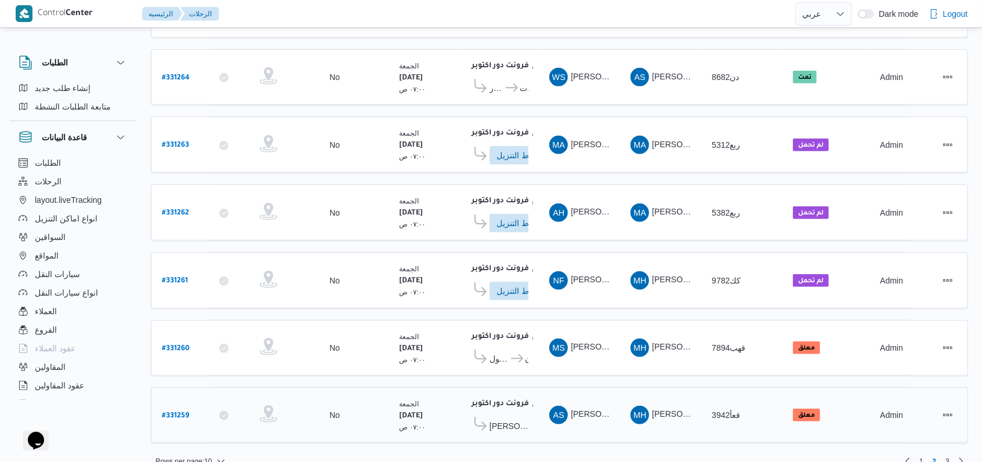
click at [169, 412] on b "# 331259" at bounding box center [175, 416] width 27 height 8
select select "ar"
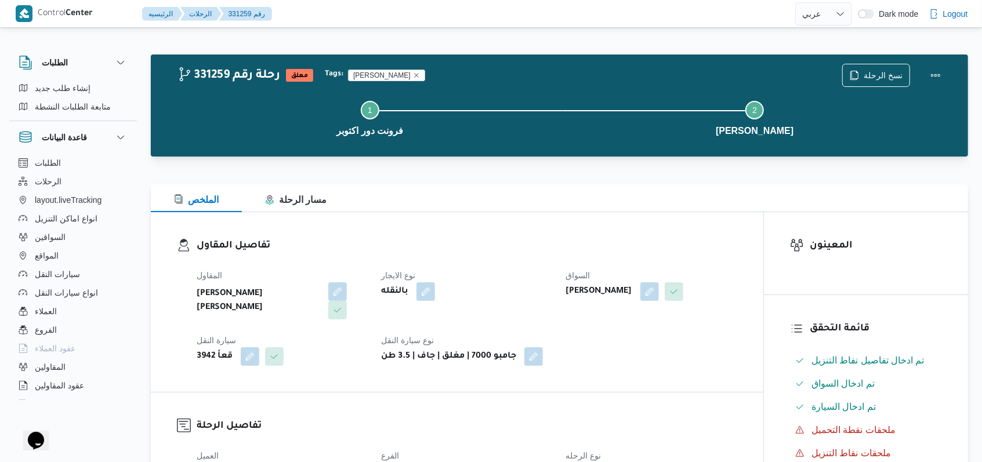
select select "ar"
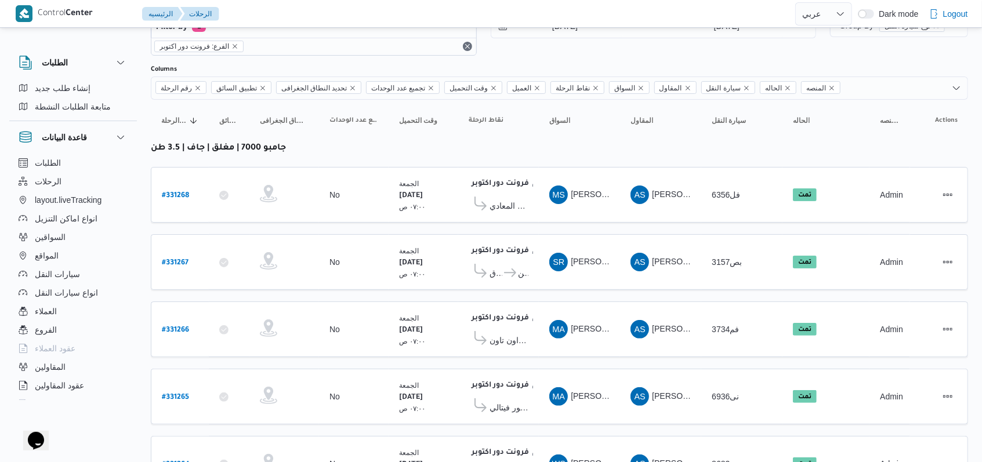
scroll to position [429, 0]
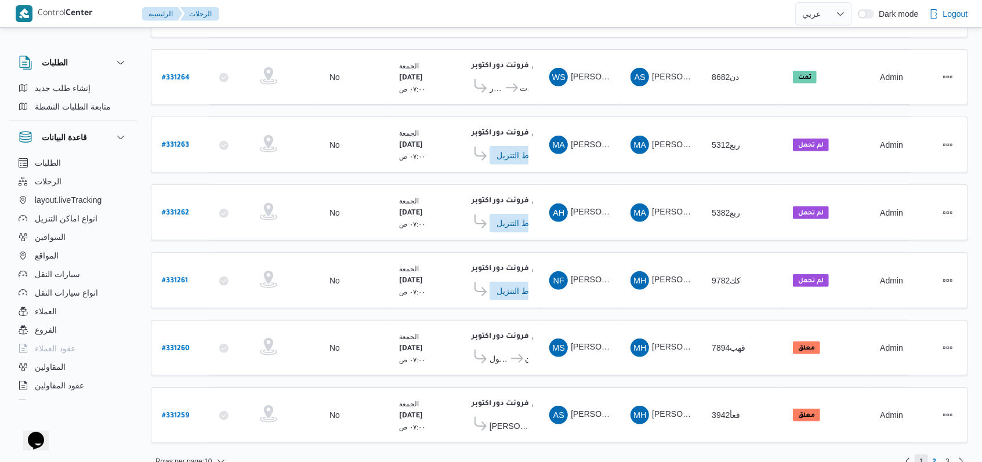
click at [916, 455] on span "1" at bounding box center [921, 462] width 13 height 14
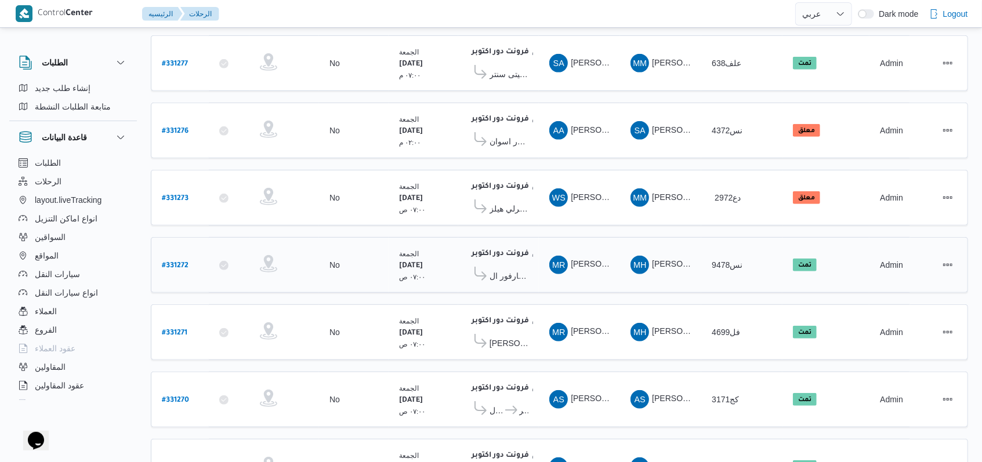
scroll to position [386, 0]
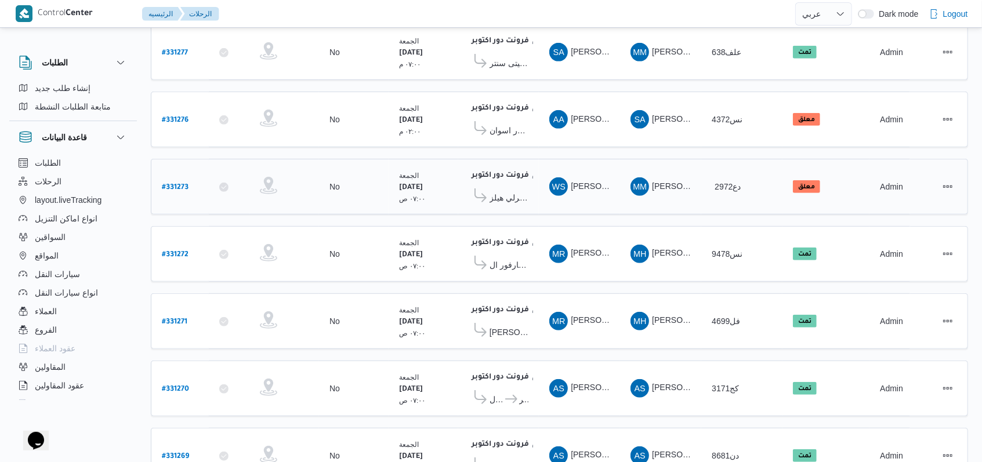
click at [181, 184] on b "# 331273" at bounding box center [175, 188] width 27 height 8
select select "ar"
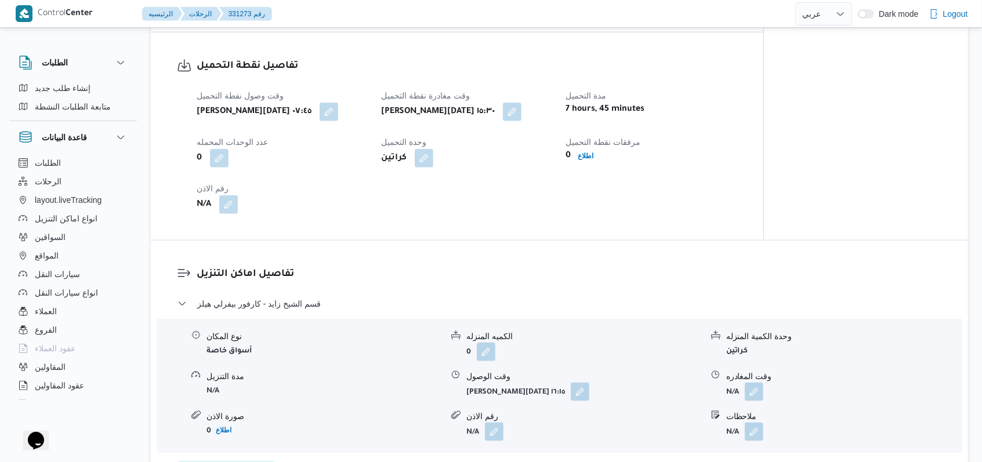
scroll to position [928, 0]
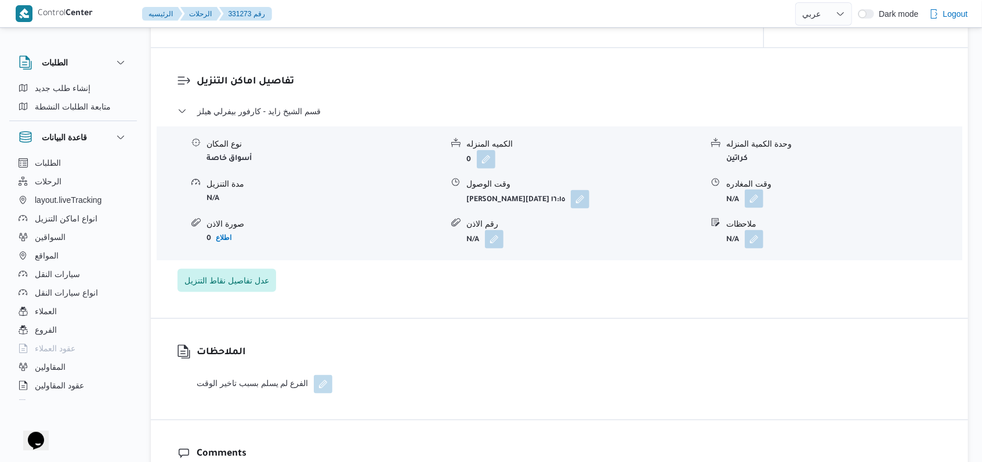
click at [754, 197] on button "button" at bounding box center [754, 199] width 19 height 19
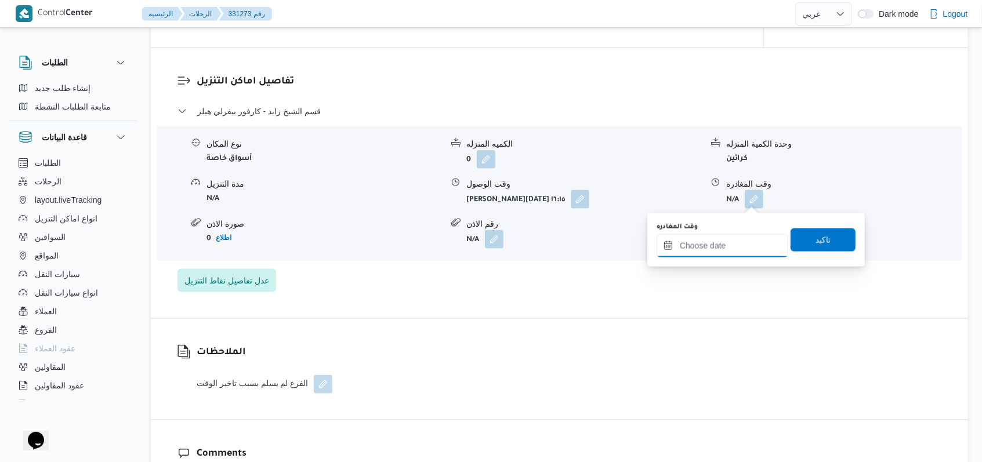
click at [745, 241] on input "وقت المغادره" at bounding box center [723, 245] width 132 height 23
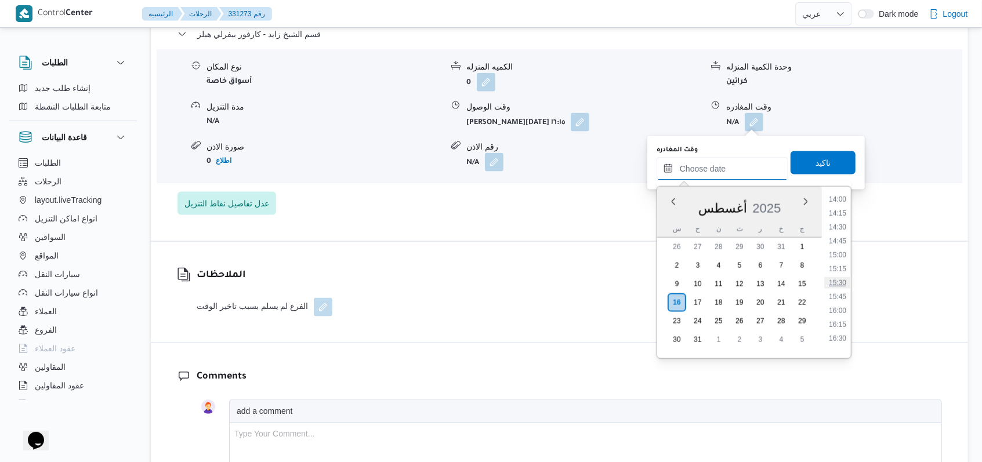
scroll to position [859, 0]
click at [841, 290] on li "17:00" at bounding box center [837, 290] width 27 height 12
type input "[DATE] ١٧:٠٠"
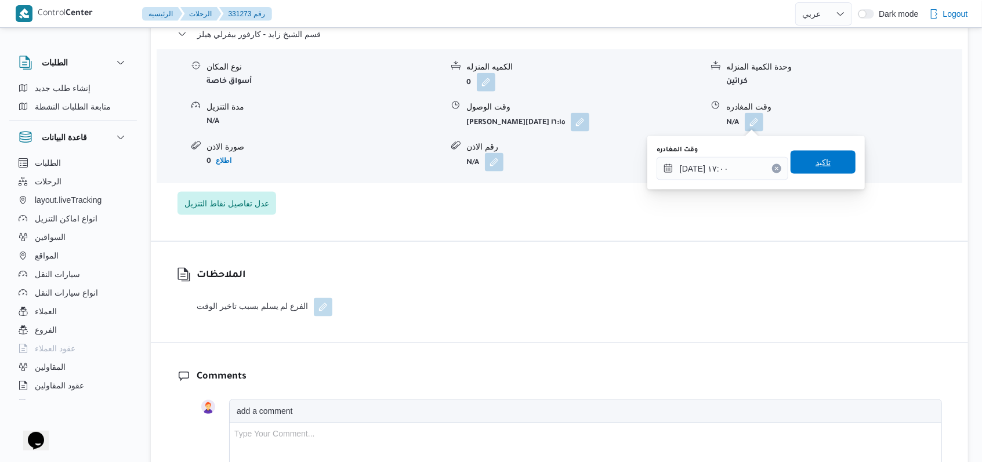
click at [824, 158] on span "تاكيد" at bounding box center [823, 162] width 65 height 23
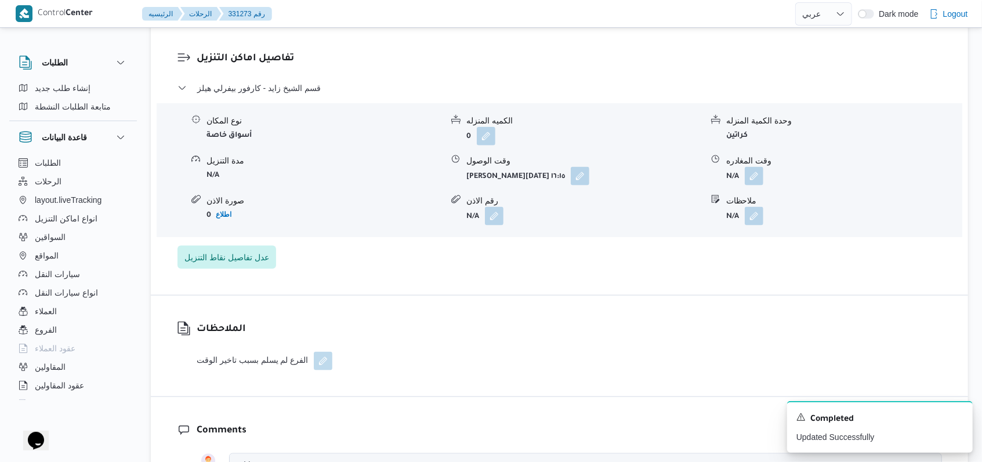
scroll to position [928, 0]
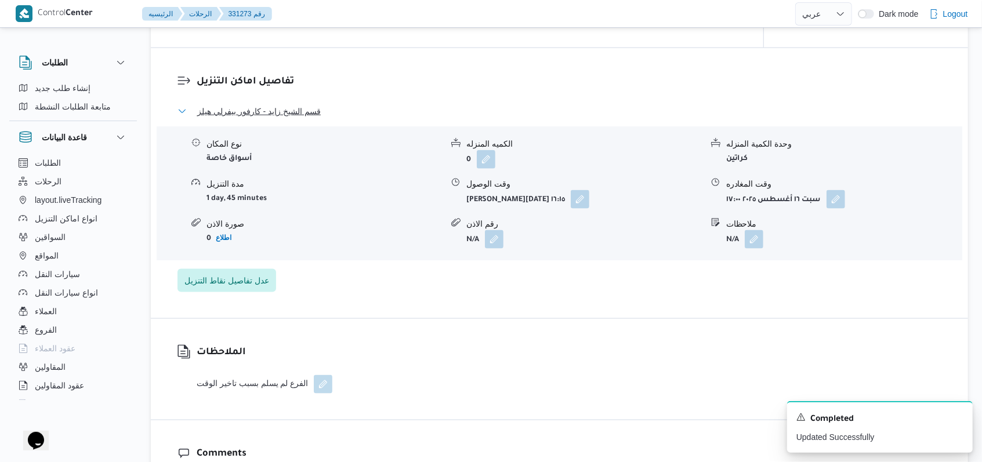
click at [285, 117] on span "قسم الشيخ زايد - كارفور بيفرلي هيلز" at bounding box center [259, 111] width 124 height 14
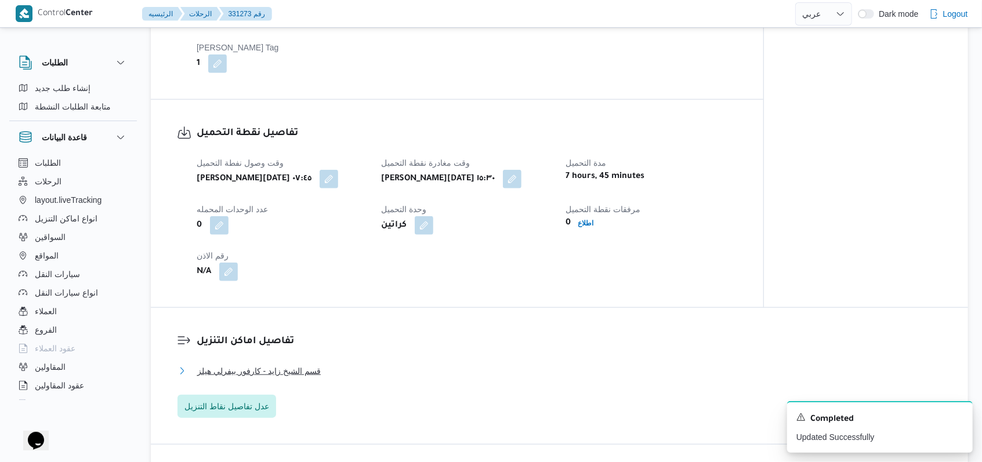
scroll to position [541, 0]
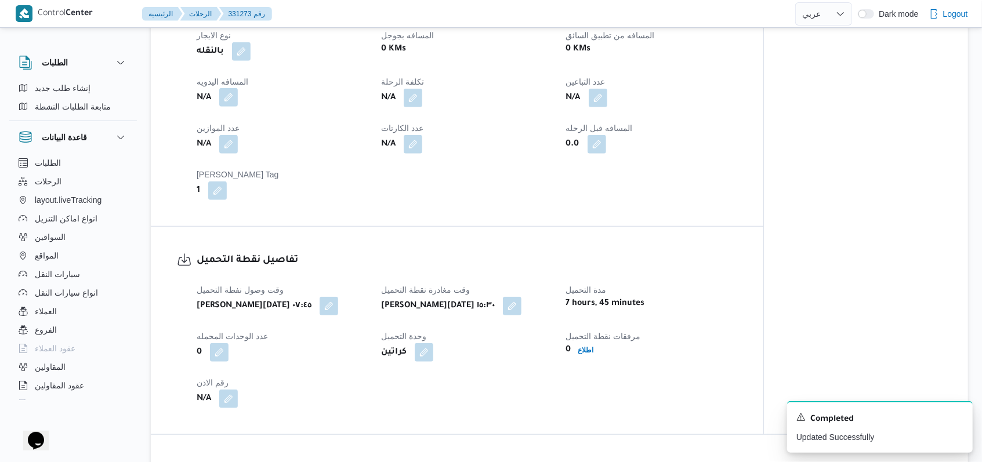
click at [232, 104] on button "button" at bounding box center [228, 97] width 19 height 19
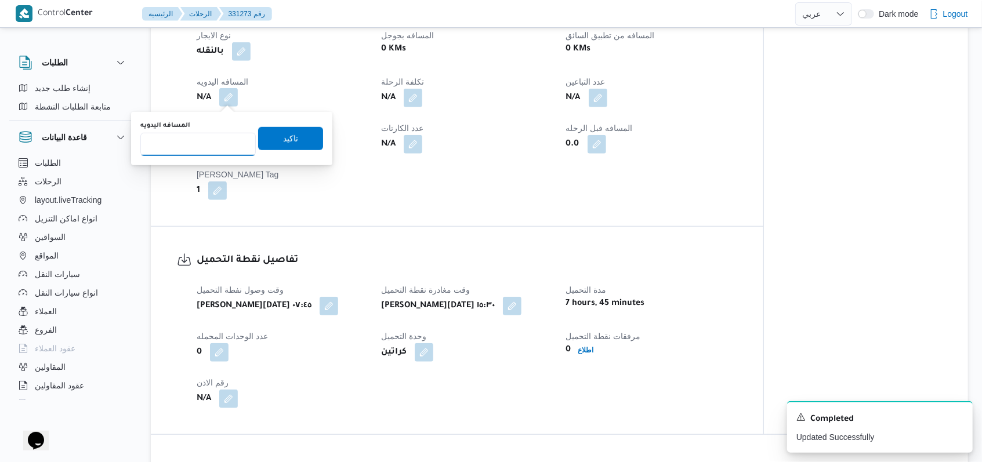
click at [208, 148] on input "المسافه اليدويه" at bounding box center [197, 144] width 115 height 23
type input "3"
type input "46"
click at [283, 139] on span "تاكيد" at bounding box center [290, 138] width 15 height 14
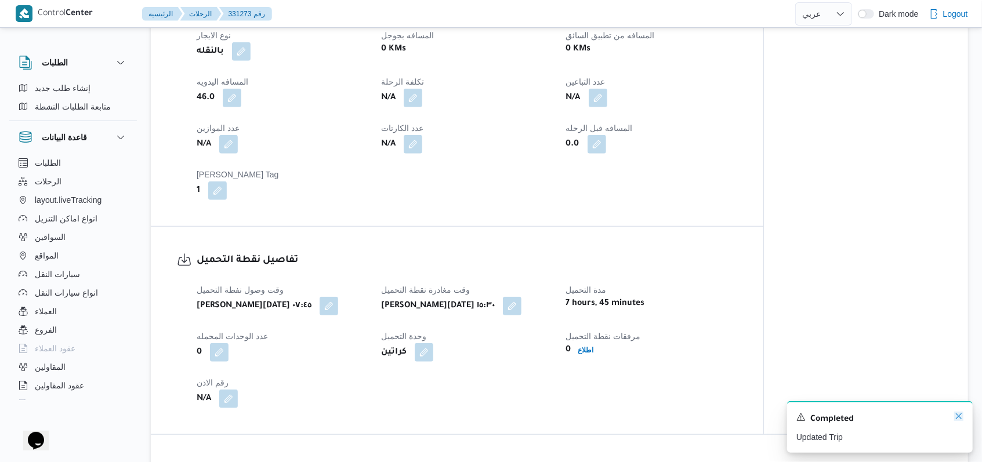
click at [956, 420] on icon "Dismiss toast" at bounding box center [958, 416] width 9 height 9
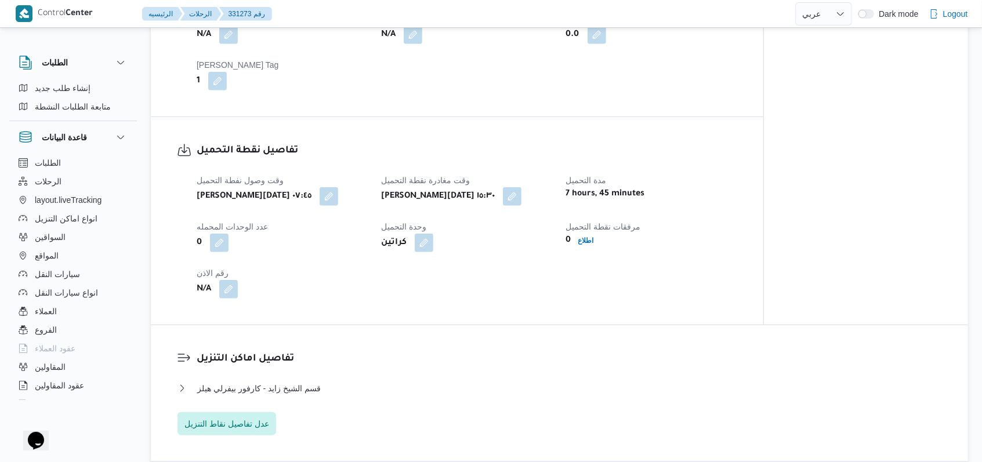
scroll to position [850, 0]
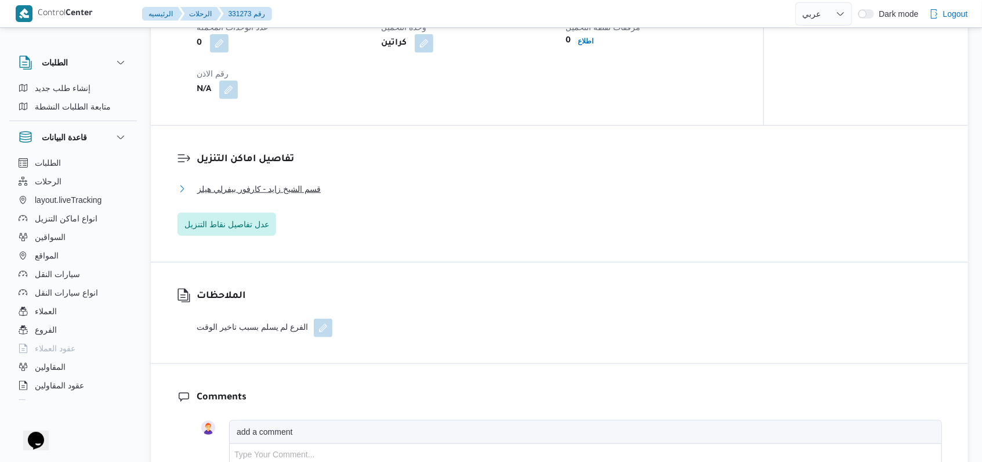
click at [321, 184] on button "قسم الشيخ زايد - كارفور بيفرلي هيلز" at bounding box center [560, 189] width 765 height 14
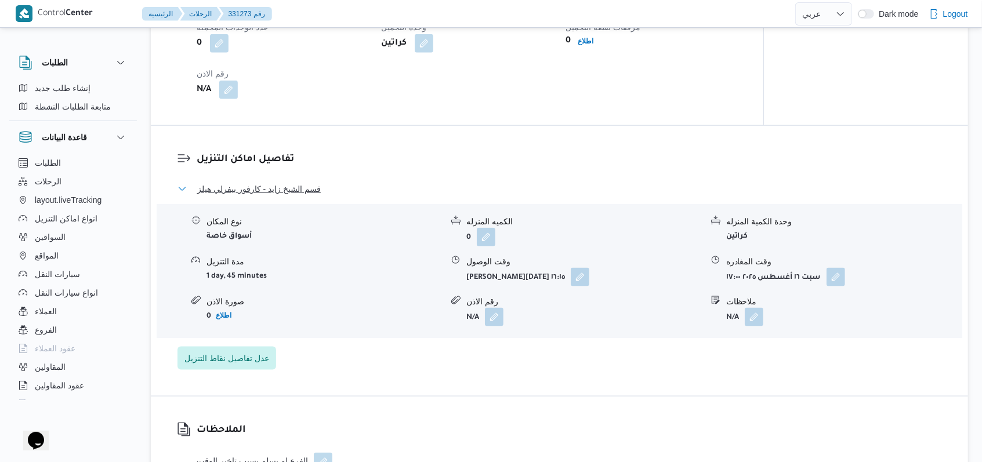
click at [321, 184] on button "قسم الشيخ زايد - كارفور بيفرلي هيلز" at bounding box center [560, 189] width 765 height 14
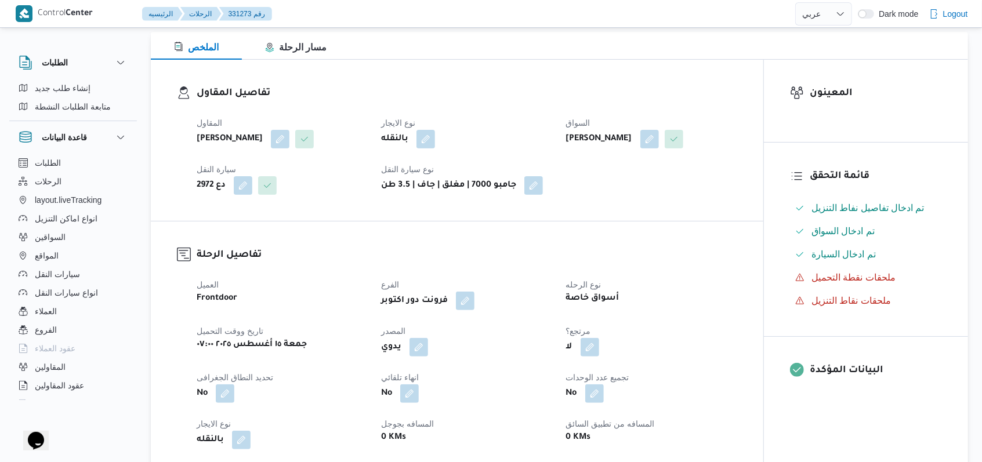
scroll to position [0, 0]
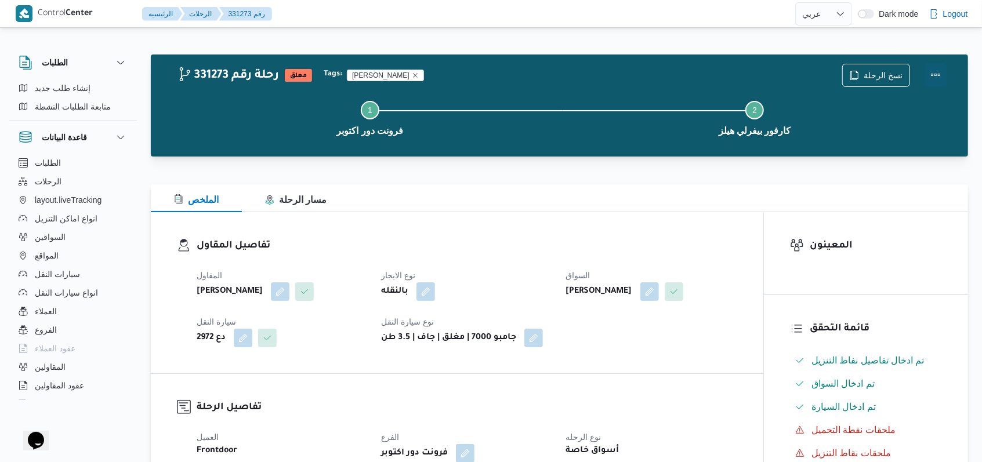
click at [928, 81] on button "Actions" at bounding box center [935, 74] width 23 height 23
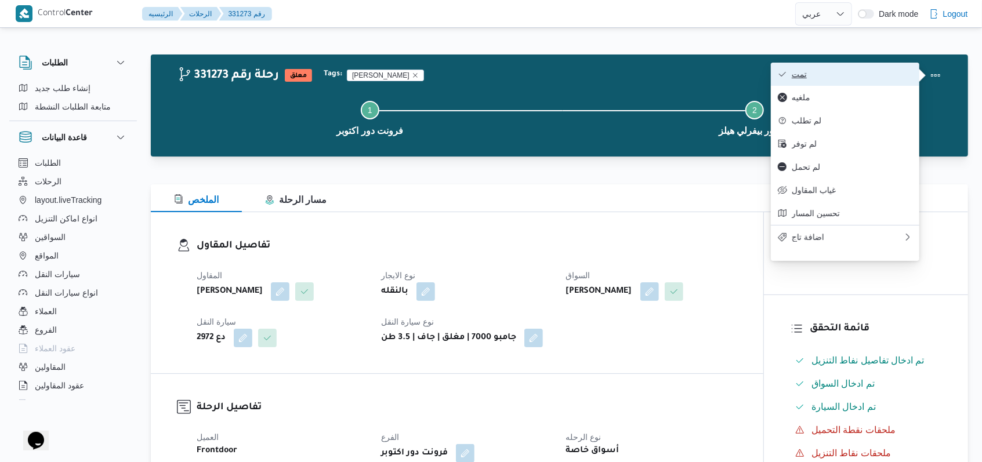
click at [896, 76] on span "تمت" at bounding box center [852, 74] width 121 height 9
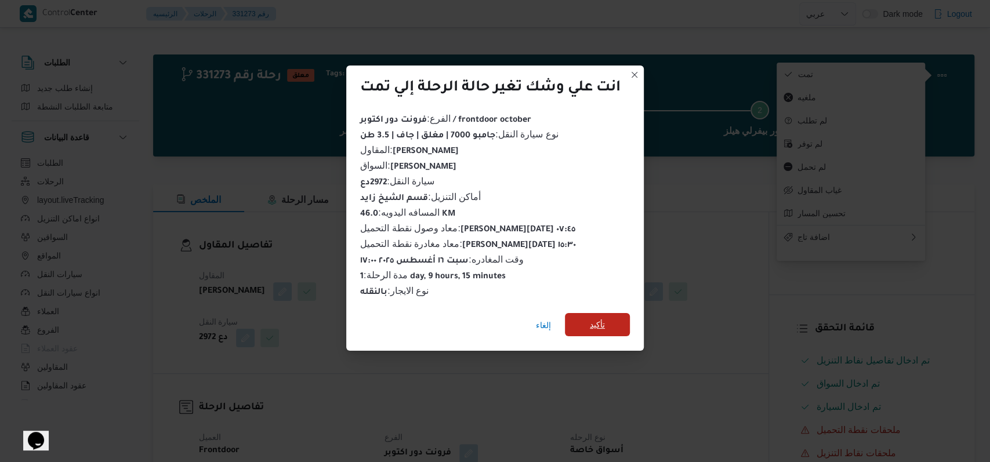
click at [605, 318] on span "تأكيد" at bounding box center [597, 325] width 15 height 14
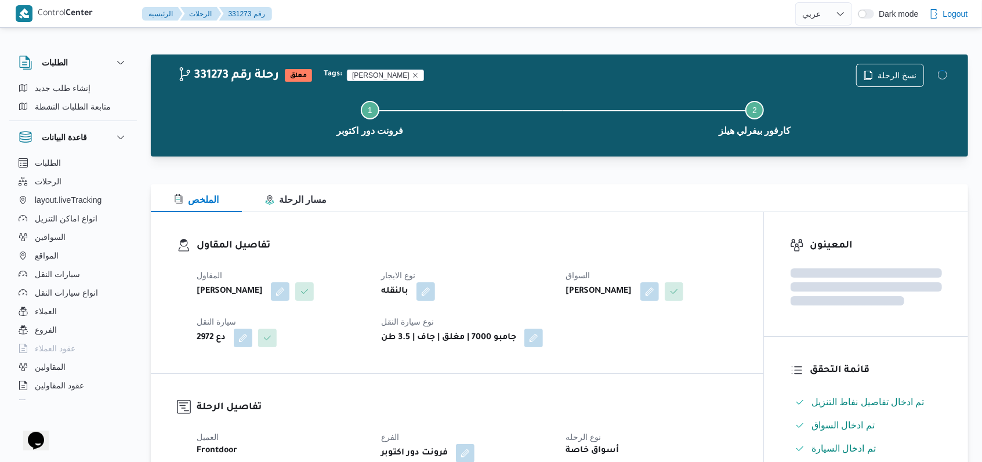
click at [654, 356] on div "تفاصيل المقاول المقاول محمود محمد عبدالله خليل نوع الايجار بالنقله السواق وليد …" at bounding box center [457, 292] width 613 height 161
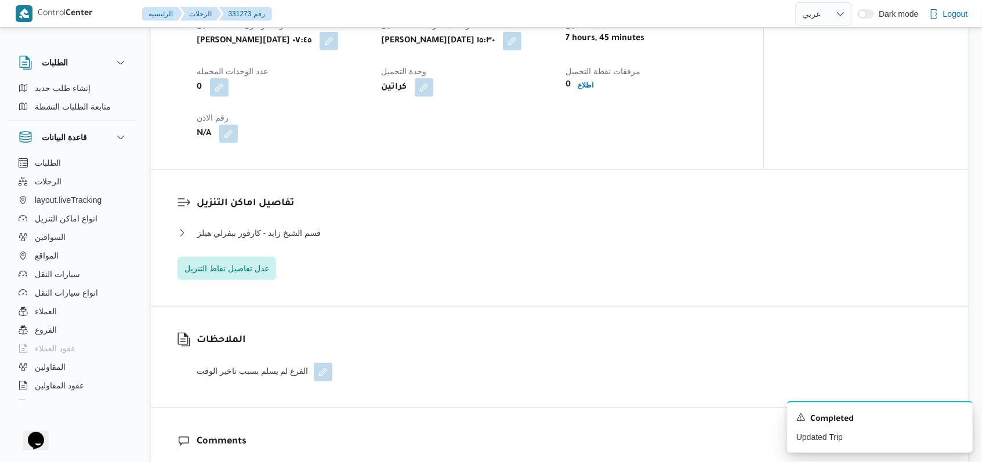
scroll to position [850, 0]
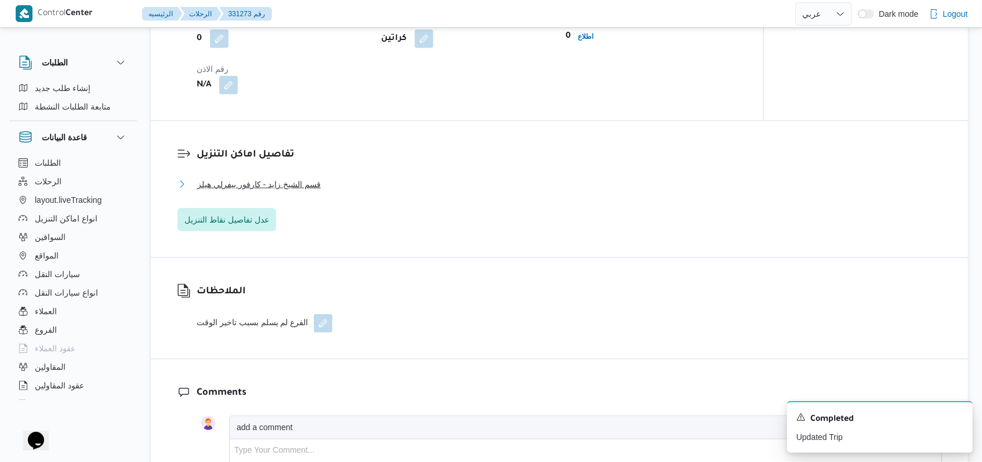
click at [297, 190] on span "قسم الشيخ زايد - كارفور بيفرلي هيلز" at bounding box center [259, 185] width 124 height 14
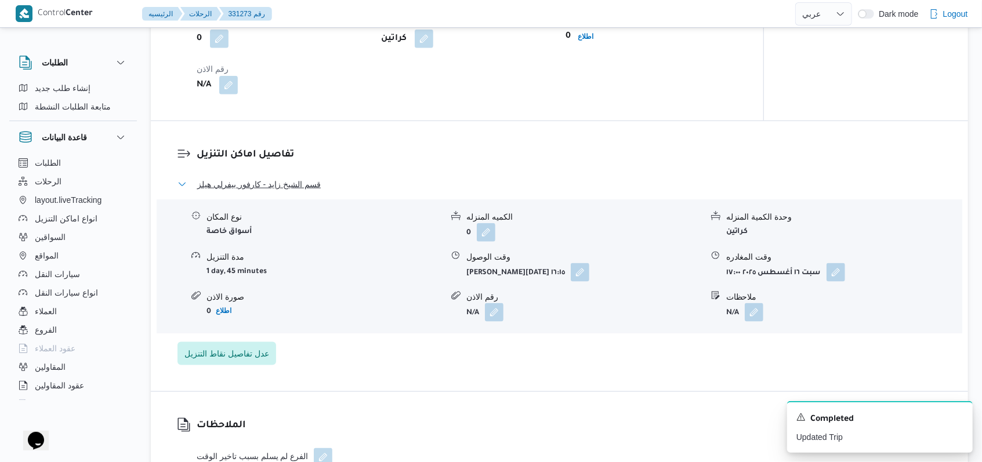
click at [297, 190] on span "قسم الشيخ زايد - كارفور بيفرلي هيلز" at bounding box center [259, 185] width 124 height 14
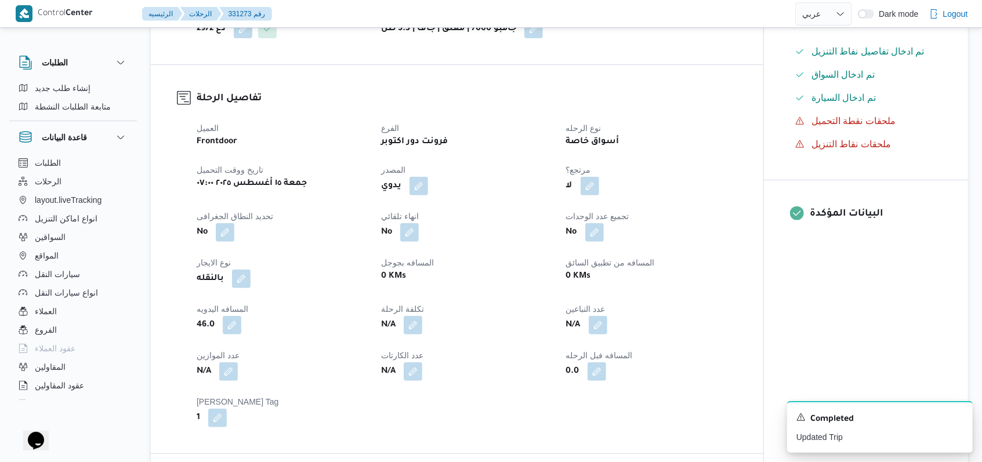
scroll to position [0, 0]
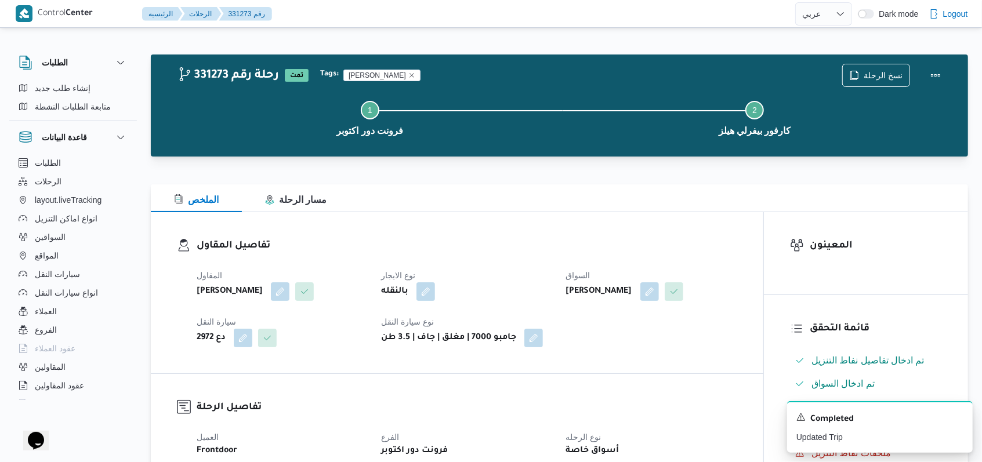
drag, startPoint x: 495, startPoint y: 300, endPoint x: 436, endPoint y: 250, distance: 77.3
click at [495, 300] on div "بالنقله" at bounding box center [466, 291] width 173 height 21
select select "ar"
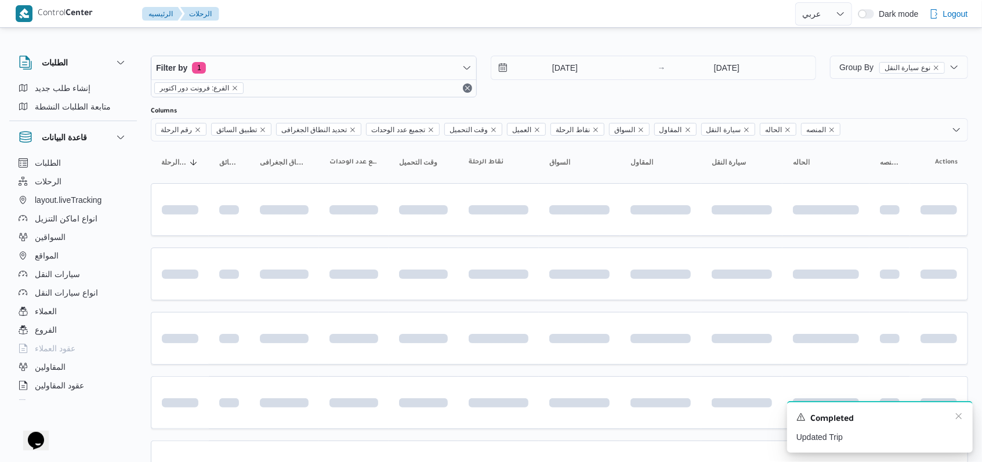
scroll to position [386, 0]
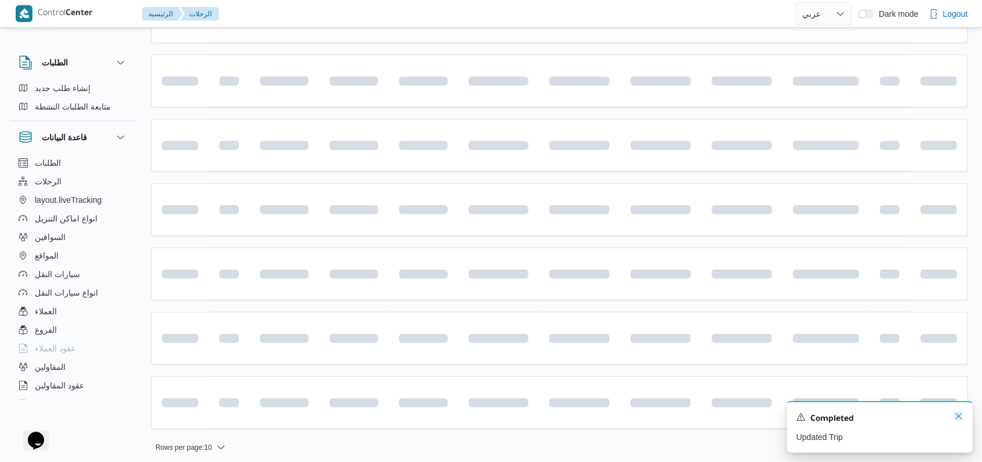
click at [960, 420] on icon "Dismiss toast" at bounding box center [958, 416] width 9 height 9
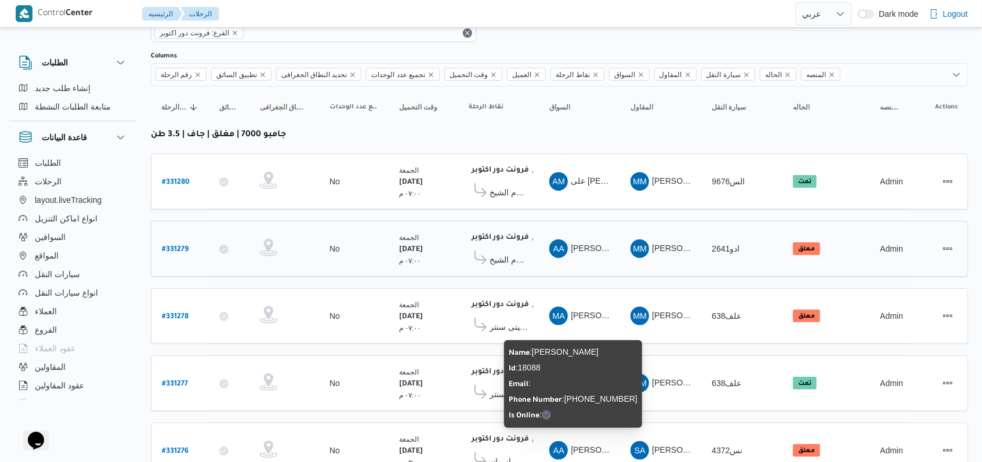
scroll to position [0, 0]
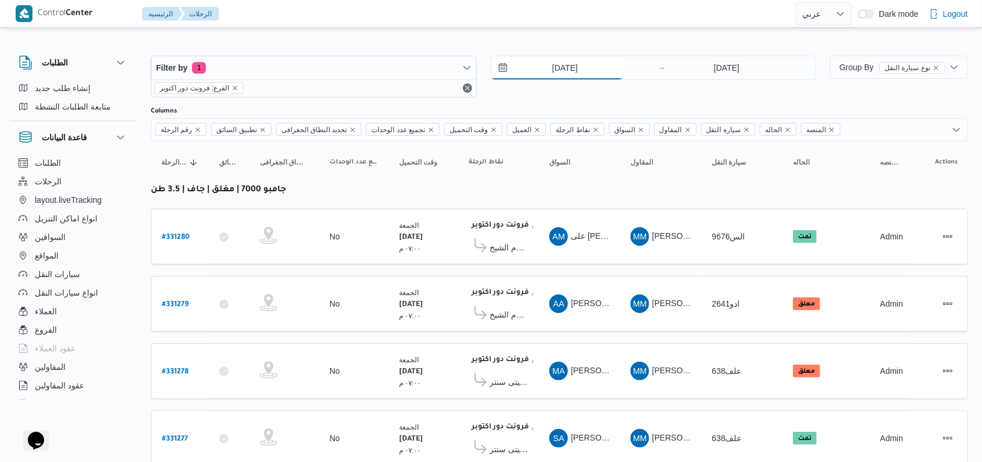
click at [562, 76] on input "15/8/2025" at bounding box center [557, 67] width 132 height 23
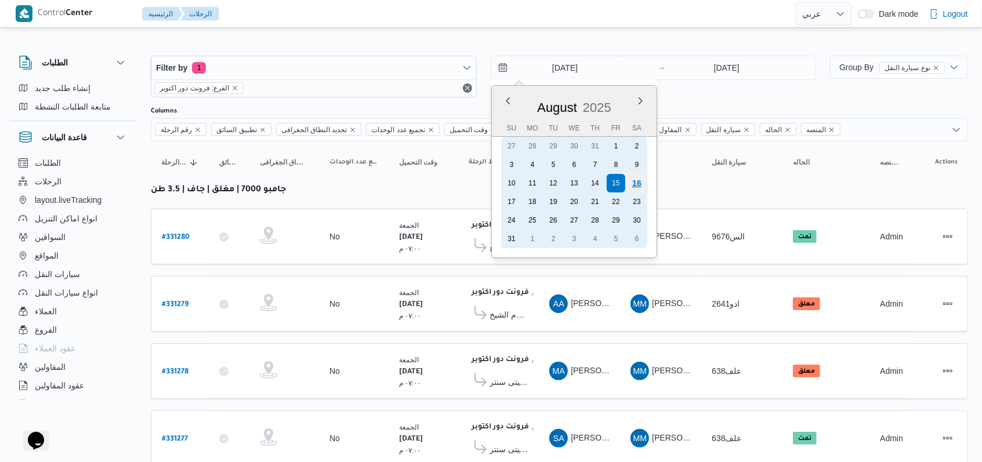
click at [636, 189] on div "16" at bounding box center [636, 183] width 22 height 22
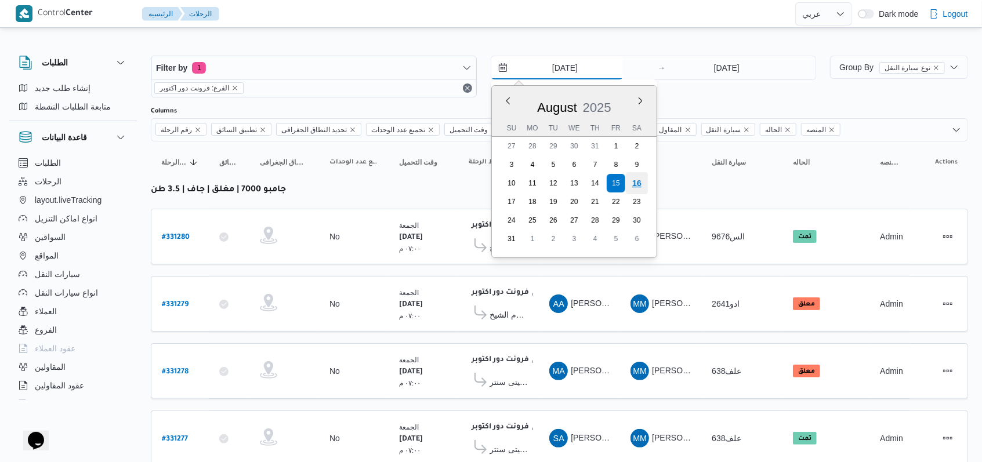
type input "[DATE]"
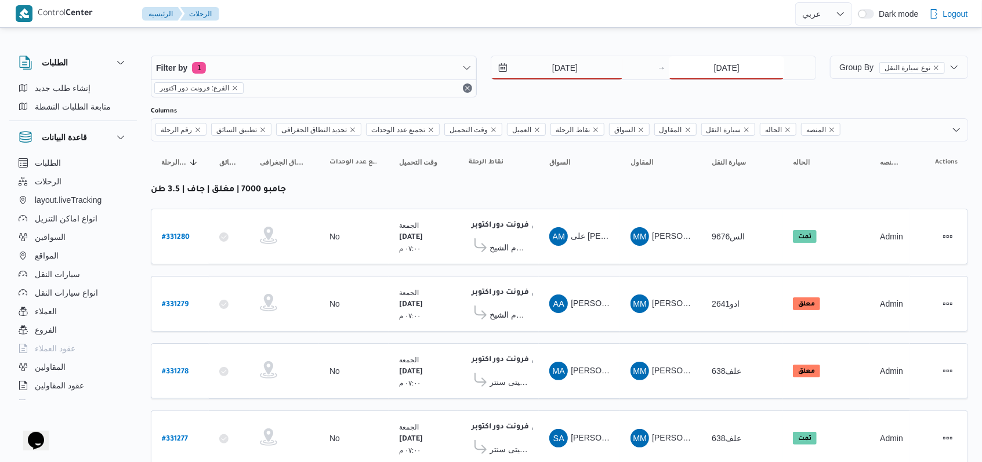
click at [733, 57] on input "15/8/2025" at bounding box center [726, 67] width 115 height 23
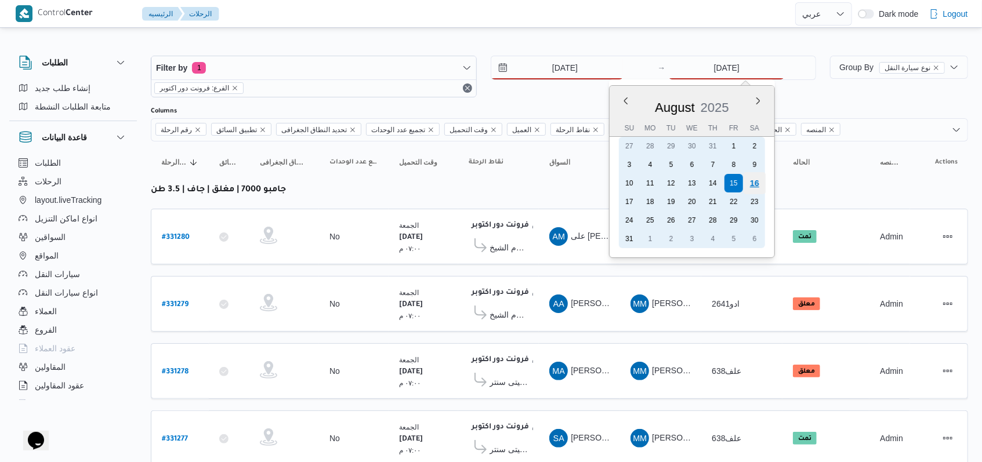
click at [753, 180] on div "16" at bounding box center [755, 183] width 22 height 22
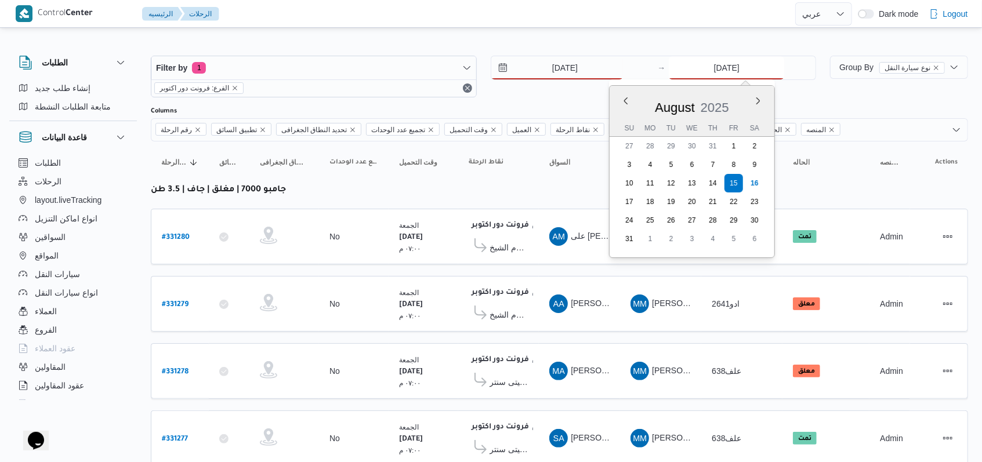
type input "[DATE]"
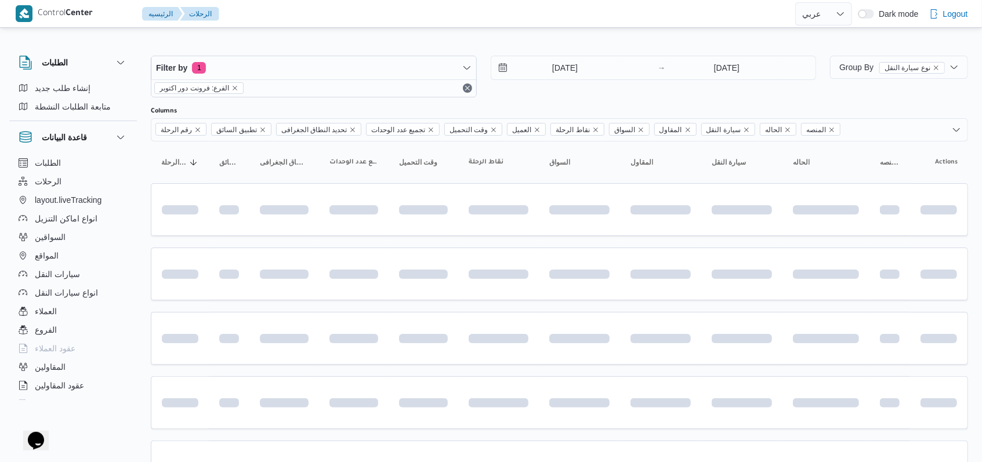
click at [583, 102] on div "Filter by 1 الفرع: فرونت دور اكتوبر 16/8/2025 → 16/8/2025" at bounding box center [483, 77] width 679 height 56
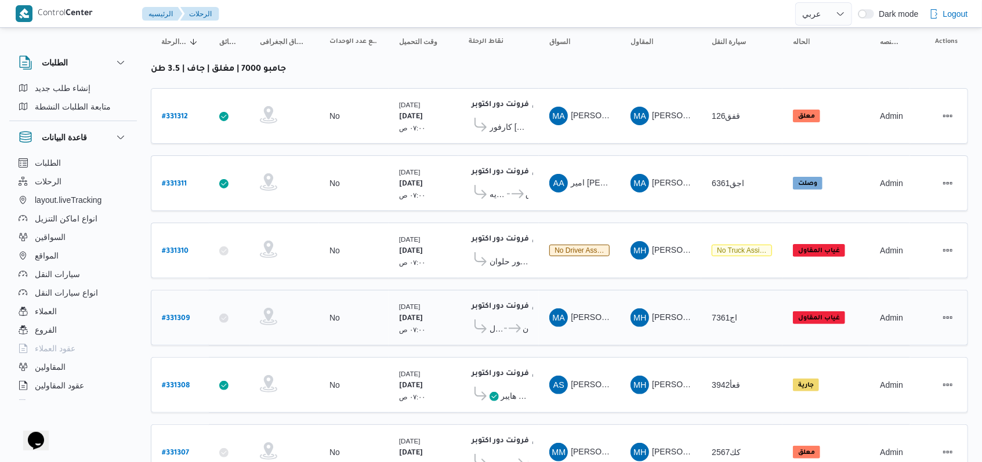
scroll to position [88, 0]
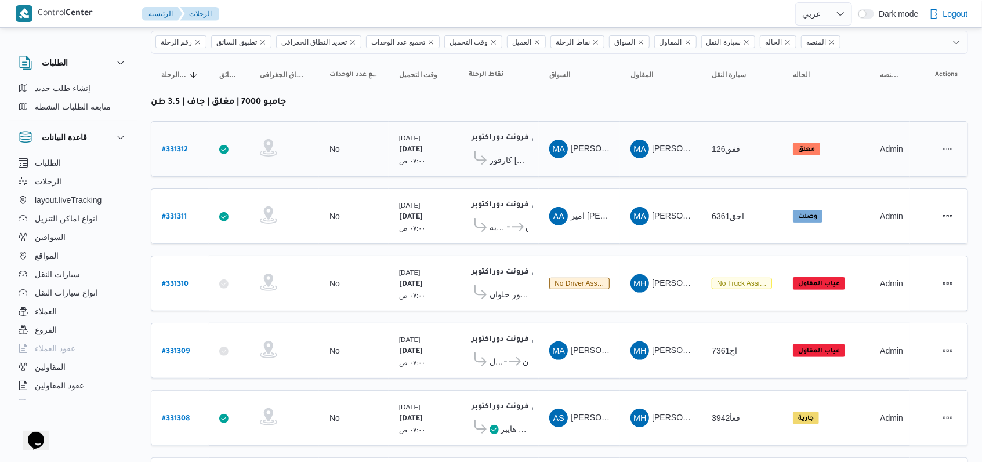
click at [180, 146] on b "# 331312" at bounding box center [175, 150] width 26 height 8
select select "ar"
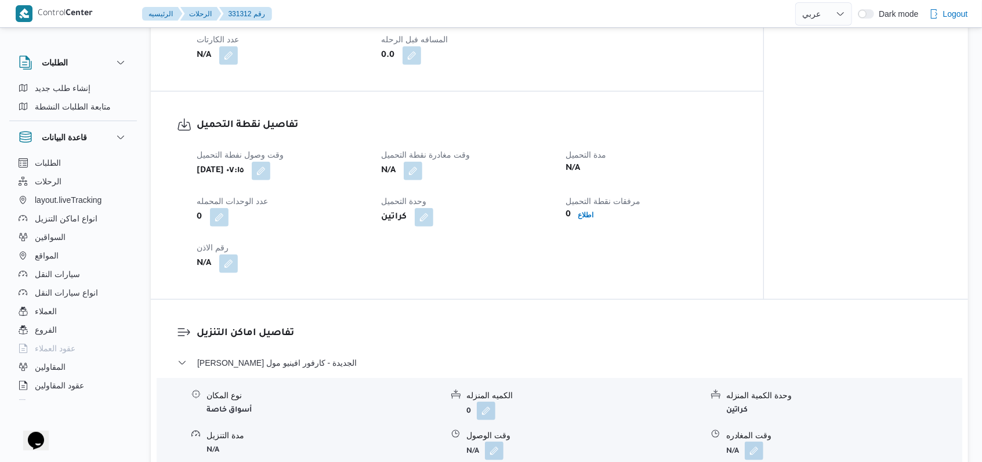
scroll to position [784, 0]
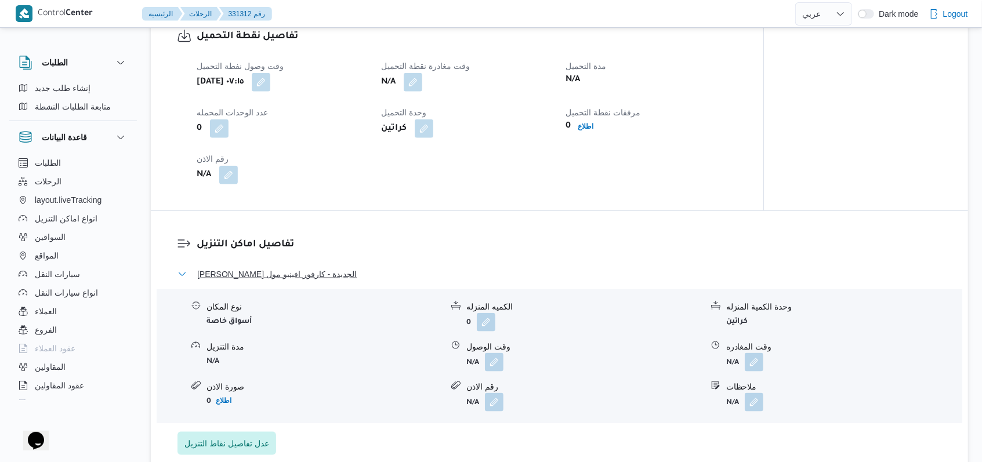
click at [311, 268] on span "ثانى القاهرة الجديدة - كارفور افينيو مول" at bounding box center [277, 274] width 160 height 14
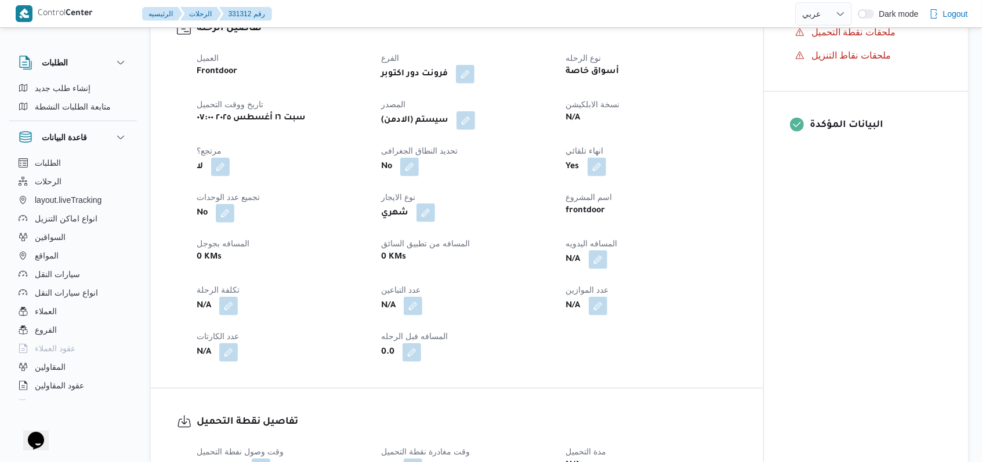
scroll to position [397, 0]
click at [473, 117] on button "button" at bounding box center [466, 121] width 19 height 19
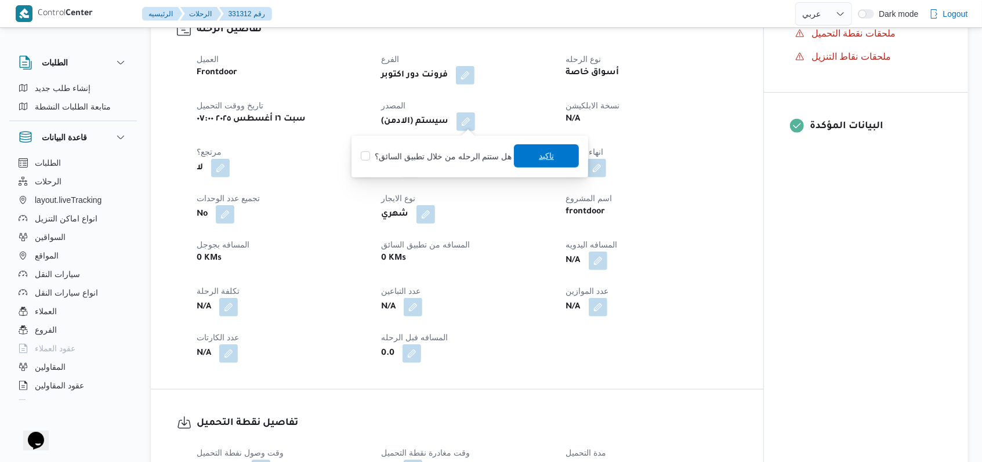
click at [526, 145] on span "تاكيد" at bounding box center [546, 155] width 65 height 23
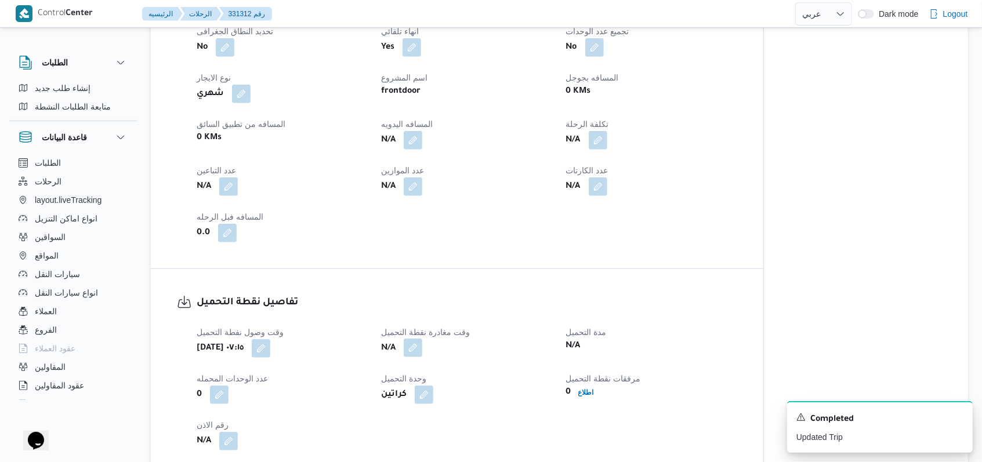
scroll to position [541, 0]
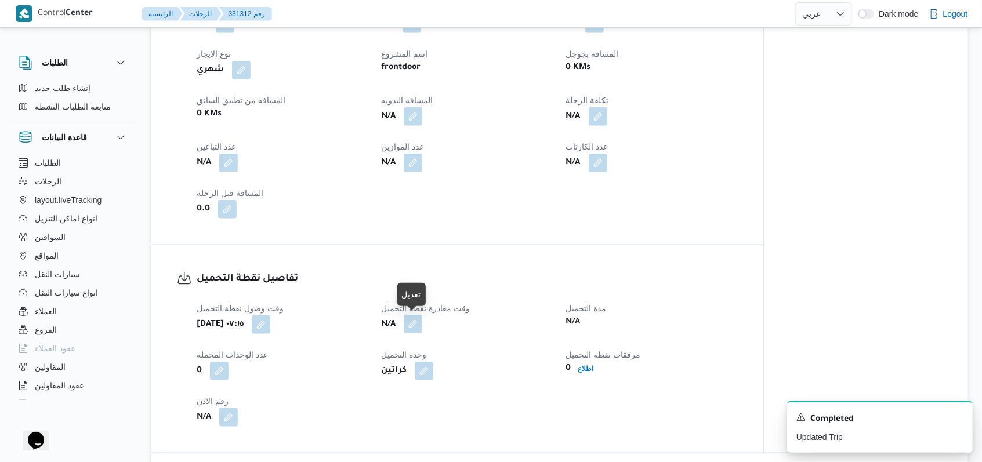
click at [419, 318] on button "button" at bounding box center [413, 324] width 19 height 19
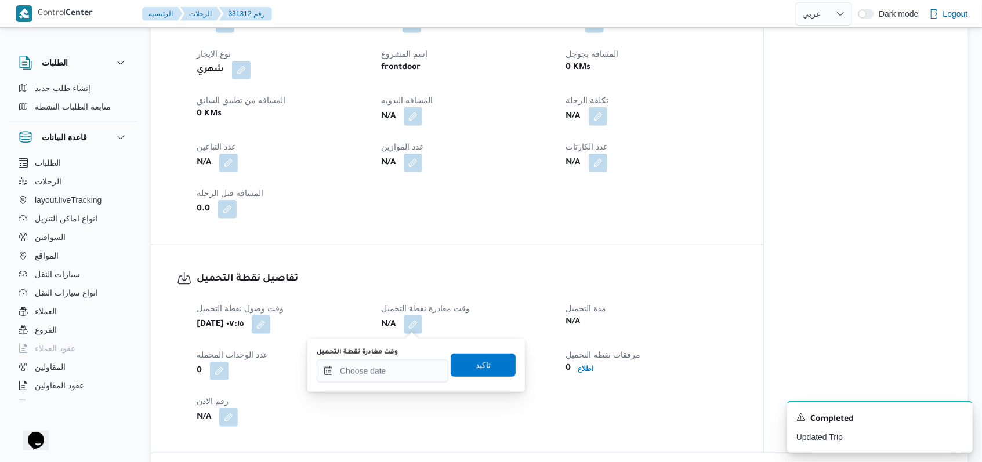
click at [473, 262] on div "تفاصيل نقطة التحميل وقت وصول نفطة التحميل سبت ١٦ أغسطس ٢٠٢٥ ٠٧:١٥ وقت مغادرة نق…" at bounding box center [457, 349] width 613 height 208
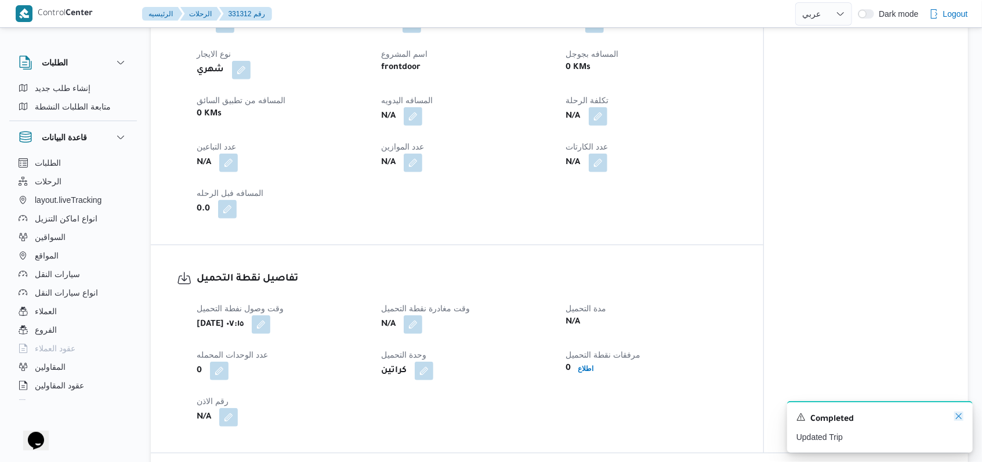
click at [956, 421] on icon "Dismiss toast" at bounding box center [958, 416] width 9 height 9
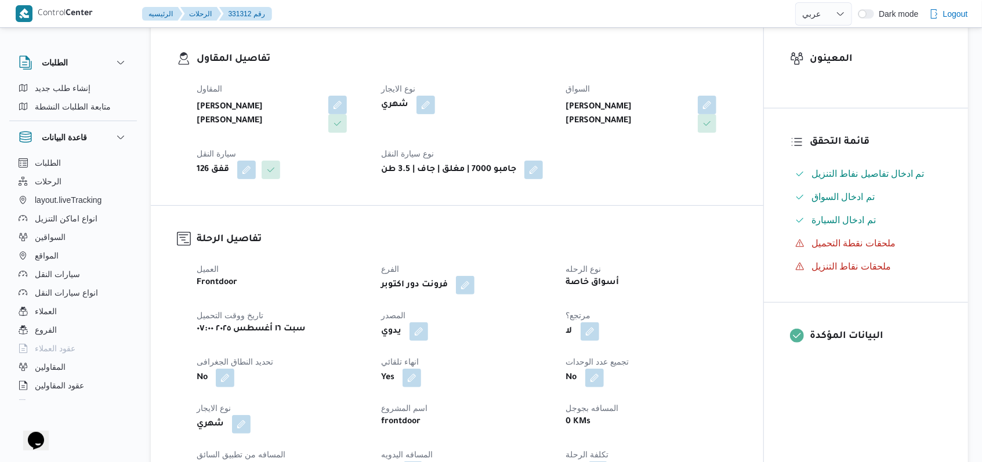
scroll to position [154, 0]
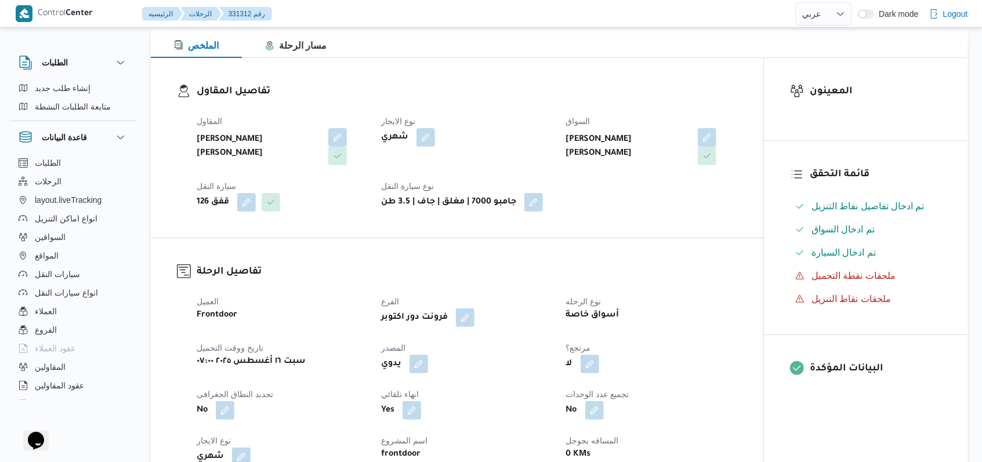
select select "ar"
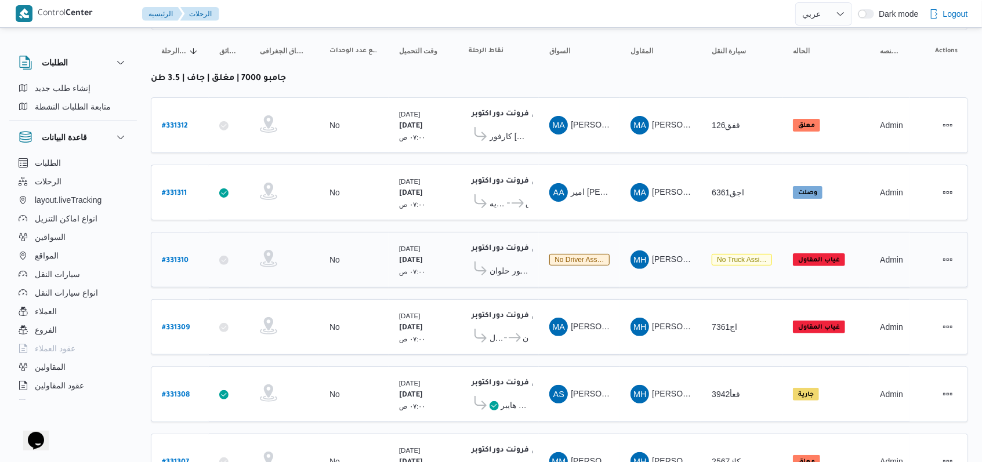
scroll to position [88, 0]
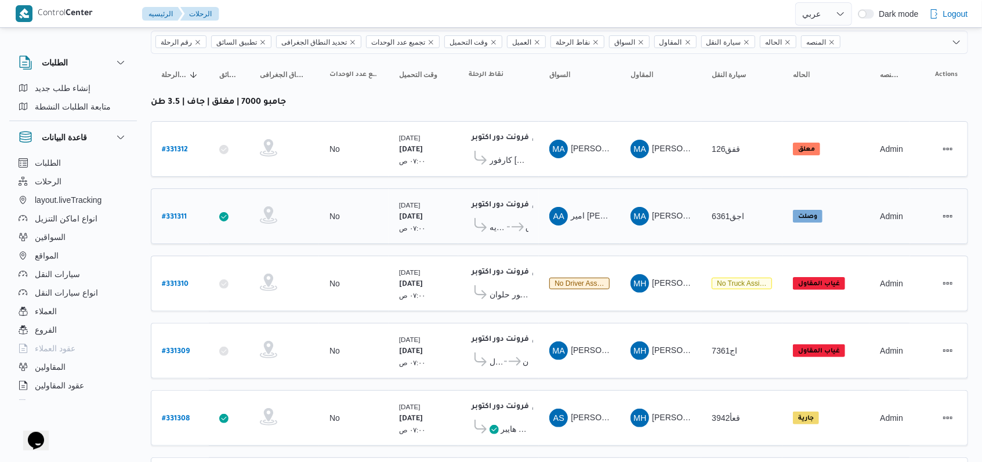
click at [169, 213] on b "# 331311" at bounding box center [174, 217] width 25 height 8
select select "ar"
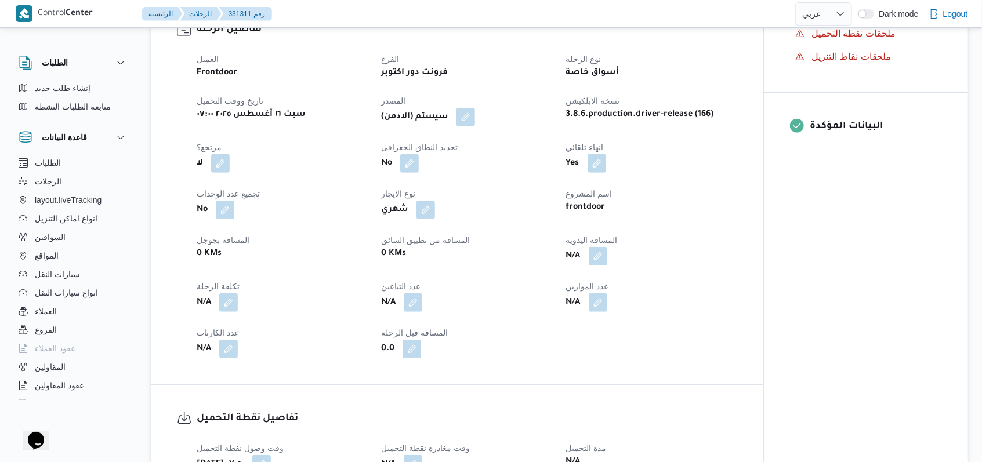
scroll to position [552, 0]
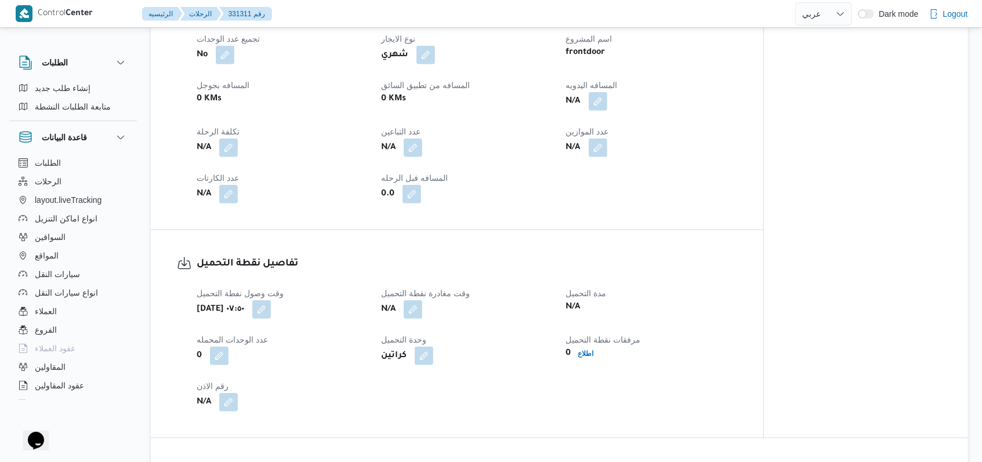
click at [421, 298] on span "وقت مغادرة نقطة التحميل" at bounding box center [425, 293] width 89 height 9
click at [413, 306] on button "button" at bounding box center [413, 309] width 19 height 19
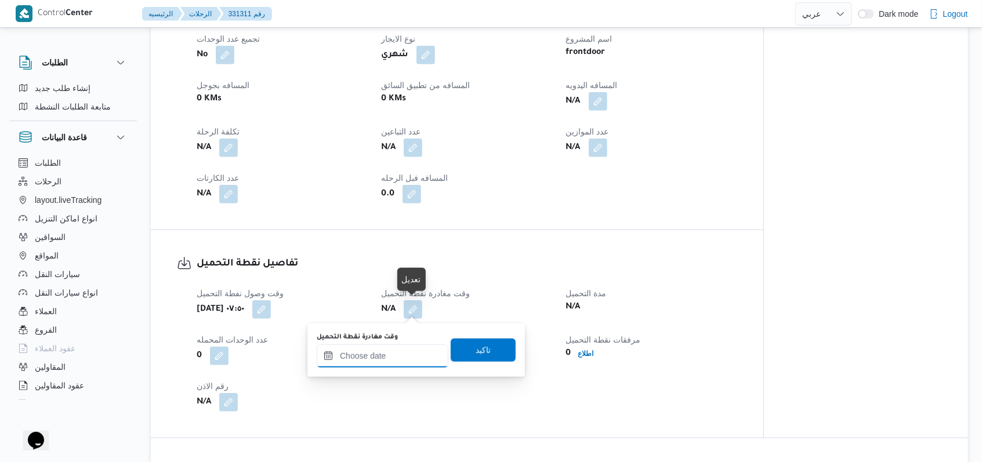
click at [405, 356] on input "وقت مغادرة نقطة التحميل" at bounding box center [383, 356] width 132 height 23
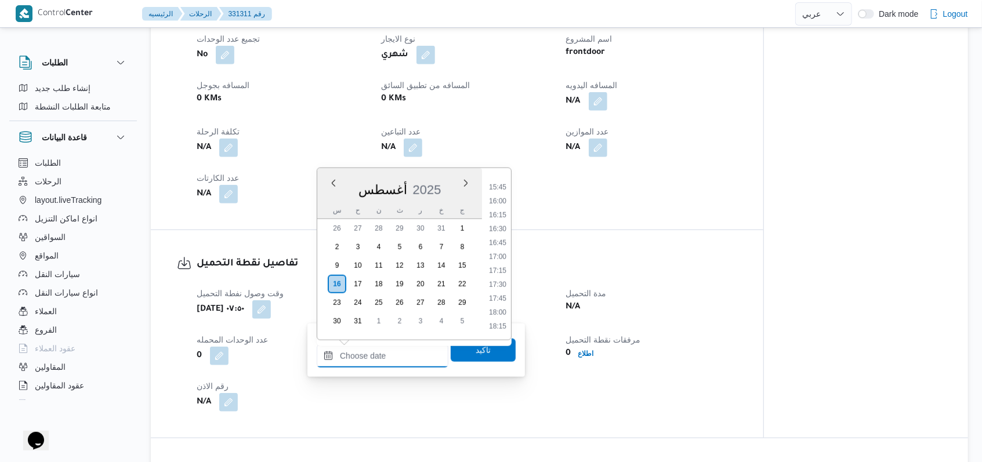
scroll to position [796, 0]
click at [501, 223] on li "15:00" at bounding box center [497, 223] width 27 height 12
type input "[DATE] ١٥:٠٠"
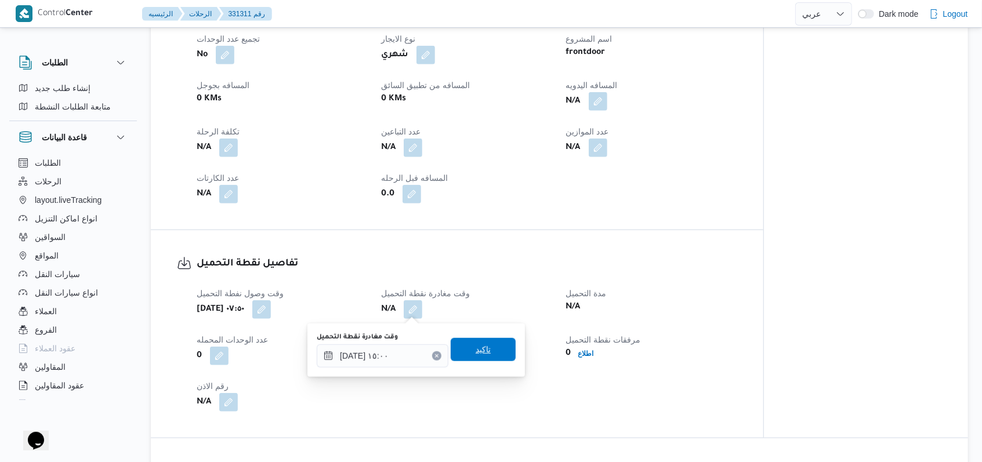
click at [487, 352] on span "تاكيد" at bounding box center [483, 349] width 65 height 23
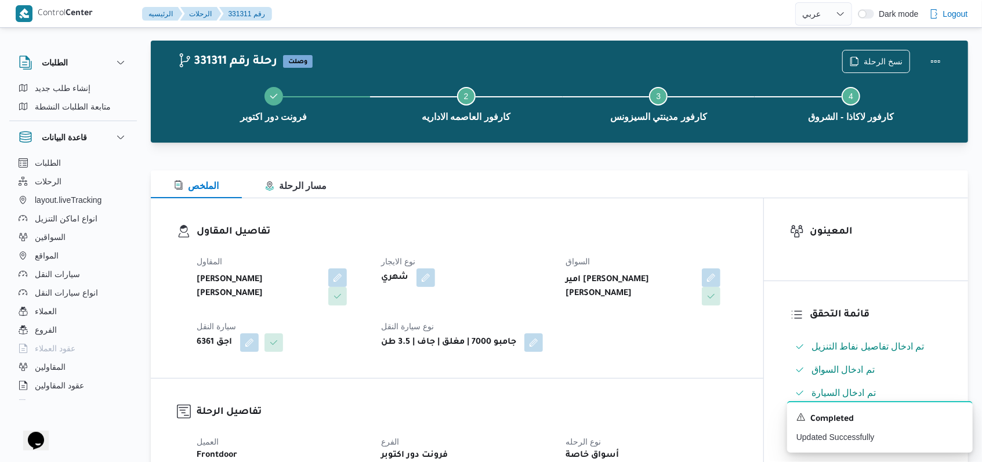
scroll to position [10, 0]
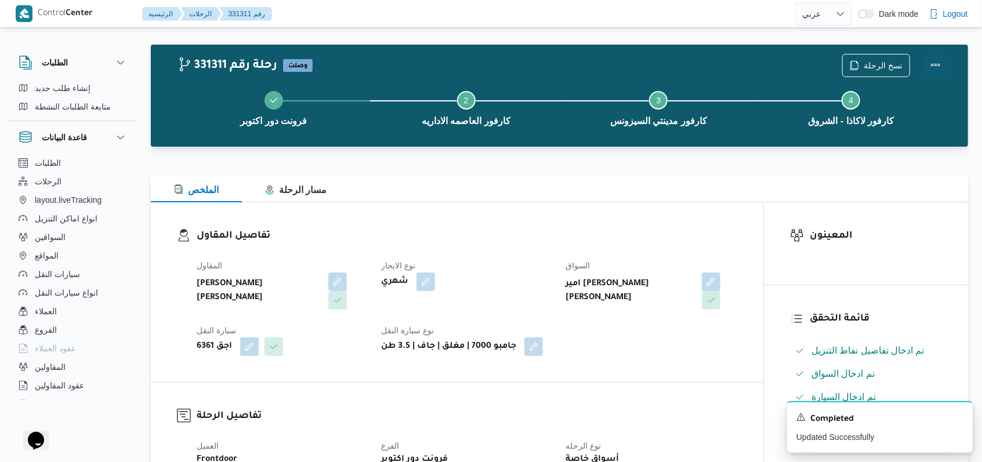
click at [934, 71] on button "Actions" at bounding box center [935, 64] width 23 height 23
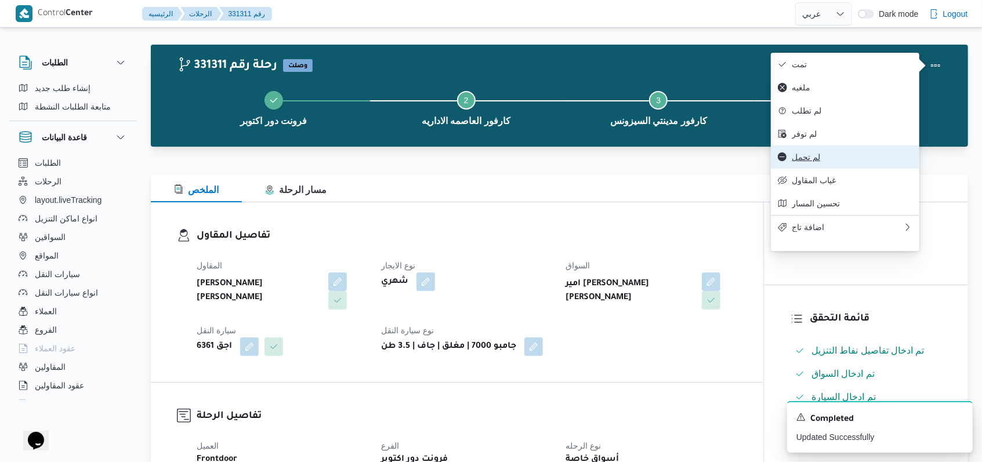
click at [813, 169] on button "لم تحمل" at bounding box center [845, 157] width 149 height 23
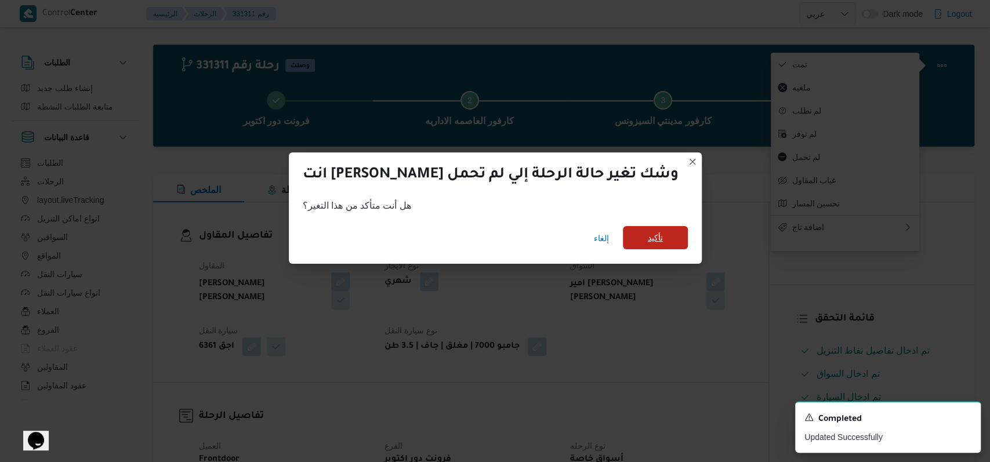
click at [631, 244] on span "تأكيد" at bounding box center [655, 237] width 65 height 23
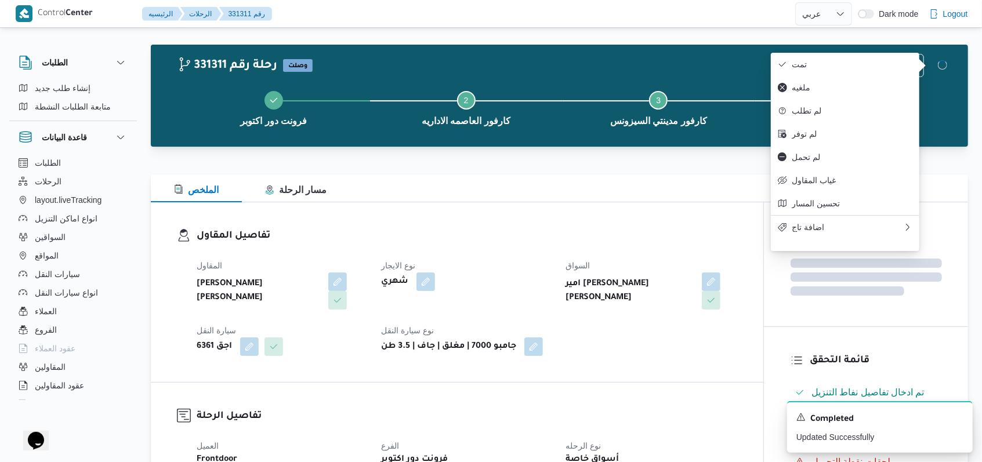
click at [553, 244] on h3 "تفاصيل المقاول" at bounding box center [467, 237] width 541 height 16
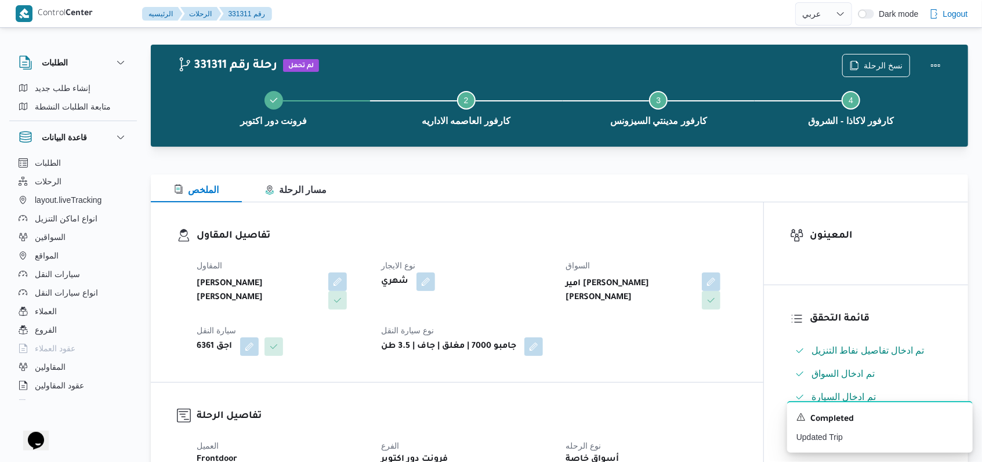
select select "ar"
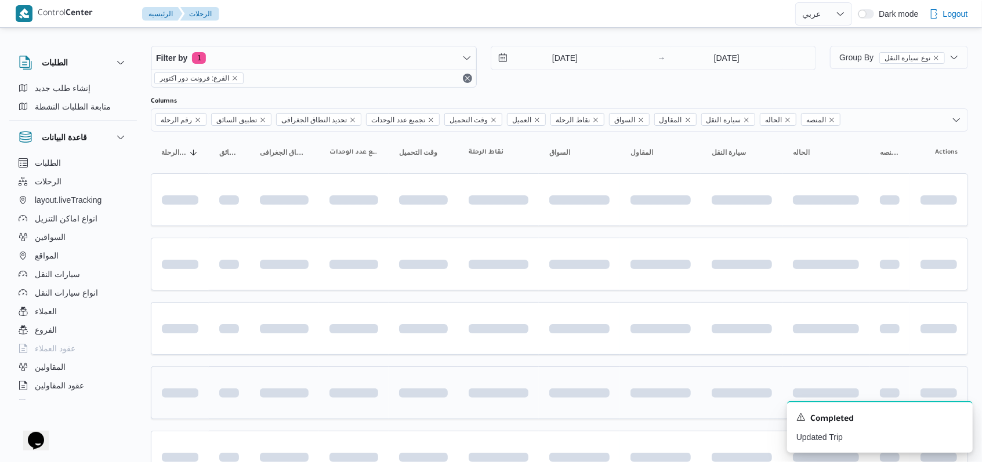
scroll to position [88, 0]
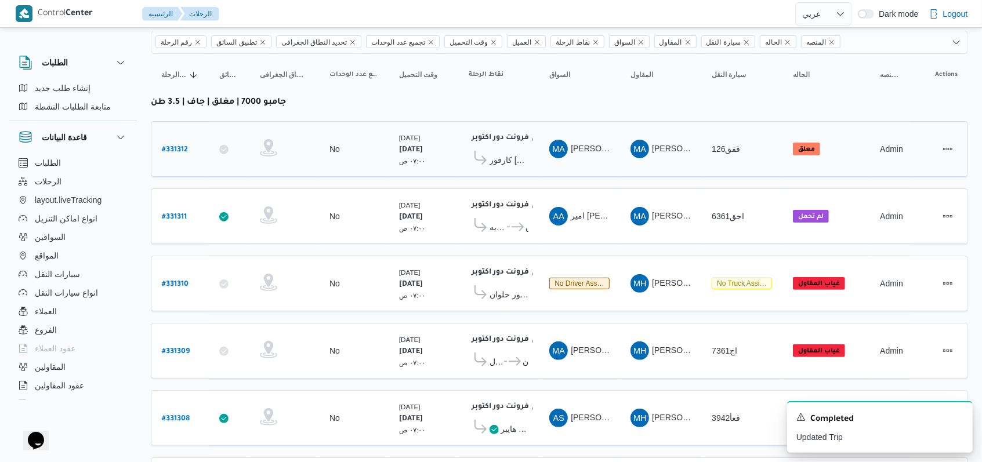
click at [181, 146] on b "# 331312" at bounding box center [175, 150] width 26 height 8
select select "ar"
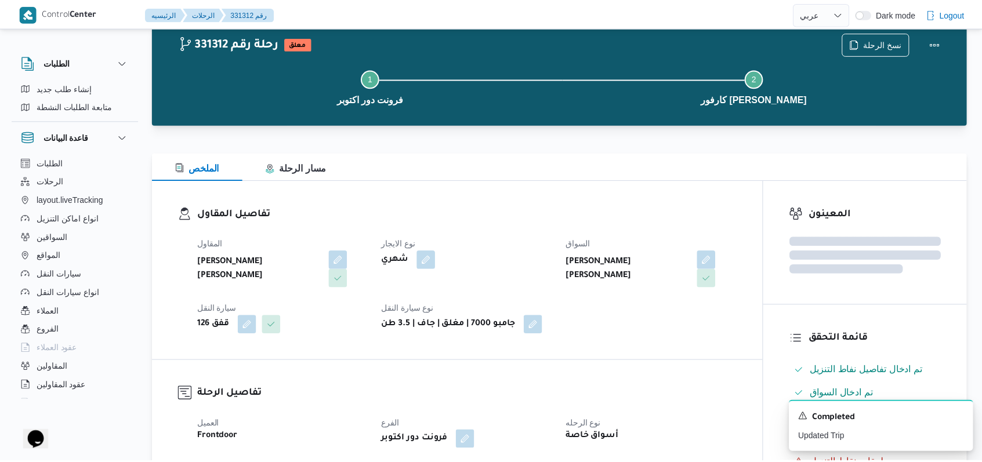
scroll to position [88, 0]
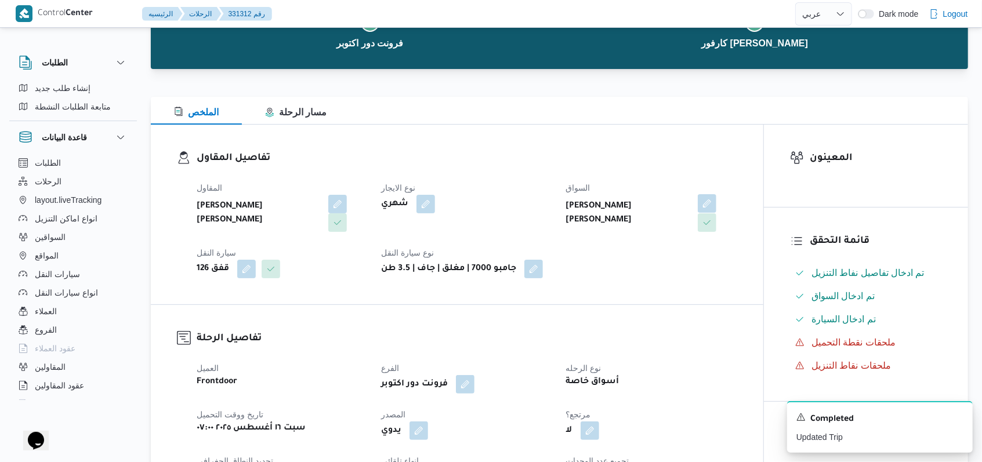
click at [698, 207] on button "button" at bounding box center [707, 203] width 19 height 19
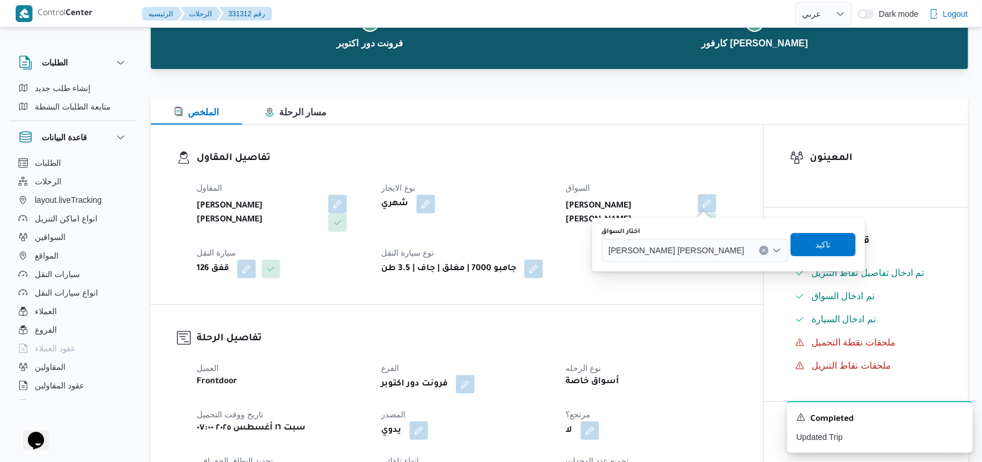
click at [673, 256] on div "محمد التيجانى حامد عيسى" at bounding box center [695, 250] width 187 height 23
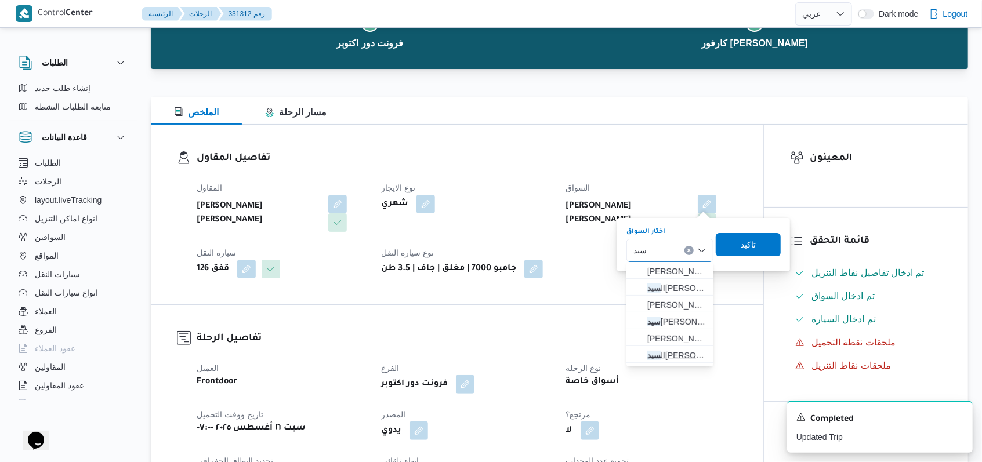
type input "سيد"
click at [650, 354] on span "ال سيد صلاح السيد سيد احمد" at bounding box center [676, 356] width 59 height 14
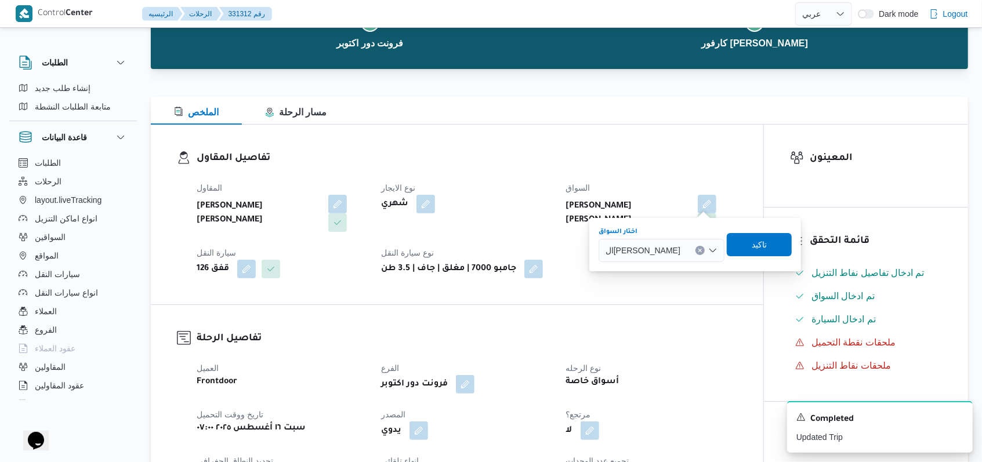
click at [710, 299] on div "تفاصيل المقاول المقاول محمد عبدالمنعم هاشم اسماعيل نوع الايجار شهري السواق محمد…" at bounding box center [457, 215] width 613 height 180
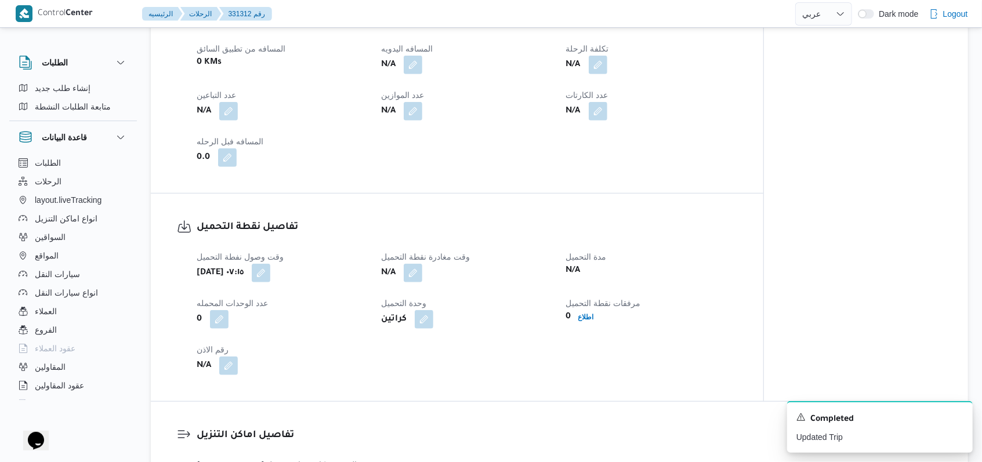
scroll to position [706, 0]
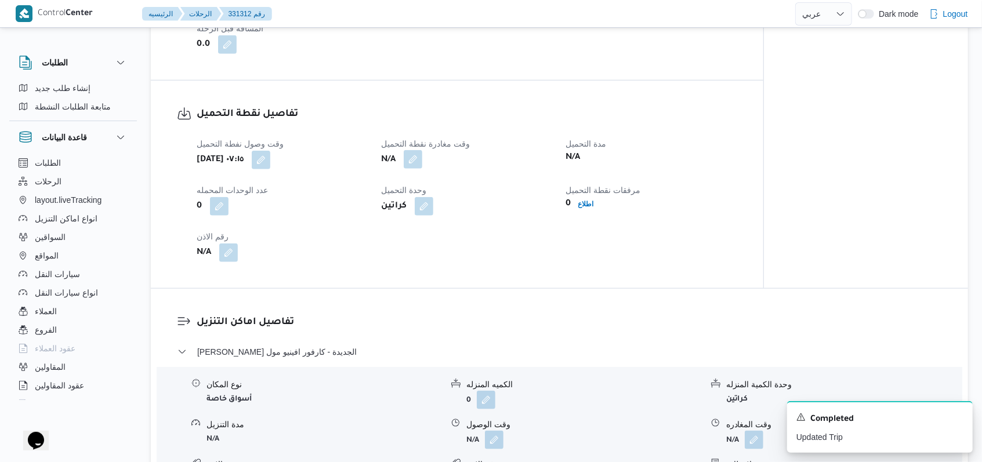
click at [417, 157] on button "button" at bounding box center [413, 159] width 19 height 19
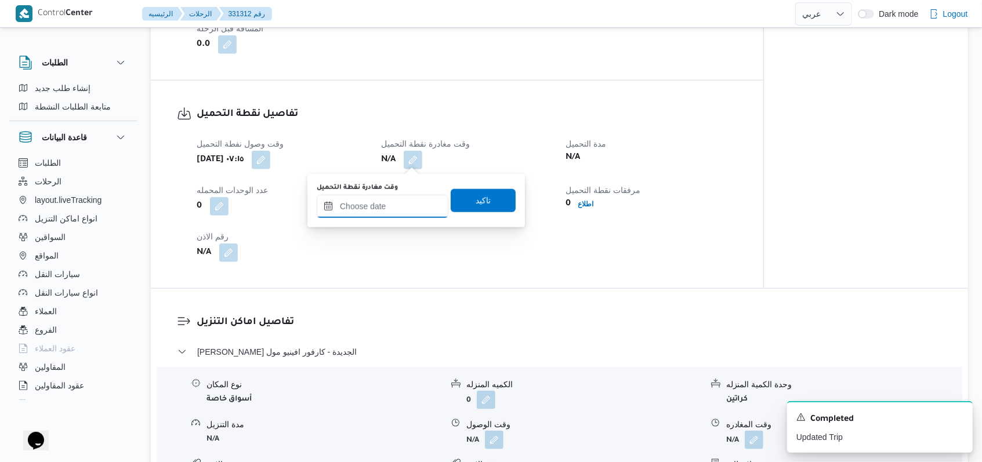
click at [400, 202] on input "وقت مغادرة نقطة التحميل" at bounding box center [383, 206] width 132 height 23
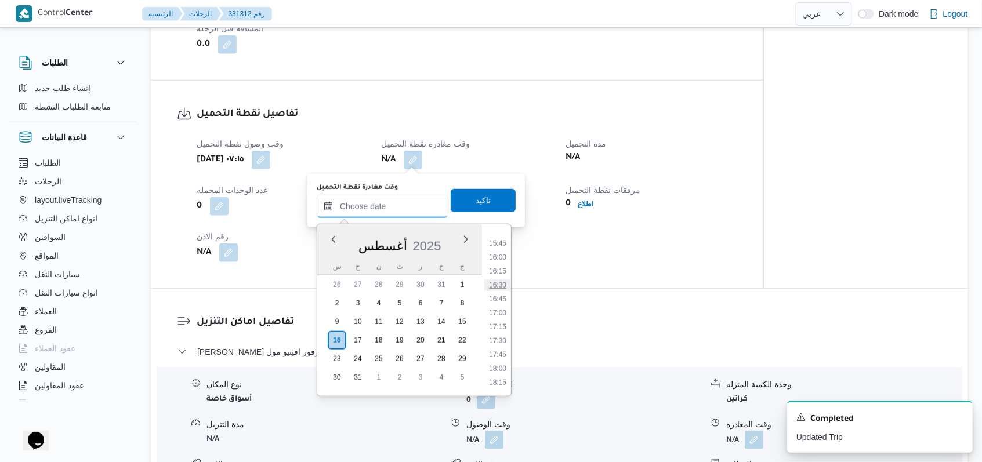
scroll to position [796, 0]
click at [502, 277] on li "15:00" at bounding box center [497, 279] width 27 height 12
type input "[DATE] ١٥:٠٠"
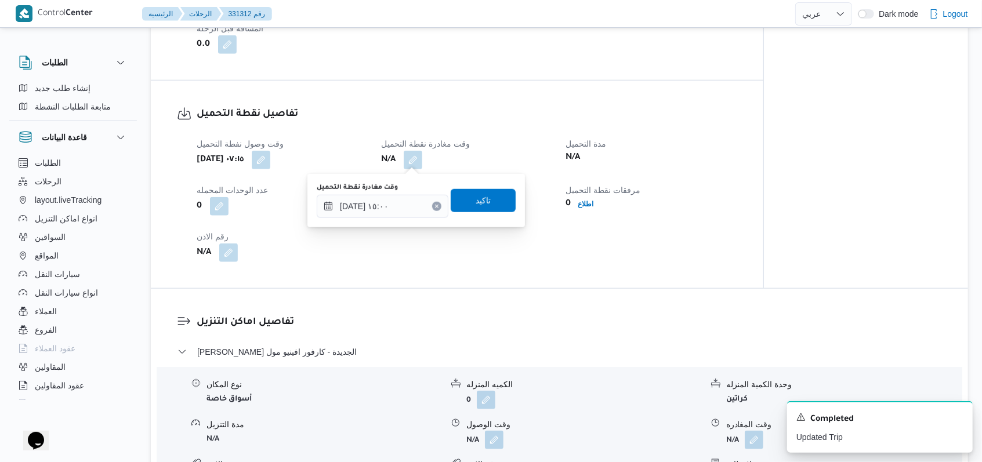
click at [501, 213] on div "وقت مغادرة نقطة التحميل ١٦/٠٨/٢٠٢٥ ١٥:٠٠ تاكيد" at bounding box center [416, 200] width 201 height 37
click at [499, 205] on span "تاكيد" at bounding box center [483, 200] width 65 height 23
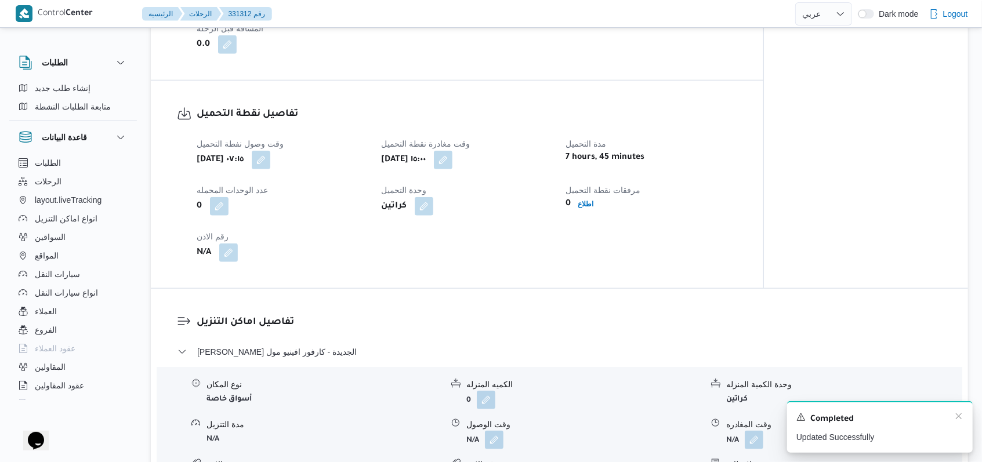
click at [965, 418] on div "A new notification appears Completed Updated Successfully" at bounding box center [880, 427] width 186 height 52
click at [954, 417] on icon "Dismiss toast" at bounding box center [958, 416] width 9 height 9
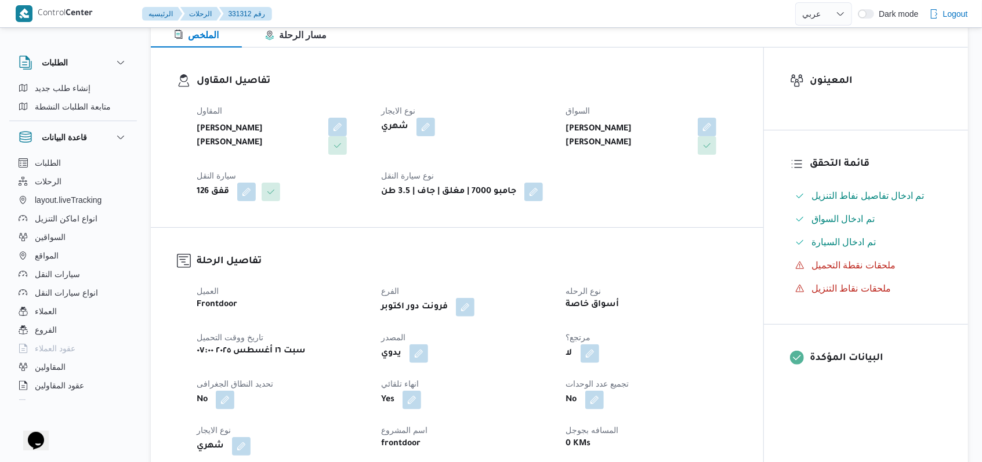
scroll to position [0, 0]
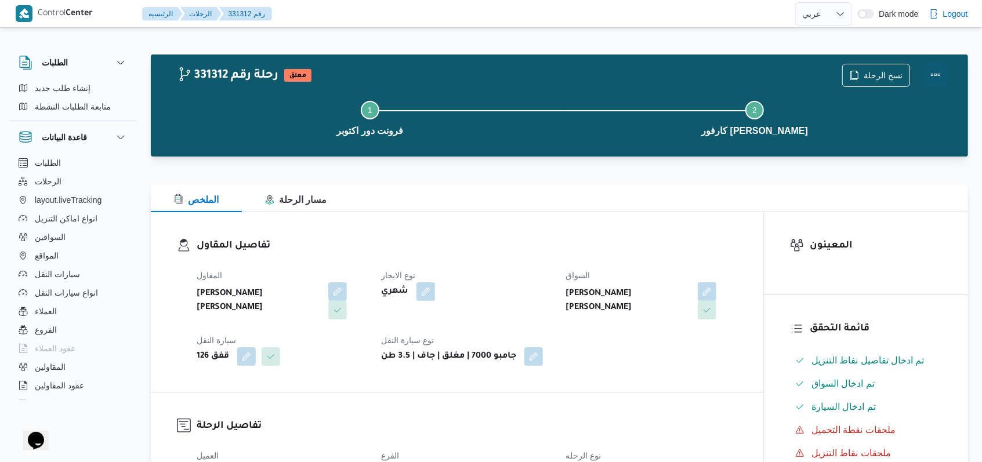
click at [933, 73] on button "Actions" at bounding box center [935, 74] width 23 height 23
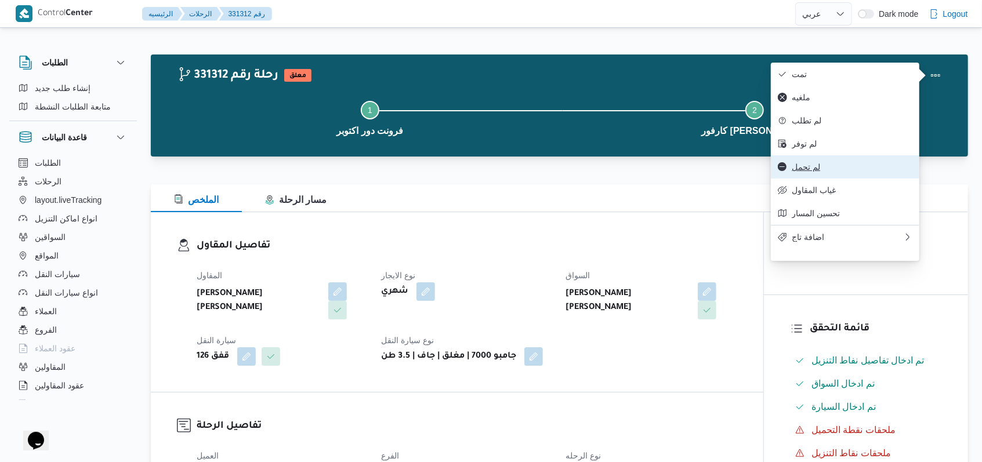
click at [817, 172] on span "لم تحمل" at bounding box center [852, 166] width 121 height 9
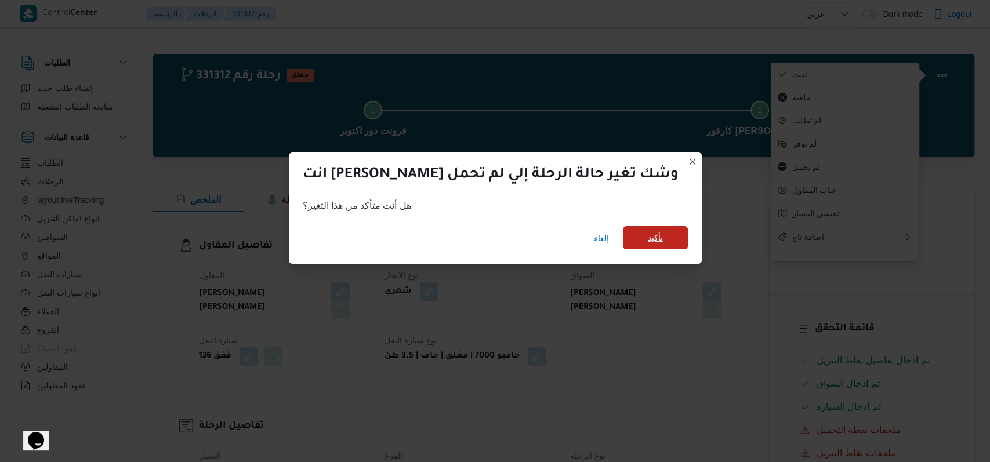
click at [602, 226] on div "إلغاء تأكيد" at bounding box center [495, 241] width 413 height 46
click at [648, 239] on span "تأكيد" at bounding box center [655, 238] width 15 height 14
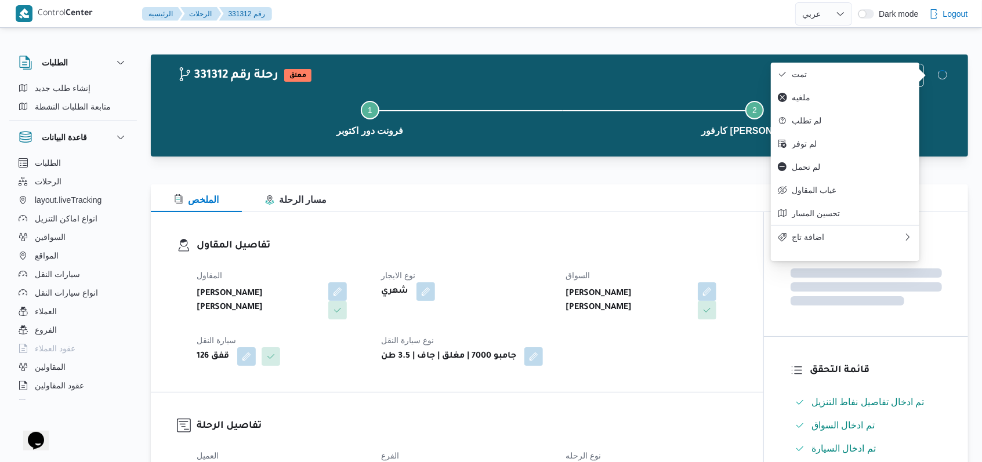
click at [510, 244] on h3 "تفاصيل المقاول" at bounding box center [467, 246] width 541 height 16
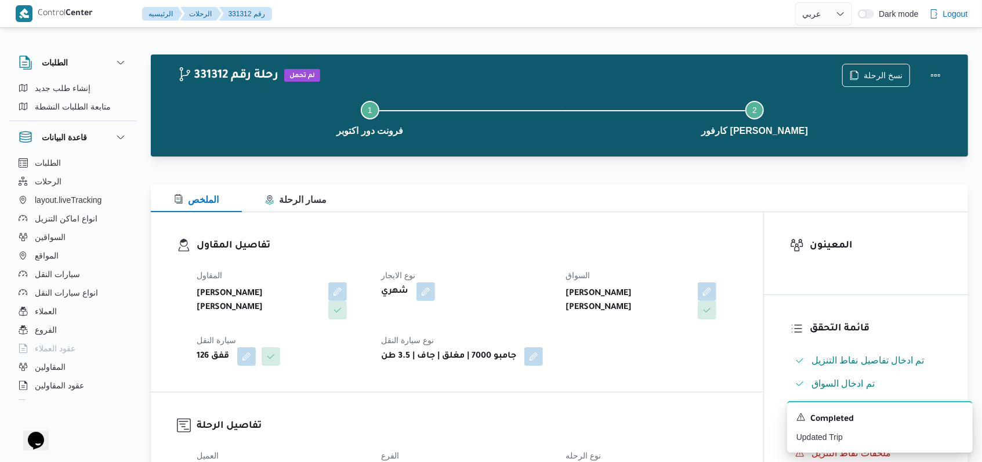
select select "ar"
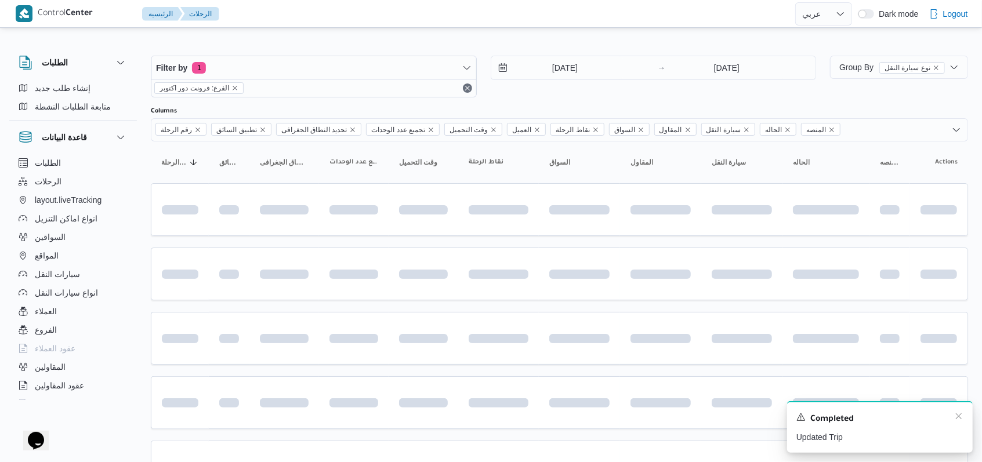
scroll to position [88, 0]
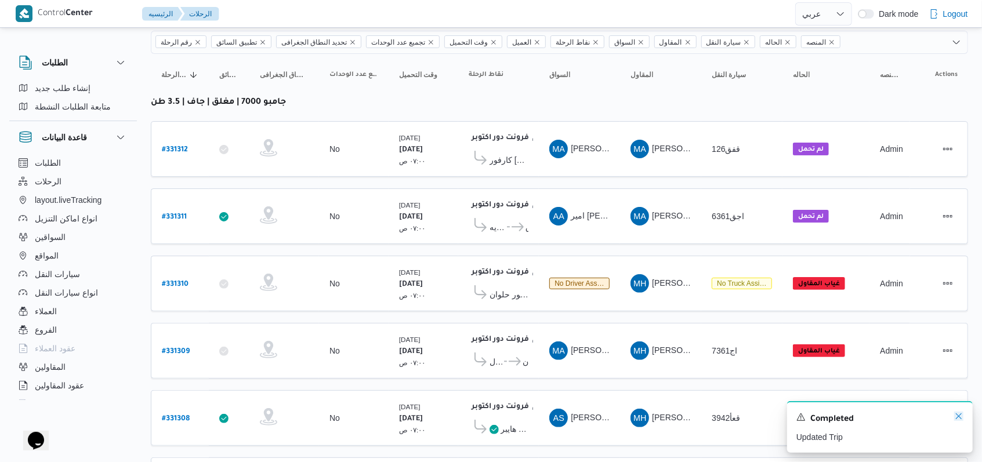
click at [955, 420] on icon "Dismiss toast" at bounding box center [958, 416] width 9 height 9
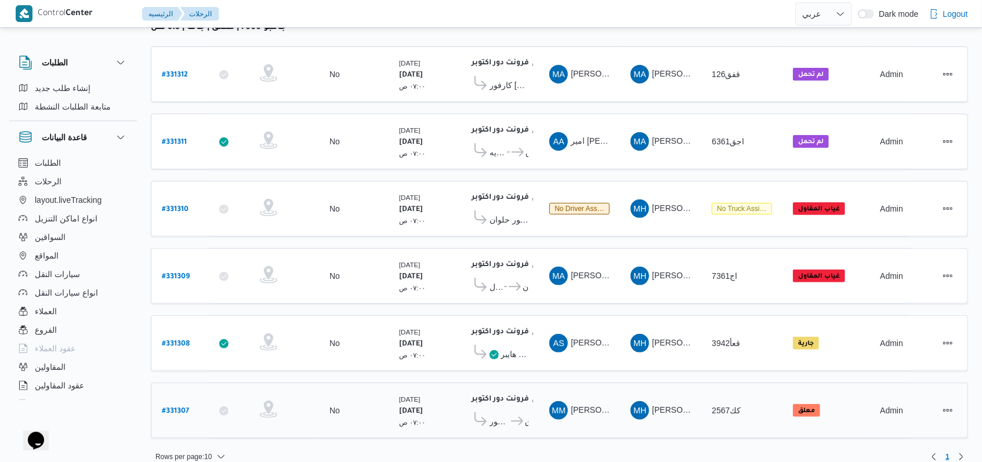
scroll to position [165, 0]
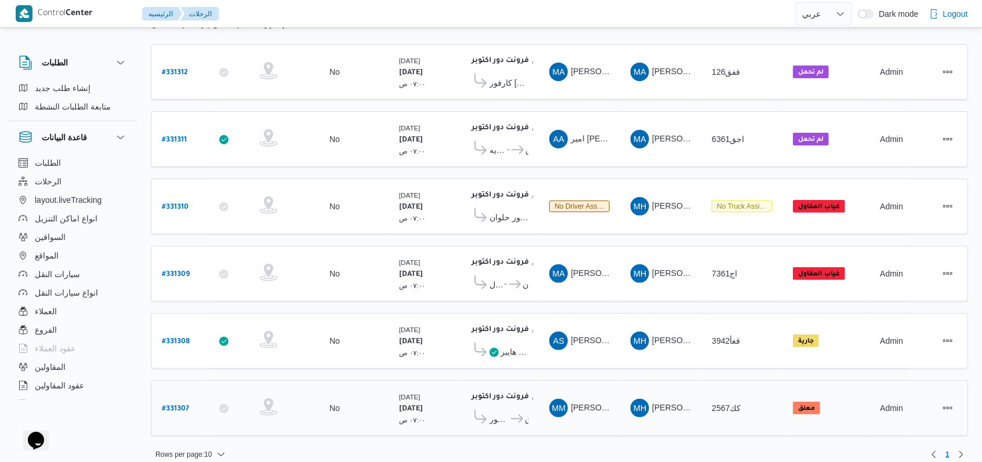
click at [174, 405] on b "# 331307" at bounding box center [175, 409] width 27 height 8
select select "ar"
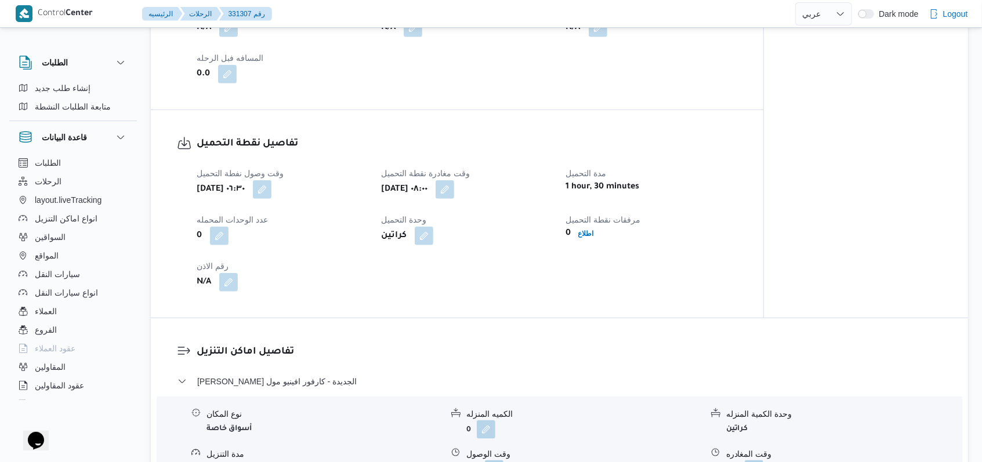
scroll to position [773, 0]
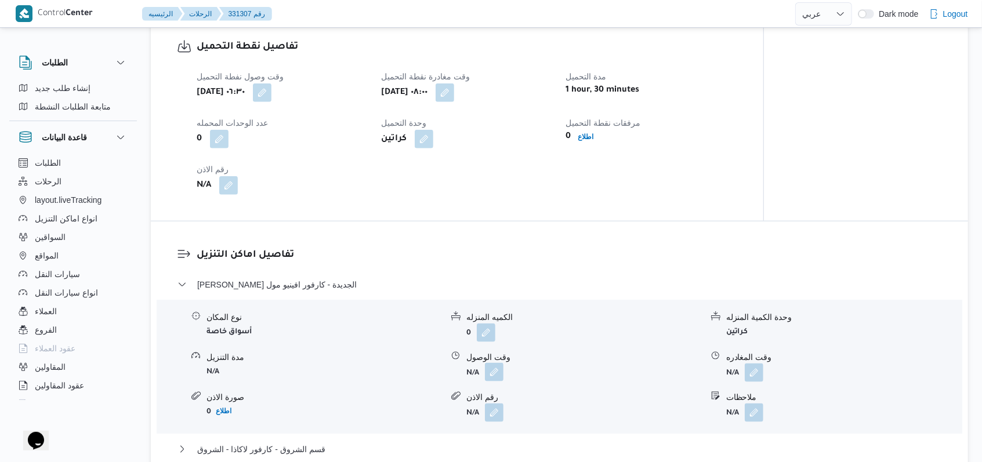
click at [493, 367] on button "button" at bounding box center [494, 372] width 19 height 19
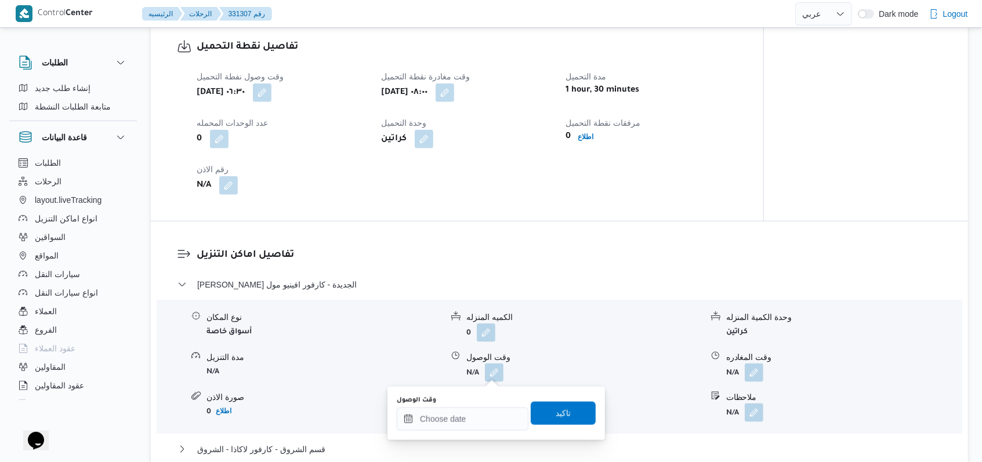
click at [478, 406] on div "وقت الوصول" at bounding box center [463, 413] width 132 height 35
click at [472, 409] on div at bounding box center [463, 419] width 132 height 23
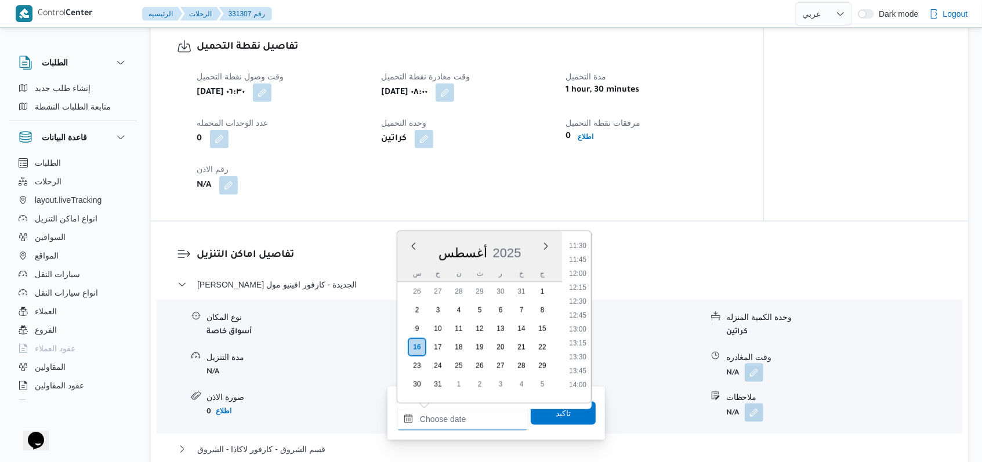
scroll to position [564, 0]
click at [583, 263] on li "10:30" at bounding box center [577, 268] width 27 height 12
type input "١٦/٠٨/٢٠٢٥ ١٠:٣٠"
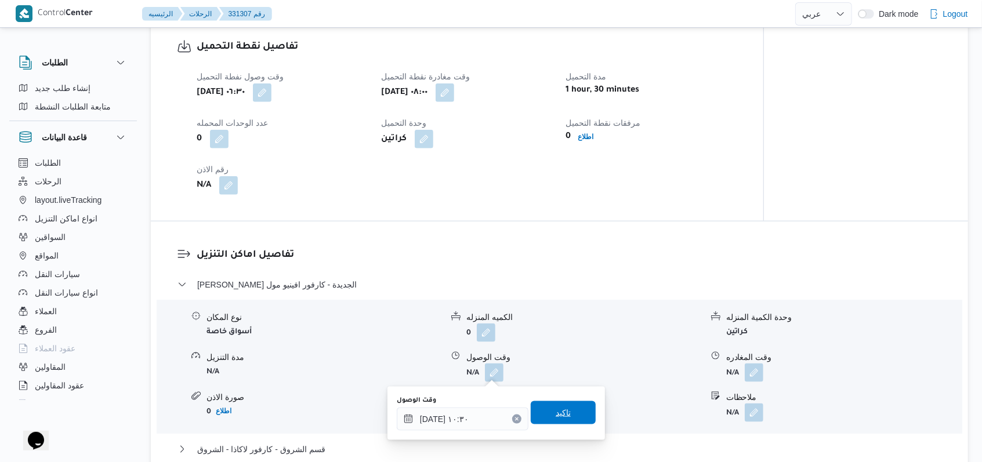
click at [558, 403] on span "تاكيد" at bounding box center [563, 412] width 65 height 23
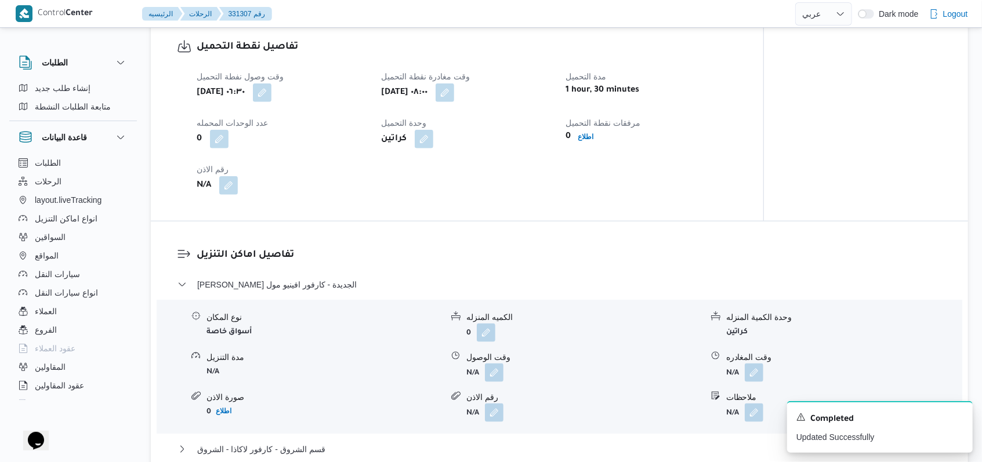
click at [765, 370] on form "N/A" at bounding box center [844, 373] width 236 height 19
click at [762, 370] on button "button" at bounding box center [754, 372] width 19 height 19
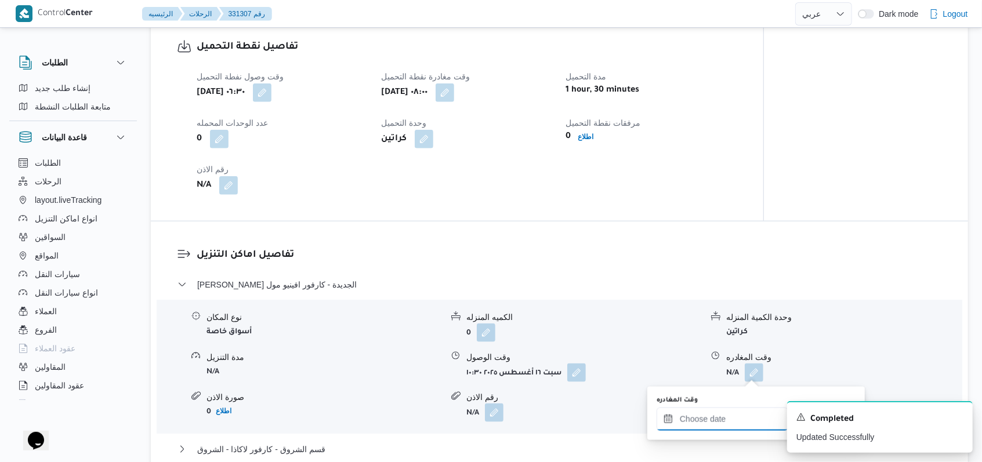
click at [737, 415] on input "وقت المغادره" at bounding box center [723, 419] width 132 height 23
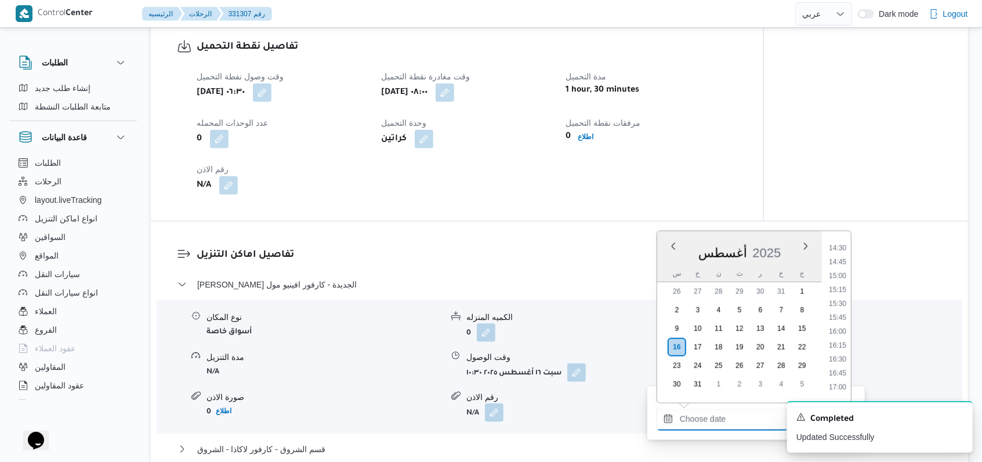
scroll to position [719, 0]
click at [844, 293] on li "13:45" at bounding box center [837, 294] width 27 height 12
type input "[DATE] ١٣:٤٥"
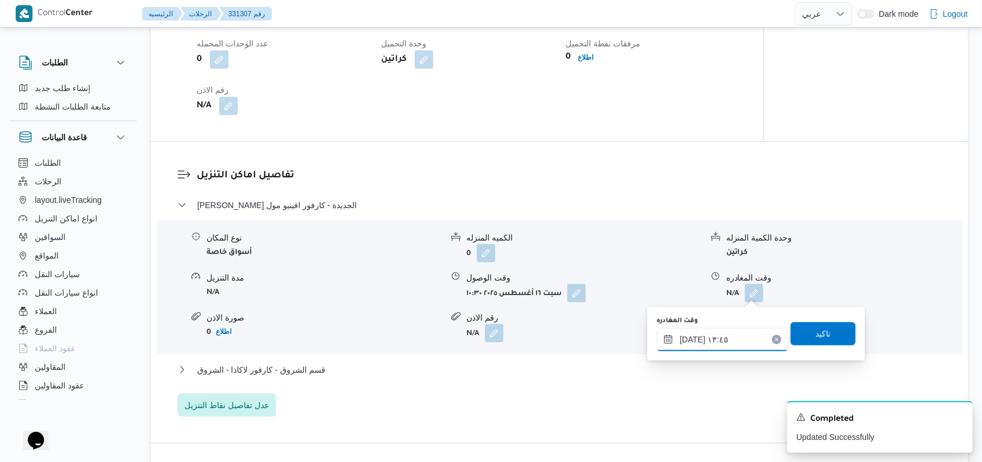
scroll to position [928, 0]
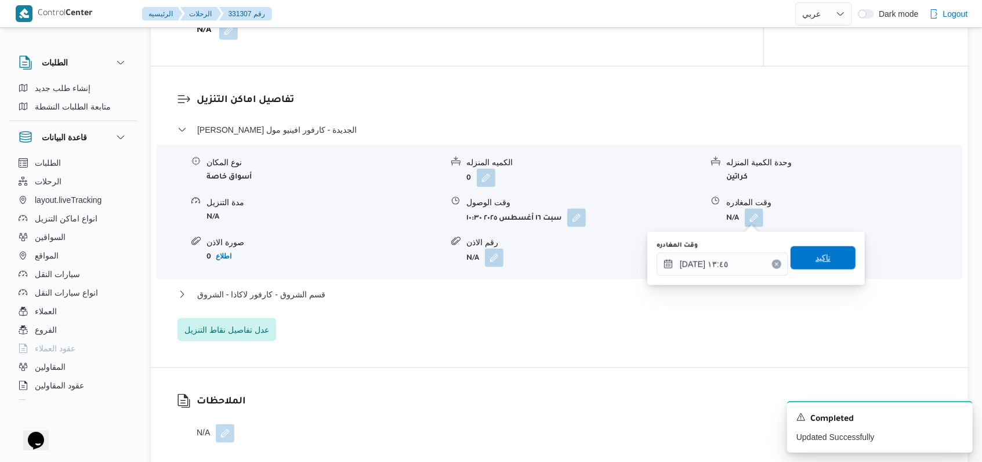
click at [818, 266] on span "تاكيد" at bounding box center [823, 258] width 65 height 23
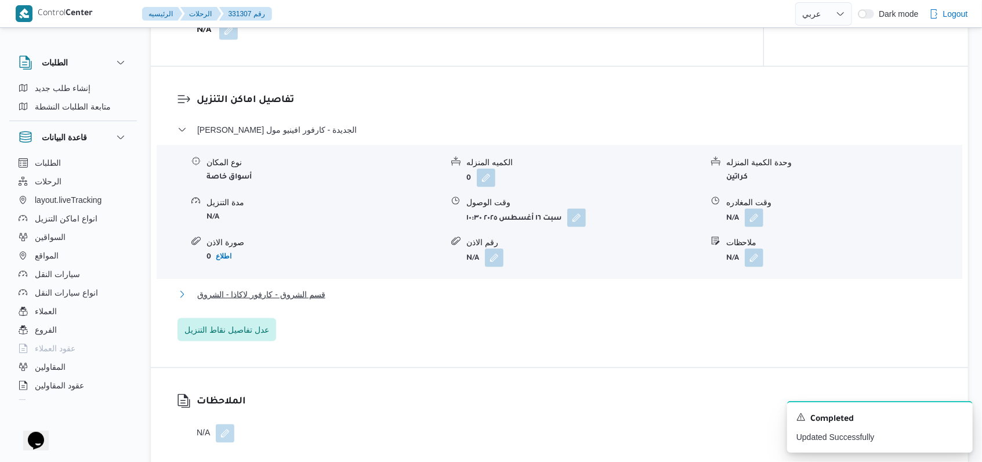
click at [342, 299] on button "قسم الشروق - كارفور لاكاذا - الشروق" at bounding box center [560, 295] width 765 height 14
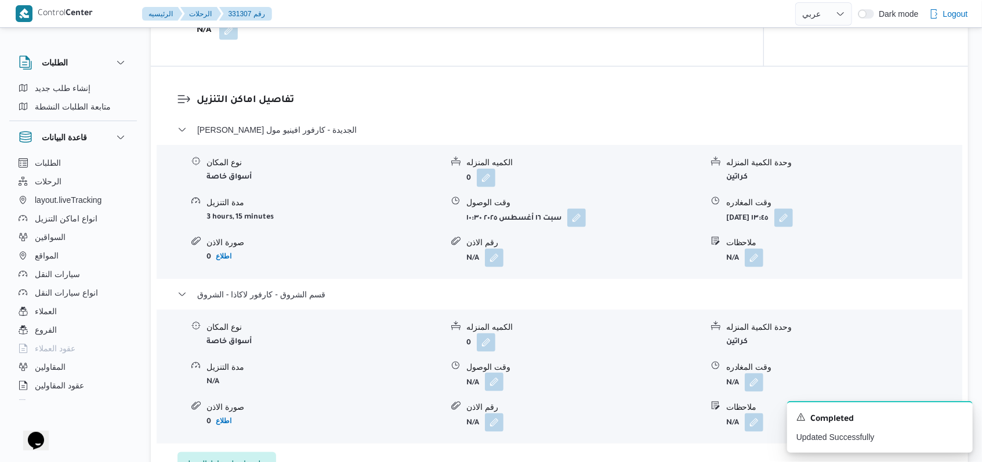
click at [485, 375] on button "button" at bounding box center [494, 382] width 19 height 19
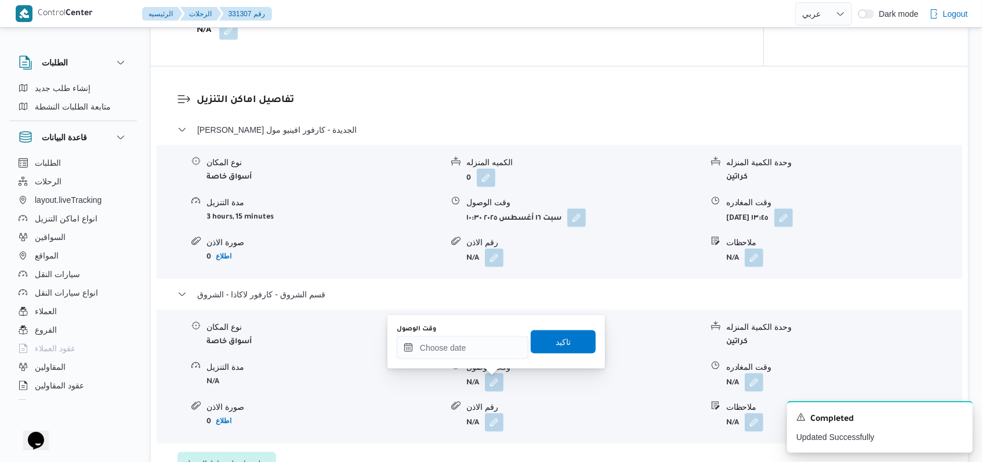
click at [455, 334] on div "وقت الوصول" at bounding box center [463, 329] width 132 height 9
click at [466, 346] on input "وقت الوصول" at bounding box center [463, 347] width 132 height 23
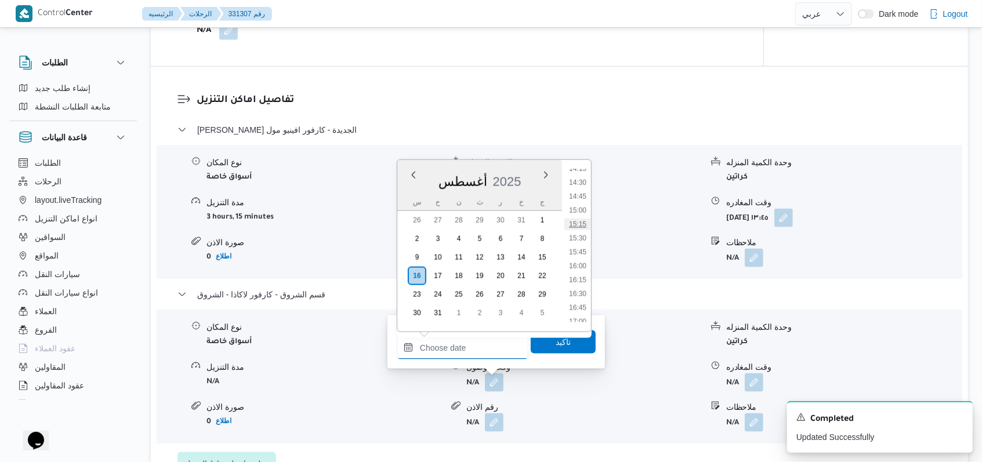
scroll to position [796, 0]
click at [580, 193] on ul "00:00 00:15 00:30 00:45 01:00 01:15 01:30 01:45 02:00 02:15 02:30 02:45 03:00 0…" at bounding box center [577, 245] width 27 height 153
click at [579, 192] on li "14:30" at bounding box center [577, 187] width 27 height 12
type input "[DATE] ١٤:٣٠"
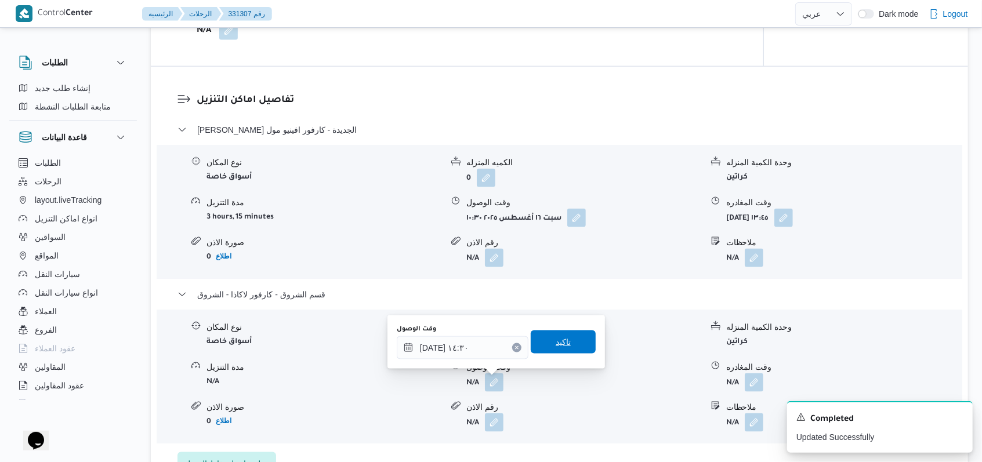
click at [576, 343] on span "تاكيد" at bounding box center [563, 342] width 65 height 23
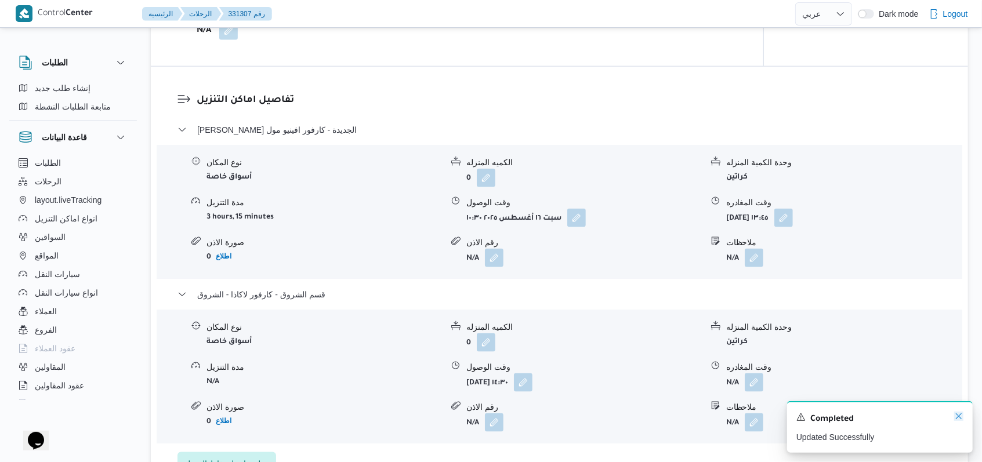
click at [956, 416] on icon "Dismiss toast" at bounding box center [958, 416] width 9 height 9
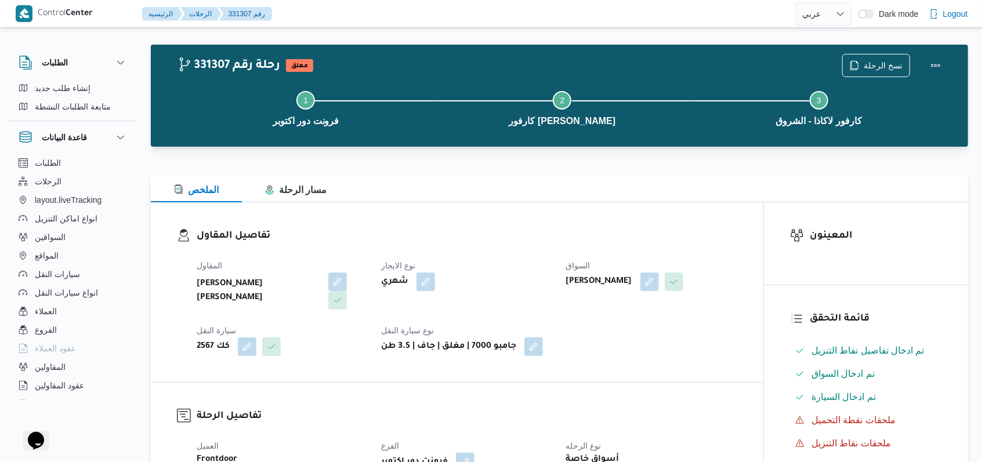
scroll to position [0, 0]
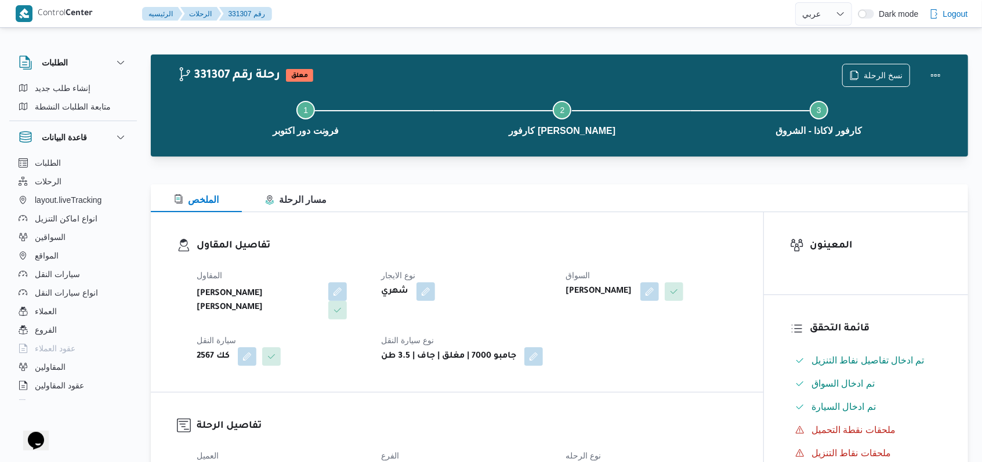
click at [475, 312] on div "نوع الايجار شهري" at bounding box center [466, 294] width 171 height 51
select select "ar"
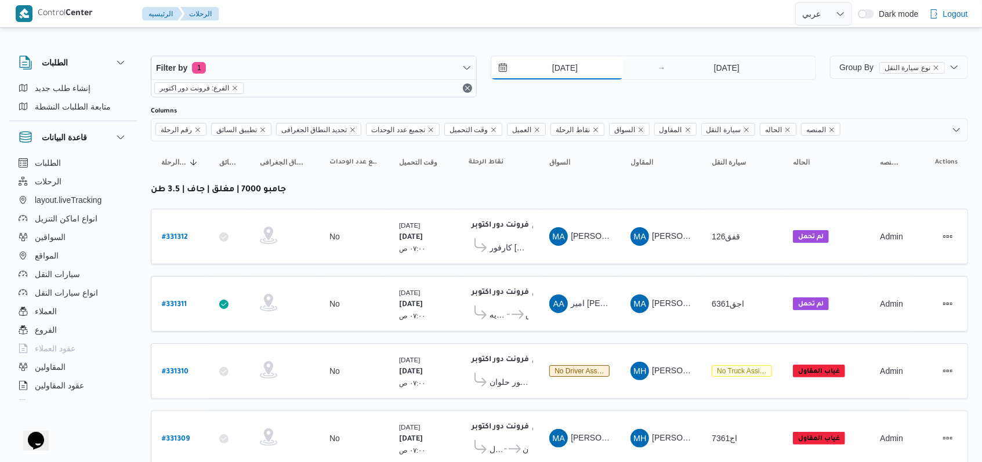
click at [552, 60] on input "[DATE]" at bounding box center [557, 67] width 132 height 23
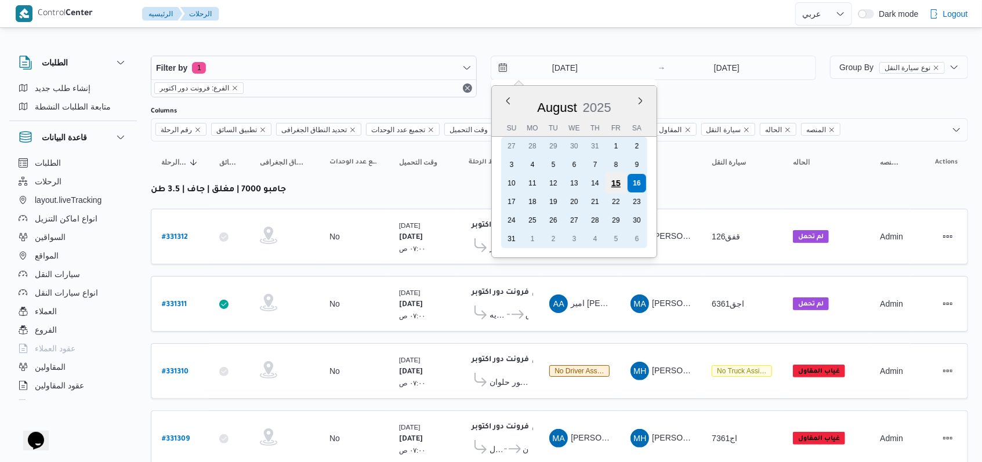
click at [621, 179] on div "15" at bounding box center [615, 183] width 22 height 22
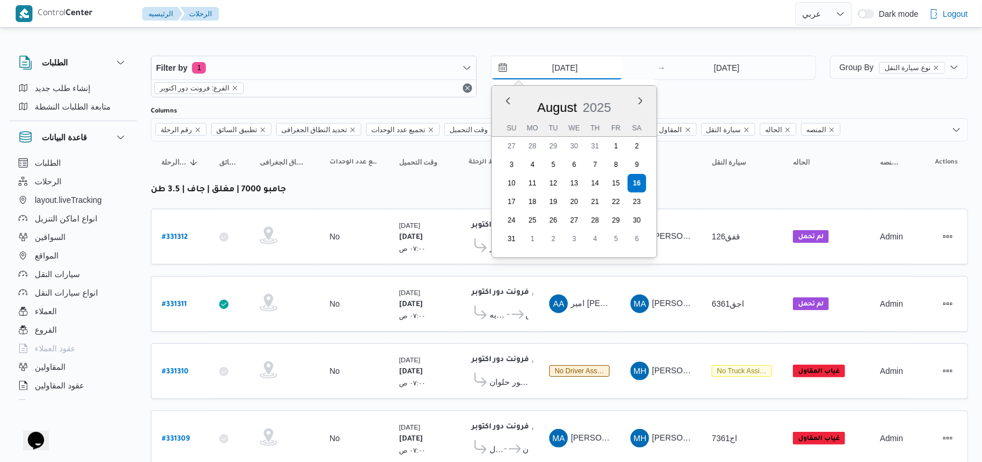
type input "15/8/2025"
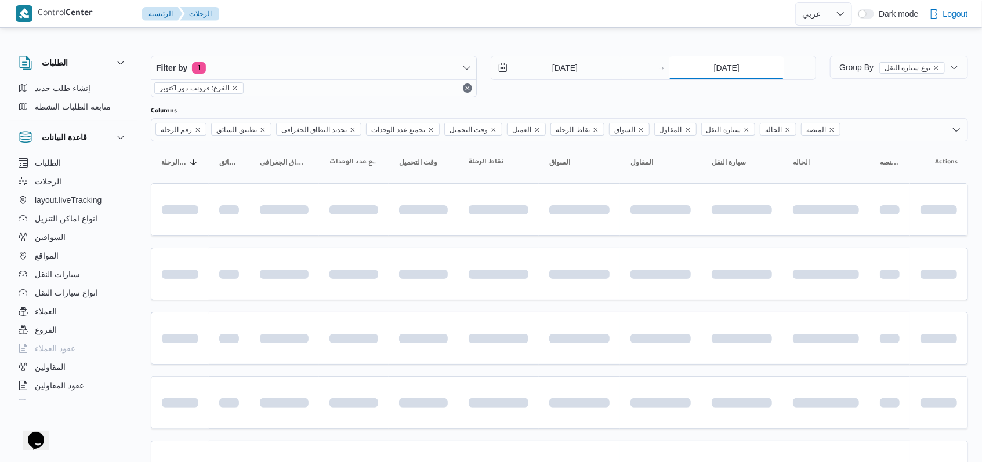
click at [709, 78] on input "[DATE]" at bounding box center [726, 67] width 115 height 23
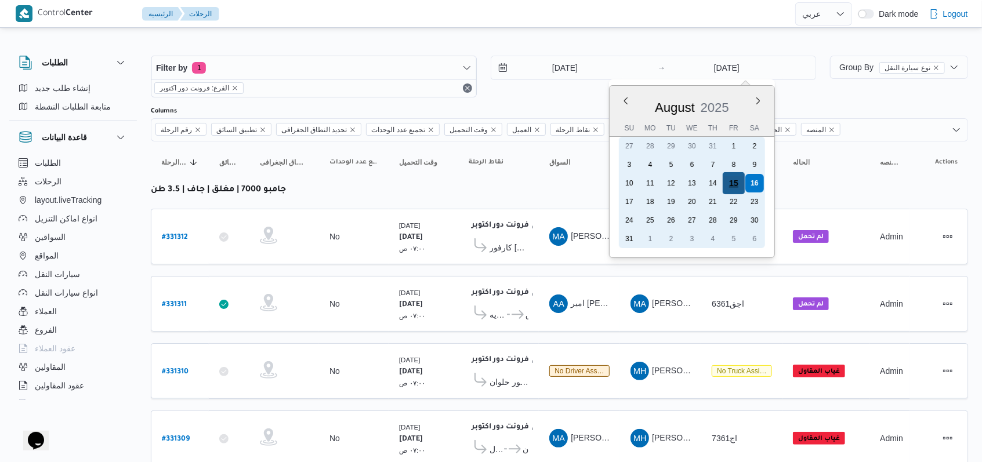
click at [730, 185] on div "15" at bounding box center [734, 183] width 22 height 22
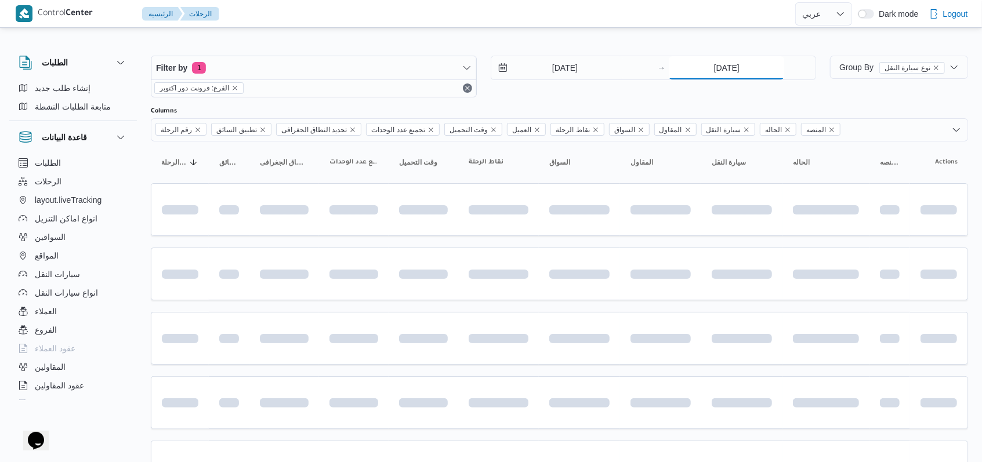
type input "15/8/2025"
click at [580, 99] on div "Filter by 1 الفرع: فرونت دور اكتوبر 15/8/2025 → 15/8/2025" at bounding box center [483, 77] width 679 height 56
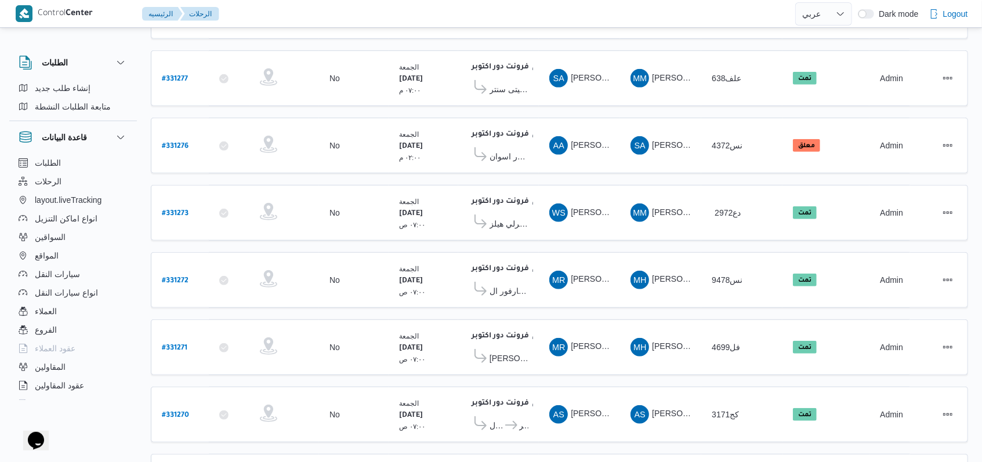
scroll to position [426, 0]
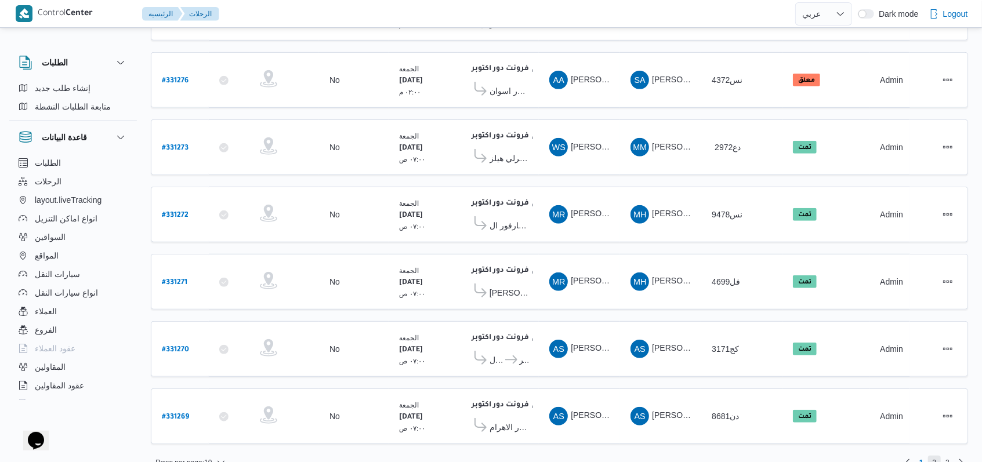
click at [930, 456] on span "2" at bounding box center [934, 463] width 13 height 14
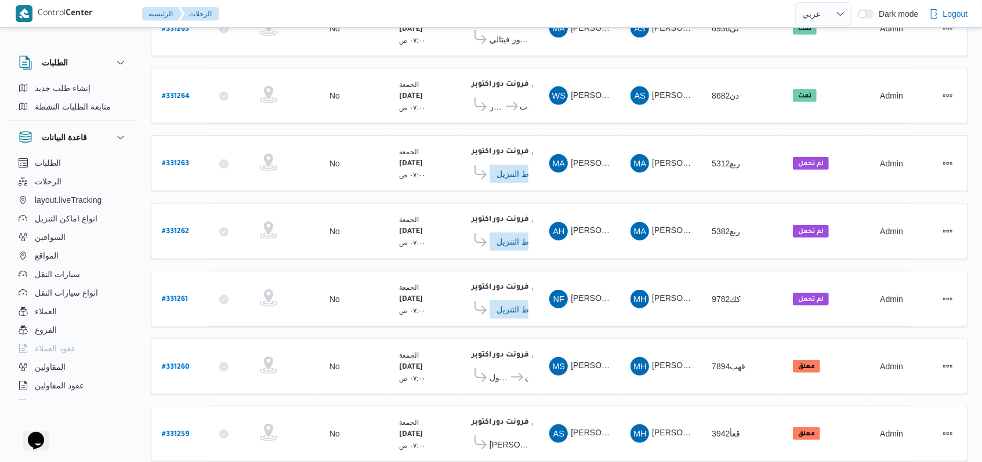
scroll to position [429, 0]
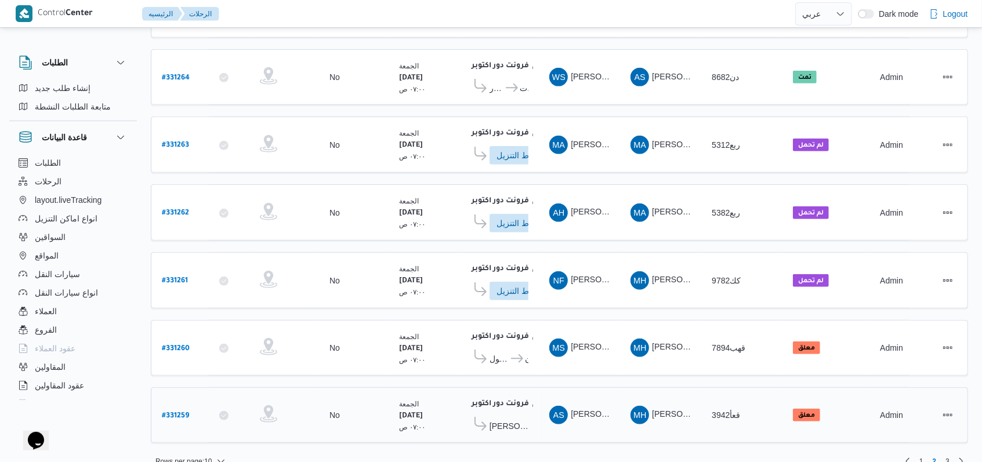
click at [179, 412] on b "# 331259" at bounding box center [175, 416] width 27 height 8
select select "ar"
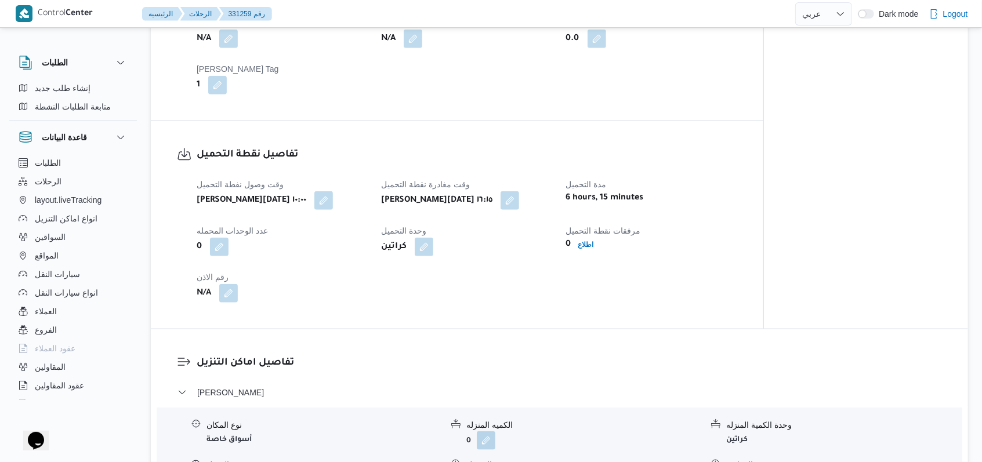
scroll to position [850, 0]
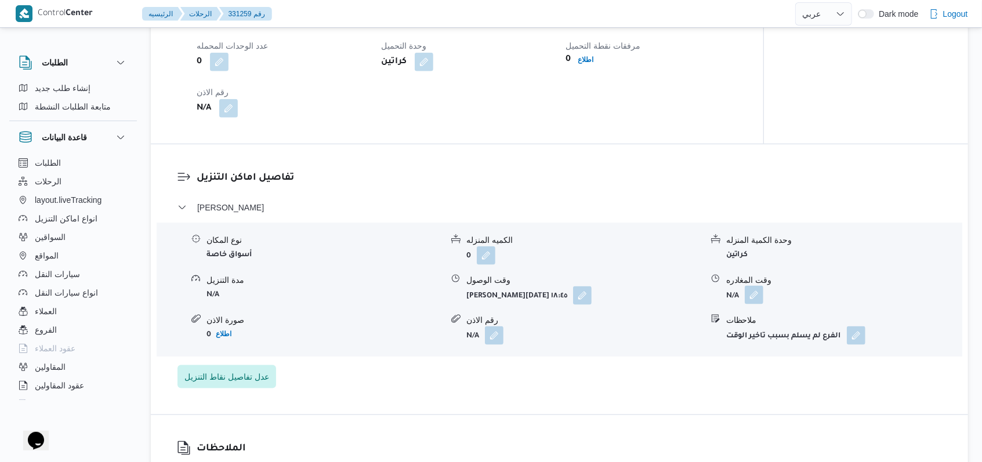
click at [759, 296] on button "button" at bounding box center [754, 295] width 19 height 19
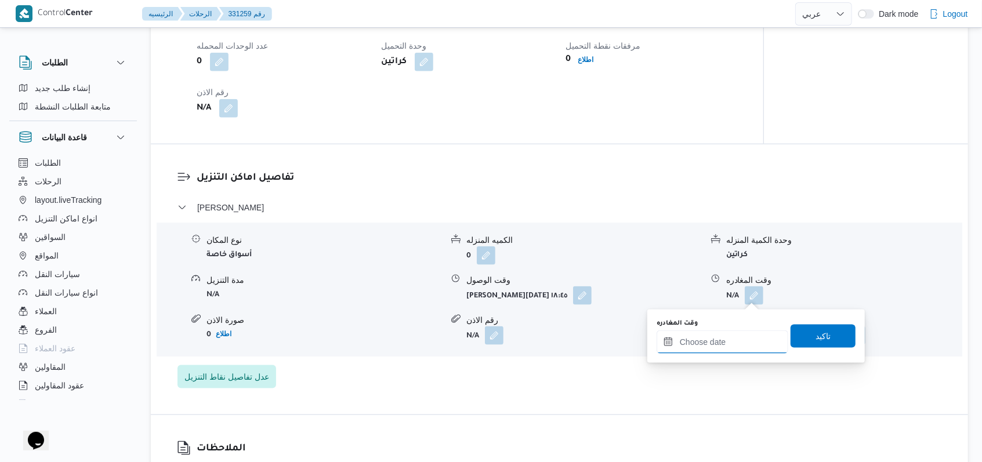
click at [719, 346] on input "وقت المغادره" at bounding box center [723, 342] width 132 height 23
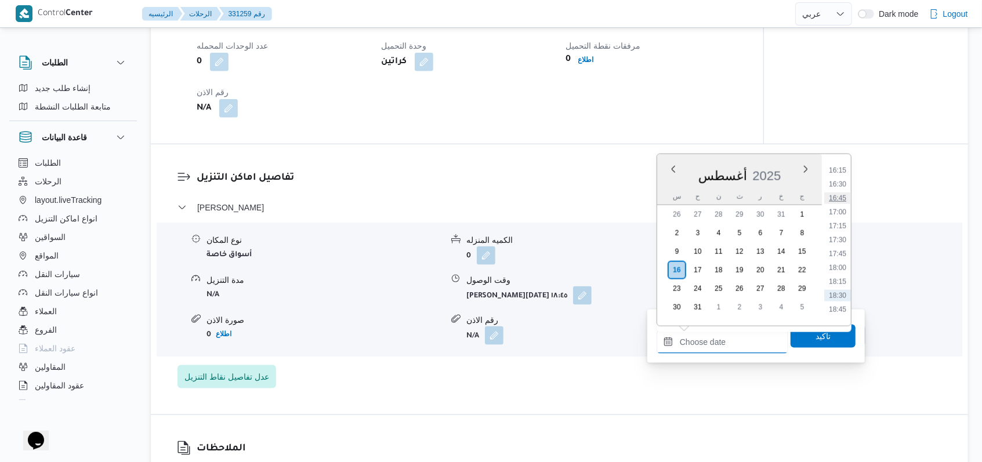
scroll to position [873, 0]
click at [843, 214] on li "16:30" at bounding box center [837, 215] width 27 height 12
type input "[DATE] ١٦:٣٠"
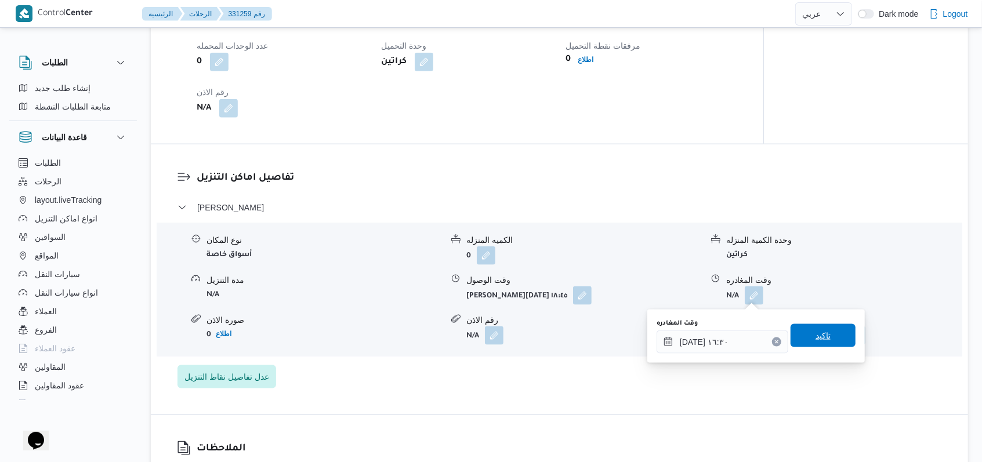
click at [829, 327] on span "تاكيد" at bounding box center [823, 335] width 65 height 23
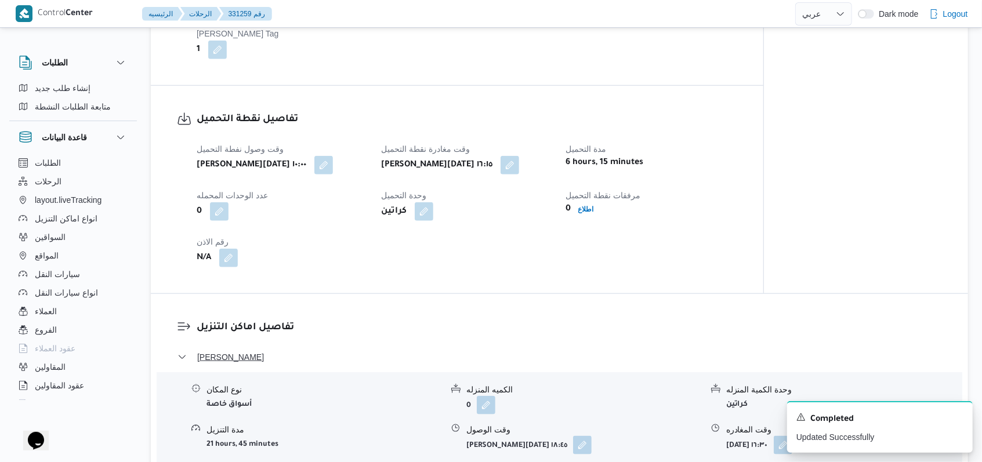
scroll to position [541, 0]
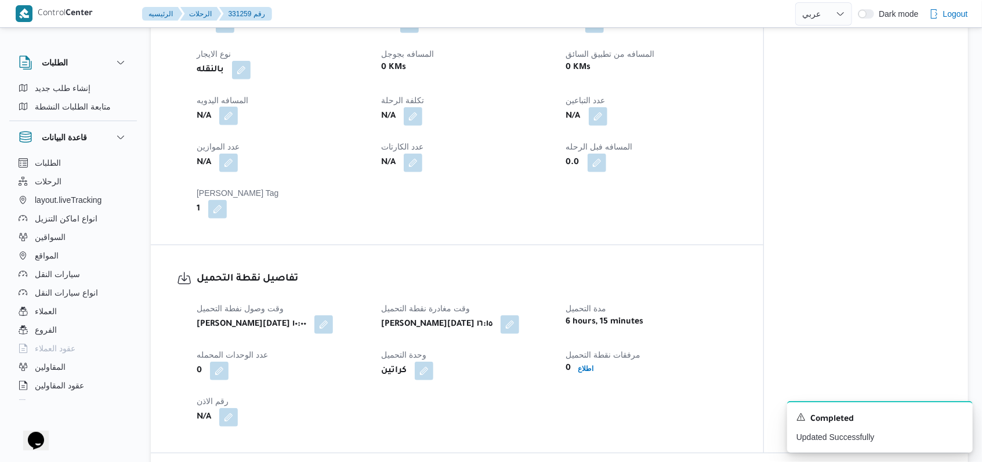
click at [227, 120] on button "button" at bounding box center [228, 116] width 19 height 19
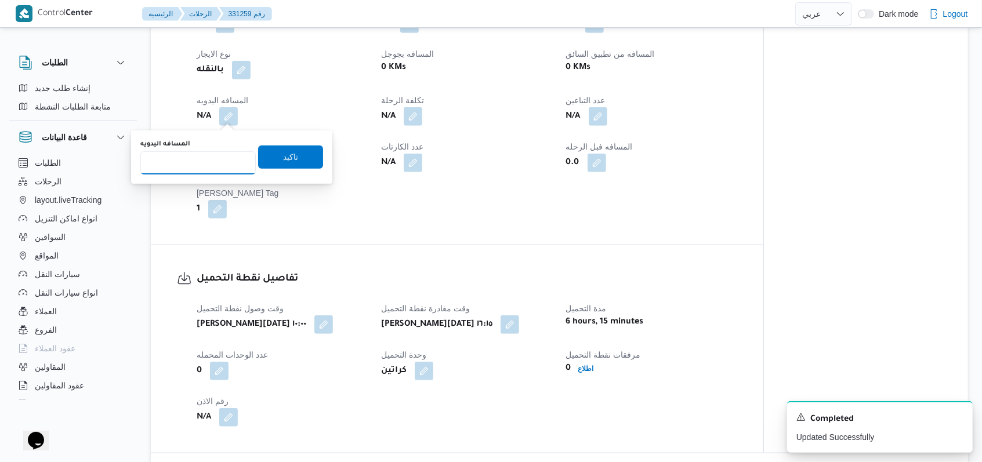
click at [193, 161] on input "المسافه اليدويه" at bounding box center [197, 162] width 115 height 23
type input "205"
click at [271, 159] on span "تاكيد" at bounding box center [290, 156] width 65 height 23
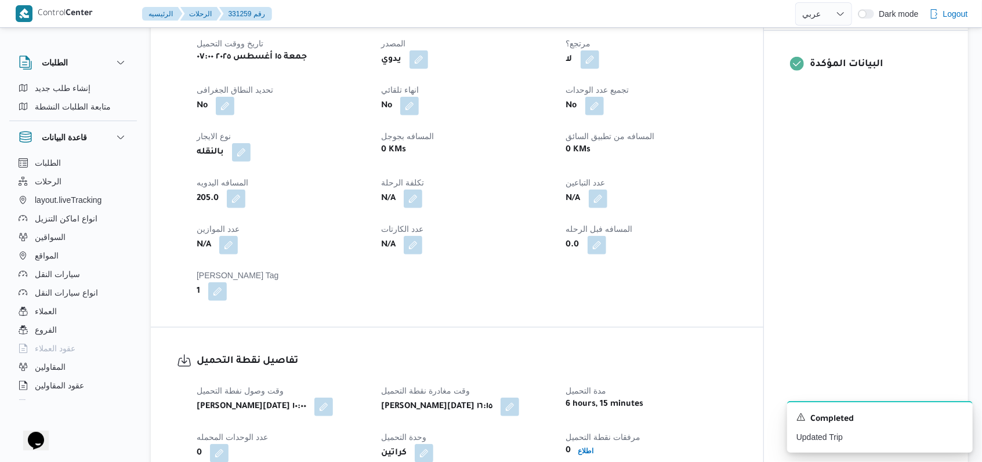
scroll to position [0, 0]
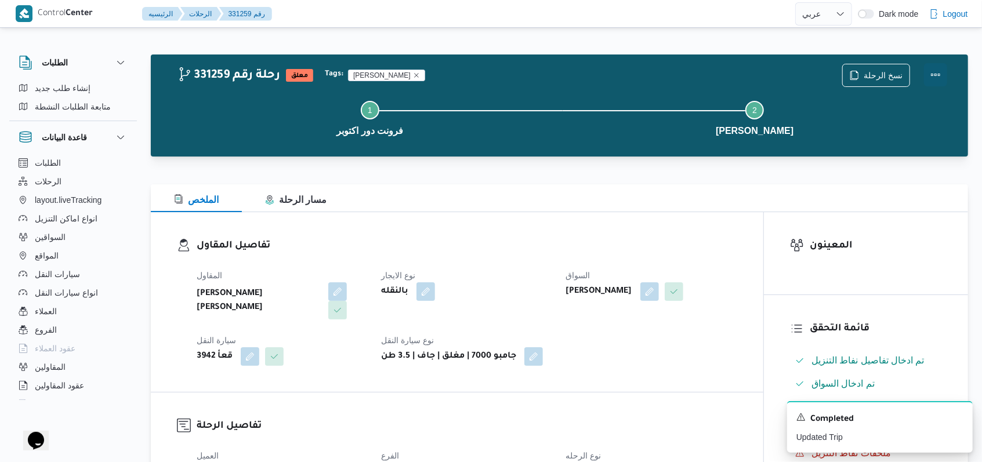
click at [936, 72] on button "Actions" at bounding box center [935, 74] width 23 height 23
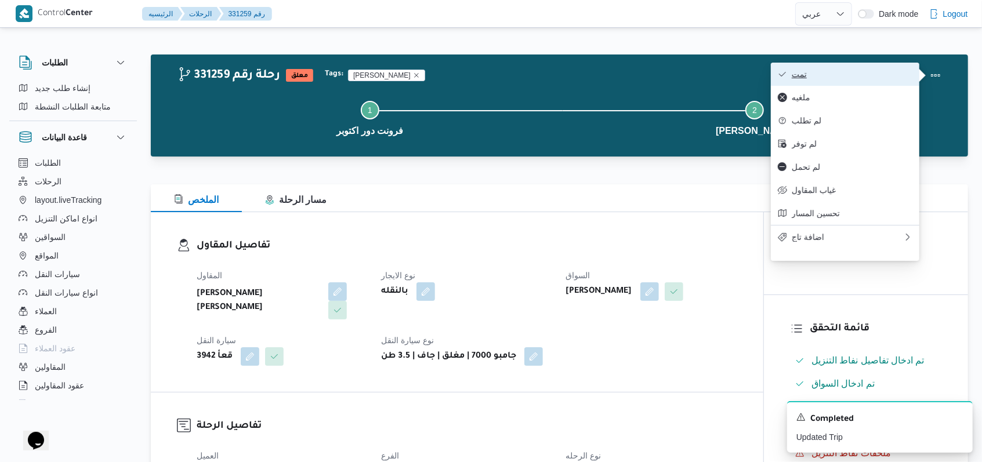
click at [908, 72] on span "تمت" at bounding box center [852, 74] width 121 height 9
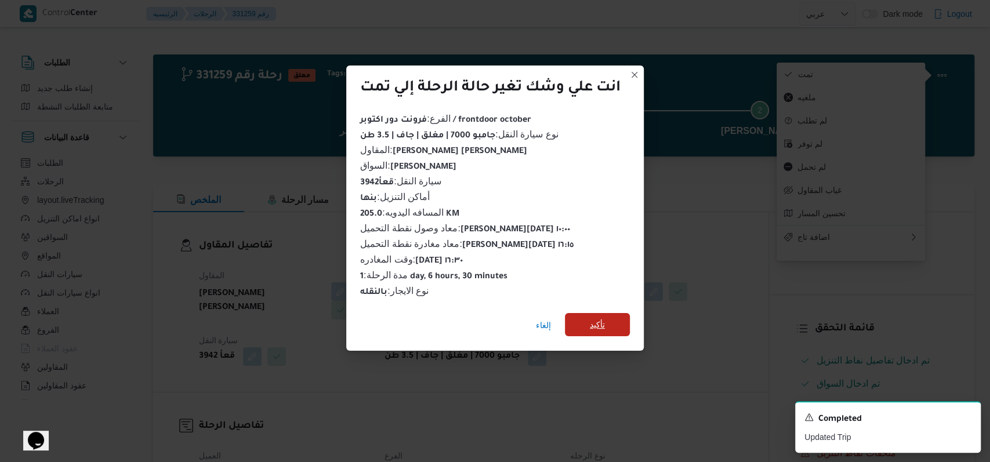
click at [625, 313] on span "تأكيد" at bounding box center [597, 324] width 65 height 23
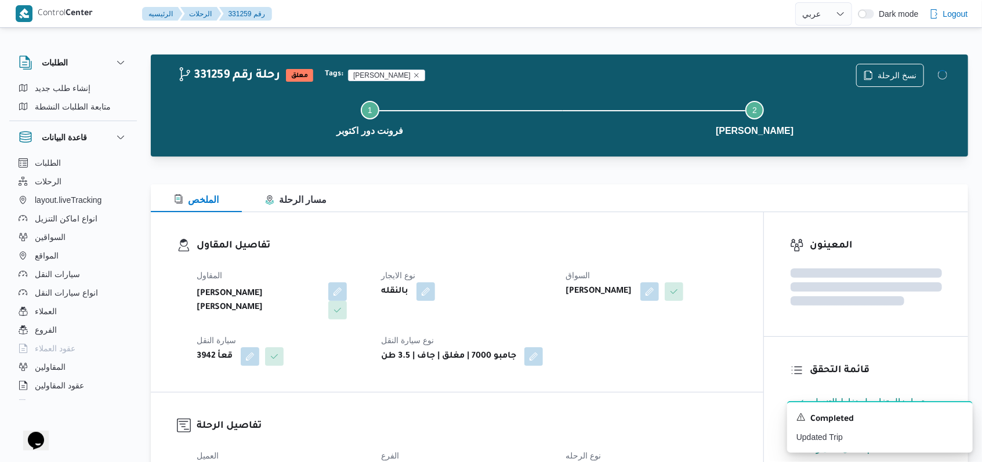
click at [633, 378] on div "تفاصيل المقاول المقاول محمد حسني محمد ابراهيم نوع الايجار بالنقله السواق احمد س…" at bounding box center [457, 302] width 613 height 180
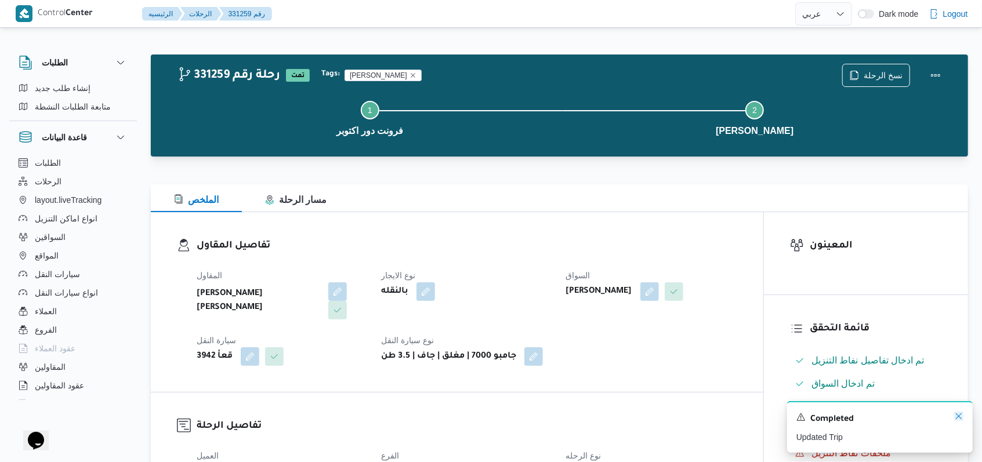
click at [956, 415] on icon "Dismiss toast" at bounding box center [958, 416] width 9 height 9
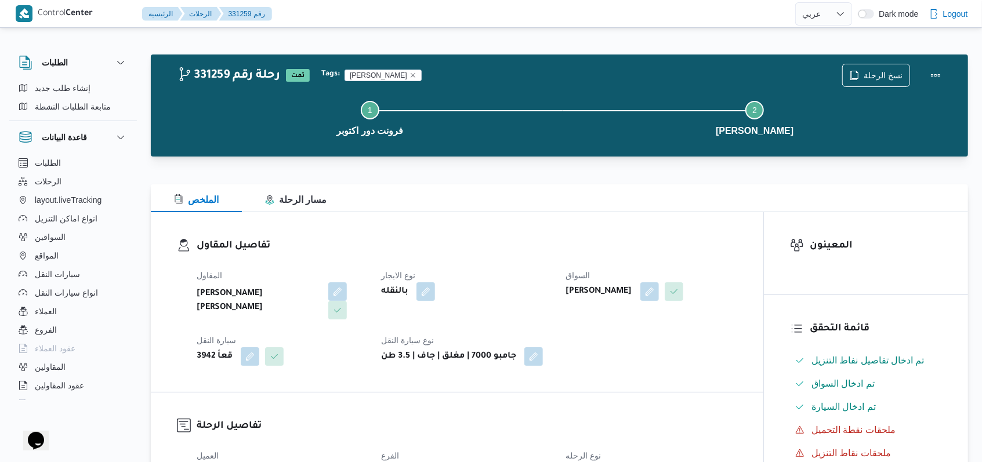
click at [516, 274] on dt "نوع الايجار" at bounding box center [466, 276] width 171 height 14
select select "ar"
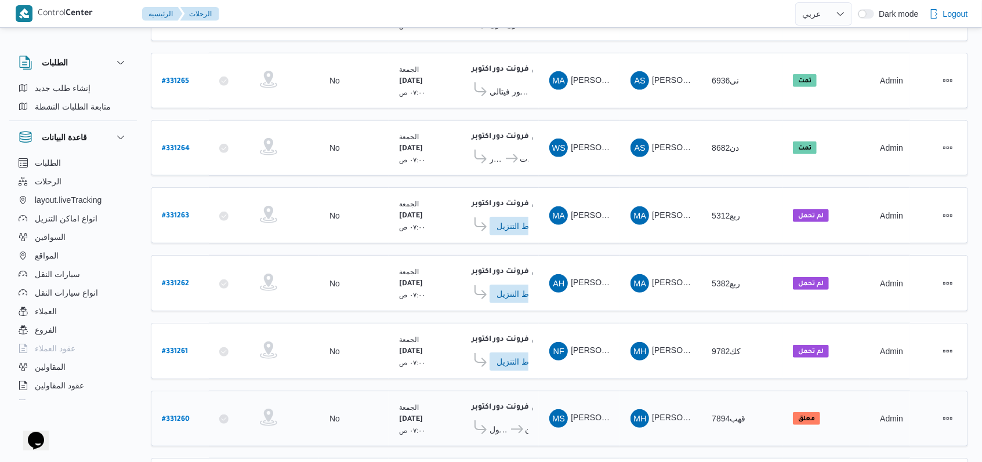
scroll to position [429, 0]
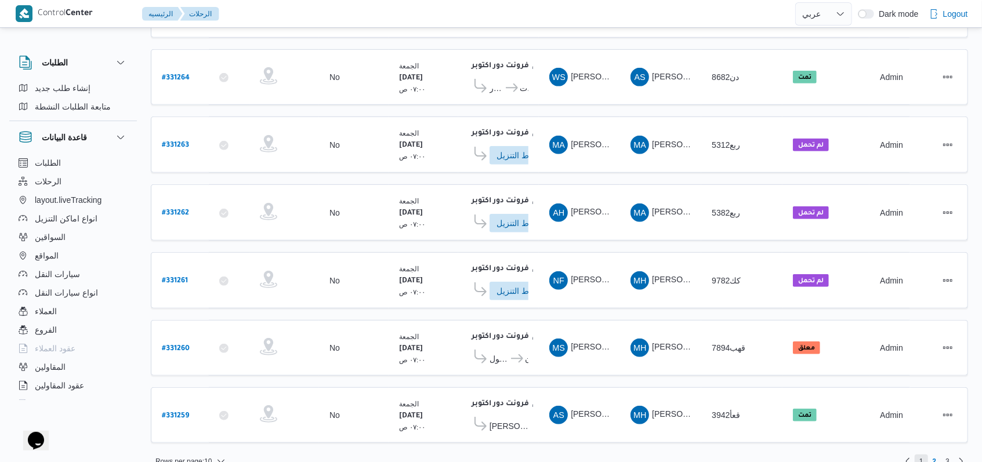
drag, startPoint x: 918, startPoint y: 444, endPoint x: 676, endPoint y: 444, distance: 241.3
click at [917, 455] on span "1" at bounding box center [921, 462] width 13 height 14
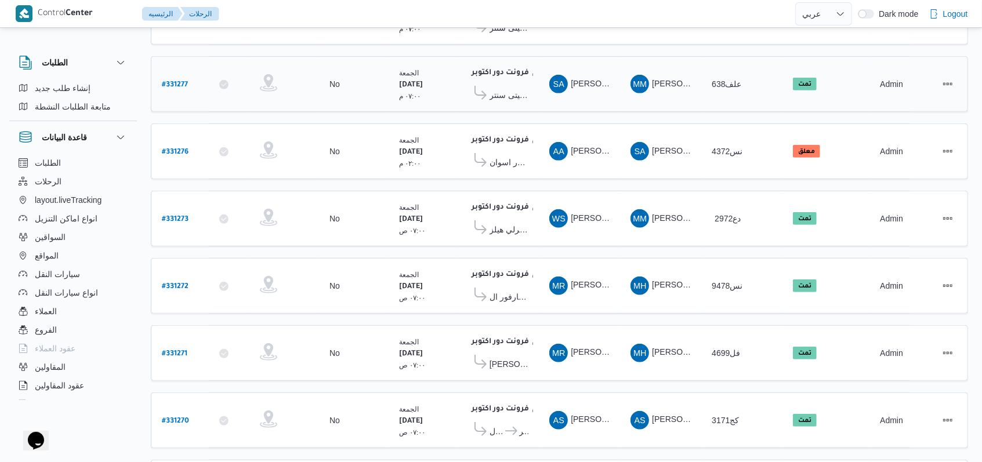
scroll to position [426, 0]
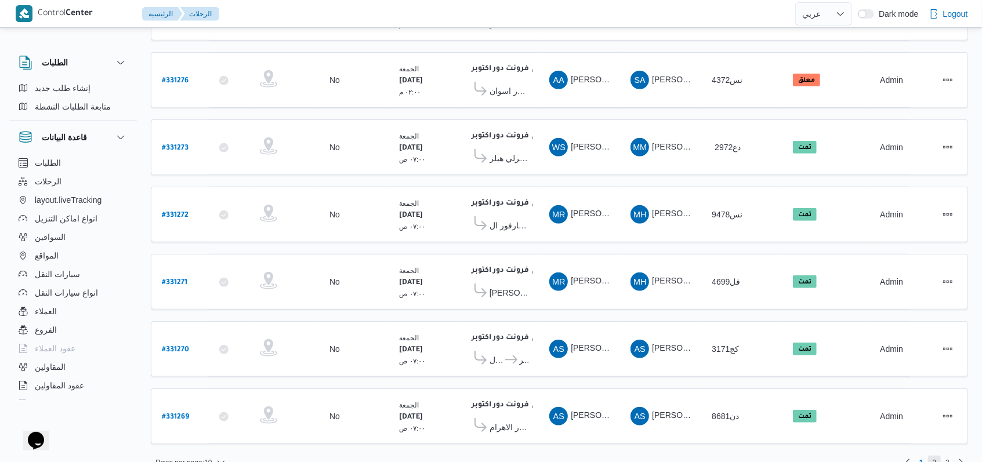
click at [934, 456] on span "2" at bounding box center [935, 463] width 4 height 14
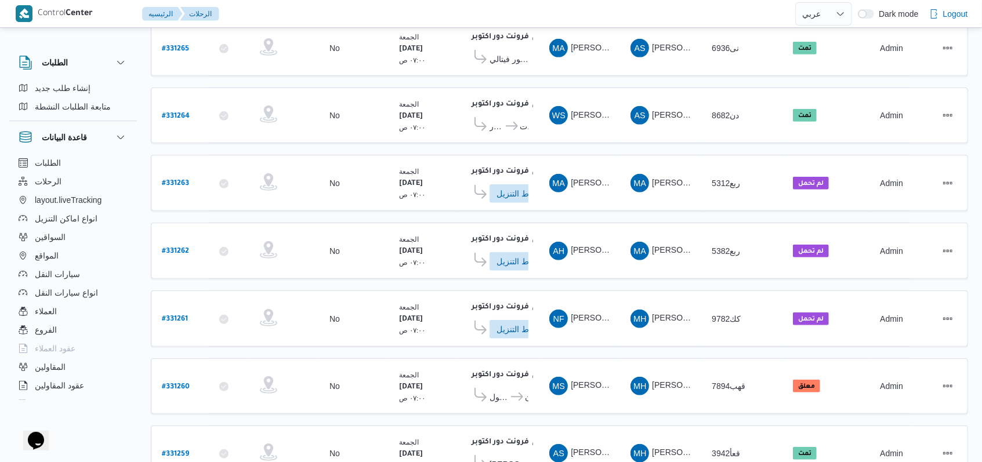
scroll to position [429, 0]
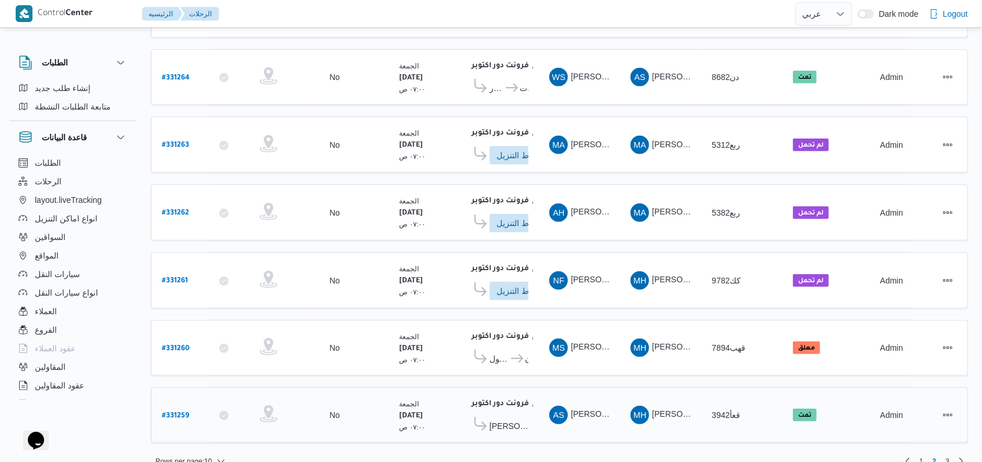
click at [182, 412] on b "# 331259" at bounding box center [175, 416] width 27 height 8
select select "ar"
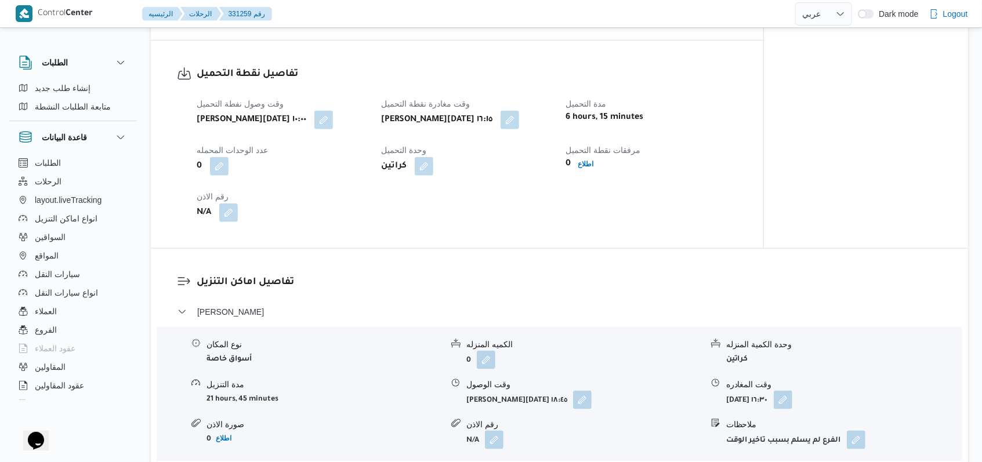
scroll to position [850, 0]
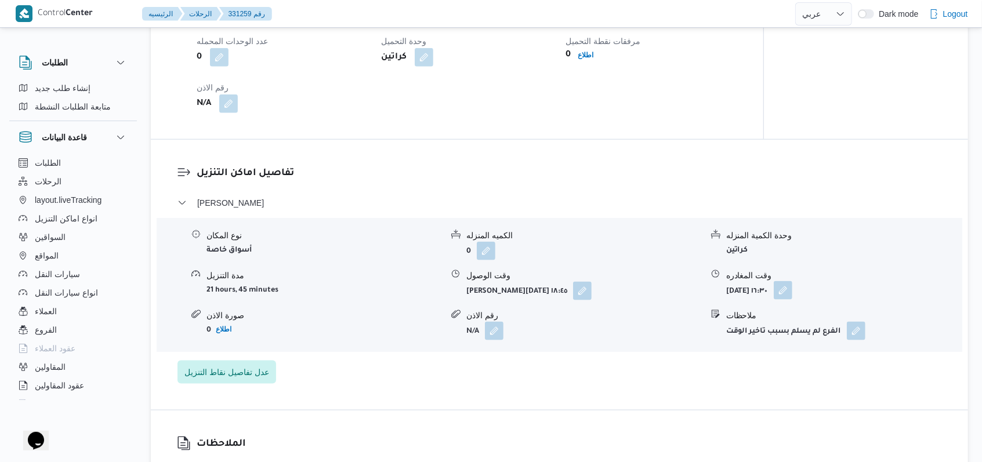
click at [792, 296] on button "button" at bounding box center [783, 290] width 19 height 19
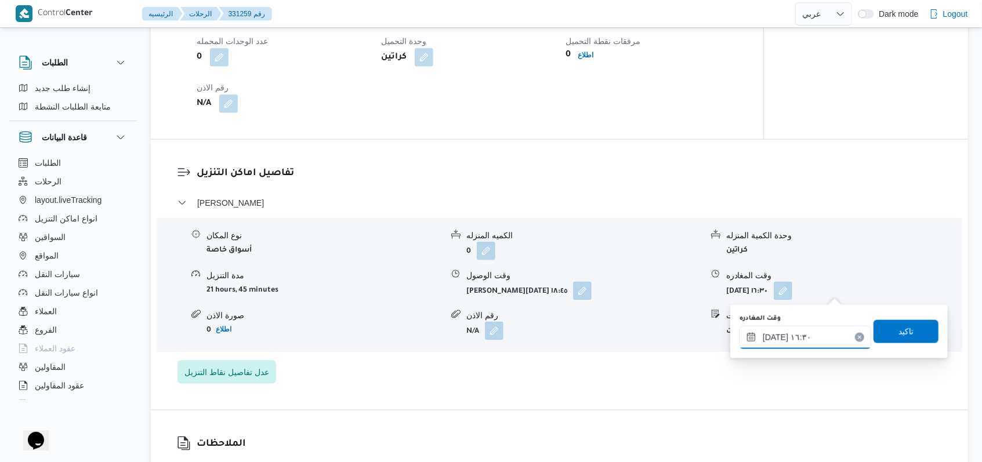
click at [820, 335] on input "[DATE] ١٦:٣٠" at bounding box center [806, 337] width 132 height 23
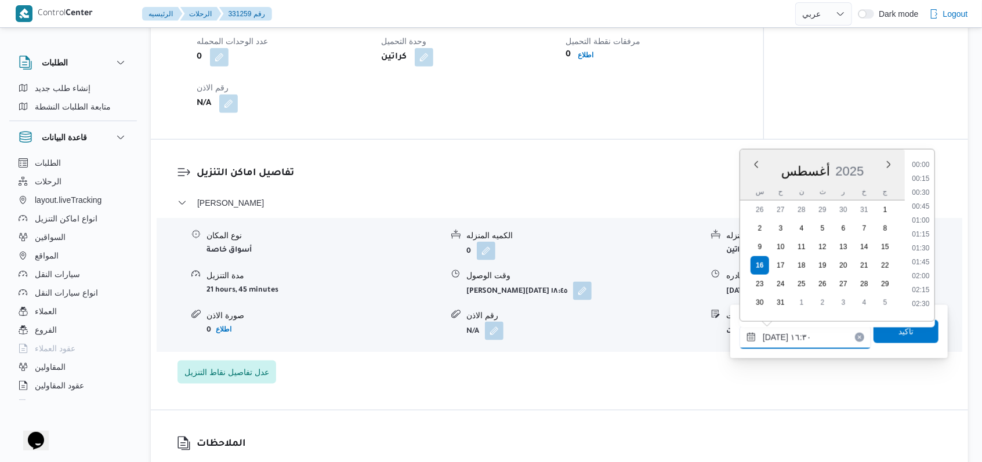
scroll to position [839, 0]
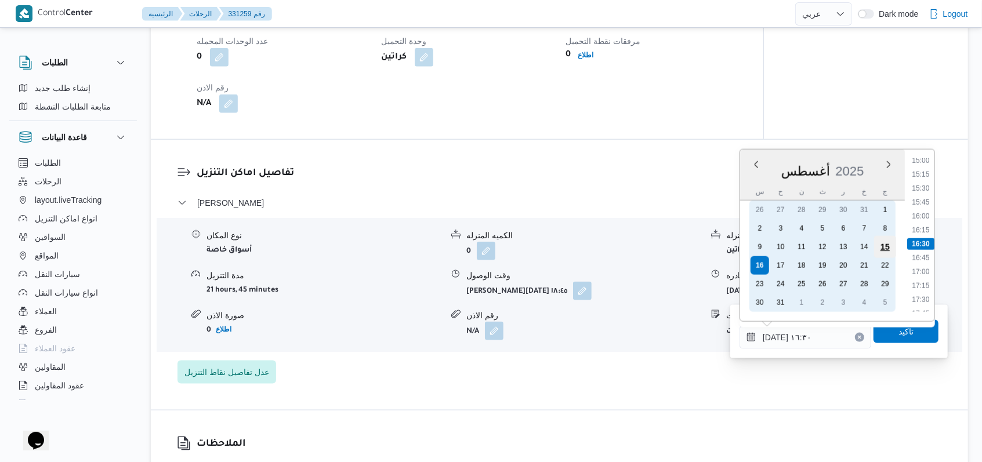
click at [886, 248] on div "15" at bounding box center [885, 247] width 22 height 22
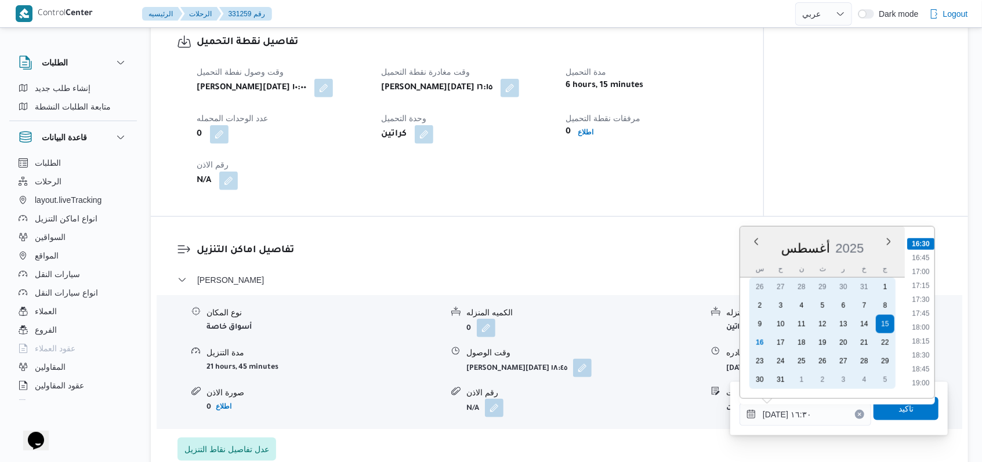
scroll to position [994, 0]
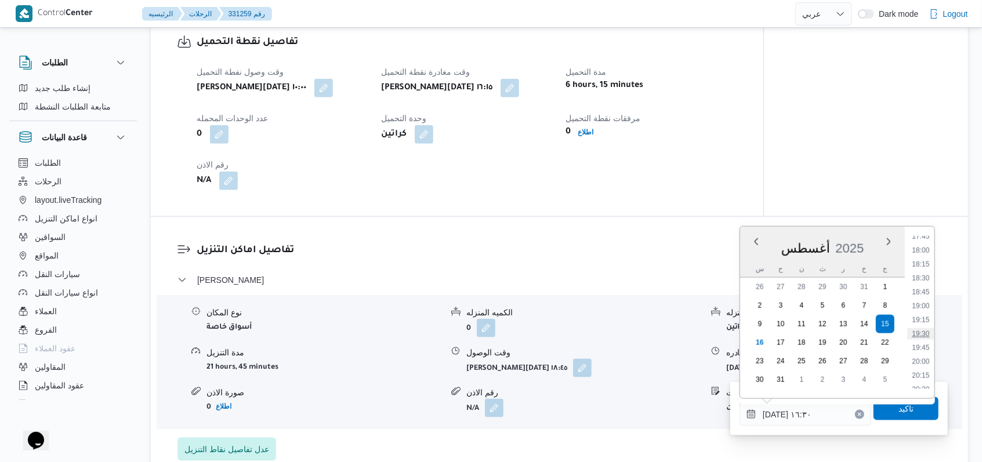
click at [930, 337] on li "19:30" at bounding box center [920, 334] width 27 height 12
type input "١٥/٠٨/٢٠٢٥ ١٩:٣٠"
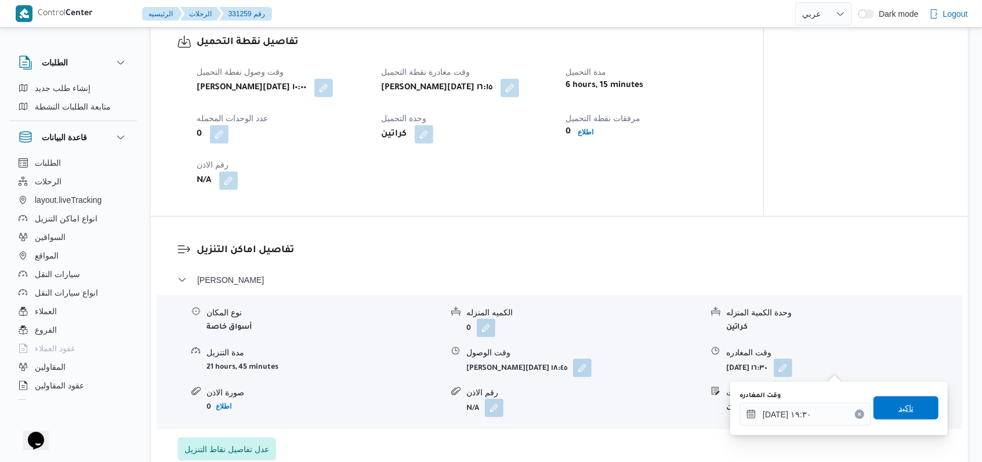
click at [906, 408] on span "تاكيد" at bounding box center [906, 408] width 65 height 23
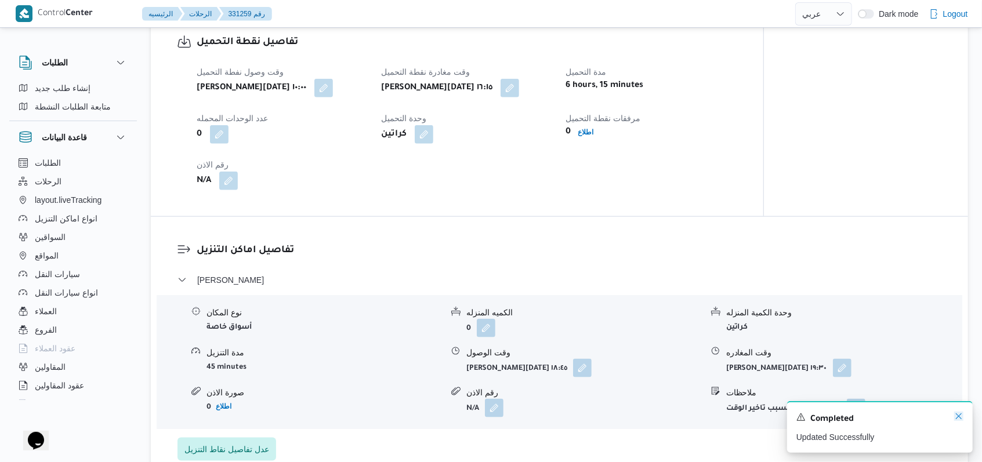
click at [955, 419] on icon "Dismiss toast" at bounding box center [958, 416] width 9 height 9
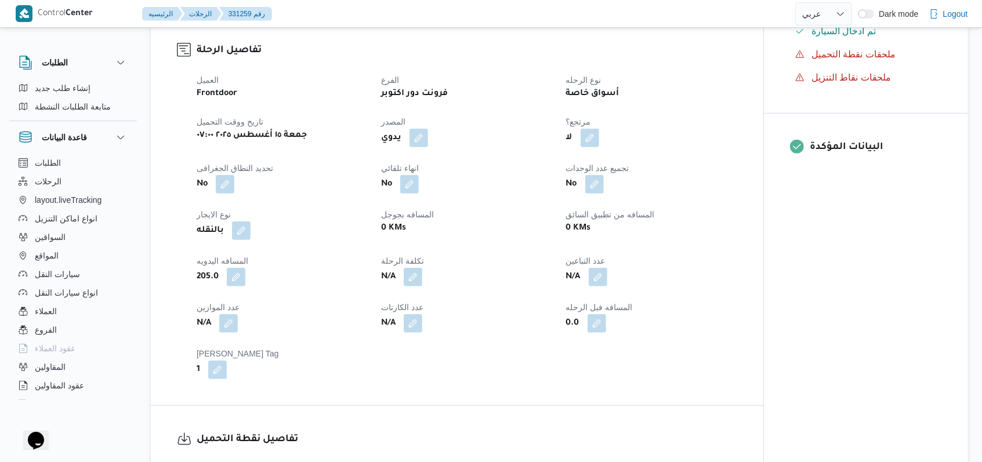
scroll to position [386, 0]
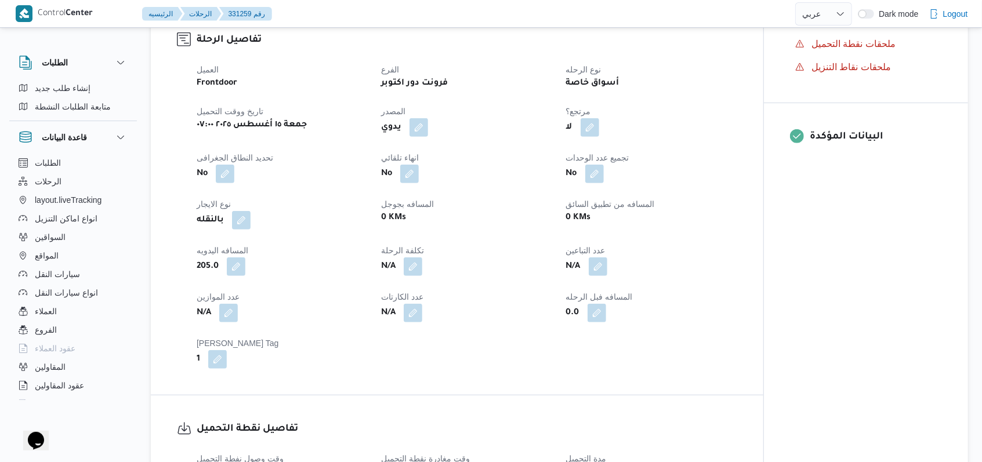
click at [227, 270] on span at bounding box center [233, 267] width 24 height 19
click at [230, 271] on button "button" at bounding box center [236, 266] width 19 height 19
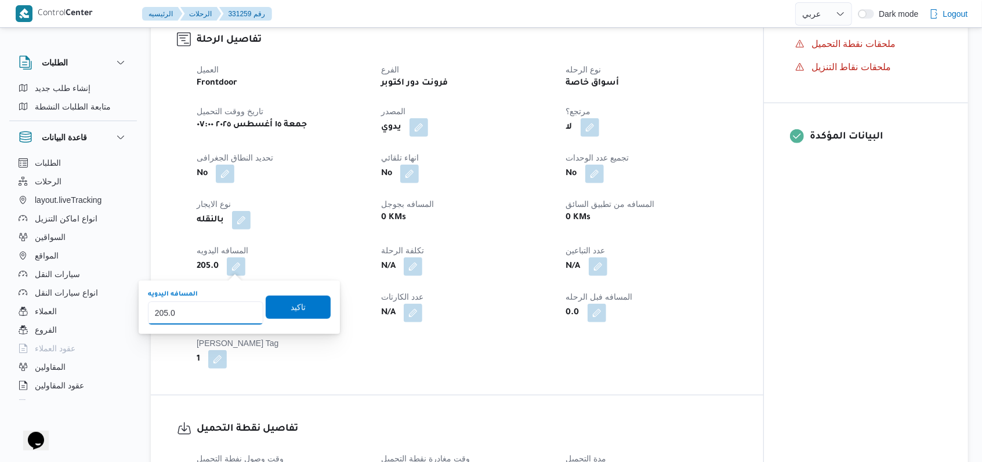
drag, startPoint x: 162, startPoint y: 328, endPoint x: 146, endPoint y: 332, distance: 16.7
click at [146, 332] on div "You are in a dialog. To close this dialog, hit escape. المسافه اليدويه 205.0 تا…" at bounding box center [239, 307] width 201 height 53
type input "106"
click at [253, 308] on input "106" at bounding box center [205, 313] width 115 height 23
click at [266, 308] on span "تاكيد" at bounding box center [298, 307] width 65 height 23
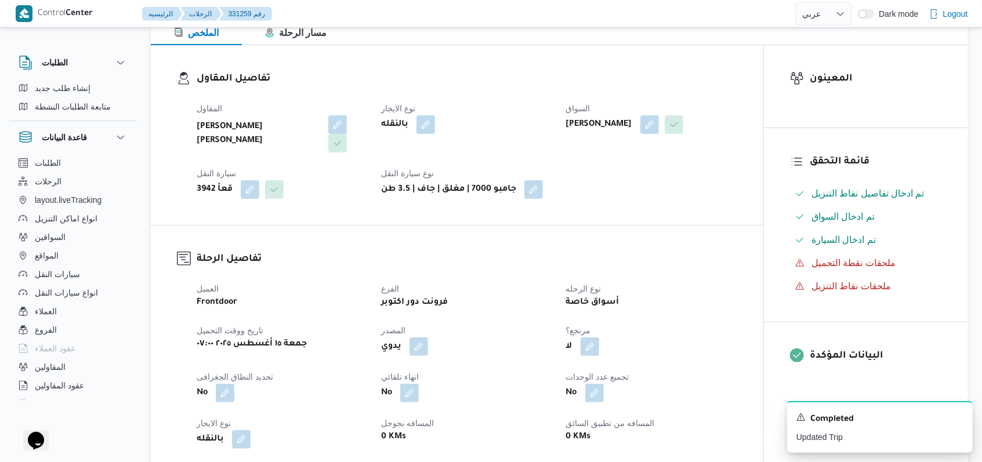
scroll to position [0, 0]
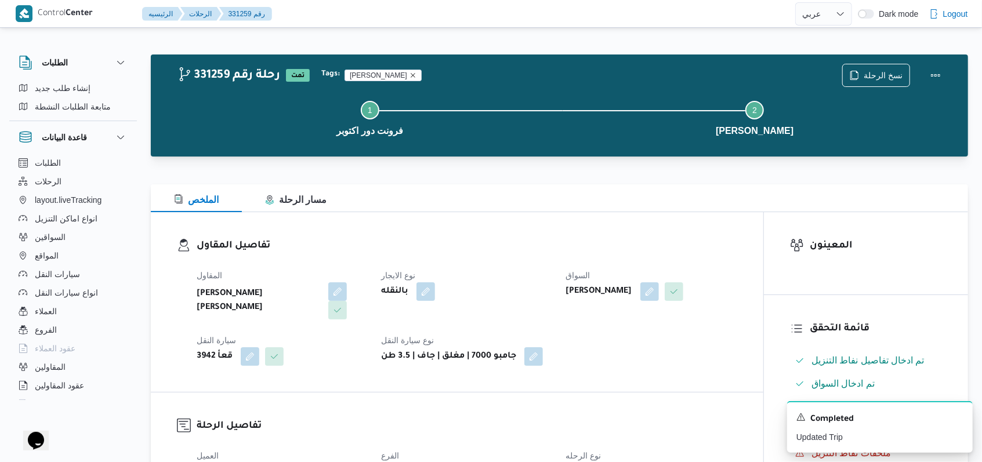
click at [410, 74] on icon "Remove trip tag" at bounding box center [413, 75] width 7 height 7
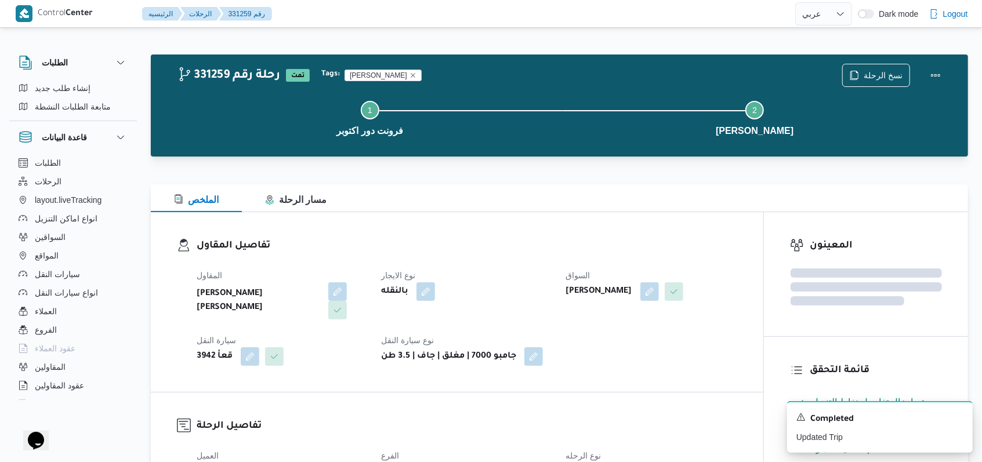
click at [542, 74] on div "Tags: بيات" at bounding box center [582, 75] width 526 height 16
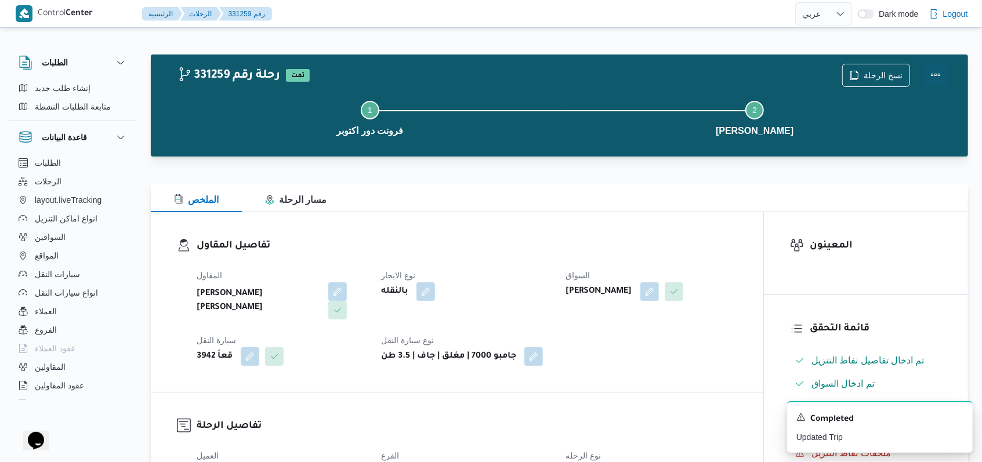
click at [935, 76] on button "Actions" at bounding box center [935, 74] width 23 height 23
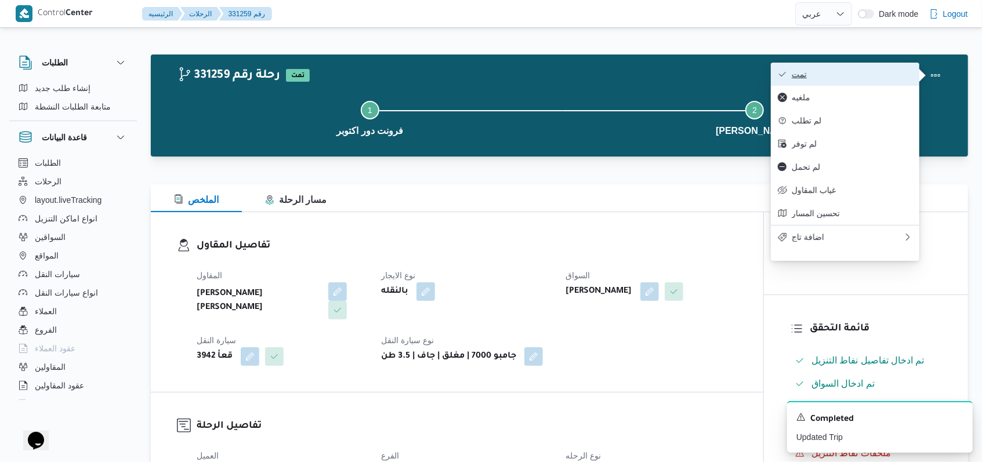
click at [889, 71] on span "تمت" at bounding box center [852, 74] width 121 height 9
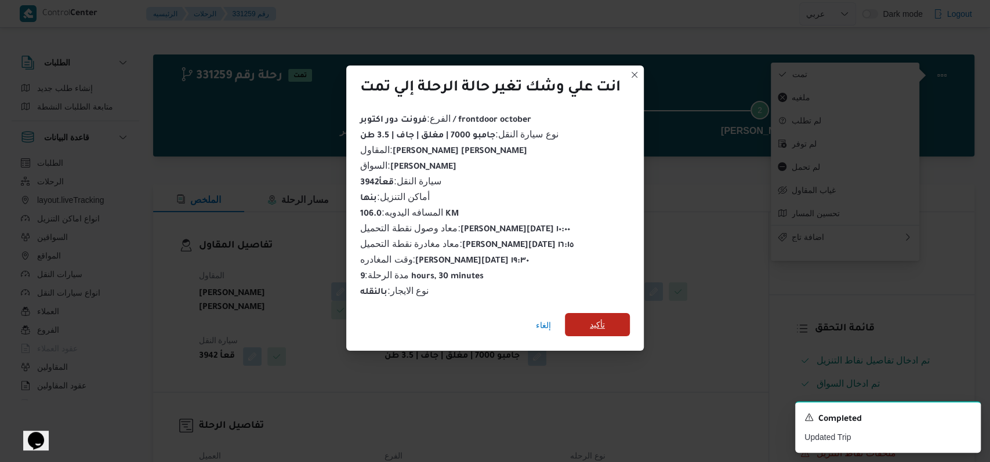
click at [597, 318] on span "تأكيد" at bounding box center [597, 325] width 15 height 14
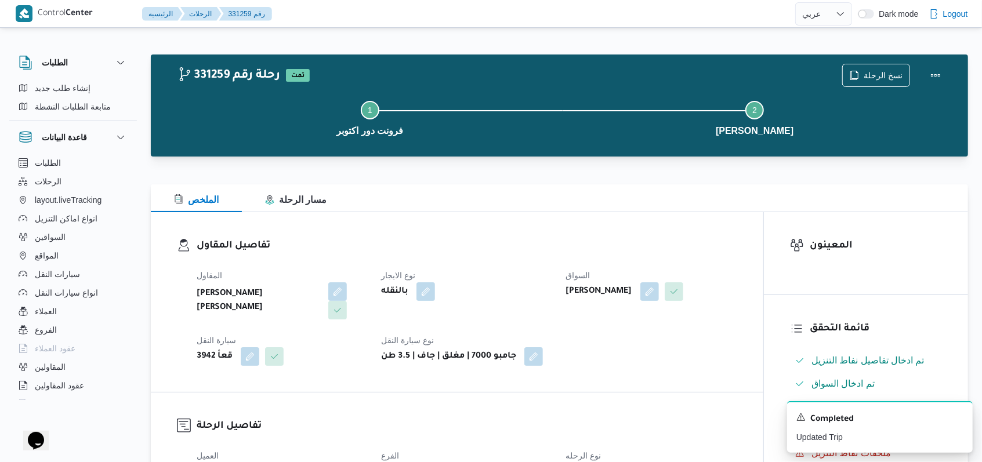
click at [532, 307] on div "نوع الايجار بالنقله" at bounding box center [466, 294] width 171 height 51
select select "ar"
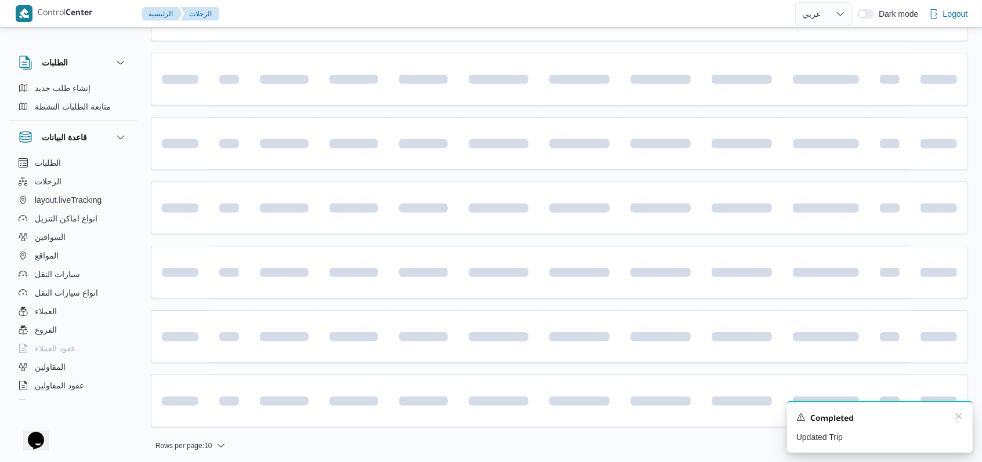
scroll to position [415, 0]
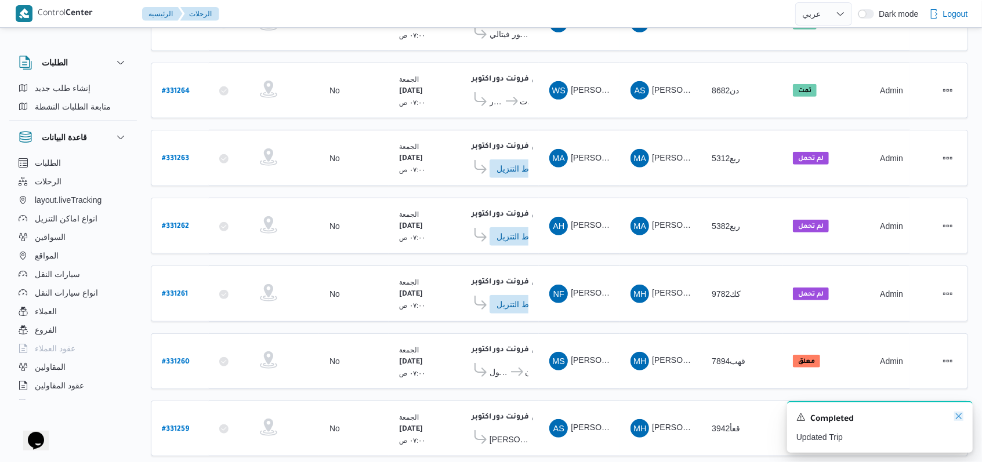
click at [962, 416] on icon "Dismiss toast" at bounding box center [958, 416] width 9 height 9
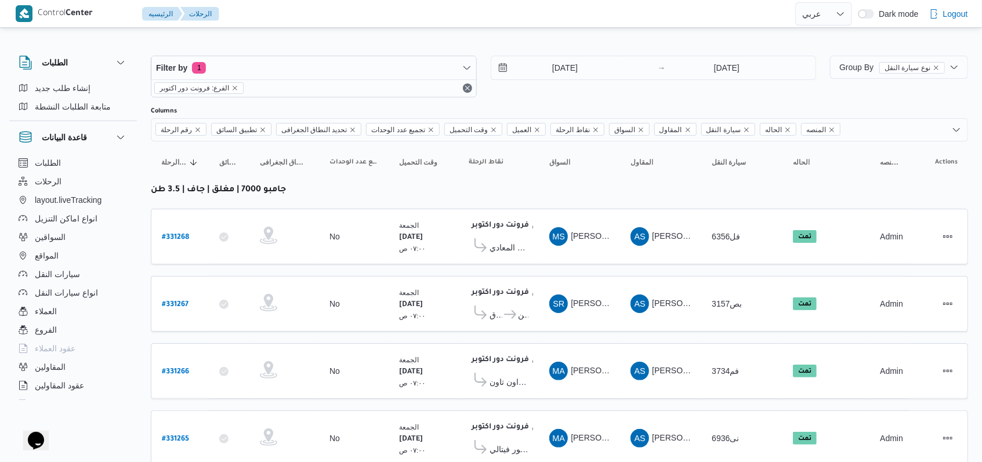
scroll to position [429, 0]
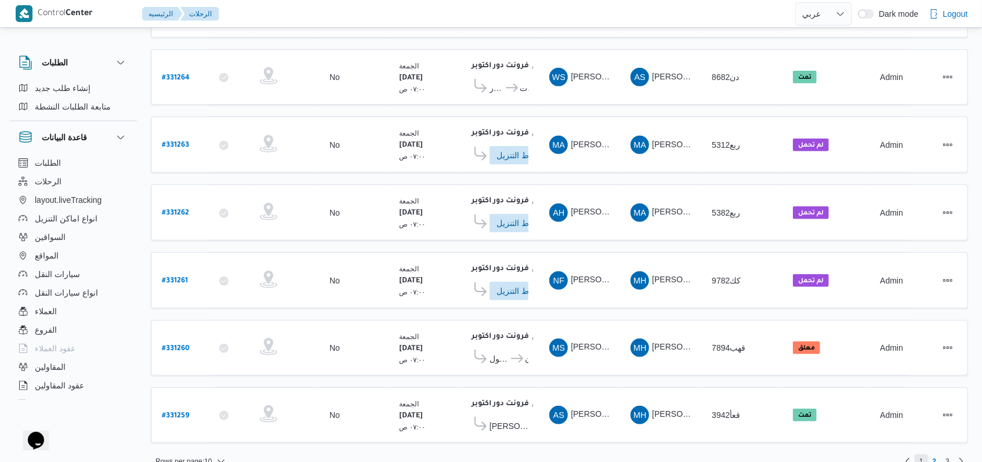
click at [918, 455] on span "1" at bounding box center [921, 462] width 13 height 14
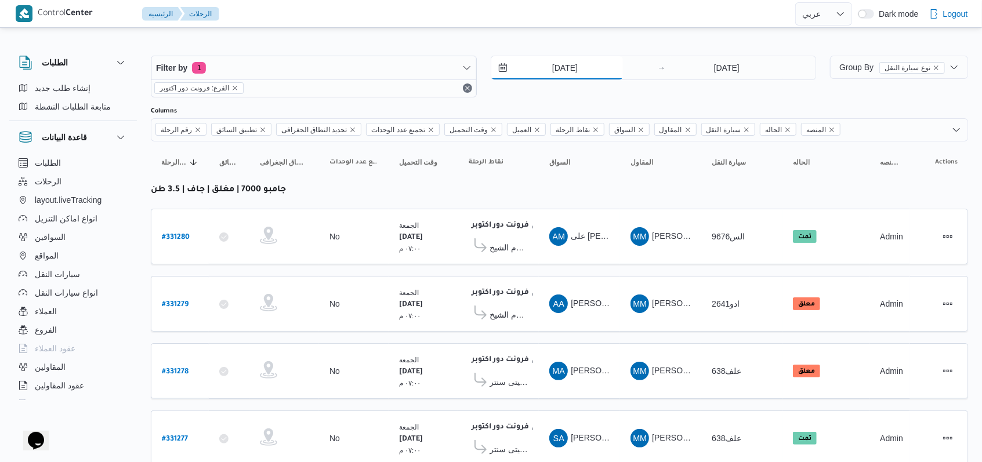
click at [578, 56] on input "15/8/2025" at bounding box center [557, 67] width 132 height 23
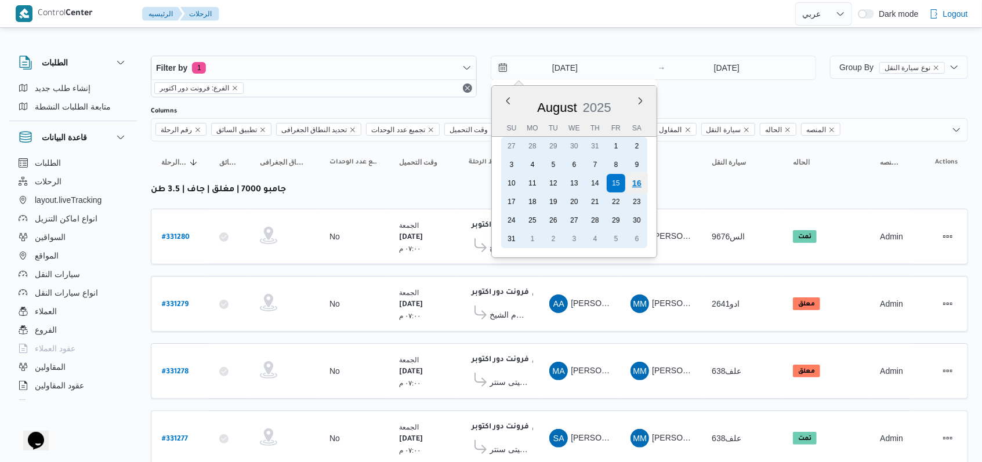
click at [644, 184] on div "16" at bounding box center [636, 183] width 22 height 22
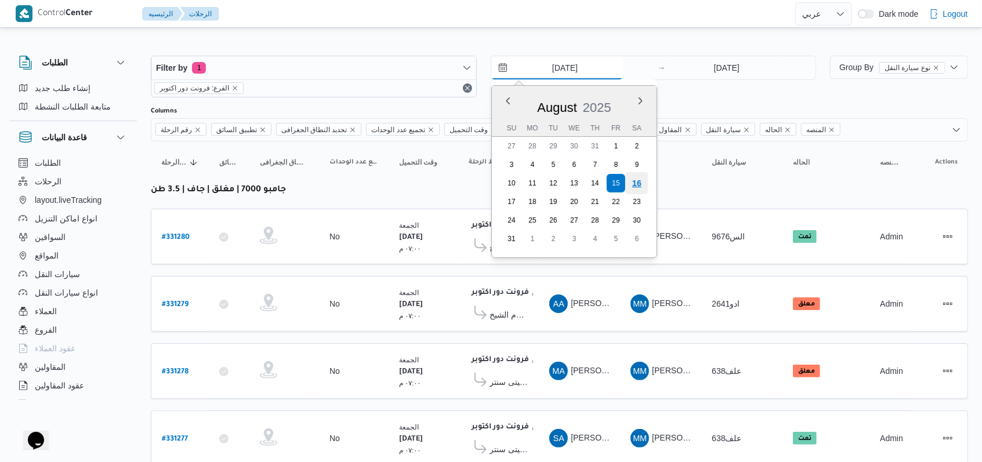
type input "[DATE]"
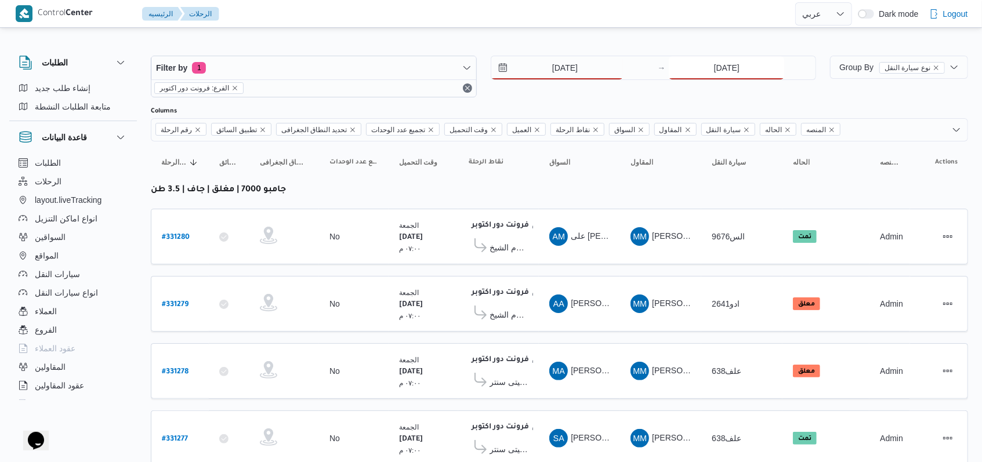
click at [730, 71] on input "15/8/2025" at bounding box center [726, 67] width 115 height 23
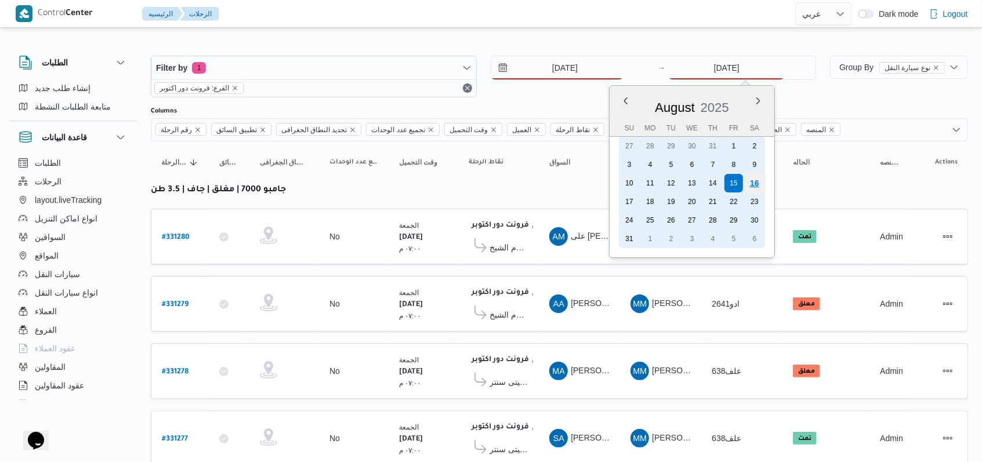
click at [761, 184] on div "16" at bounding box center [755, 183] width 22 height 22
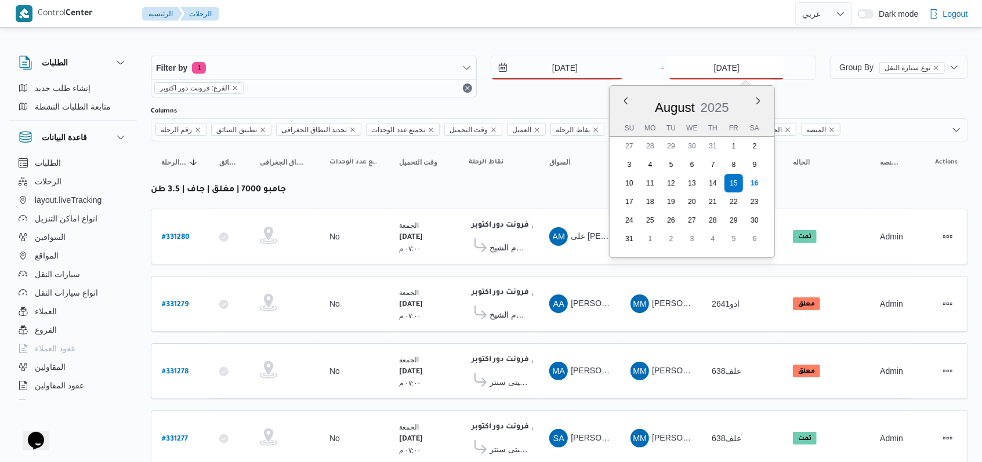
type input "[DATE]"
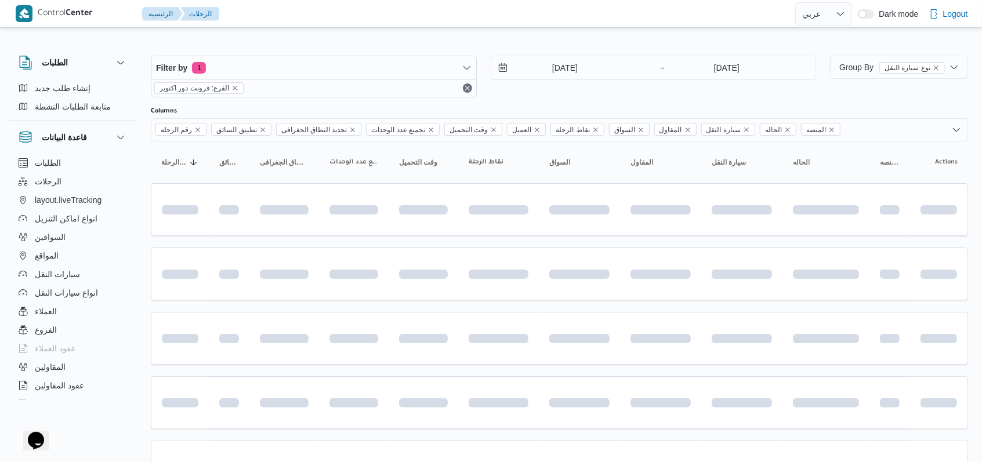
click at [581, 101] on div "Filter by 1 الفرع: فرونت دور اكتوبر 16/8/2025 → 16/8/2025" at bounding box center [483, 77] width 679 height 56
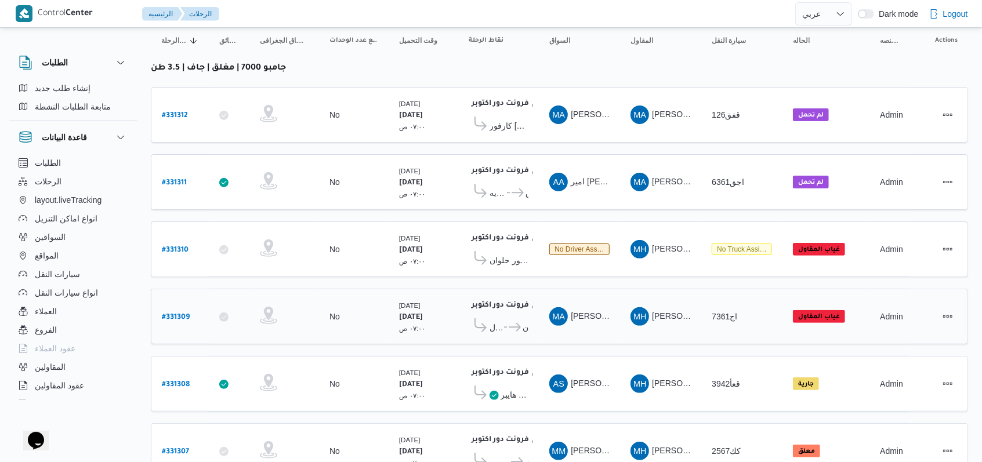
scroll to position [165, 0]
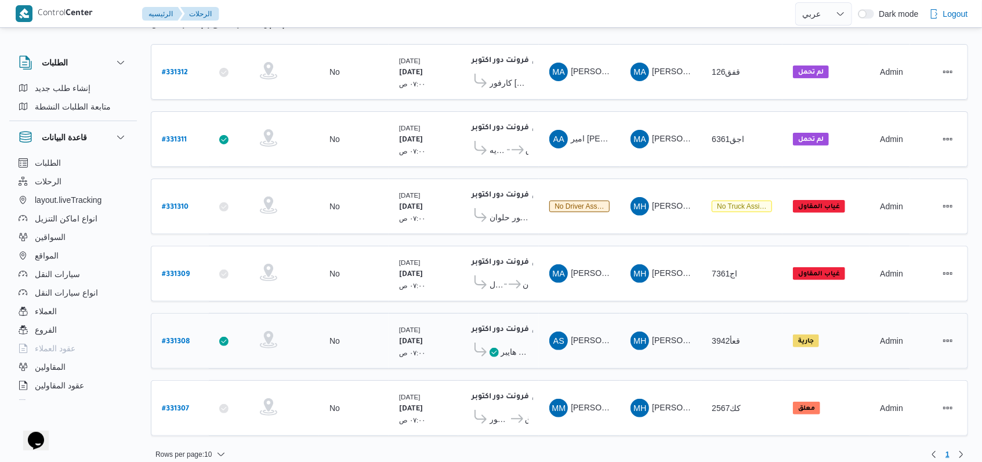
click at [186, 338] on b "# 331308" at bounding box center [176, 342] width 28 height 8
select select "ar"
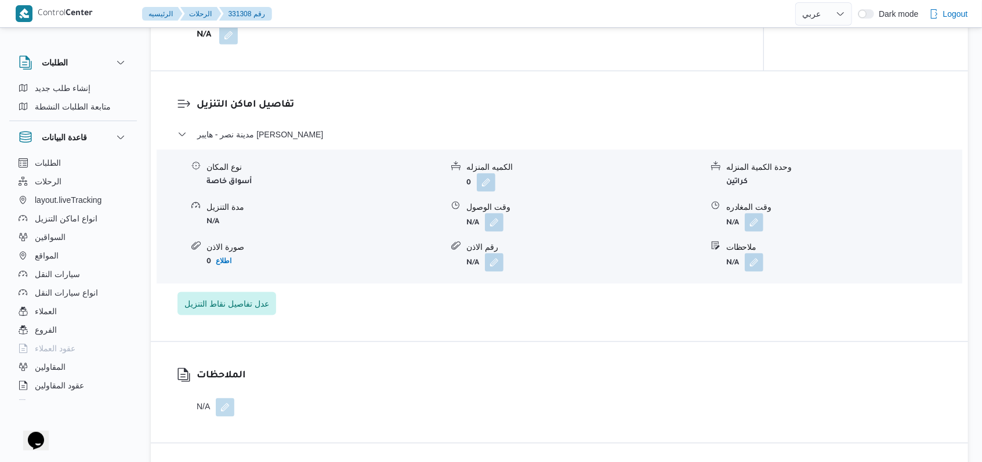
scroll to position [928, 0]
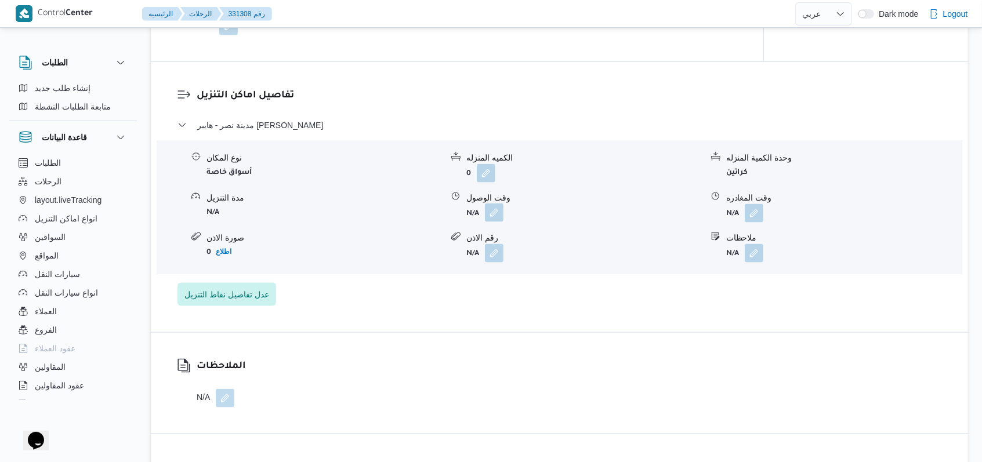
click at [497, 207] on button "button" at bounding box center [494, 213] width 19 height 19
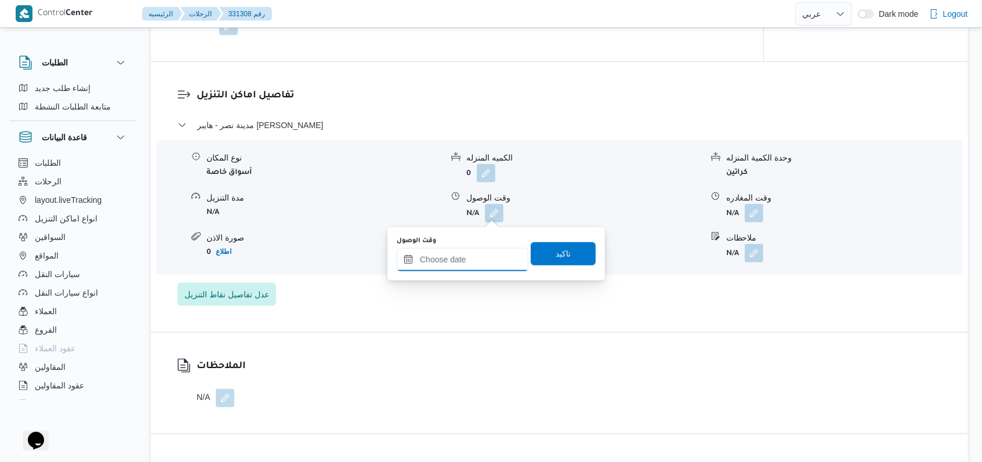
click at [470, 263] on input "وقت الوصول" at bounding box center [463, 259] width 132 height 23
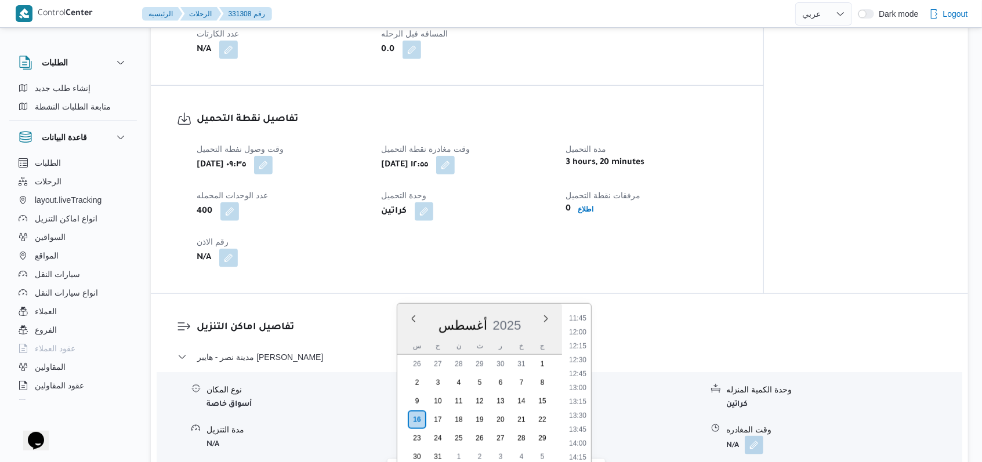
scroll to position [773, 0]
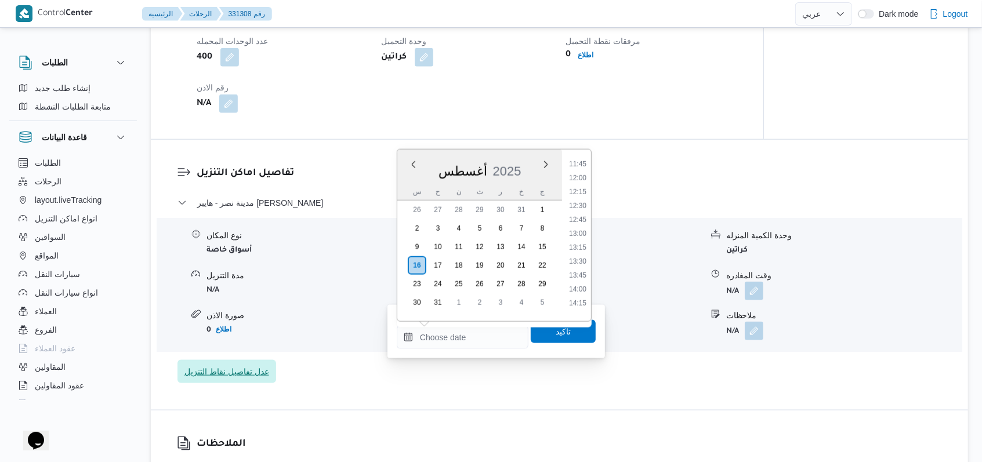
click at [262, 371] on span "عدل تفاصيل نقاط التنزيل" at bounding box center [226, 372] width 85 height 14
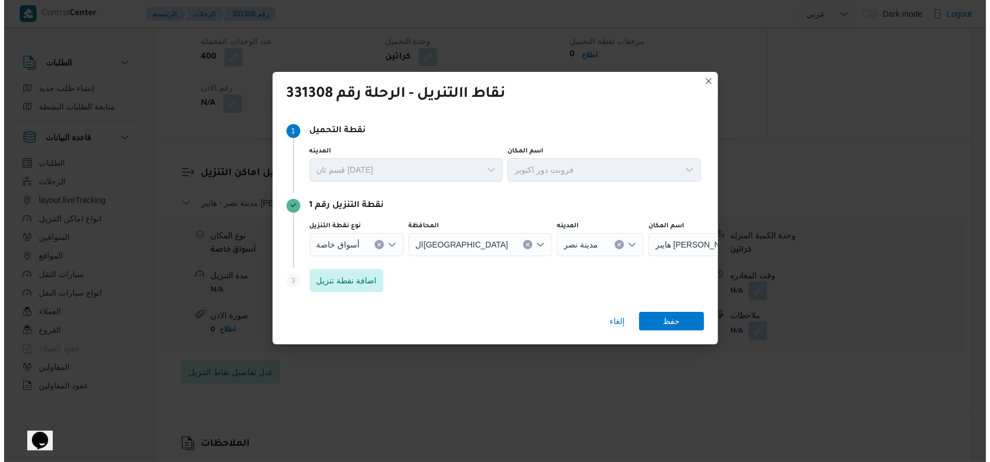
scroll to position [832, 0]
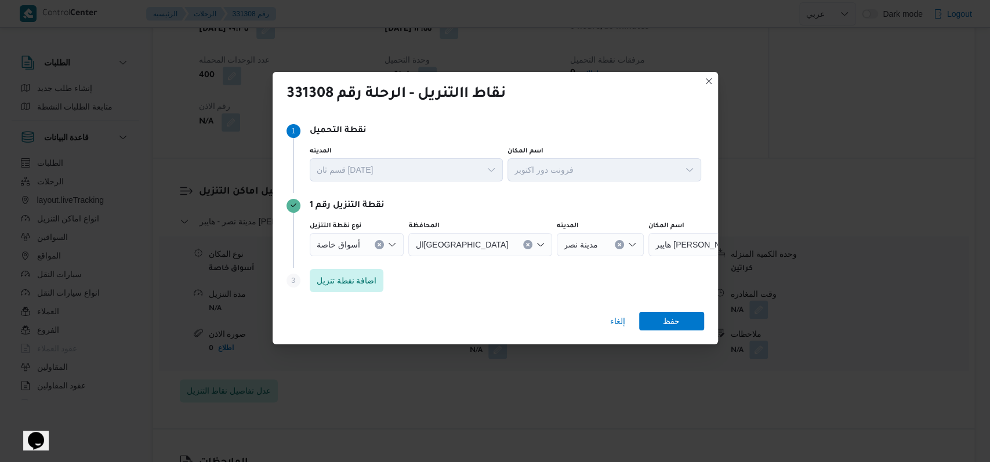
click at [464, 248] on div "ال[GEOGRAPHIC_DATA]" at bounding box center [480, 244] width 144 height 23
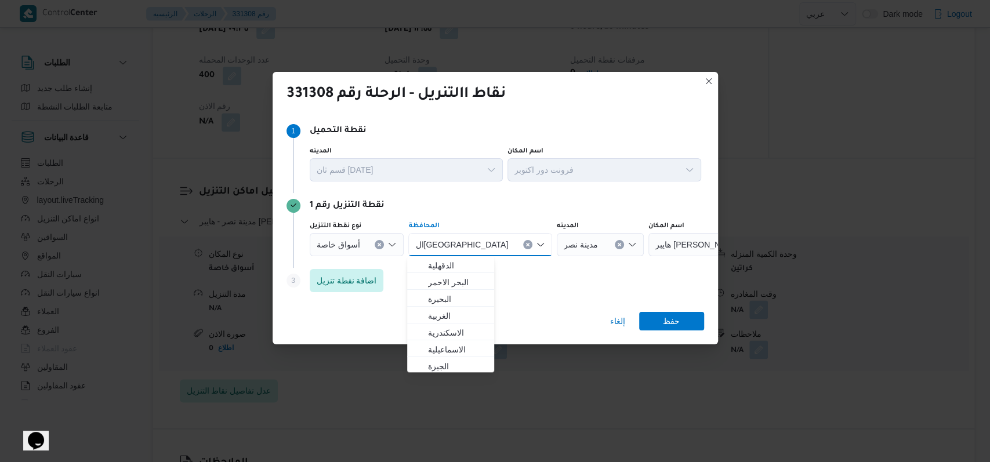
click at [475, 243] on div "القاهرة Combo box. Selected. القاهرة. Press Backspace to delete القاهرة. Combo …" at bounding box center [480, 244] width 144 height 23
click at [523, 248] on button "Clear input" at bounding box center [527, 244] width 9 height 9
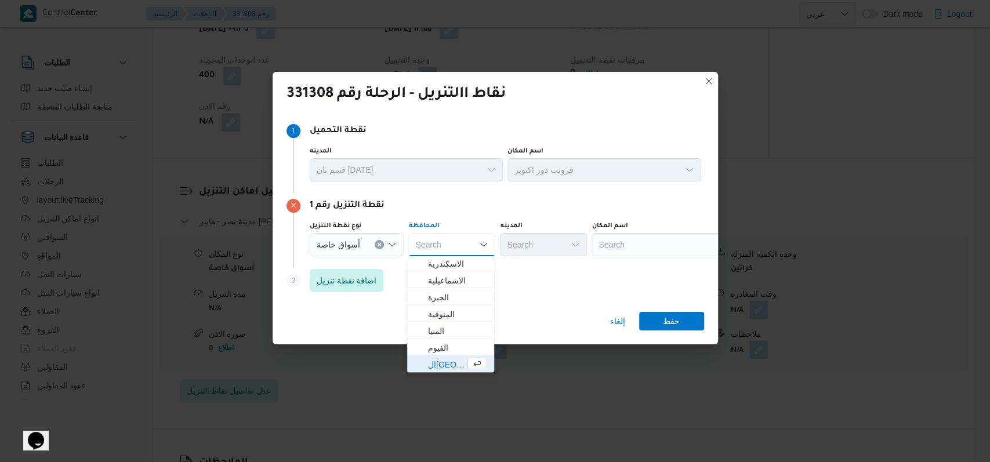
click at [679, 253] on div "Search" at bounding box center [664, 244] width 145 height 23
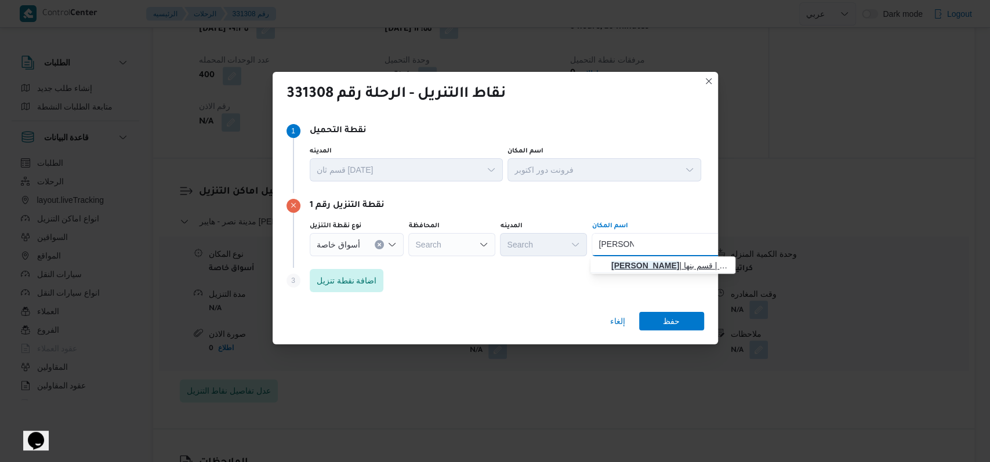
type input "كارفور بنها"
click at [671, 269] on span "كارفور بنها | كارفور بنها | قسم بنها" at bounding box center [669, 266] width 117 height 14
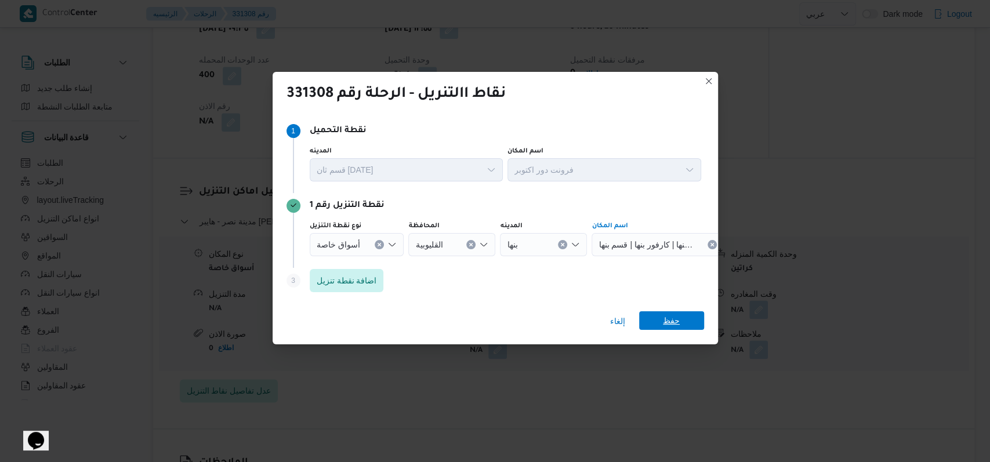
click at [667, 327] on span "حفظ" at bounding box center [671, 321] width 17 height 19
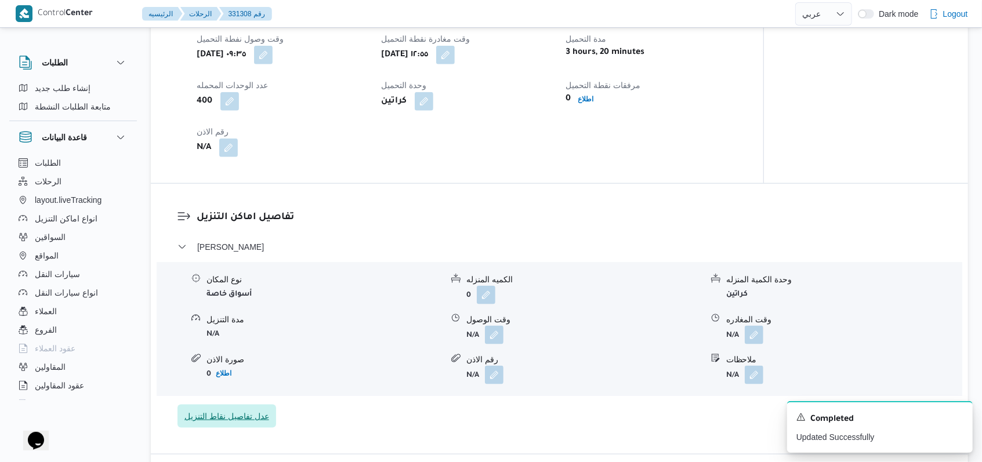
scroll to position [773, 0]
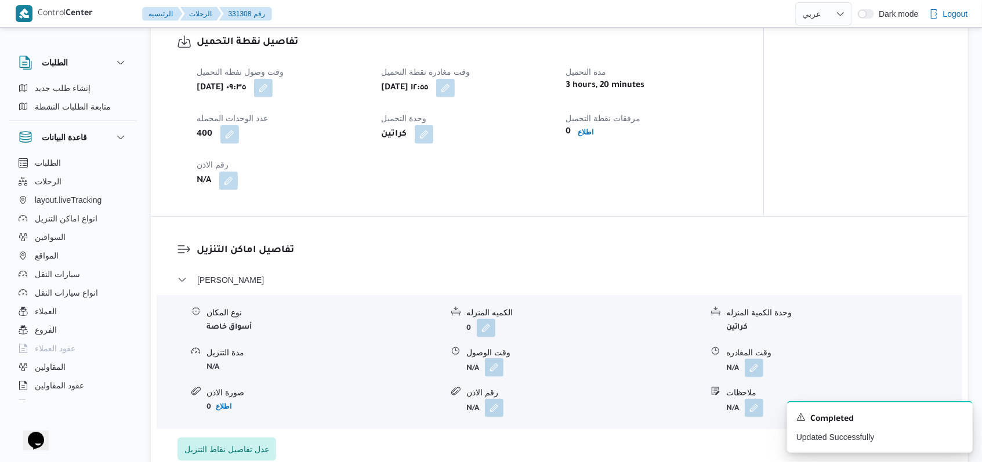
click at [497, 374] on button "button" at bounding box center [494, 367] width 19 height 19
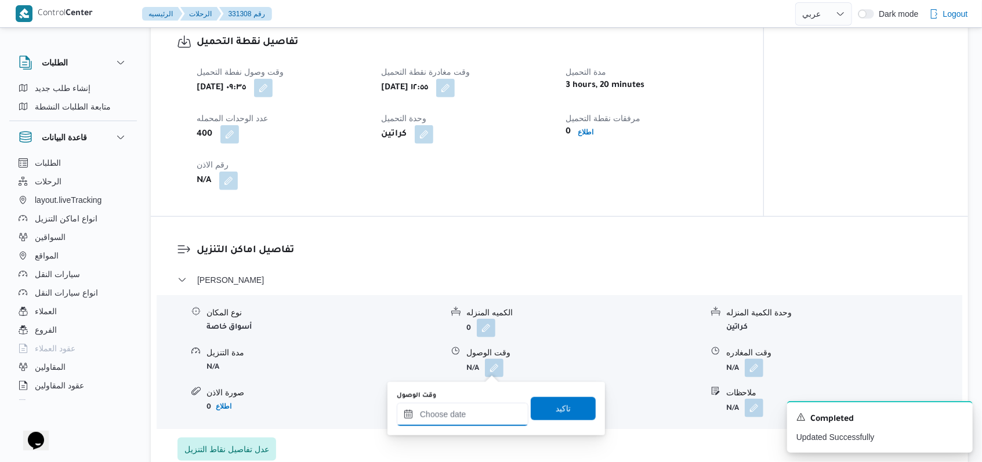
click at [461, 413] on input "وقت الوصول" at bounding box center [463, 414] width 132 height 23
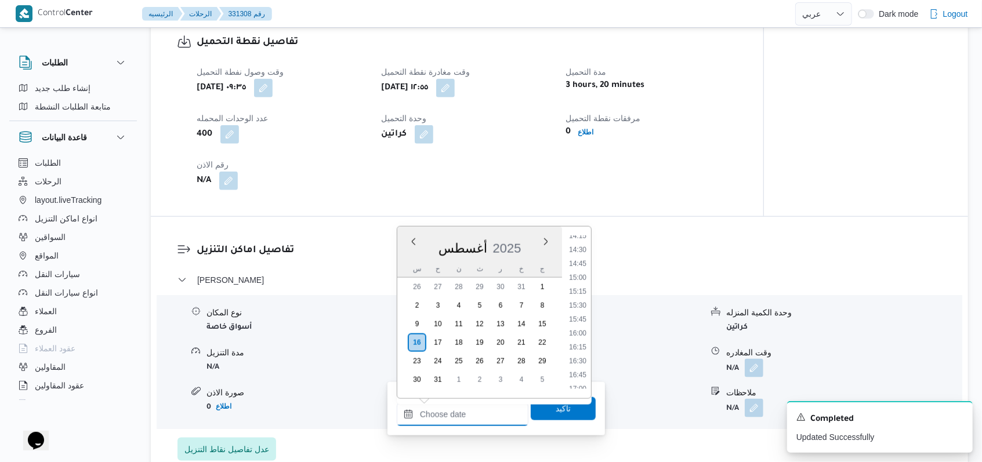
scroll to position [733, 0]
click at [273, 94] on button "button" at bounding box center [263, 87] width 19 height 19
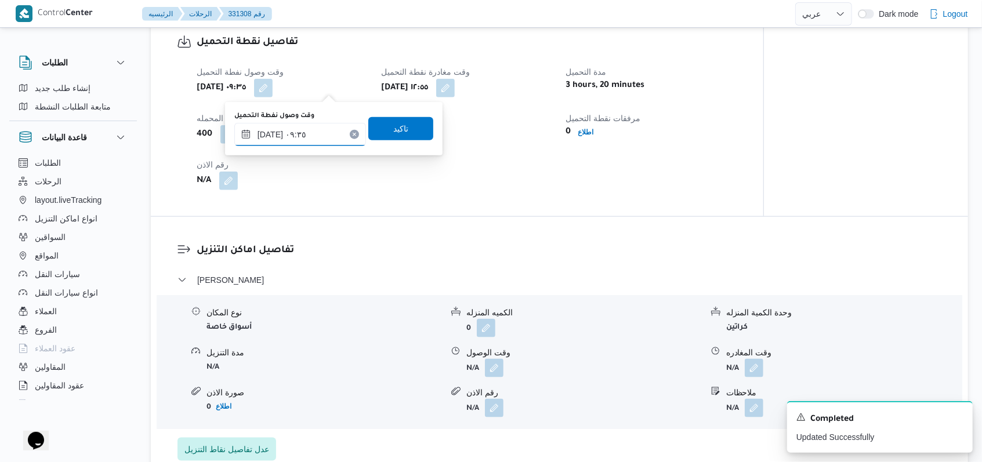
click at [328, 137] on input "١٦/٠٨/٢٠٢٥ ٠٩:٣٥" at bounding box center [300, 134] width 132 height 23
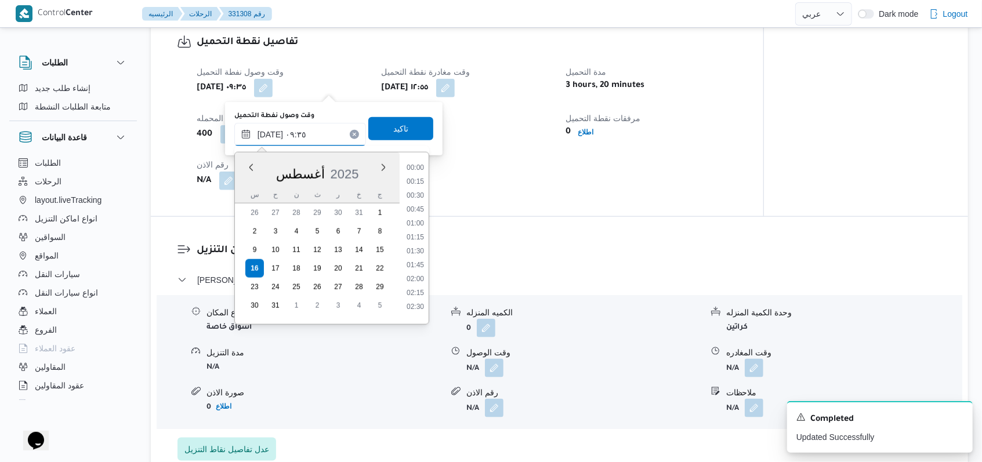
scroll to position [450, 0]
click at [544, 239] on div "تفاصيل اماكن التنزيل بنها - كارفور بنها نوع المكان أسواق خاصة الكميه المنزله 0 …" at bounding box center [559, 352] width 817 height 270
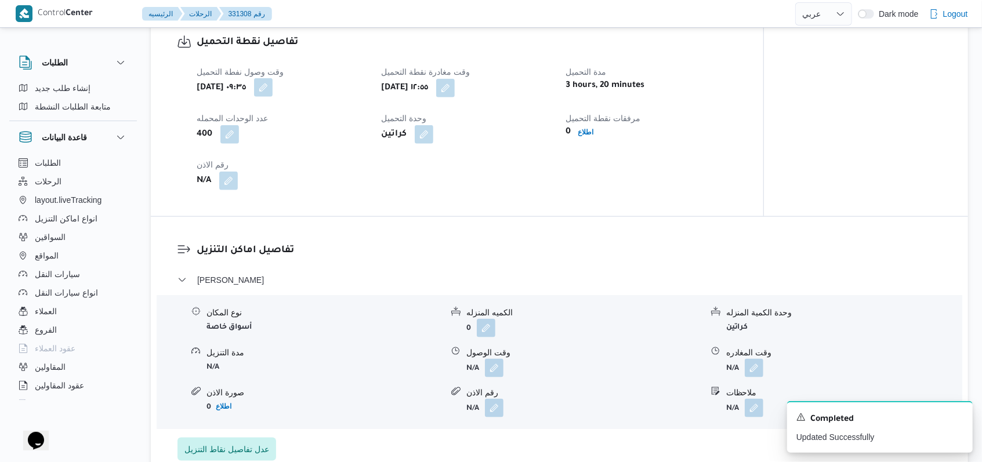
click at [273, 91] on button "button" at bounding box center [263, 87] width 19 height 19
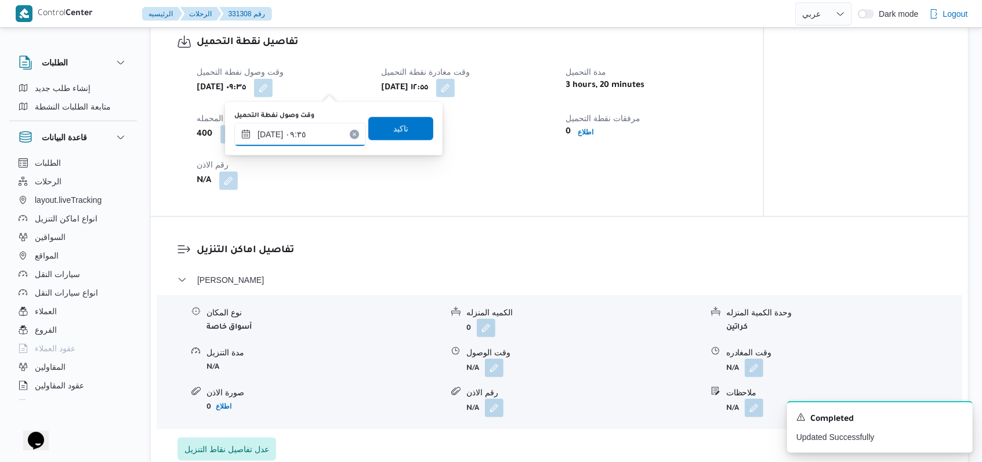
click at [329, 140] on input "١٦/٠٨/٢٠٢٥ ٠٩:٣٥" at bounding box center [300, 134] width 132 height 23
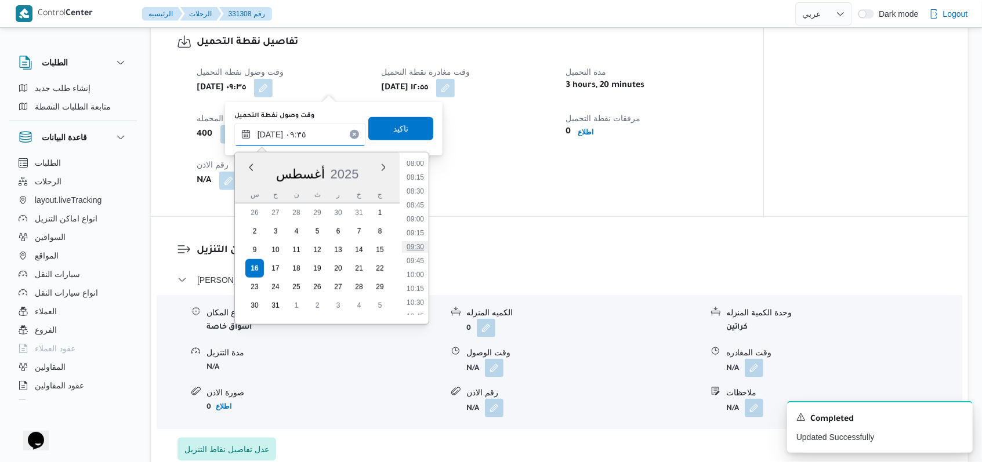
scroll to position [372, 0]
click at [413, 240] on li "08:00" at bounding box center [415, 242] width 27 height 12
type input "١٦/٠٨/٢٠٢٥ ٠٨:٠٠"
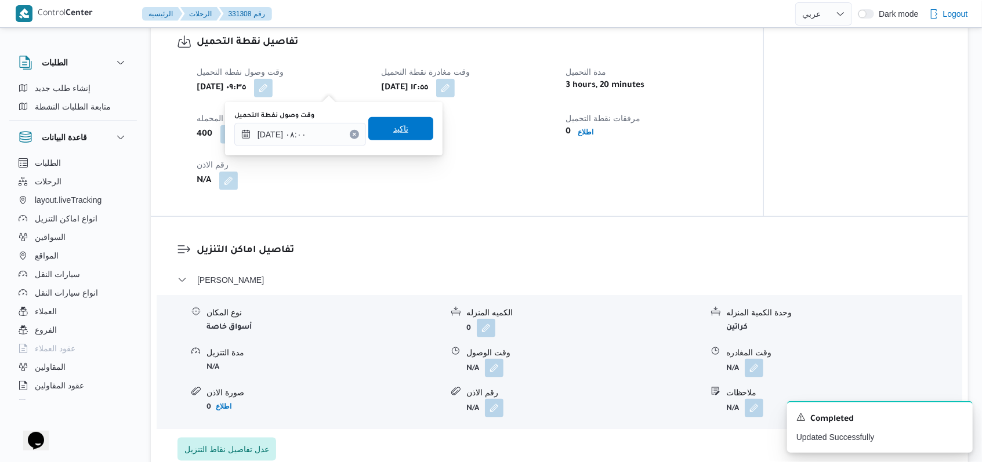
click at [407, 140] on span "تاكيد" at bounding box center [400, 128] width 65 height 23
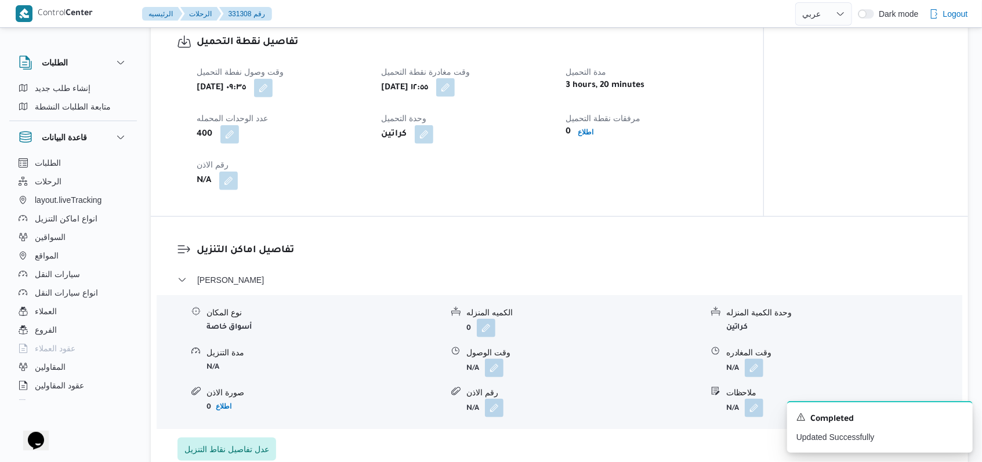
click at [455, 96] on button "button" at bounding box center [445, 87] width 19 height 19
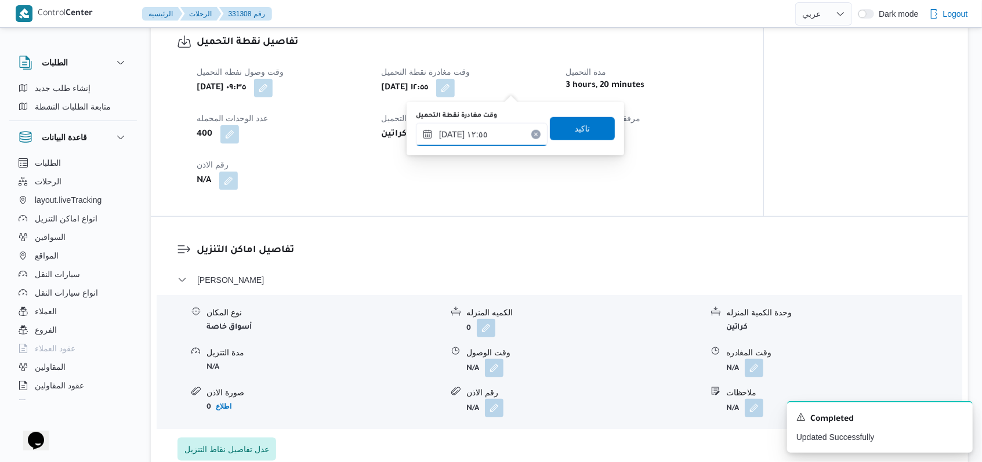
click at [490, 143] on input "١٦/٠٨/٢٠٢٥ ١٢:٥٥" at bounding box center [482, 134] width 132 height 23
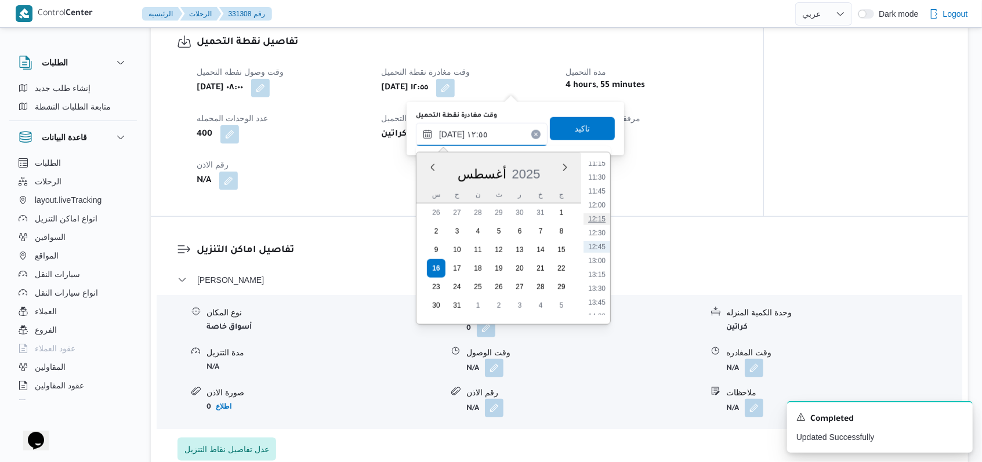
scroll to position [399, 0]
click at [602, 271] on li "09:00" at bounding box center [597, 271] width 27 height 12
type input "[DATE] ٠٩:٠٠"
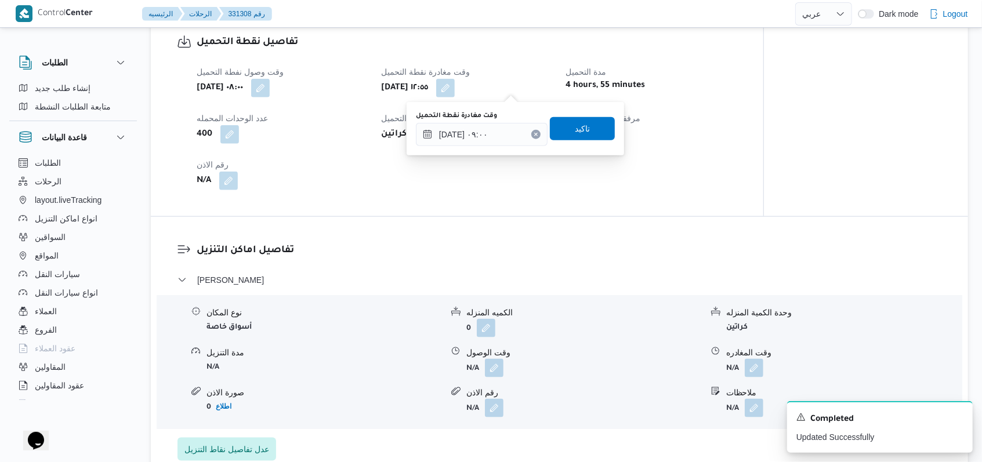
click at [580, 114] on div "وقت مغادرة نقطة التحميل ١٦/٠٨/٢٠٢٥ ٠٩:٠٠ تاكيد" at bounding box center [515, 128] width 201 height 37
click at [577, 131] on span "تاكيد" at bounding box center [582, 128] width 15 height 14
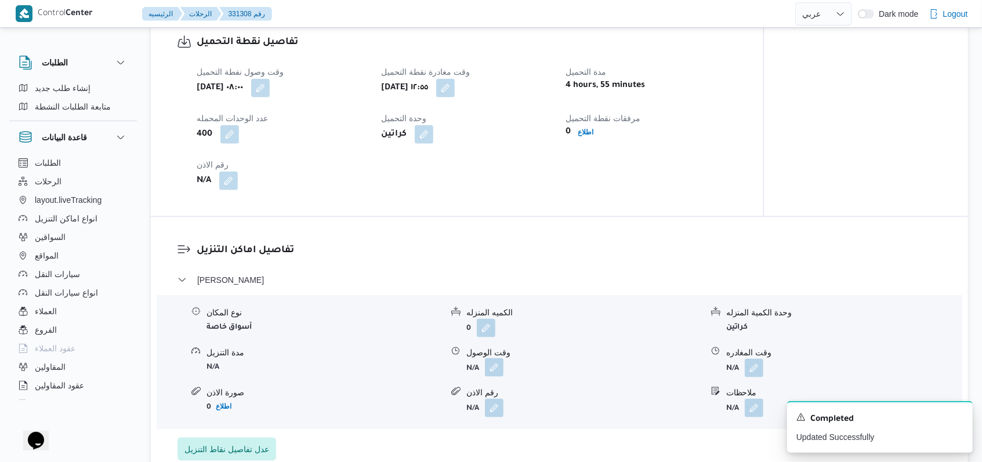
click at [492, 373] on button "button" at bounding box center [494, 367] width 19 height 19
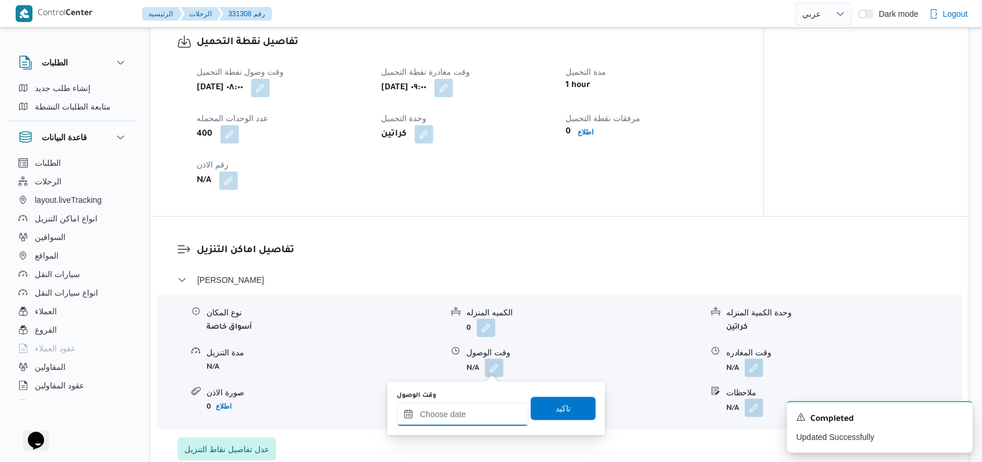
click at [473, 418] on input "وقت الوصول" at bounding box center [463, 414] width 132 height 23
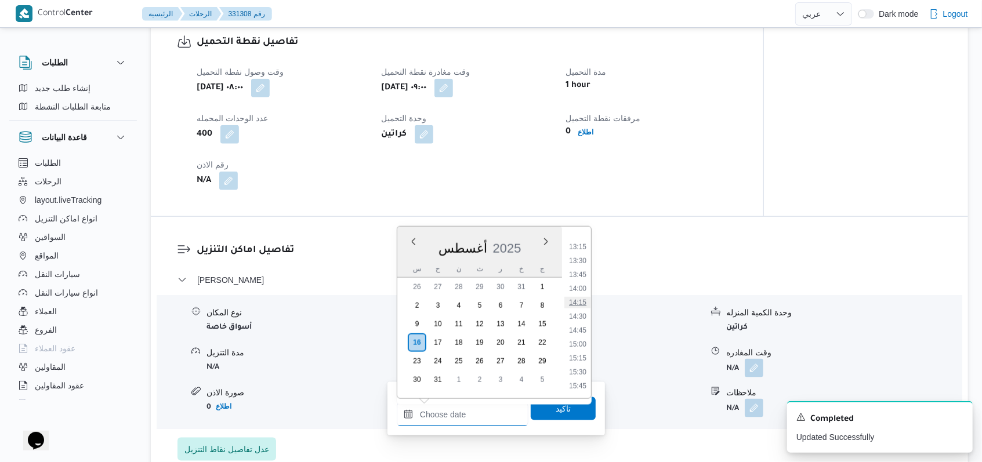
scroll to position [578, 0]
click at [584, 273] on li "11:00" at bounding box center [577, 277] width 27 height 12
type input "[DATE] ١١:٠٠"
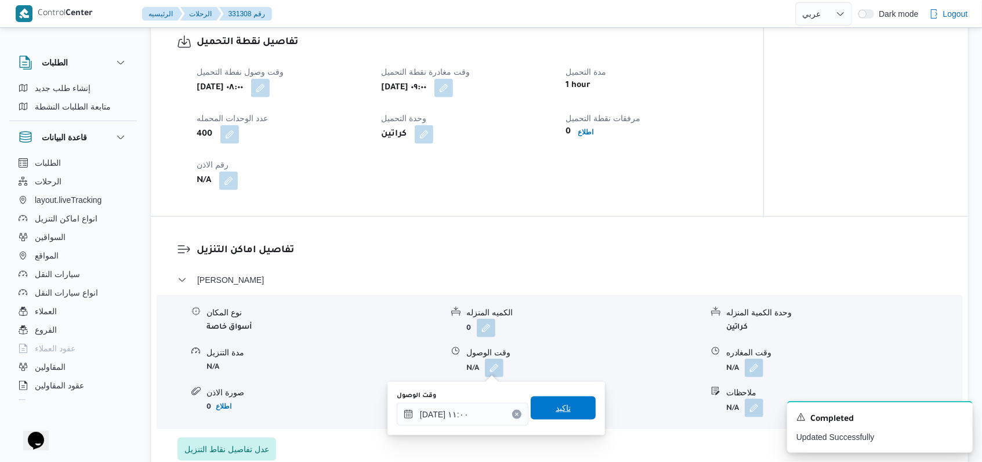
click at [560, 416] on span "تاكيد" at bounding box center [563, 408] width 65 height 23
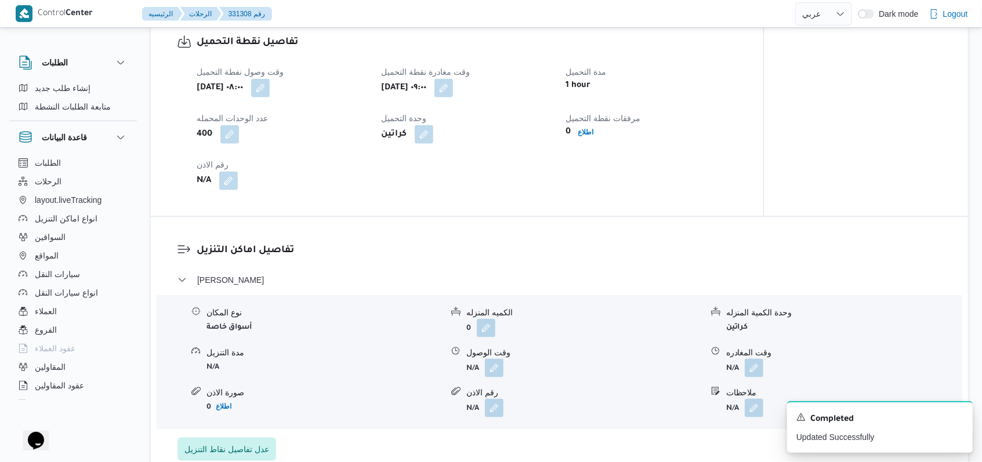
scroll to position [928, 0]
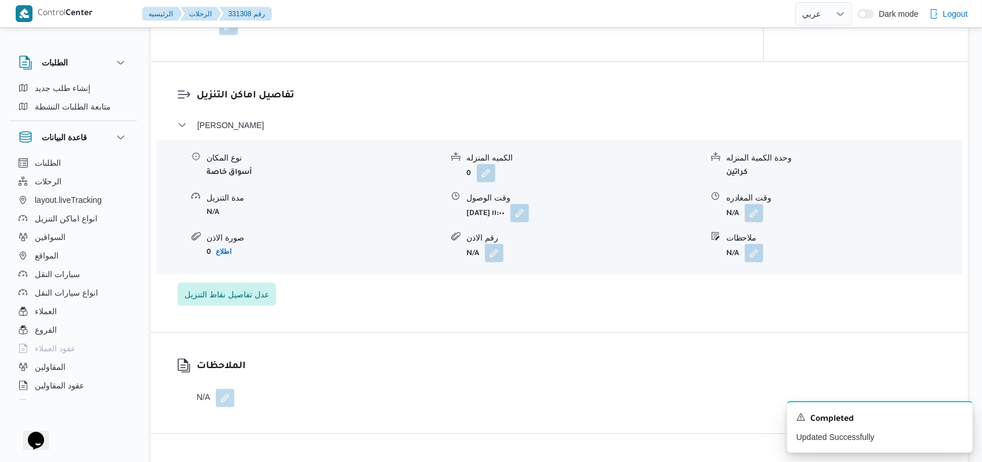
click at [744, 210] on span at bounding box center [751, 213] width 24 height 19
click at [748, 211] on button "button" at bounding box center [754, 213] width 19 height 19
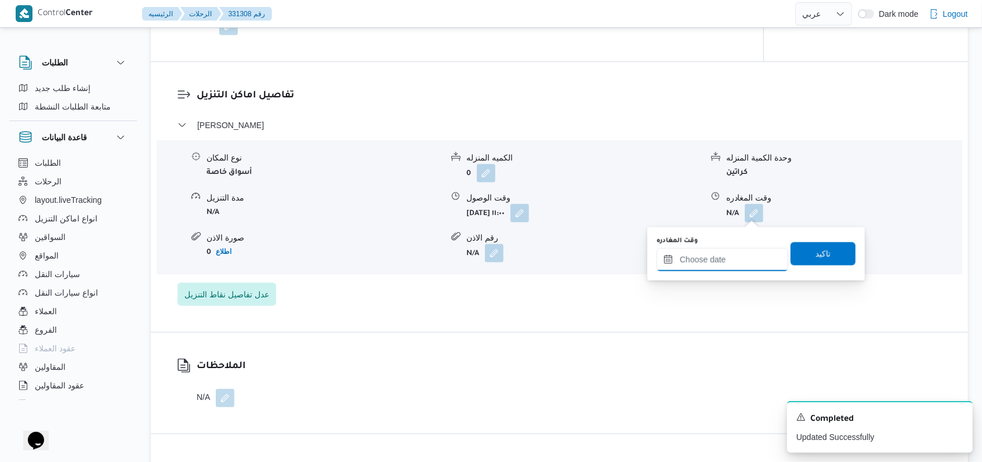
click at [733, 257] on input "وقت المغادره" at bounding box center [723, 259] width 132 height 23
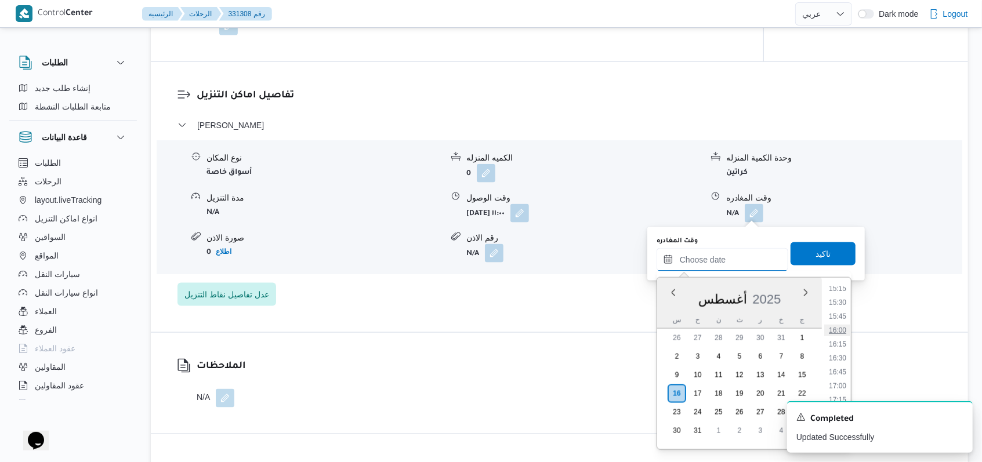
scroll to position [887, 0]
click at [840, 331] on ul "00:00 00:15 00:30 00:45 01:00 01:15 01:30 01:45 02:00 02:15 02:30 02:45 03:00 0…" at bounding box center [837, 363] width 27 height 153
click at [840, 328] on li "16:30" at bounding box center [837, 325] width 27 height 12
type input "[DATE] ١٦:٣٠"
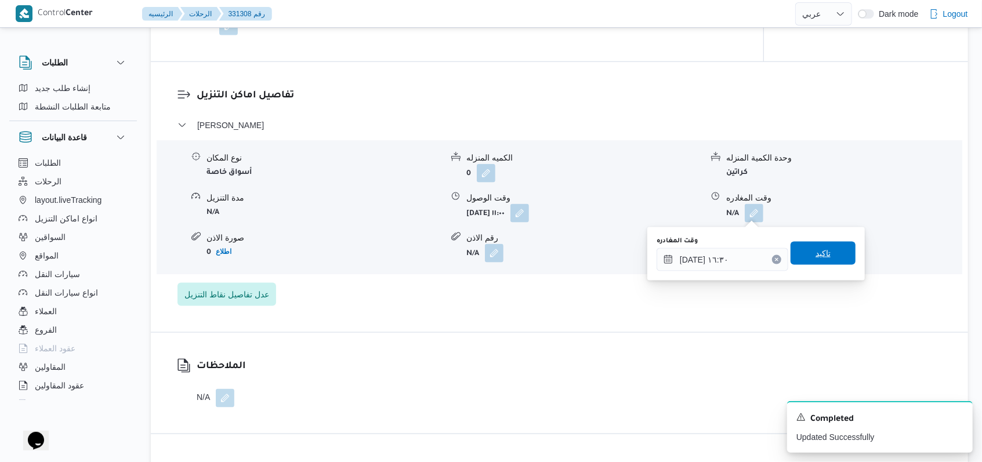
click at [827, 253] on span "تاكيد" at bounding box center [823, 253] width 65 height 23
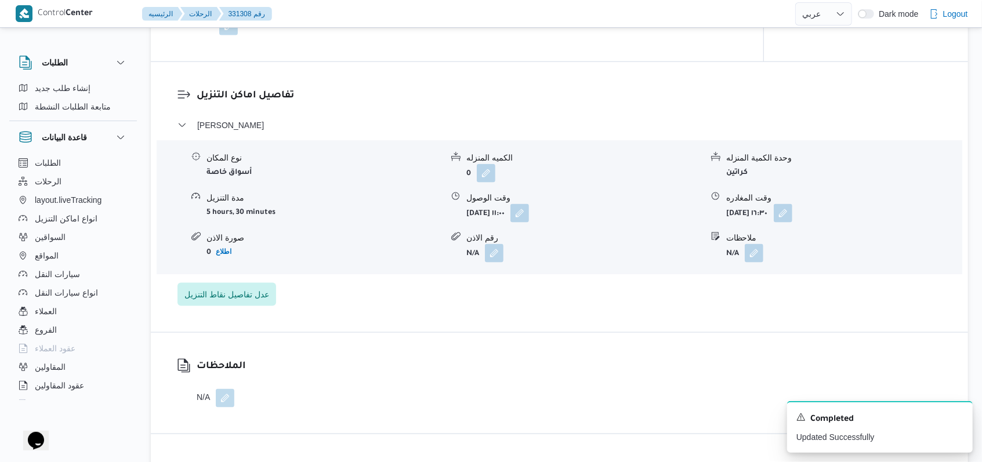
scroll to position [541, 0]
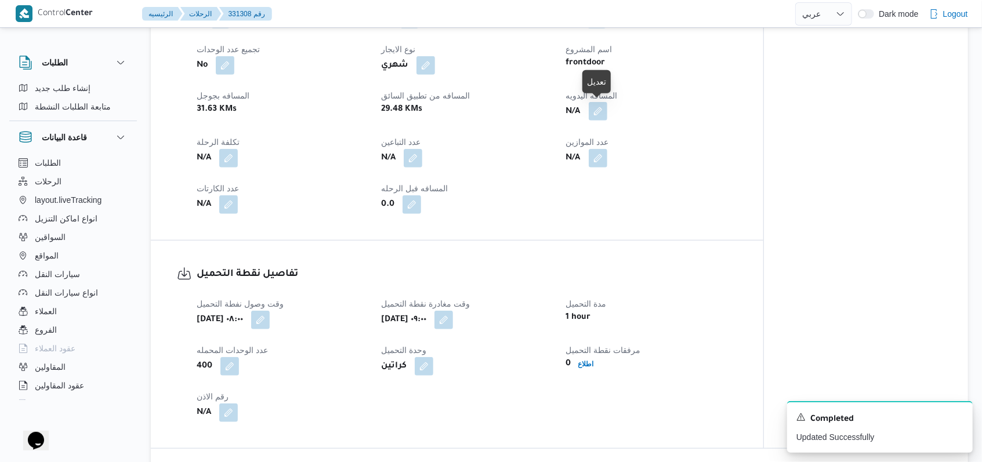
click at [594, 114] on button "button" at bounding box center [598, 111] width 19 height 19
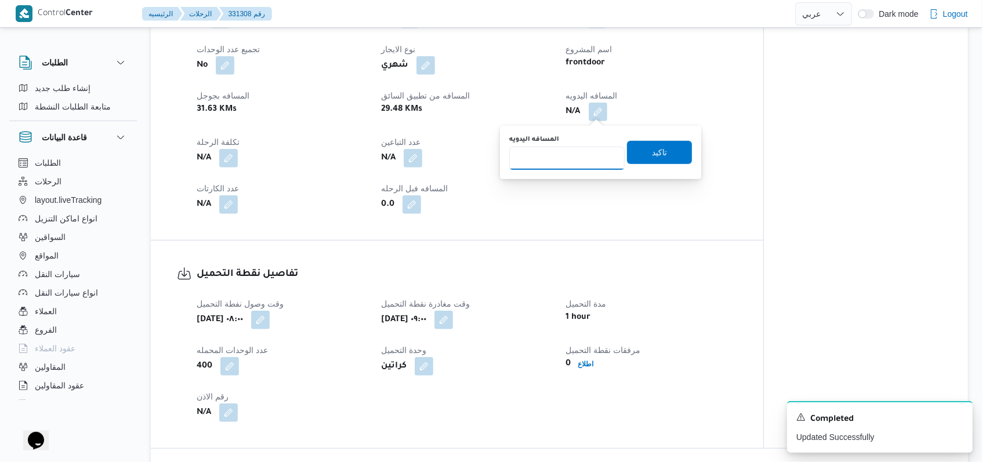
click at [572, 151] on input "المسافه اليدويه" at bounding box center [566, 158] width 115 height 23
type input "106"
click at [632, 144] on span "تاكيد" at bounding box center [659, 151] width 65 height 23
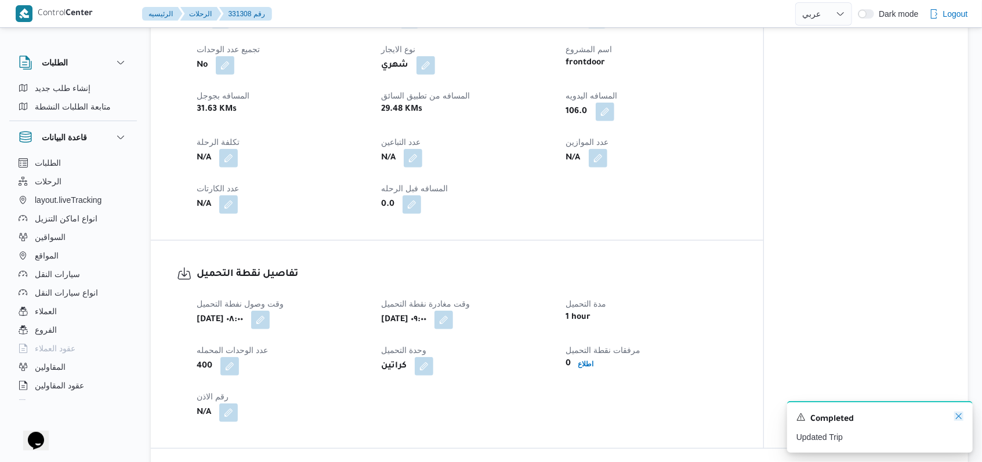
click at [955, 420] on icon "Dismiss toast" at bounding box center [958, 416] width 9 height 9
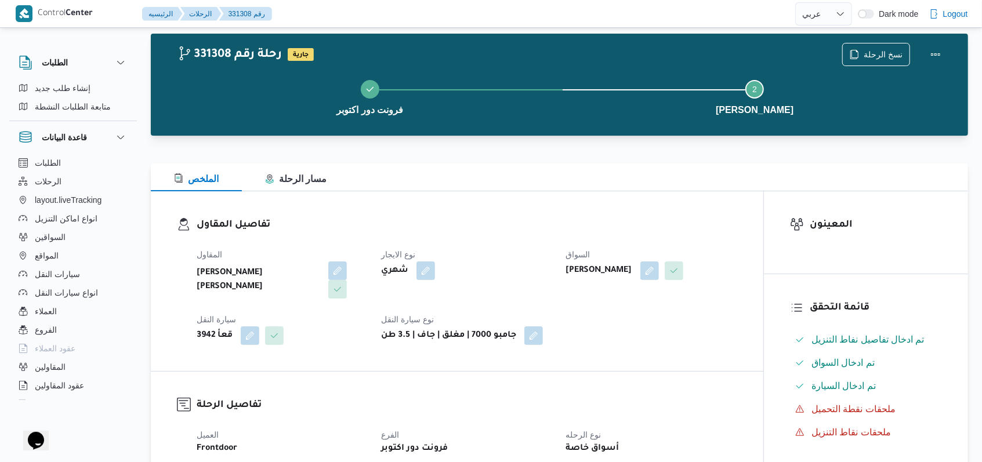
scroll to position [0, 0]
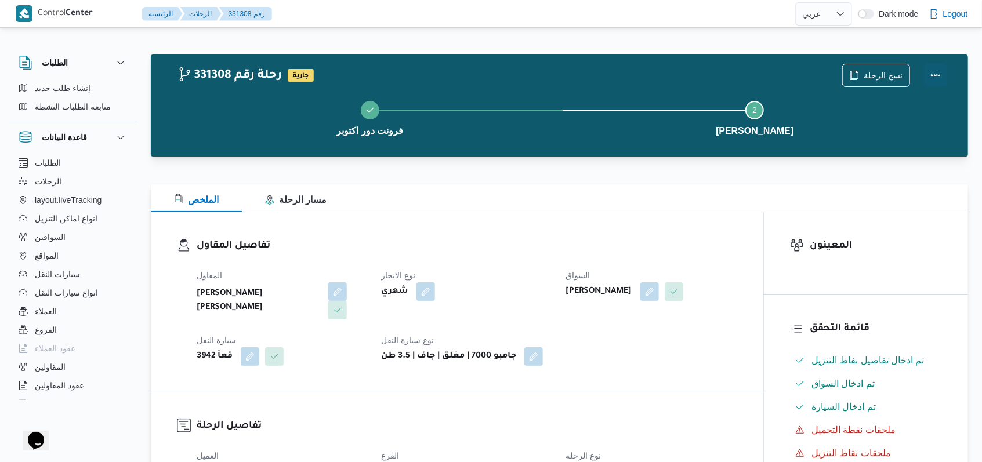
click at [941, 76] on button "Actions" at bounding box center [935, 74] width 23 height 23
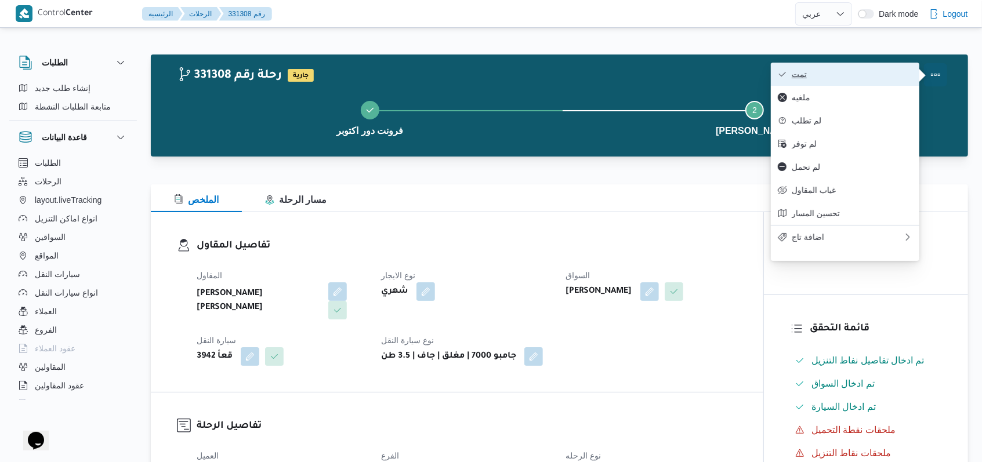
click at [889, 72] on span "تمت" at bounding box center [852, 74] width 121 height 9
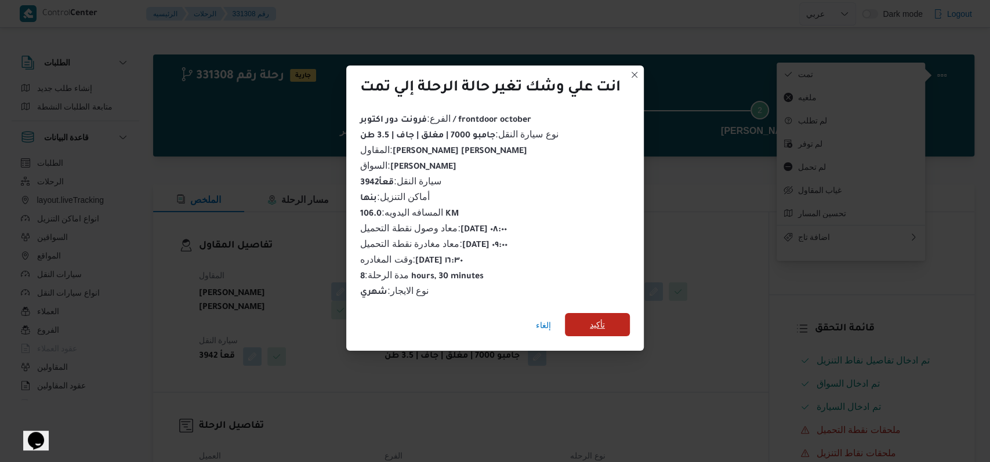
click at [614, 318] on span "تأكيد" at bounding box center [597, 324] width 65 height 23
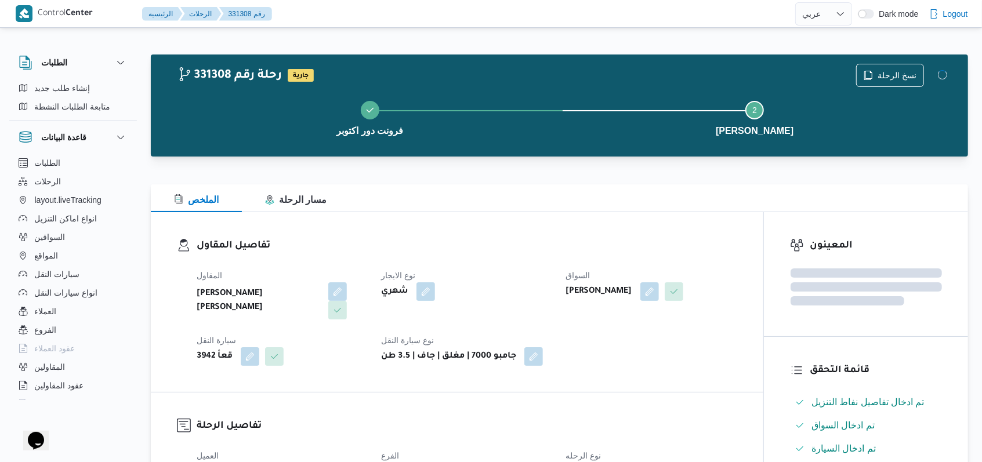
click at [510, 265] on div "المقاول محمد حسني محمد ابراهيم نوع الايجار شهري السواق احمد سعد محمد سيد شباك س…" at bounding box center [467, 317] width 555 height 111
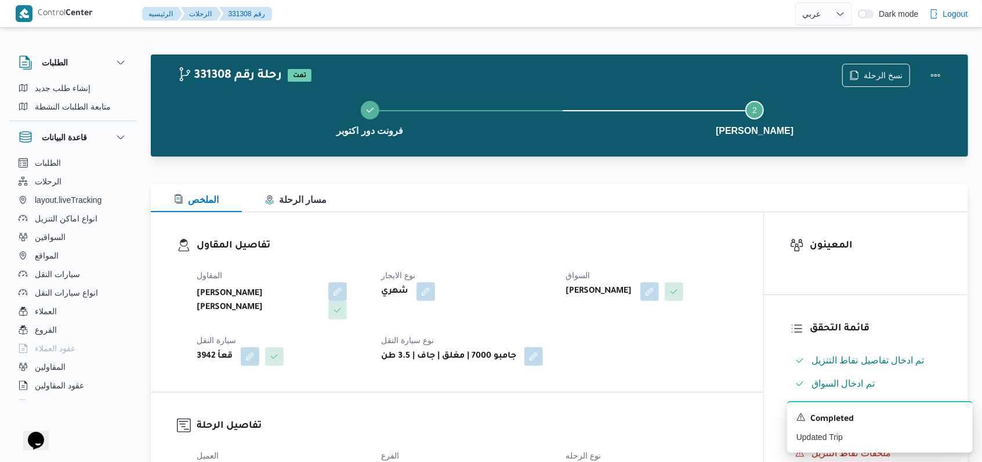
click at [511, 242] on h3 "تفاصيل المقاول" at bounding box center [467, 246] width 541 height 16
select select "ar"
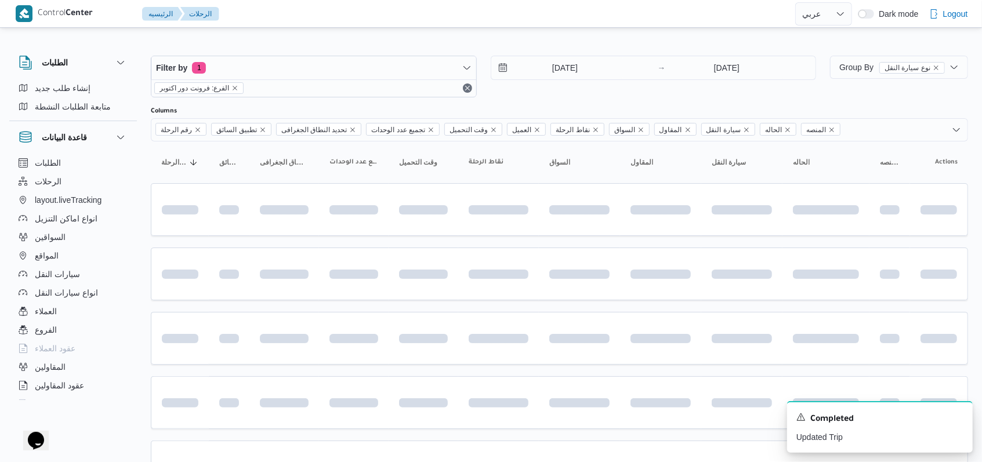
scroll to position [132, 0]
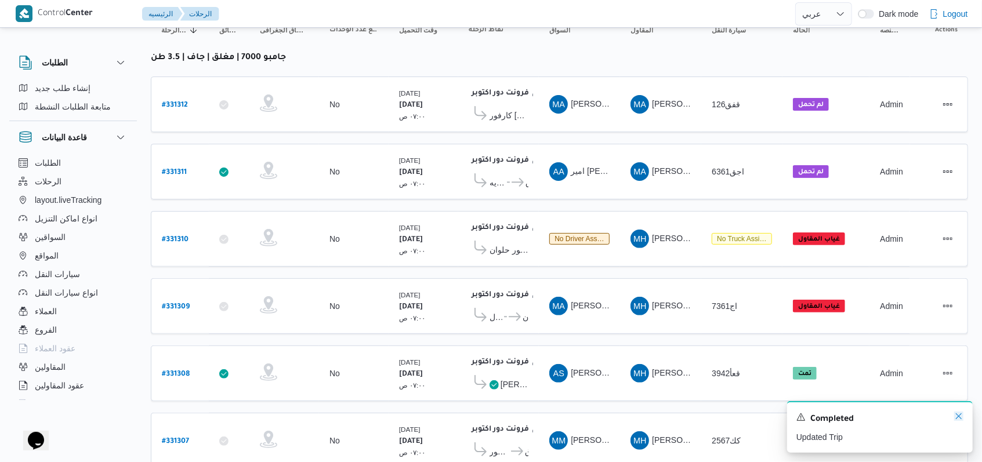
click at [956, 419] on icon "Dismiss toast" at bounding box center [958, 416] width 9 height 9
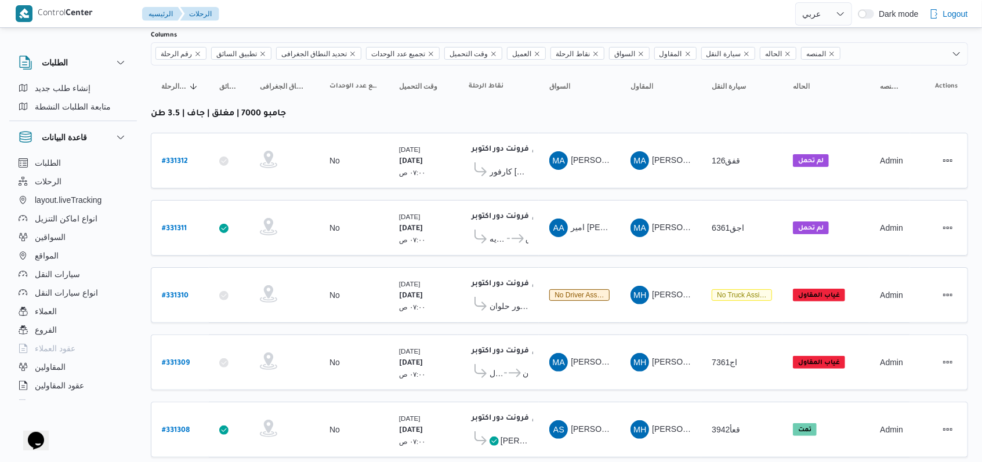
scroll to position [0, 0]
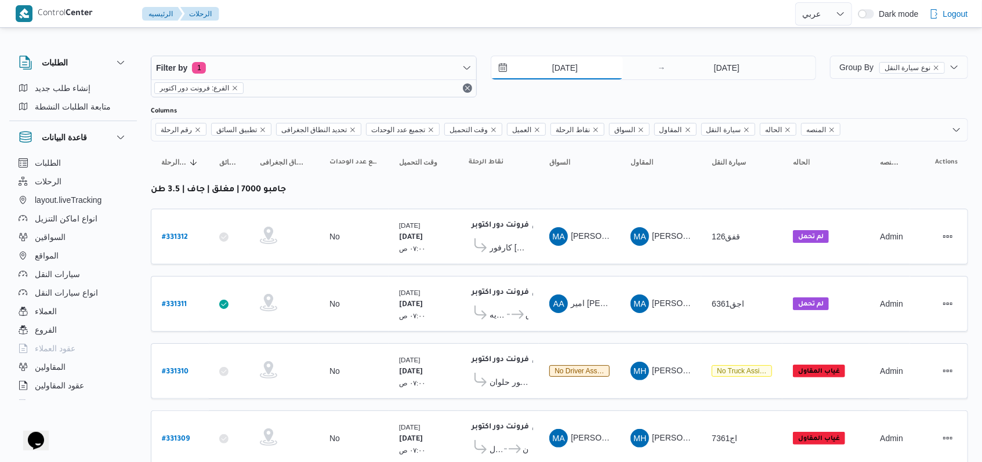
click at [579, 76] on input "[DATE]" at bounding box center [557, 67] width 132 height 23
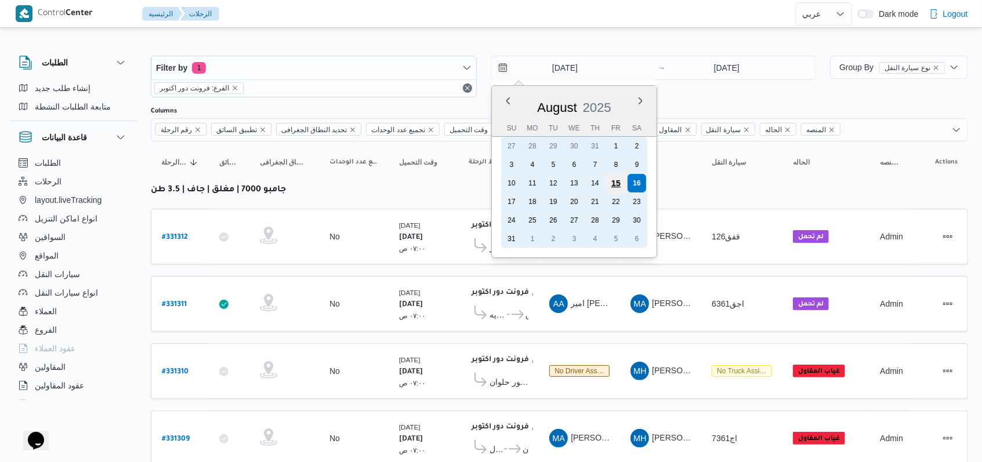
click at [617, 184] on div "15" at bounding box center [615, 183] width 22 height 22
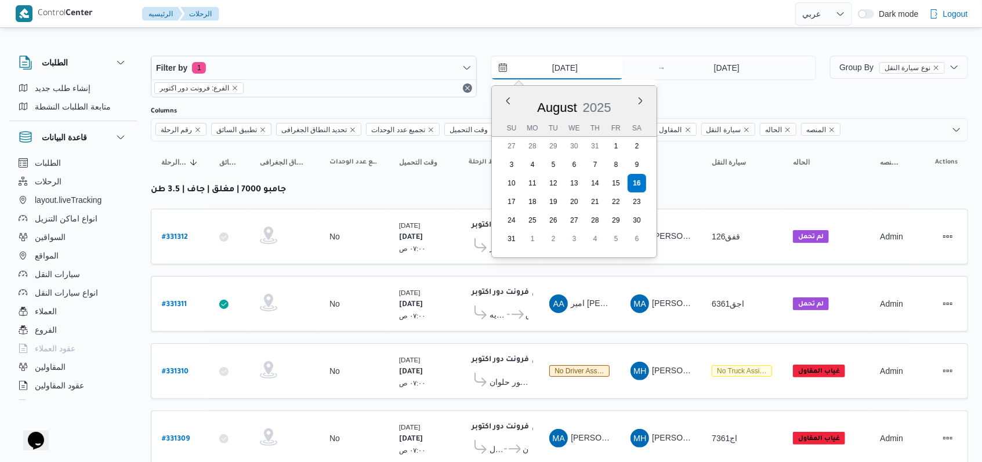
type input "15/8/2025"
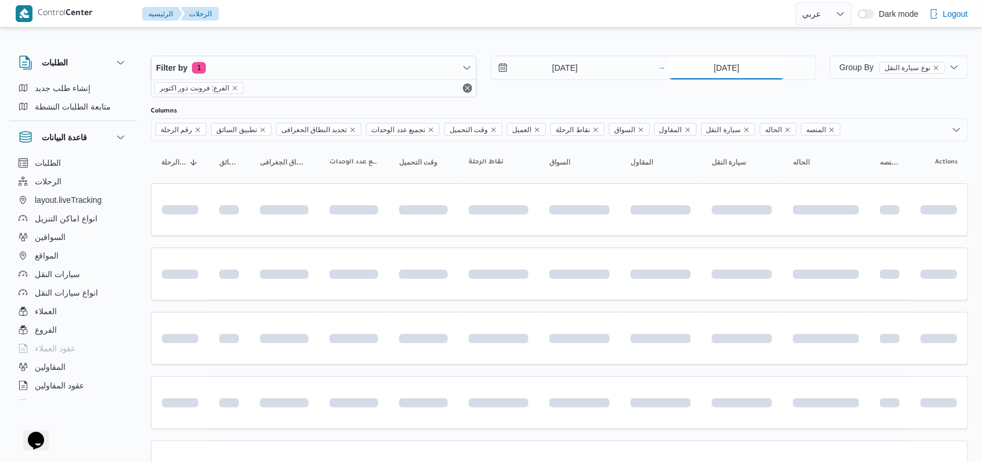
click at [729, 77] on input "[DATE]" at bounding box center [726, 67] width 115 height 23
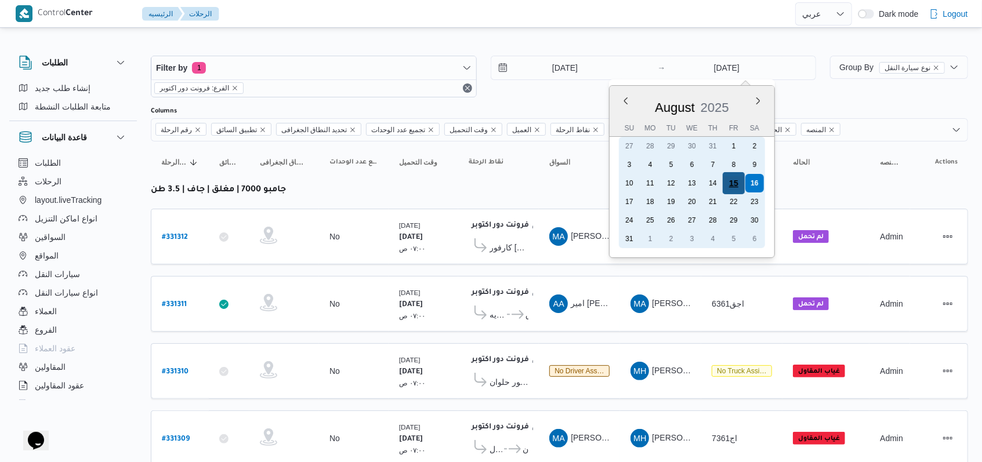
click at [729, 184] on div "15" at bounding box center [734, 183] width 22 height 22
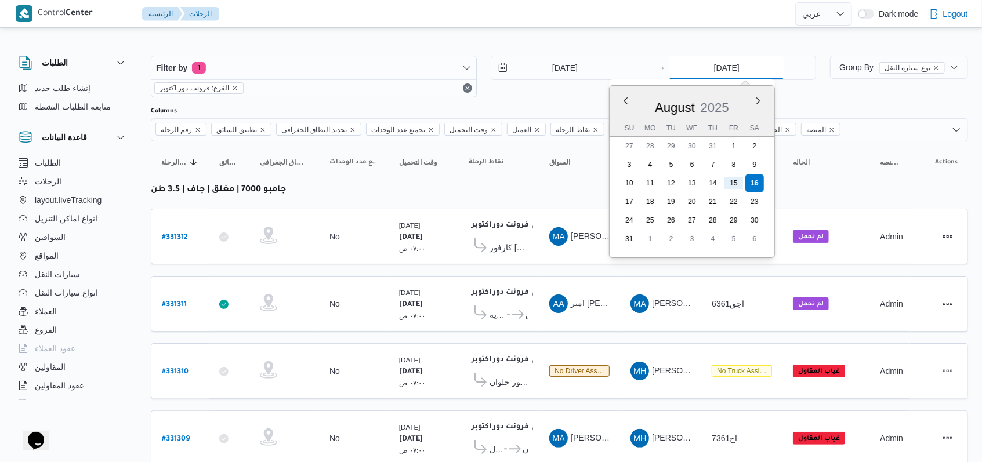
type input "15/8/2025"
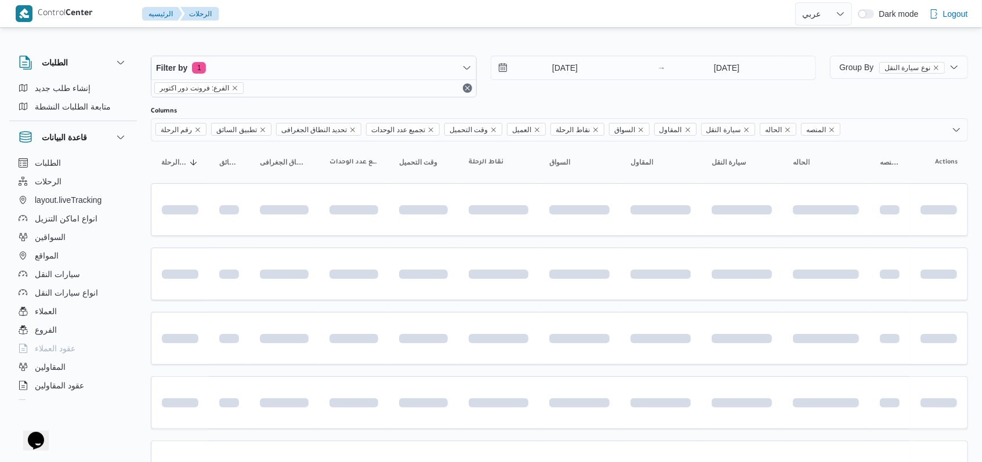
click at [602, 97] on div "Filter by 1 الفرع: فرونت دور اكتوبر 15/8/2025 → 15/8/2025" at bounding box center [483, 77] width 679 height 56
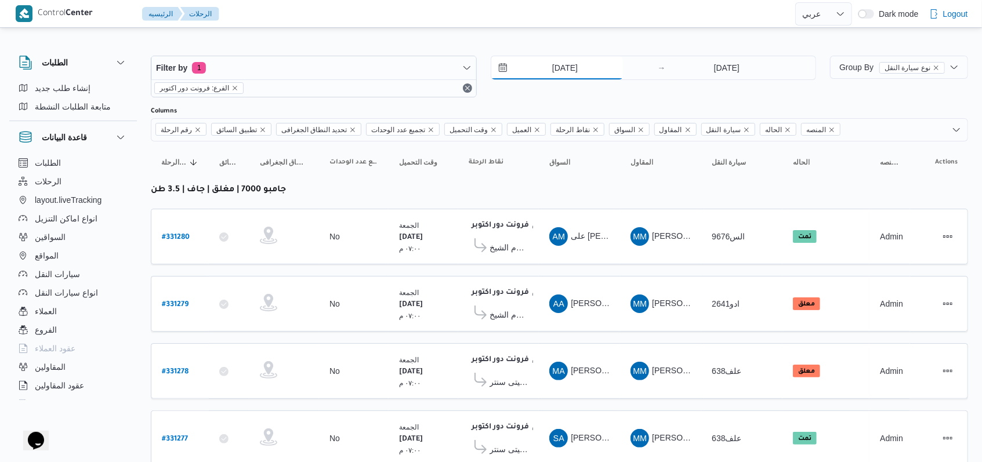
click at [566, 67] on input "15/8/2025" at bounding box center [557, 67] width 132 height 23
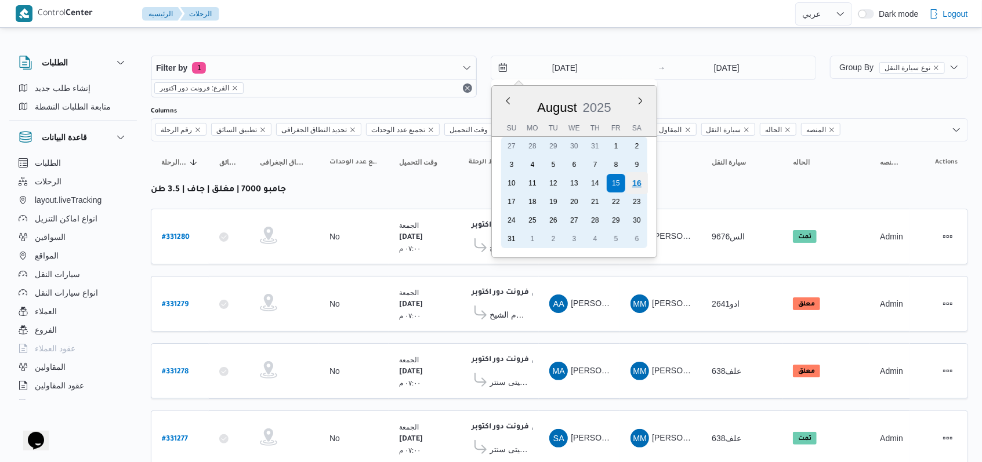
click at [635, 176] on div "16" at bounding box center [636, 183] width 22 height 22
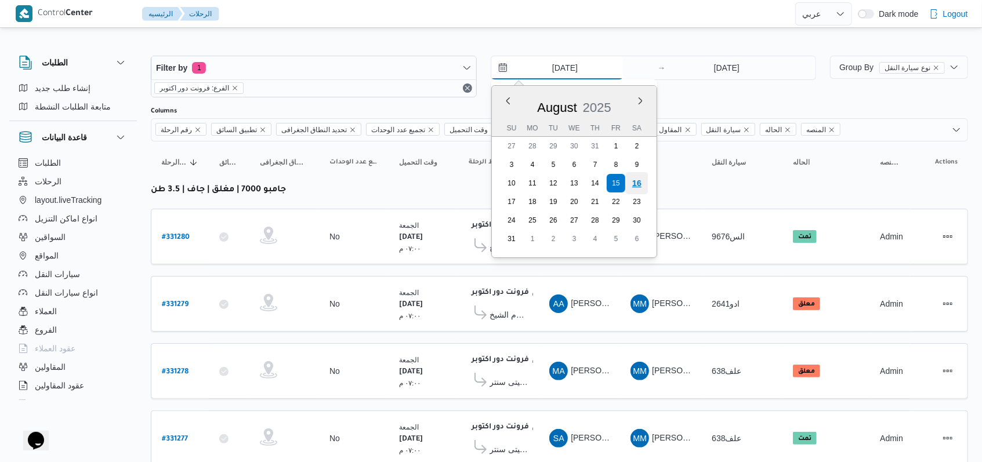
type input "[DATE]"
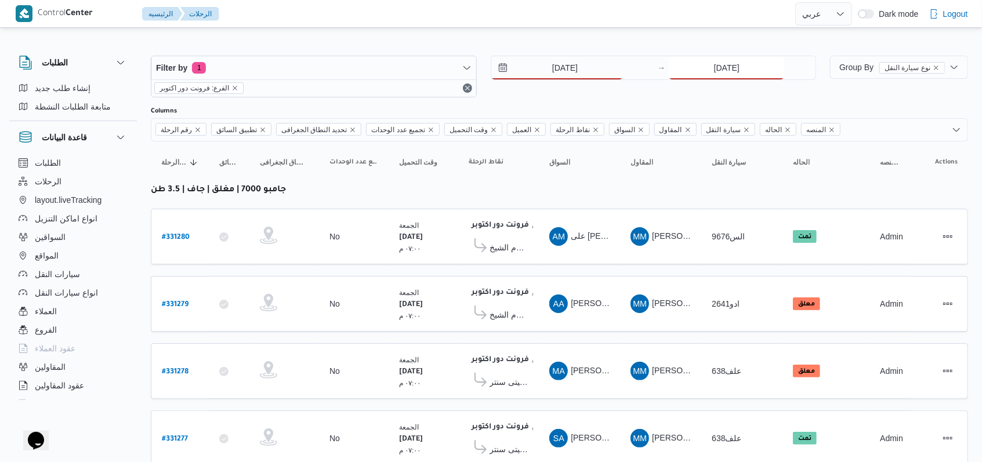
click at [721, 60] on input "15/8/2025" at bounding box center [726, 67] width 115 height 23
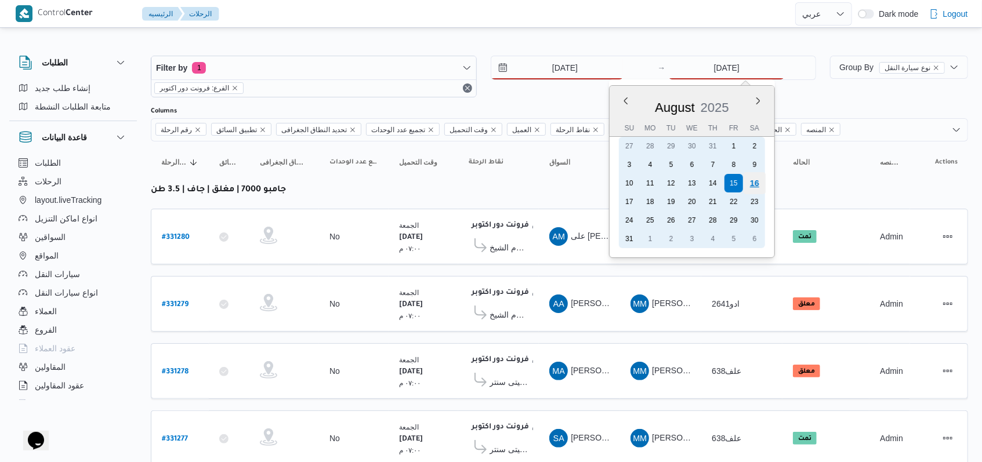
click at [759, 179] on div "16" at bounding box center [755, 183] width 22 height 22
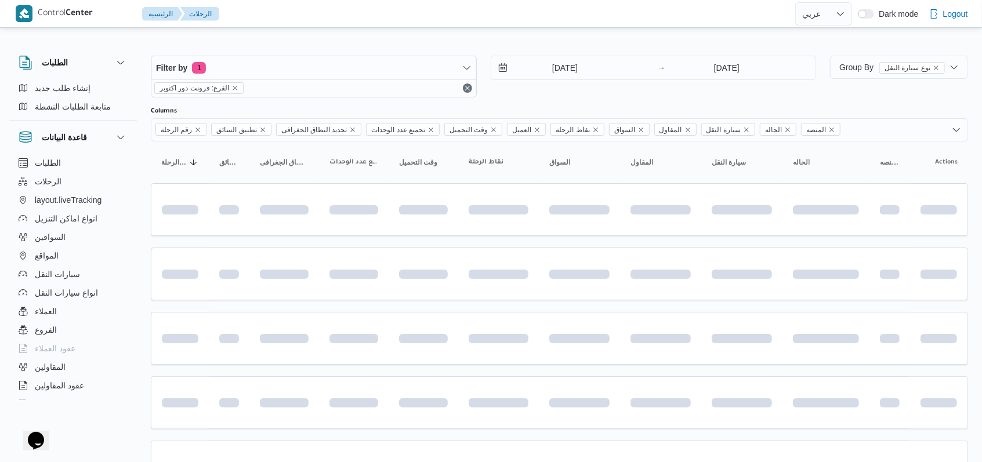
click at [583, 100] on div "Filter by 1 الفرع: فرونت دور اكتوبر 16/8/2025 → 16/8/2025" at bounding box center [483, 77] width 679 height 56
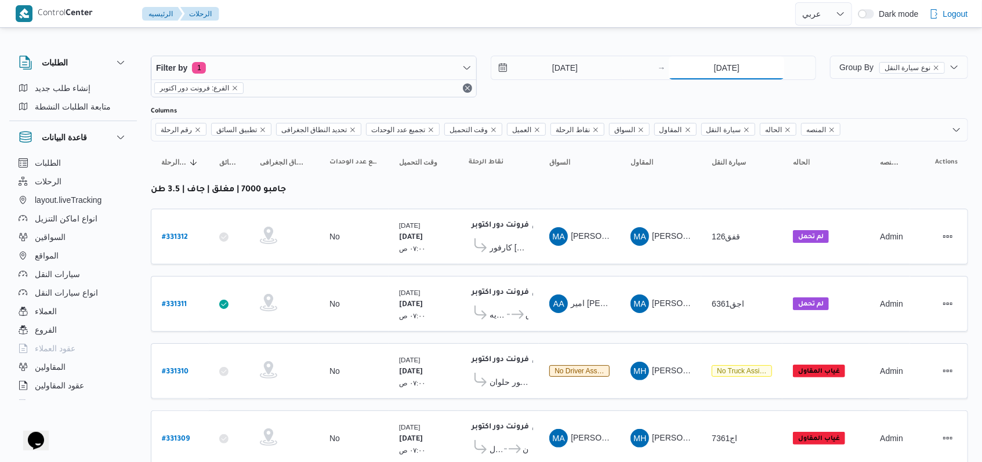
click at [737, 64] on input "[DATE]" at bounding box center [726, 67] width 115 height 23
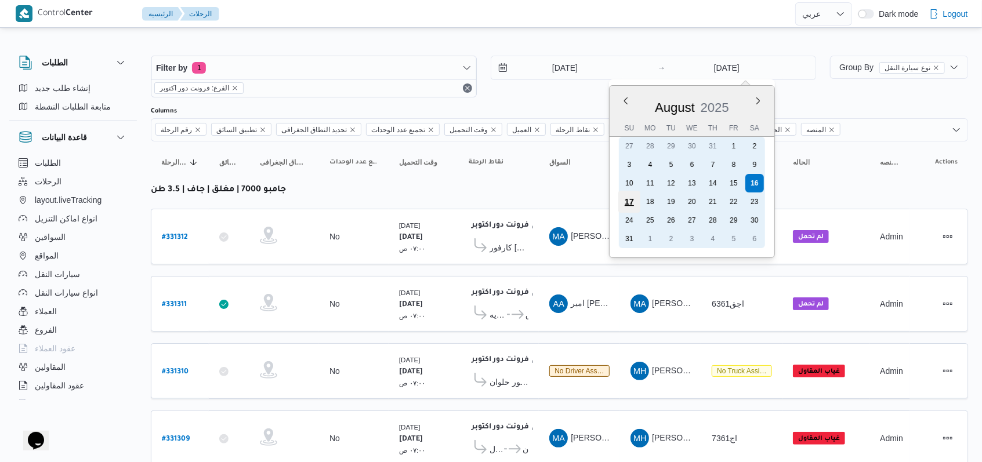
click at [622, 207] on div "17" at bounding box center [629, 202] width 22 height 22
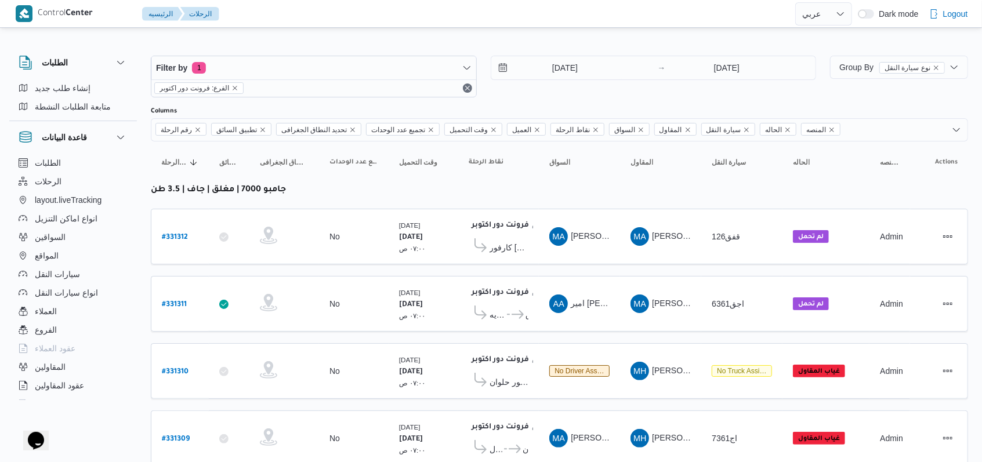
click at [585, 96] on div "16/8/2025 → 17/8/2025" at bounding box center [654, 77] width 326 height 42
click at [722, 60] on input "[DATE]" at bounding box center [726, 67] width 115 height 23
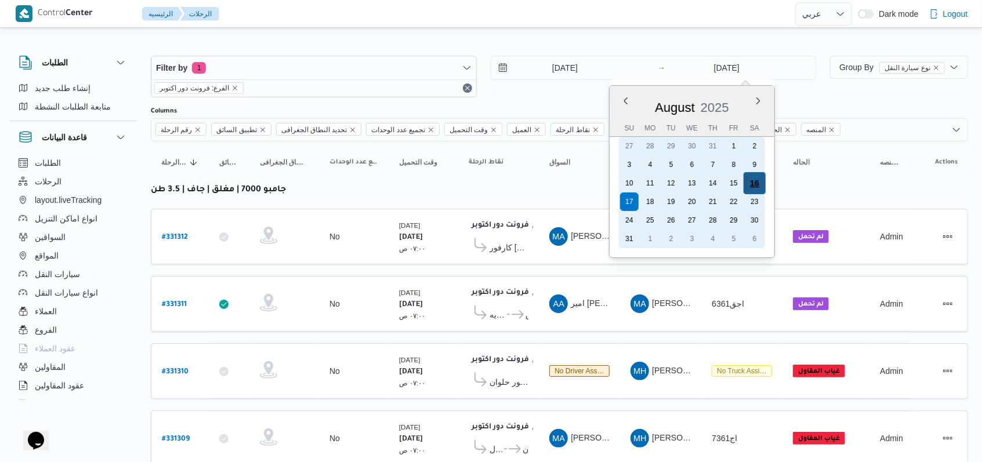
click at [751, 184] on div "16" at bounding box center [755, 183] width 22 height 22
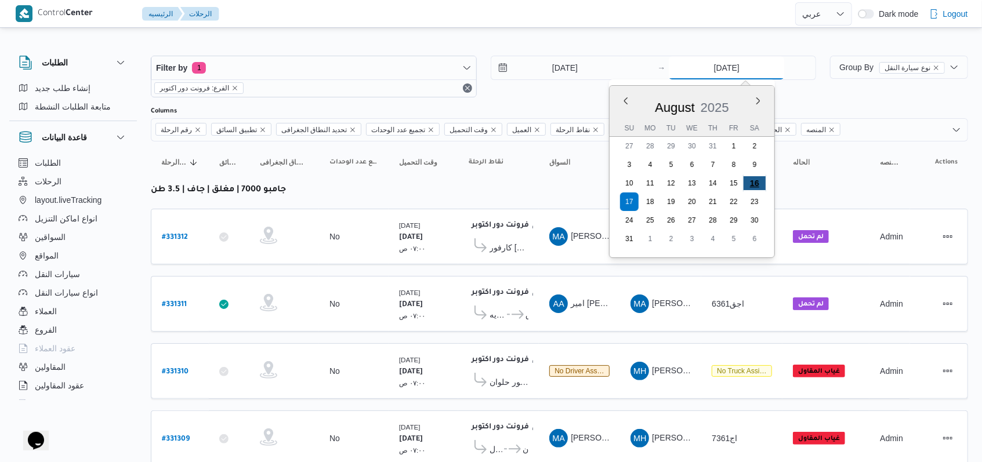
type input "[DATE]"
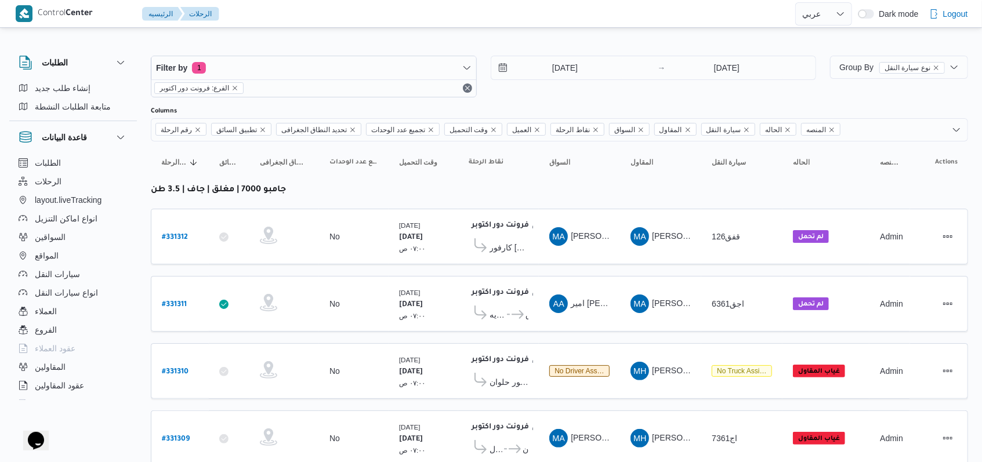
click at [563, 100] on div "Filter by 1 الفرع: فرونت دور اكتوبر 16/8/2025 → 16/8/2025" at bounding box center [483, 77] width 679 height 56
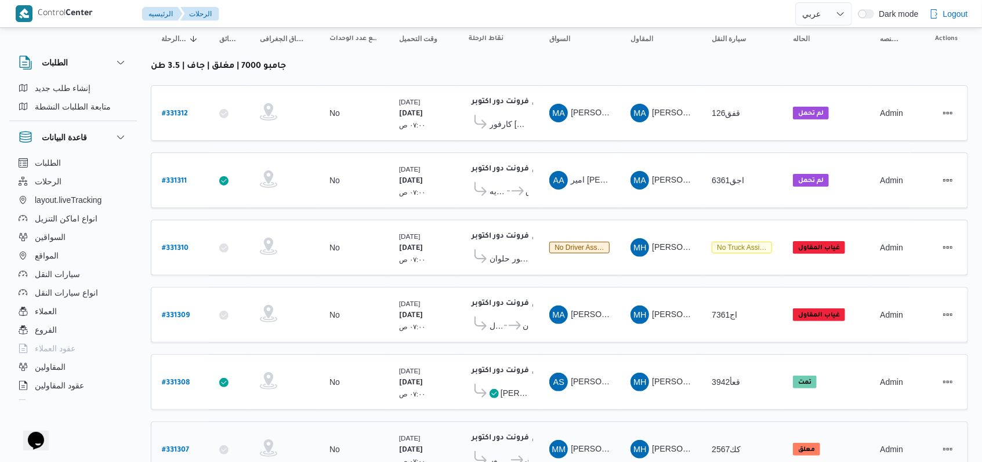
scroll to position [165, 0]
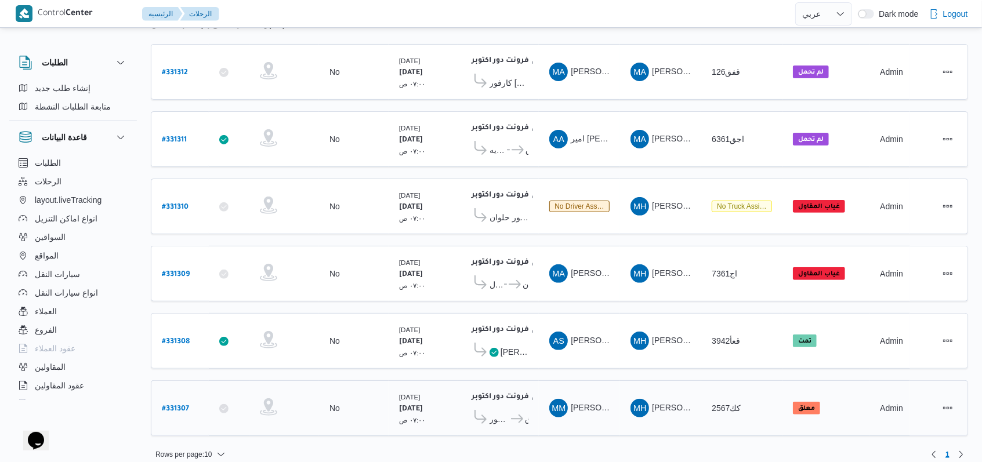
click at [165, 405] on b "# 331307" at bounding box center [175, 409] width 27 height 8
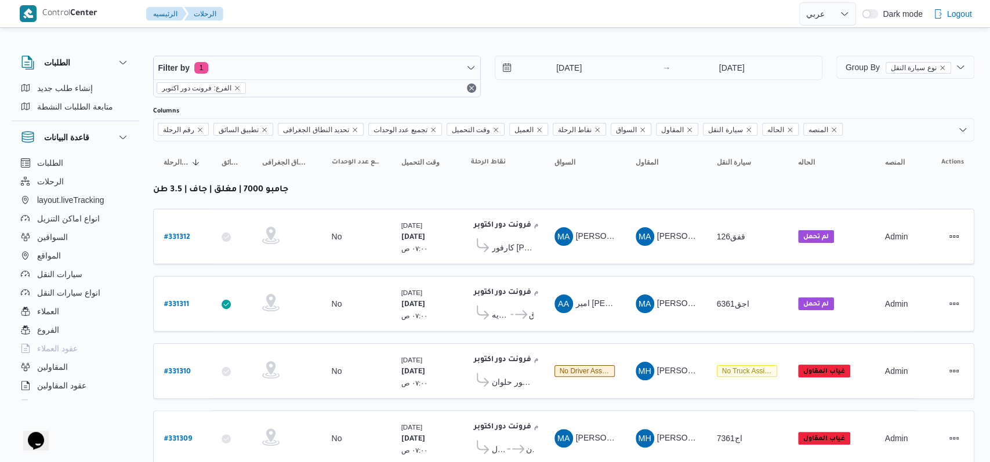
select select "ar"
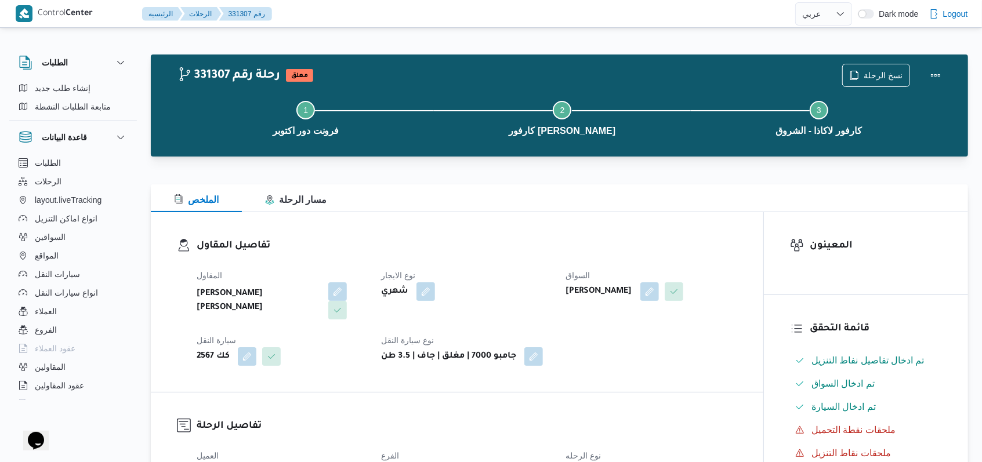
click at [883, 63] on div "نسخ الرحلة" at bounding box center [894, 75] width 119 height 37
click at [884, 70] on span "نسخ الرحلة" at bounding box center [883, 75] width 39 height 14
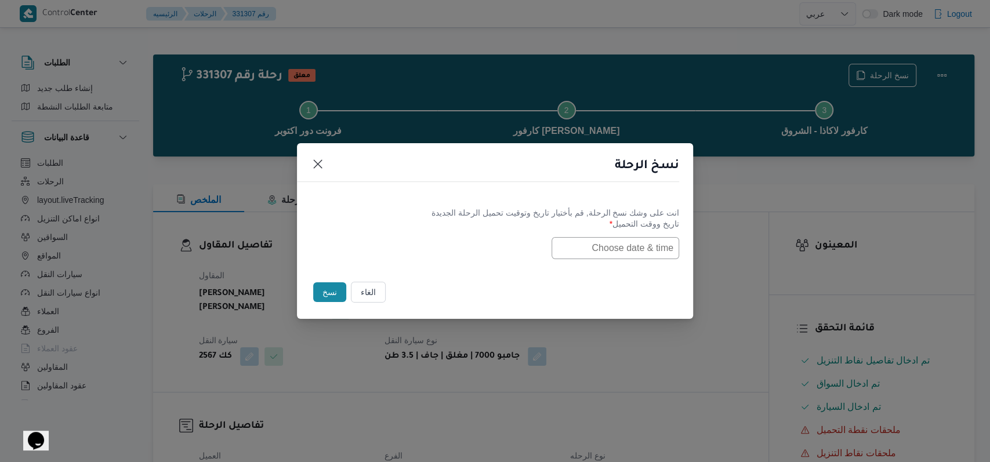
click at [615, 249] on input "text" at bounding box center [616, 248] width 128 height 22
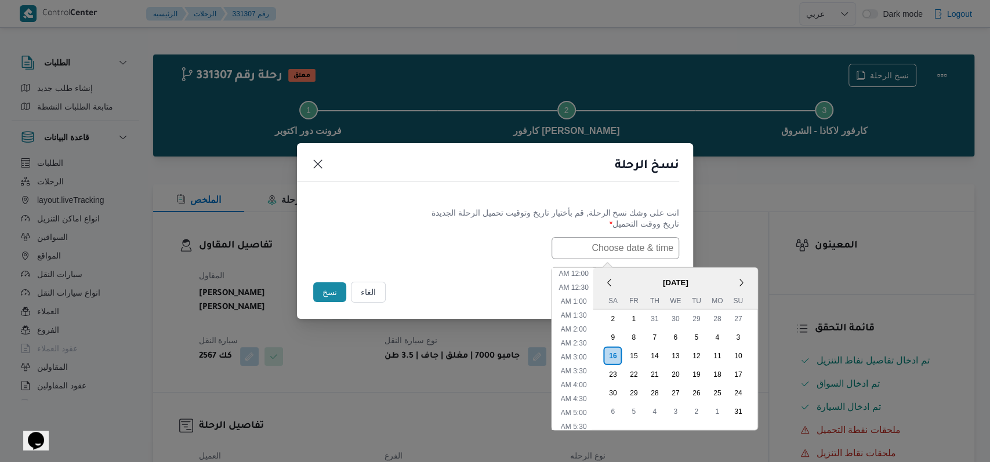
scroll to position [454, 0]
click at [743, 372] on div "17" at bounding box center [738, 374] width 22 height 22
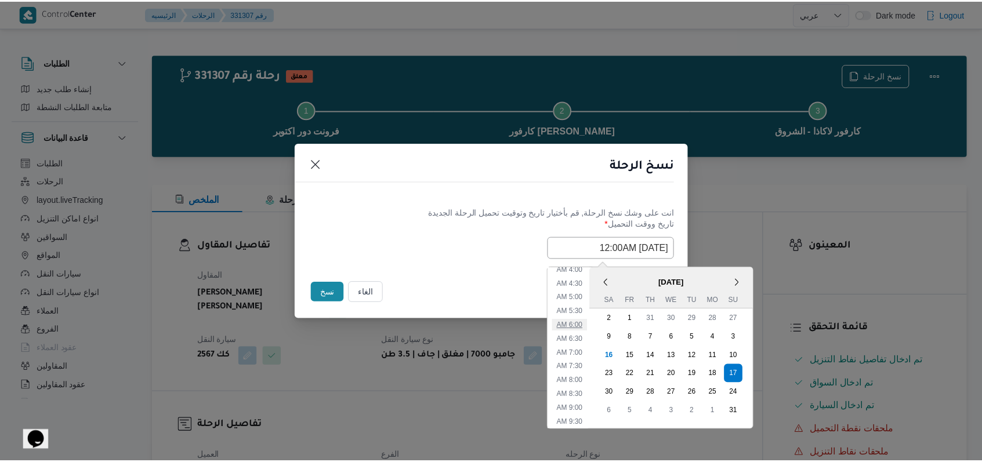
scroll to position [144, 0]
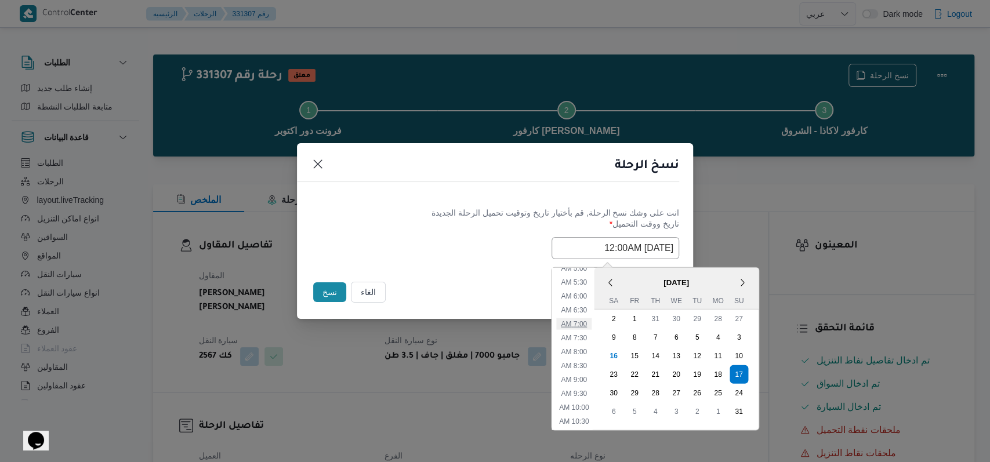
click at [589, 321] on li "7:00 AM" at bounding box center [573, 324] width 35 height 12
type input "17/08/2025 7:00AM"
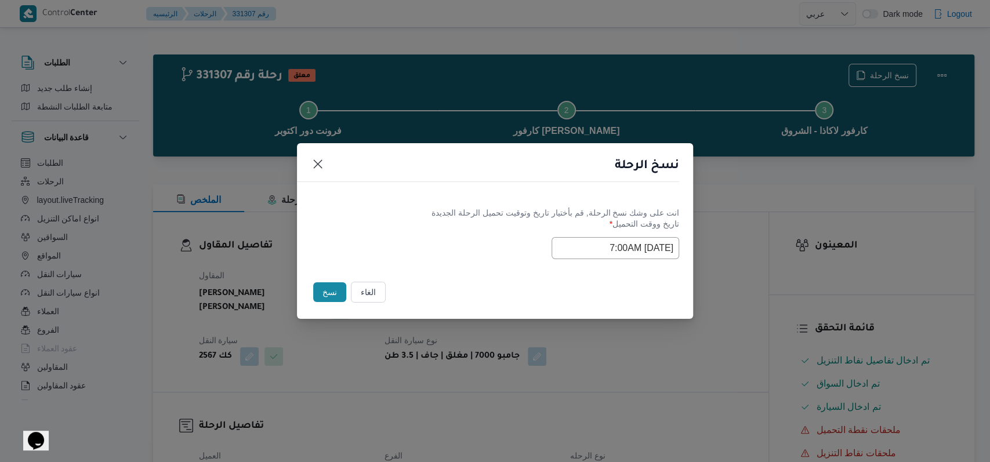
click at [470, 253] on div "Selected date: Sunday, August 17th, 2025 at 7:00 AM 17/08/2025 7:00AM" at bounding box center [495, 248] width 368 height 22
click at [320, 295] on button "نسخ" at bounding box center [329, 293] width 33 height 20
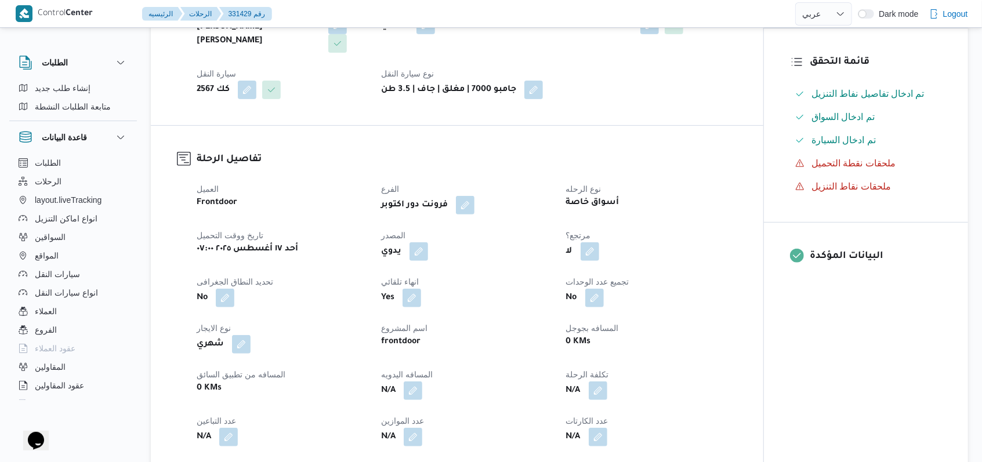
scroll to position [309, 0]
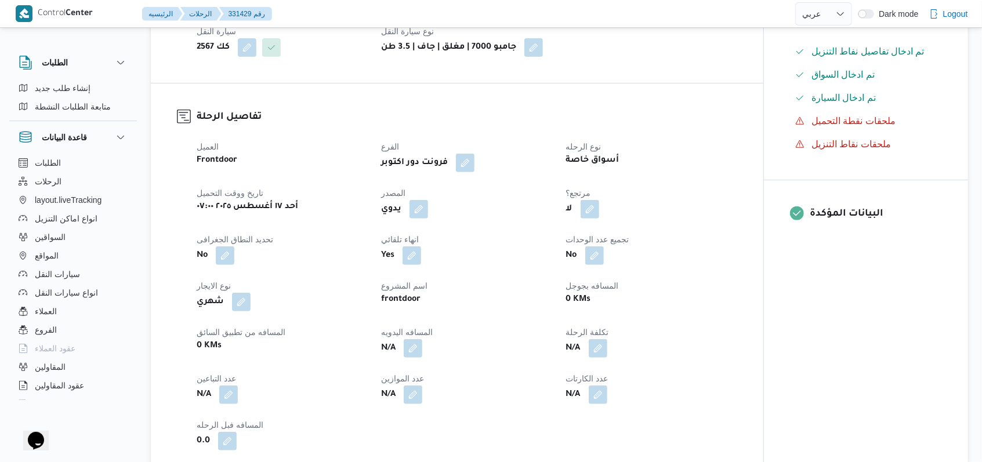
select select "ar"
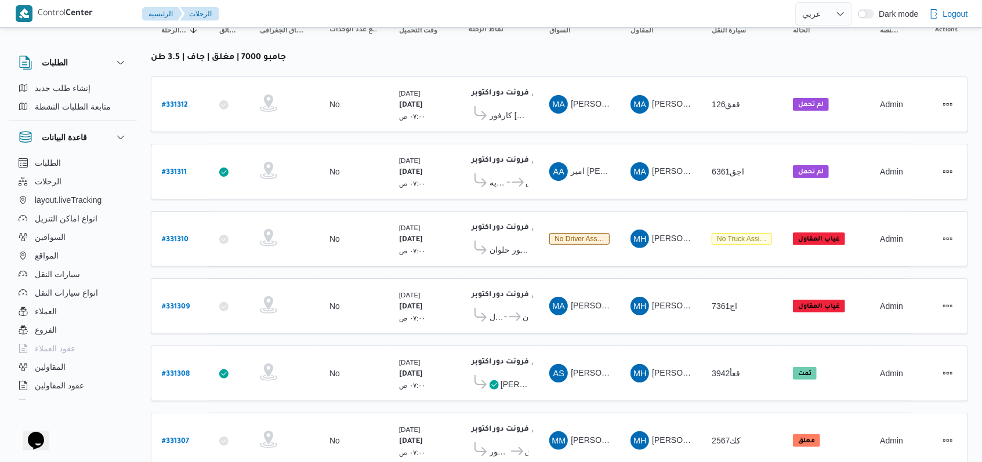
scroll to position [165, 0]
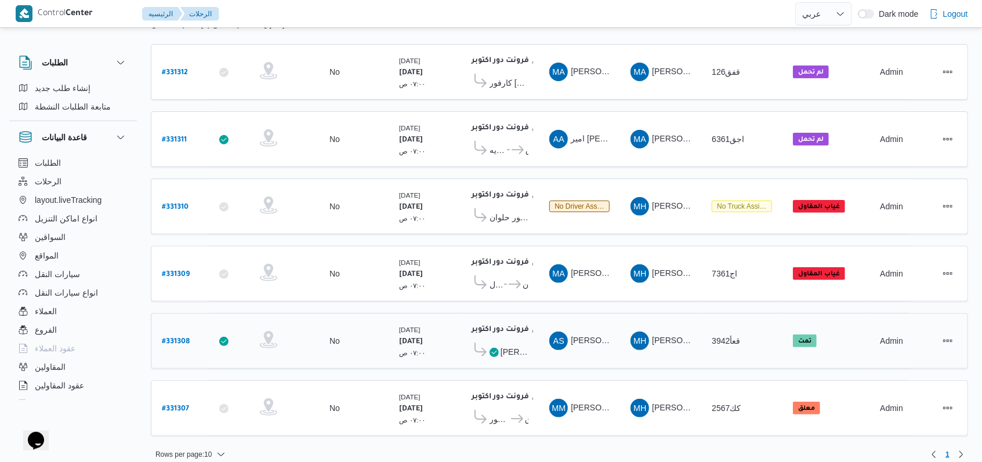
click at [168, 338] on b "# 331308" at bounding box center [176, 342] width 28 height 8
select select "ar"
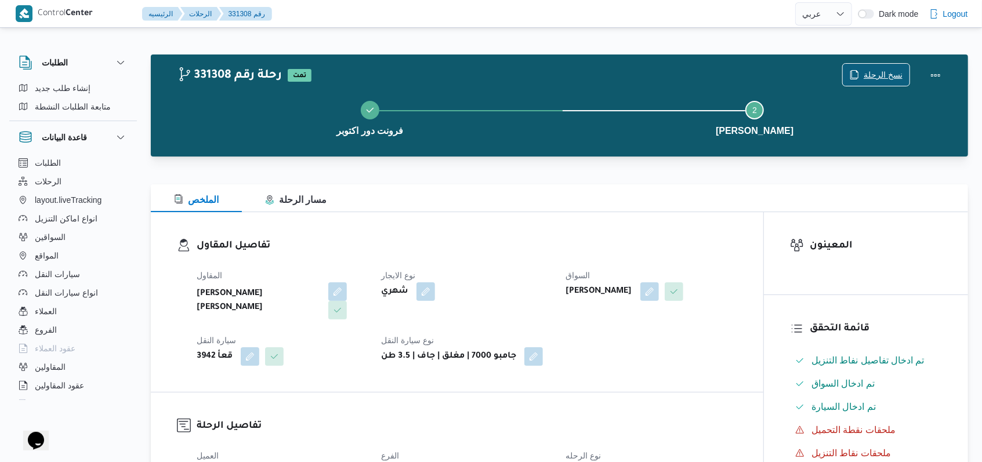
click at [894, 70] on span "نسخ الرحلة" at bounding box center [883, 75] width 39 height 14
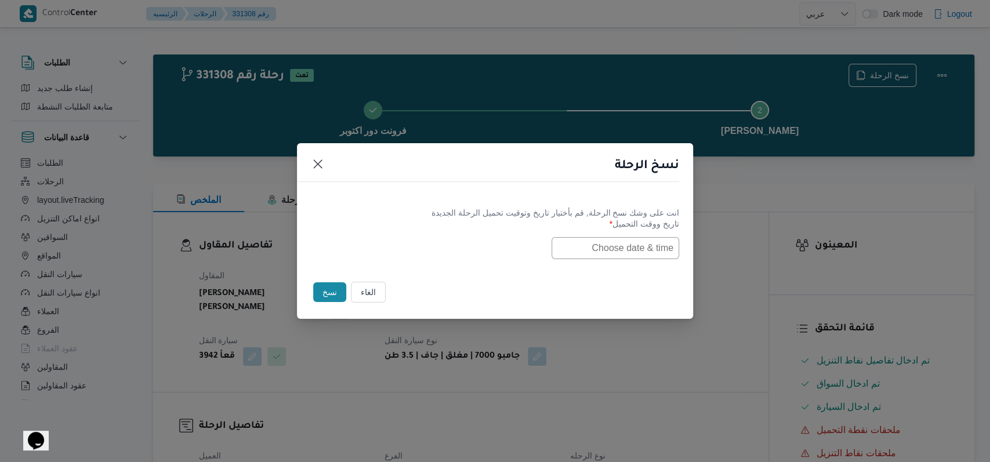
click at [589, 248] on input "text" at bounding box center [616, 248] width 128 height 22
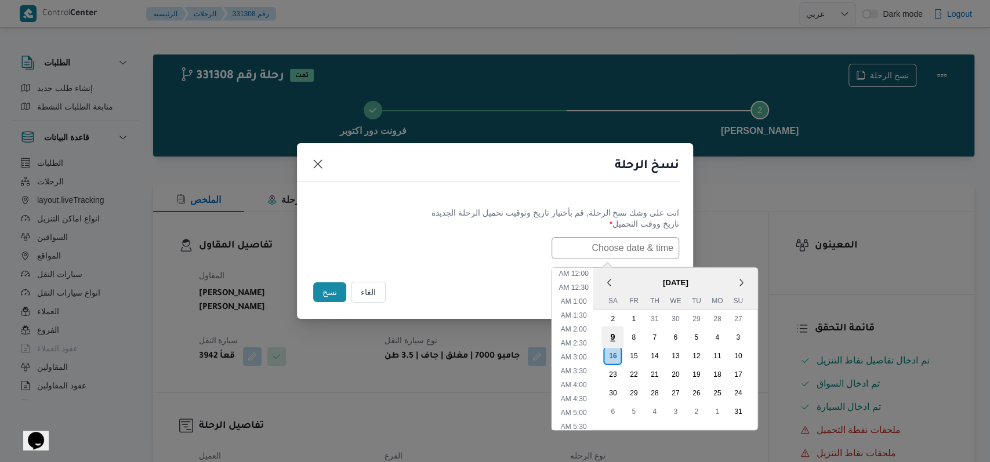
scroll to position [454, 0]
click at [743, 375] on div "17" at bounding box center [738, 374] width 22 height 22
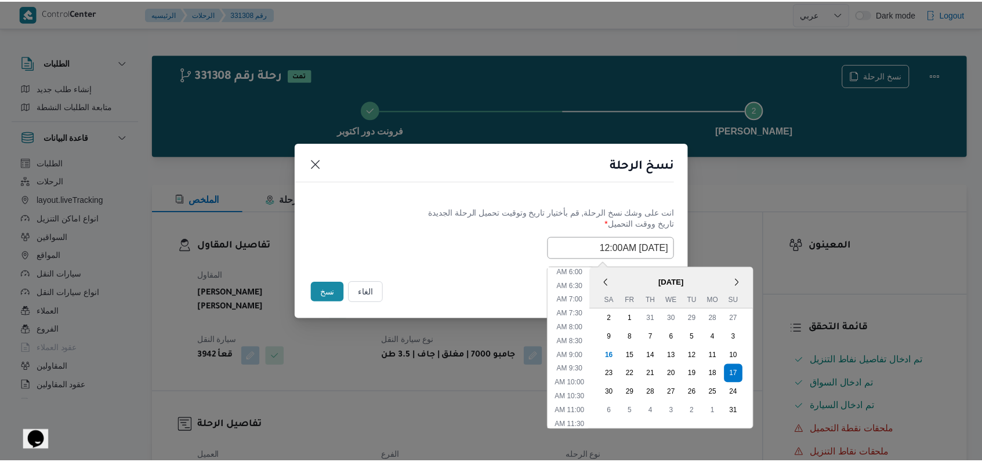
scroll to position [144, 0]
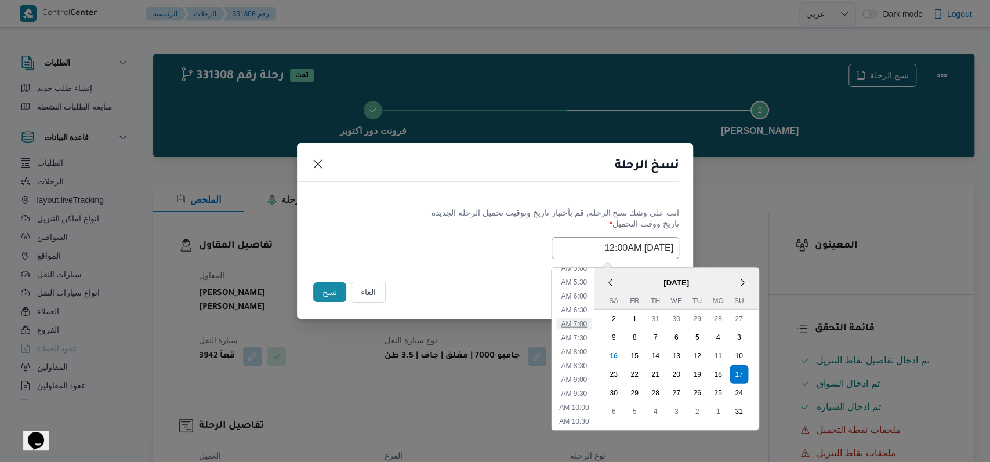
click at [586, 323] on li "7:00 AM" at bounding box center [573, 324] width 35 height 12
type input "17/08/2025 7:00AM"
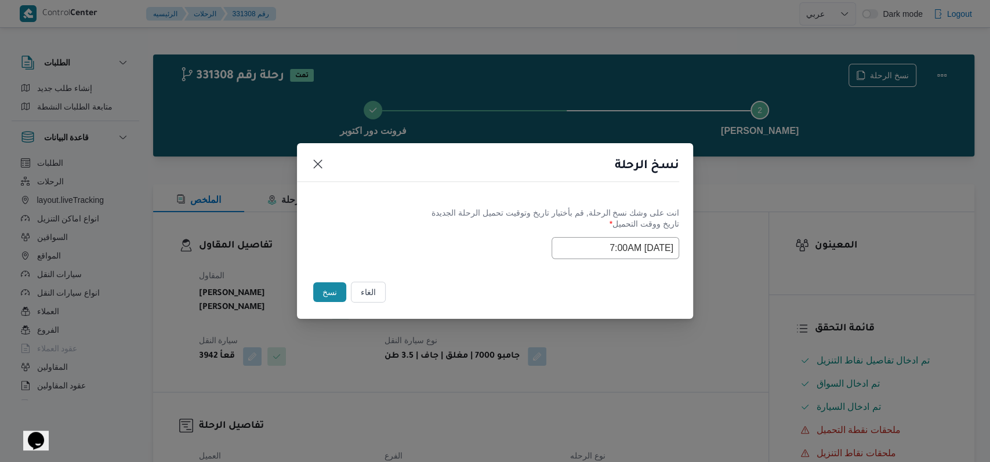
click at [491, 263] on div "انت على وشك نسخ الرحلة, قم بأختيار تاريخ وتوقيت تحميل الرحلة الجديدة تاريخ ووقت…" at bounding box center [495, 233] width 396 height 74
click at [331, 286] on button "نسخ" at bounding box center [329, 293] width 33 height 20
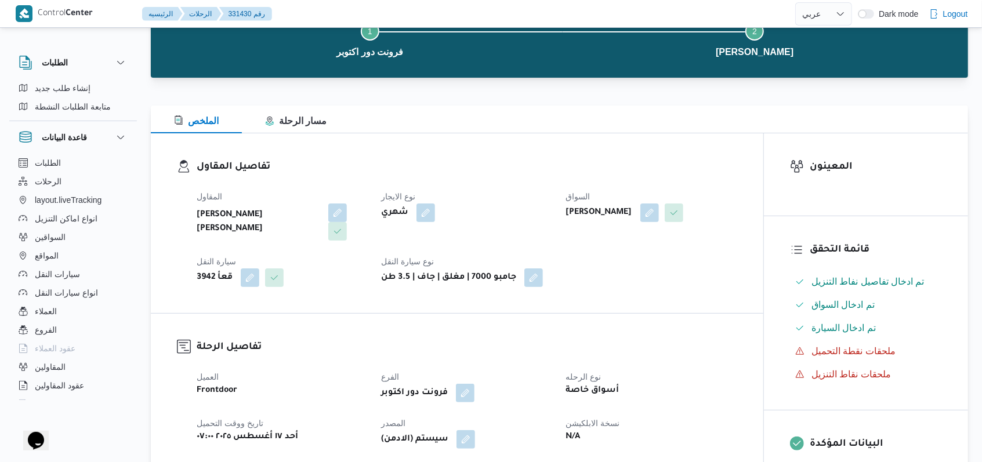
scroll to position [232, 0]
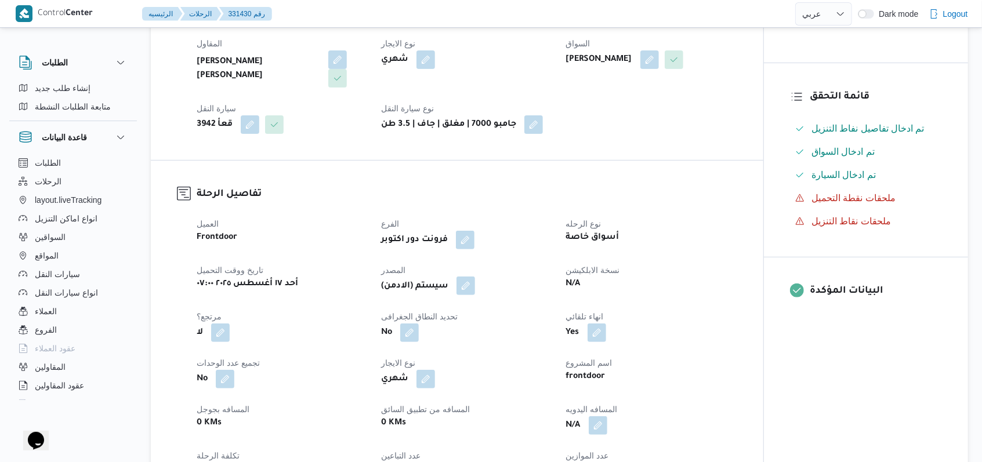
click at [473, 281] on button "button" at bounding box center [466, 286] width 19 height 19
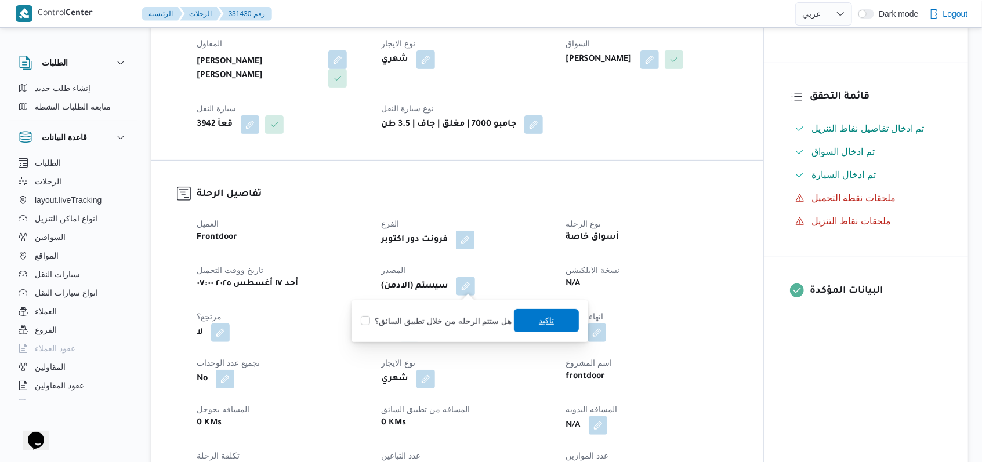
drag, startPoint x: 508, startPoint y: 317, endPoint x: 555, endPoint y: 317, distance: 47.0
click at [510, 317] on div "هل ستتم الرحله من خلال تطبيق السائق؟ تاكيد" at bounding box center [470, 322] width 220 height 26
click at [555, 317] on span "تاكيد" at bounding box center [546, 320] width 65 height 23
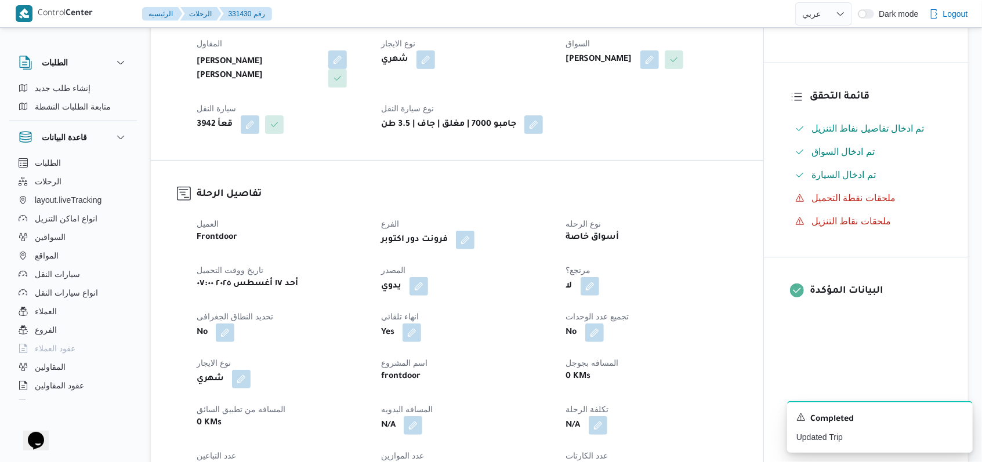
select select "ar"
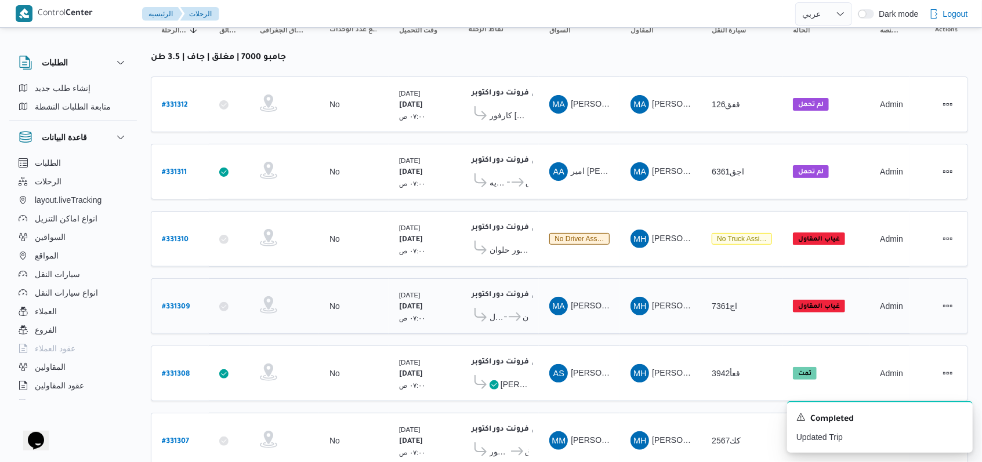
scroll to position [165, 0]
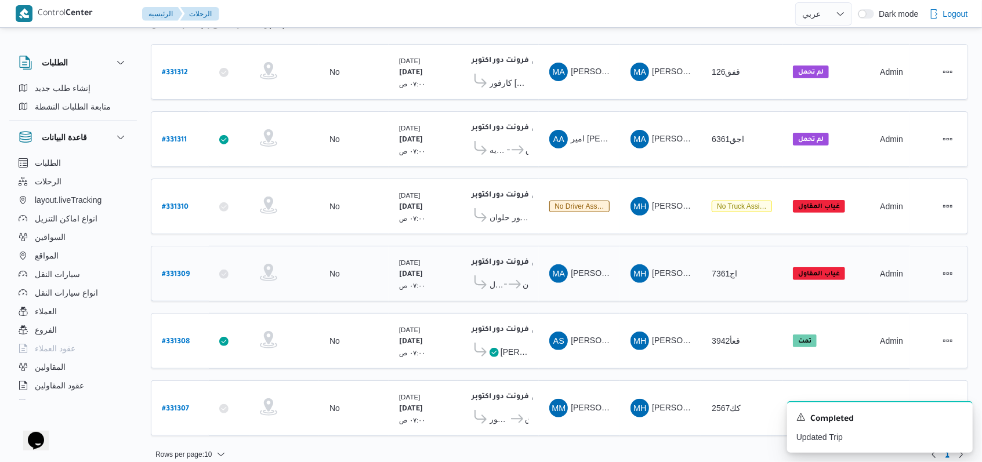
click at [167, 266] on link "# 331309" at bounding box center [176, 274] width 28 height 16
select select "ar"
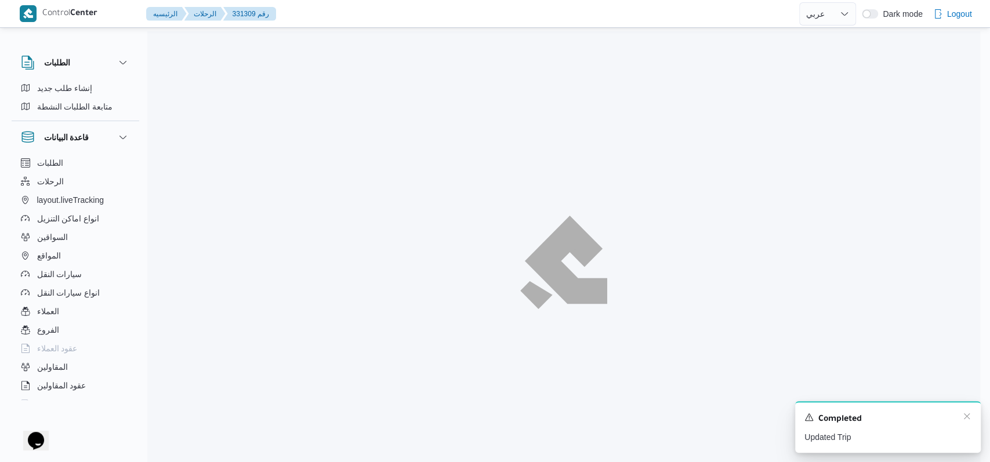
click at [969, 420] on div "A new notification appears Completed Updated Trip" at bounding box center [888, 427] width 186 height 52
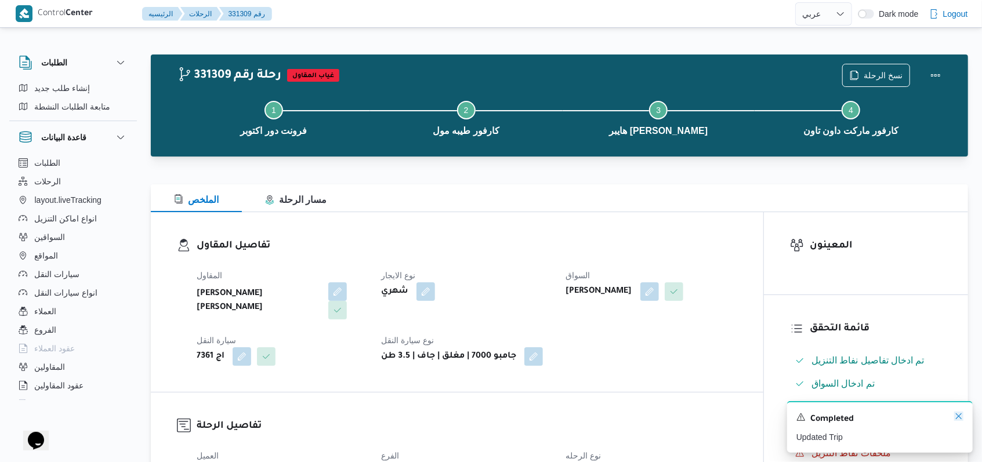
click at [959, 418] on icon "Dismiss toast" at bounding box center [958, 416] width 9 height 9
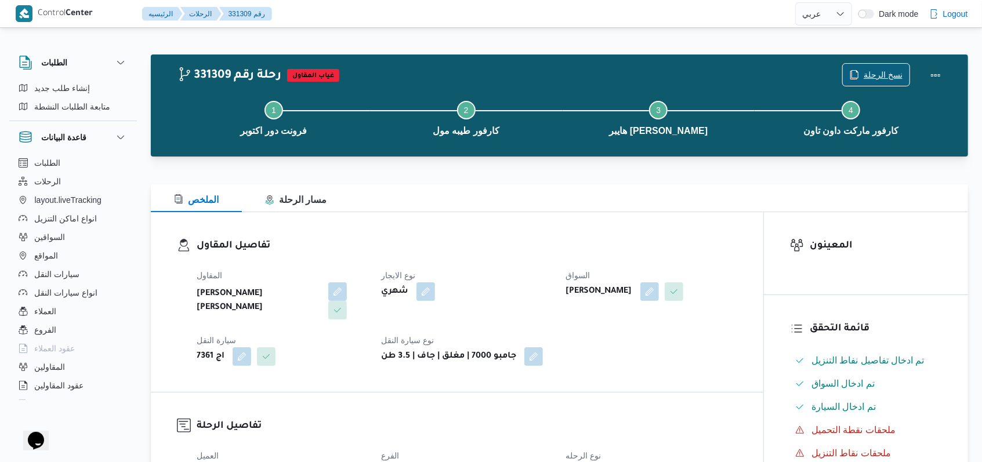
click at [900, 67] on span "نسخ الرحلة" at bounding box center [876, 75] width 67 height 22
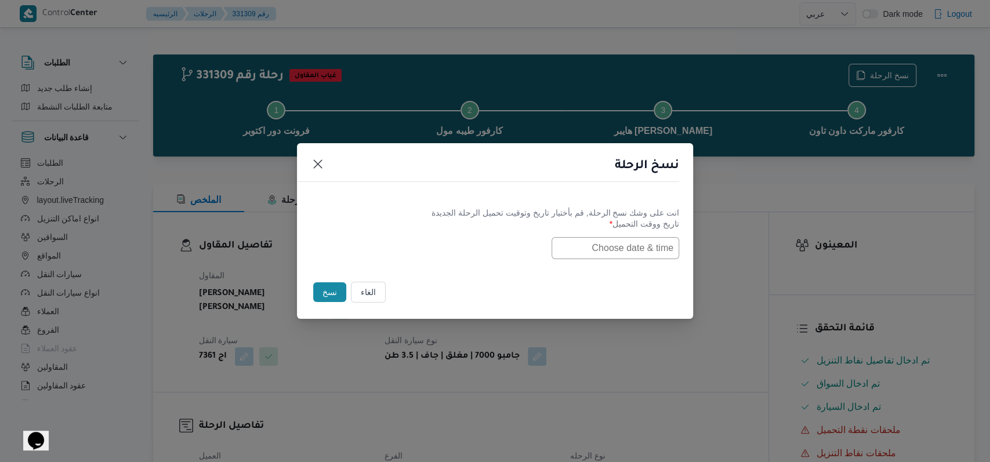
click at [658, 241] on input "text" at bounding box center [616, 248] width 128 height 22
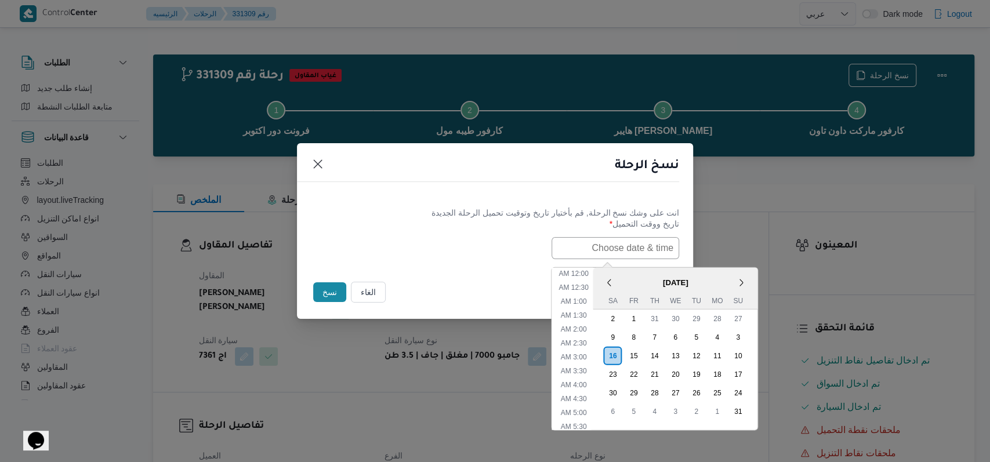
scroll to position [454, 0]
click at [743, 376] on div "17" at bounding box center [738, 374] width 22 height 22
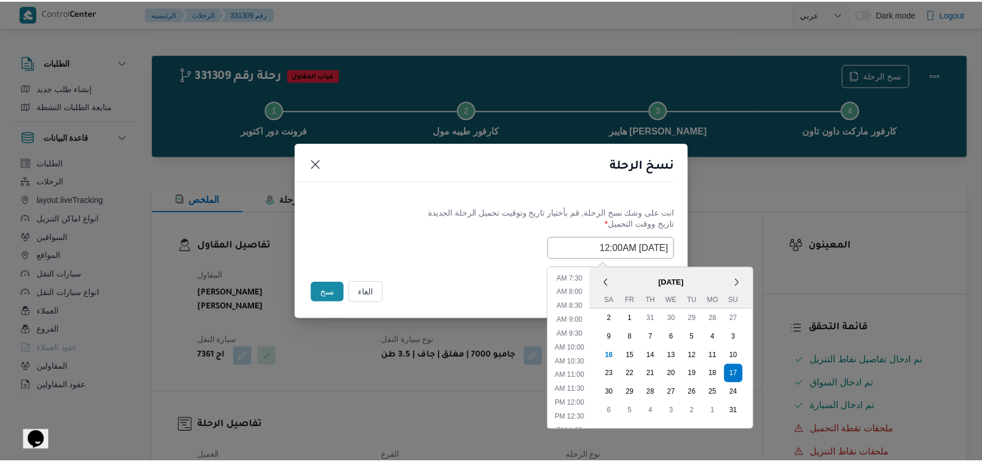
scroll to position [67, 0]
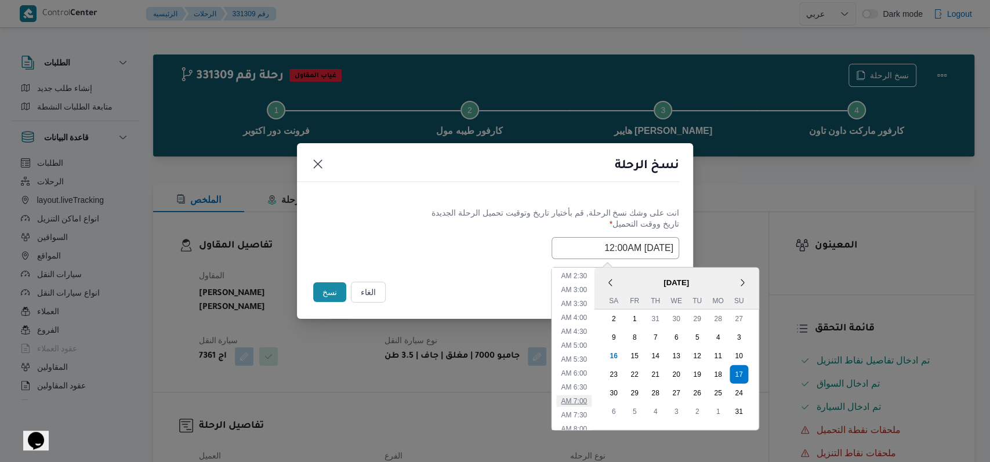
click at [589, 405] on li "7:00 AM" at bounding box center [573, 401] width 35 height 12
type input "17/08/2025 7:00AM"
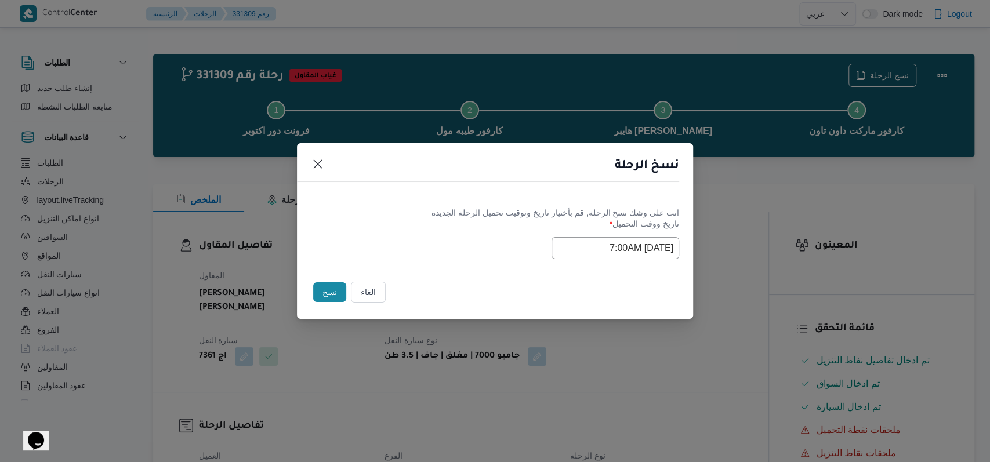
click at [472, 250] on div "Selected date: Sunday, August 17th, 2025 at 7:00 AM 17/08/2025 7:00AM" at bounding box center [495, 248] width 368 height 22
click at [327, 287] on button "نسخ" at bounding box center [329, 293] width 33 height 20
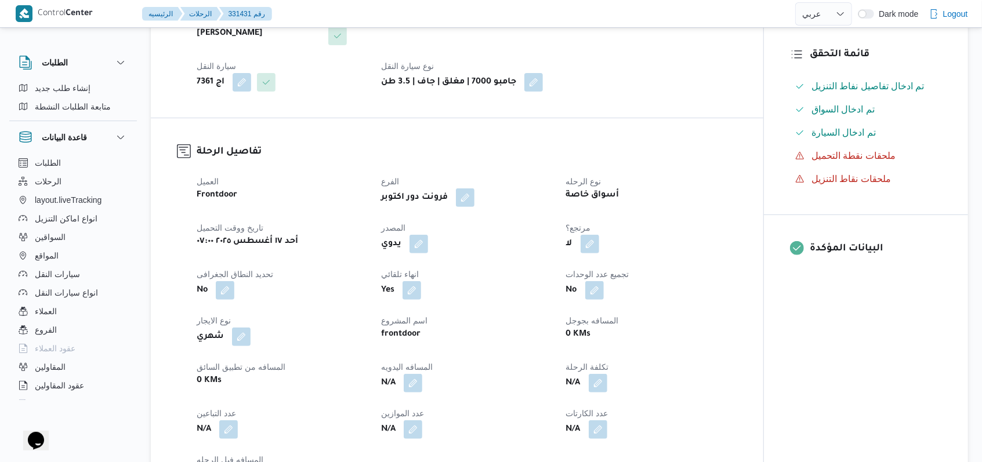
scroll to position [309, 0]
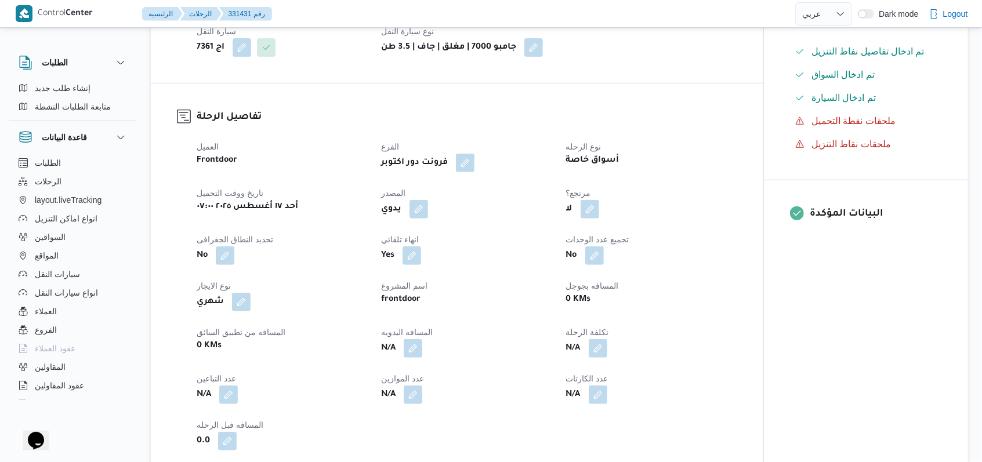
select select "ar"
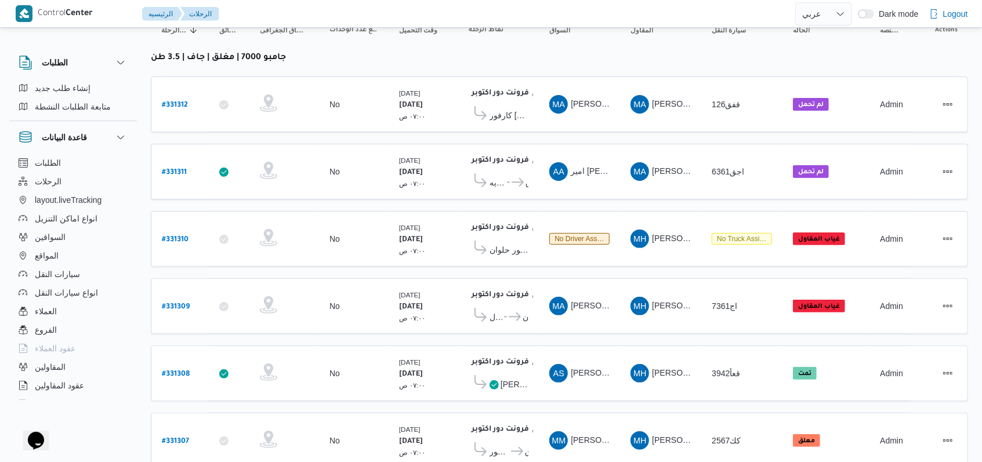
scroll to position [165, 0]
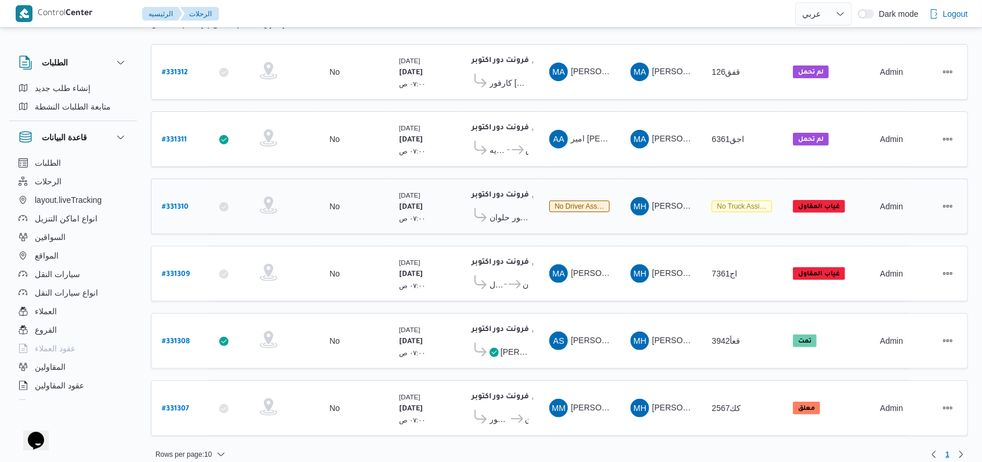
click at [183, 204] on b "# 331310" at bounding box center [175, 208] width 27 height 8
select select "ar"
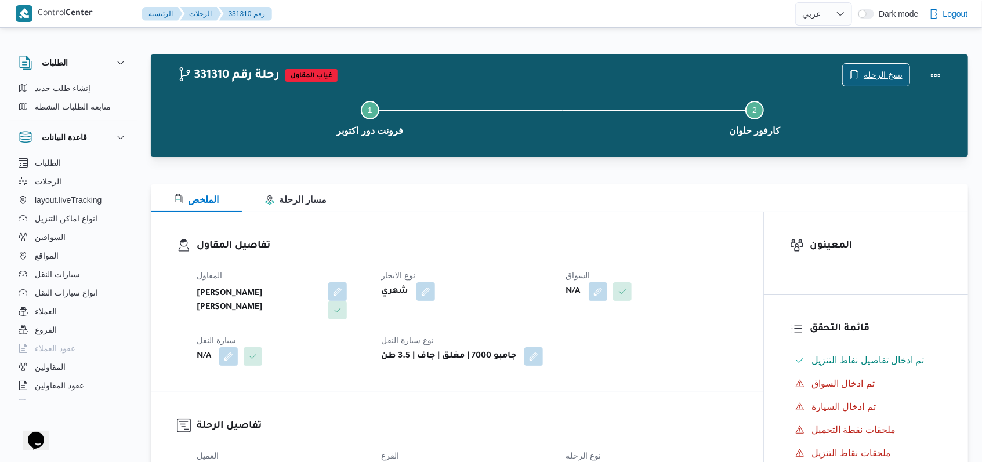
click at [859, 71] on icon "button" at bounding box center [854, 74] width 9 height 9
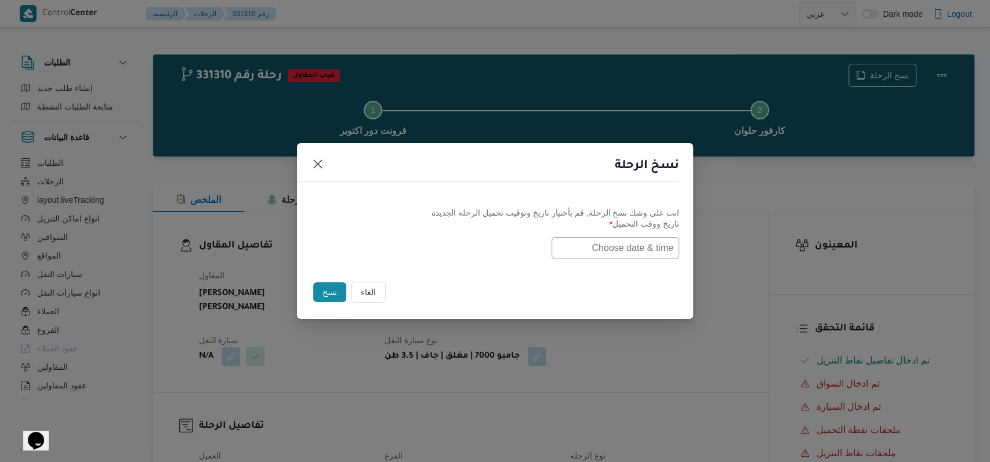
click at [632, 237] on input "text" at bounding box center [616, 248] width 128 height 22
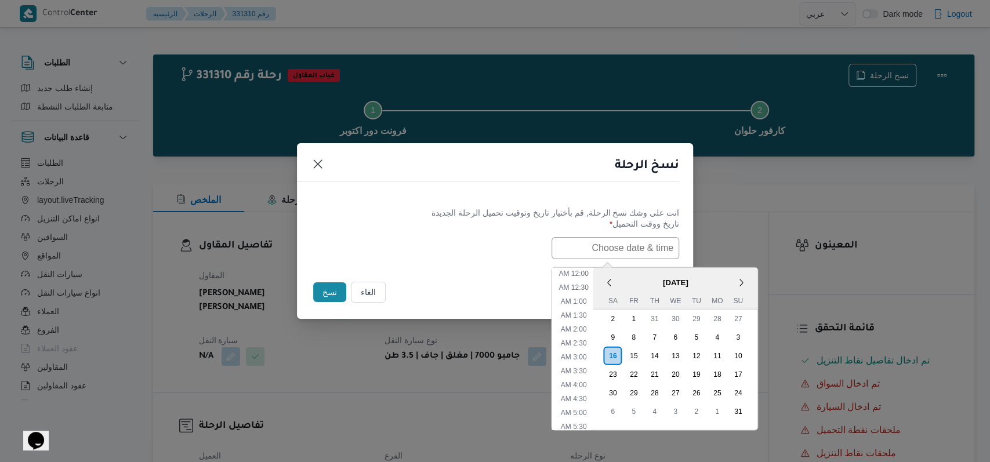
scroll to position [454, 0]
click at [741, 374] on div "17" at bounding box center [738, 374] width 22 height 22
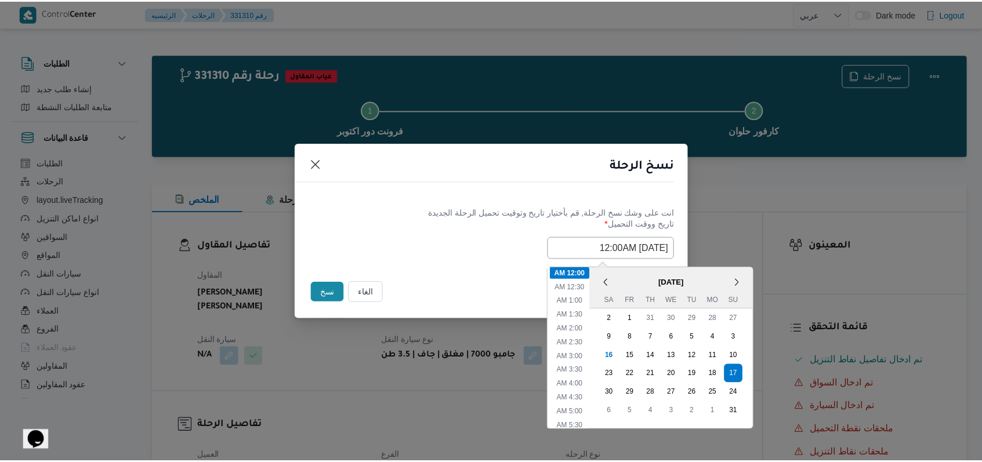
scroll to position [77, 0]
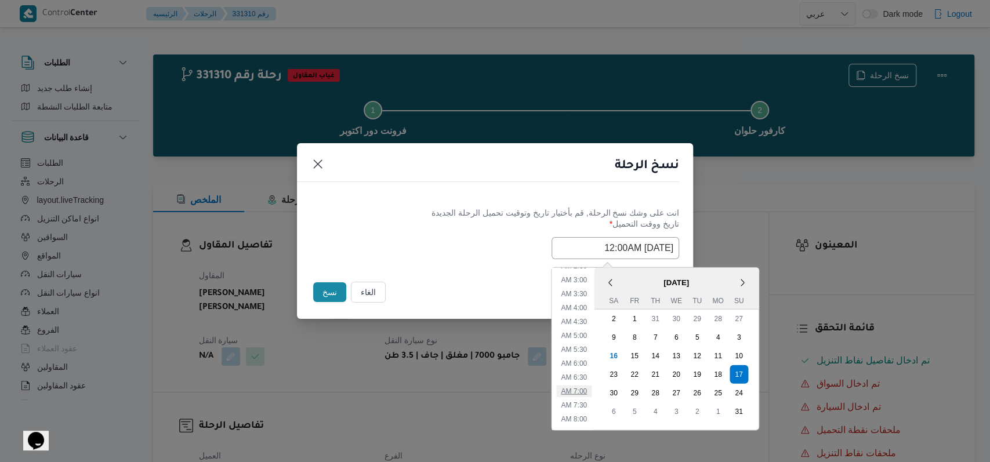
click at [583, 388] on li "7:00 AM" at bounding box center [573, 391] width 35 height 12
type input "17/08/2025 7:00AM"
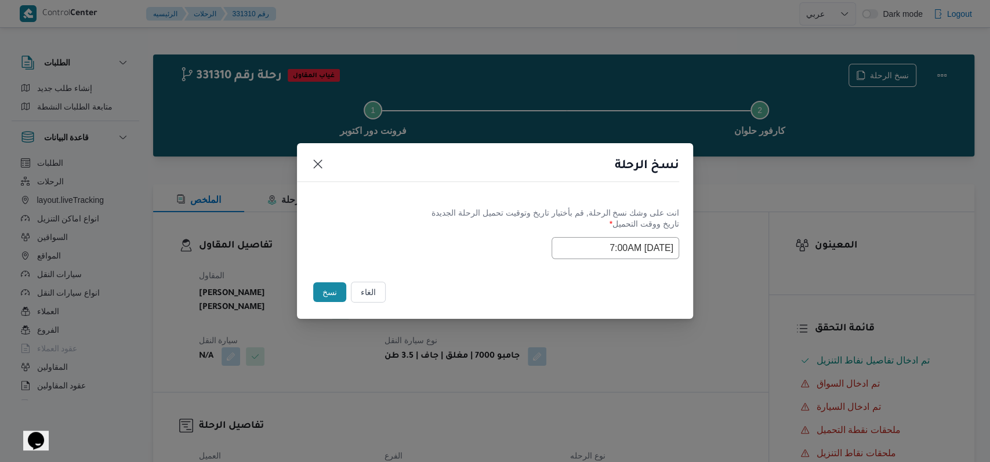
click at [448, 246] on div "Selected date: Sunday, August 17th, 2025 at 7:00 AM 17/08/2025 7:00AM" at bounding box center [495, 248] width 368 height 22
click at [324, 297] on button "نسخ" at bounding box center [329, 293] width 33 height 20
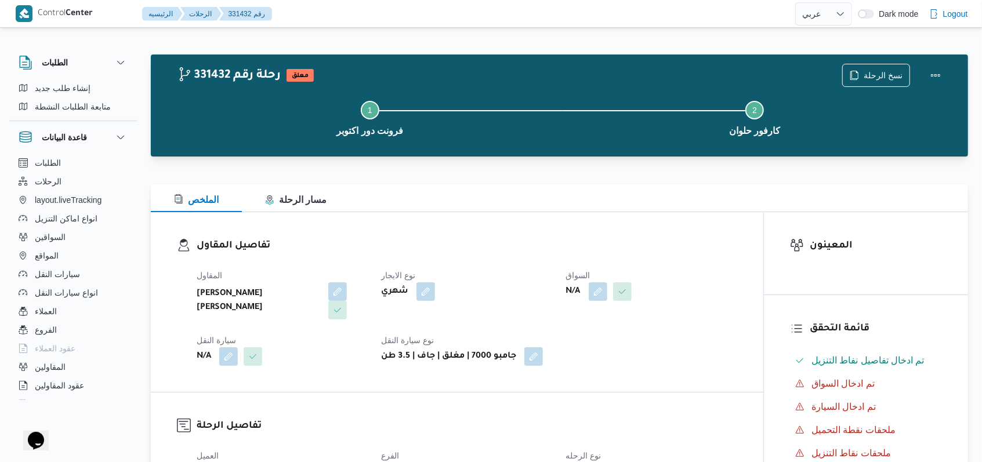
select select "ar"
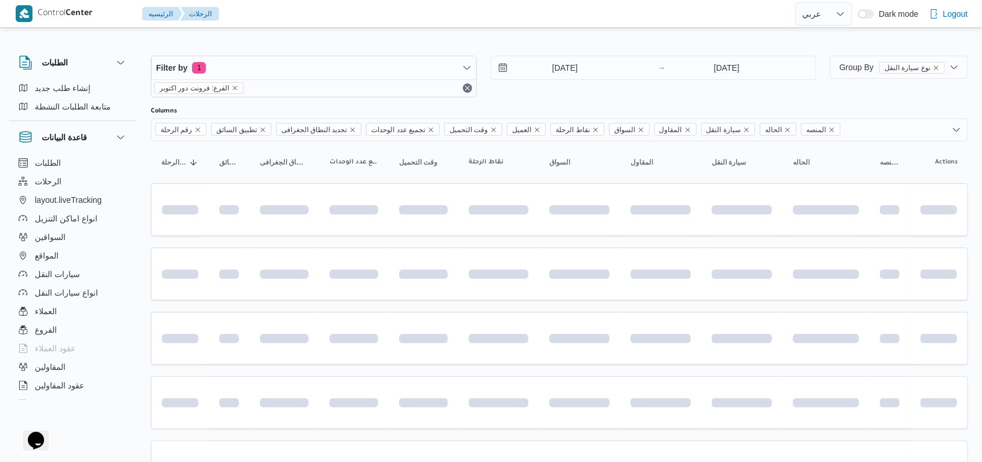
scroll to position [132, 0]
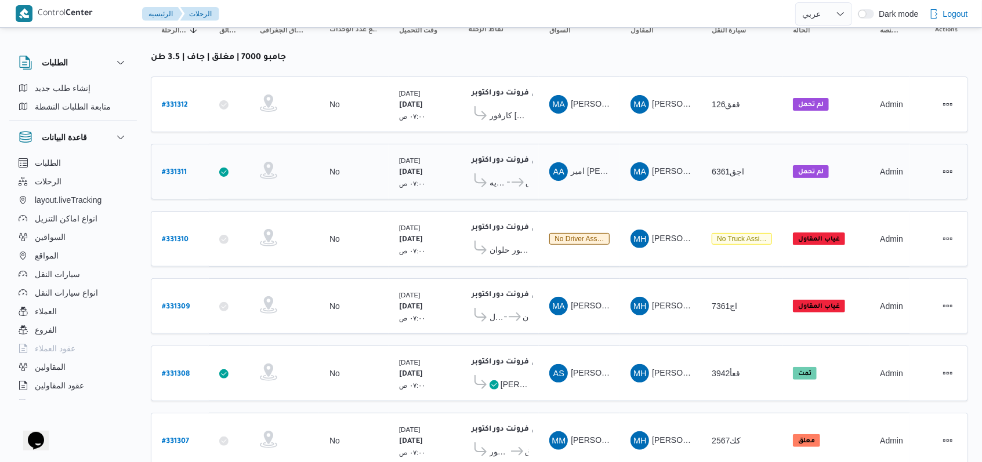
click at [172, 169] on b "# 331311" at bounding box center [174, 173] width 25 height 8
select select "ar"
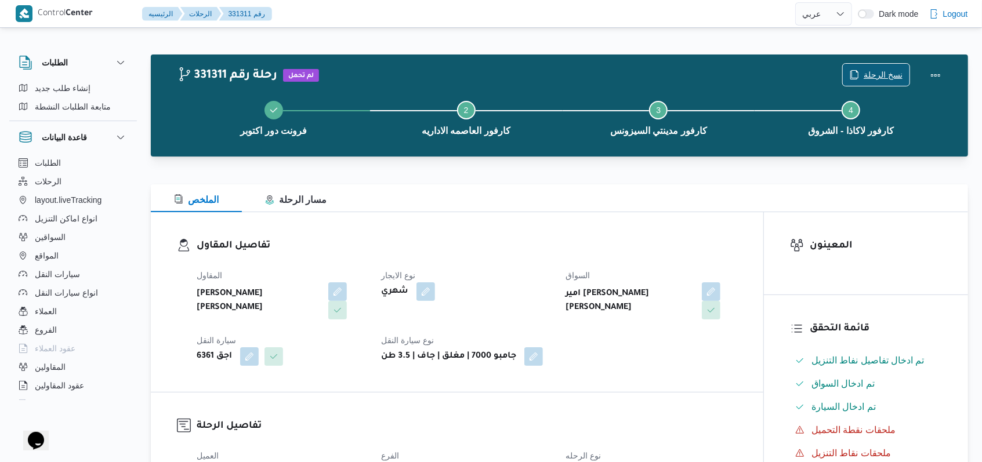
click at [868, 75] on span "نسخ الرحلة" at bounding box center [883, 75] width 39 height 14
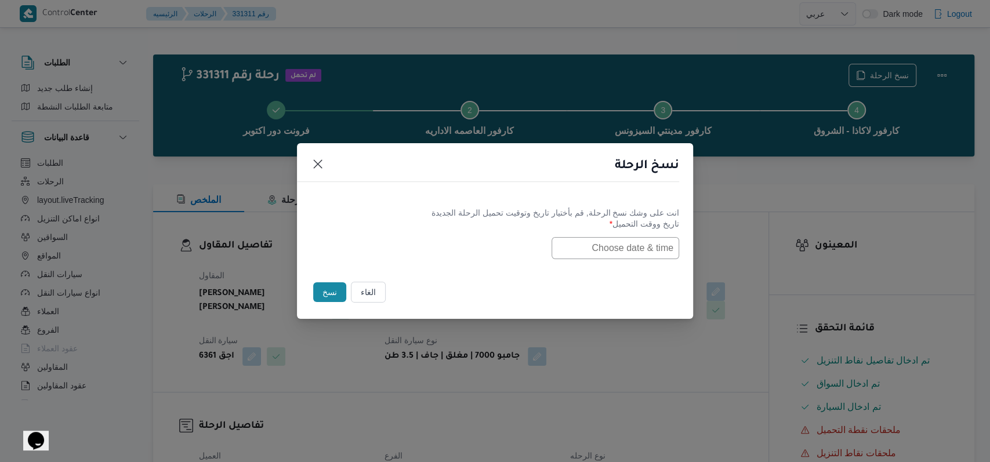
click at [654, 254] on input "text" at bounding box center [616, 248] width 128 height 22
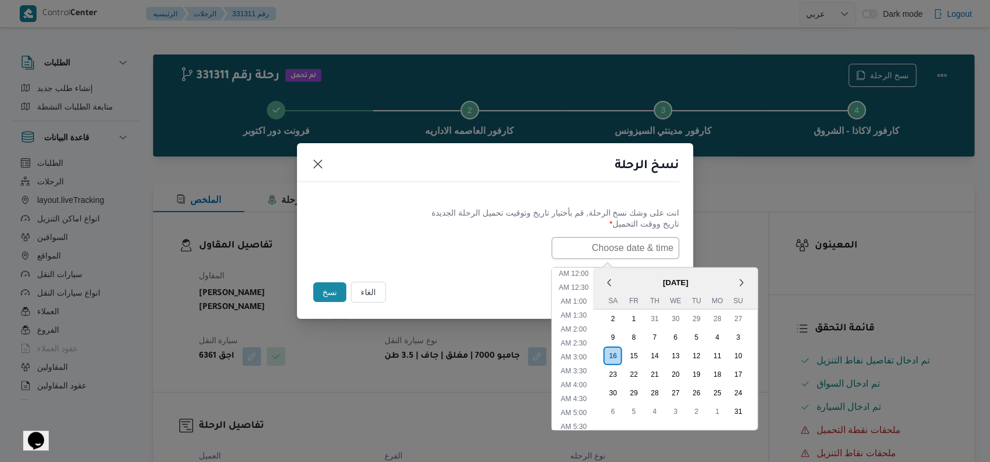
scroll to position [454, 0]
click at [749, 374] on div "17" at bounding box center [738, 374] width 22 height 22
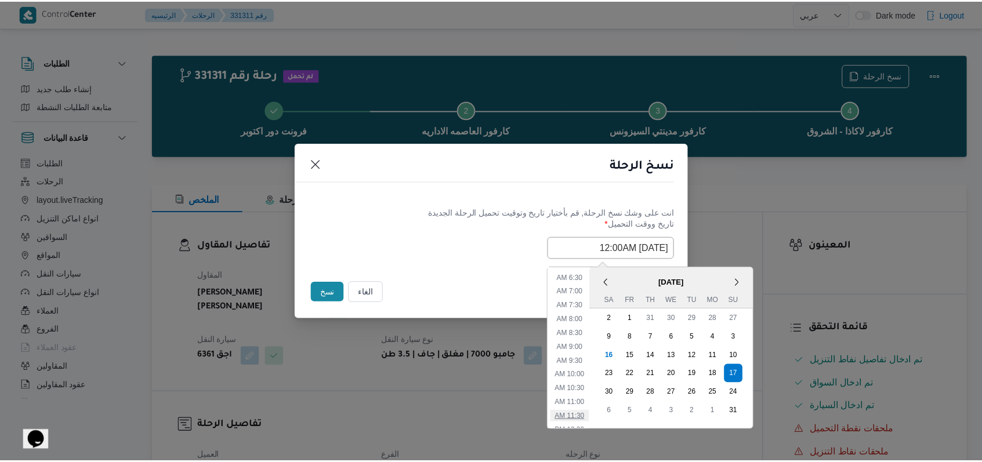
scroll to position [144, 0]
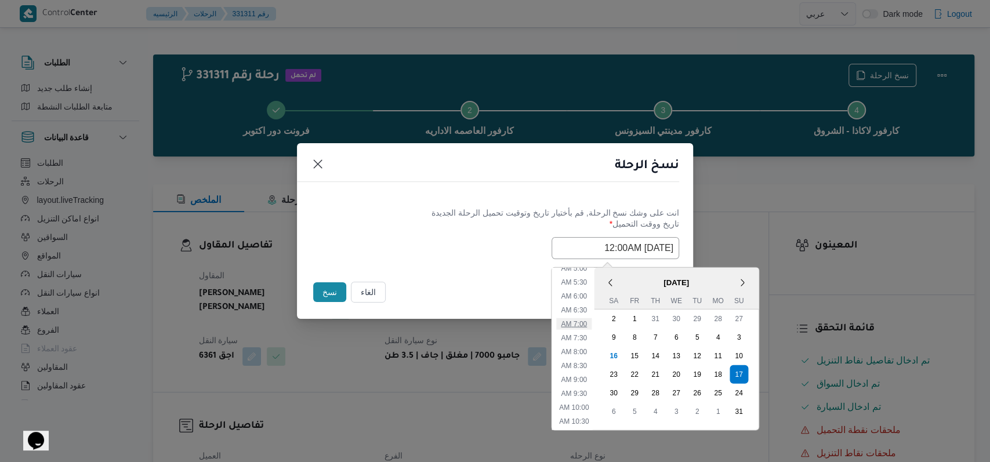
click at [589, 327] on li "7:00 AM" at bounding box center [573, 324] width 35 height 12
type input "17/08/2025 7:00AM"
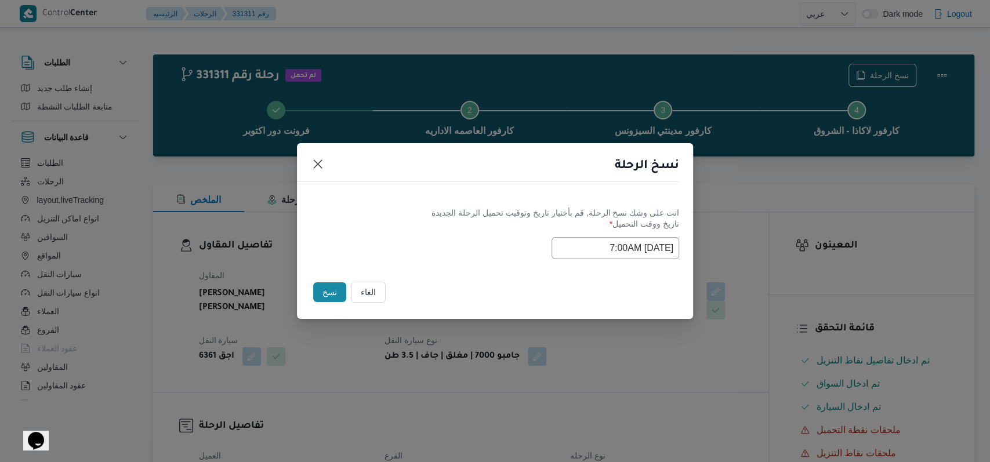
click at [460, 250] on div "Selected date: Sunday, August 17th, 2025 at 7:00 AM 17/08/2025 7:00AM" at bounding box center [495, 248] width 368 height 22
click at [320, 287] on button "نسخ" at bounding box center [329, 293] width 33 height 20
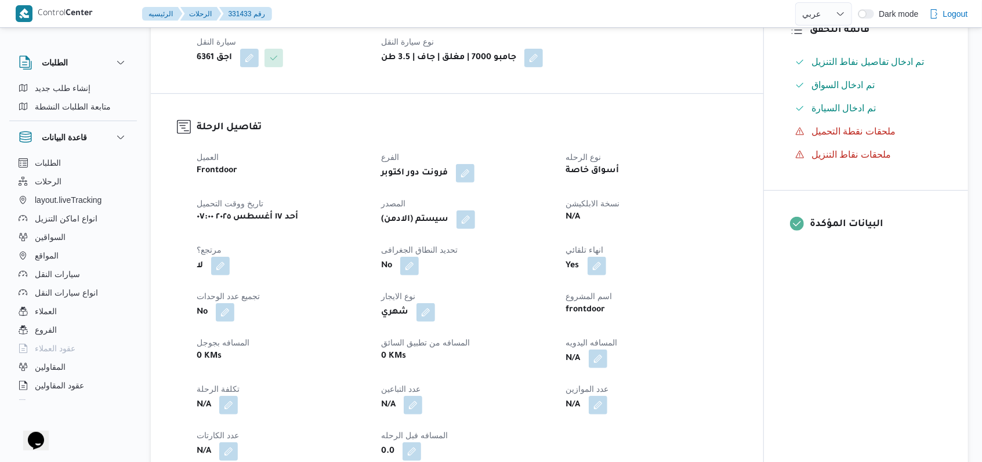
scroll to position [309, 0]
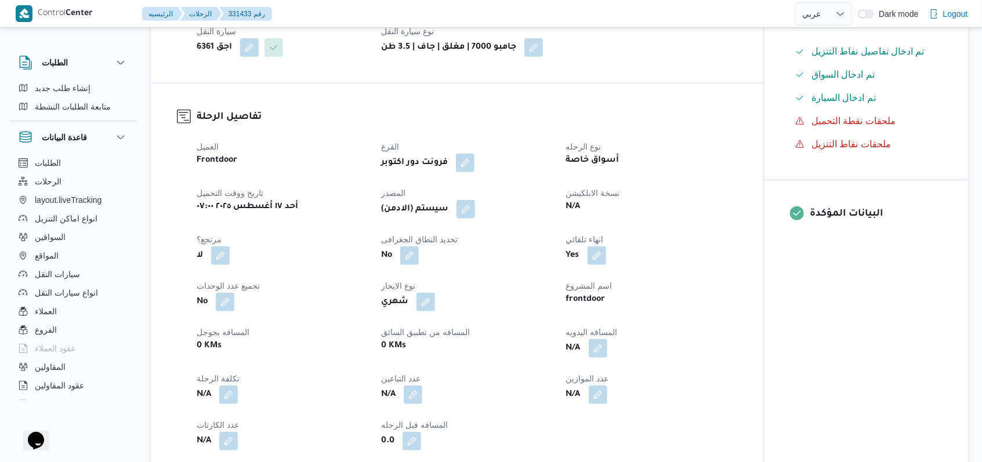
click at [468, 223] on div "العميل Frontdoor الفرع فرونت دور اكتوبر نوع الرحله أسواق خاصة تاريخ ووقت التحمي…" at bounding box center [467, 295] width 555 height 325
click at [468, 214] on button "button" at bounding box center [466, 209] width 19 height 19
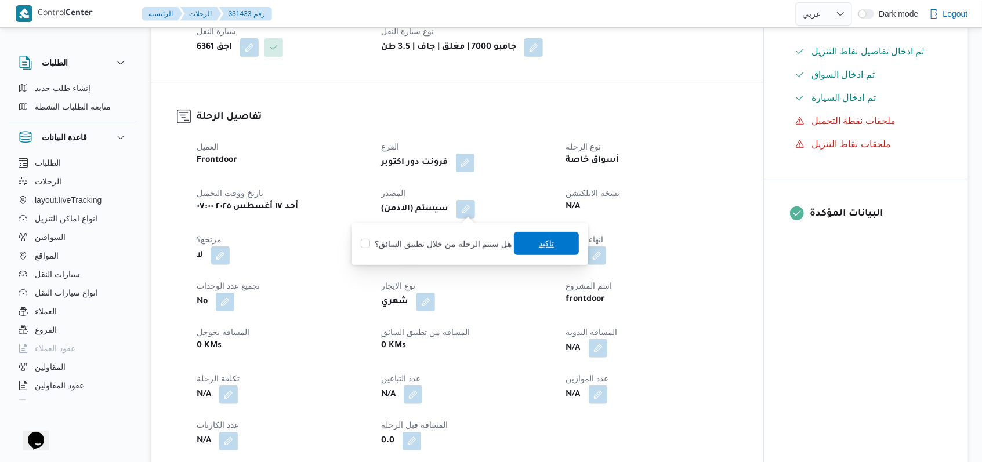
click at [534, 244] on span "تاكيد" at bounding box center [546, 243] width 65 height 23
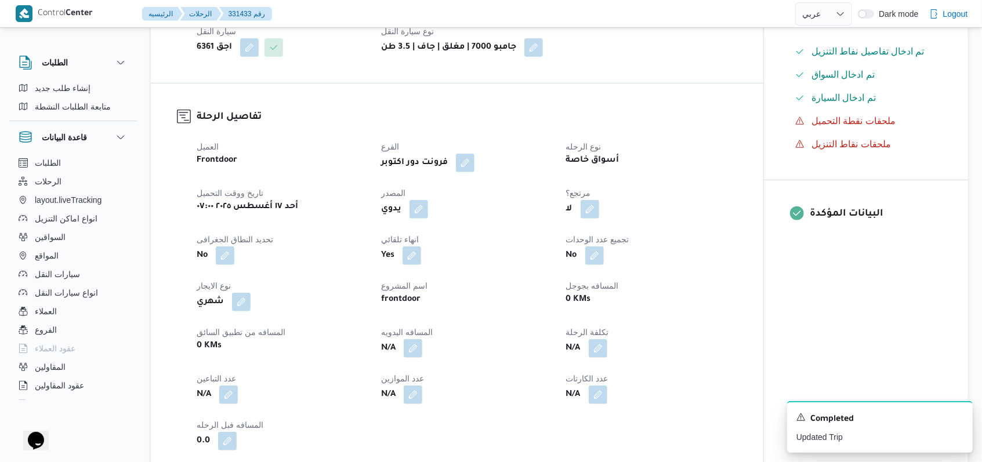
select select "ar"
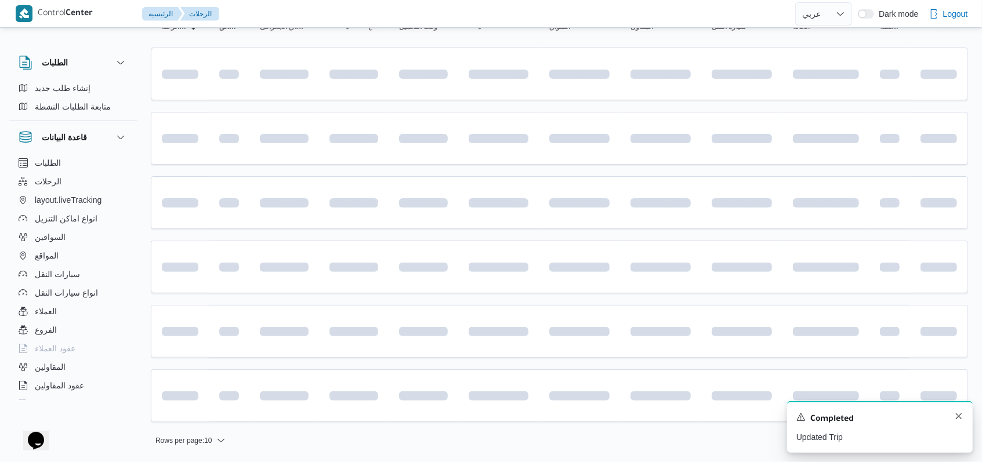
scroll to position [132, 0]
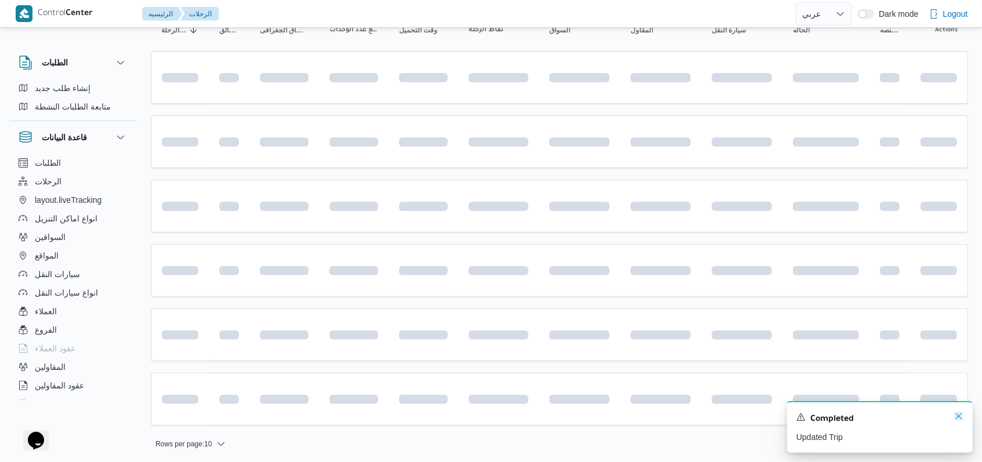
click at [962, 419] on icon "Dismiss toast" at bounding box center [958, 416] width 9 height 9
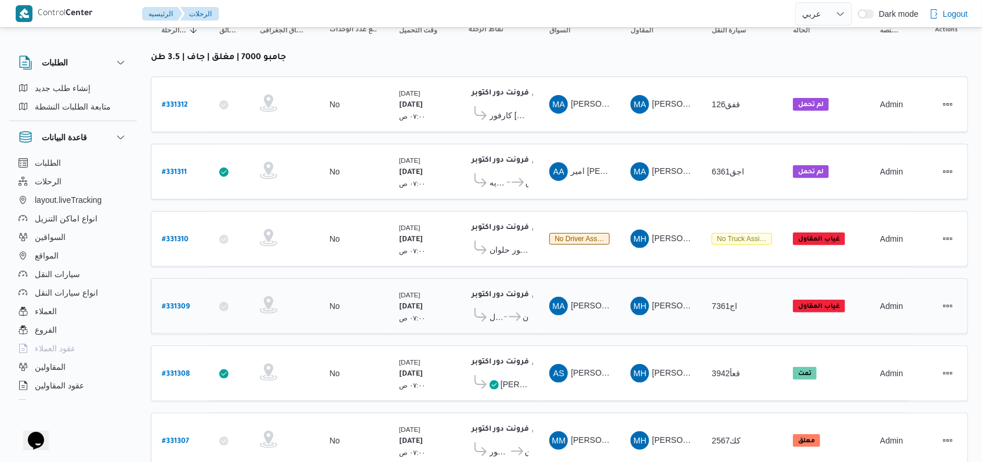
scroll to position [0, 0]
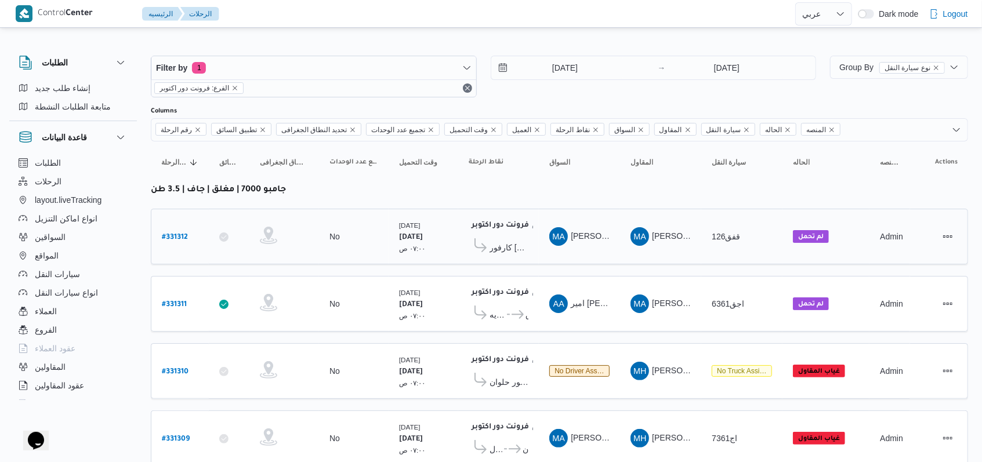
click at [178, 237] on b "# 331312" at bounding box center [175, 238] width 26 height 8
select select "ar"
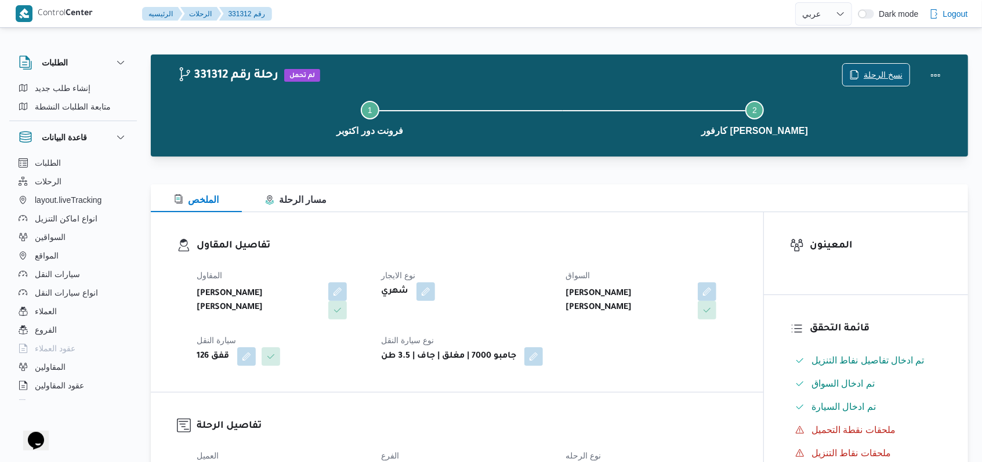
click at [867, 77] on span "نسخ الرحلة" at bounding box center [883, 75] width 39 height 14
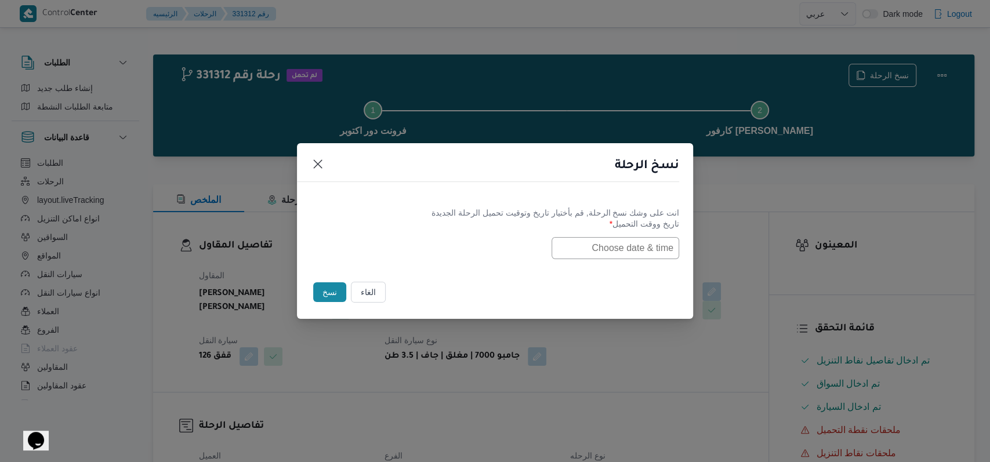
click at [650, 241] on input "text" at bounding box center [616, 248] width 128 height 22
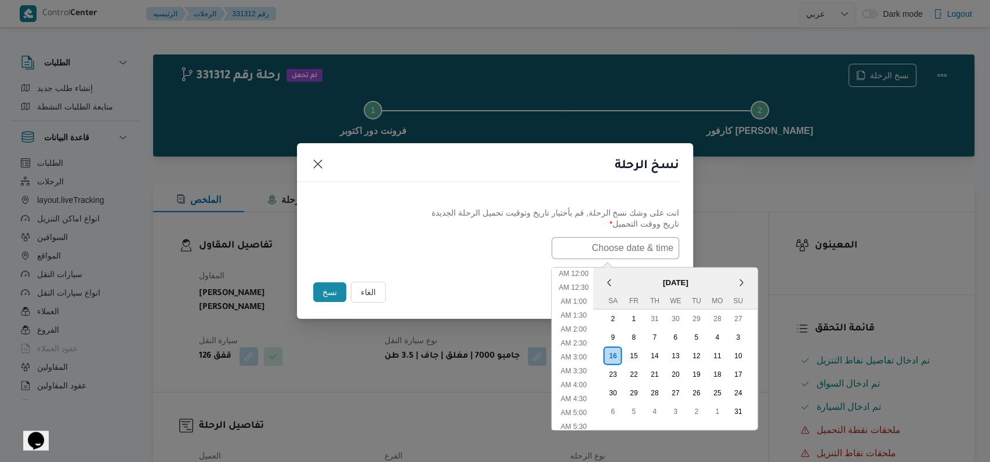
scroll to position [454, 0]
click at [744, 373] on div "17" at bounding box center [738, 374] width 22 height 22
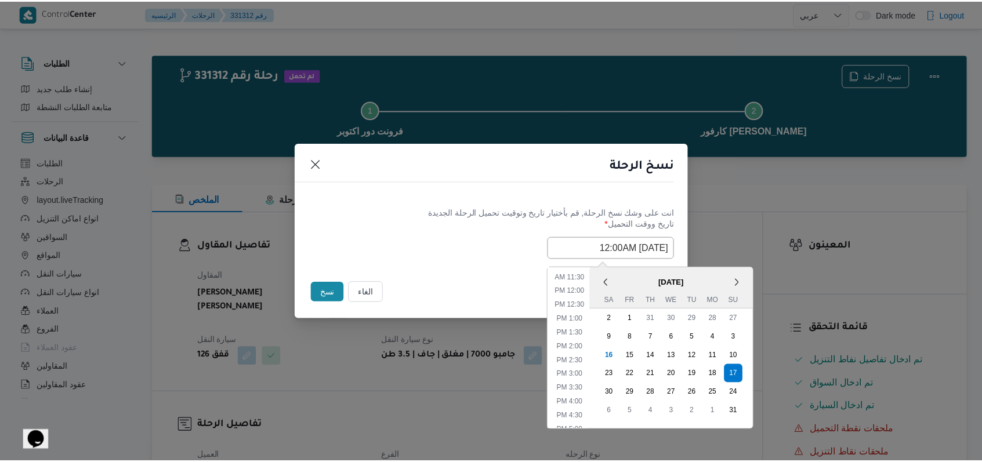
scroll to position [144, 0]
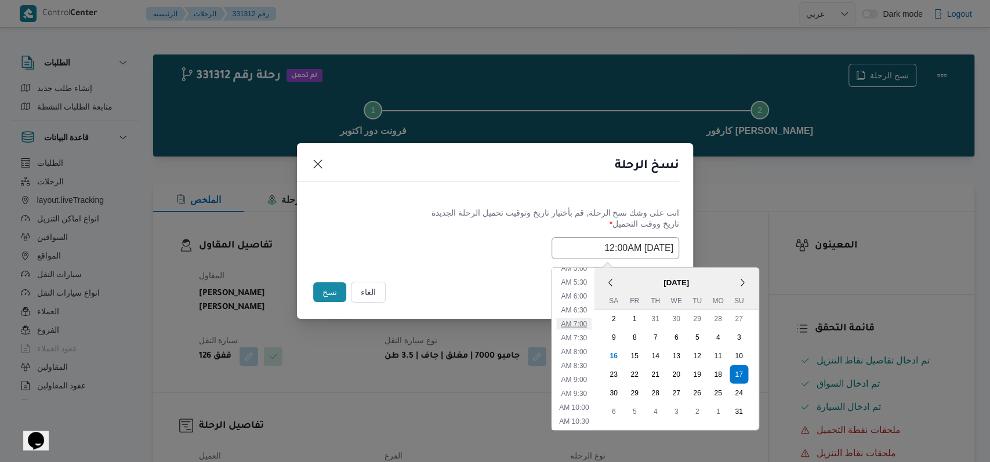
click at [585, 323] on li "7:00 AM" at bounding box center [573, 324] width 35 height 12
type input "17/08/2025 7:00AM"
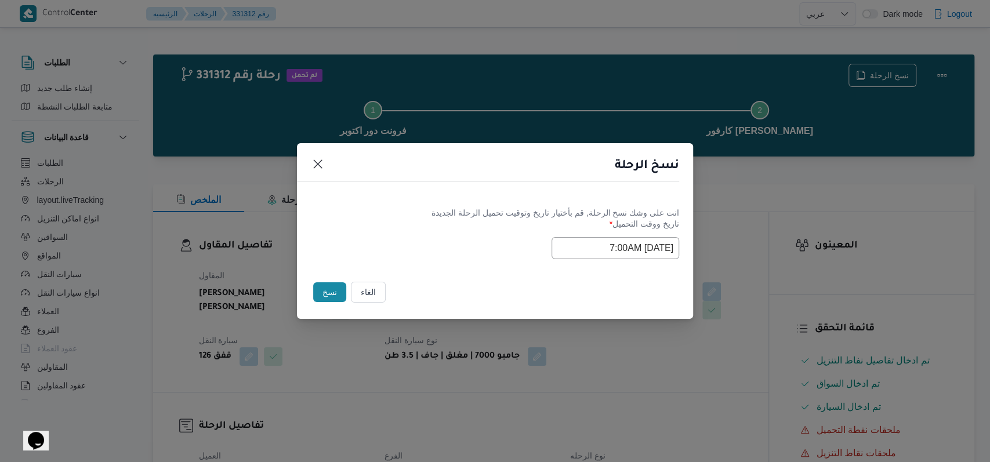
click at [427, 237] on div "Selected date: Sunday, August 17th, 2025 at 7:00 AM 17/08/2025 7:00AM" at bounding box center [495, 248] width 368 height 22
click at [327, 304] on div "نسخ" at bounding box center [330, 292] width 38 height 24
click at [329, 294] on button "نسخ" at bounding box center [329, 293] width 33 height 20
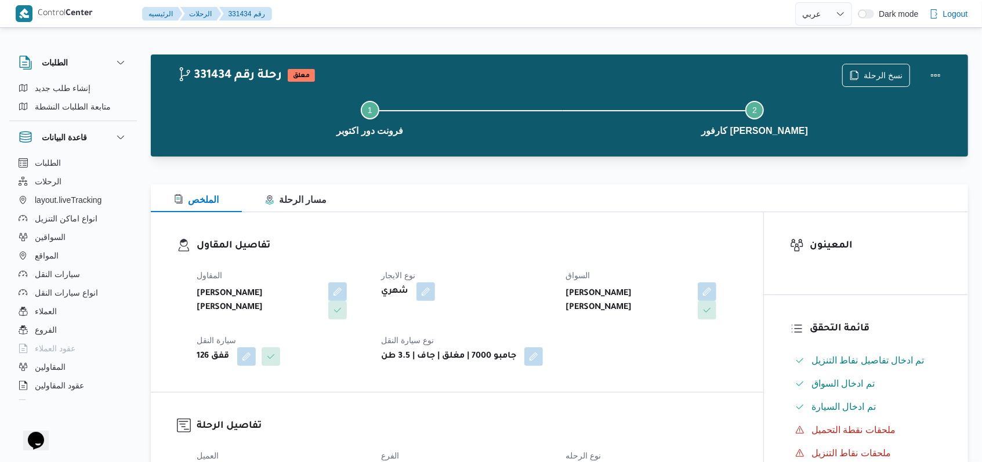
select select "ar"
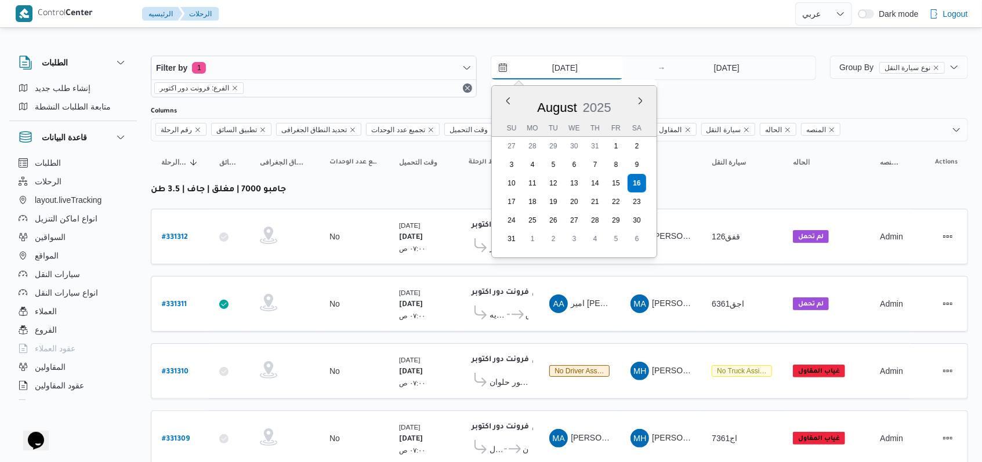
click at [566, 77] on input "[DATE]" at bounding box center [557, 67] width 132 height 23
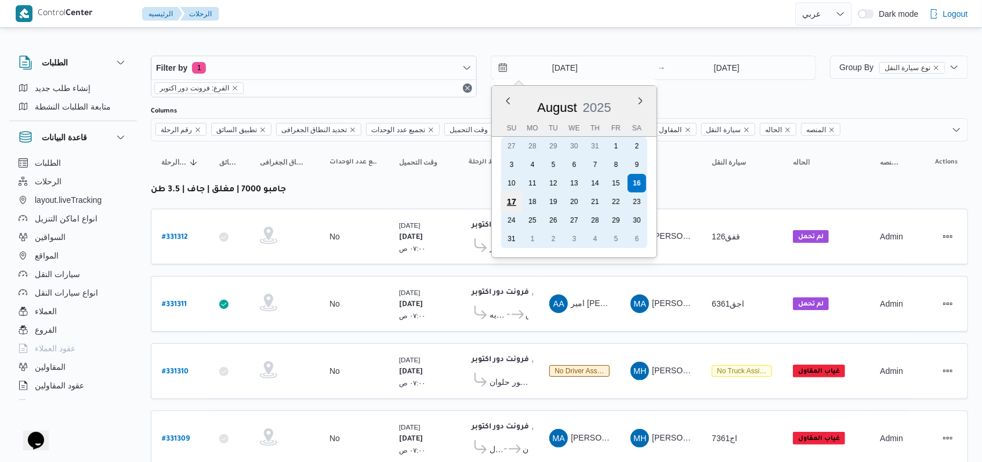
click at [518, 202] on div "17" at bounding box center [511, 202] width 22 height 22
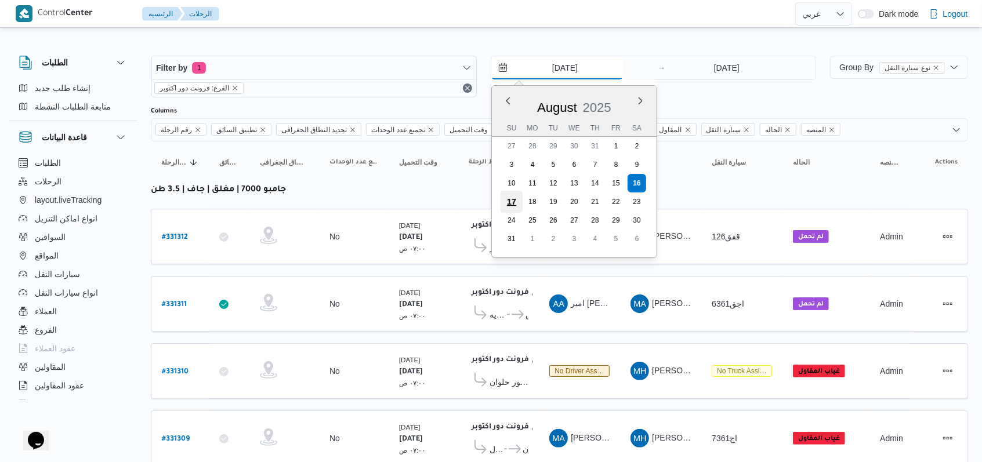
type input "[DATE]"
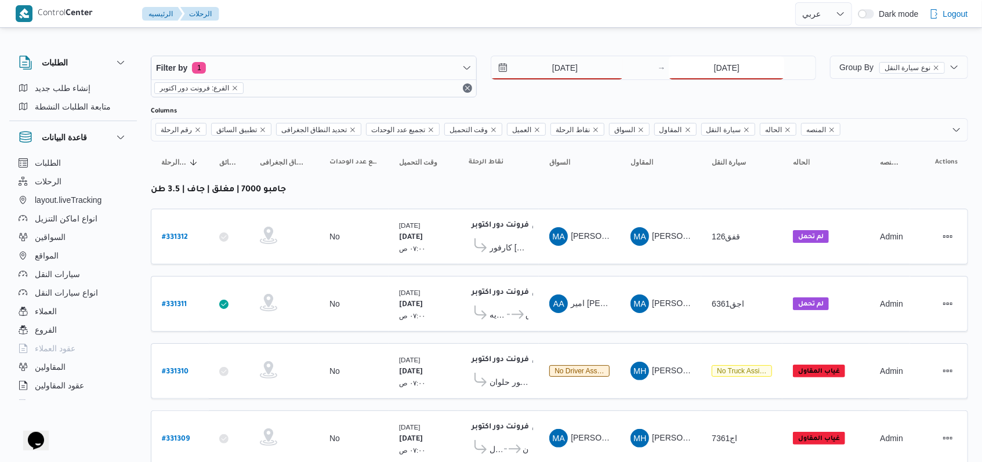
click at [725, 72] on input "[DATE]" at bounding box center [726, 67] width 115 height 23
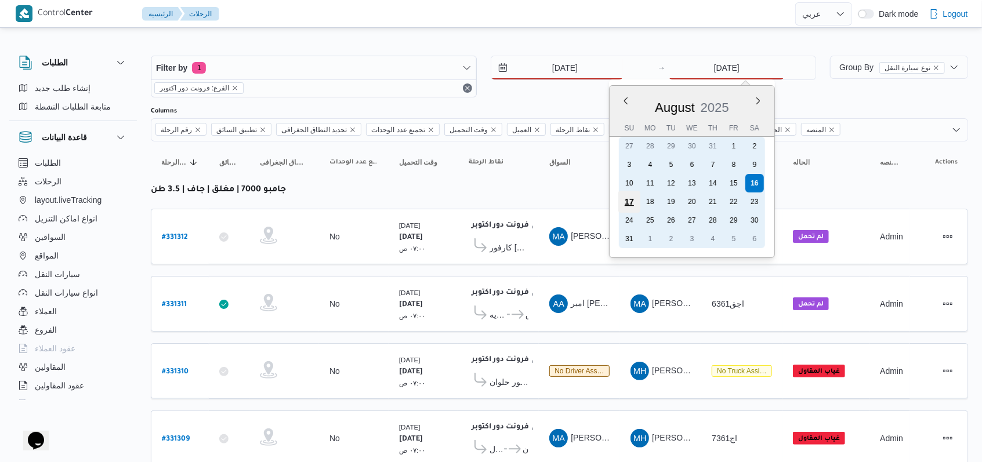
click at [629, 200] on div "17" at bounding box center [629, 202] width 22 height 22
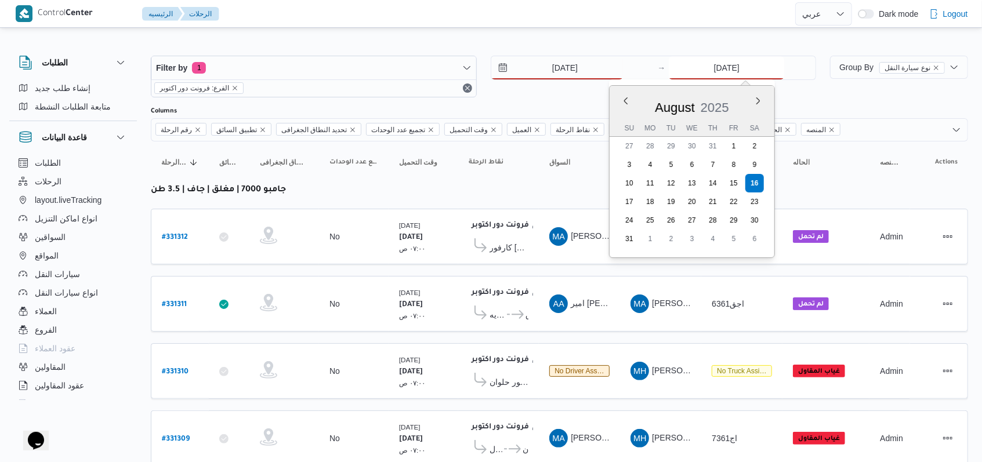
type input "[DATE]"
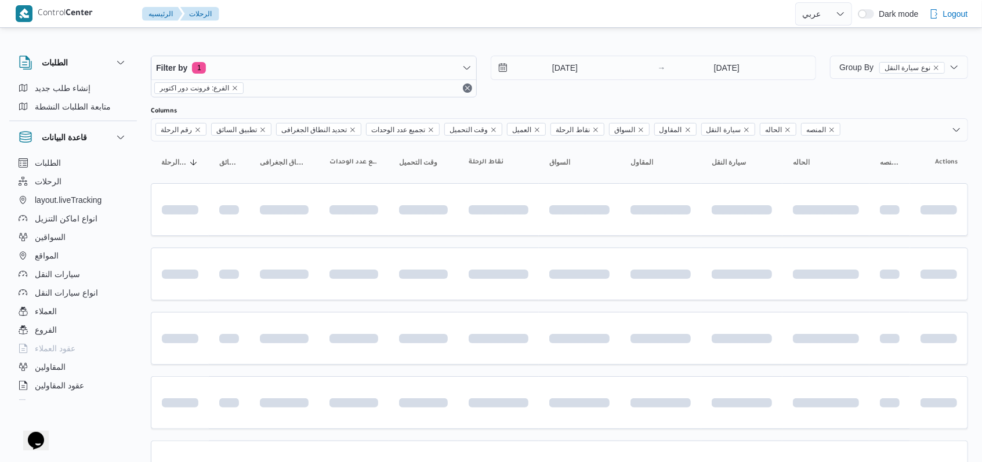
click at [534, 90] on div "[DATE] → [DATE]" at bounding box center [654, 77] width 326 height 42
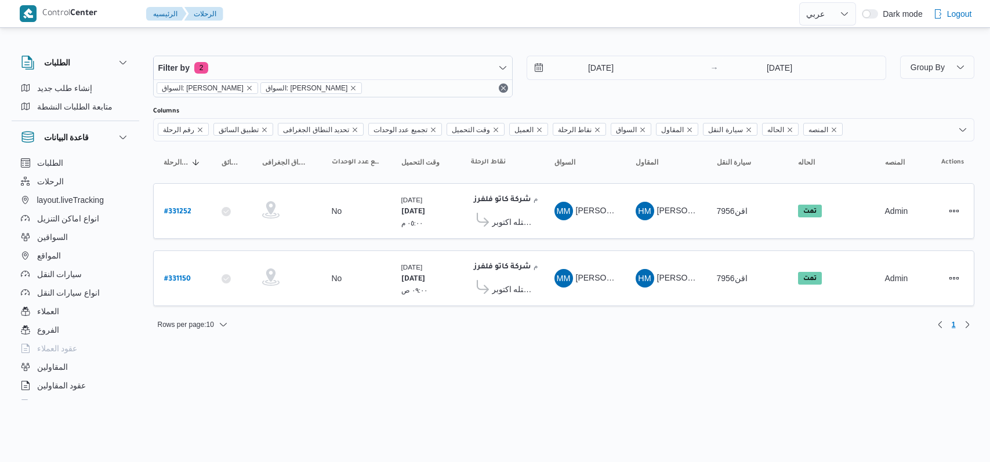
select select "ar"
click at [175, 209] on b "# 331252" at bounding box center [177, 212] width 27 height 8
select select "ar"
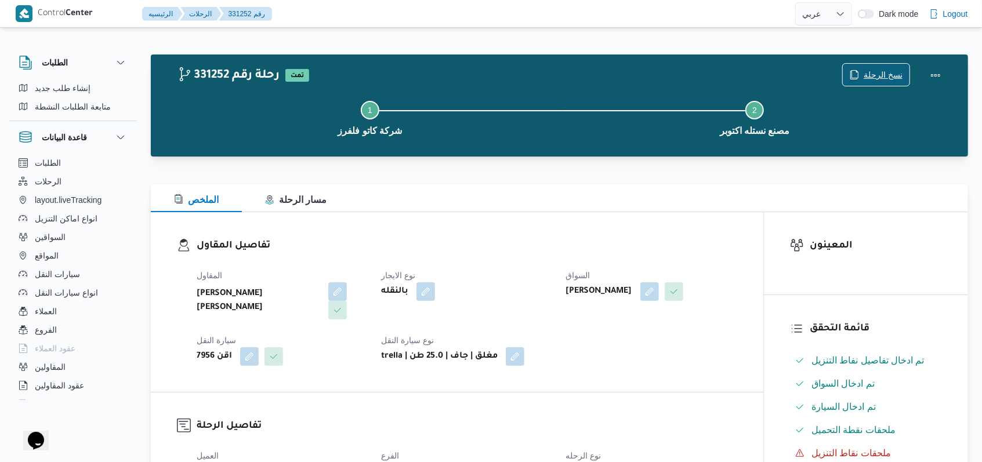
click at [883, 78] on span "نسخ الرحلة" at bounding box center [883, 75] width 39 height 14
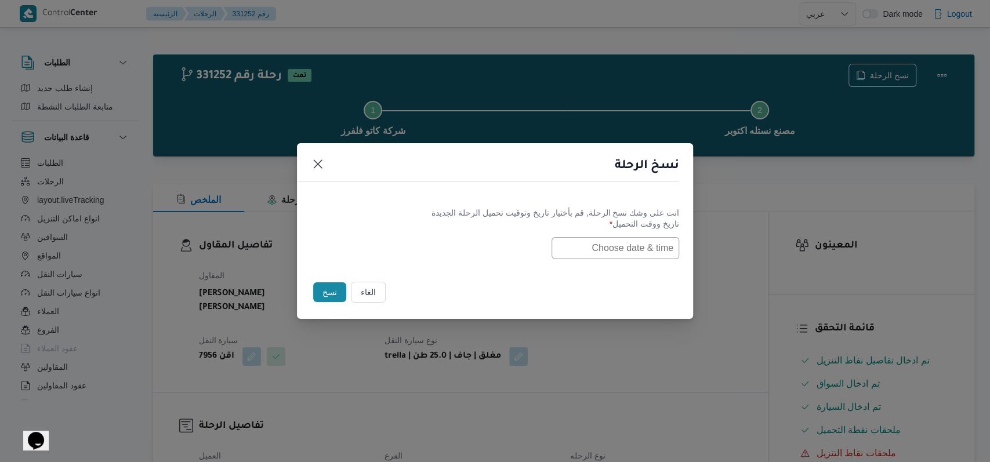
click at [614, 253] on input "text" at bounding box center [616, 248] width 128 height 22
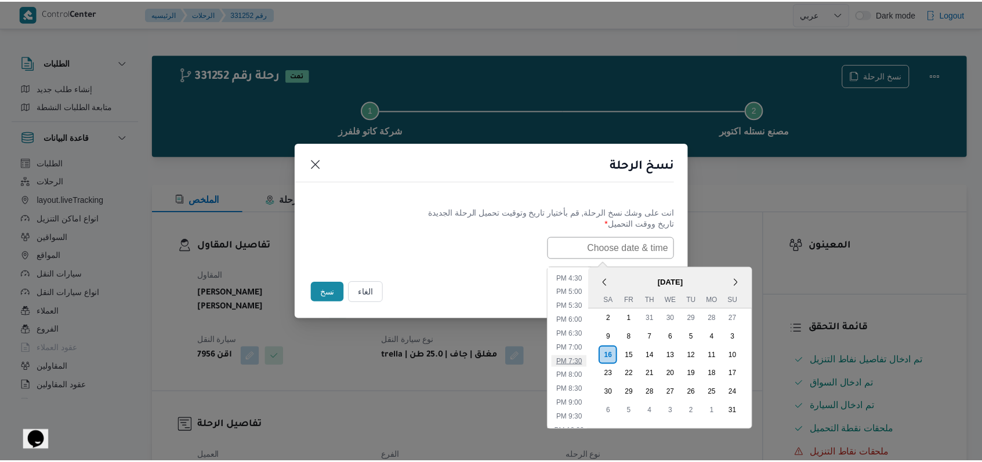
scroll to position [222, 0]
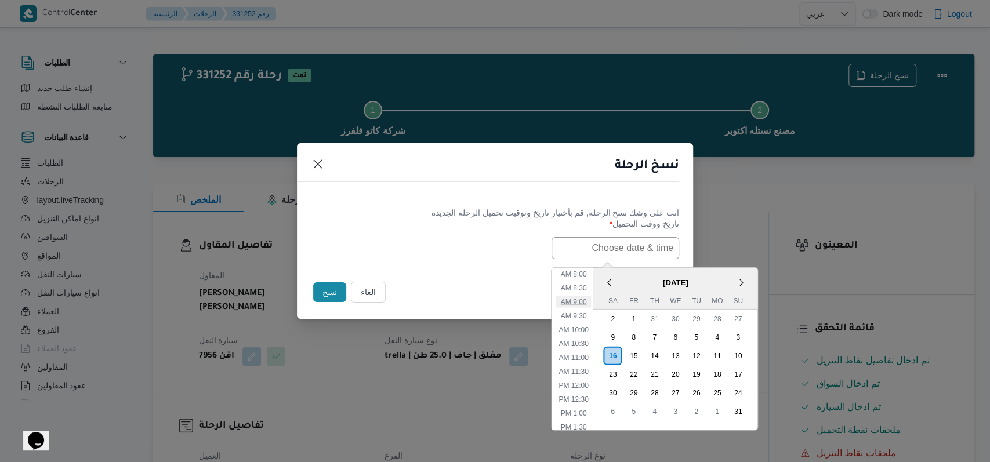
click at [585, 300] on li "9:00 AM" at bounding box center [573, 302] width 35 height 12
type input "16/08/2025 9:00AM"
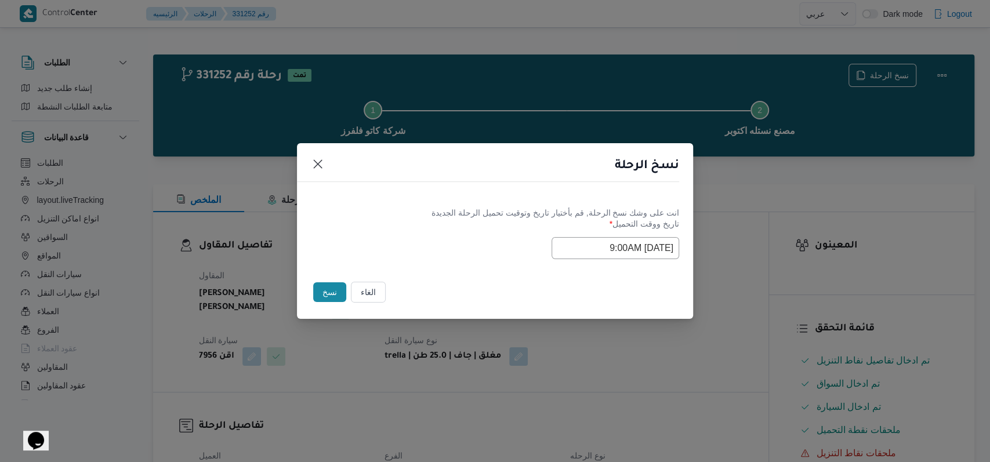
click at [528, 290] on footer "الغاء نسخ" at bounding box center [495, 293] width 368 height 26
click at [336, 287] on button "نسخ" at bounding box center [329, 293] width 33 height 20
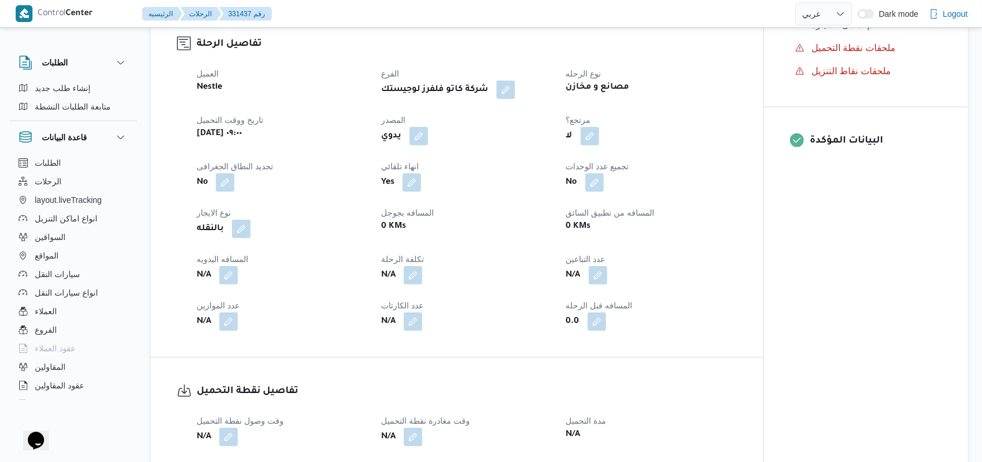
scroll to position [464, 0]
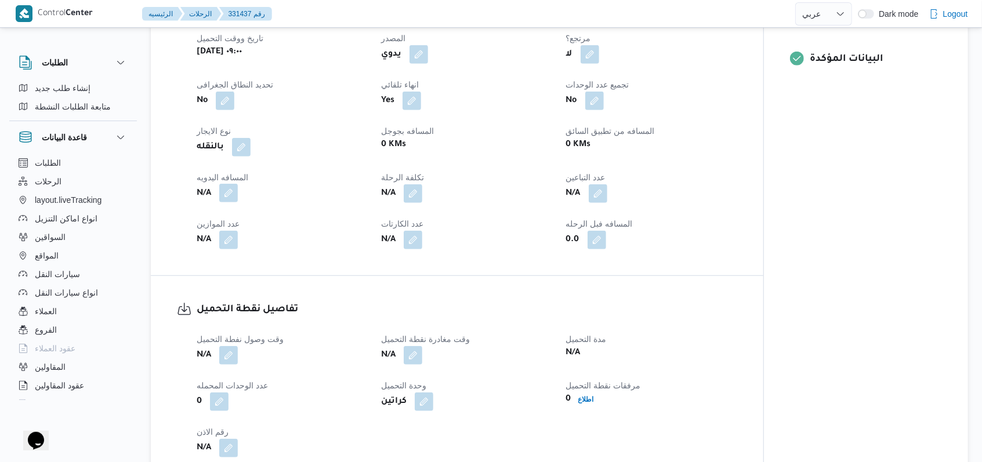
click at [237, 184] on button "button" at bounding box center [228, 193] width 19 height 19
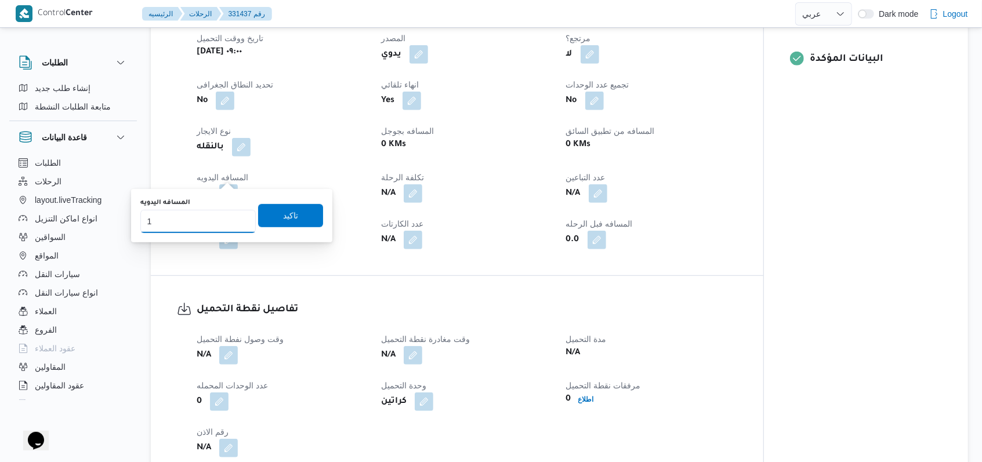
click at [236, 216] on input "1" at bounding box center [197, 221] width 115 height 23
click at [236, 216] on input "2" at bounding box center [197, 221] width 115 height 23
click at [236, 218] on input "3" at bounding box center [197, 221] width 115 height 23
click at [236, 218] on input "4" at bounding box center [197, 221] width 115 height 23
click at [236, 218] on input "5" at bounding box center [197, 221] width 115 height 23
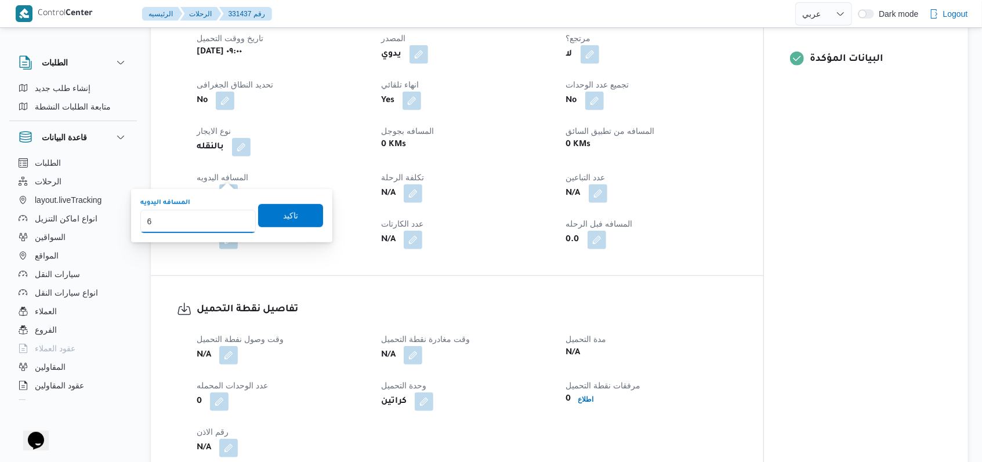
click at [236, 218] on input "6" at bounding box center [197, 221] width 115 height 23
click at [236, 218] on input "7" at bounding box center [197, 221] width 115 height 23
type input "8"
click at [236, 218] on input "8" at bounding box center [197, 221] width 115 height 23
click at [283, 216] on span "تاكيد" at bounding box center [290, 215] width 15 height 14
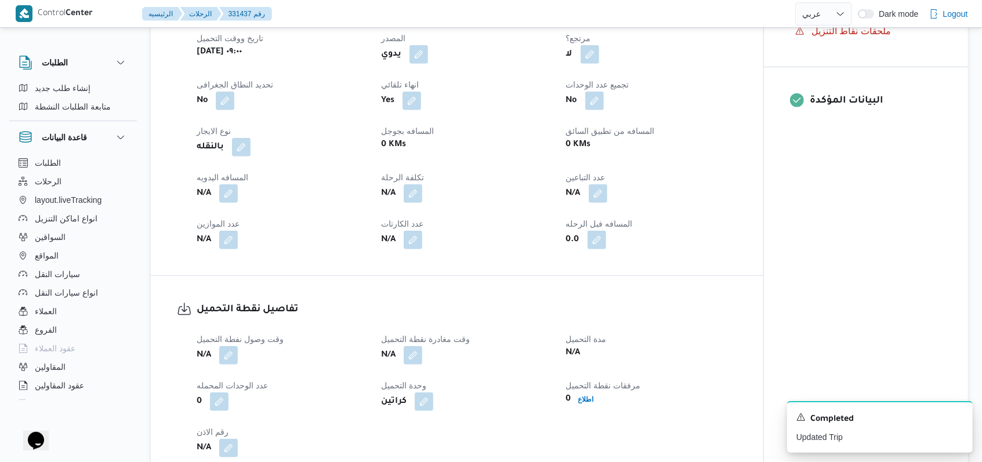
scroll to position [618, 0]
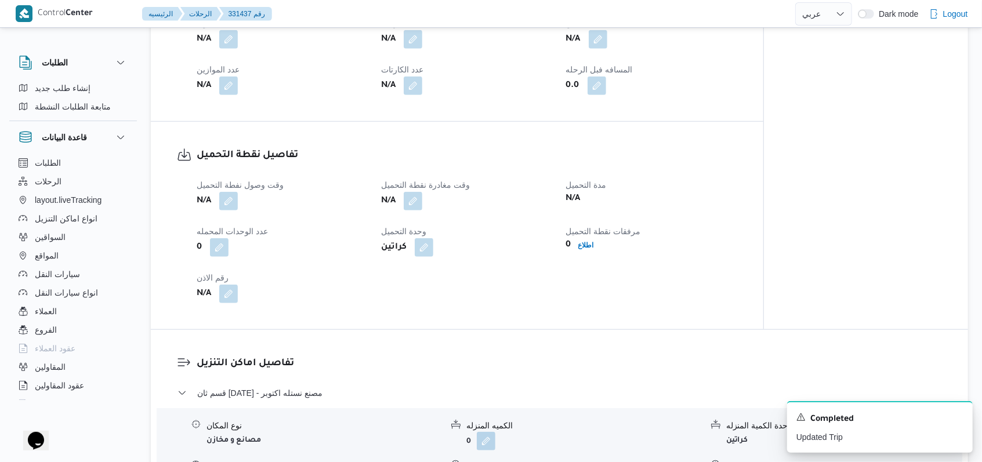
click at [231, 193] on div "وقت وصول نفطة التحميل N/A وقت مغادرة نقطة التحميل N/A مدة التحميل N/A عدد الوحد…" at bounding box center [467, 240] width 555 height 139
click at [229, 191] on button "button" at bounding box center [228, 200] width 19 height 19
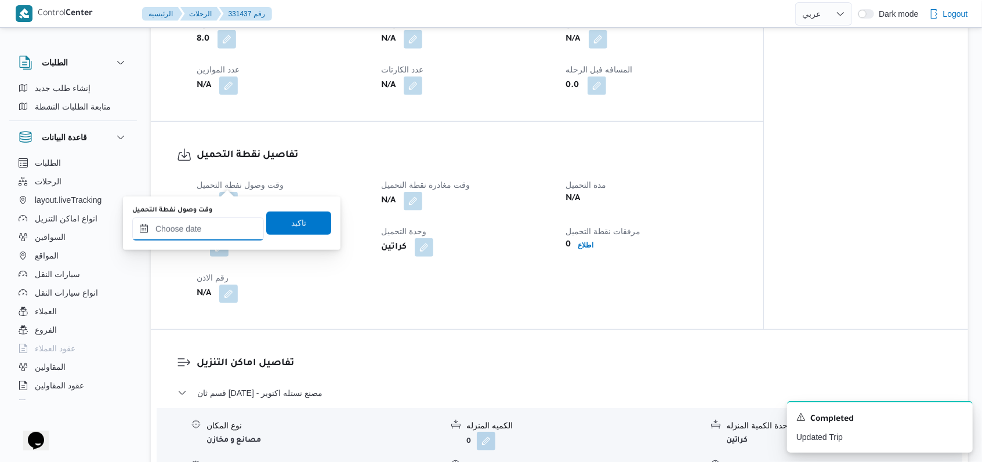
click at [215, 234] on input "وقت وصول نفطة التحميل" at bounding box center [198, 229] width 132 height 23
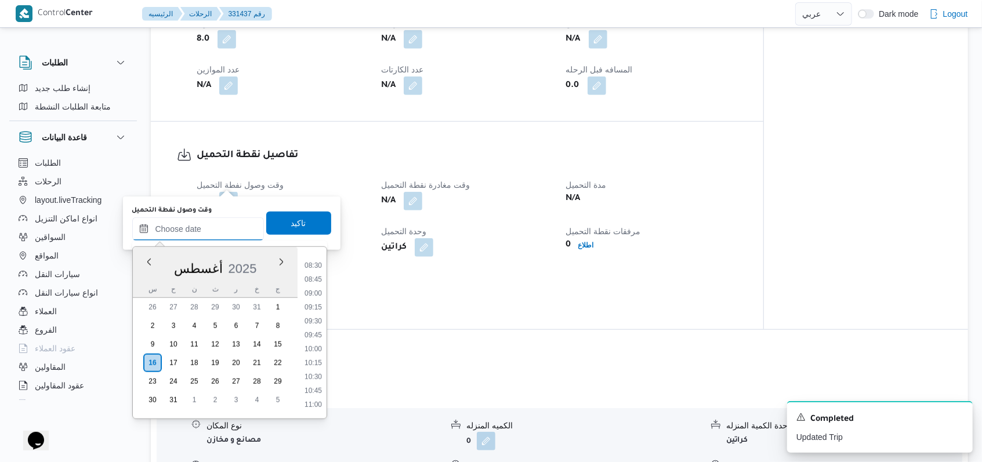
scroll to position [437, 0]
click at [312, 323] on li "09:00" at bounding box center [313, 327] width 27 height 12
type input "[DATE] ٠٩:٠٠"
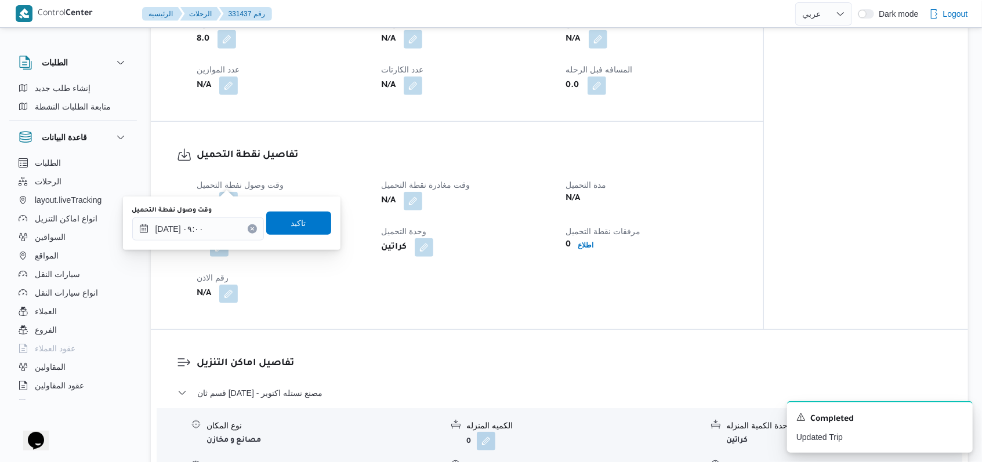
click at [298, 236] on div "وقت وصول نفطة التحميل ١٦/٠٨/٢٠٢٥ ٠٩:٠٠ تاكيد" at bounding box center [231, 223] width 201 height 37
click at [298, 228] on span "تاكيد" at bounding box center [298, 222] width 65 height 23
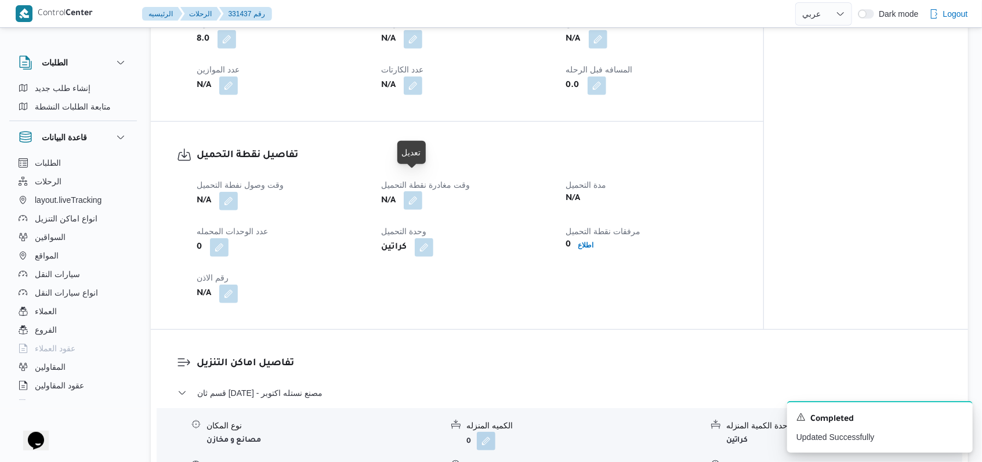
click at [408, 191] on button "button" at bounding box center [413, 200] width 19 height 19
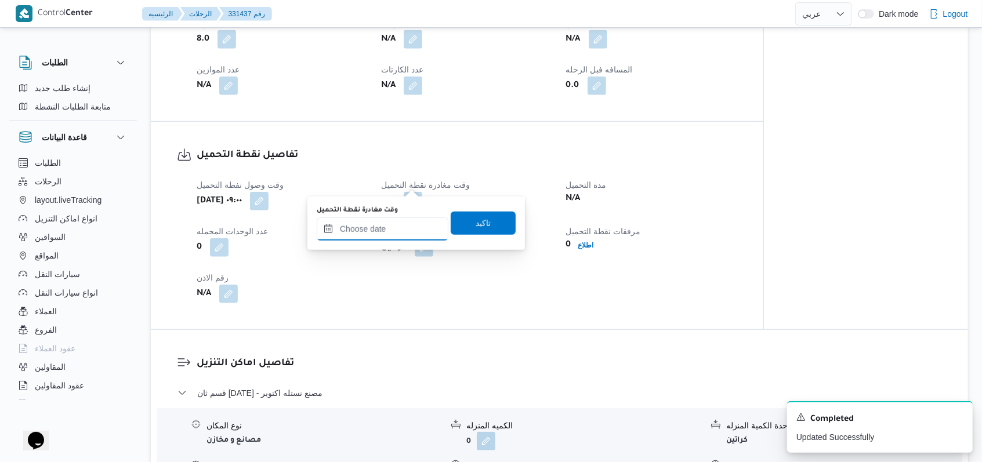
click at [389, 222] on input "وقت مغادرة نقطة التحميل" at bounding box center [383, 229] width 132 height 23
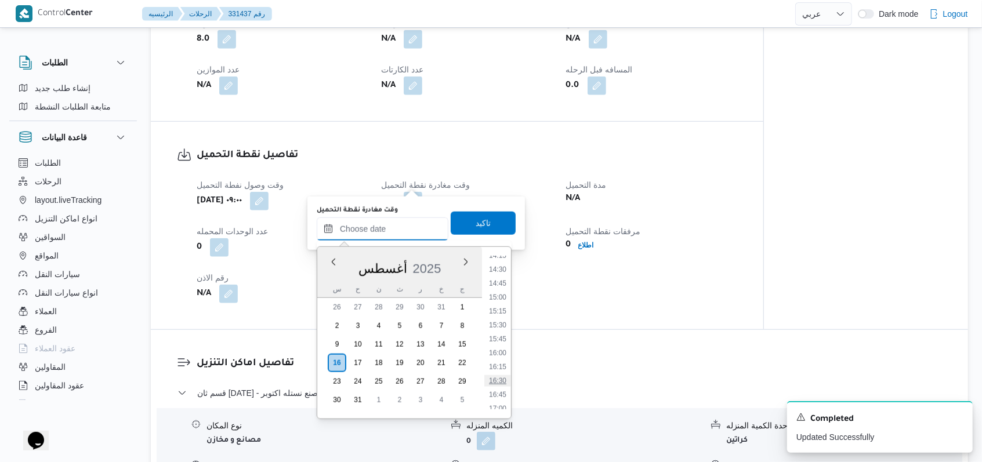
scroll to position [824, 0]
click at [500, 325] on li "16:00" at bounding box center [497, 330] width 27 height 12
type input "[DATE] ١٦:٠٠"
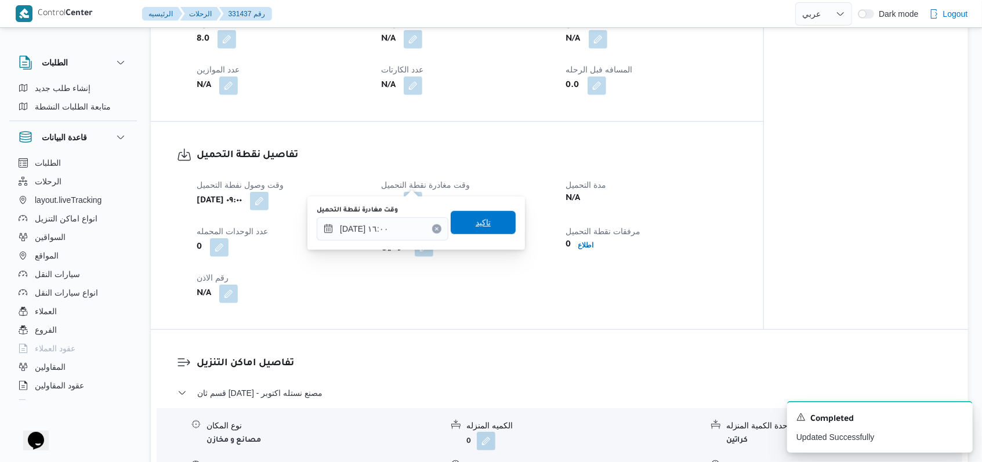
click at [491, 230] on span "تاكيد" at bounding box center [483, 222] width 65 height 23
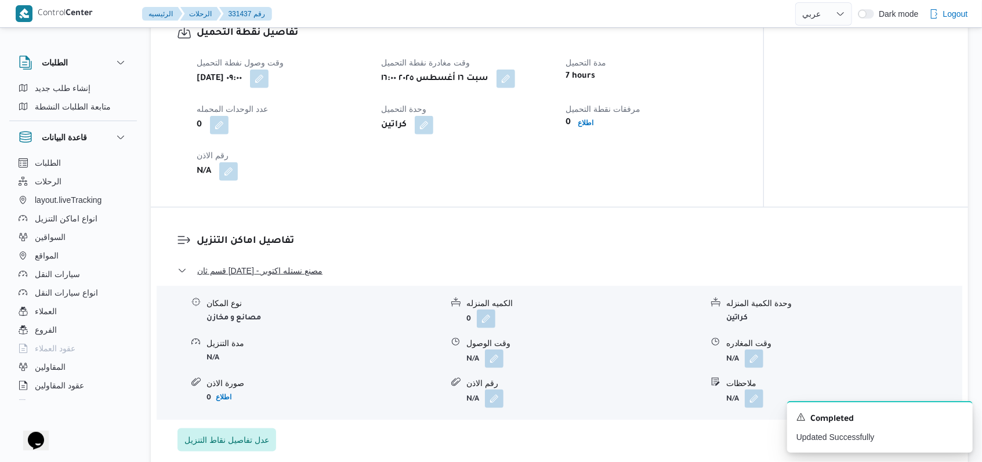
scroll to position [773, 0]
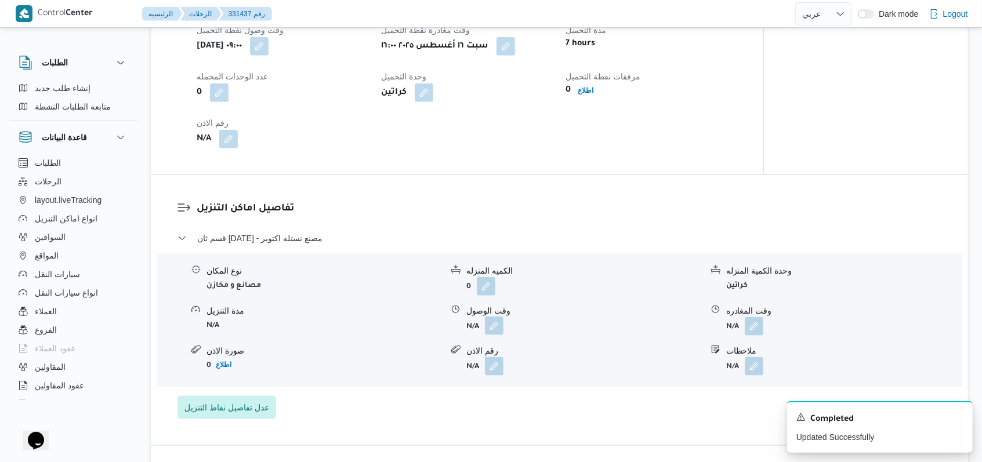
click at [491, 317] on button "button" at bounding box center [494, 326] width 19 height 19
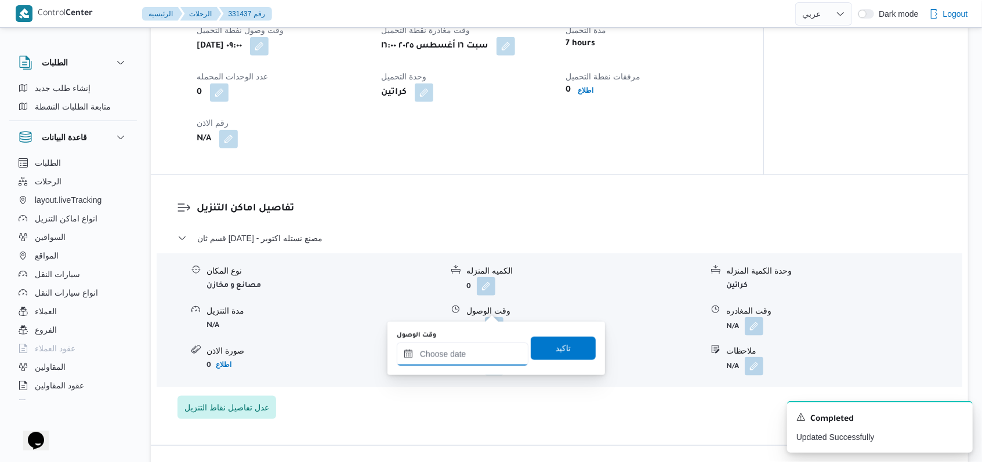
click at [468, 351] on input "وقت الوصول" at bounding box center [463, 354] width 132 height 23
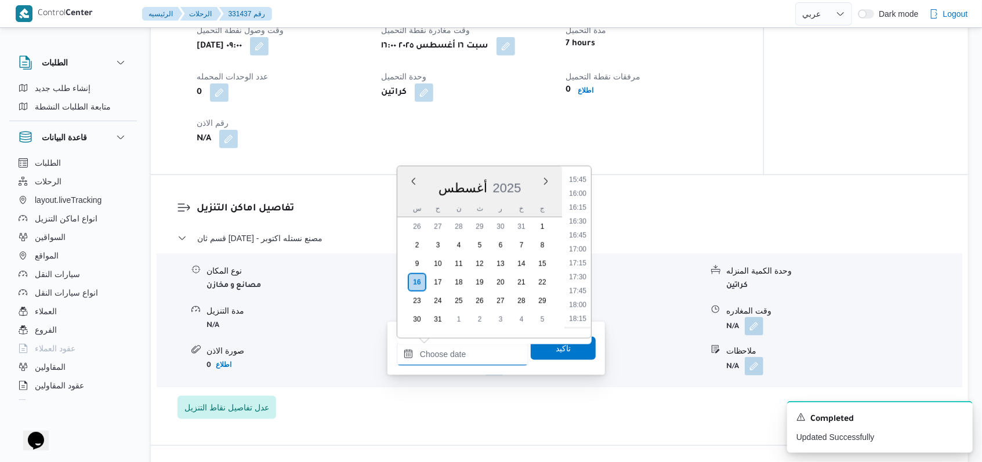
scroll to position [824, 0]
click at [574, 306] on li "17:00" at bounding box center [577, 305] width 27 height 12
type input "[DATE] ١٧:٠٠"
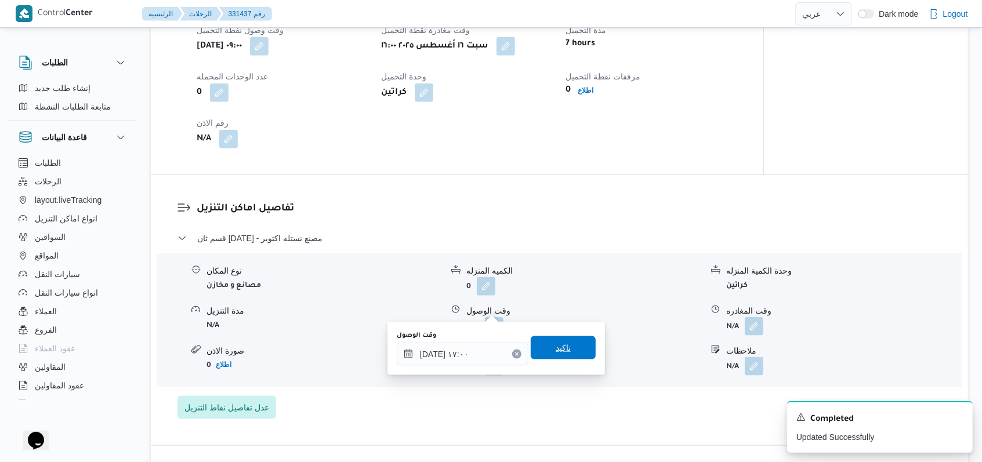
click at [556, 350] on span "تاكيد" at bounding box center [563, 348] width 15 height 14
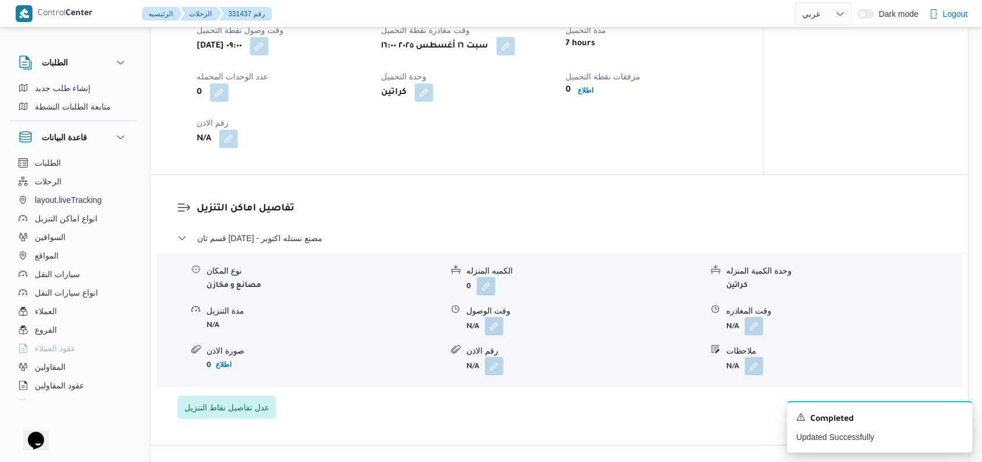
click at [749, 317] on button "button" at bounding box center [754, 326] width 19 height 19
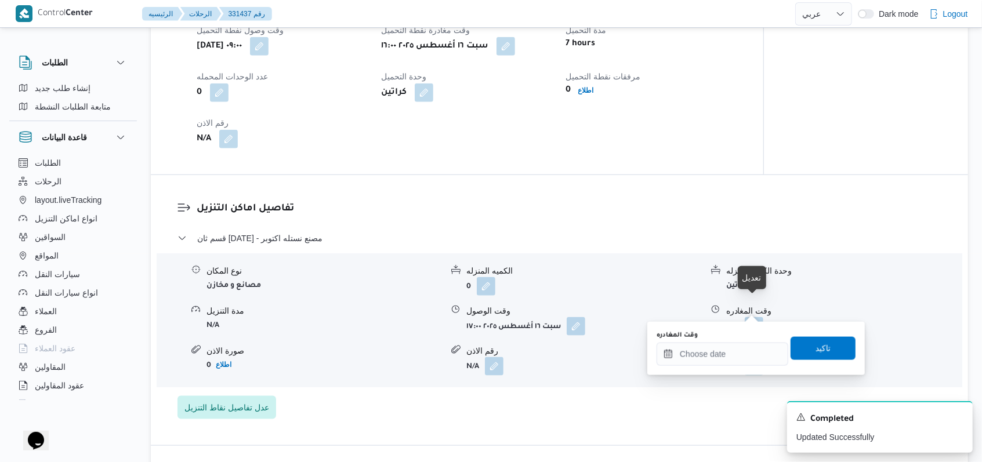
click at [717, 353] on body "Control Center الرئيسيه الرحلات 331437 رقم English عربي Dark mode Logout الطلبا…" at bounding box center [491, 200] width 982 height 1946
click at [725, 349] on input "وقت المغادره" at bounding box center [723, 354] width 132 height 23
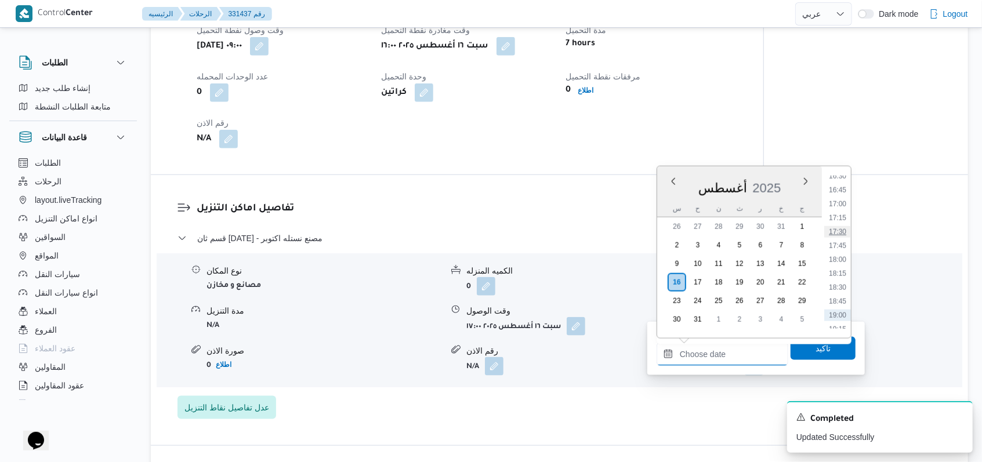
scroll to position [901, 0]
drag, startPoint x: 839, startPoint y: 242, endPoint x: 839, endPoint y: 249, distance: 7.0
click at [839, 242] on li "17:15" at bounding box center [837, 242] width 27 height 12
type input "١٦/٠٨/٢٠٢٥ ١٧:١٥"
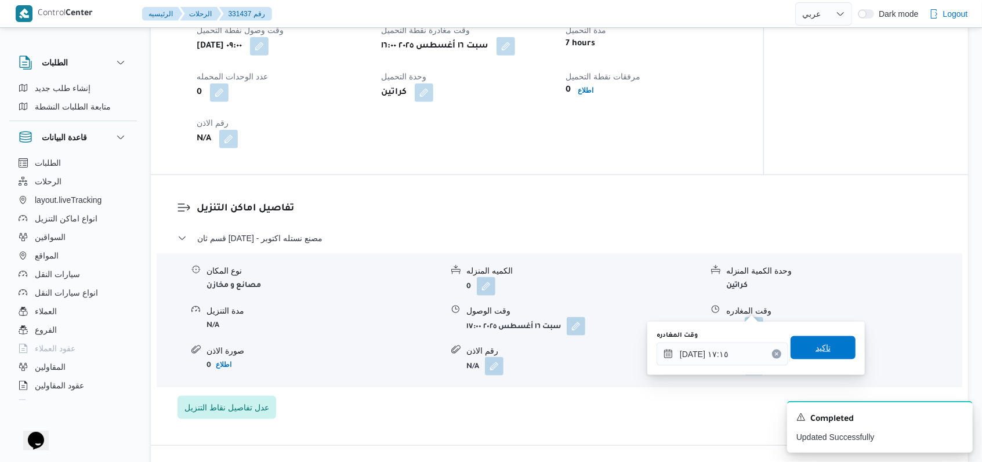
click at [816, 342] on span "تاكيد" at bounding box center [823, 348] width 15 height 14
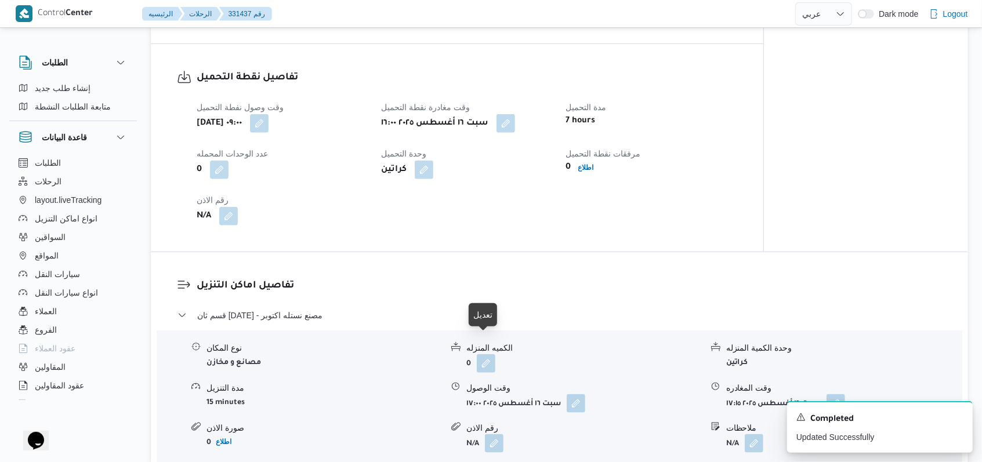
scroll to position [773, 0]
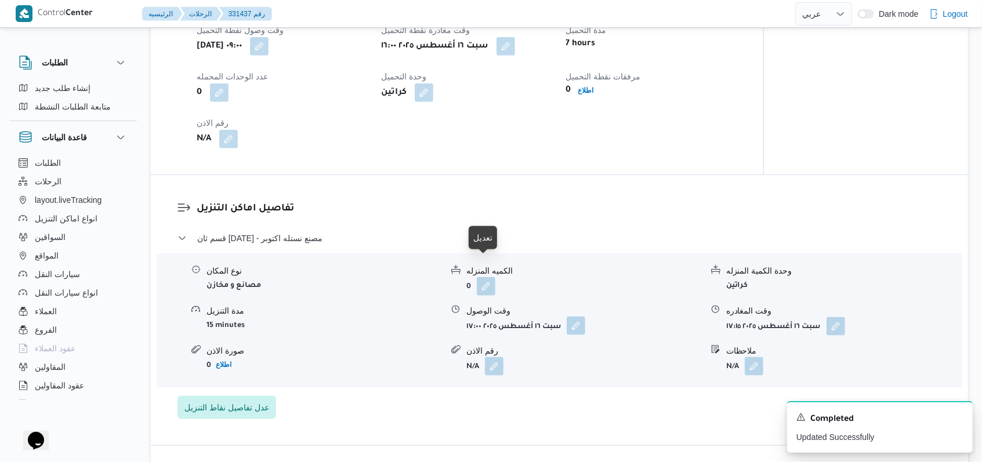
click at [573, 317] on button "button" at bounding box center [576, 326] width 19 height 19
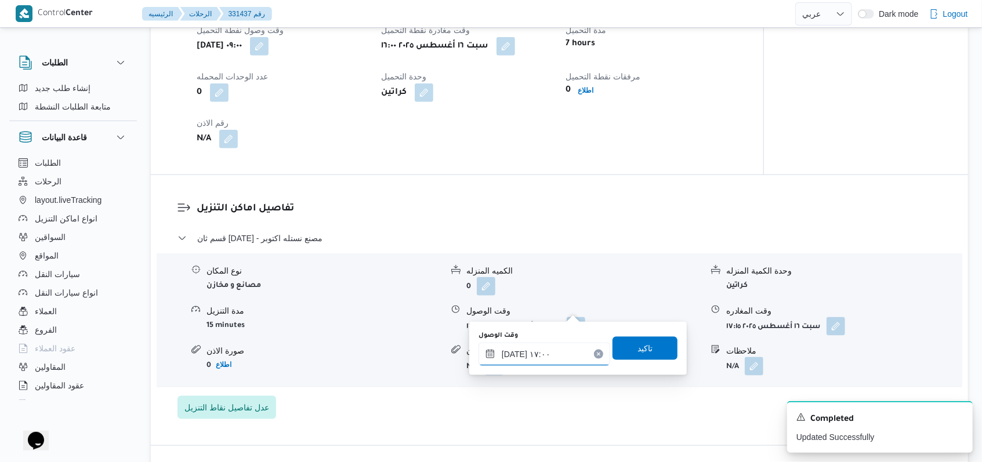
click at [559, 354] on input "[DATE] ١٧:٠٠" at bounding box center [545, 354] width 132 height 23
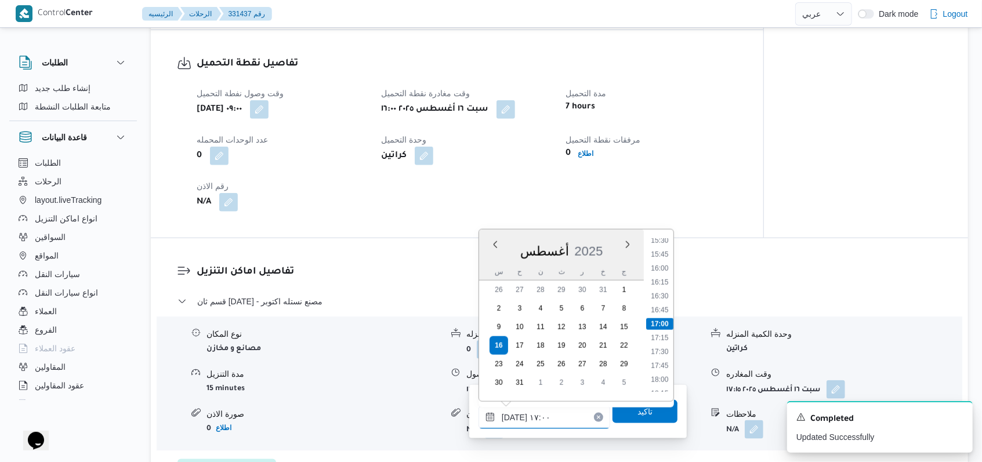
scroll to position [696, 0]
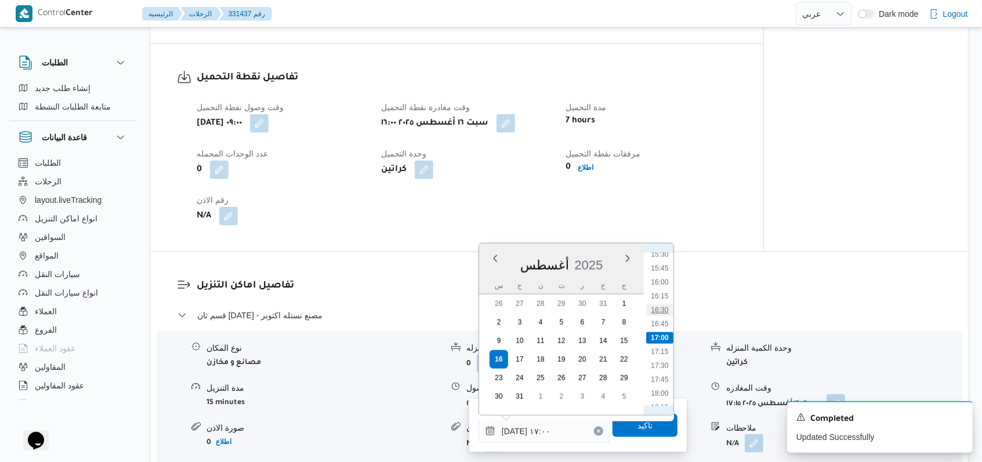
click at [667, 306] on li "16:30" at bounding box center [659, 311] width 27 height 12
type input "[DATE] ١٦:٣٠"
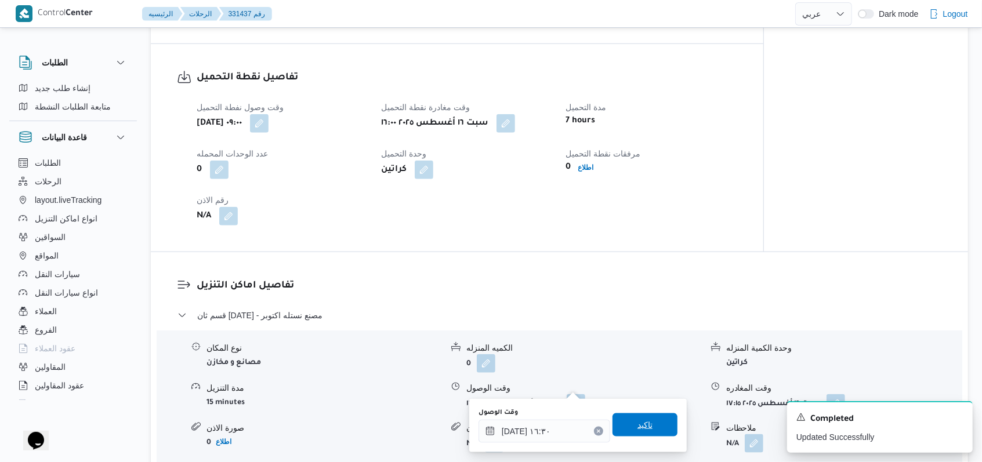
click at [642, 418] on span "تاكيد" at bounding box center [645, 425] width 65 height 23
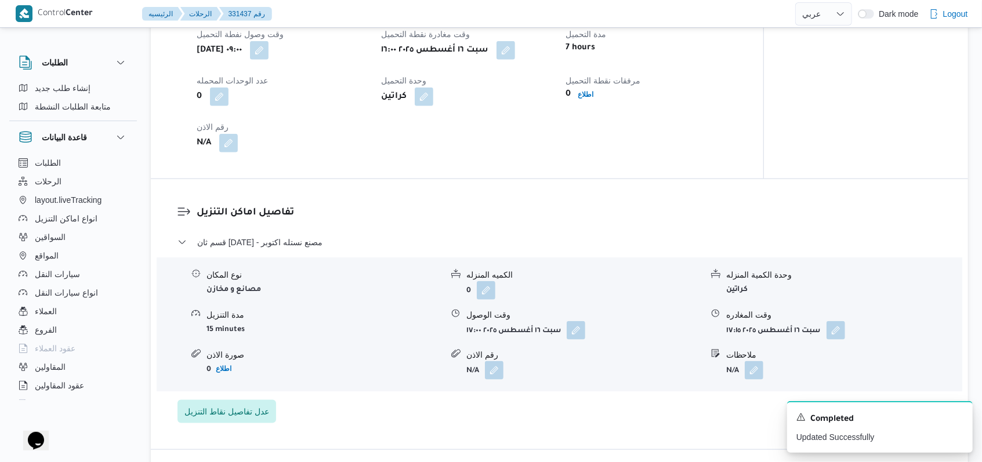
scroll to position [850, 0]
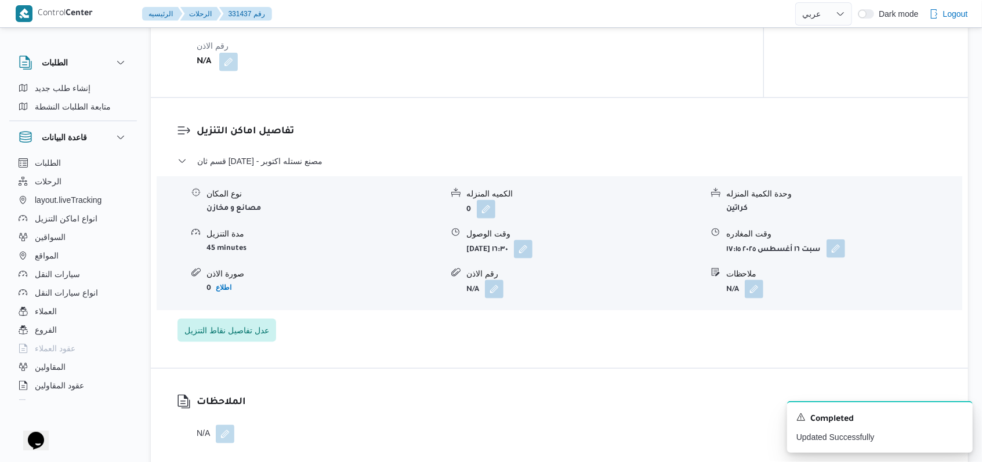
click at [840, 240] on button "button" at bounding box center [836, 249] width 19 height 19
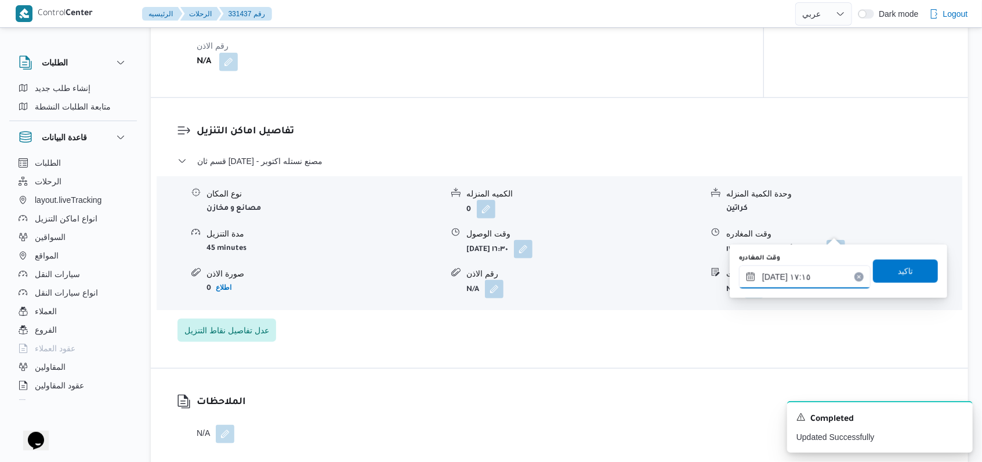
click at [814, 275] on input "١٦/٠٨/٢٠٢٥ ١٧:١٥" at bounding box center [805, 277] width 132 height 23
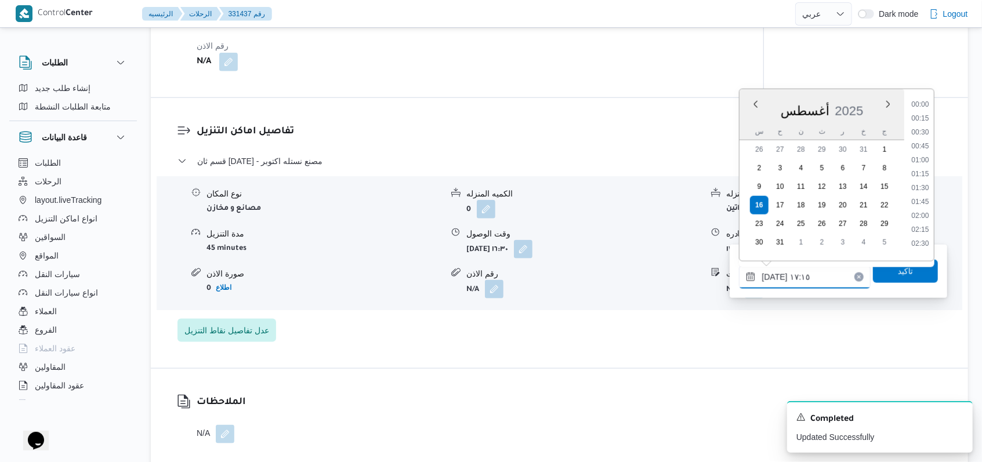
scroll to position [881, 0]
click at [922, 225] on li "18:00" at bounding box center [920, 226] width 27 height 12
type input "[DATE] ١٨:٠٠"
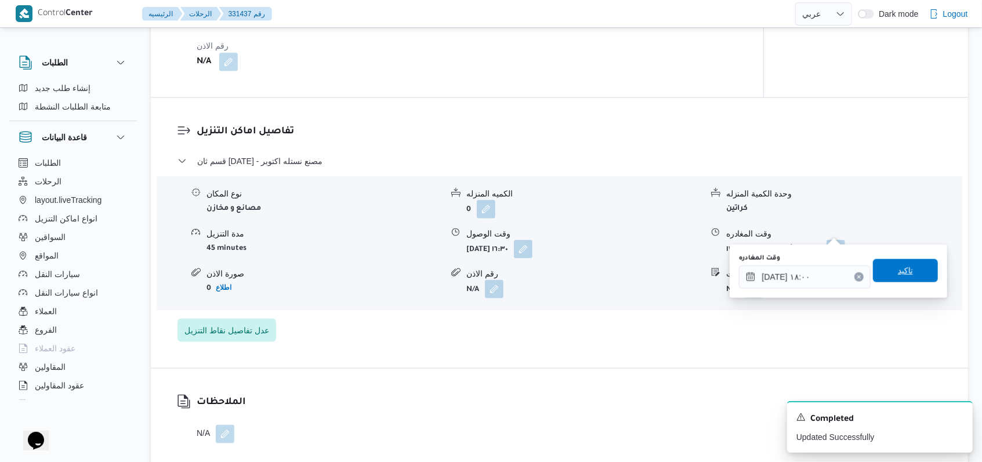
click at [914, 269] on span "تاكيد" at bounding box center [905, 270] width 65 height 23
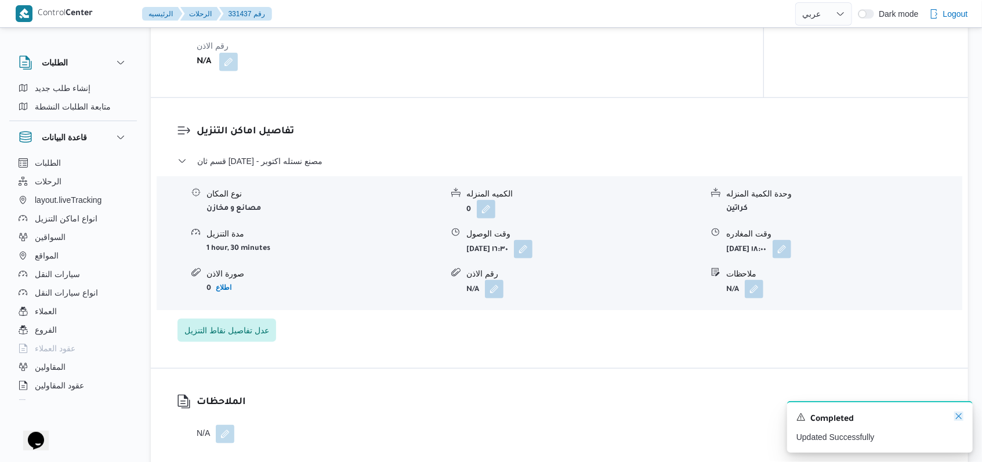
click at [958, 419] on icon "Dismiss toast" at bounding box center [959, 417] width 6 height 6
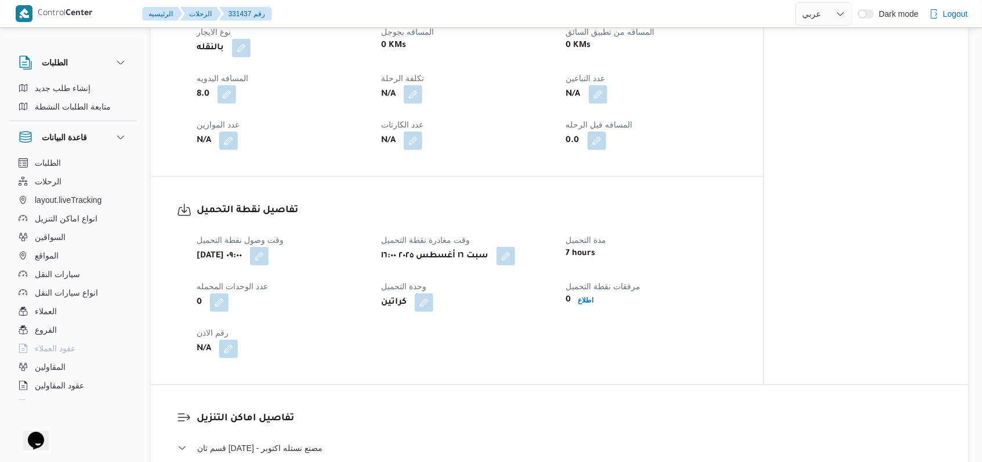
scroll to position [618, 0]
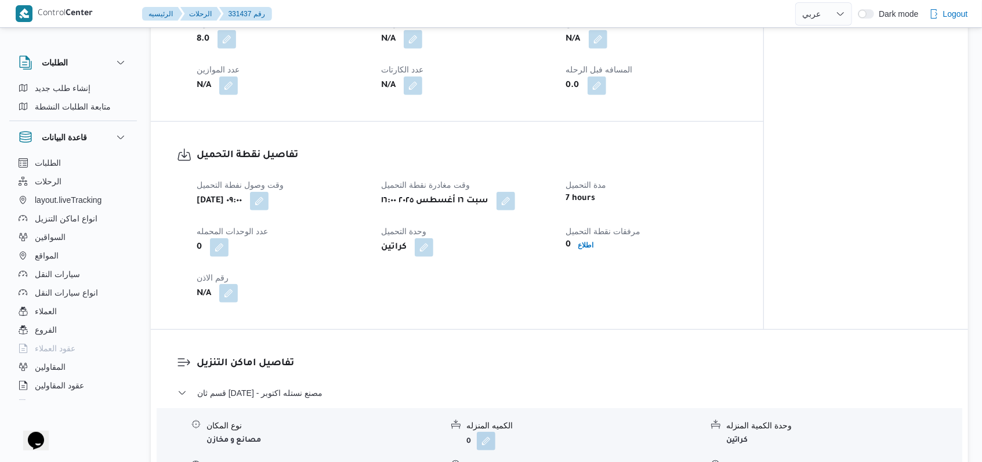
click at [236, 284] on button "button" at bounding box center [228, 293] width 19 height 19
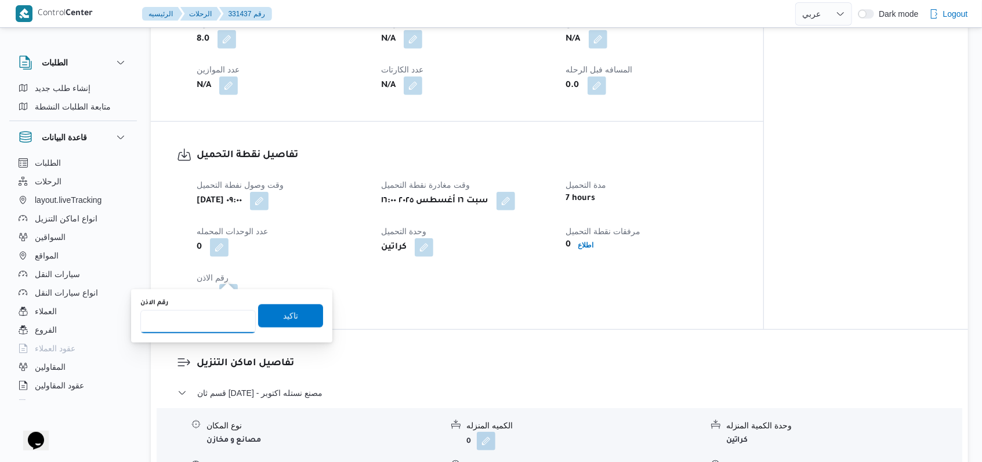
click at [210, 326] on input "رقم الاذن" at bounding box center [197, 321] width 115 height 23
type input "08503"
click at [269, 325] on span "تاكيد" at bounding box center [290, 315] width 65 height 23
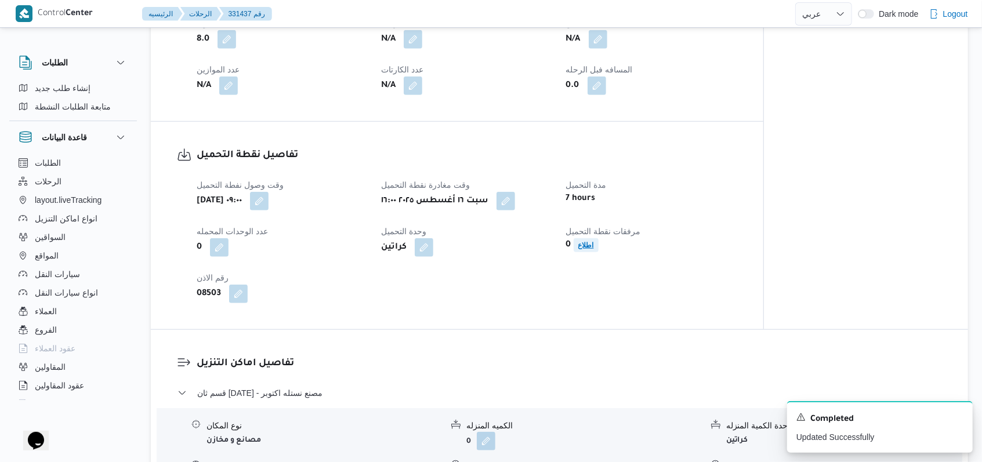
click at [594, 238] on span "اطلاع" at bounding box center [586, 245] width 25 height 14
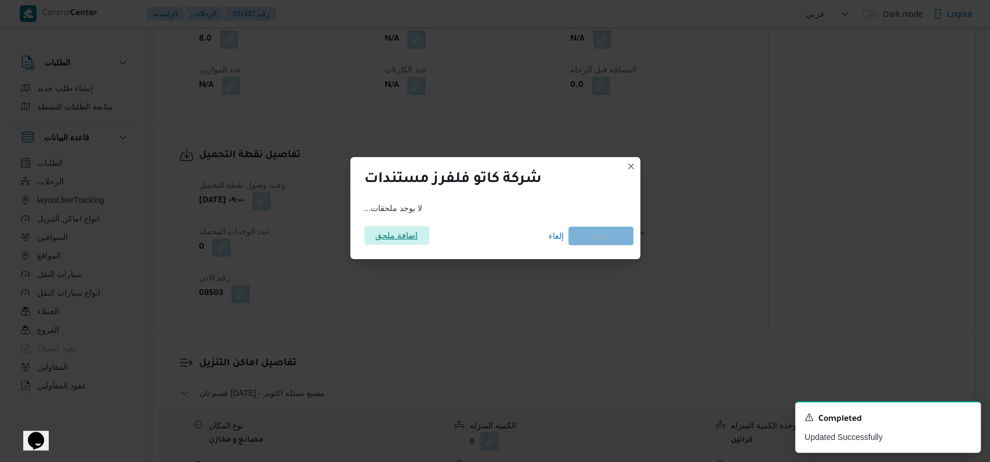
click at [385, 241] on span "اضافة ملحق" at bounding box center [396, 235] width 42 height 19
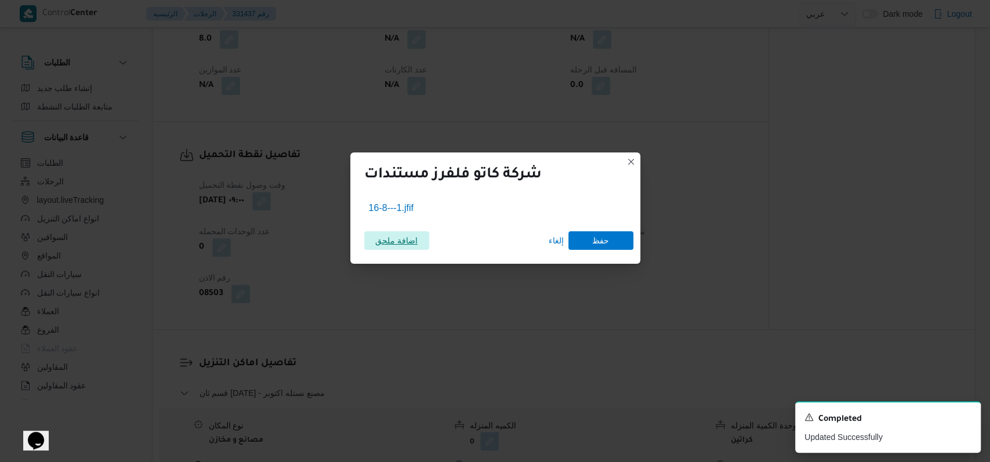
drag, startPoint x: 965, startPoint y: 417, endPoint x: 816, endPoint y: 404, distance: 149.6
click at [966, 416] on icon "Dismiss toast" at bounding box center [966, 416] width 9 height 9
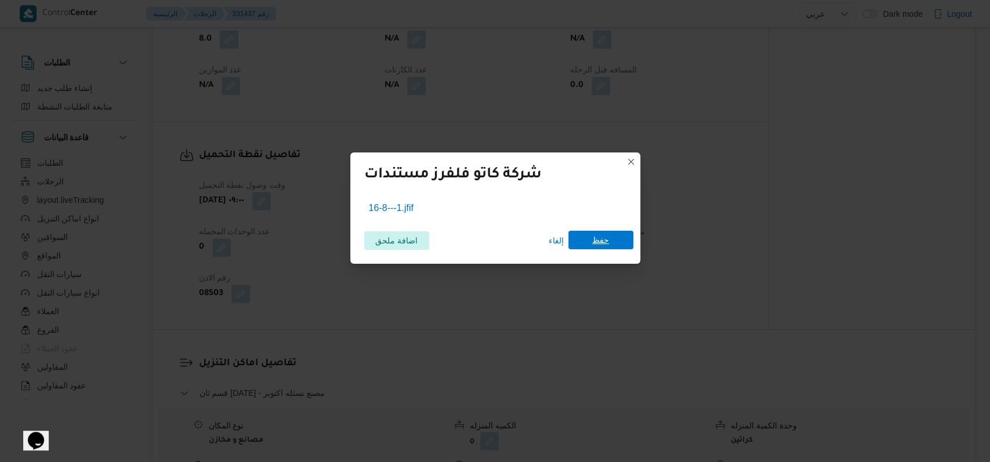
click at [607, 249] on div "إلغاء حفظ" at bounding box center [588, 240] width 89 height 19
click at [621, 244] on span "حفظ" at bounding box center [600, 240] width 65 height 19
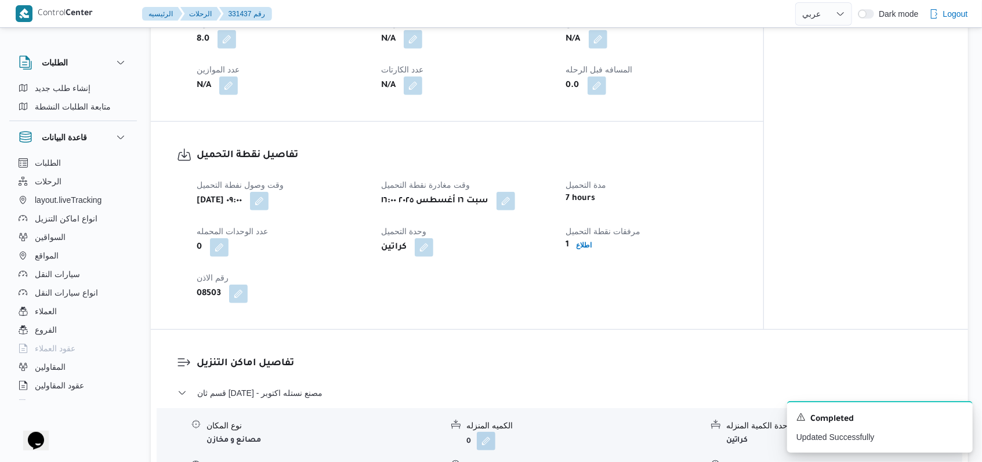
click at [667, 271] on div "وقت وصول نفطة التحميل سبت ١٦ أغسطس ٢٠٢٥ ٠٩:٠٠ وقت مغادرة نقطة التحميل سبت ١٦ أغ…" at bounding box center [467, 240] width 555 height 139
click at [961, 421] on icon "Dismiss toast" at bounding box center [958, 416] width 9 height 9
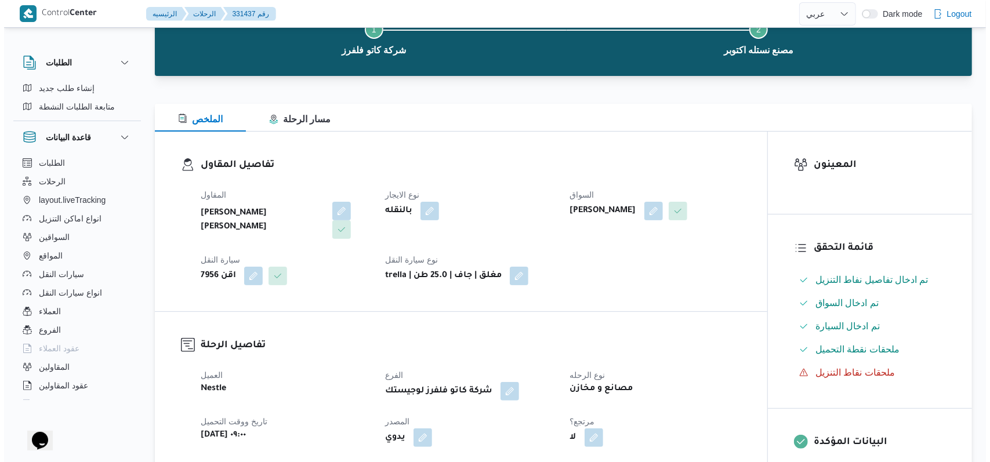
scroll to position [0, 0]
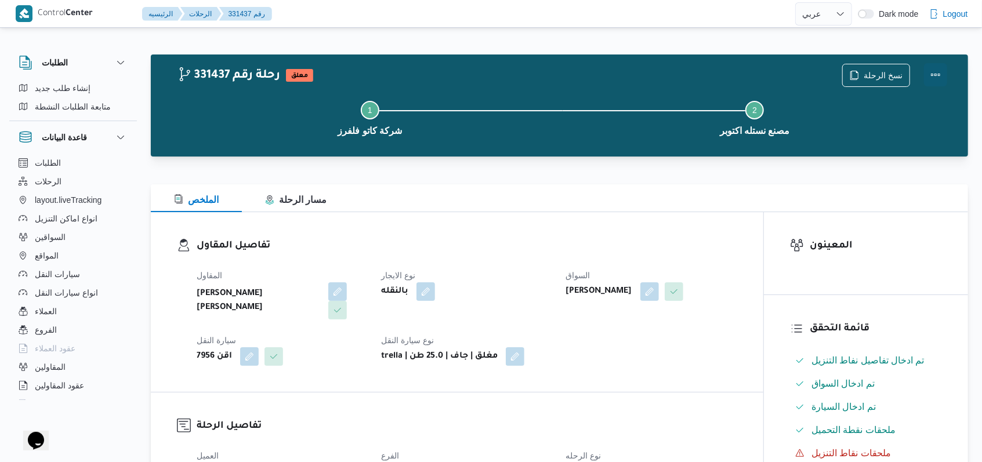
click at [936, 77] on button "Actions" at bounding box center [935, 74] width 23 height 23
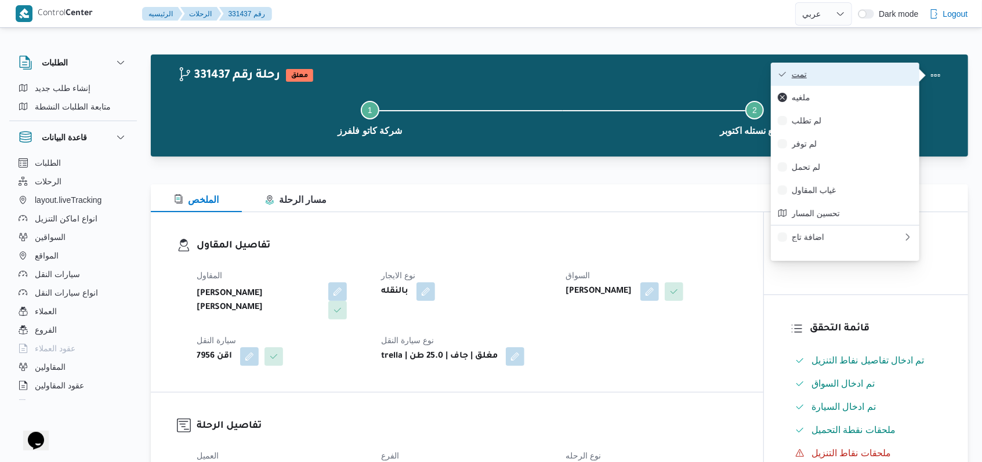
click at [905, 77] on span "تمت" at bounding box center [852, 74] width 121 height 9
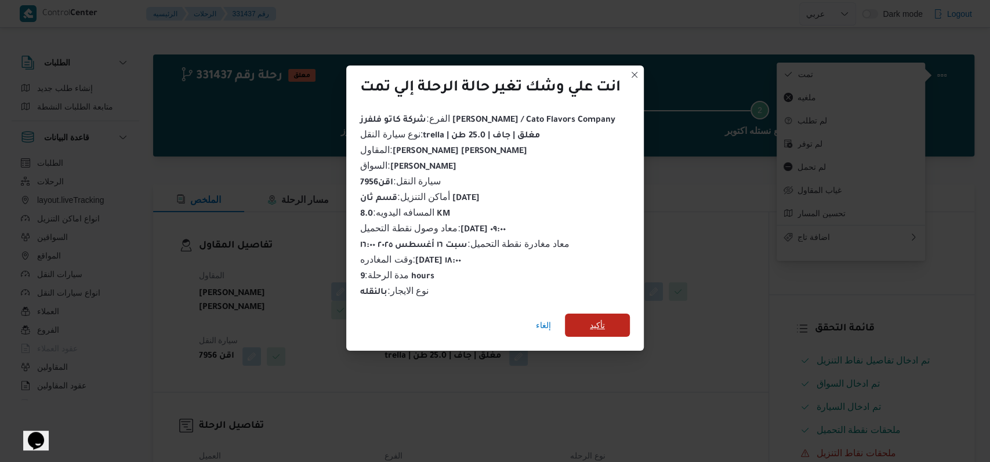
drag, startPoint x: 591, startPoint y: 318, endPoint x: 653, endPoint y: 346, distance: 68.3
click at [591, 318] on span "تأكيد" at bounding box center [597, 325] width 15 height 14
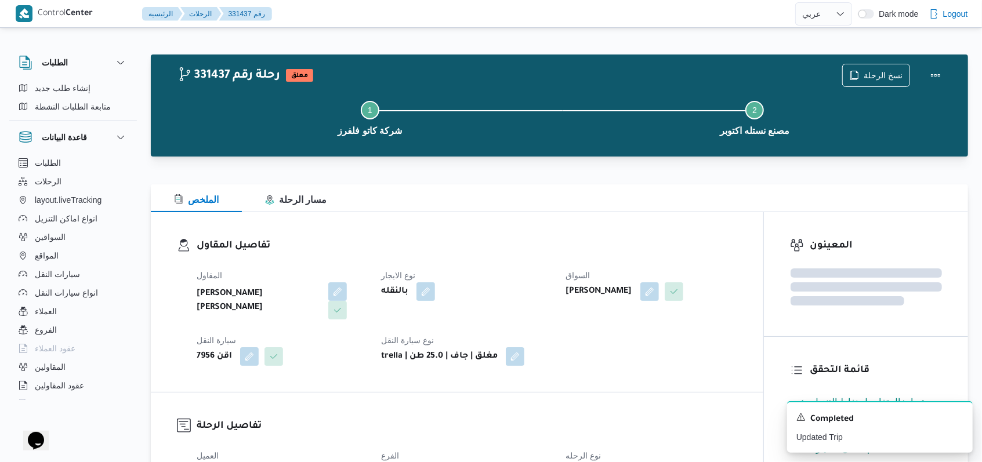
select select "ar"
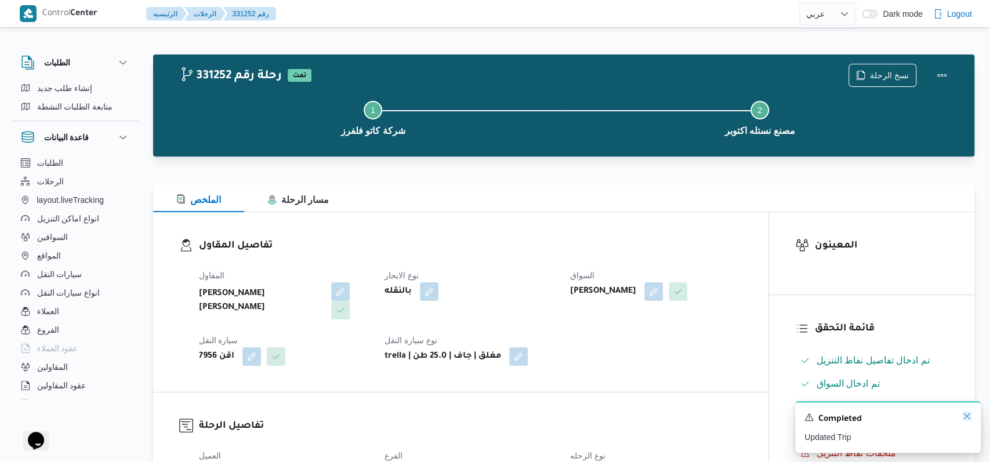
click at [963, 419] on icon "Dismiss toast" at bounding box center [966, 416] width 9 height 9
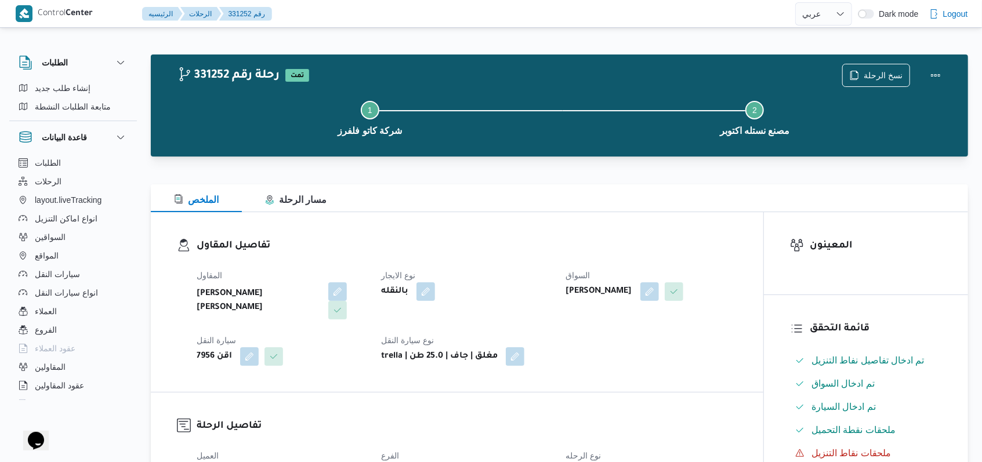
select select "ar"
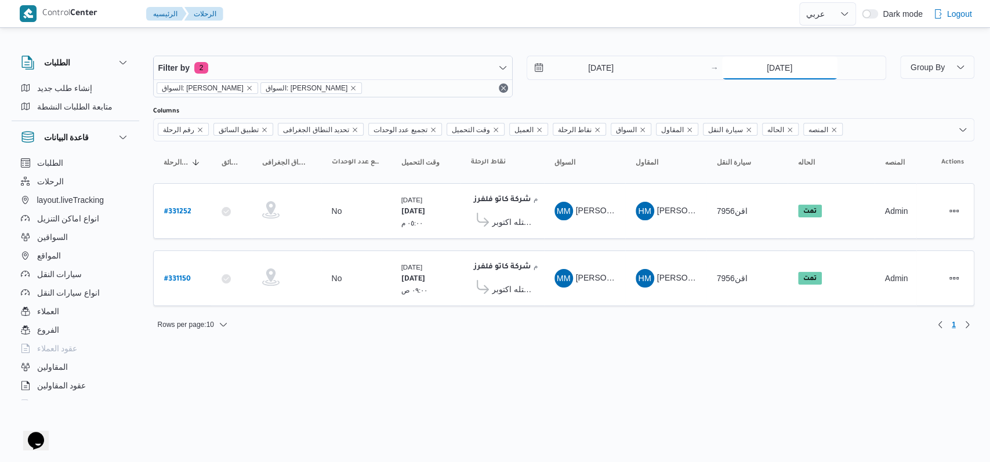
click at [785, 60] on input "14/8/2025" at bounding box center [779, 67] width 115 height 23
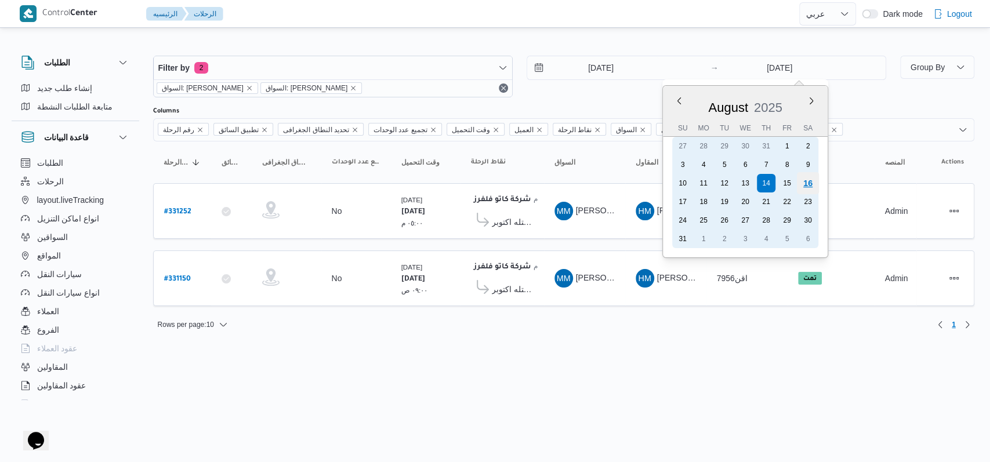
click at [810, 183] on div "16" at bounding box center [807, 183] width 22 height 22
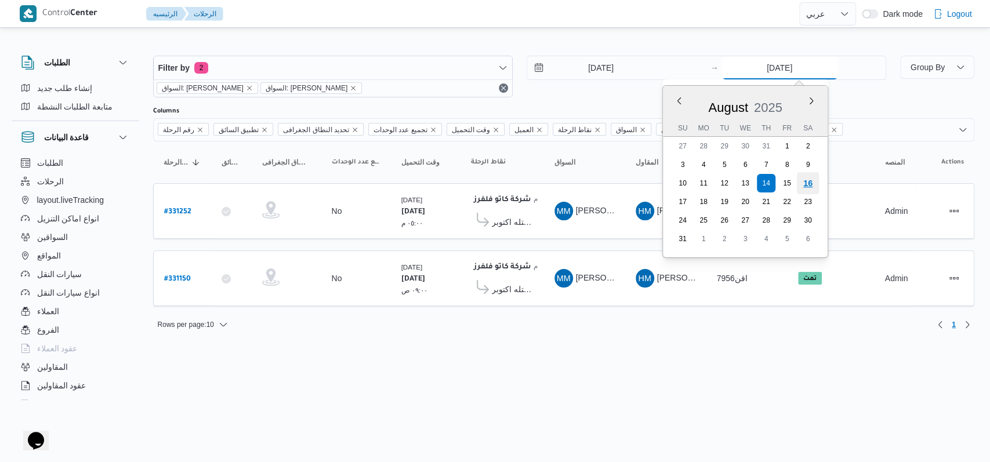
type input "[DATE]"
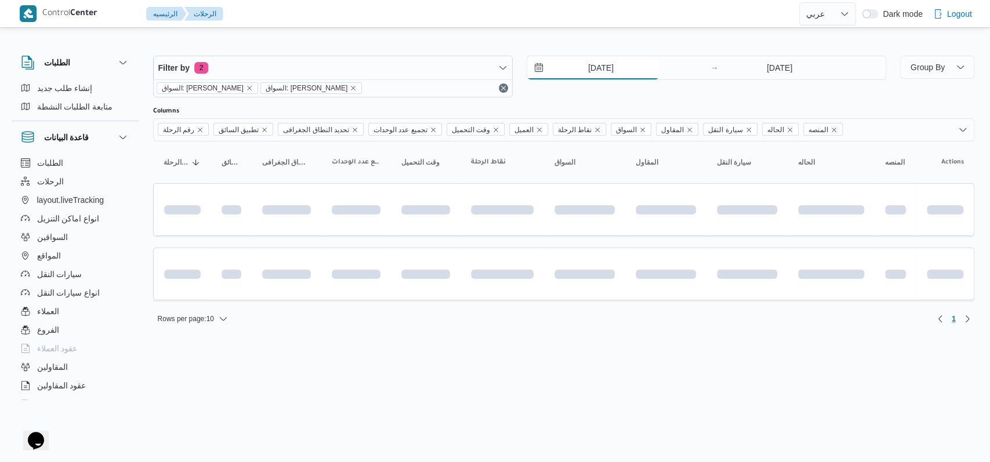
click at [580, 60] on input "14/8/2025" at bounding box center [593, 67] width 132 height 23
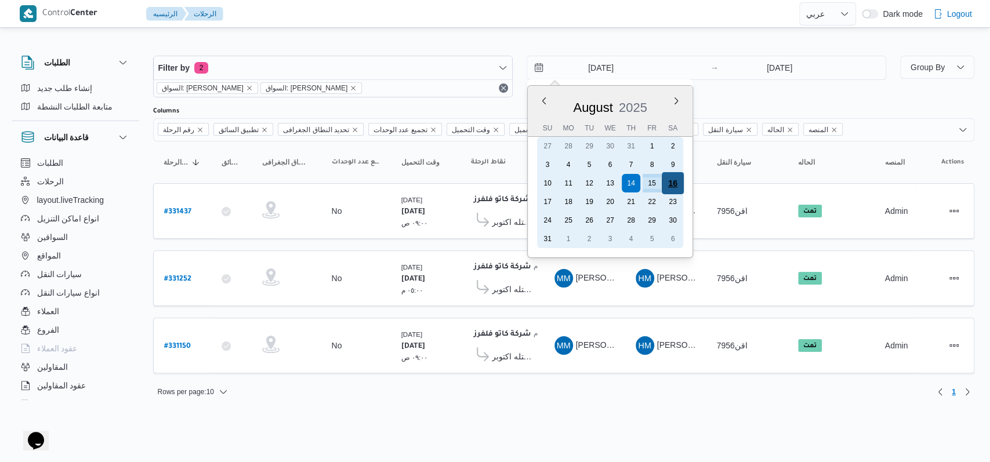
click at [678, 182] on div "16" at bounding box center [672, 183] width 22 height 22
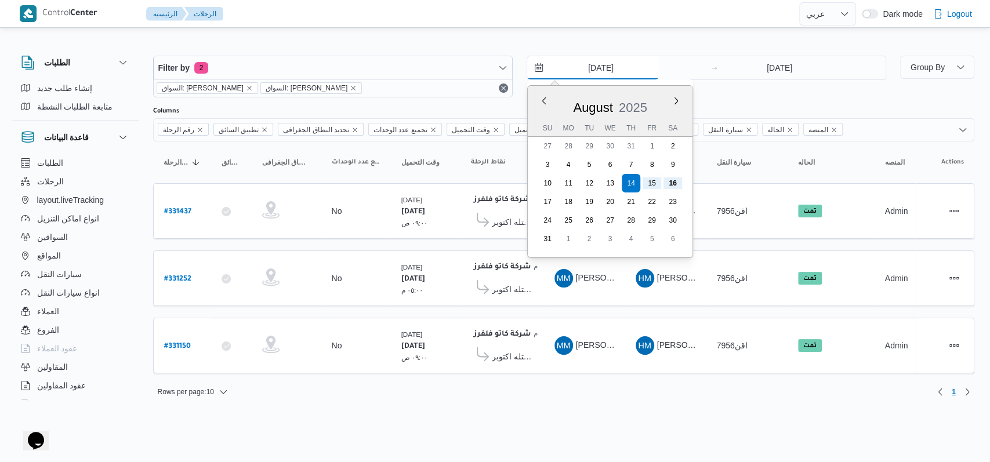
type input "[DATE]"
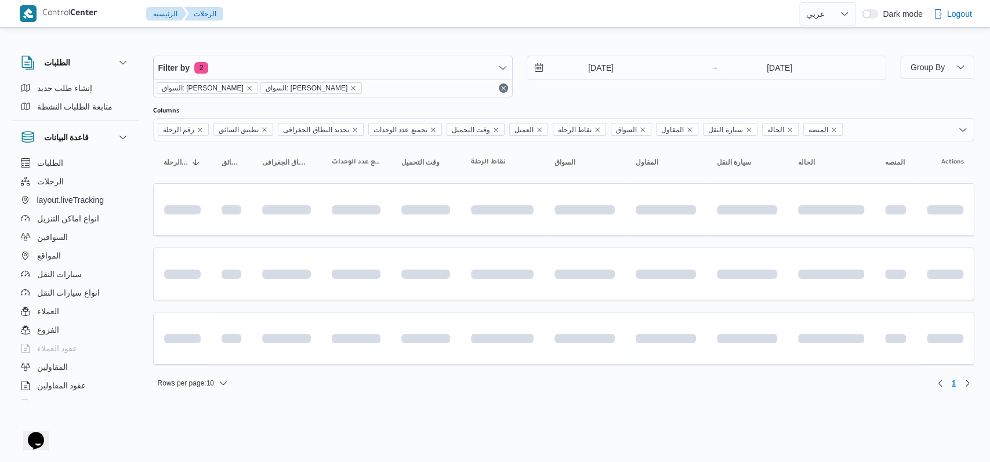
click at [715, 96] on div "[DATE] → [DATE]" at bounding box center [707, 77] width 360 height 42
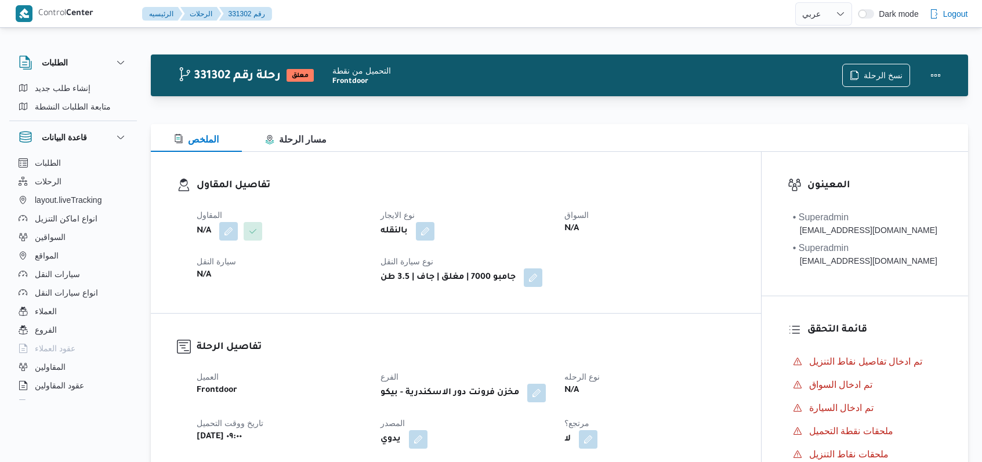
select select "ar"
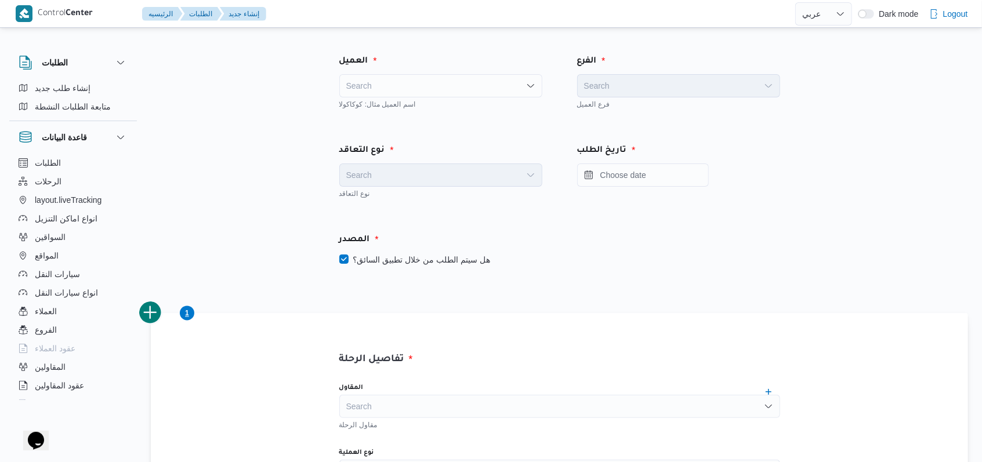
click at [443, 75] on div "Search" at bounding box center [440, 85] width 203 height 23
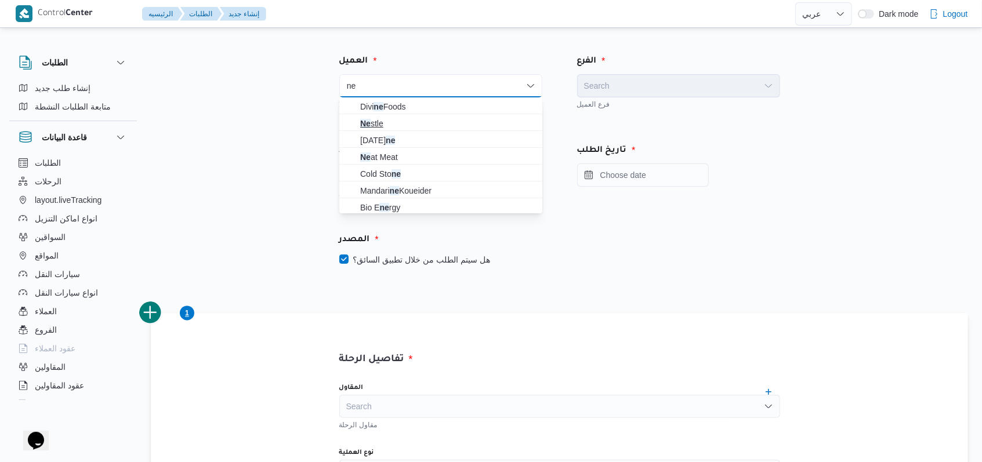
type input "ne"
click at [382, 122] on span "Ne stle" at bounding box center [447, 124] width 175 height 14
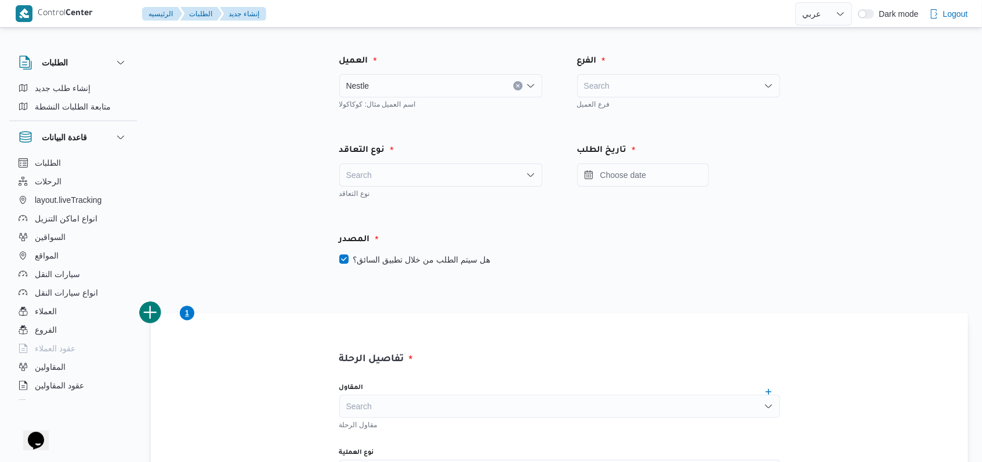
click at [632, 75] on div "Search" at bounding box center [678, 85] width 203 height 23
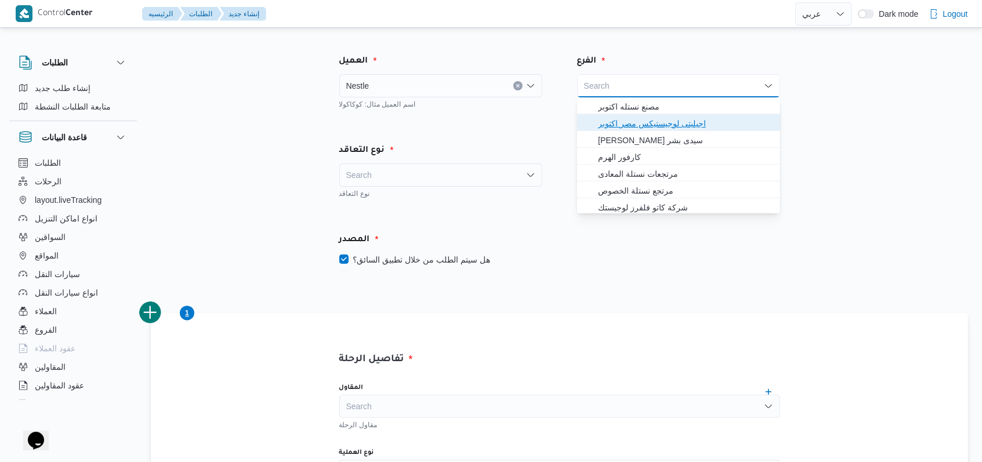
click at [647, 117] on span "اجيليتى لوجيستيكس مصر اكتوبر" at bounding box center [685, 124] width 175 height 14
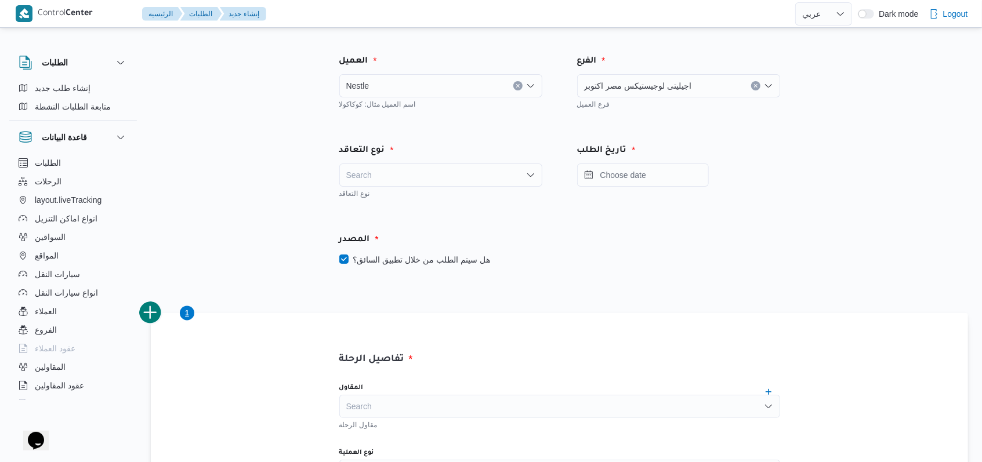
click at [473, 175] on div "Search" at bounding box center [440, 175] width 203 height 23
click at [412, 214] on span "On Demand" at bounding box center [447, 213] width 175 height 14
click at [418, 262] on label "هل سيتم الطلب من خلال تطبيق السائق؟" at bounding box center [414, 260] width 151 height 14
checkbox input "false"
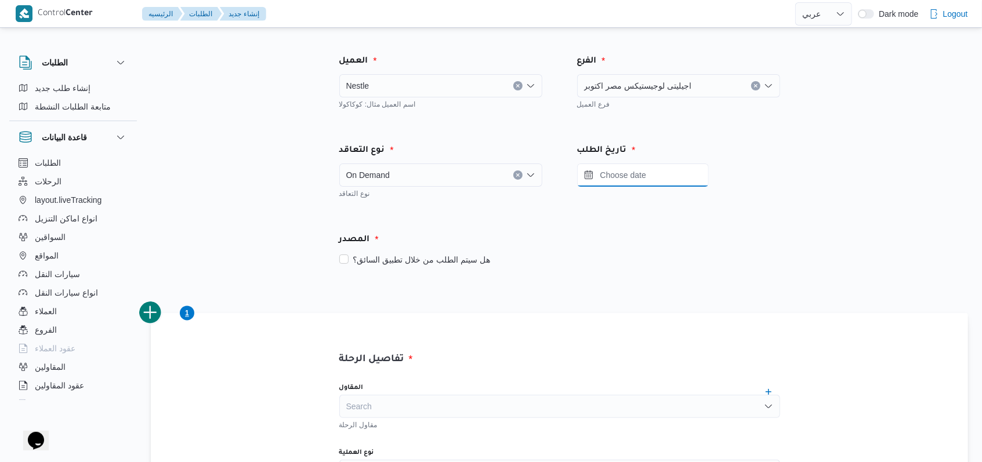
click at [615, 165] on input "Press the down key to open a popover containing a calendar." at bounding box center [643, 175] width 132 height 23
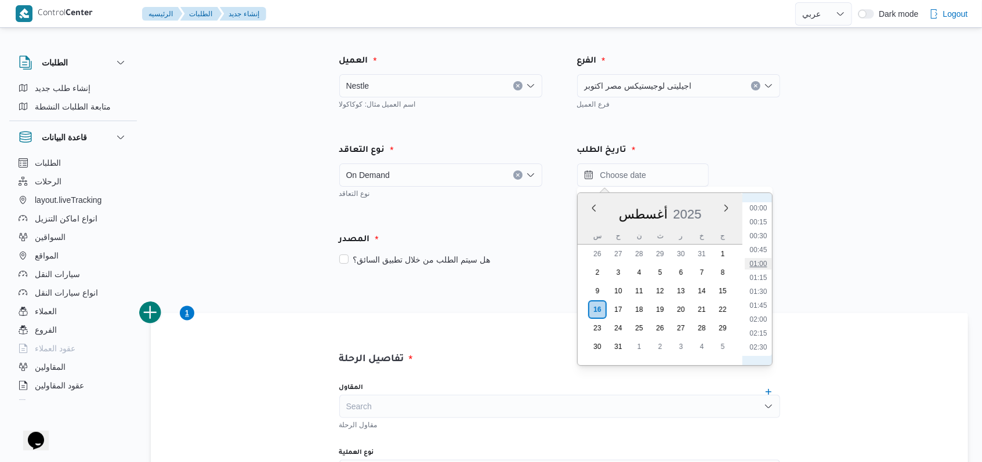
click at [762, 267] on li "01:00" at bounding box center [758, 264] width 27 height 12
type input "١٦/٠٨/٢٠٢٥ ٠١:٠٠"
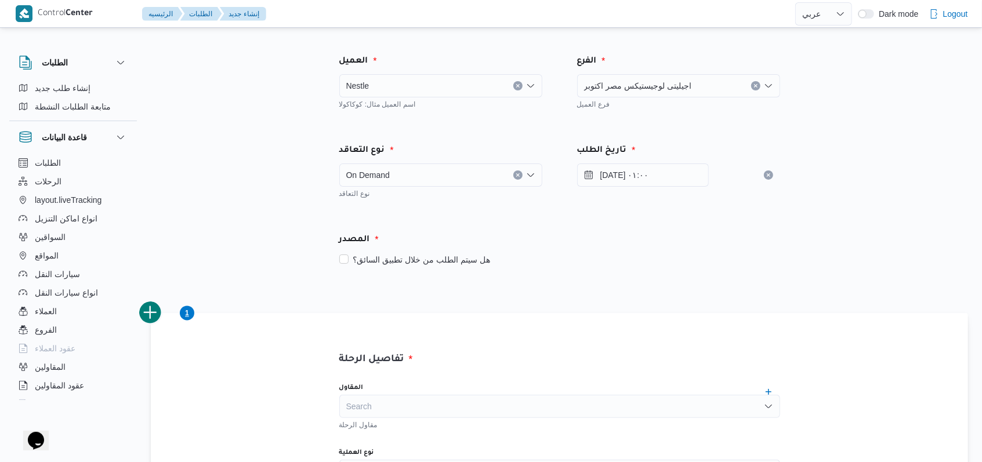
click at [661, 249] on div "المصدر" at bounding box center [559, 240] width 455 height 28
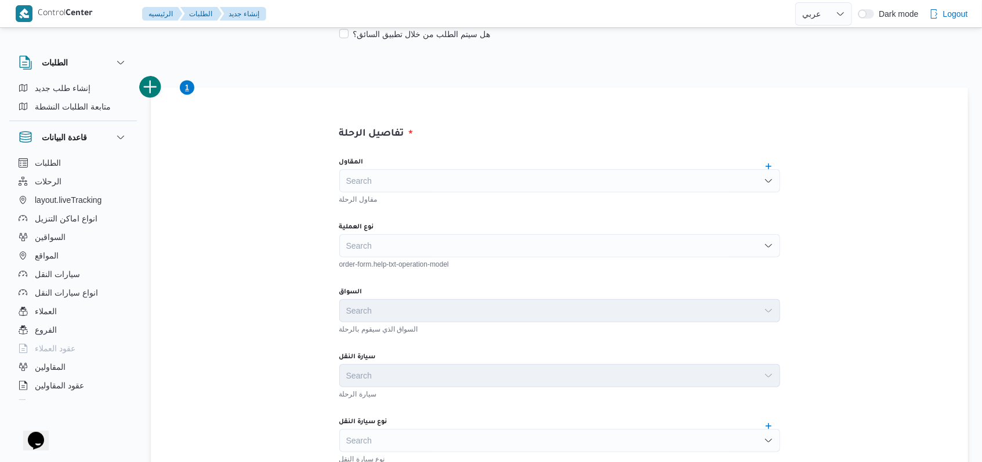
scroll to position [232, 0]
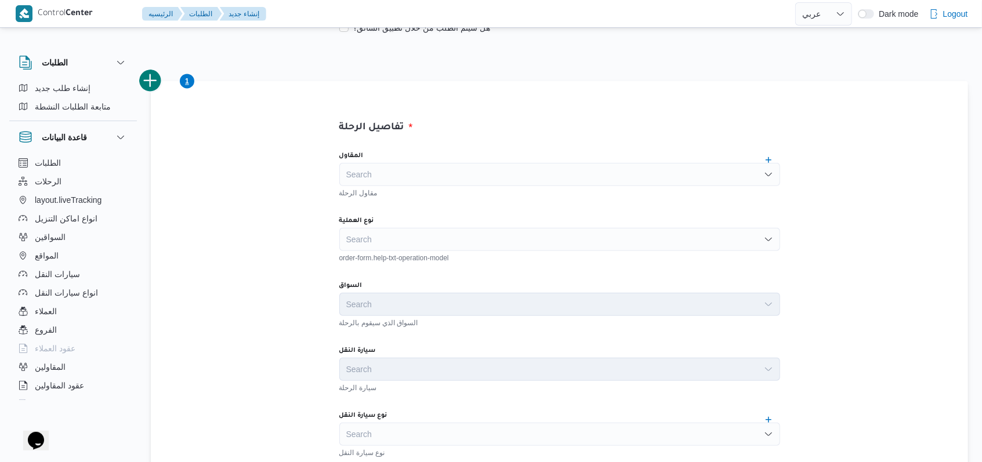
click at [421, 174] on div "Search" at bounding box center [559, 174] width 441 height 23
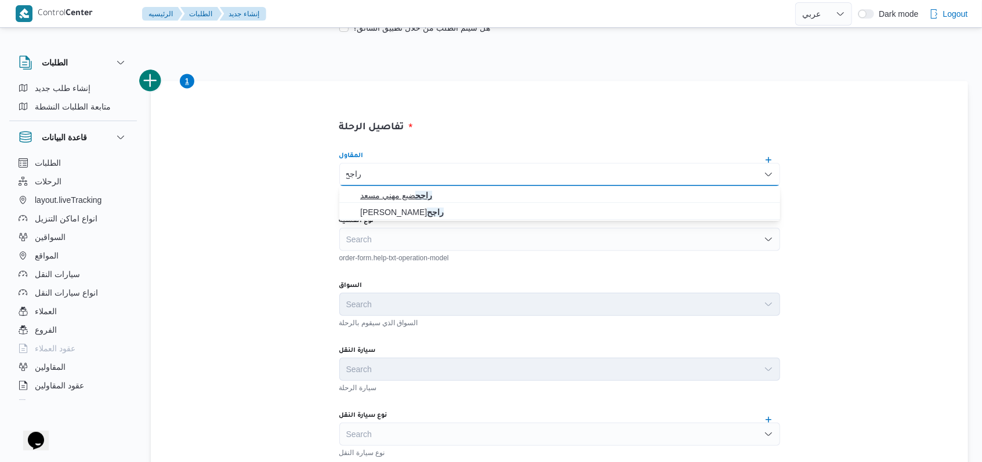
type input "راجح"
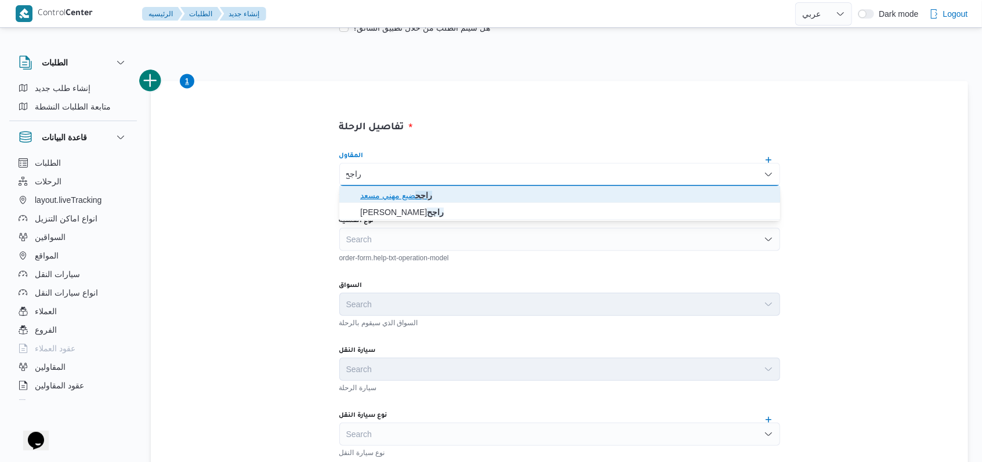
click at [426, 186] on span "راجح ضبع مهني مسعد" at bounding box center [560, 195] width 432 height 19
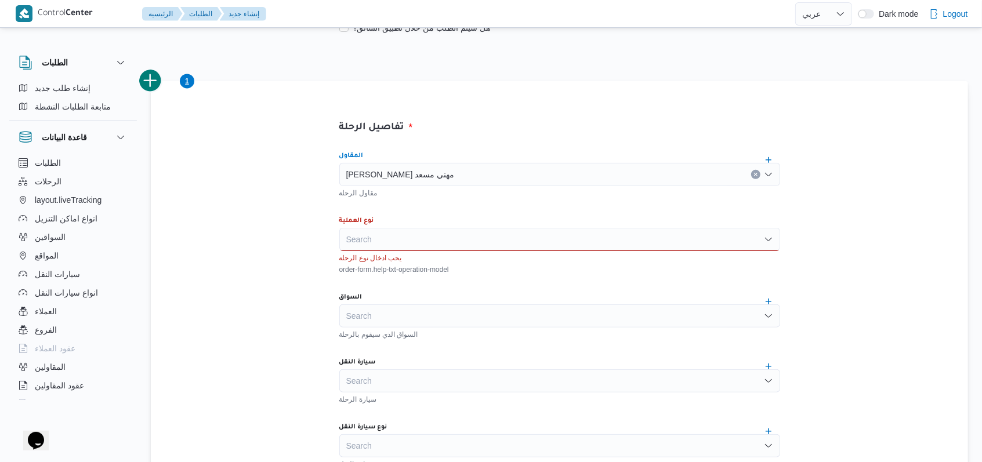
click at [426, 240] on div "Search" at bounding box center [559, 239] width 441 height 23
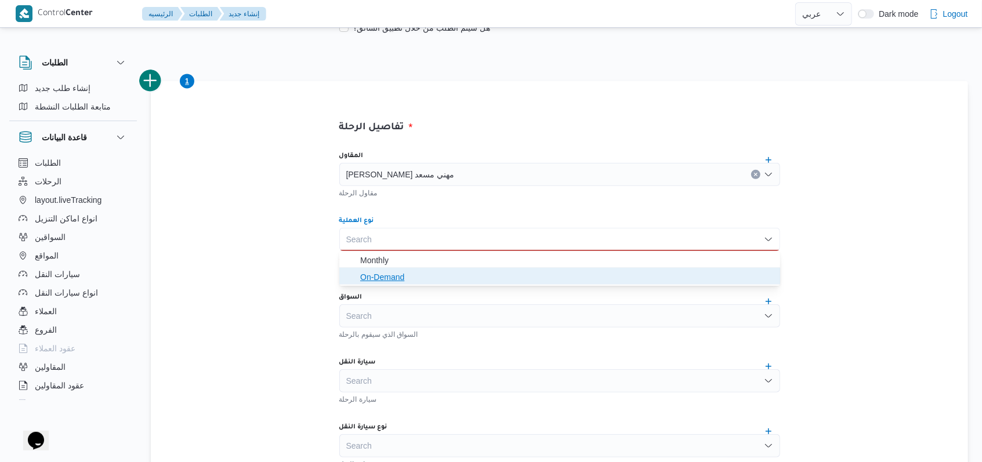
click at [427, 269] on span "On-Demand" at bounding box center [560, 277] width 432 height 19
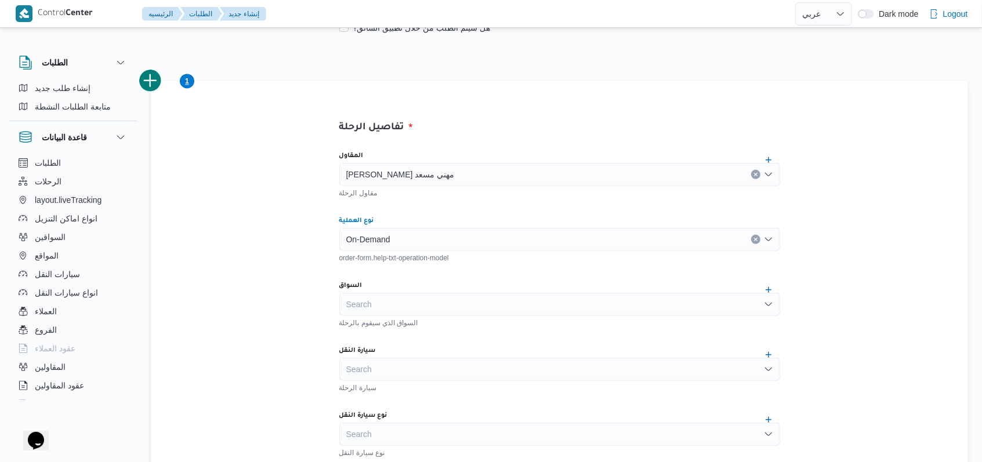
click at [422, 328] on div "المقاول راجح ضبع مهني مسعد مقاول الرحلة نوع العملية On-Demand Combo box. Select…" at bounding box center [559, 400] width 459 height 516
click at [425, 313] on div "Search" at bounding box center [559, 304] width 441 height 23
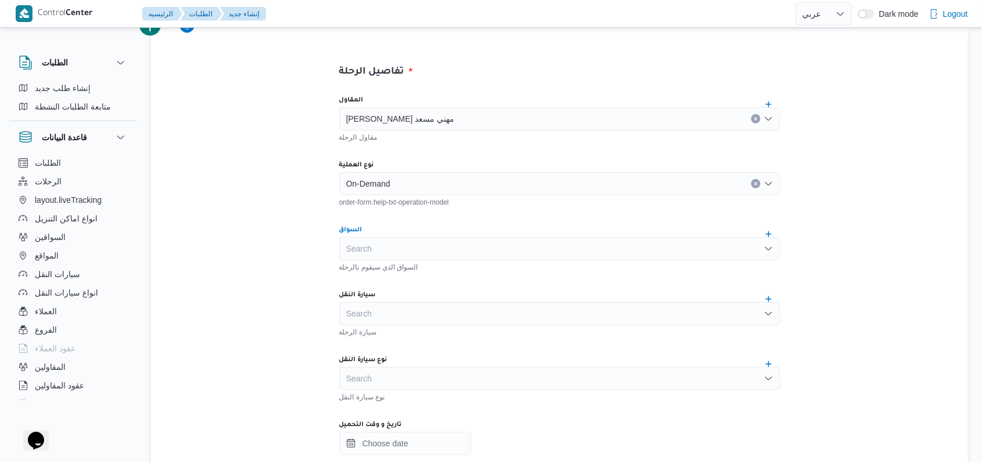
scroll to position [309, 0]
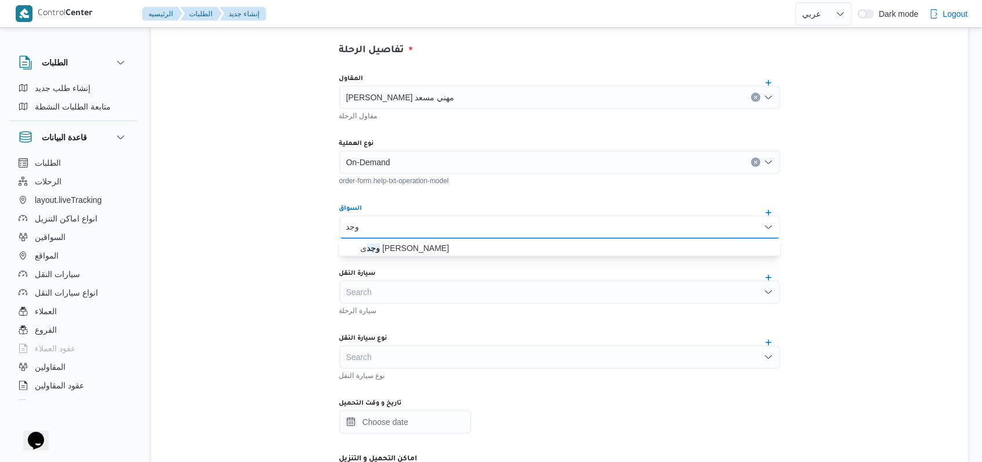
type input "وجد"
click at [457, 259] on div "المقاول راجح ضبع مهني مسعد مقاول الرحلة نوع العملية On-Demand order-form.help-t…" at bounding box center [559, 323] width 459 height 516
click at [458, 221] on div "وجد وجد" at bounding box center [559, 227] width 441 height 23
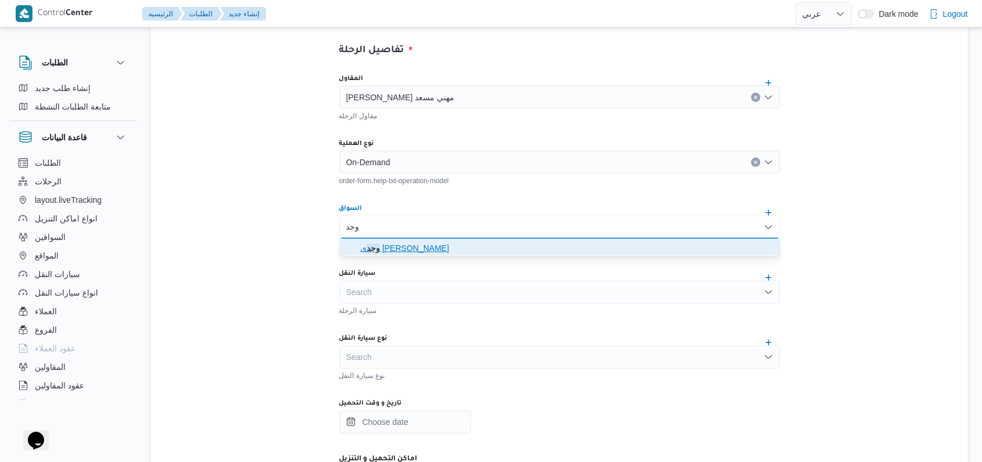
click at [443, 247] on span "وجد ى كريمان محمد محمد حسن" at bounding box center [566, 248] width 413 height 14
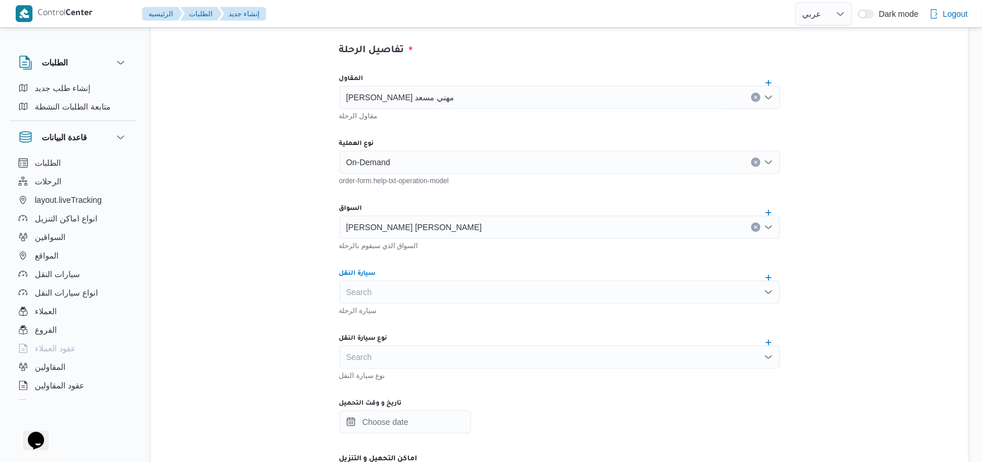
click at [441, 289] on div "Search" at bounding box center [559, 292] width 441 height 23
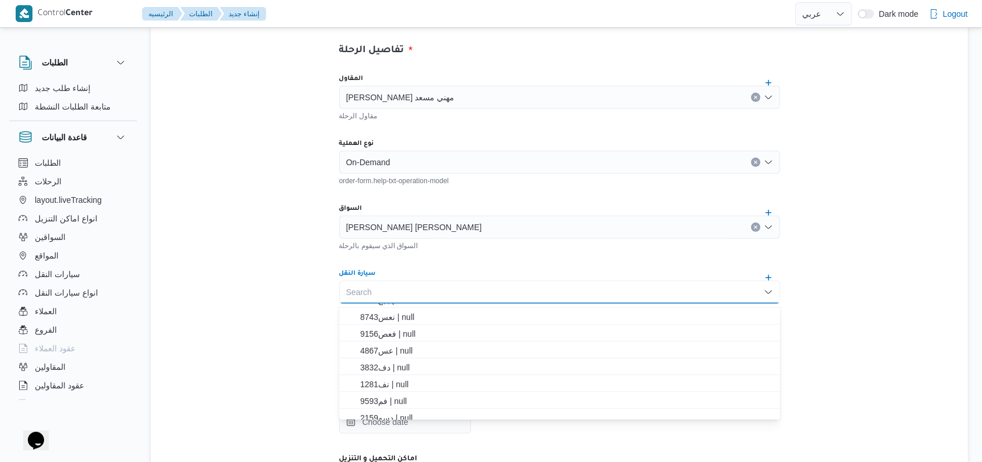
scroll to position [237, 0]
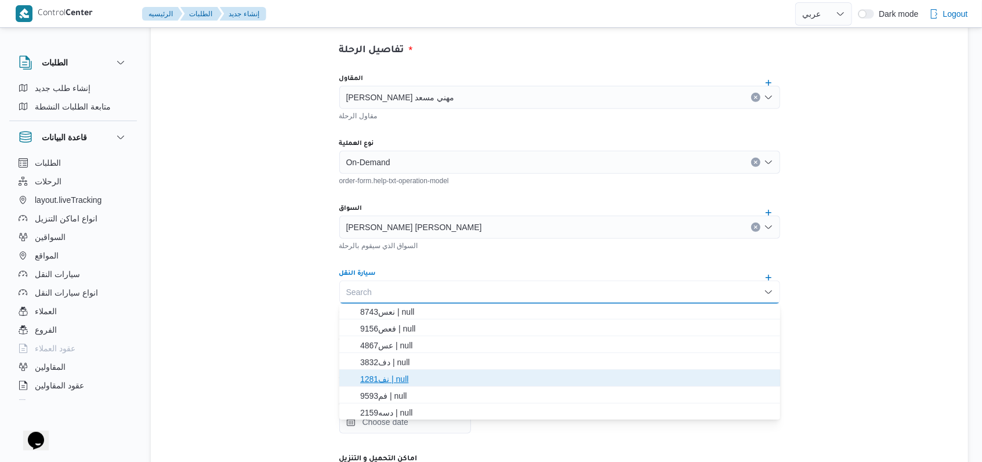
click at [397, 381] on span "نف1281 | null" at bounding box center [566, 379] width 413 height 14
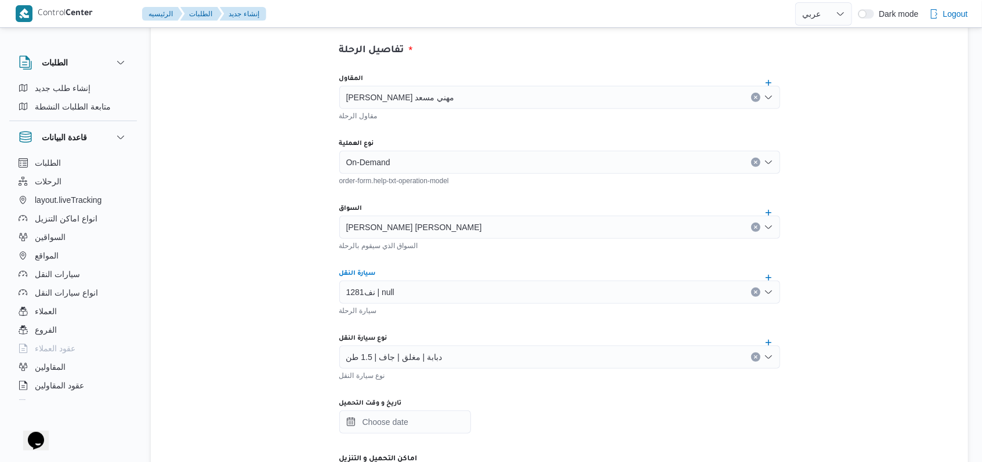
click at [420, 294] on div "نف1281 | null" at bounding box center [559, 292] width 441 height 23
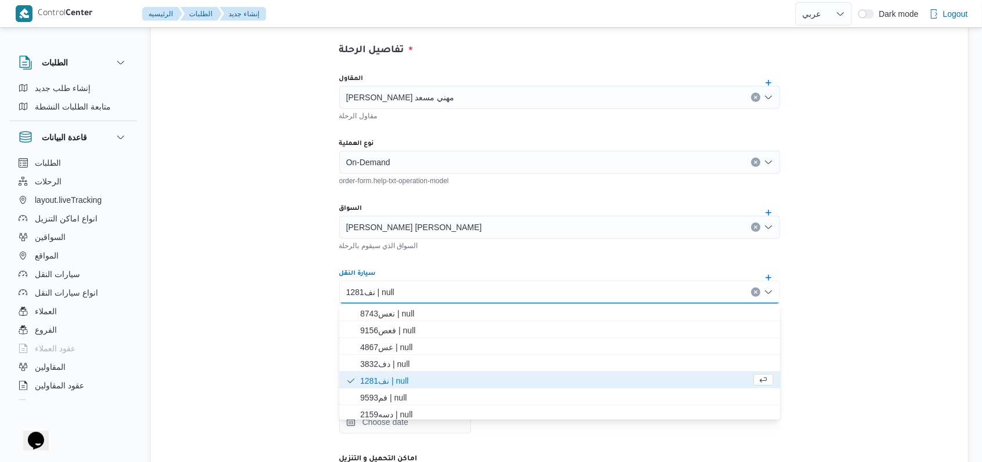
scroll to position [239, 0]
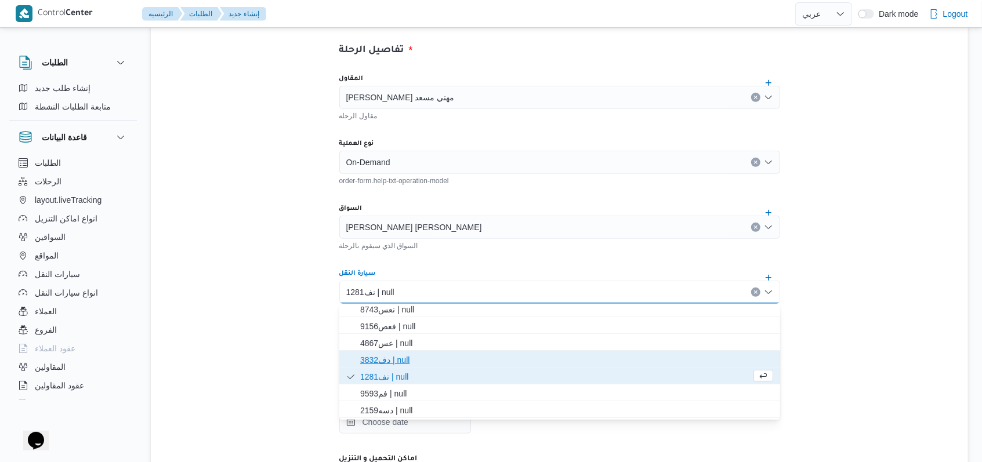
click at [404, 360] on span "دف3832 | null" at bounding box center [566, 360] width 413 height 14
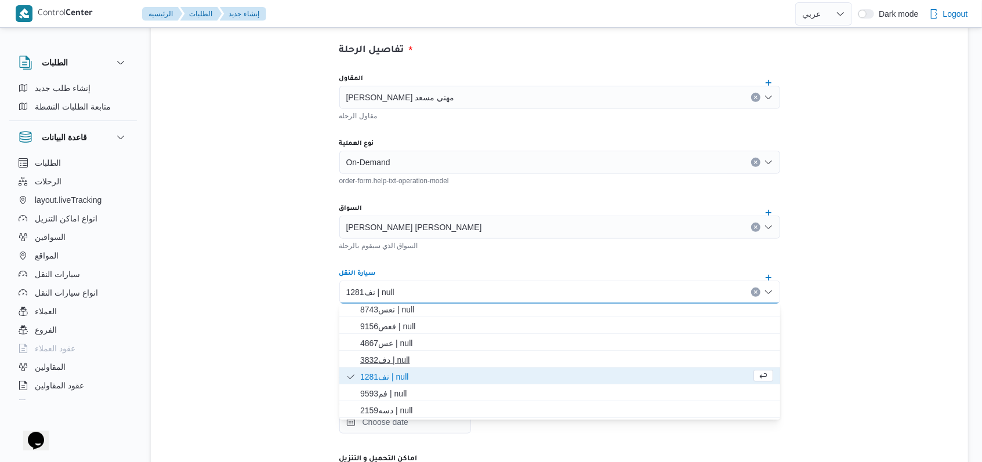
scroll to position [0, 0]
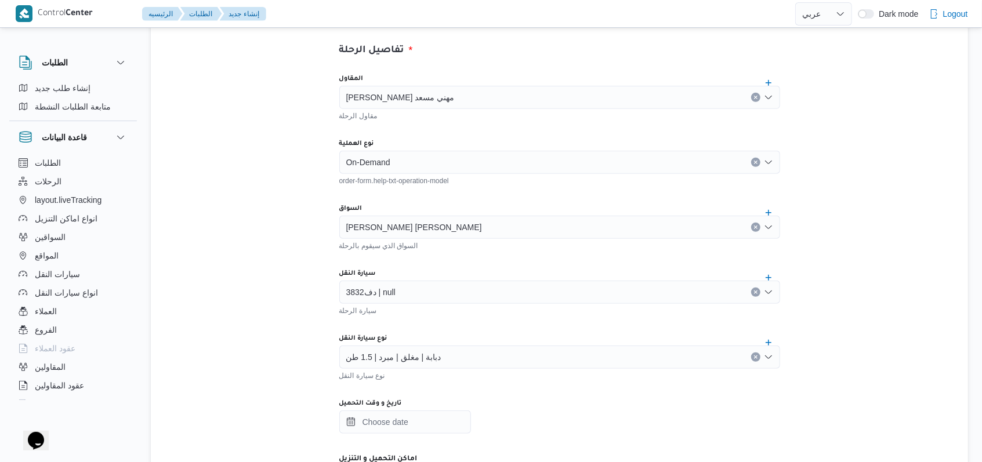
click at [423, 383] on div "المقاول راجح ضبع مهني مسعد مقاول الرحلة نوع العملية On-Demand order-form.help-t…" at bounding box center [559, 323] width 459 height 516
click at [432, 227] on span "[PERSON_NAME] [PERSON_NAME]" at bounding box center [414, 226] width 136 height 13
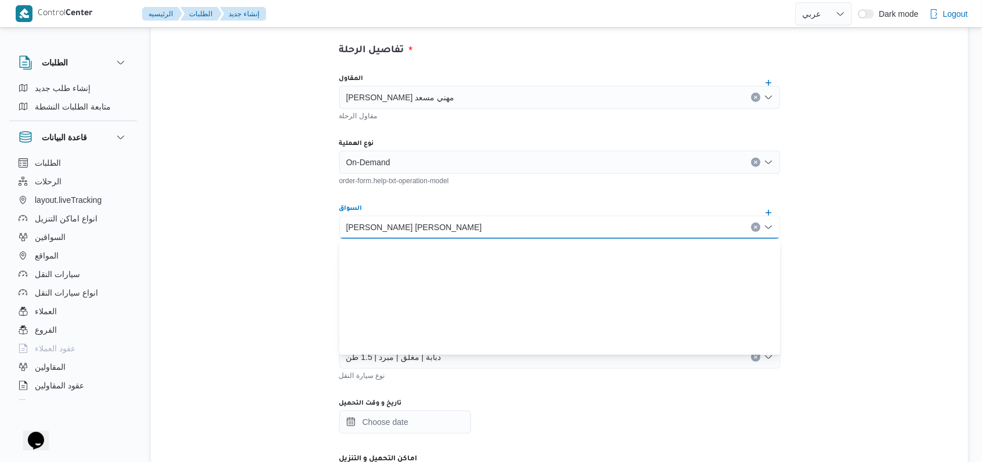
scroll to position [305, 0]
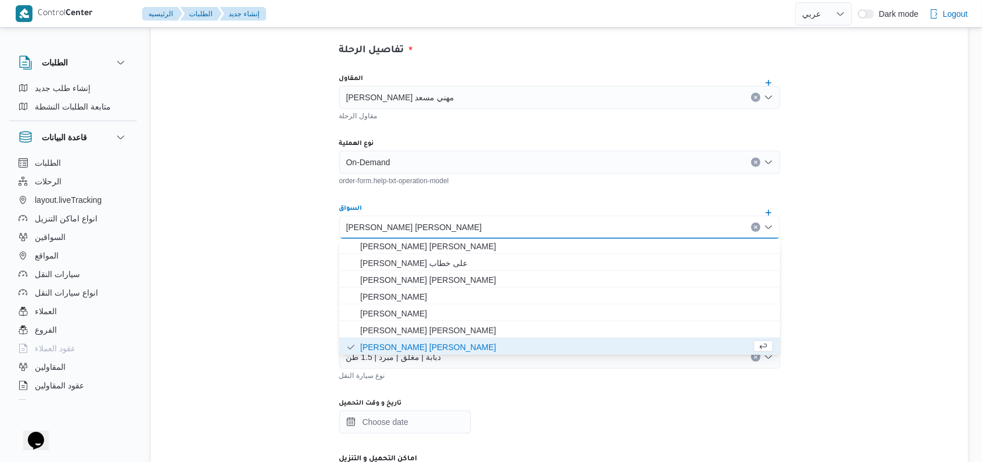
click at [251, 234] on div "تفاصيل الرحلة المقاول راجح ضبع مهني مسعد مقاول الرحلة نوع العملية On-Demand ord…" at bounding box center [559, 413] width 817 height 819
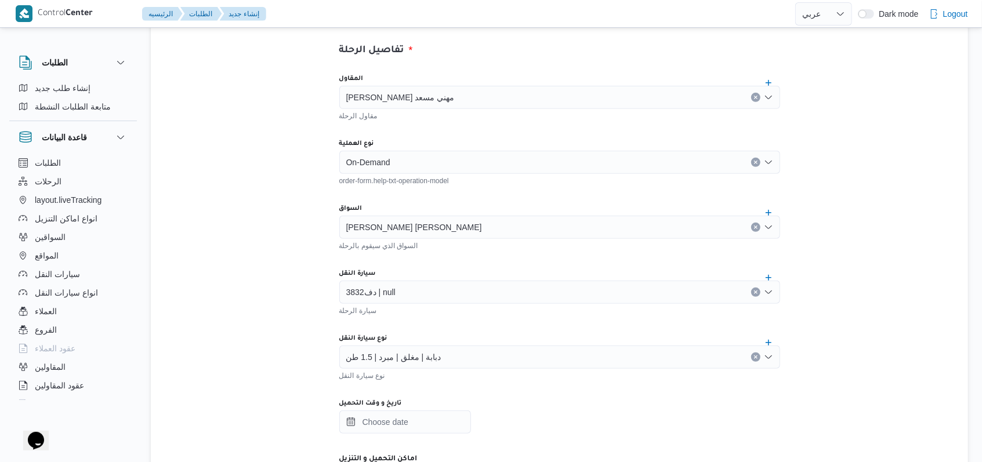
click at [402, 351] on span "دبابة | مغلق | مبرد | 1.5 طن" at bounding box center [393, 356] width 95 height 13
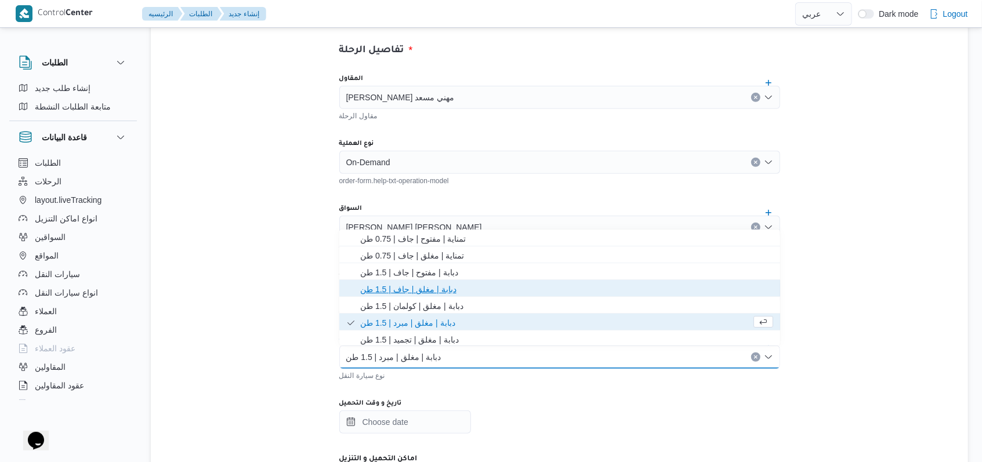
click at [421, 291] on span "دبابة | مغلق | جاف | 1.5 طن" at bounding box center [566, 290] width 413 height 14
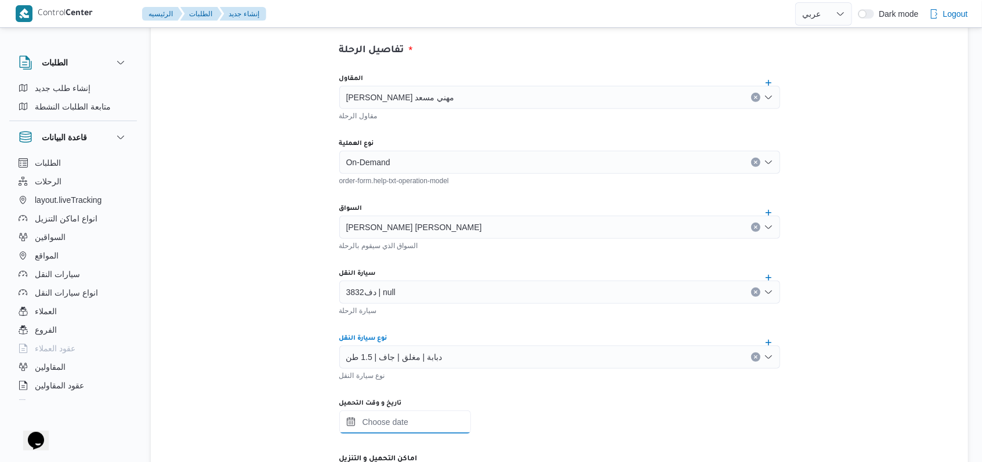
click at [398, 425] on input "تاريخ و وقت التحميل" at bounding box center [405, 422] width 132 height 23
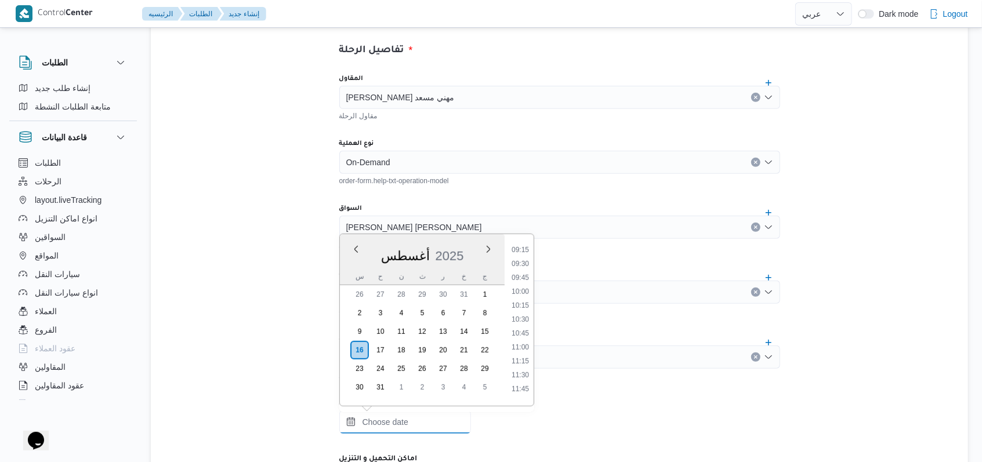
scroll to position [0, 0]
click at [520, 304] on li "01:00" at bounding box center [520, 305] width 27 height 12
type input "١٦/٠٨/٢٠٢٥ ٠١:٠٠"
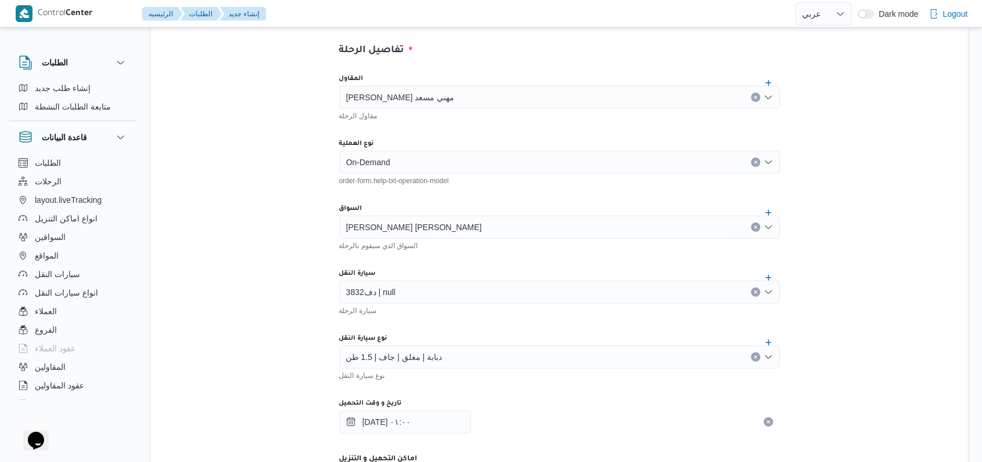
click at [520, 318] on div "المقاول راجح ضبع مهني مسعد مقاول الرحلة نوع العملية On-Demand order-form.help-t…" at bounding box center [559, 323] width 459 height 516
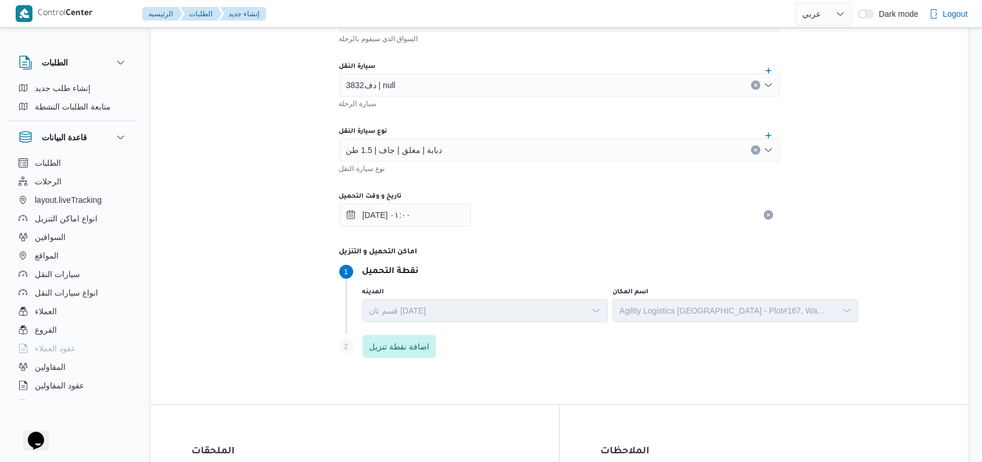
scroll to position [541, 0]
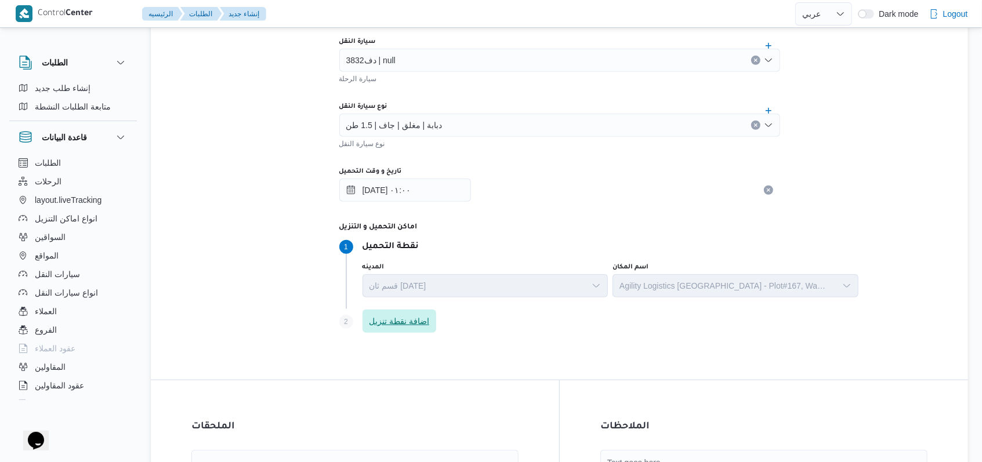
click at [411, 323] on span "اضافة نقطة تنزيل" at bounding box center [400, 321] width 60 height 14
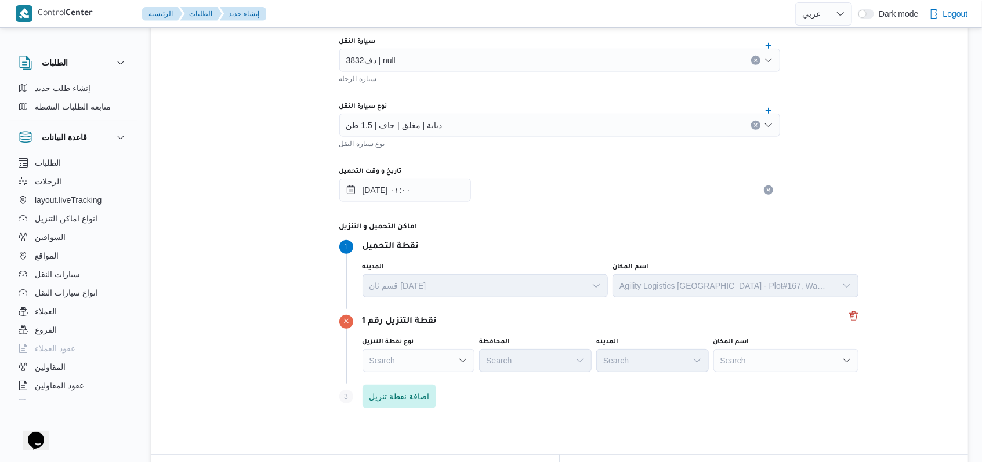
click at [744, 354] on div "Search" at bounding box center [786, 360] width 145 height 23
type input "كارفور اب تا"
click at [774, 380] on span "كارفور اب تا ون | | الأباجية" at bounding box center [792, 382] width 117 height 14
click at [682, 387] on div "Step 3 is disabled 3 اضافة نقطة تنزيل" at bounding box center [600, 399] width 522 height 30
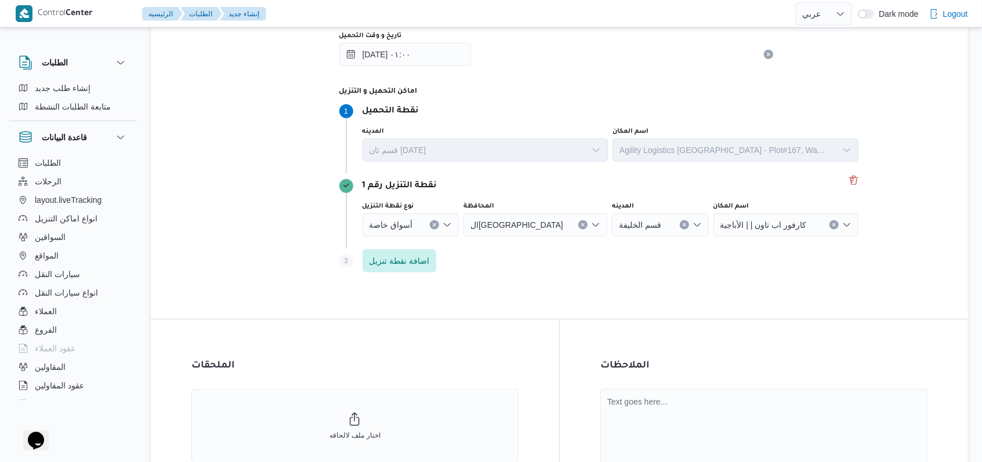
scroll to position [773, 0]
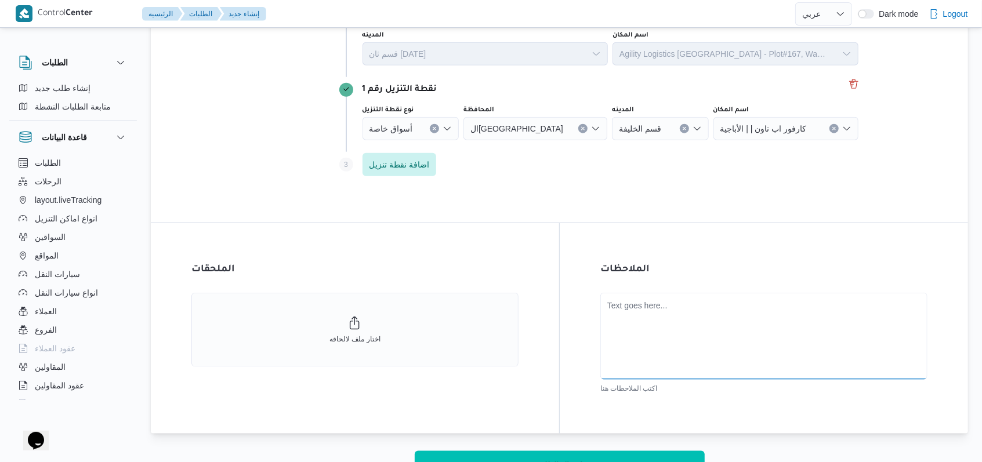
click at [744, 324] on textarea at bounding box center [763, 336] width 327 height 87
type textarea "السيارة [DATE] اضافى عميل"
click at [729, 258] on div "الملاحظات السيارة اليوم اضافى عميل اكتب الملاحطات هنا" at bounding box center [764, 328] width 408 height 211
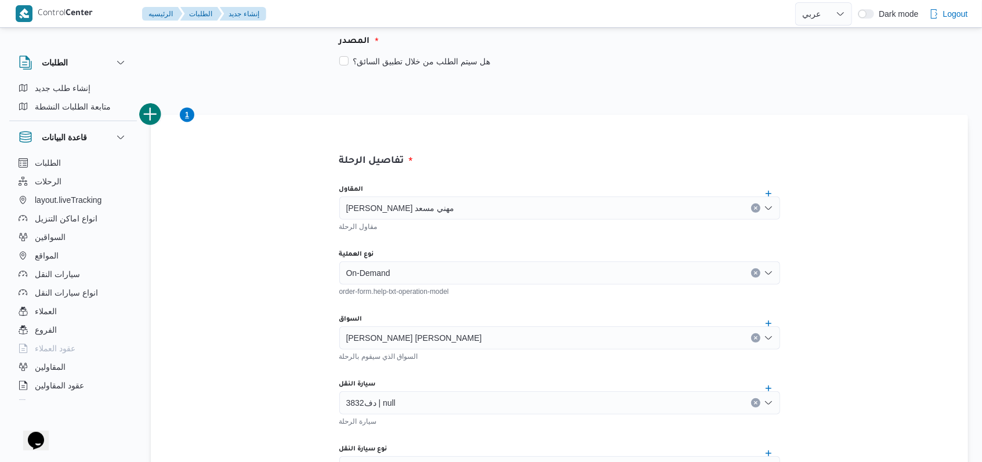
scroll to position [232, 0]
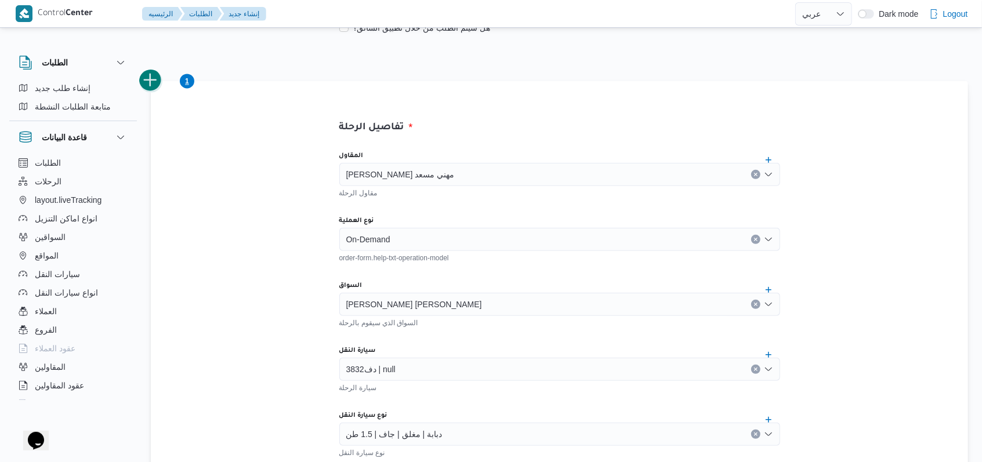
click at [153, 84] on button "add trip" at bounding box center [150, 80] width 23 height 23
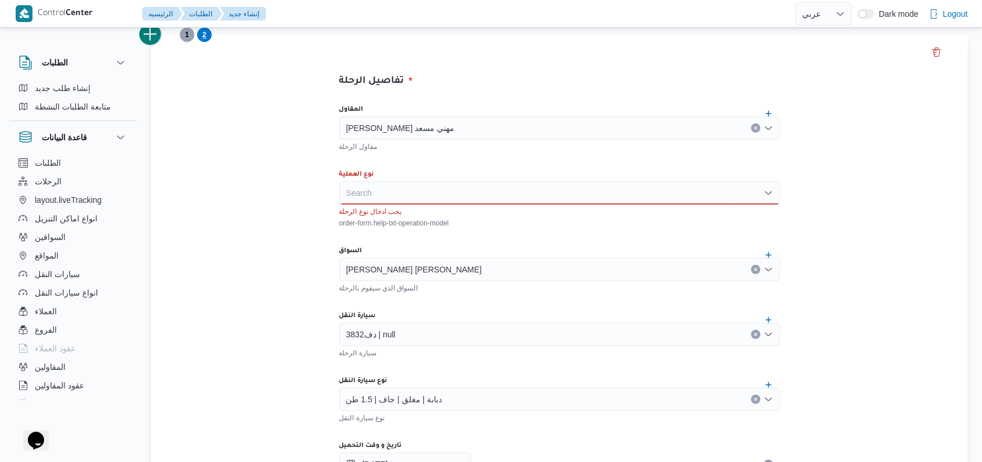
scroll to position [386, 0]
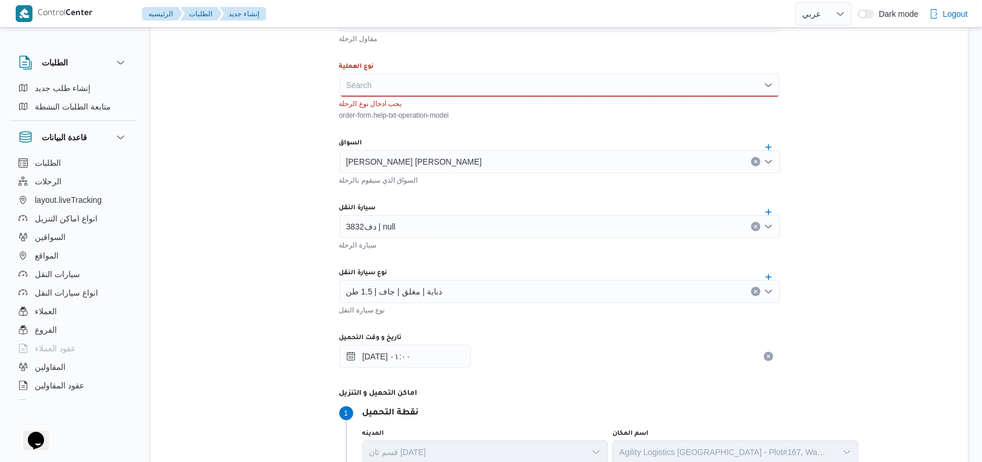
click at [370, 77] on div "Search" at bounding box center [559, 85] width 441 height 23
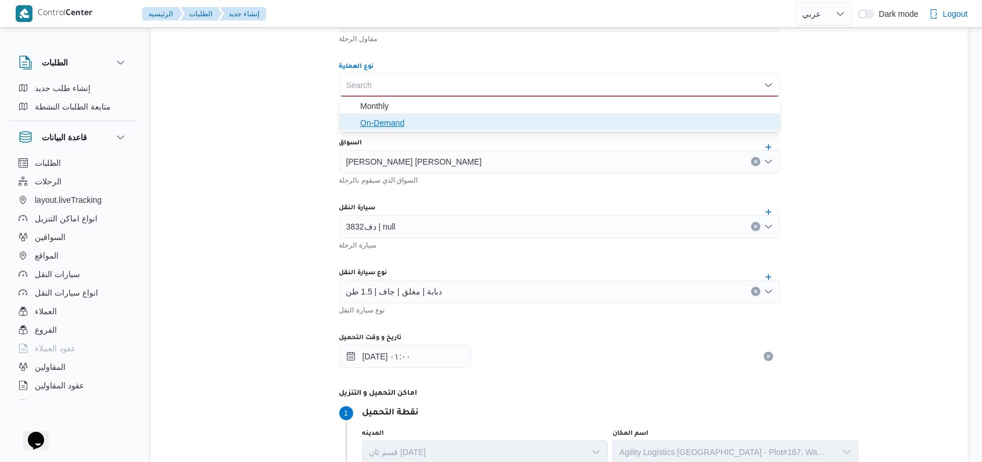
click at [414, 122] on span "On-Demand" at bounding box center [566, 123] width 413 height 14
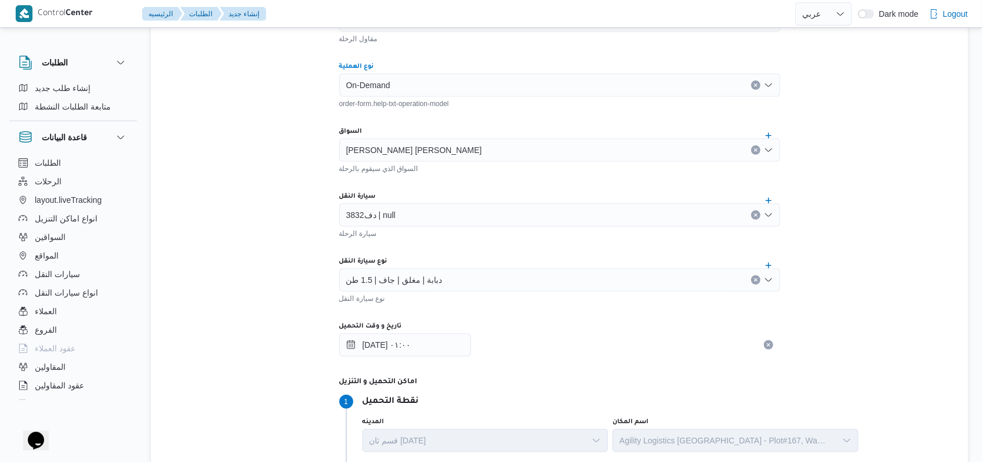
click at [446, 127] on div "السواق" at bounding box center [559, 131] width 441 height 9
click at [473, 147] on div "[PERSON_NAME] [PERSON_NAME]" at bounding box center [559, 150] width 441 height 23
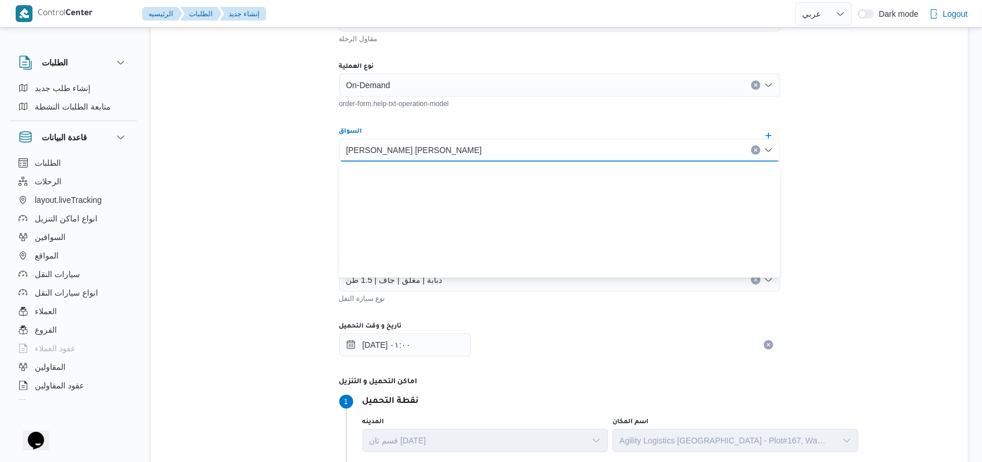
scroll to position [305, 0]
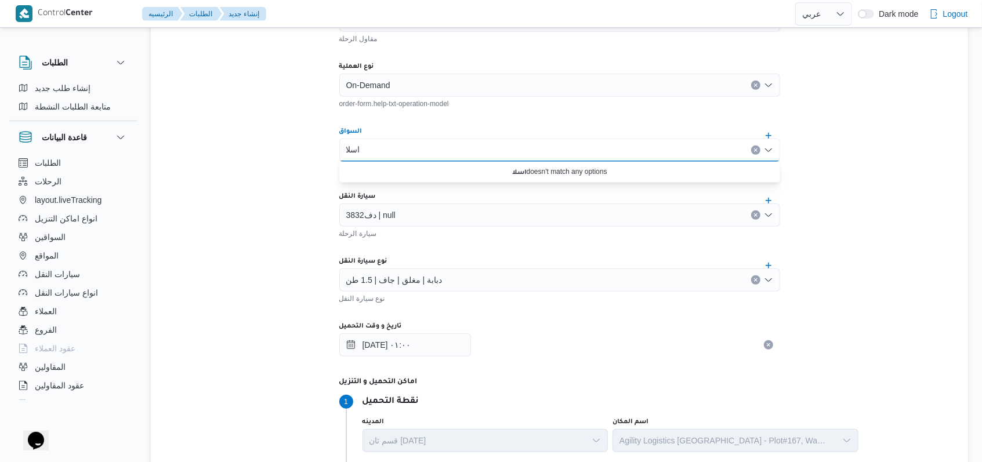
type input "اسلا"
click at [446, 84] on div "On-Demand" at bounding box center [559, 85] width 441 height 23
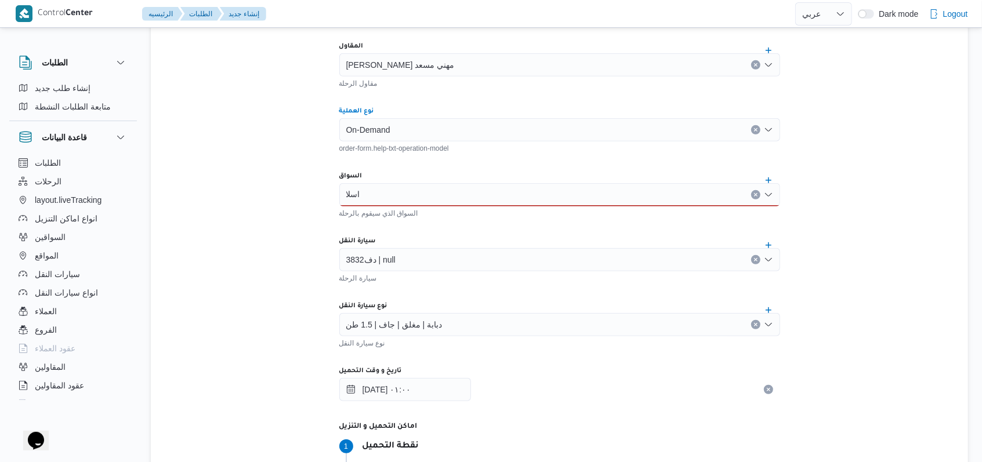
scroll to position [309, 0]
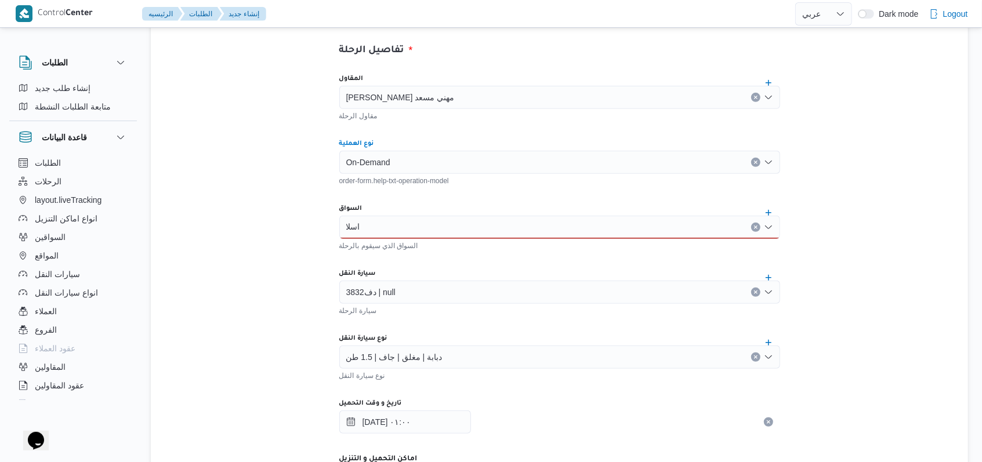
click at [437, 86] on div "[PERSON_NAME] مهني مسعد" at bounding box center [559, 97] width 441 height 23
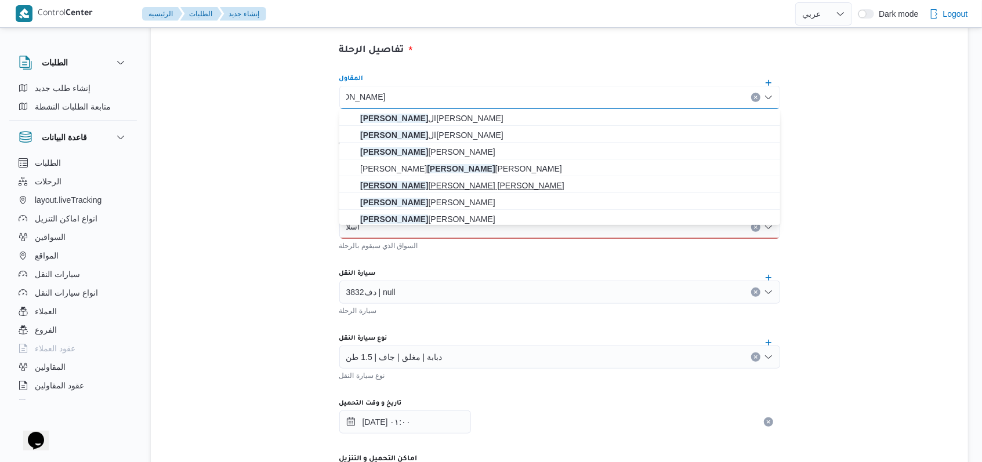
type input "محمد صلاح"
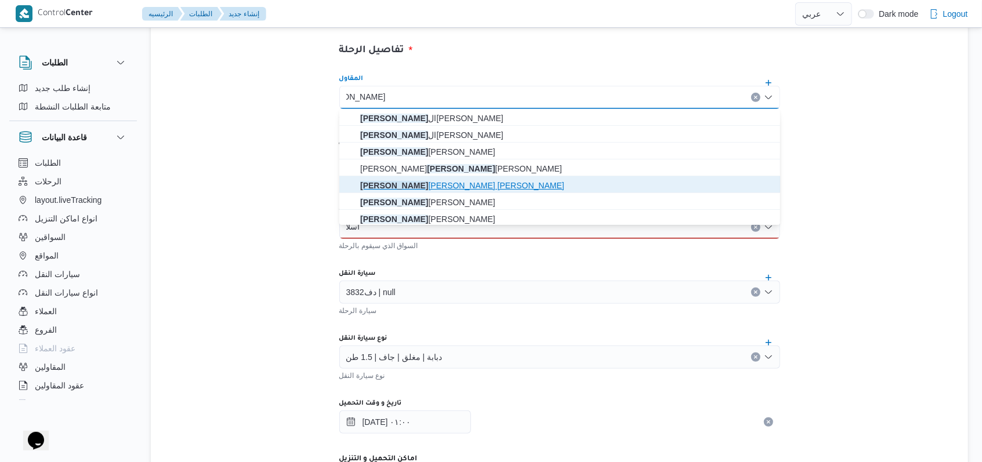
click at [433, 183] on span "محمد صلاح عبد الهادى عبد الحميد" at bounding box center [566, 186] width 413 height 14
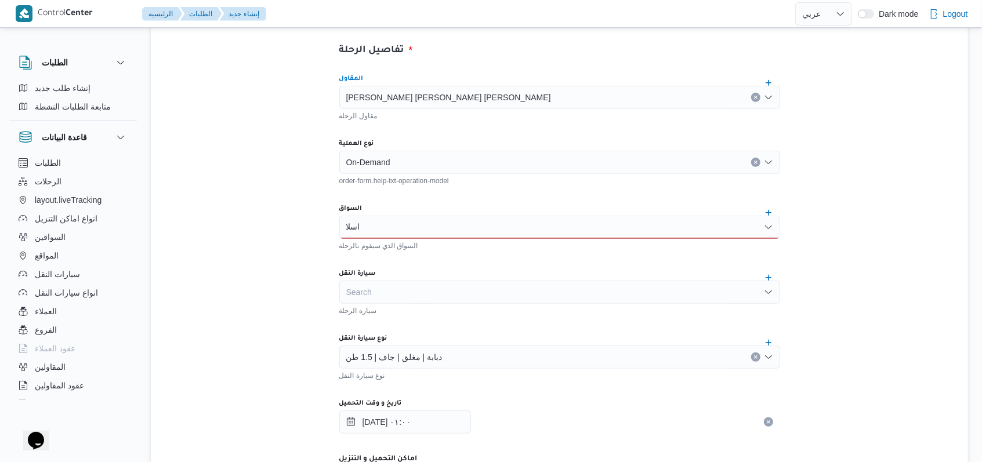
click at [422, 223] on div "اسلا اسلا" at bounding box center [559, 227] width 441 height 23
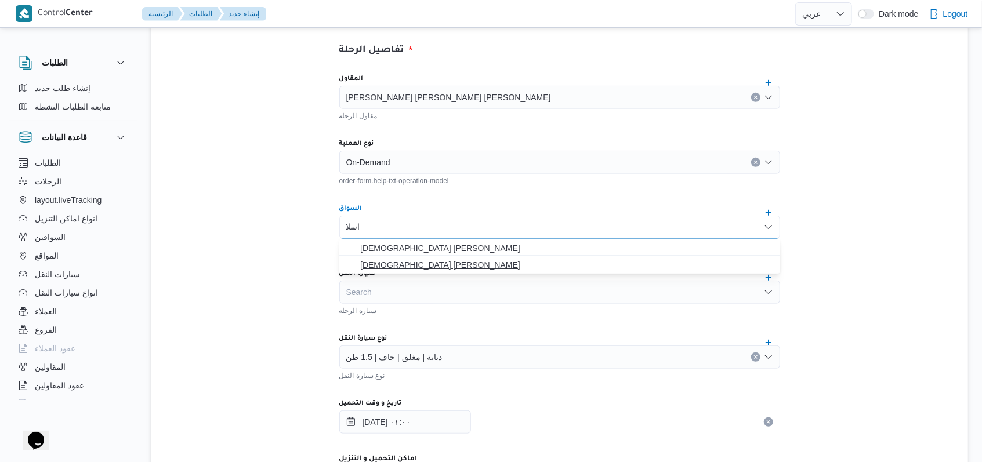
type input "اسلا"
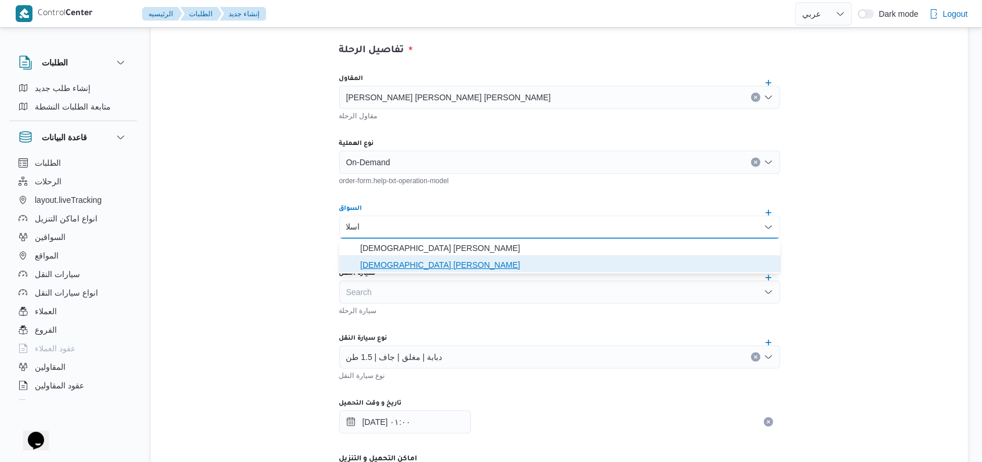
click at [418, 265] on span "[DEMOGRAPHIC_DATA] [PERSON_NAME]" at bounding box center [566, 265] width 413 height 14
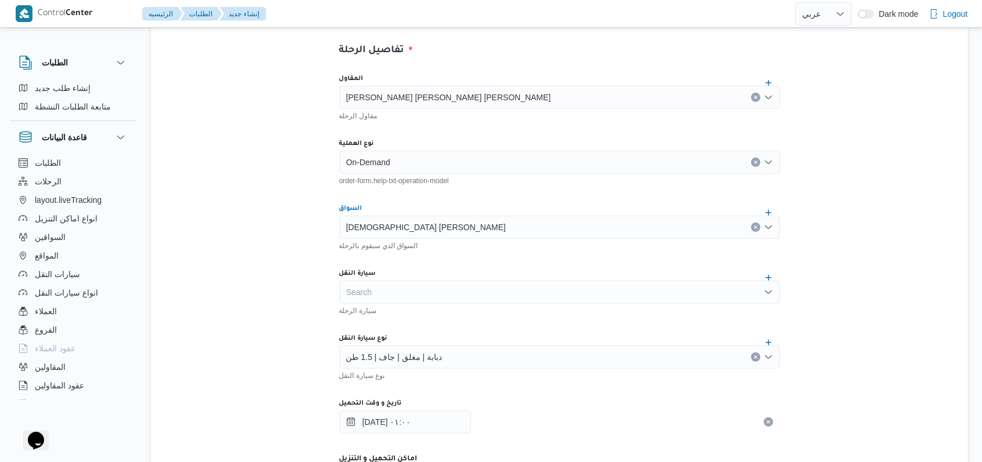
click at [414, 291] on div "Search" at bounding box center [559, 292] width 441 height 23
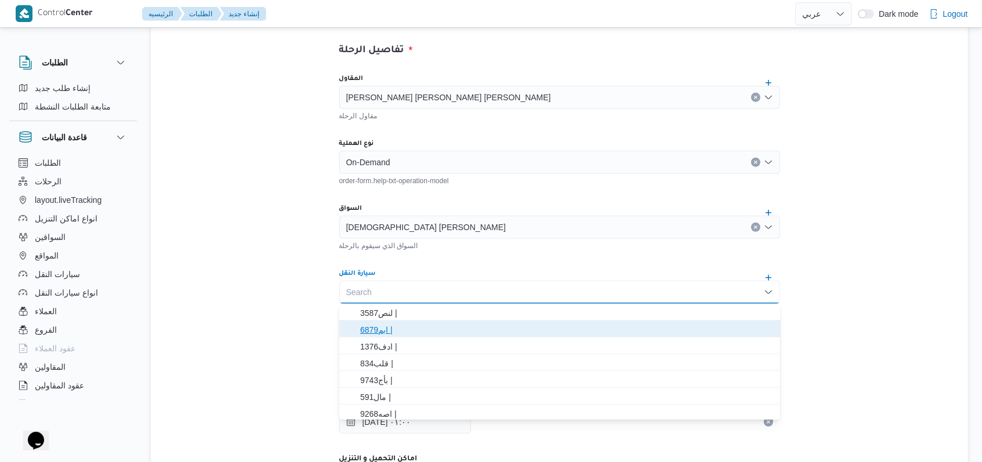
click at [394, 335] on span "6879ابم |" at bounding box center [566, 330] width 413 height 14
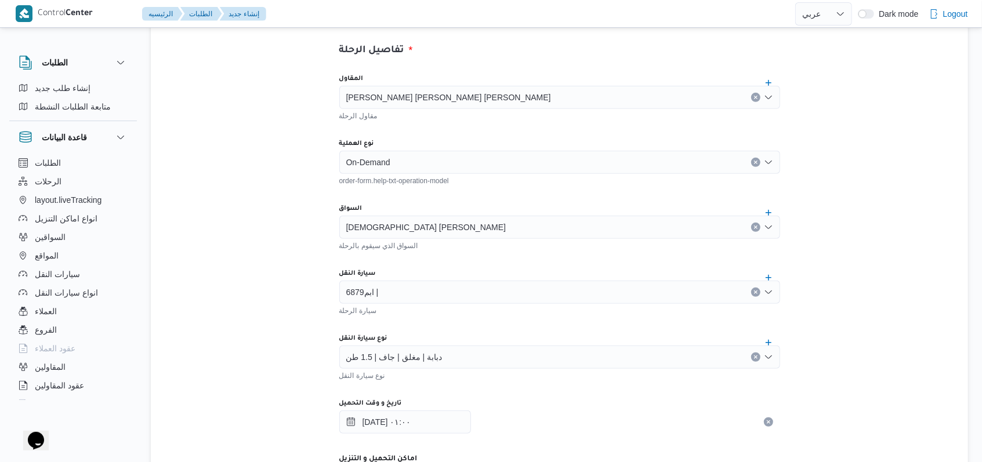
click at [410, 323] on div "المقاول محمد صلاح عبد الهادى عبد الحميد مقاول الرحلة نوع العملية On-Demand orde…" at bounding box center [559, 323] width 459 height 516
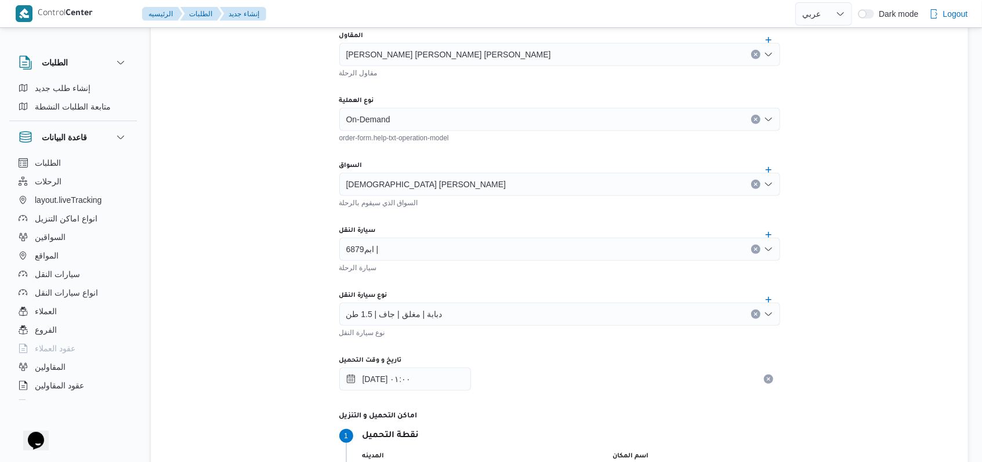
scroll to position [386, 0]
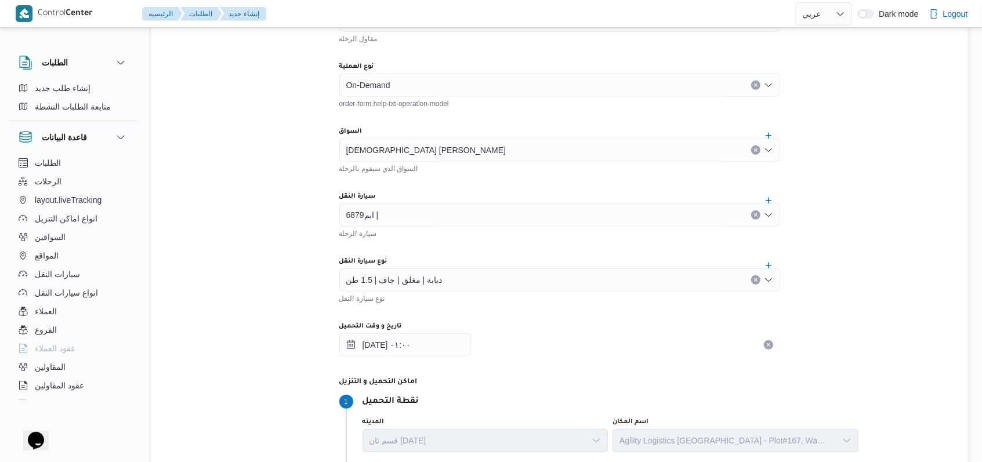
click at [428, 283] on span "دبابة | مغلق | جاف | 1.5 طن" at bounding box center [394, 279] width 96 height 13
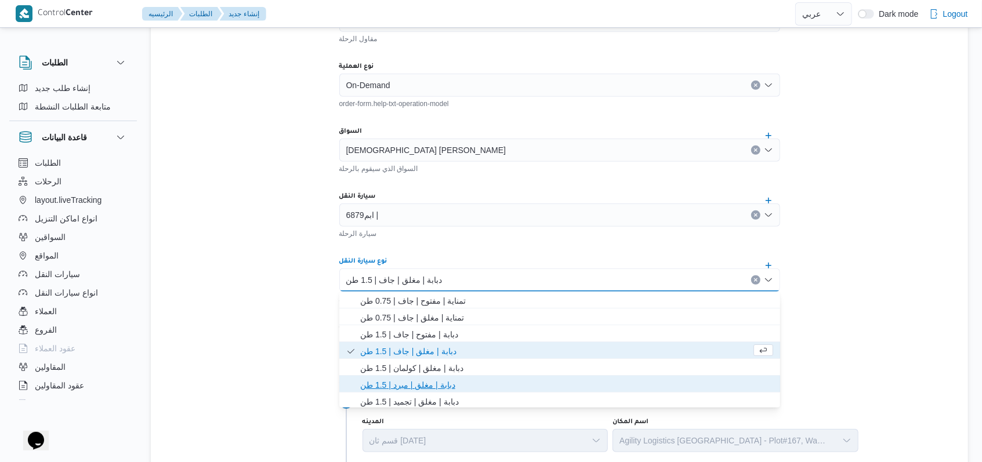
click at [428, 389] on span "دبابة | مغلق | مبرد | 1.5 طن" at bounding box center [566, 385] width 413 height 14
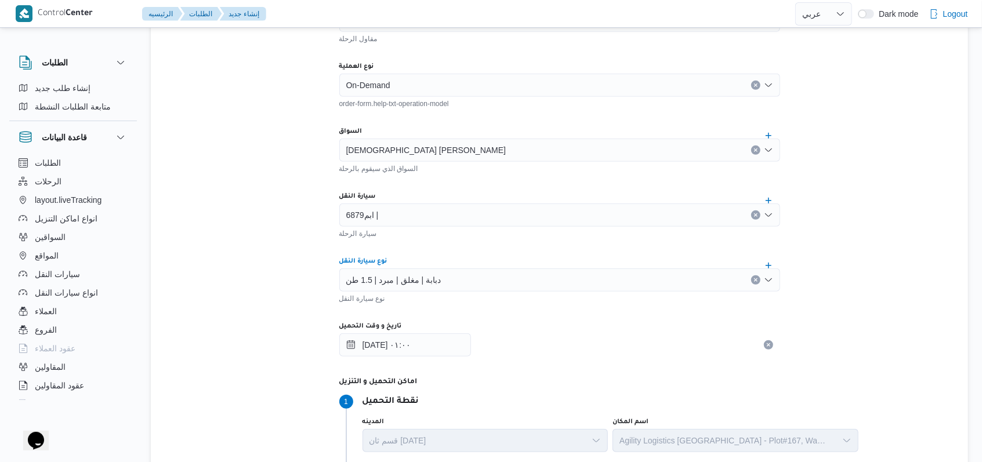
click at [455, 318] on div "المقاول محمد صلاح عبد الهادى عبد الحميد مقاول الرحلة نوع العملية On-Demand orde…" at bounding box center [559, 246] width 459 height 516
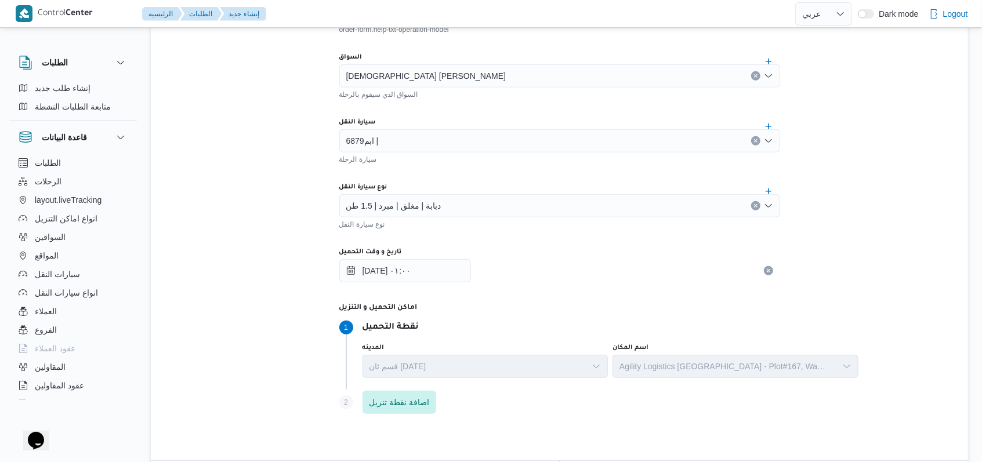
scroll to position [541, 0]
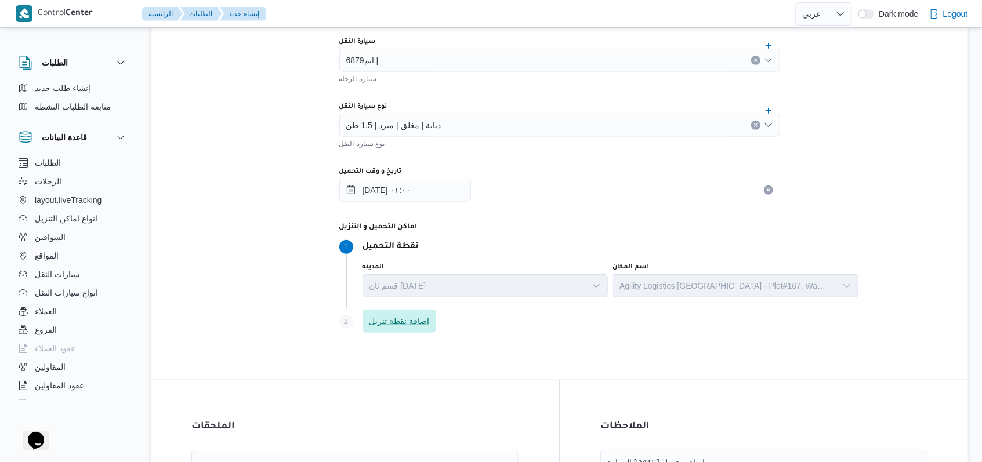
click at [416, 323] on span "اضافة نقطة تنزيل" at bounding box center [400, 321] width 60 height 14
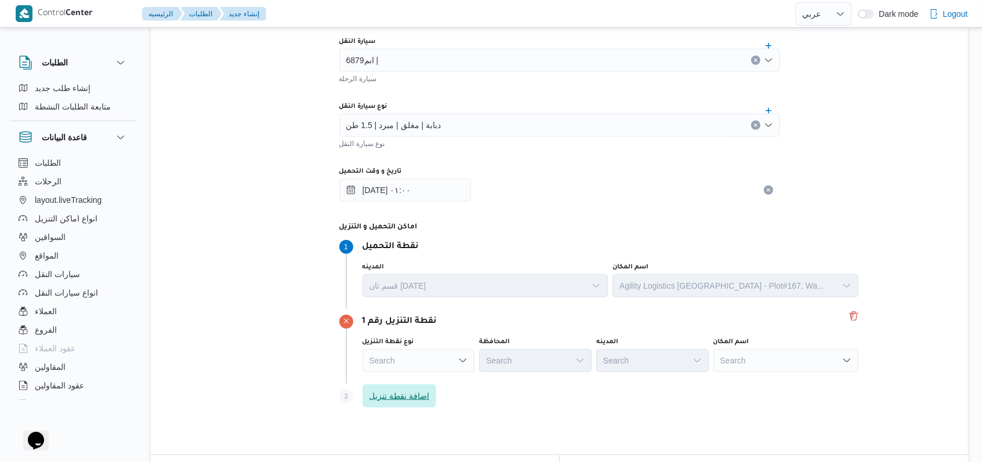
click at [423, 389] on span "اضافة نقطة تنزيل" at bounding box center [400, 396] width 60 height 14
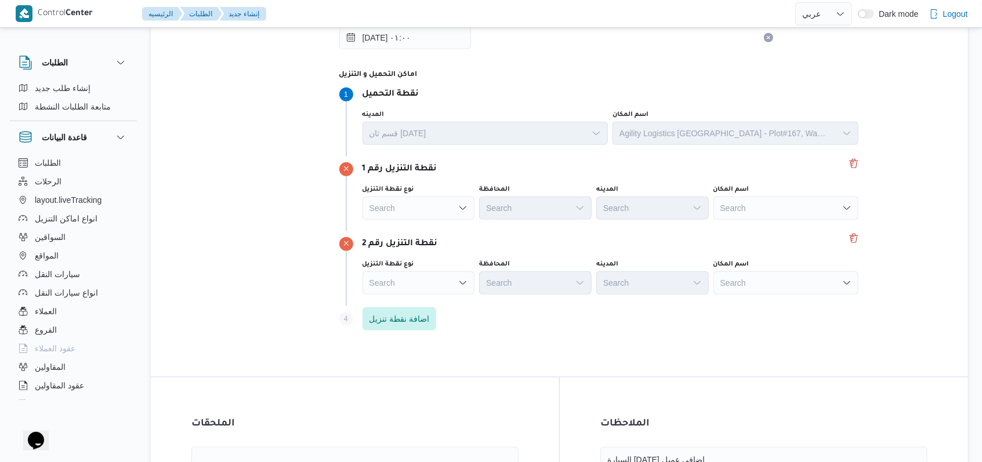
scroll to position [696, 0]
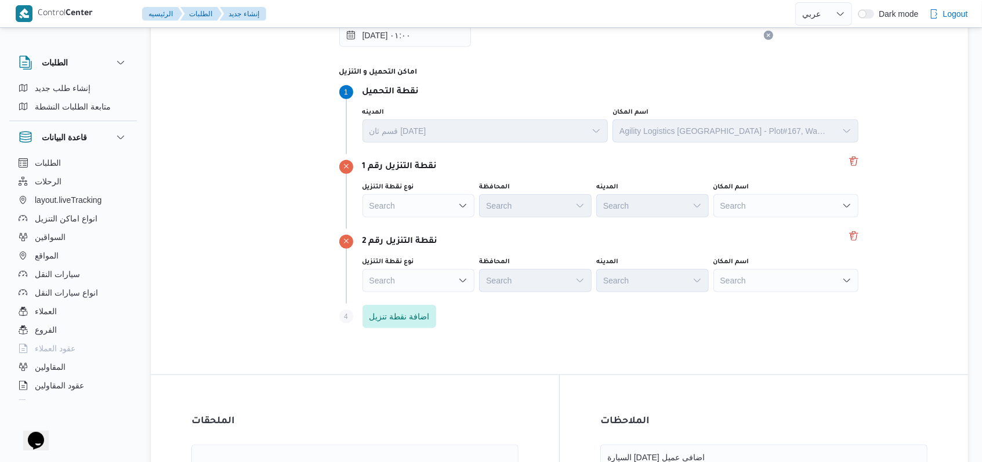
click at [440, 200] on div "Search" at bounding box center [419, 205] width 113 height 23
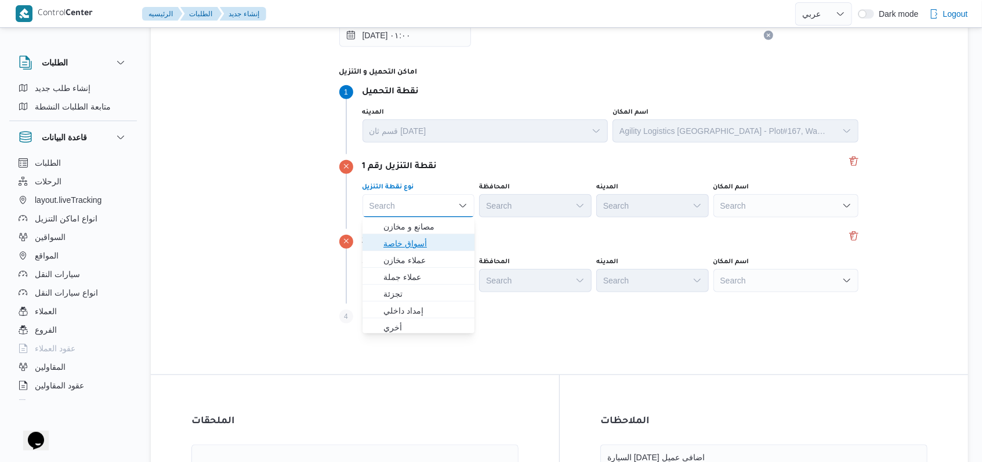
click at [424, 245] on span "أسواق خاصة" at bounding box center [425, 244] width 85 height 14
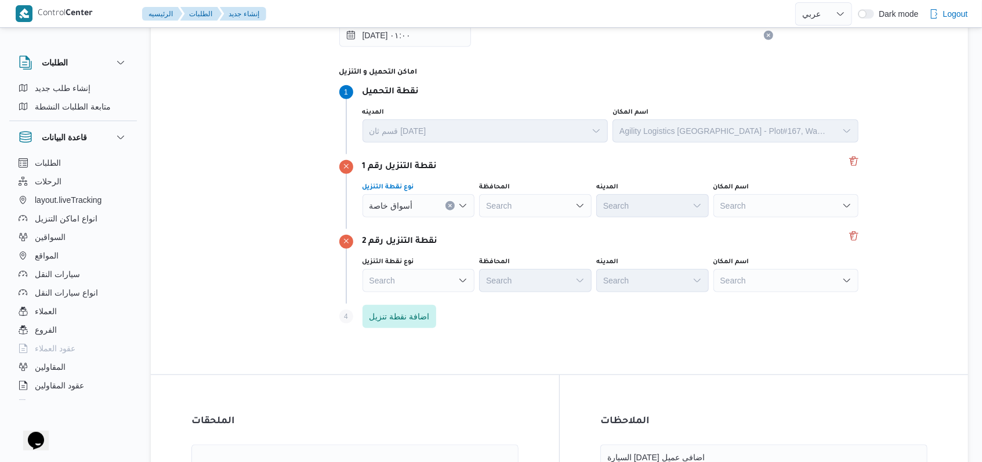
click at [441, 218] on div "Search" at bounding box center [419, 205] width 113 height 23
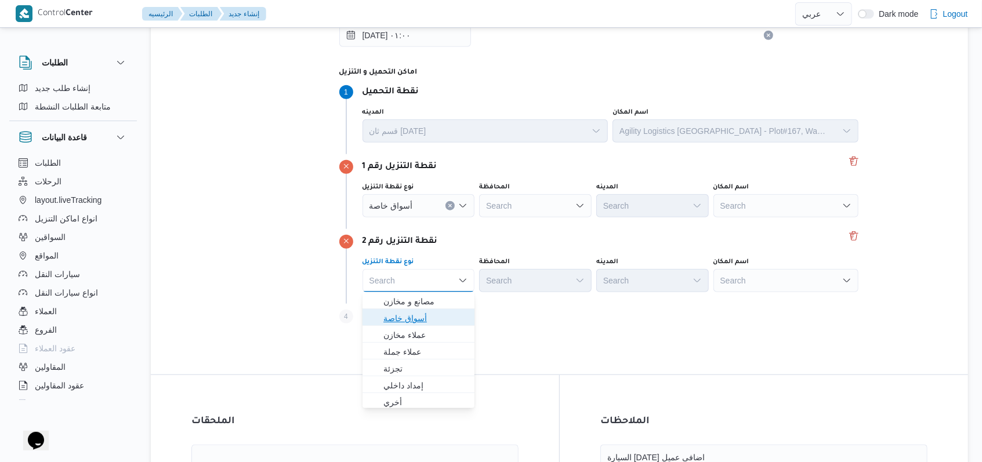
click at [444, 316] on span "أسواق خاصة" at bounding box center [425, 319] width 85 height 14
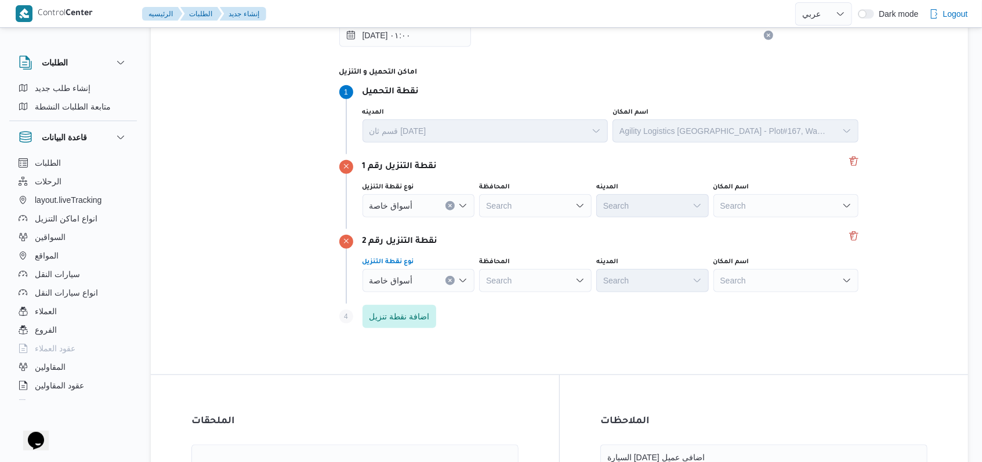
click at [763, 211] on div "Search" at bounding box center [786, 205] width 145 height 23
type input "كارفور العبور"
click at [767, 223] on span "كارفور العبور | كارفور العبور الجديد | null" at bounding box center [792, 227] width 117 height 14
click at [767, 218] on div "Search" at bounding box center [786, 205] width 145 height 23
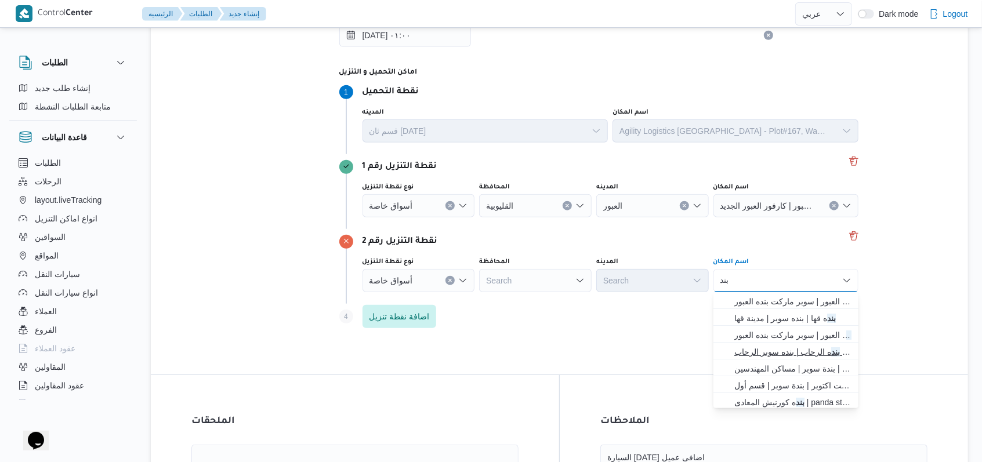
type input "بند"
click at [776, 354] on span "بند ه الرحاب | بنده سوبر الرحاب | null" at bounding box center [792, 352] width 117 height 14
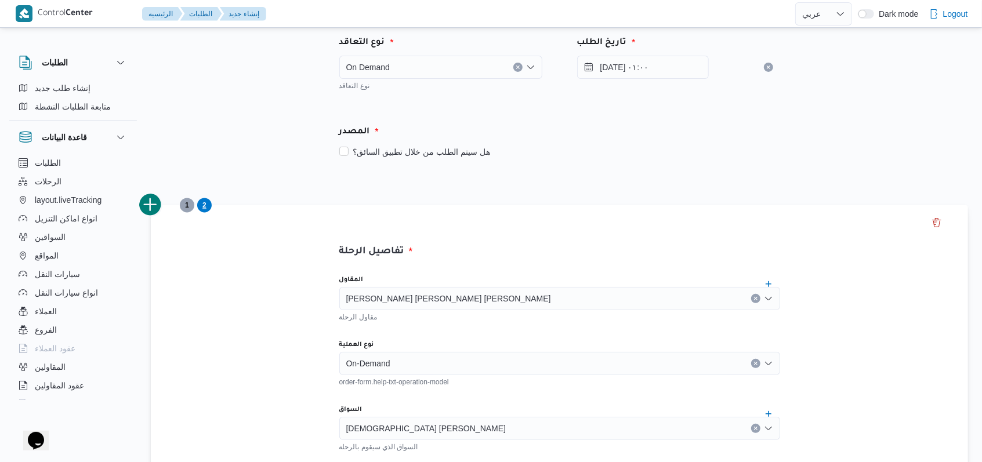
scroll to position [154, 0]
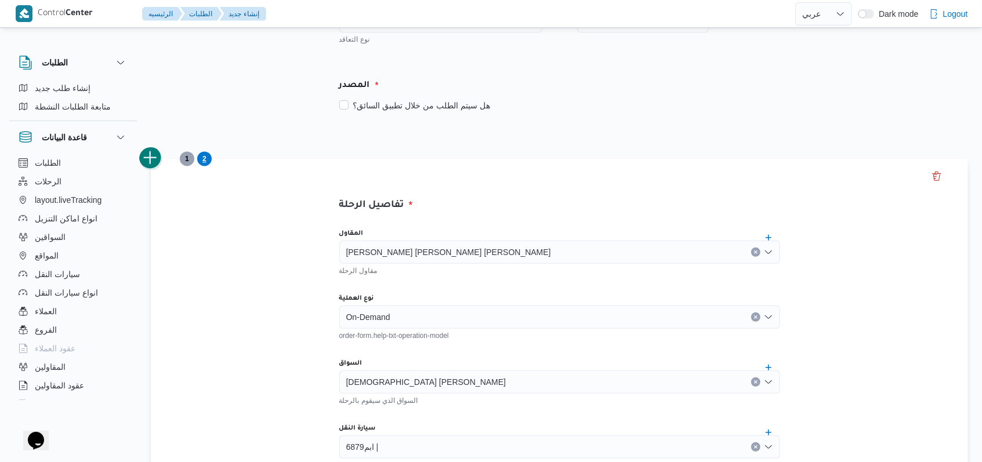
click at [149, 161] on button "add trip" at bounding box center [150, 158] width 23 height 23
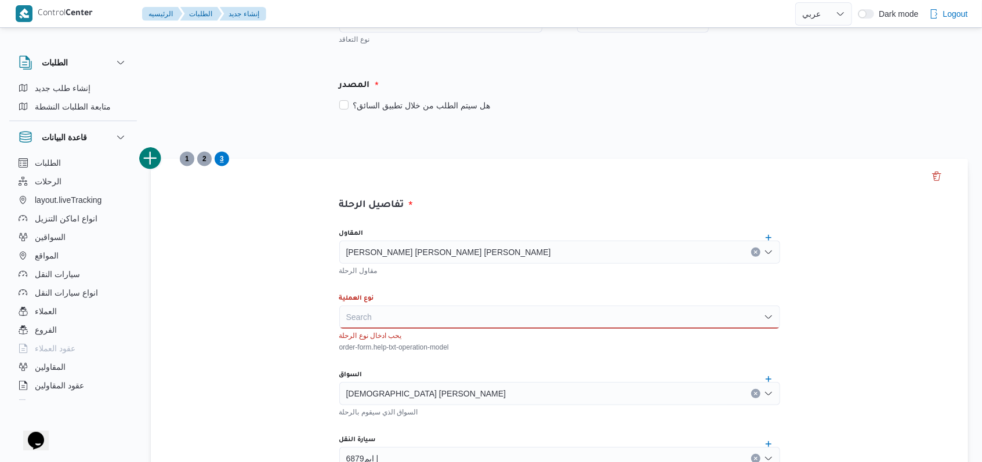
click at [495, 262] on div "[PERSON_NAME] [PERSON_NAME] [PERSON_NAME]" at bounding box center [559, 252] width 441 height 23
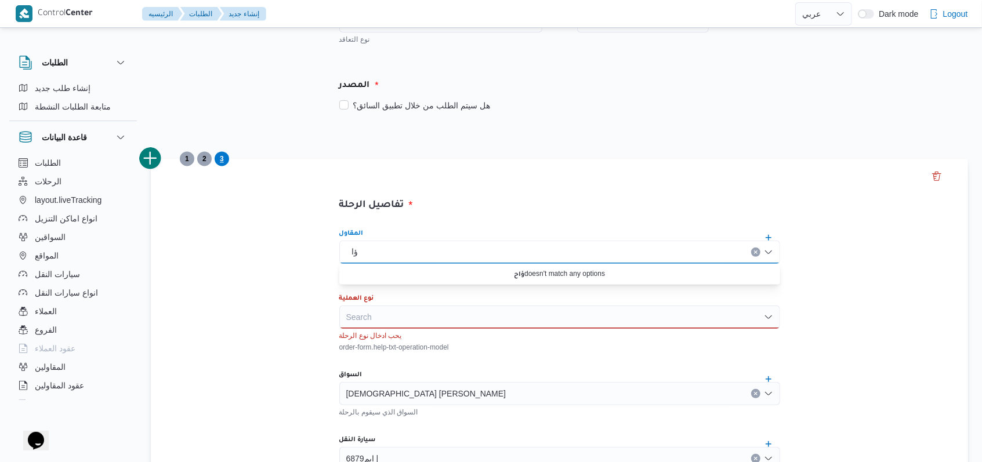
type input "ؤ"
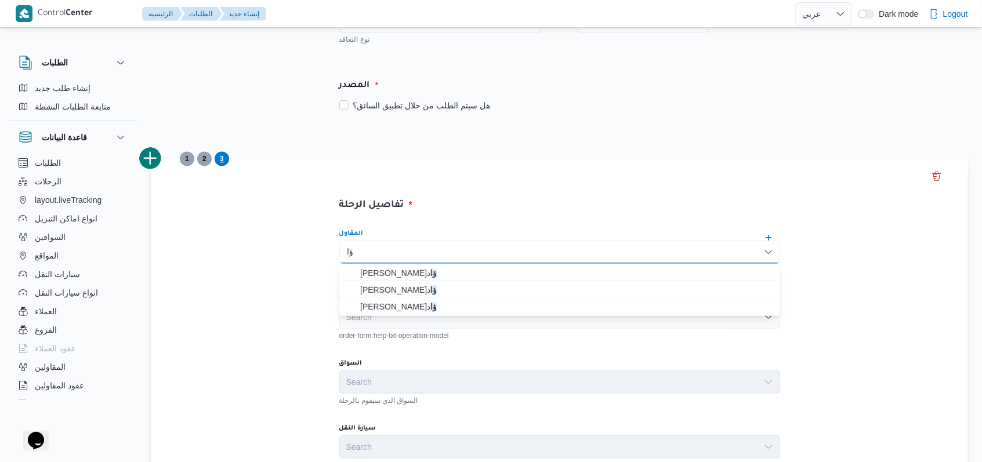
type input "ؤ"
type input "راجح"
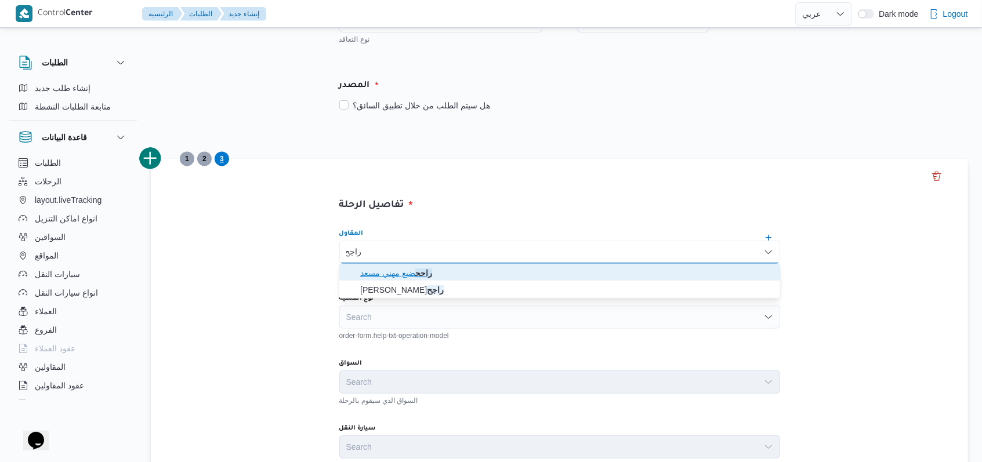
drag, startPoint x: 480, startPoint y: 273, endPoint x: 473, endPoint y: 276, distance: 7.5
click at [479, 274] on span "راجح ضبع مهني مسعد" at bounding box center [566, 273] width 413 height 14
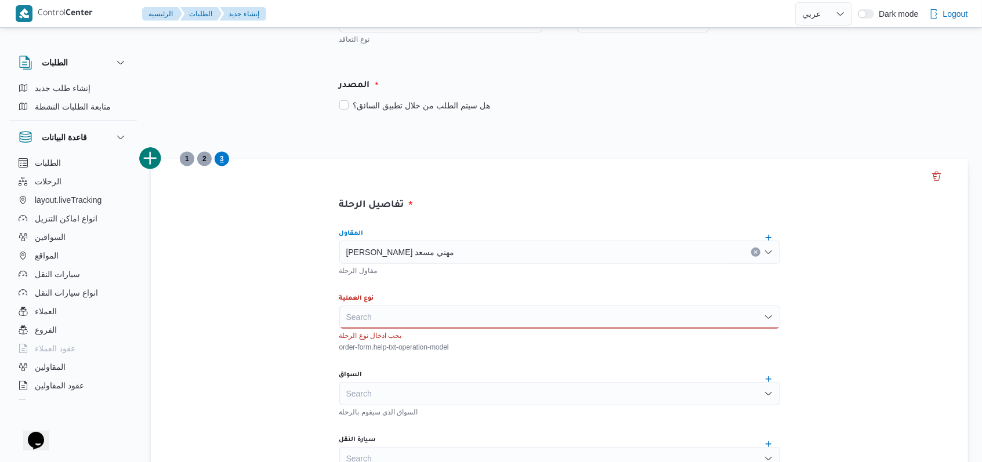
click at [394, 326] on div "Search" at bounding box center [559, 317] width 441 height 23
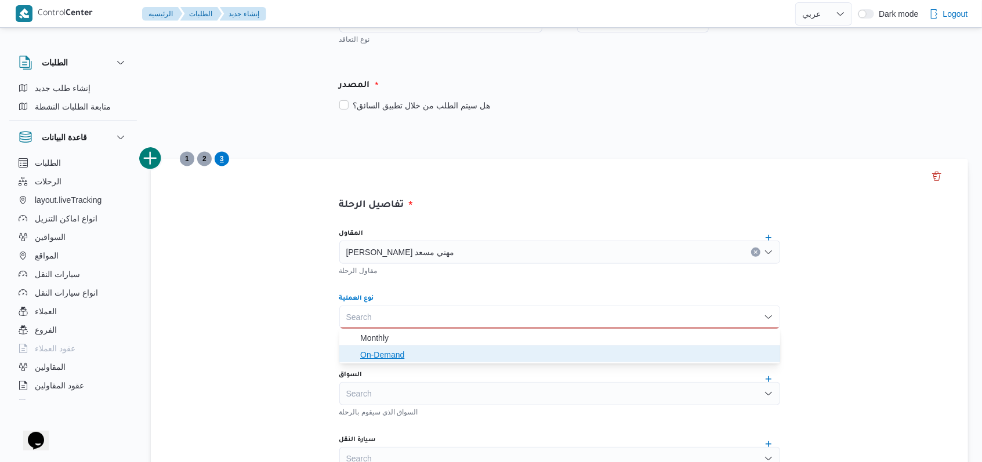
click at [399, 357] on span "On-Demand" at bounding box center [566, 355] width 413 height 14
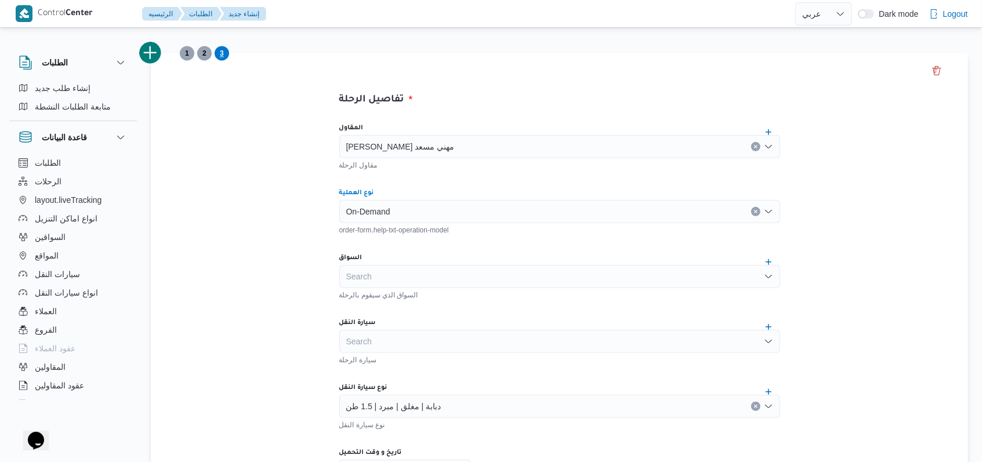
scroll to position [386, 0]
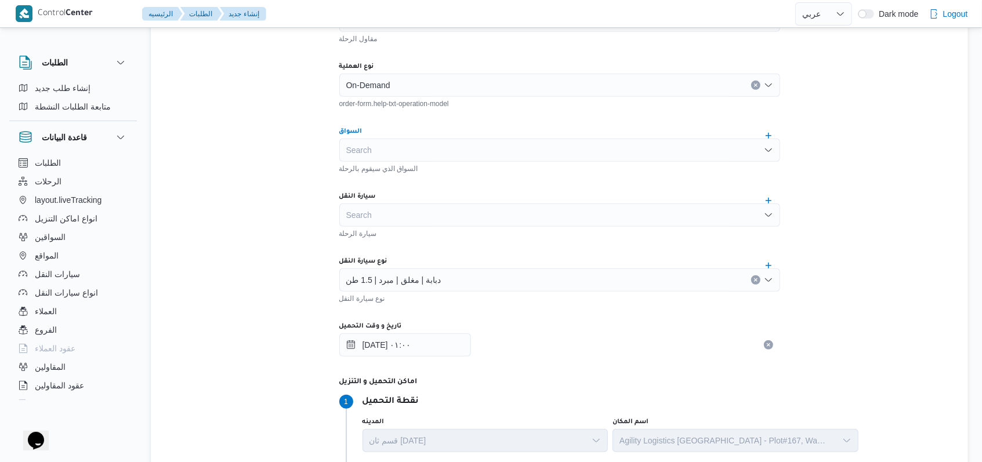
click at [443, 150] on div "Search" at bounding box center [559, 150] width 441 height 23
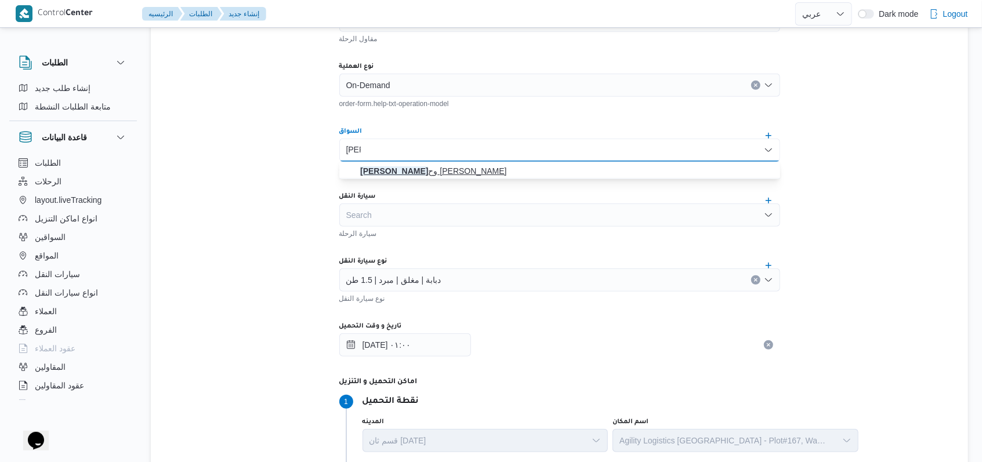
type input "ممد"
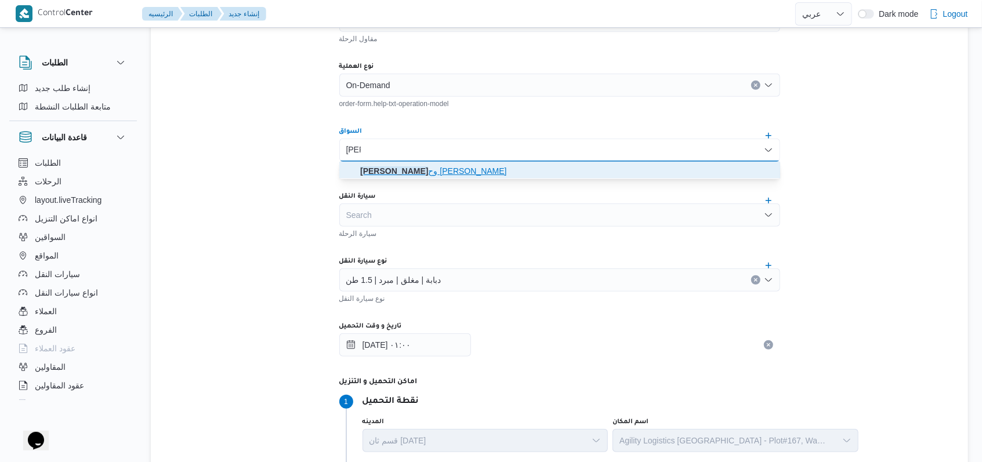
click at [440, 171] on span "ممد وح مصطفي ابراهيم حلمي" at bounding box center [566, 171] width 413 height 14
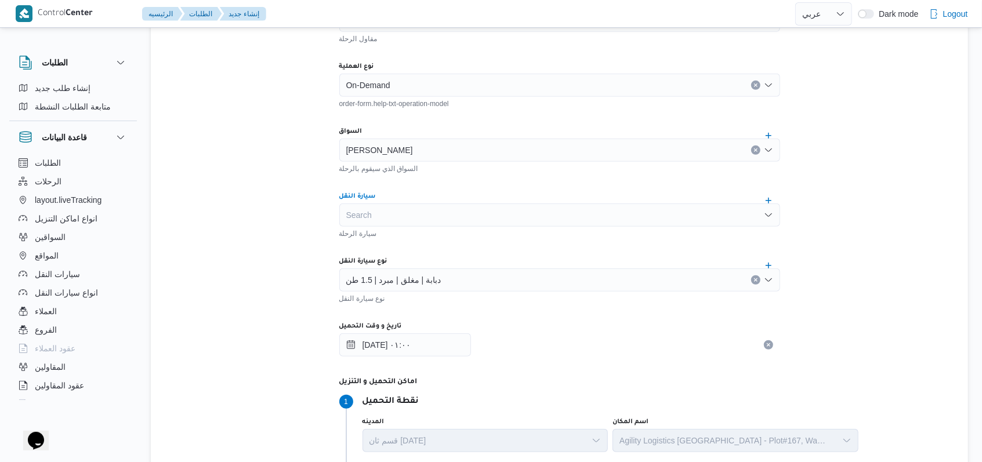
click at [419, 212] on div "Search" at bounding box center [559, 215] width 441 height 23
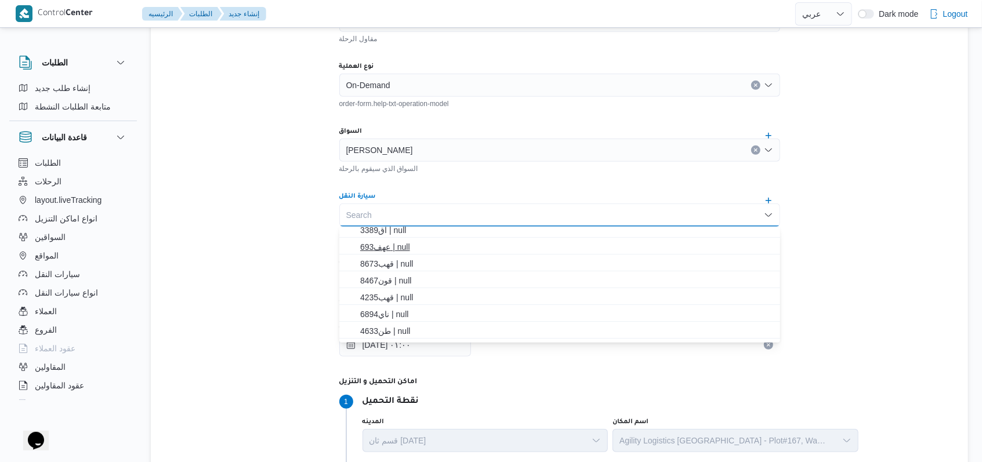
scroll to position [77, 0]
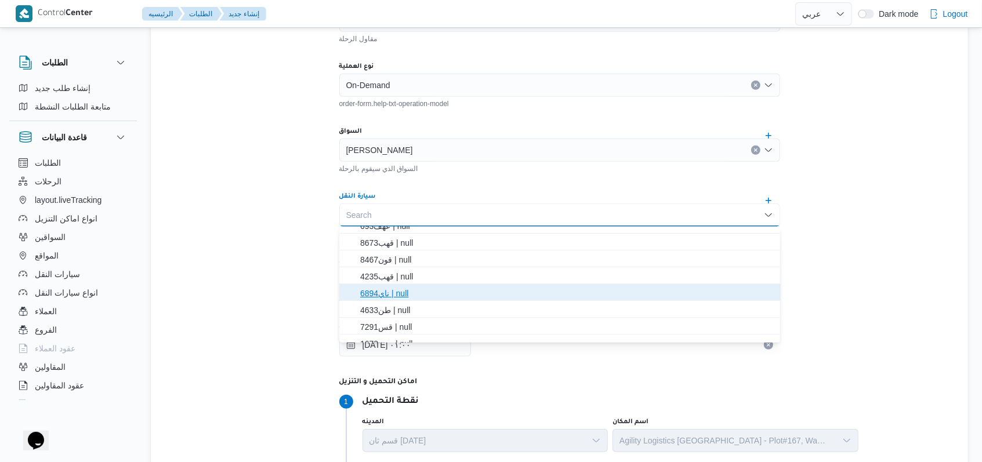
click at [407, 291] on span "ناي6894 | null" at bounding box center [566, 294] width 413 height 14
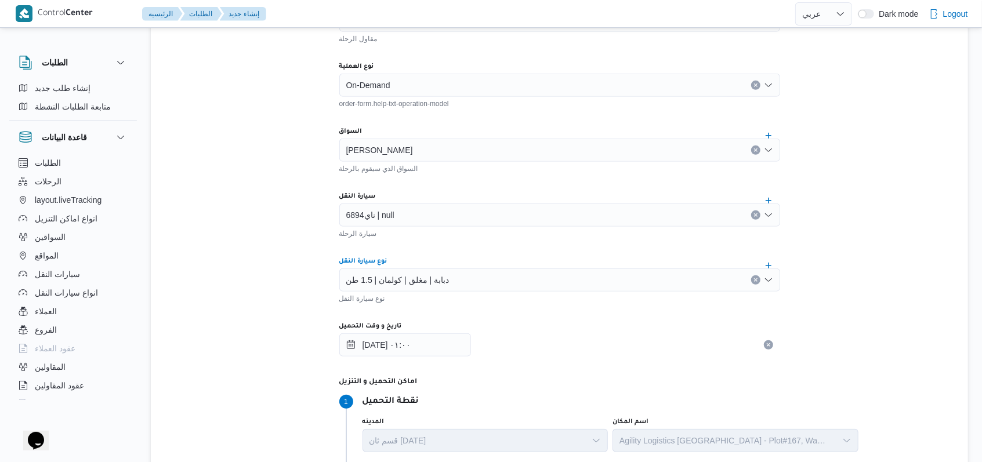
click at [411, 280] on span "دبابة | مغلق | كولمان | 1.5 طن" at bounding box center [397, 279] width 103 height 13
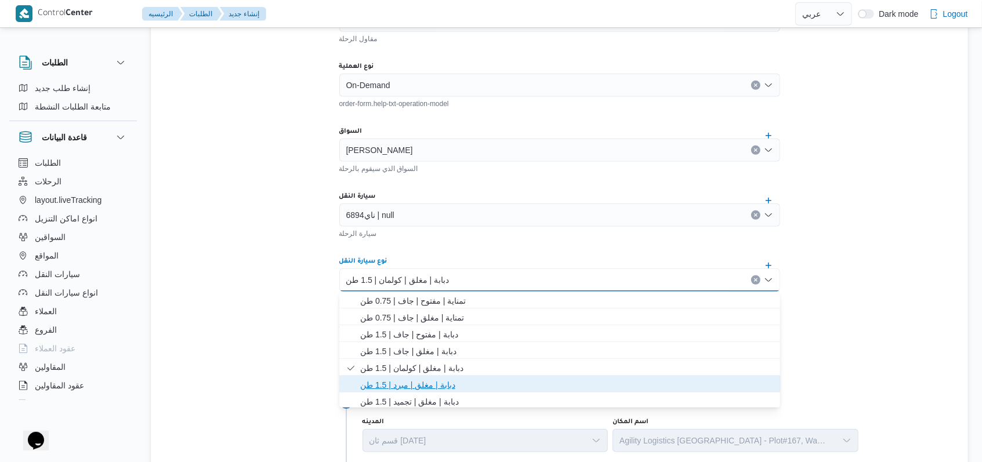
click at [416, 382] on span "دبابة | مغلق | مبرد | 1.5 طن" at bounding box center [566, 385] width 413 height 14
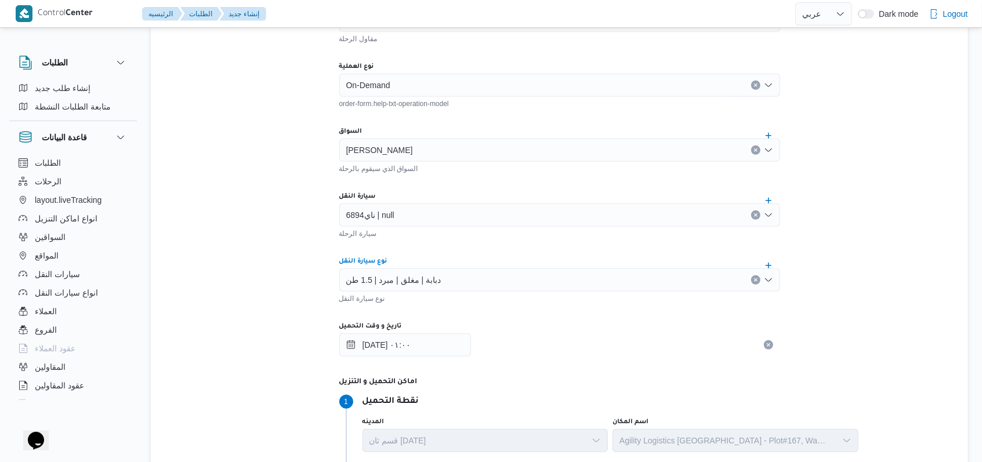
click at [548, 308] on div "المقاول راجح ضبع مهني مسعد مقاول الرحلة نوع العملية On-Demand order-form.help-t…" at bounding box center [559, 246] width 459 height 516
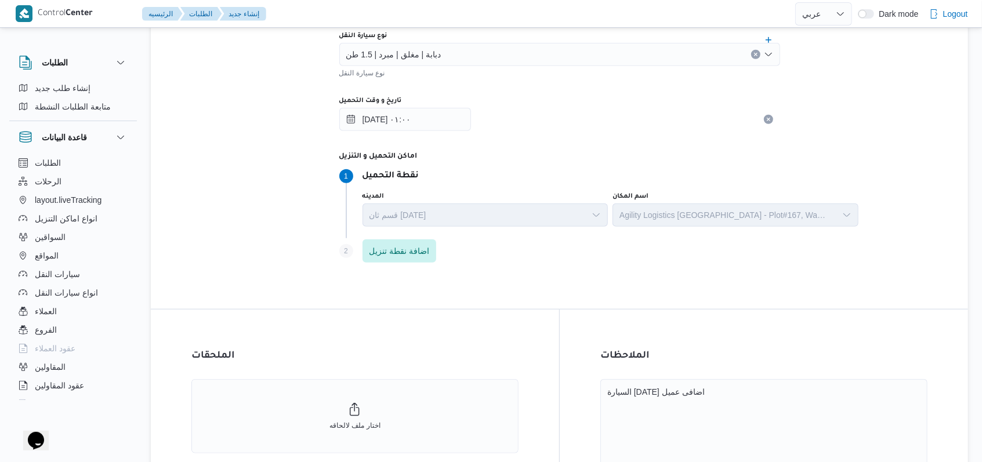
scroll to position [618, 0]
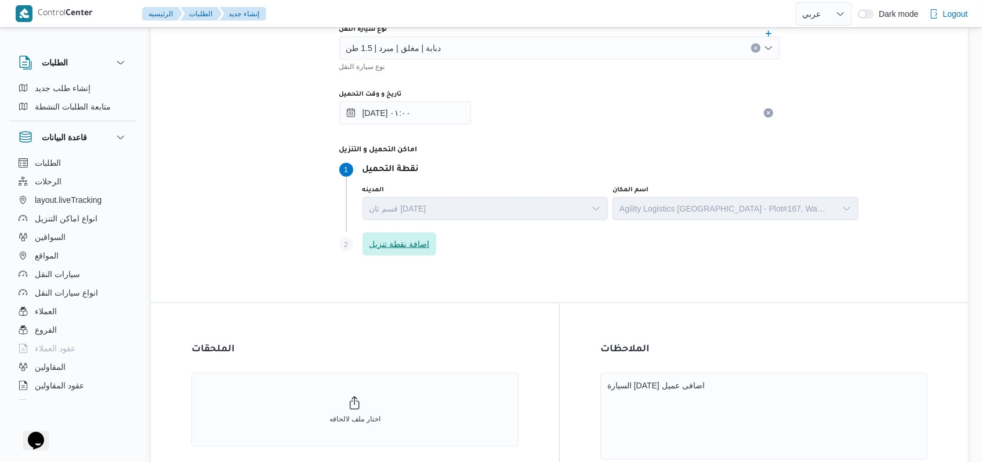
click at [429, 250] on span "اضافة نقطة تنزيل" at bounding box center [400, 244] width 74 height 23
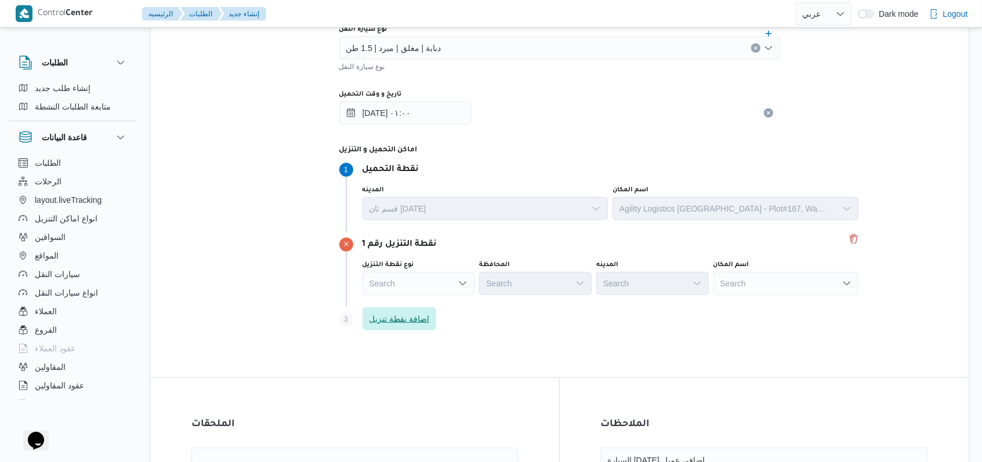
click at [436, 321] on span "اضافة نقطة تنزيل" at bounding box center [400, 318] width 74 height 23
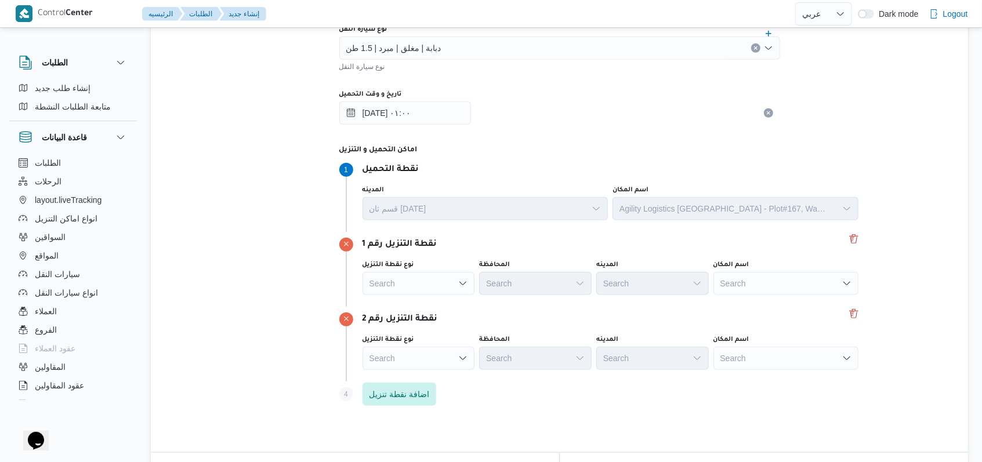
click at [493, 310] on div "نقطة التنزيل رقم 2 نوع نقطة التنزيل Search المحافظة Search المدينه Search اسم ا…" at bounding box center [600, 344] width 522 height 75
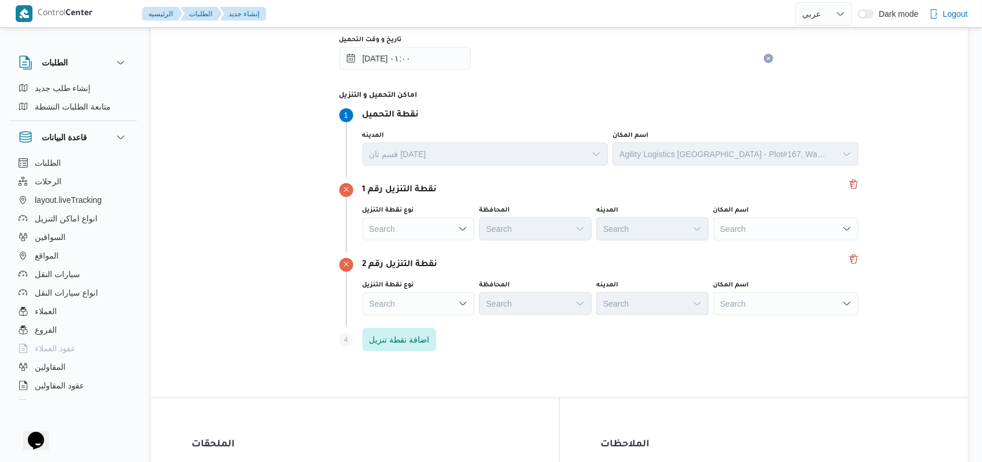
scroll to position [696, 0]
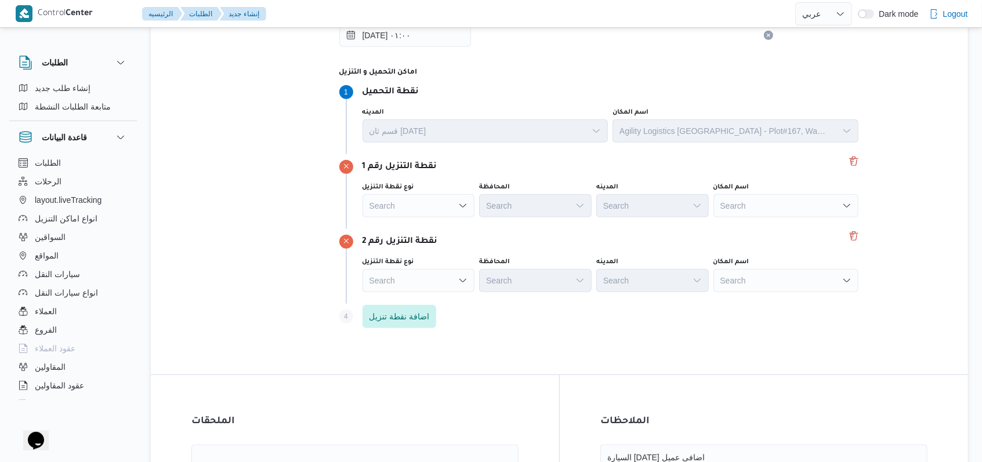
click at [728, 202] on div "Search" at bounding box center [786, 205] width 145 height 23
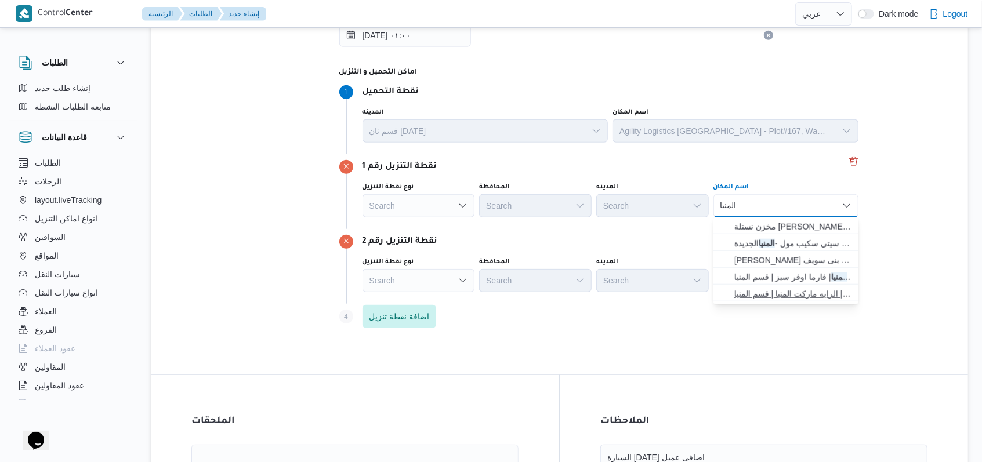
type input "المنيا"
click at [769, 295] on span "الراية ماركت - المنيا الجديدة | الرايه ماركت المنيا | قسم المنيا" at bounding box center [792, 294] width 117 height 14
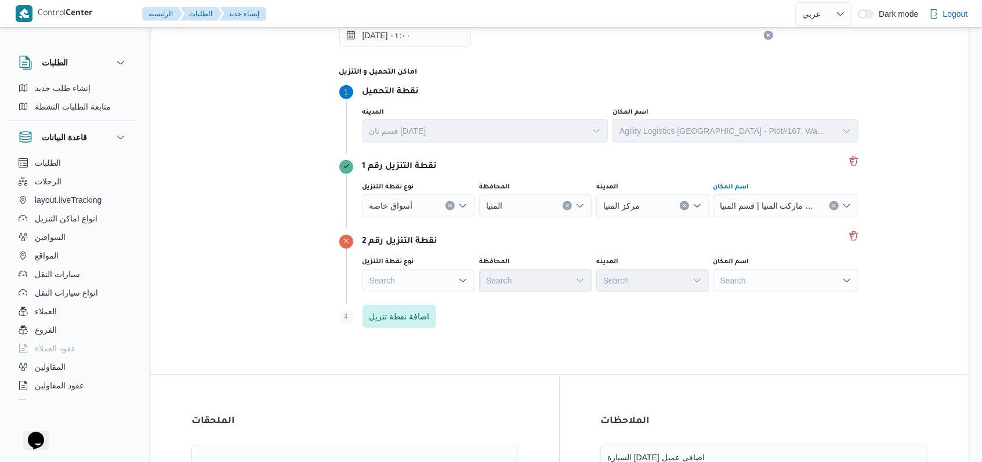
click at [762, 218] on div "Search" at bounding box center [786, 205] width 145 height 23
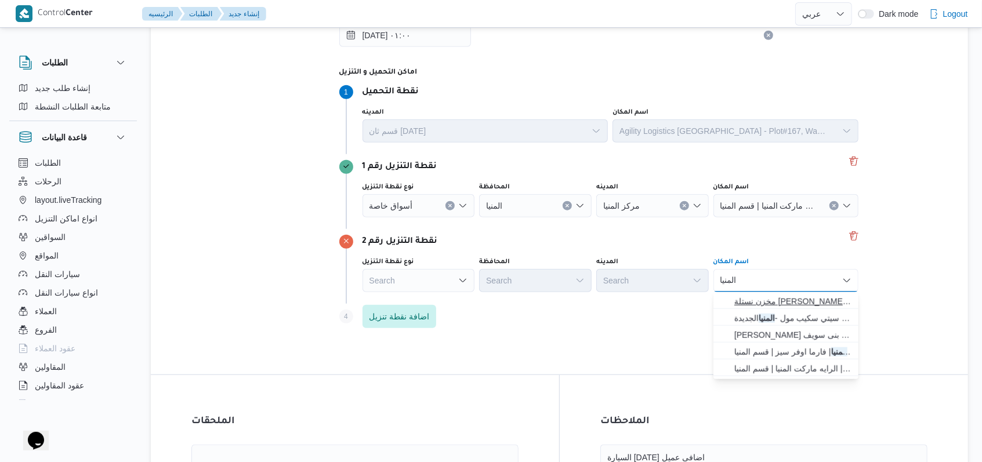
type input "المنيا"
click at [885, 298] on mark "المنيا" at bounding box center [893, 301] width 16 height 9
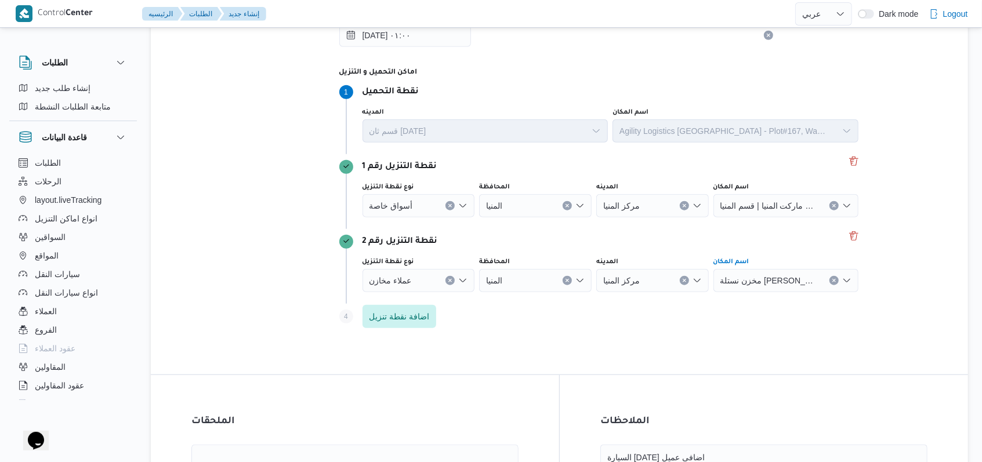
click at [575, 326] on div "Step 4 is disabled 4 اضافة نقطة تنزيل" at bounding box center [600, 319] width 522 height 30
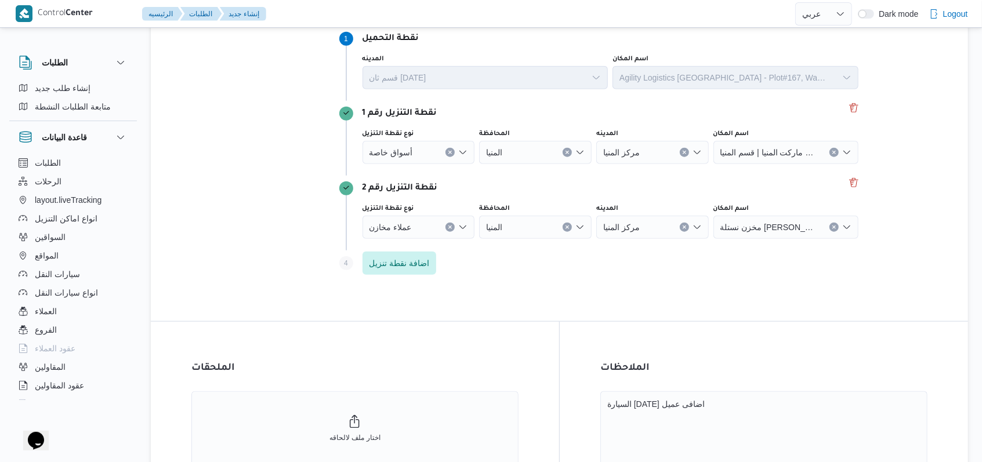
scroll to position [850, 0]
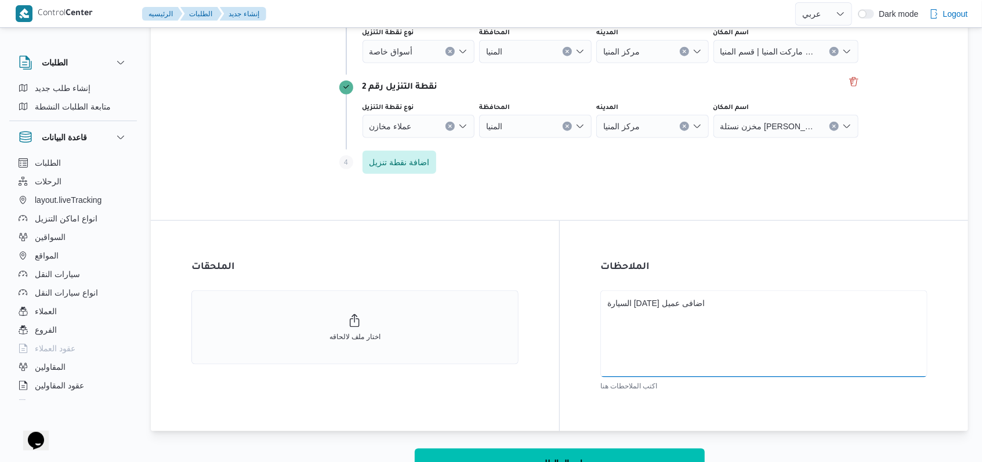
drag, startPoint x: 710, startPoint y: 314, endPoint x: 596, endPoint y: 313, distance: 114.3
click at [596, 313] on div "الملاحظات السيارة اليوم اضافى عميل اكتب الملاحطات هنا" at bounding box center [764, 326] width 408 height 211
click at [560, 325] on div "الملاحظات اكتب الملاحطات هنا" at bounding box center [764, 326] width 408 height 211
click at [567, 451] on button "ارسال الطلب" at bounding box center [560, 462] width 290 height 29
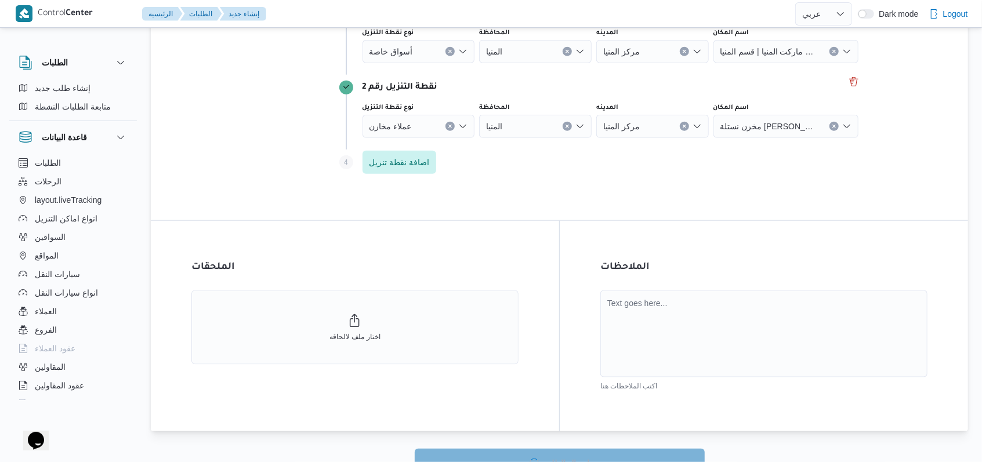
select select "ar"
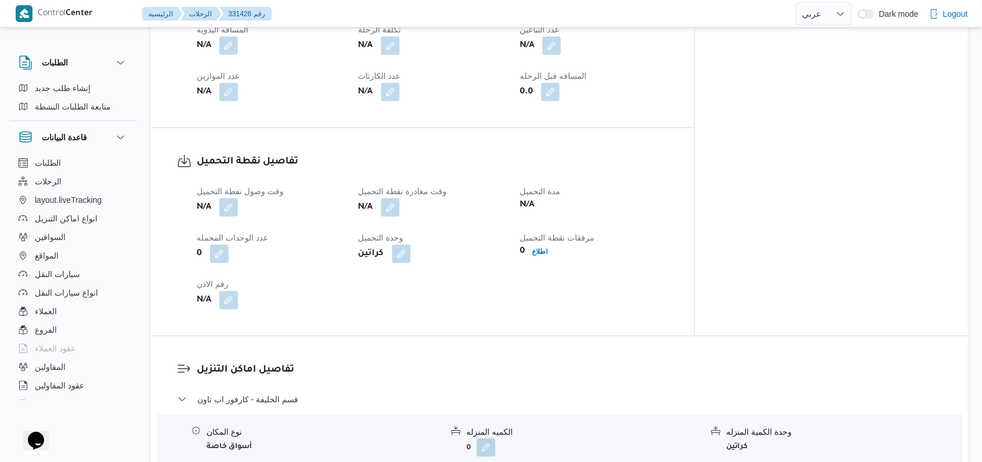
scroll to position [696, 0]
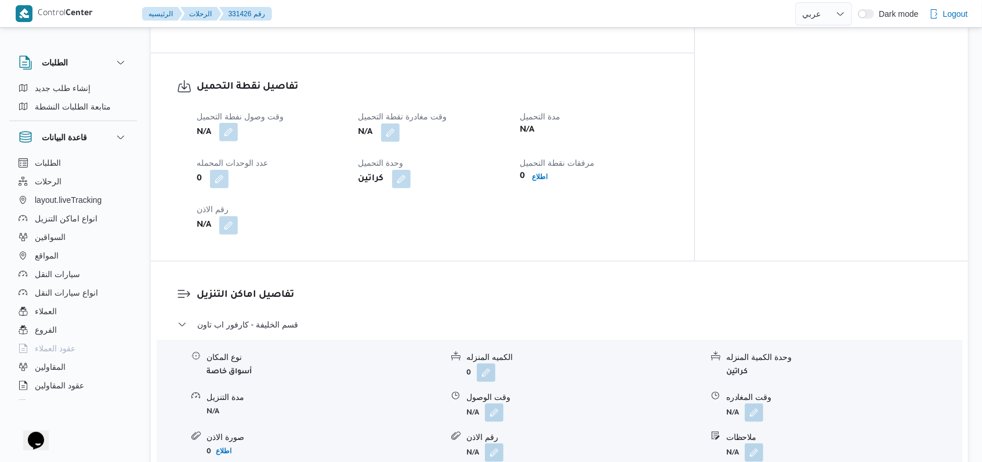
click at [230, 128] on button "button" at bounding box center [228, 132] width 19 height 19
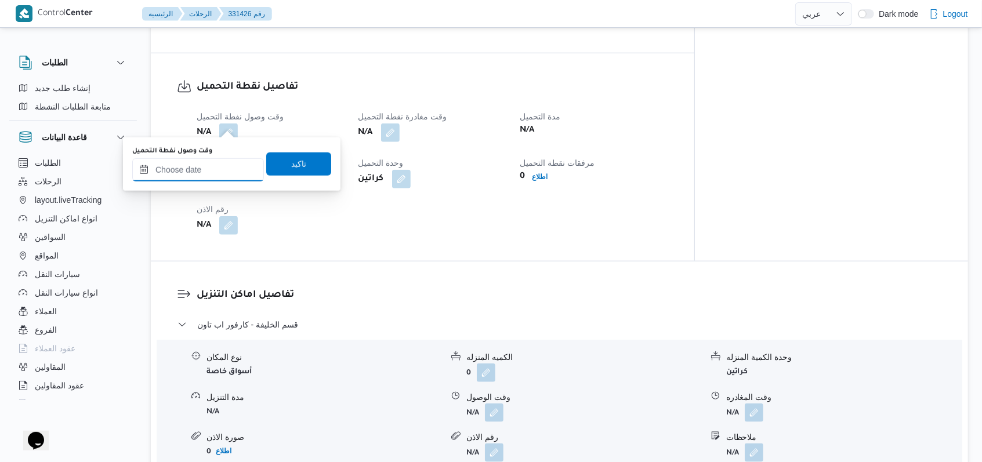
click at [205, 161] on input "وقت وصول نفطة التحميل" at bounding box center [198, 169] width 132 height 23
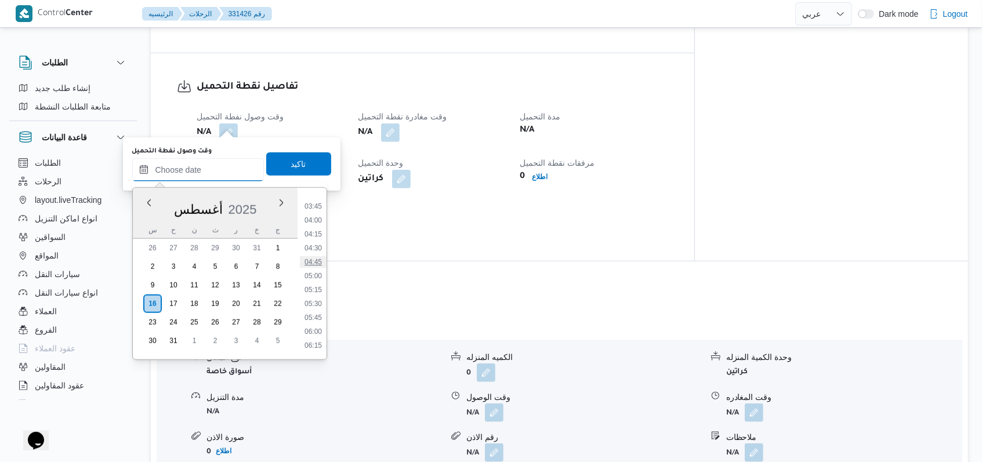
scroll to position [205, 0]
click at [318, 308] on li "05:30" at bounding box center [313, 305] width 27 height 12
type input "[DATE] ٠٥:٣٠"
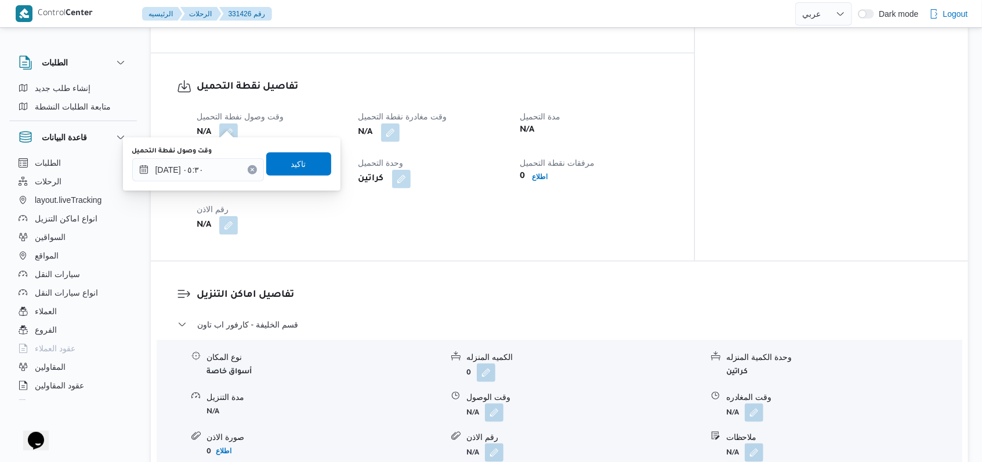
click at [296, 179] on div "وقت وصول نفطة التحميل ١٦/٠٨/٢٠٢٥ ٠٥:٣٠ تاكيد" at bounding box center [231, 164] width 201 height 37
click at [306, 164] on span "تاكيد" at bounding box center [298, 163] width 65 height 23
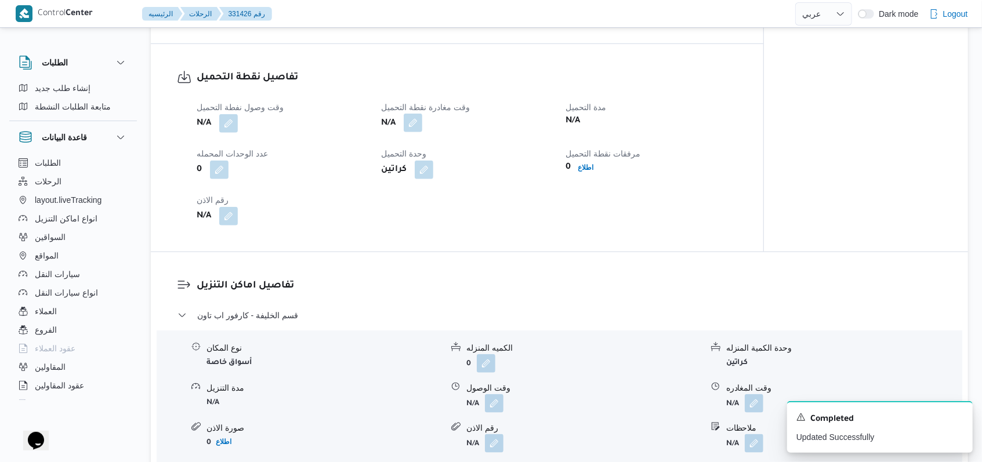
click at [421, 123] on button "button" at bounding box center [413, 123] width 19 height 19
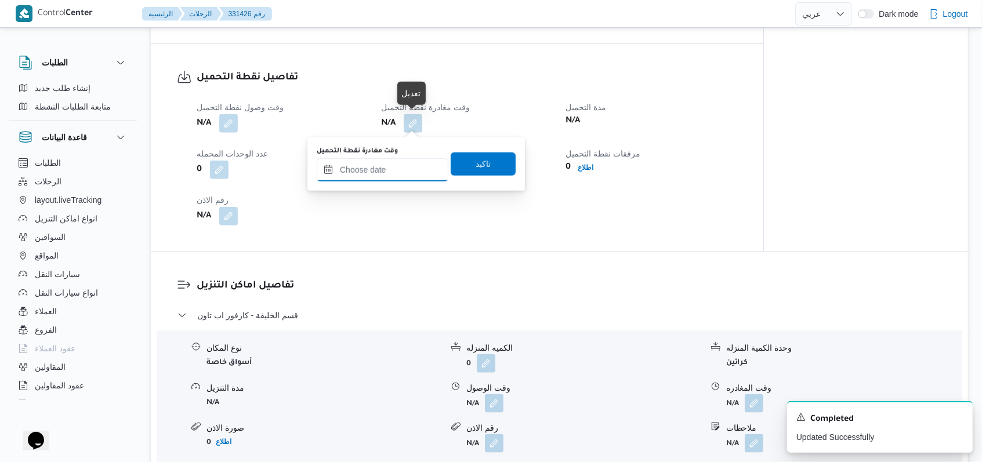
click at [385, 166] on input "وقت مغادرة نقطة التحميل" at bounding box center [383, 169] width 132 height 23
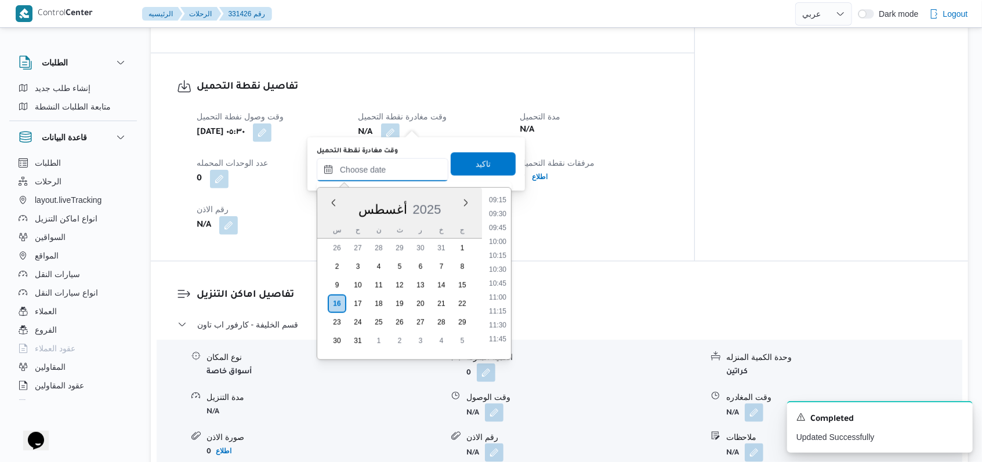
scroll to position [360, 0]
click at [501, 235] on li "07:00" at bounding box center [497, 233] width 27 height 12
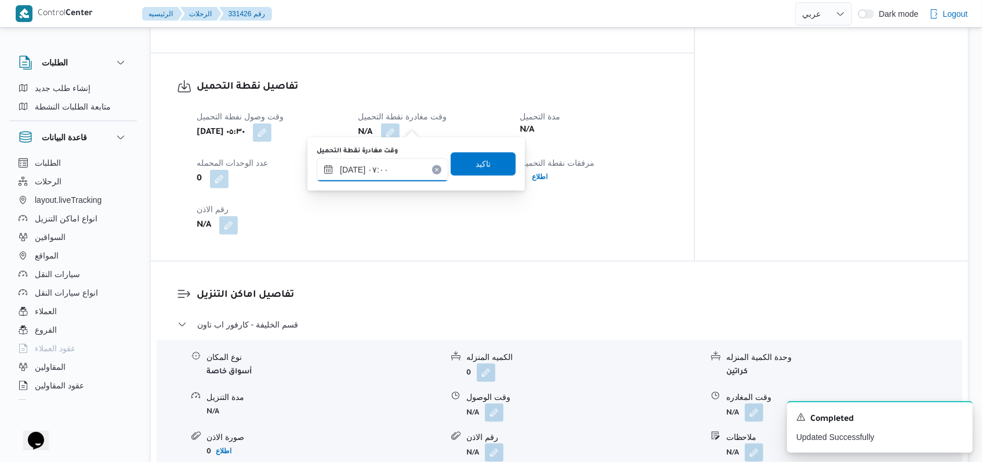
type input "[DATE] ٠٧:٠٠"
click at [494, 168] on span "تاكيد" at bounding box center [483, 163] width 65 height 23
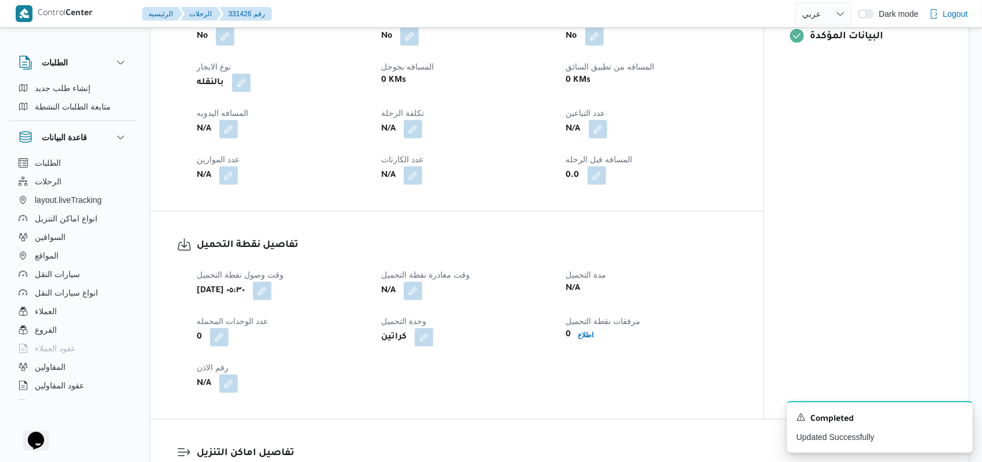
scroll to position [464, 0]
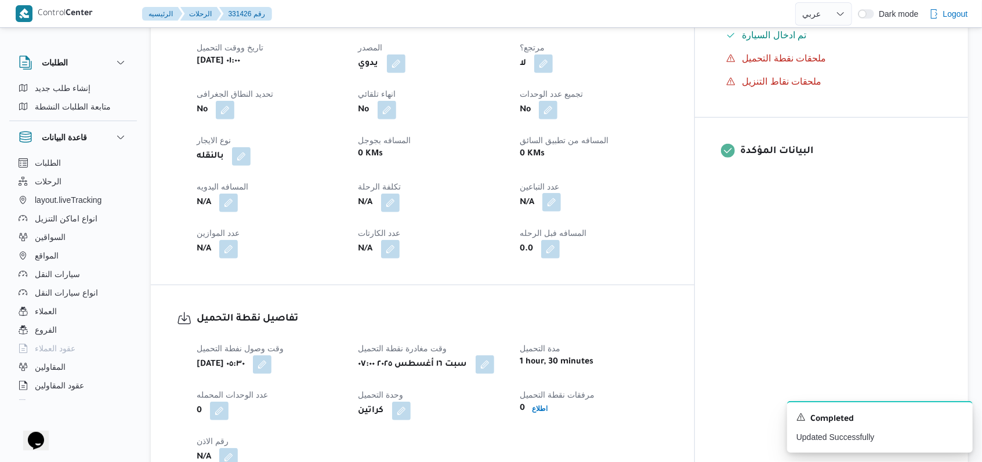
click at [561, 193] on button "button" at bounding box center [551, 202] width 19 height 19
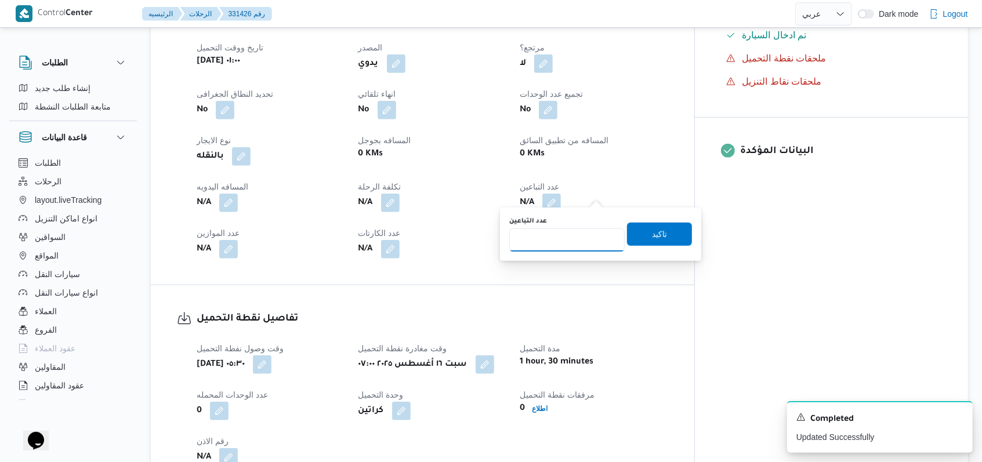
click at [570, 239] on input "عدد التباعين" at bounding box center [566, 240] width 115 height 23
type input "1"
click at [640, 234] on span "تاكيد" at bounding box center [659, 233] width 65 height 23
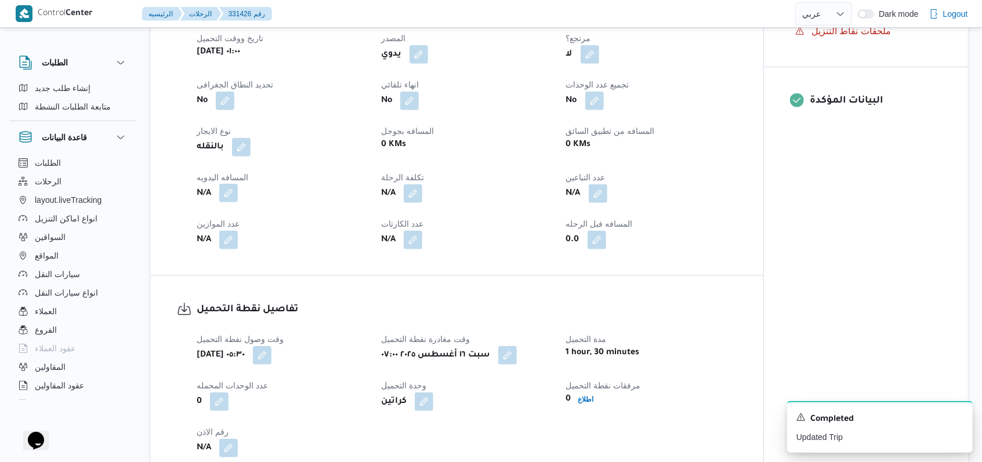
click at [233, 197] on button "button" at bounding box center [228, 193] width 19 height 19
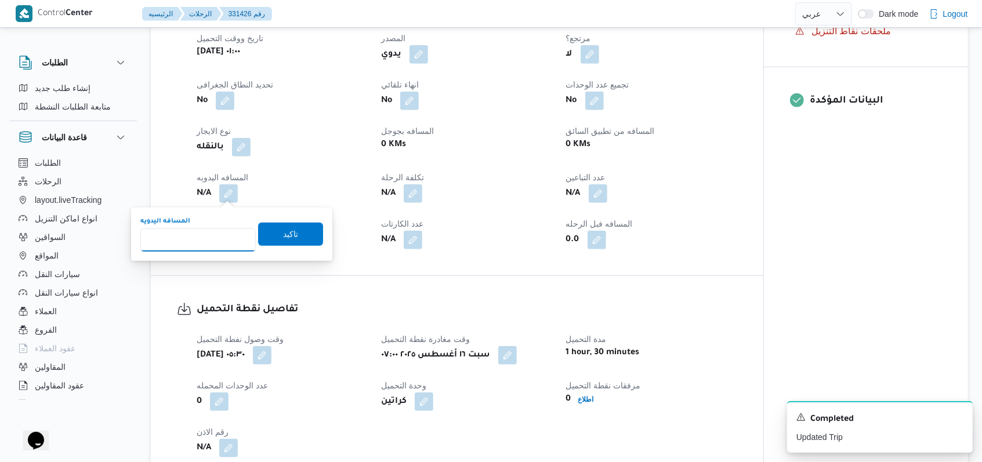
click at [211, 234] on input "المسافه اليدويه" at bounding box center [197, 240] width 115 height 23
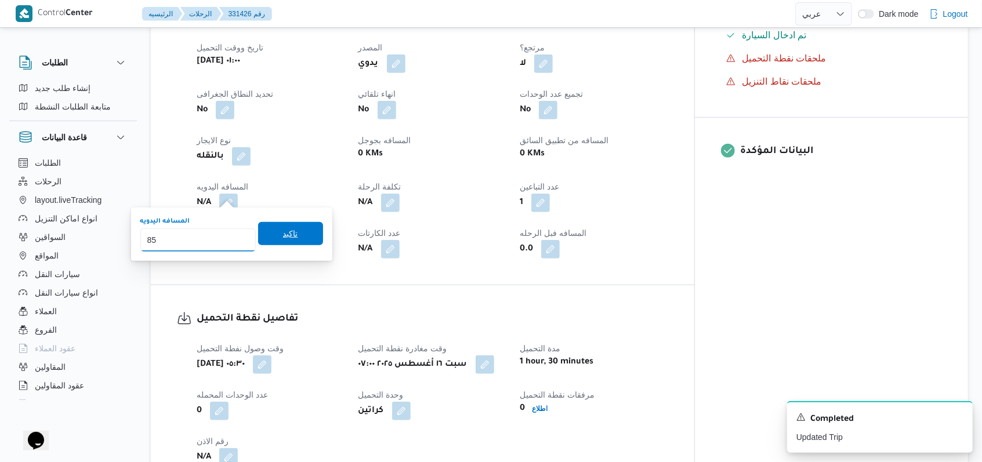
type input "85"
click at [296, 231] on span "تاكيد" at bounding box center [290, 233] width 65 height 23
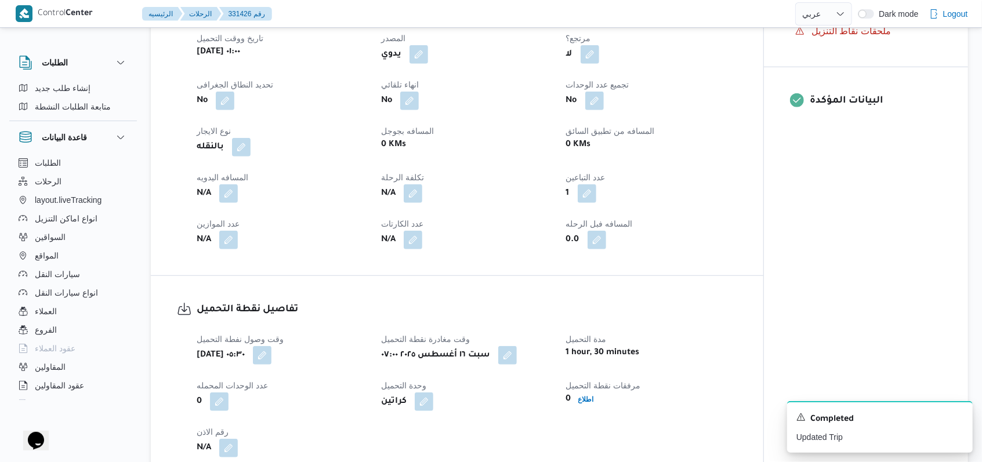
scroll to position [850, 0]
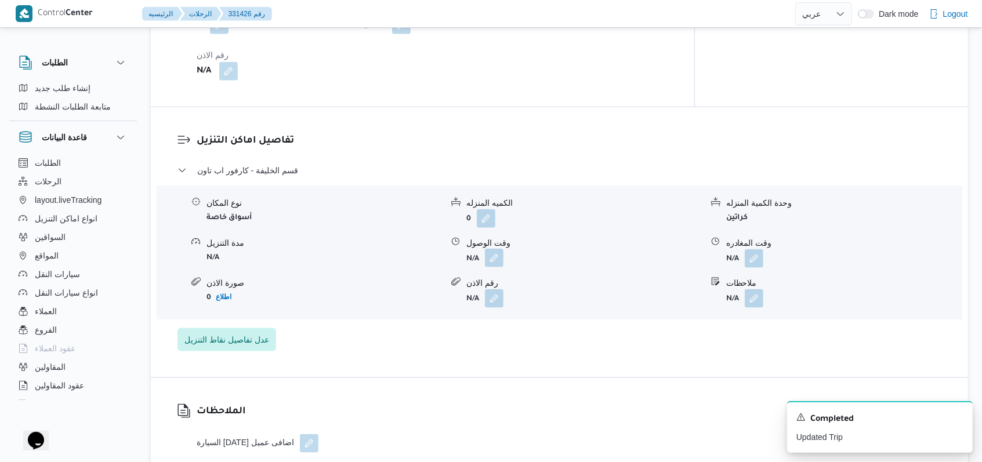
click at [491, 249] on button "button" at bounding box center [494, 258] width 19 height 19
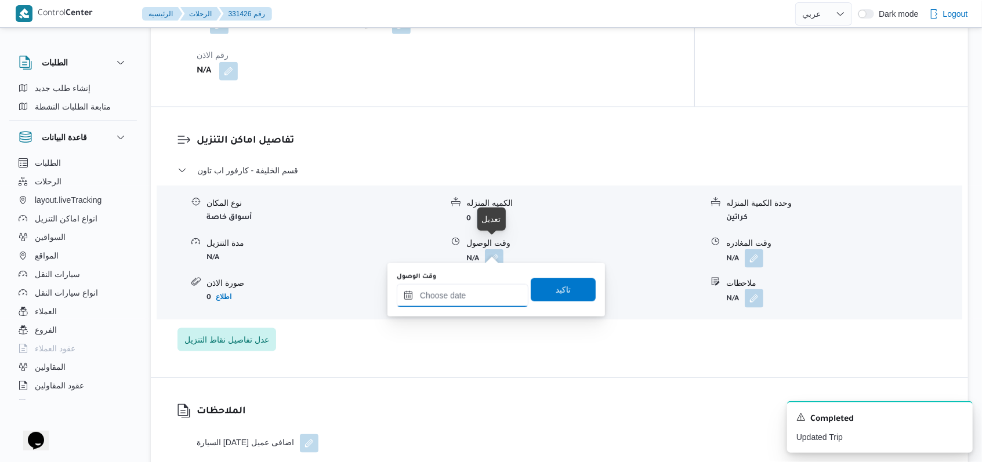
click at [464, 286] on div at bounding box center [463, 295] width 132 height 23
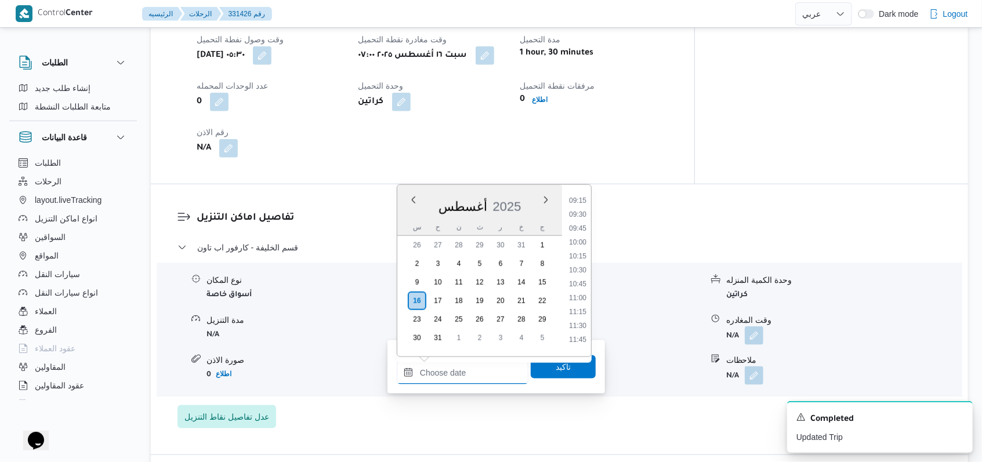
scroll to position [437, 0]
click at [584, 239] on li "08:30" at bounding box center [577, 237] width 27 height 12
type input "١٦/٠٨/٢٠٢٥ ٠٨:٣٠"
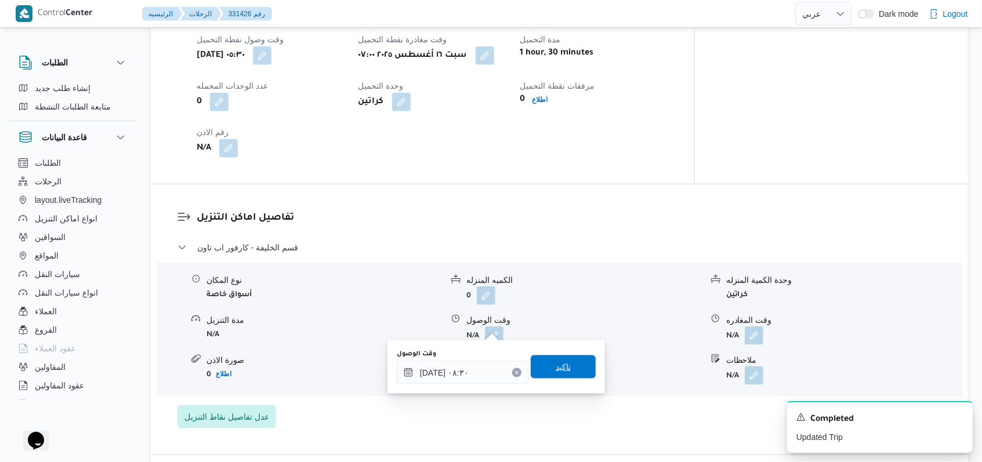
drag, startPoint x: 558, startPoint y: 356, endPoint x: 559, endPoint y: 363, distance: 6.5
click at [558, 359] on span "تاكيد" at bounding box center [563, 367] width 65 height 23
click at [559, 367] on form "N/A" at bounding box center [584, 376] width 236 height 19
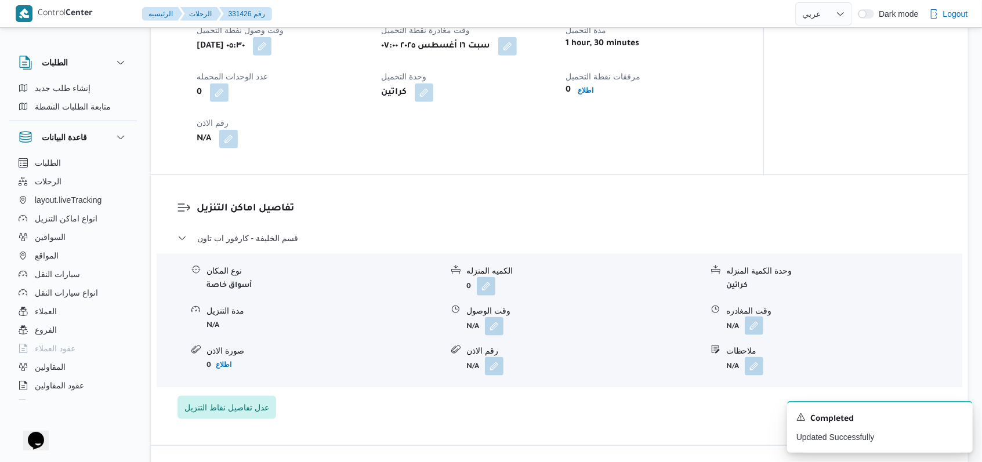
click at [748, 324] on button "button" at bounding box center [754, 326] width 19 height 19
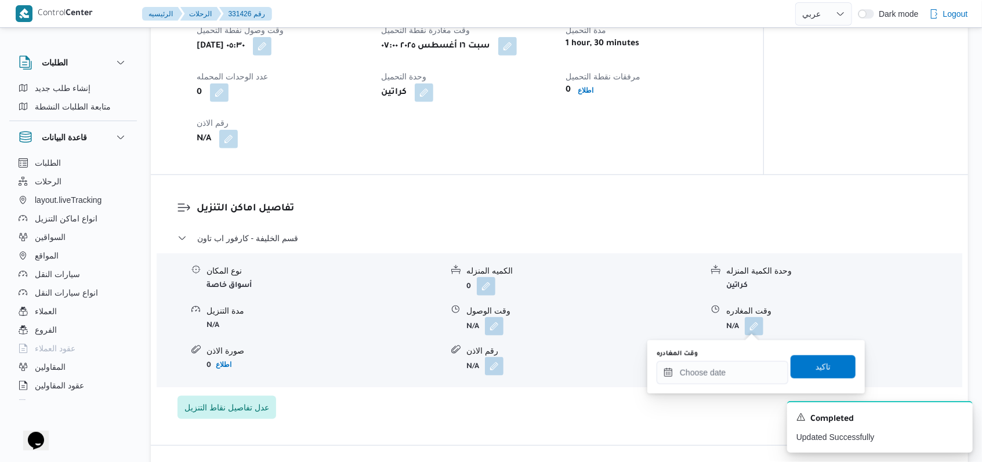
click at [729, 388] on div "You are in a dialog. To close this dialog, hit escape. وقت المغادره تاكيد" at bounding box center [756, 367] width 218 height 53
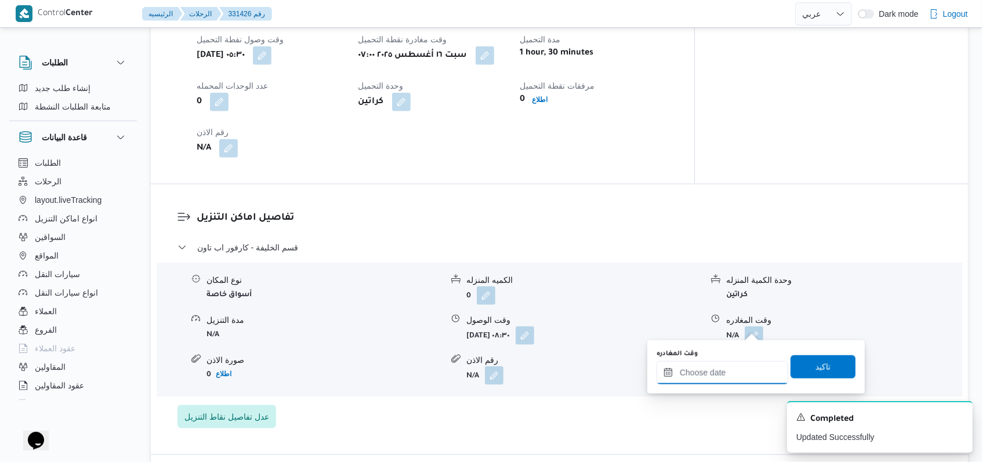
click at [735, 371] on input "وقت المغادره" at bounding box center [723, 372] width 132 height 23
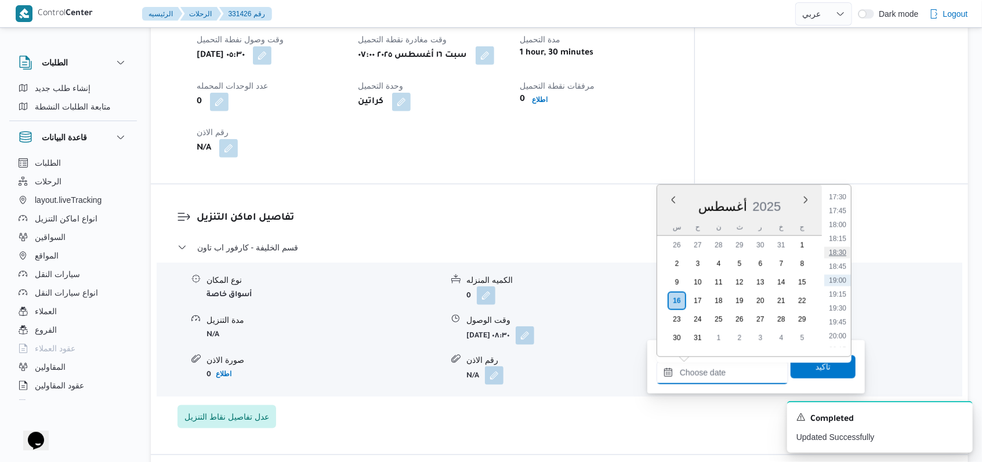
scroll to position [669, 0]
click at [840, 230] on li "12:30" at bounding box center [837, 228] width 27 height 12
type input "١٦/٠٨/٢٠٢٥ ١٢:٣٠"
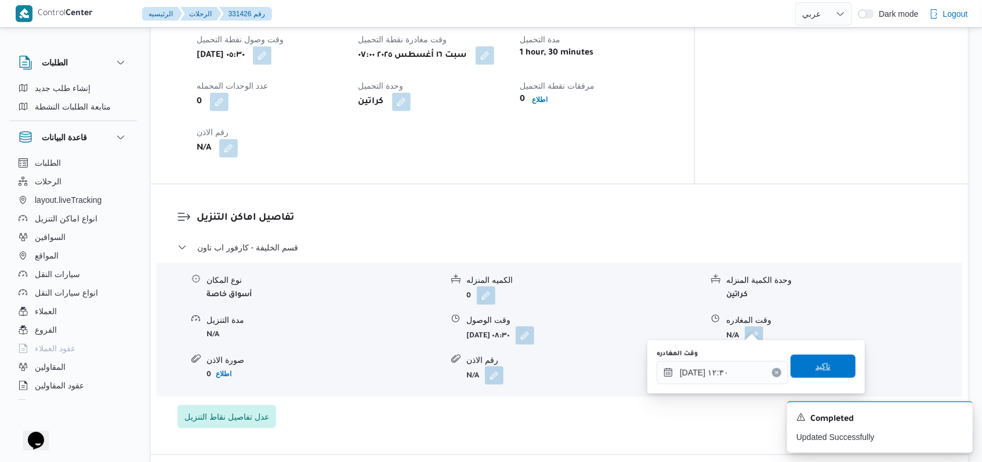
click at [826, 368] on span "تاكيد" at bounding box center [823, 366] width 65 height 23
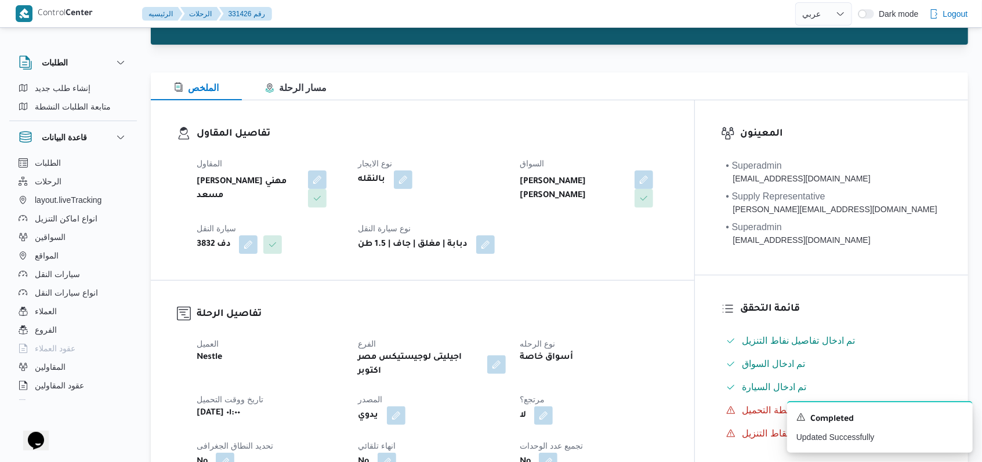
scroll to position [0, 0]
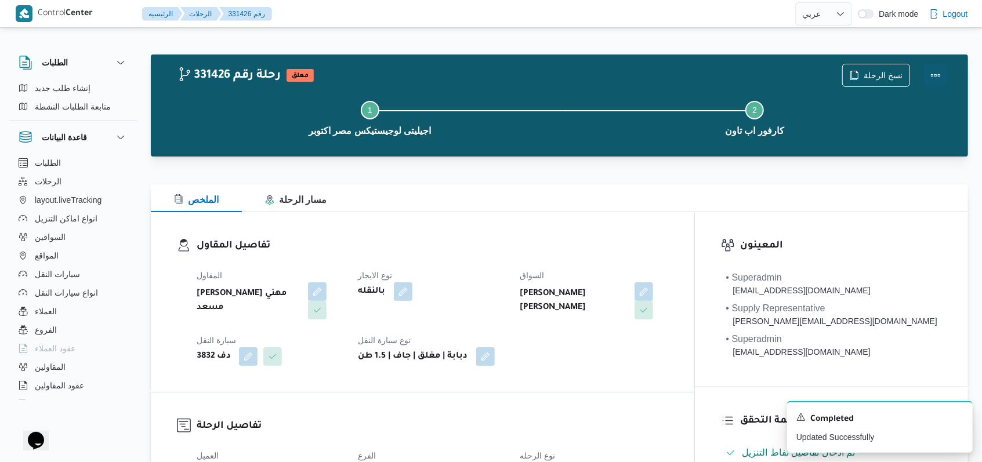
click at [936, 75] on button "Actions" at bounding box center [935, 75] width 23 height 23
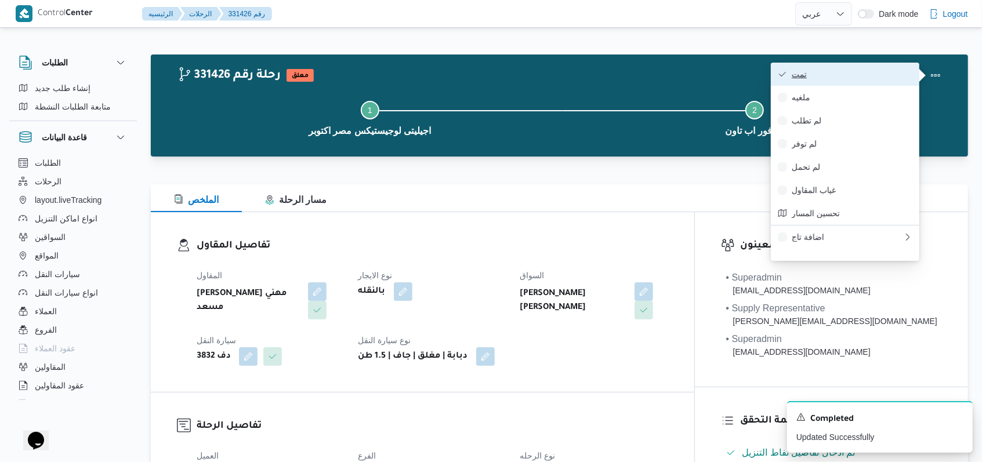
click at [904, 78] on span "تمت" at bounding box center [852, 74] width 121 height 9
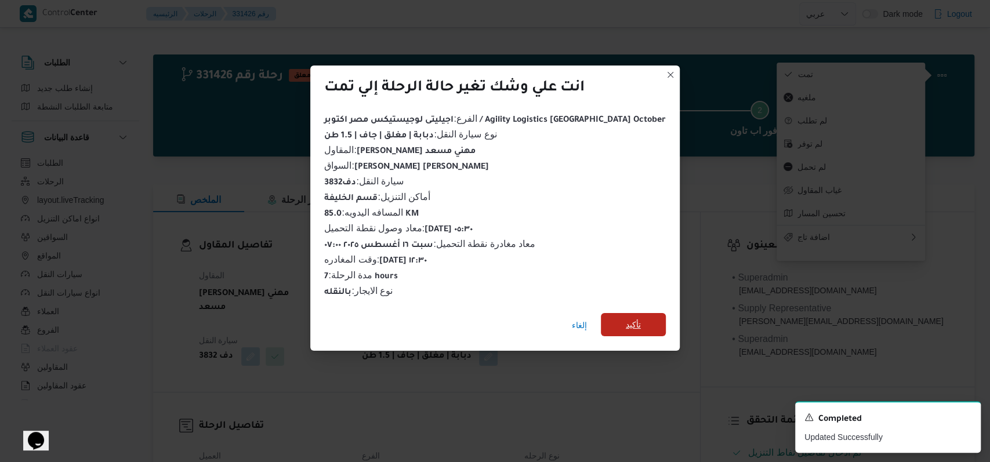
click at [622, 321] on span "تأكيد" at bounding box center [633, 324] width 65 height 23
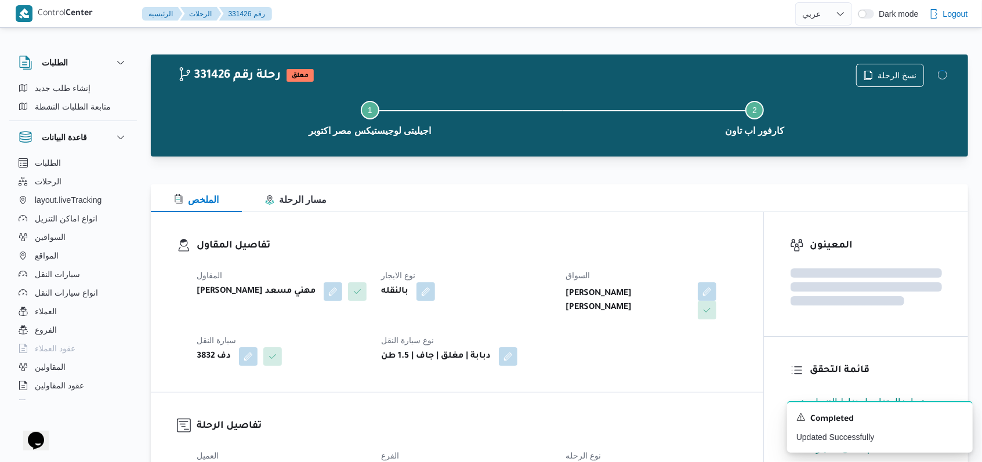
click at [532, 285] on div "بالنقله" at bounding box center [466, 291] width 173 height 21
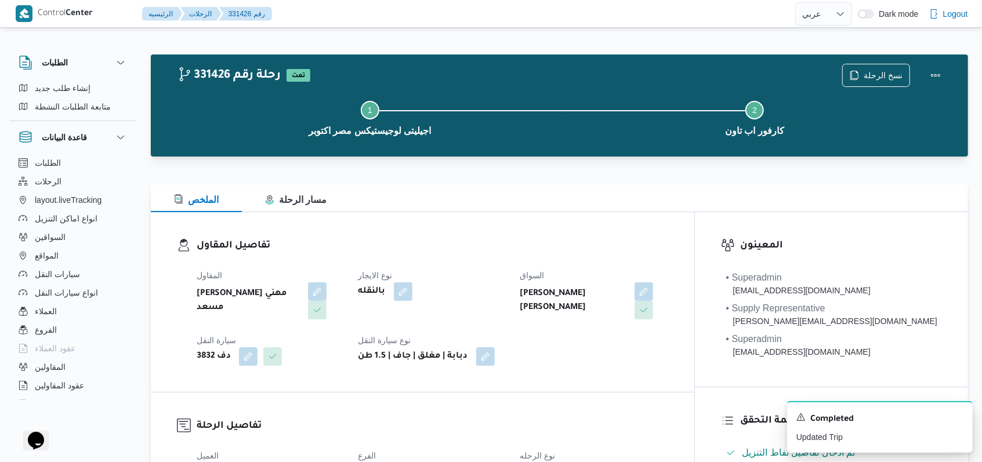
select select "ar"
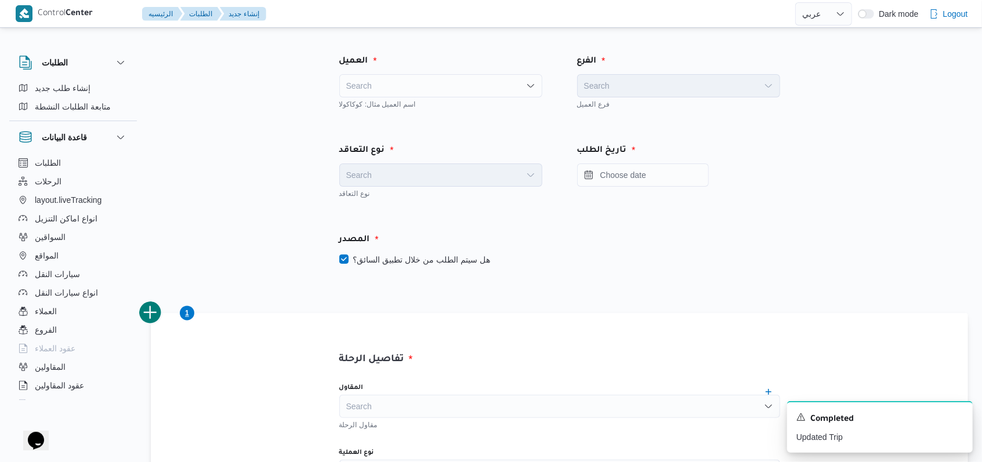
scroll to position [730, 0]
